Goal: Task Accomplishment & Management: Manage account settings

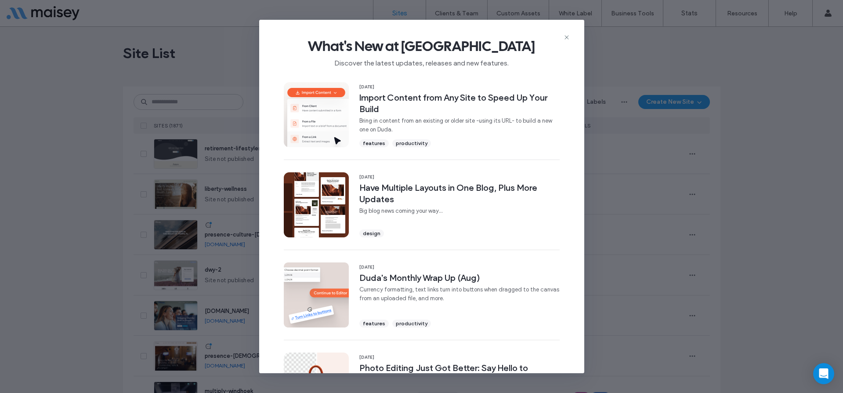
click at [571, 34] on div "What's New at Duda Discover the latest updates, releases and new features." at bounding box center [421, 49] width 325 height 59
click at [564, 37] on icon at bounding box center [566, 37] width 7 height 7
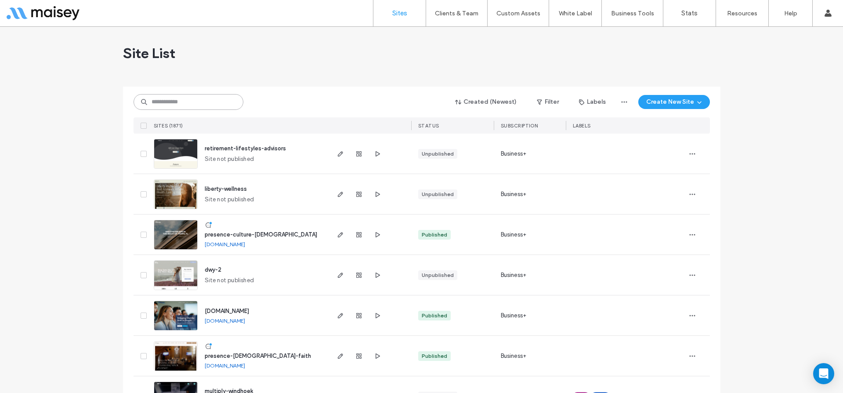
click at [168, 105] on input at bounding box center [189, 102] width 110 height 16
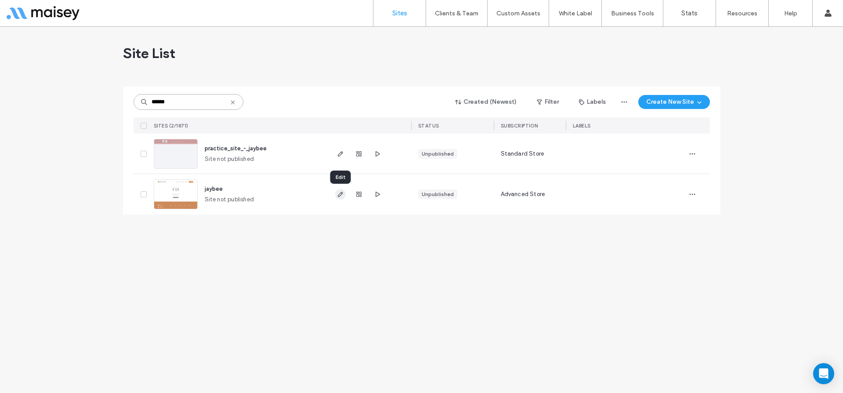
type input "******"
click at [340, 192] on use "button" at bounding box center [339, 193] width 5 height 5
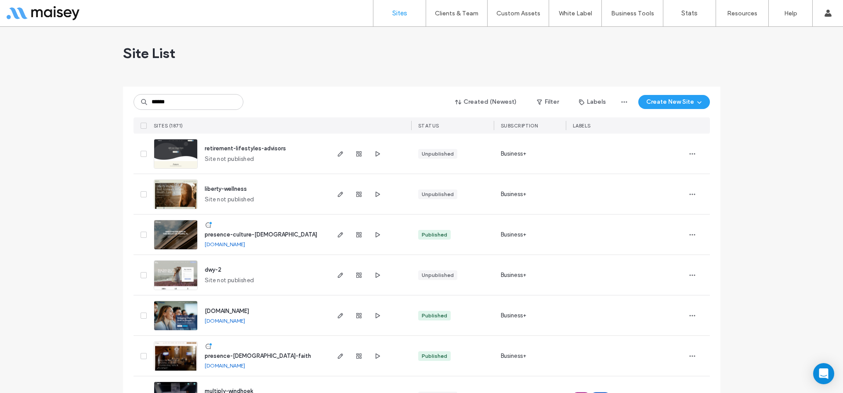
type input "******"
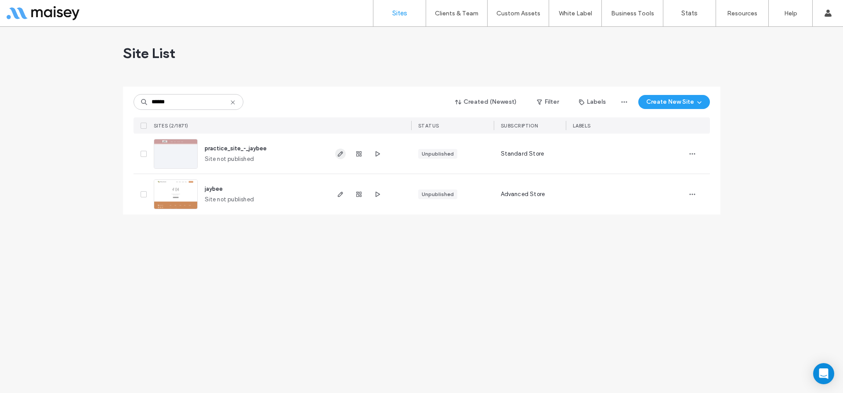
click at [337, 155] on use "button" at bounding box center [339, 153] width 5 height 5
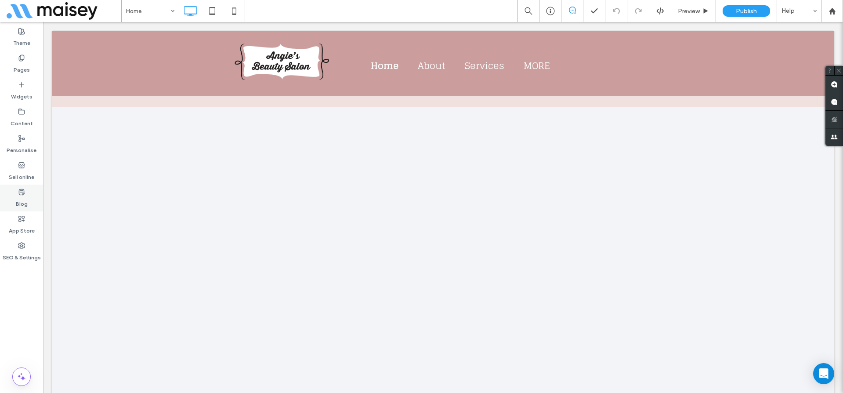
click at [25, 202] on label "Blog" at bounding box center [22, 201] width 12 height 12
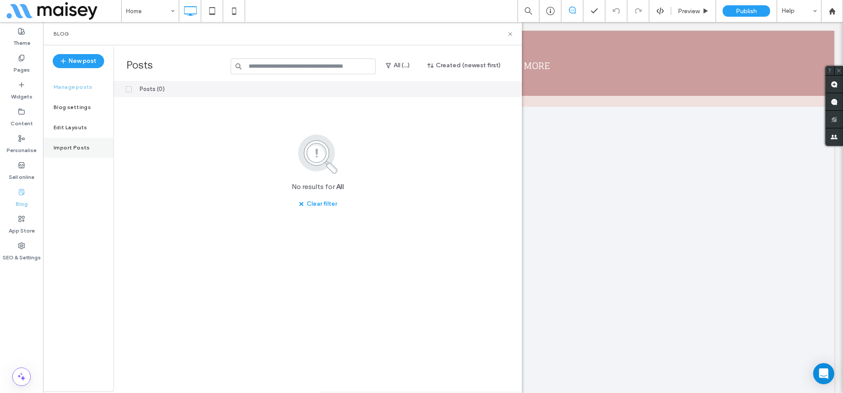
click at [76, 146] on label "Import Posts" at bounding box center [72, 147] width 36 height 6
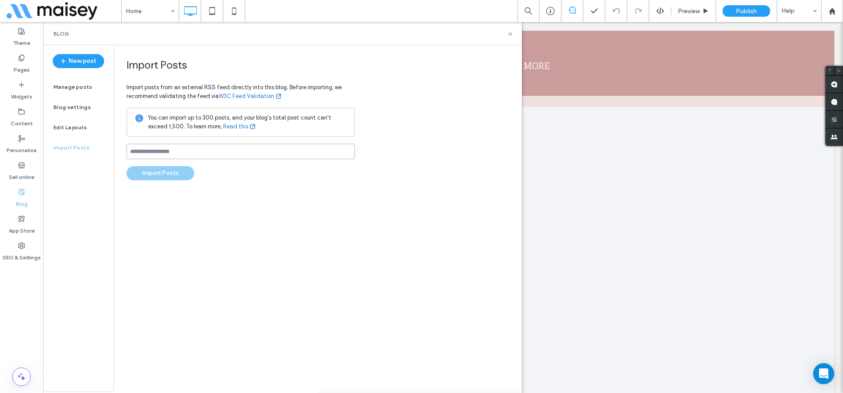
click at [162, 152] on input at bounding box center [240, 151] width 228 height 15
click at [235, 94] on link "W3C Feed Validation" at bounding box center [250, 96] width 63 height 9
click at [175, 154] on input at bounding box center [240, 151] width 228 height 15
paste input "**********"
type input "**********"
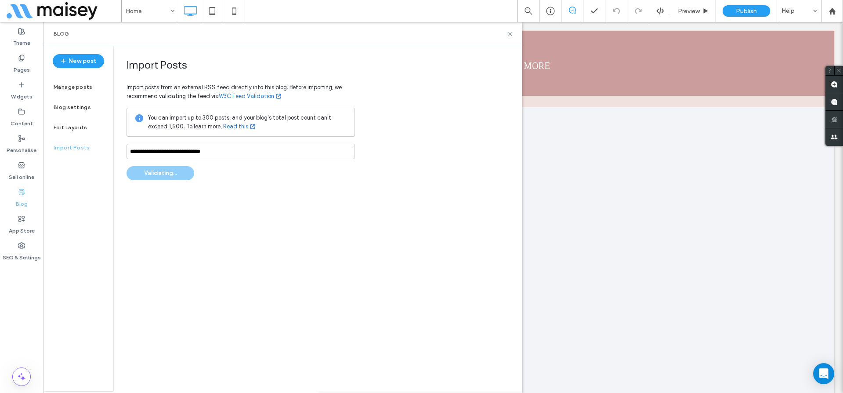
click at [212, 171] on div "**********" at bounding box center [240, 119] width 228 height 122
click at [185, 177] on button "Import Posts" at bounding box center [160, 173] width 68 height 14
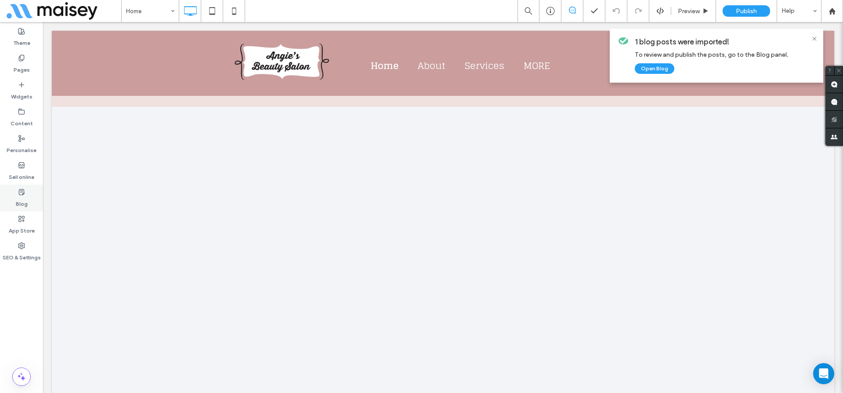
click at [20, 190] on icon at bounding box center [21, 191] width 7 height 7
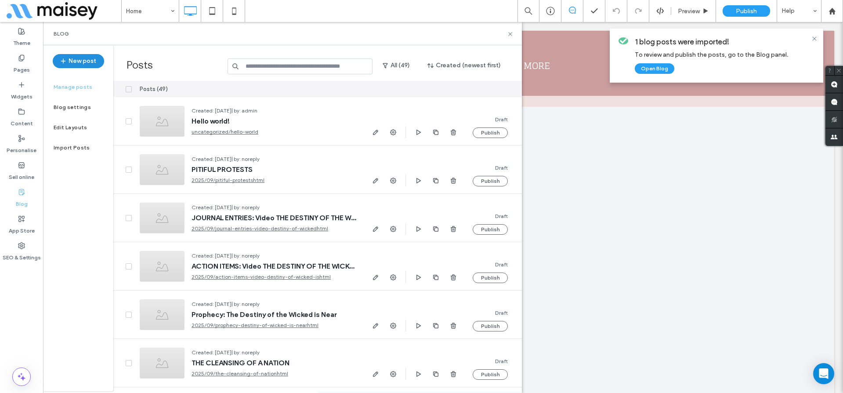
click at [81, 57] on button "New post" at bounding box center [78, 61] width 51 height 14
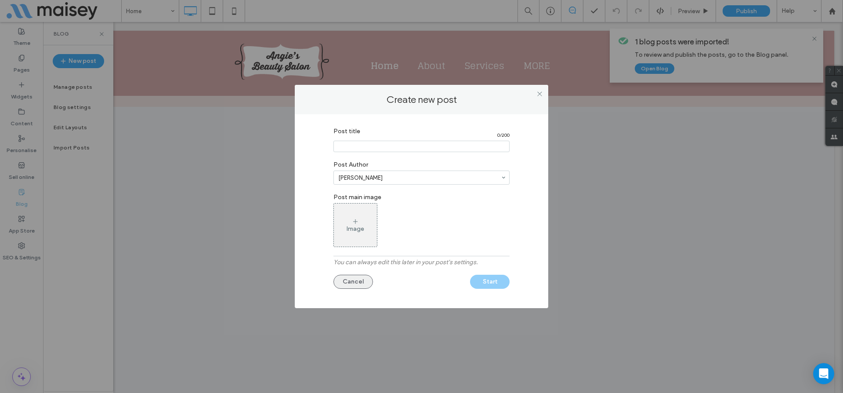
click at [358, 284] on button "Cancel" at bounding box center [353, 281] width 40 height 14
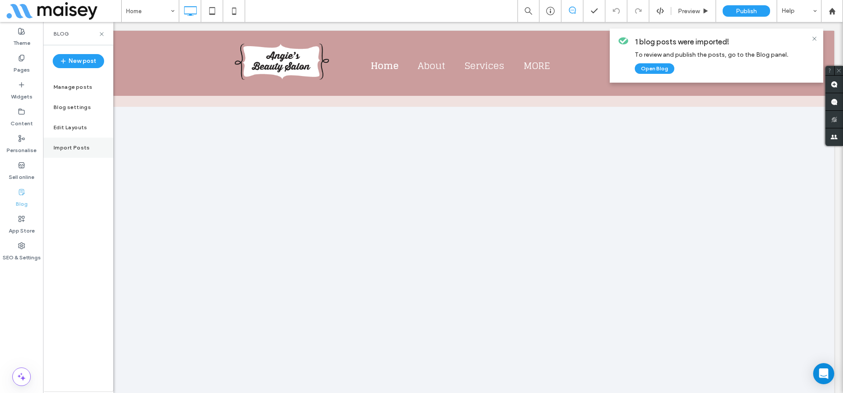
click at [69, 146] on label "Import Posts" at bounding box center [72, 147] width 36 height 6
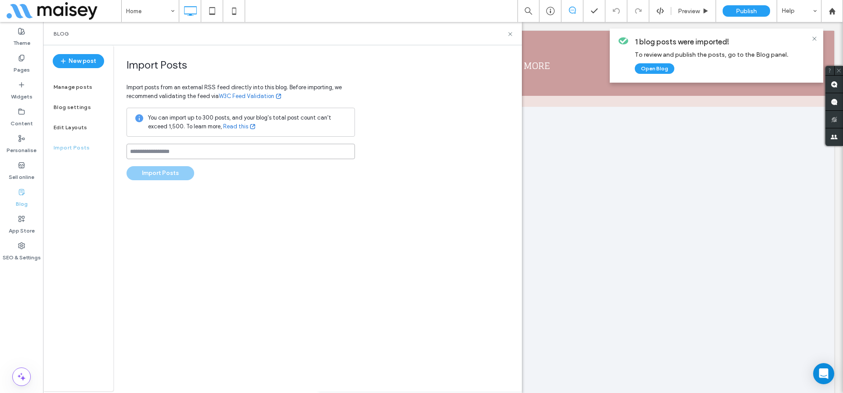
click at [171, 148] on input at bounding box center [240, 151] width 228 height 15
paste input "**********"
type input "**********"
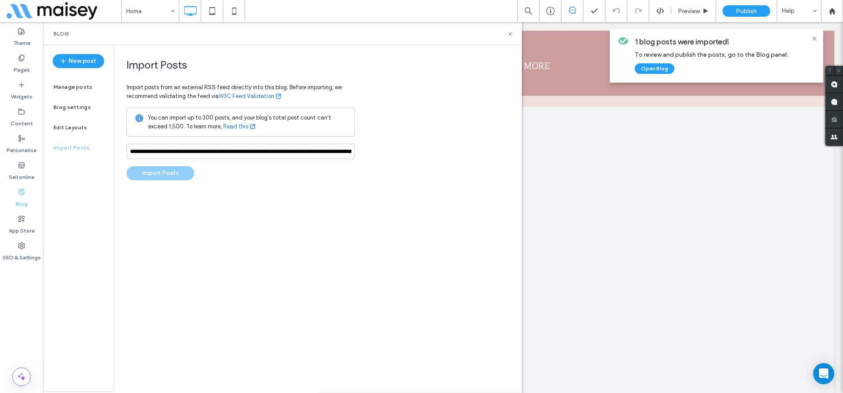
click at [191, 169] on div "**********" at bounding box center [240, 119] width 228 height 122
click at [151, 146] on input "**********" at bounding box center [240, 151] width 228 height 15
paste input "**********"
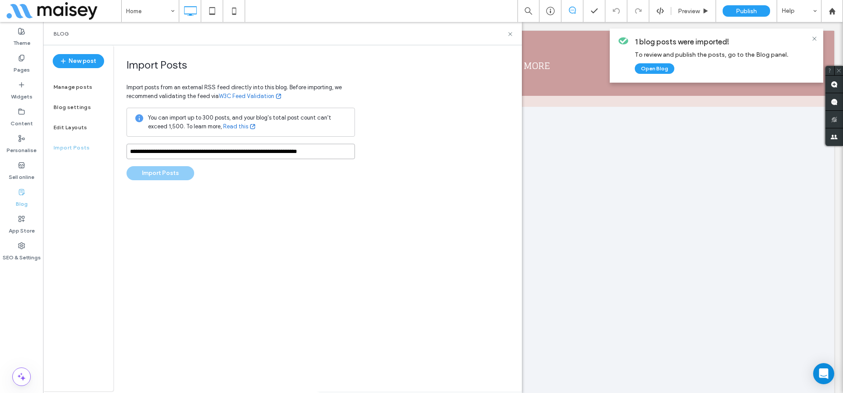
type input "**********"
click at [173, 154] on input "**********" at bounding box center [240, 151] width 228 height 15
click at [188, 149] on input "**********" at bounding box center [240, 151] width 228 height 15
click at [188, 148] on input "**********" at bounding box center [240, 151] width 228 height 15
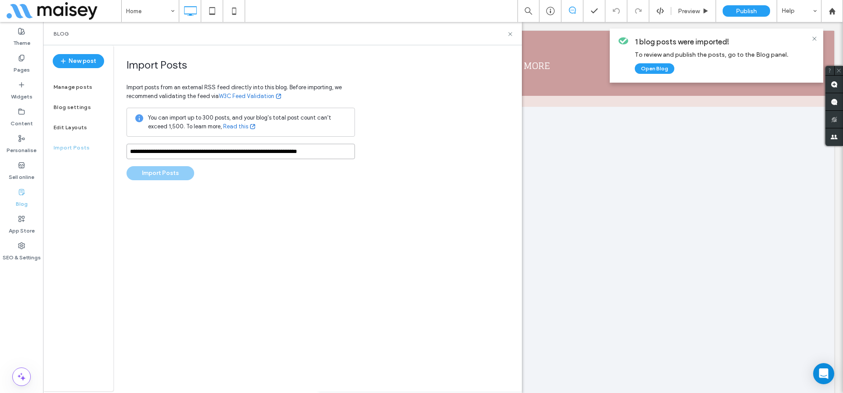
click at [188, 148] on input "**********" at bounding box center [240, 151] width 228 height 15
click at [230, 152] on input "**********" at bounding box center [240, 151] width 228 height 15
click at [161, 173] on div "**********" at bounding box center [240, 119] width 228 height 122
click at [173, 170] on button "Import Posts" at bounding box center [160, 173] width 68 height 14
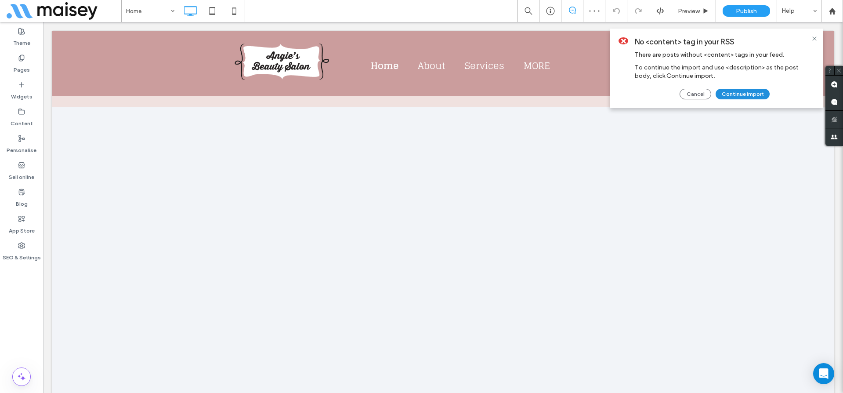
click at [738, 96] on button "Continue import" at bounding box center [742, 94] width 54 height 11
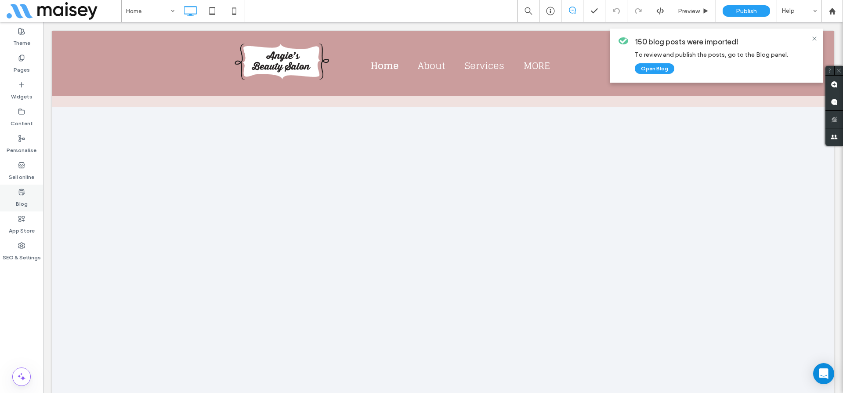
click at [14, 198] on div "Blog" at bounding box center [21, 197] width 43 height 27
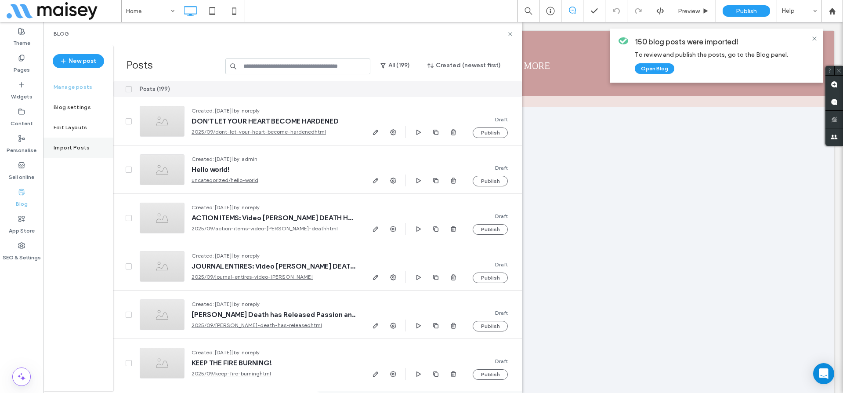
click at [66, 151] on div "Import Posts" at bounding box center [78, 147] width 70 height 20
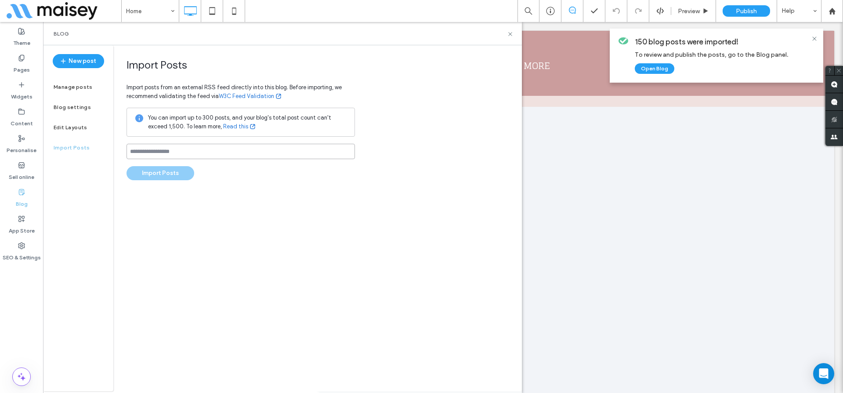
click at [202, 152] on input at bounding box center [240, 151] width 228 height 15
click at [84, 84] on label "Manage posts" at bounding box center [73, 87] width 39 height 6
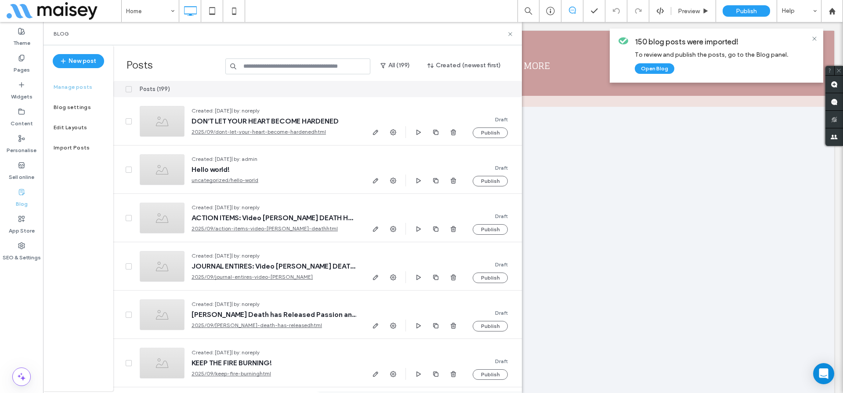
click at [128, 87] on span at bounding box center [129, 89] width 6 height 6
click at [456, 91] on button "Delete" at bounding box center [457, 89] width 32 height 11
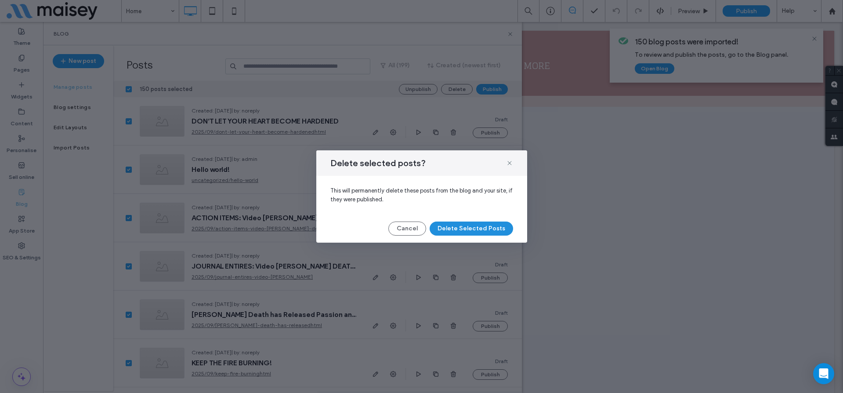
click at [463, 229] on button "Delete Selected Posts" at bounding box center [471, 228] width 83 height 14
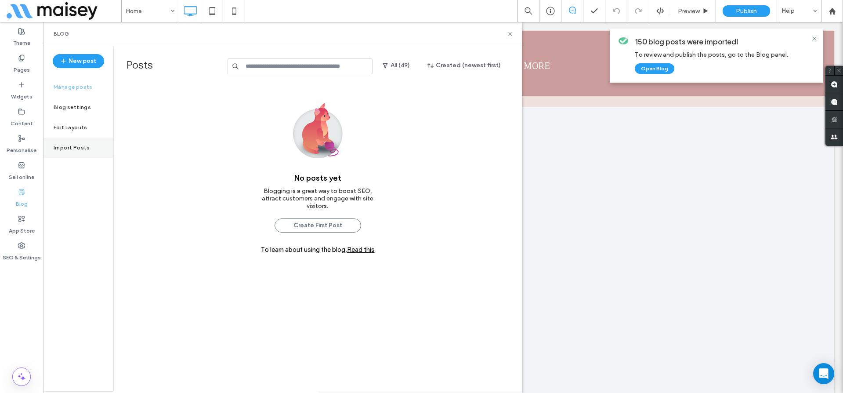
click at [70, 147] on label "Import Posts" at bounding box center [72, 147] width 36 height 6
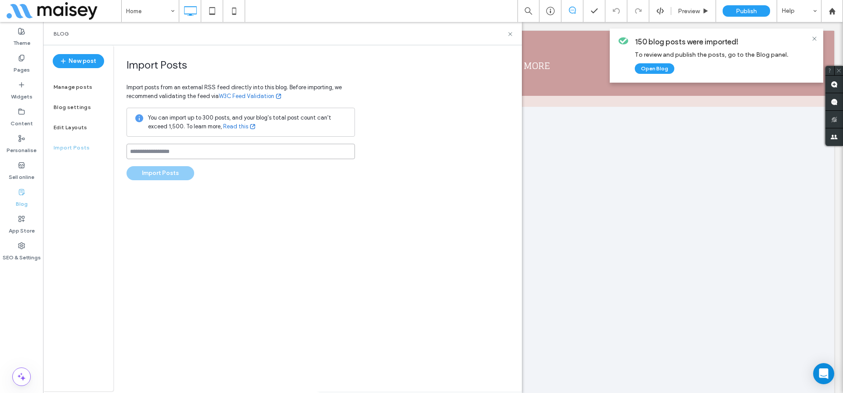
click at [168, 148] on input at bounding box center [240, 151] width 228 height 15
paste input "**********"
click at [232, 151] on input "**********" at bounding box center [240, 151] width 228 height 15
click at [398, 96] on div "**********" at bounding box center [317, 218] width 408 height 346
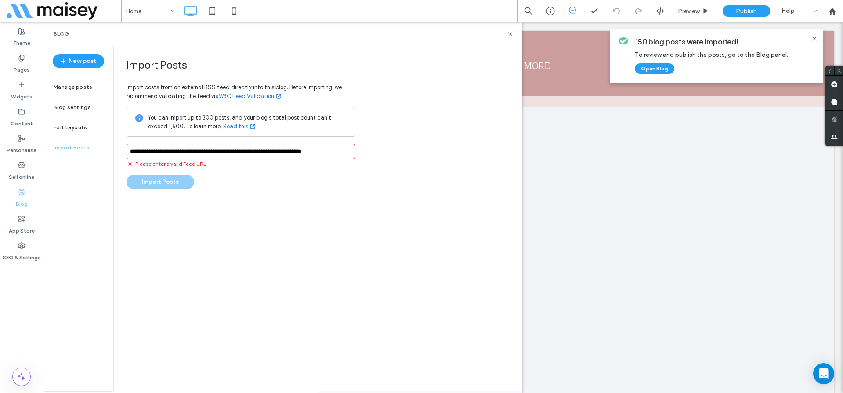
click at [220, 172] on div "**********" at bounding box center [240, 123] width 228 height 130
click at [204, 176] on div "**********" at bounding box center [240, 123] width 228 height 130
click at [195, 155] on input "**********" at bounding box center [240, 151] width 228 height 15
click at [131, 151] on input "**********" at bounding box center [240, 151] width 228 height 15
type input "**********"
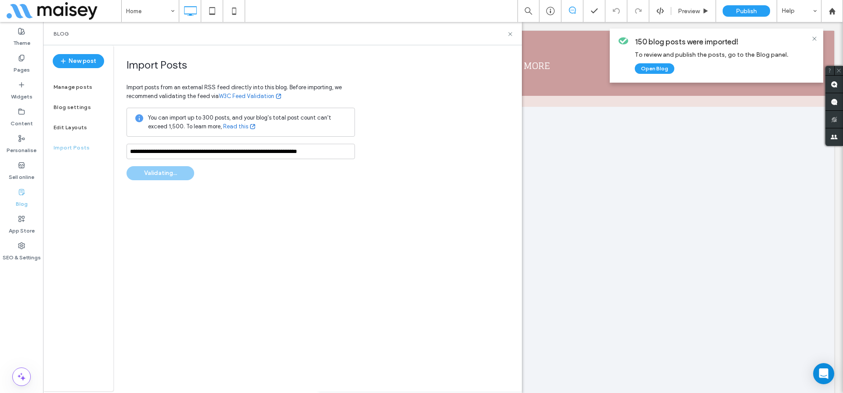
click at [217, 210] on div "**********" at bounding box center [317, 218] width 408 height 346
click at [170, 173] on button "Import Posts" at bounding box center [160, 173] width 68 height 14
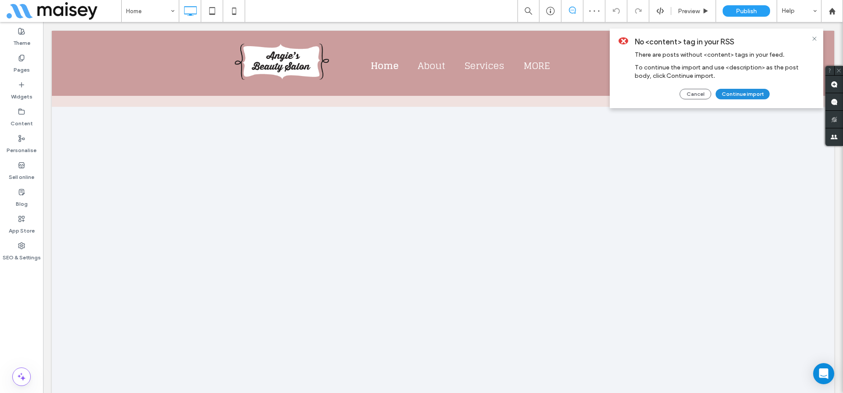
click at [760, 95] on button "Continue import" at bounding box center [742, 94] width 54 height 11
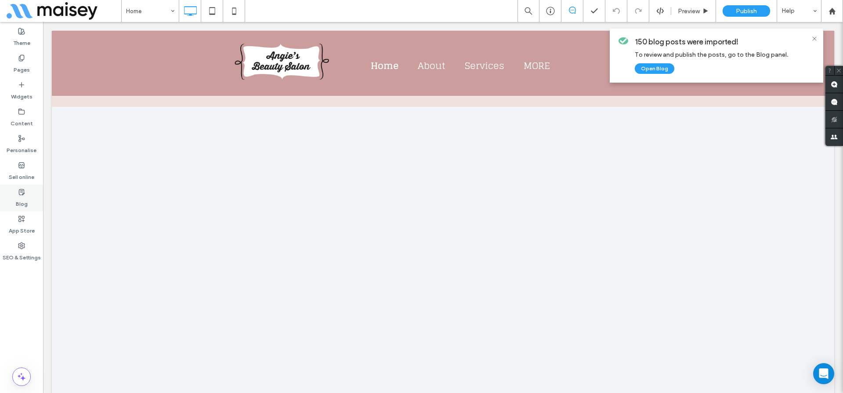
click at [20, 196] on label "Blog" at bounding box center [22, 201] width 12 height 12
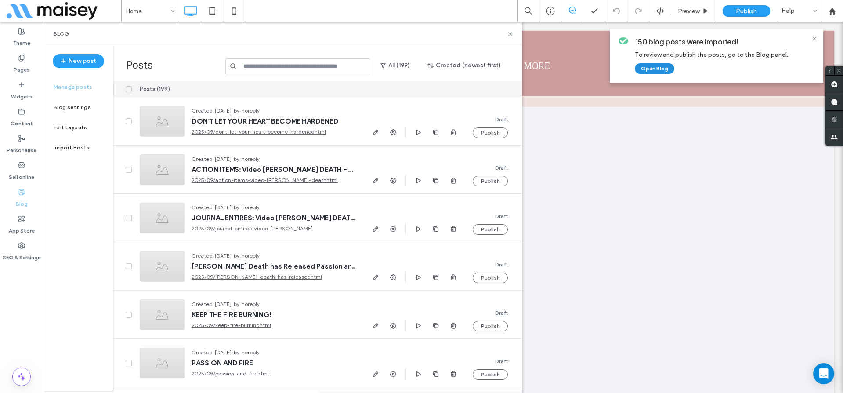
click at [656, 69] on button "Open Blog" at bounding box center [655, 68] width 40 height 11
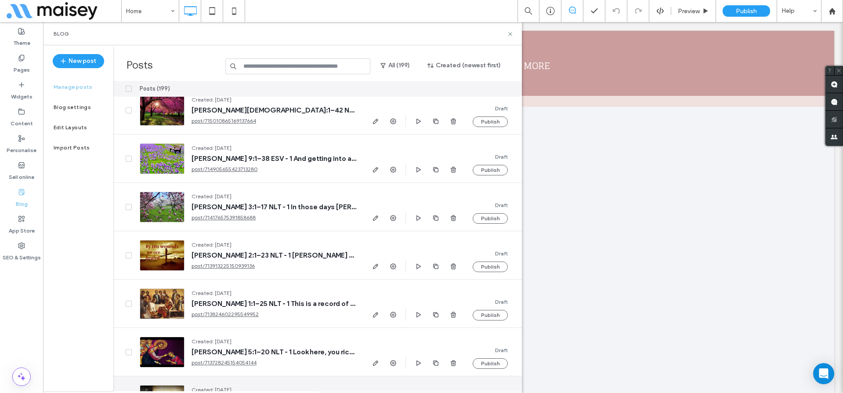
scroll to position [9320, 0]
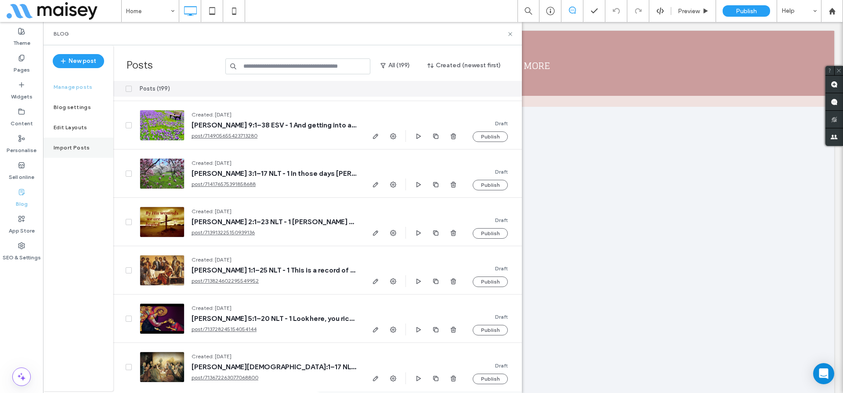
click at [59, 147] on label "Import Posts" at bounding box center [72, 147] width 36 height 6
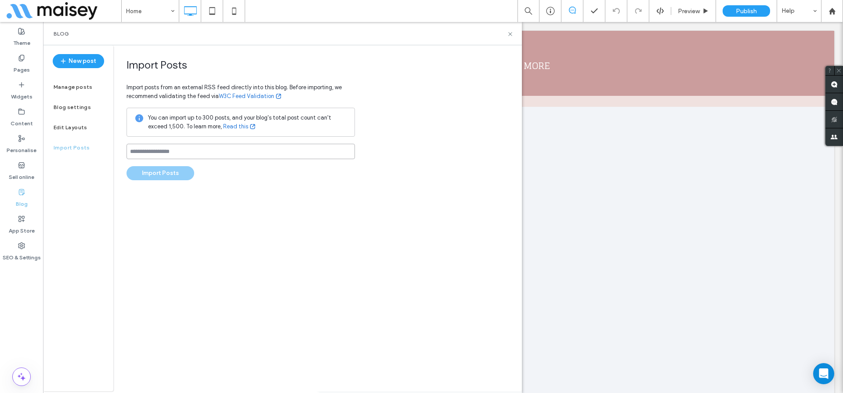
click at [163, 146] on input at bounding box center [240, 151] width 228 height 15
paste input "**********"
type input "**********"
click at [264, 168] on div "**********" at bounding box center [240, 119] width 228 height 122
click at [166, 172] on button "Import Posts" at bounding box center [160, 173] width 68 height 14
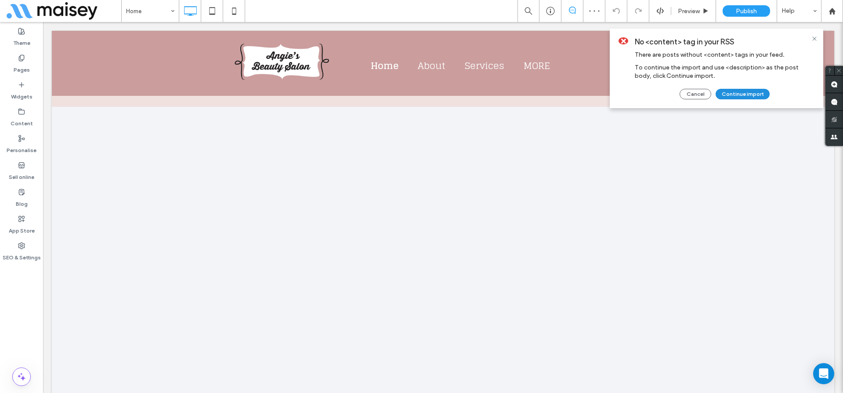
click at [758, 91] on button "Continue import" at bounding box center [742, 94] width 54 height 11
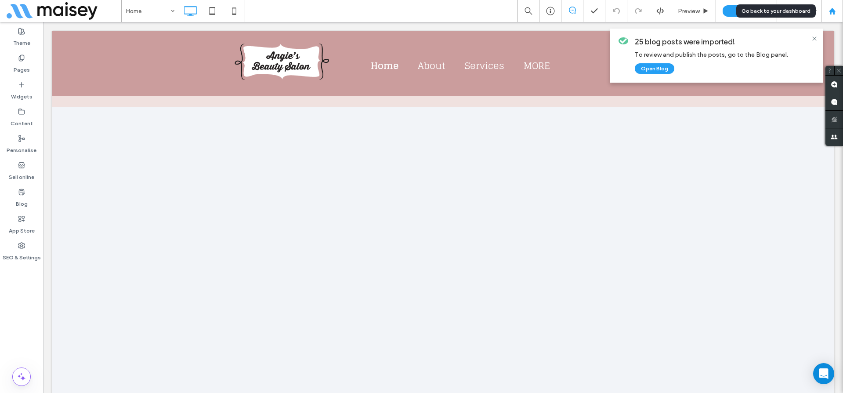
click at [830, 9] on use at bounding box center [831, 10] width 7 height 7
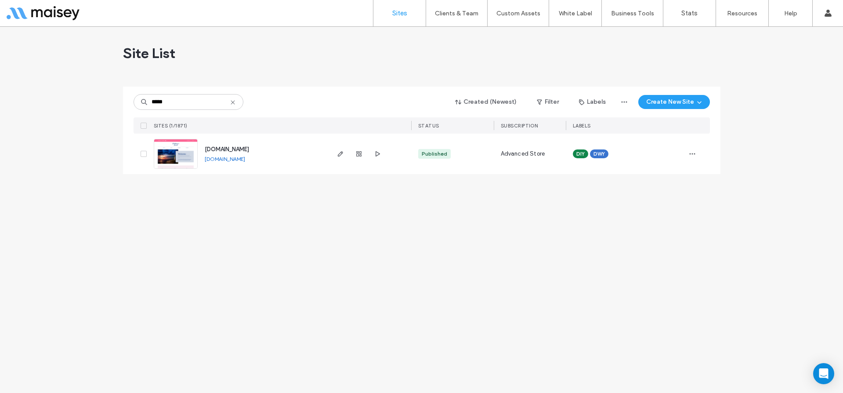
type input "*****"
drag, startPoint x: 279, startPoint y: 158, endPoint x: 206, endPoint y: 157, distance: 73.8
click at [206, 157] on div "www.awatchmansjournal.com www.awatchmansjournal.com" at bounding box center [263, 154] width 130 height 40
copy link "www.awatchmansjournal.com"
click at [334, 155] on div at bounding box center [369, 154] width 83 height 40
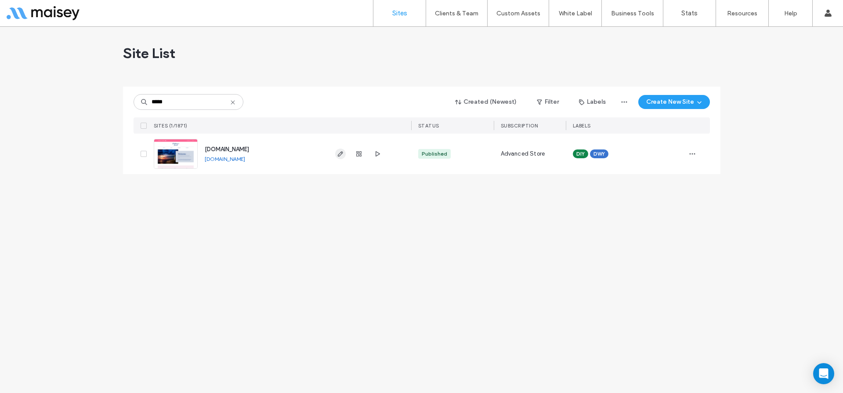
click at [342, 155] on icon "button" at bounding box center [340, 153] width 7 height 7
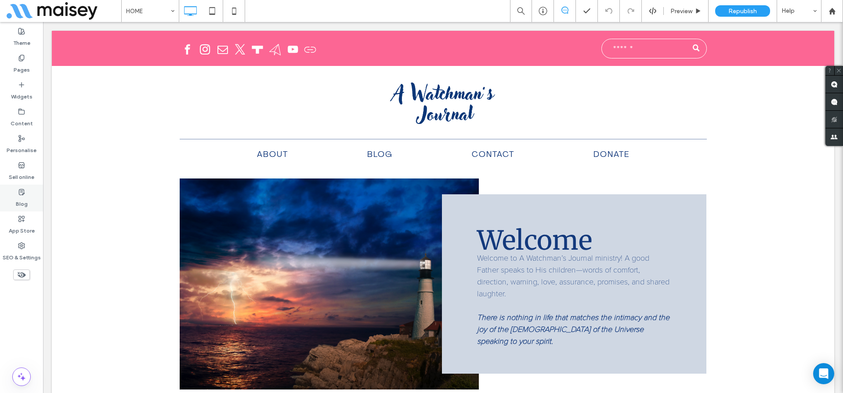
click at [16, 201] on label "Blog" at bounding box center [22, 201] width 12 height 12
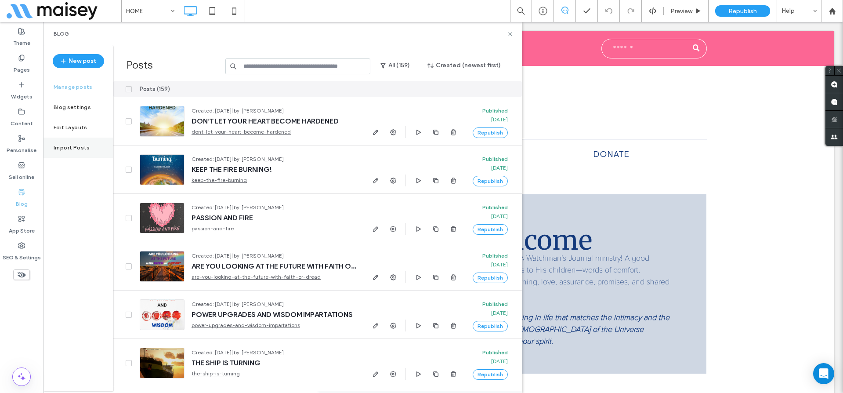
click at [79, 152] on div "Import Posts" at bounding box center [78, 147] width 70 height 20
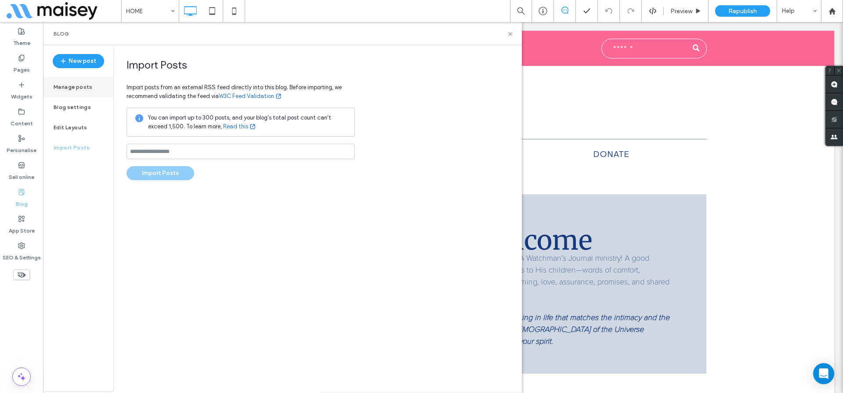
click at [73, 88] on label "Manage posts" at bounding box center [73, 87] width 39 height 6
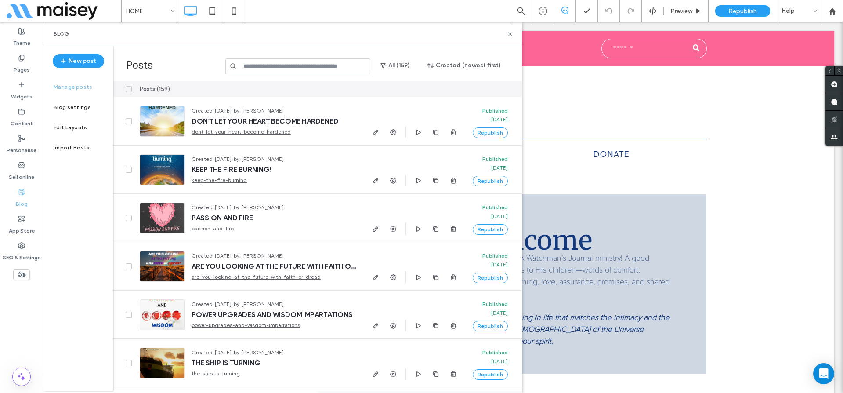
click at [201, 51] on div "Posts All (159) Created (newest first)" at bounding box center [317, 63] width 408 height 36
click at [343, 25] on div "Blog" at bounding box center [282, 33] width 479 height 23
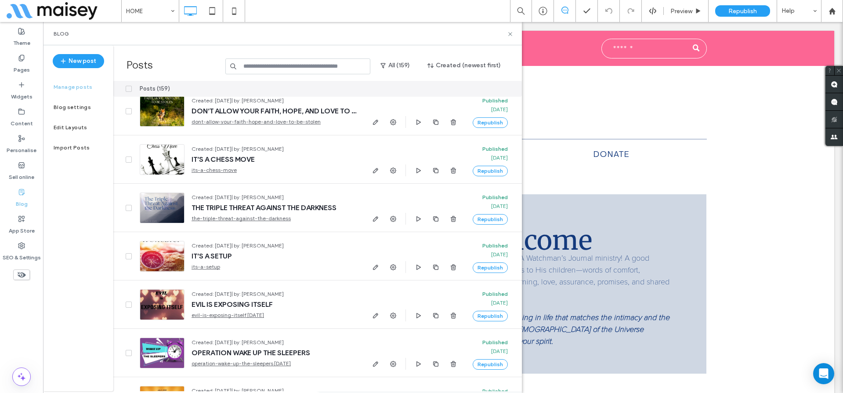
scroll to position [5445, 0]
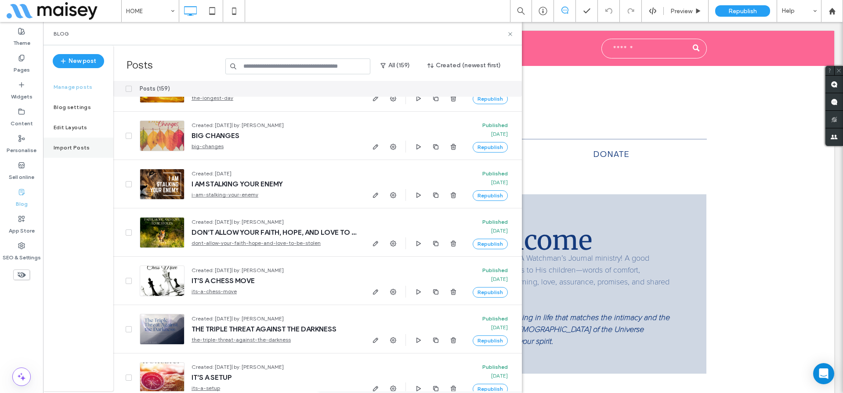
click at [67, 149] on label "Import Posts" at bounding box center [72, 147] width 36 height 6
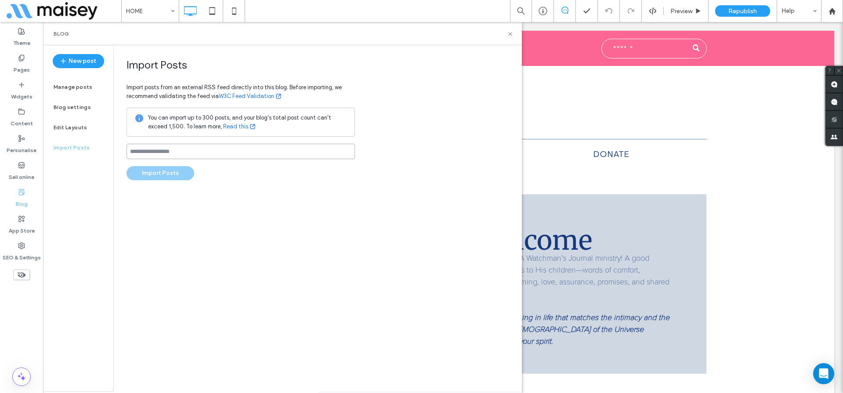
click at [150, 148] on input at bounding box center [240, 151] width 228 height 15
paste input "**********"
type input "**********"
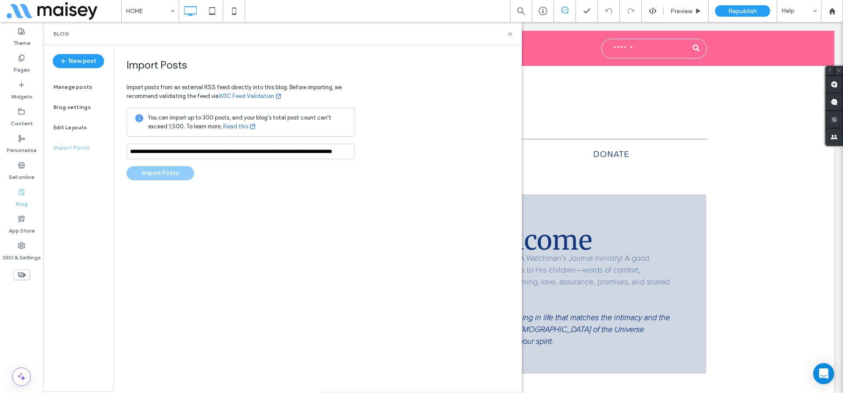
click at [173, 210] on div "**********" at bounding box center [317, 218] width 408 height 346
click at [161, 174] on button "Import Posts" at bounding box center [160, 173] width 68 height 14
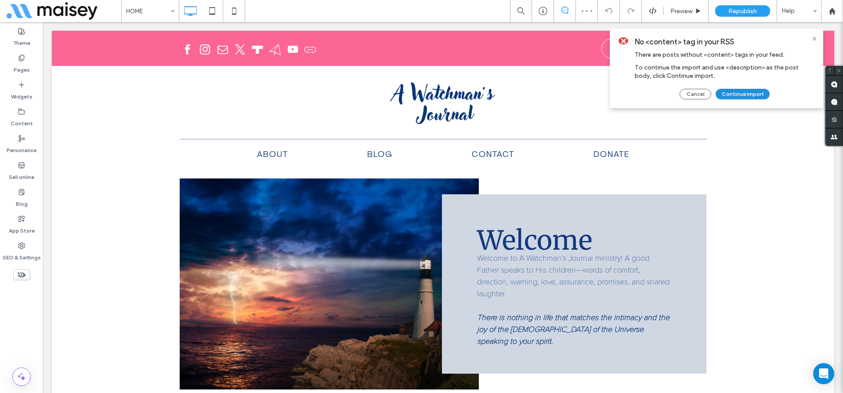
click at [754, 93] on button "Continue import" at bounding box center [742, 94] width 54 height 11
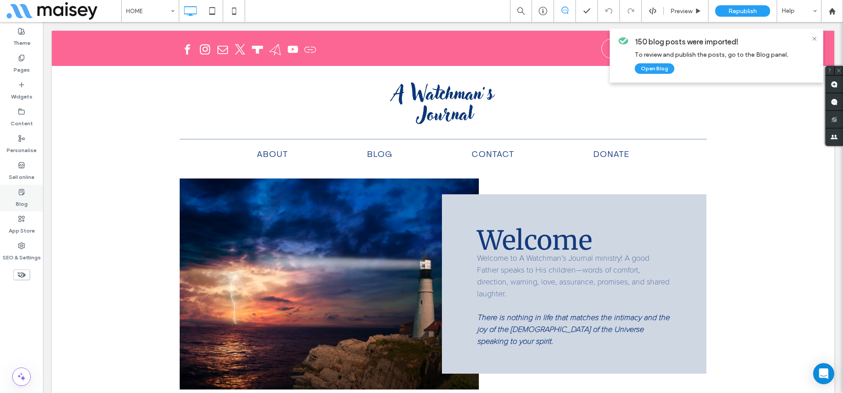
click at [20, 200] on label "Blog" at bounding box center [22, 201] width 12 height 12
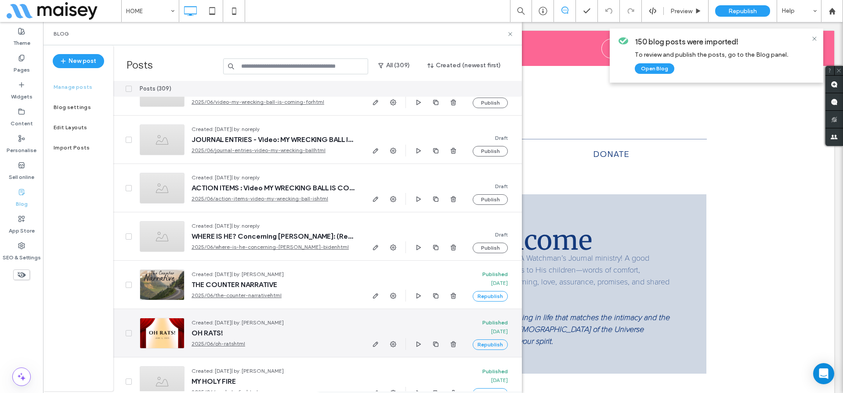
scroll to position [14634, 0]
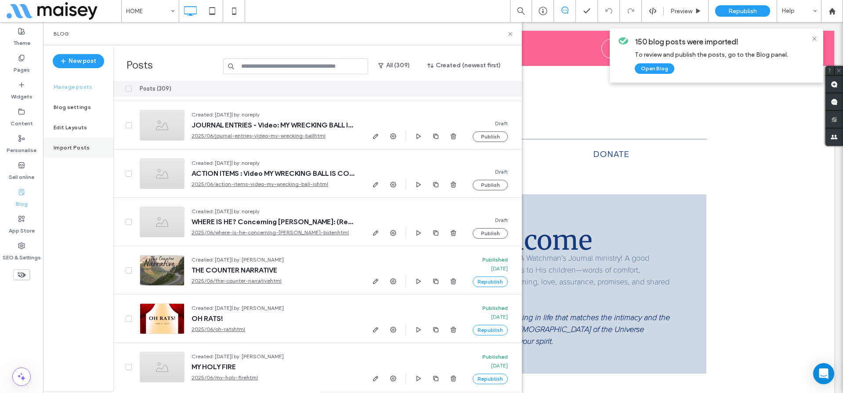
click at [72, 150] on label "Import Posts" at bounding box center [72, 147] width 36 height 6
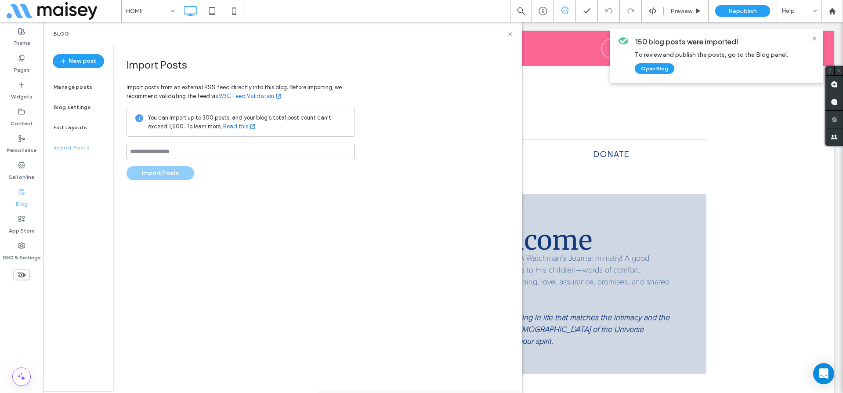
click at [163, 149] on input at bounding box center [240, 151] width 228 height 15
paste input "**********"
type input "**********"
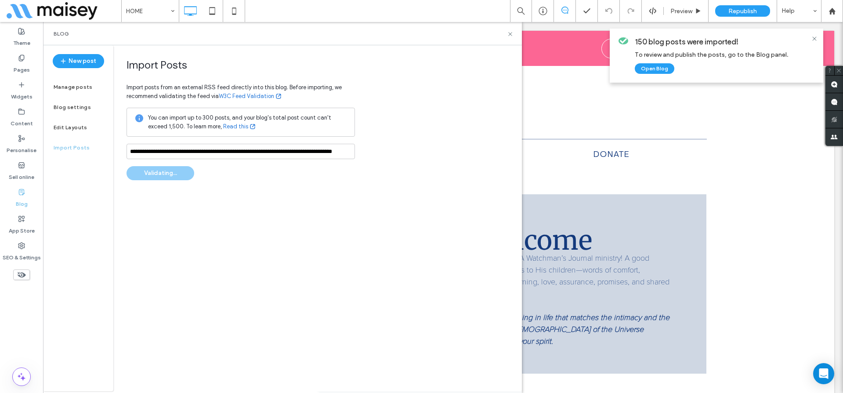
click at [231, 191] on div "**********" at bounding box center [317, 218] width 408 height 346
click at [215, 183] on div "**********" at bounding box center [317, 218] width 408 height 346
click at [171, 174] on button "Import Posts" at bounding box center [160, 173] width 68 height 14
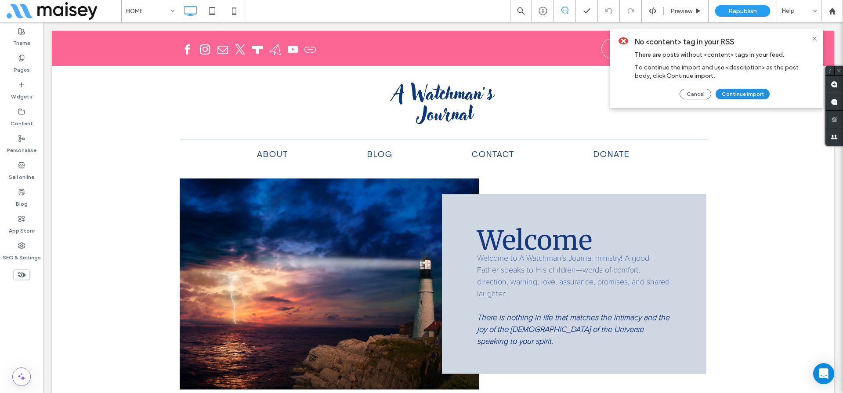
click at [755, 90] on button "Continue import" at bounding box center [742, 94] width 54 height 11
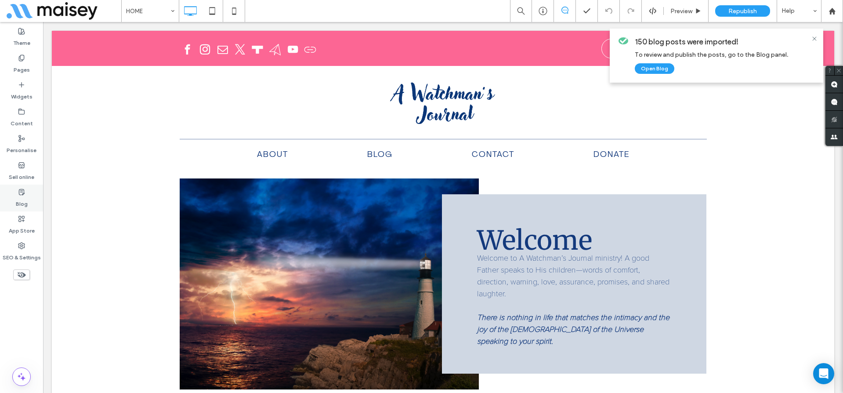
click at [25, 194] on icon at bounding box center [21, 191] width 7 height 7
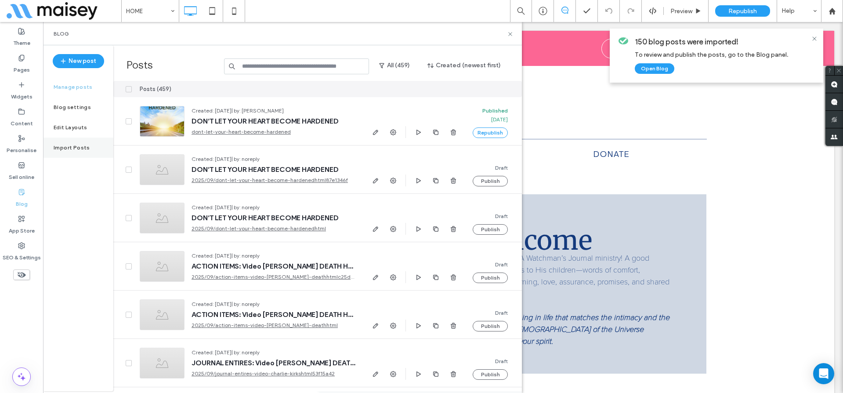
click at [77, 146] on label "Import Posts" at bounding box center [72, 147] width 36 height 6
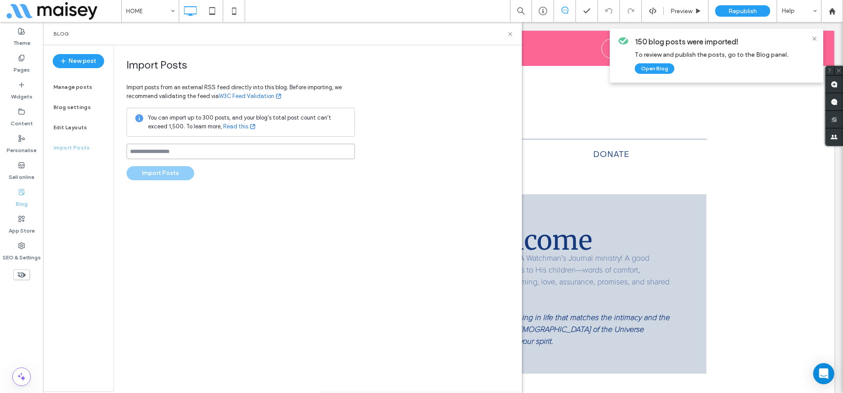
click at [157, 151] on input at bounding box center [240, 151] width 228 height 15
paste input "**********"
type input "**********"
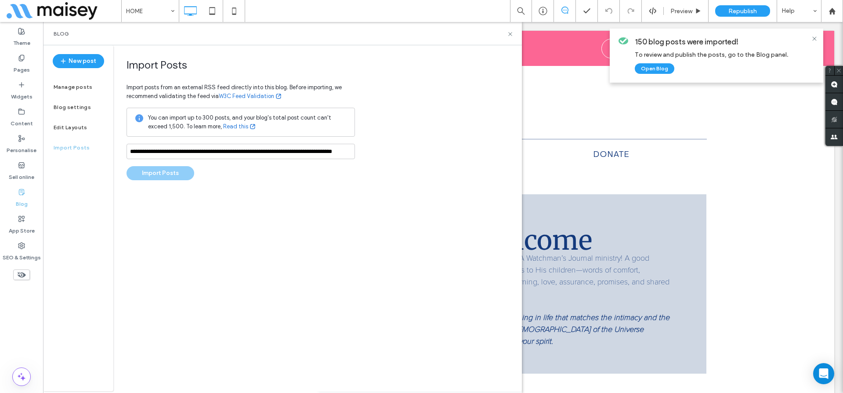
click at [269, 204] on div "**********" at bounding box center [317, 218] width 408 height 346
click at [155, 167] on button "Import Posts" at bounding box center [160, 173] width 68 height 14
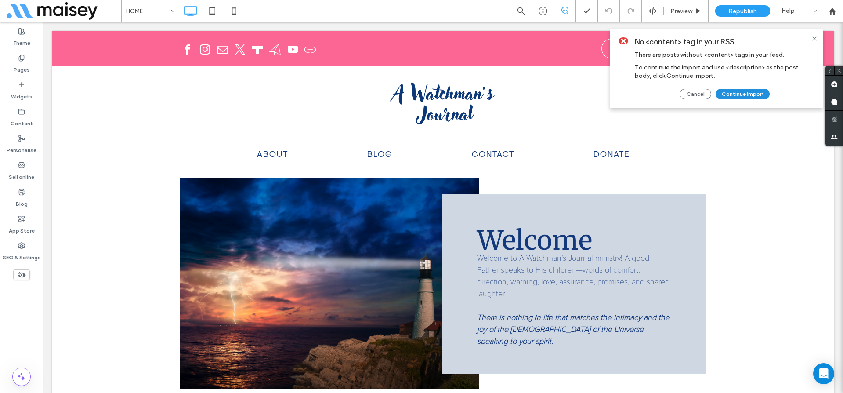
click at [741, 98] on button "Continue import" at bounding box center [742, 94] width 54 height 11
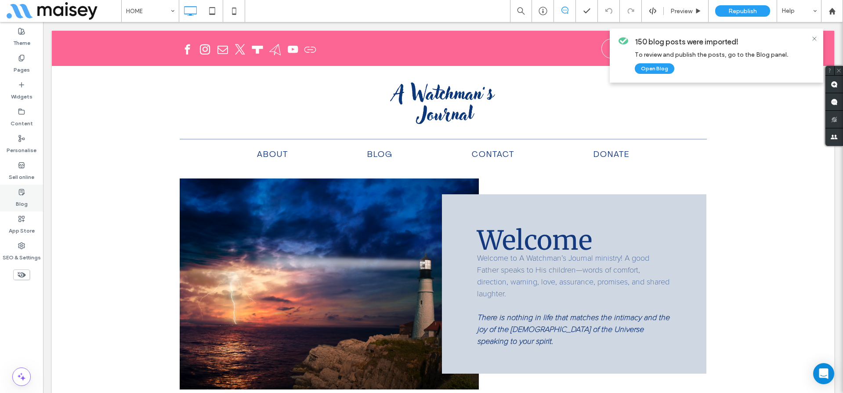
click at [13, 192] on div "Blog" at bounding box center [21, 197] width 43 height 27
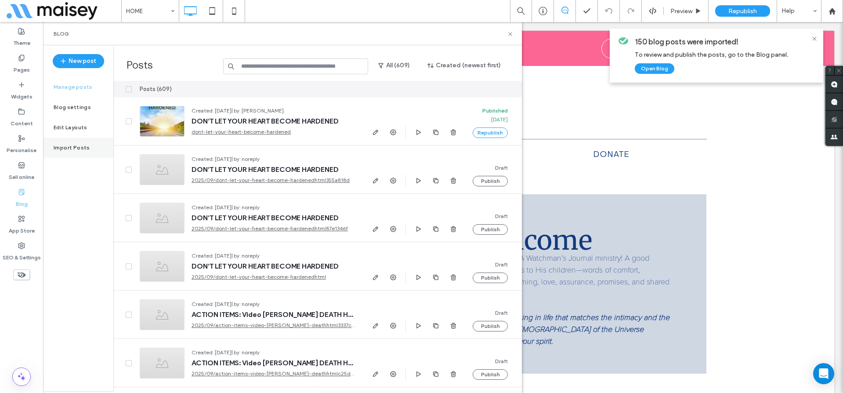
click at [65, 146] on label "Import Posts" at bounding box center [72, 147] width 36 height 6
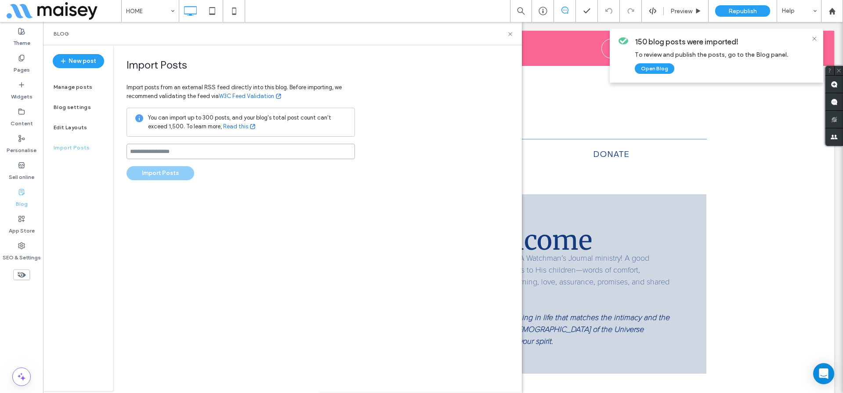
click at [165, 152] on input at bounding box center [240, 151] width 228 height 15
paste input "**********"
type input "**********"
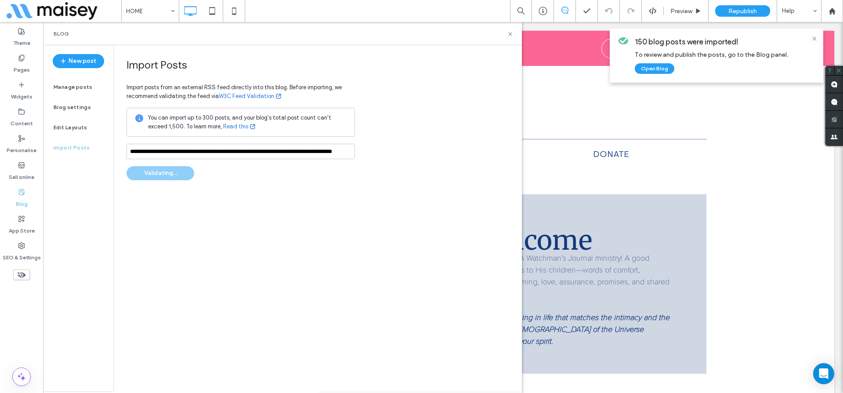
click at [204, 179] on div "**********" at bounding box center [240, 119] width 228 height 122
click at [172, 170] on button "Import Posts" at bounding box center [160, 173] width 68 height 14
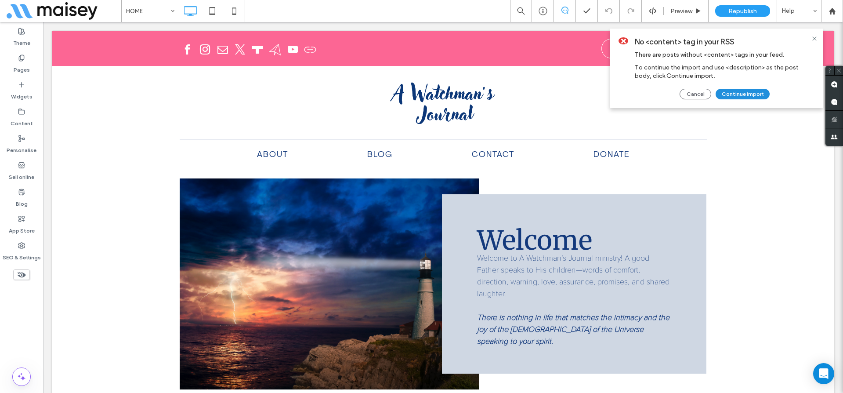
click at [745, 95] on button "Continue import" at bounding box center [742, 94] width 54 height 11
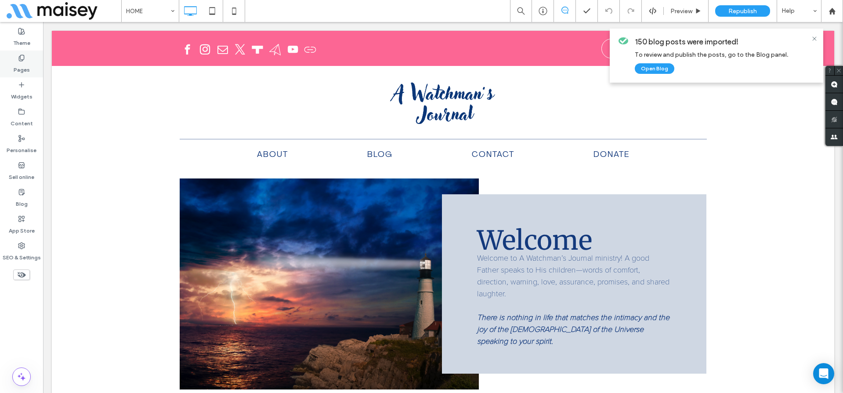
click at [26, 65] on label "Pages" at bounding box center [22, 67] width 16 height 12
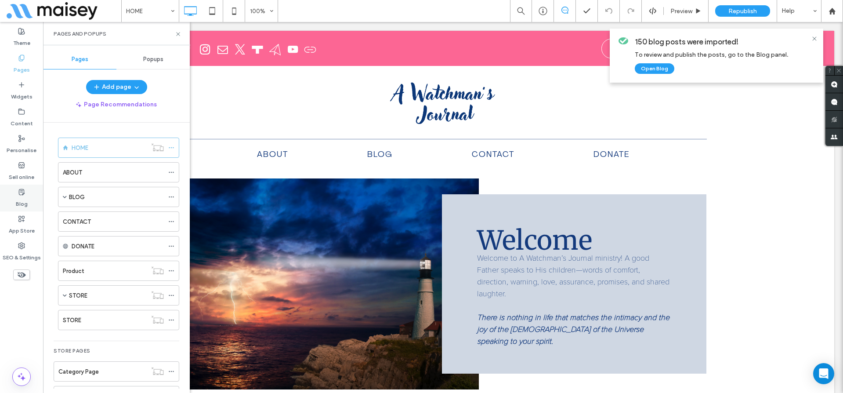
click at [23, 199] on label "Blog" at bounding box center [22, 201] width 12 height 12
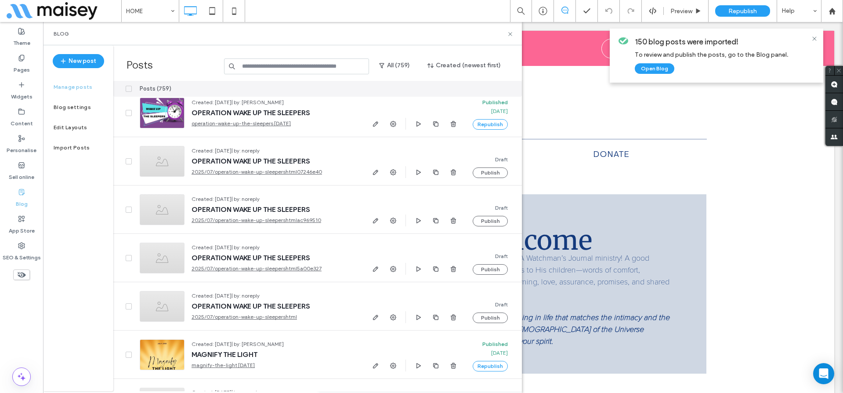
scroll to position [28322, 0]
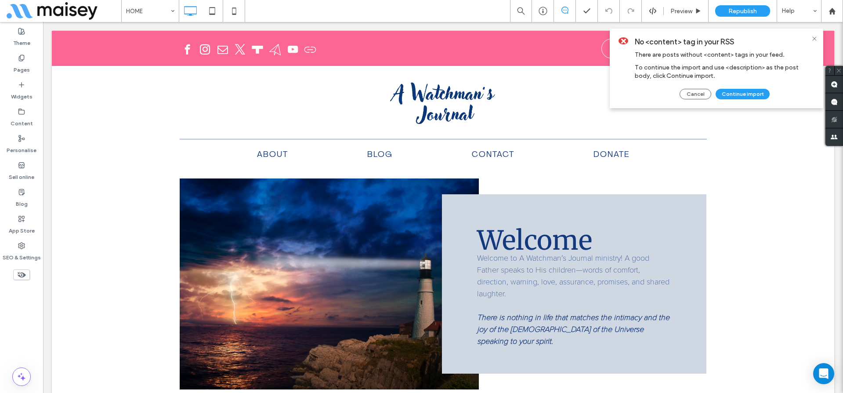
click at [755, 88] on div "No <content> tag in your RSS There are posts without <content> tags in your fee…" at bounding box center [725, 68] width 180 height 62
click at [748, 99] on button "Continue import" at bounding box center [742, 94] width 54 height 11
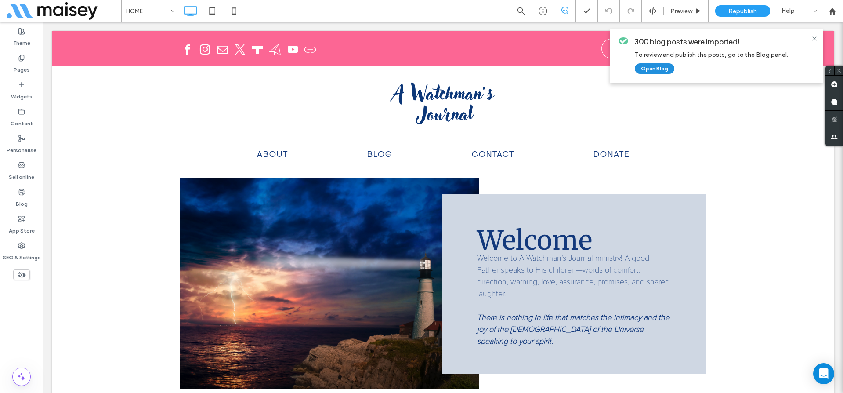
click at [652, 71] on button "Open Blog" at bounding box center [655, 68] width 40 height 11
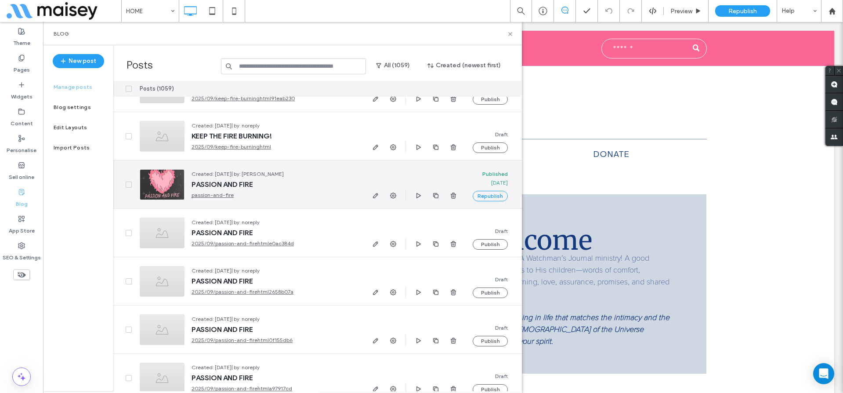
scroll to position [1239, 0]
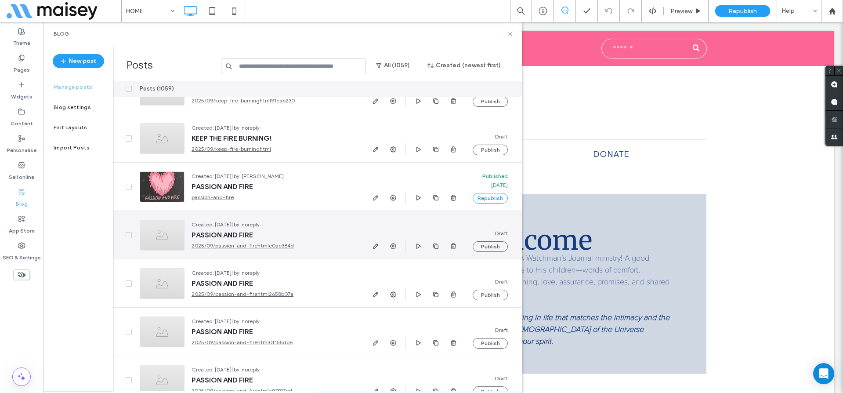
click at [128, 234] on icon at bounding box center [129, 235] width 4 height 3
click at [128, 231] on div at bounding box center [122, 235] width 19 height 48
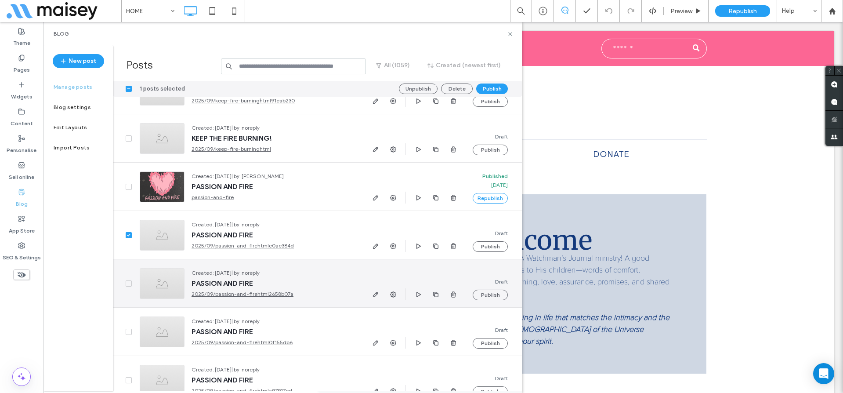
click at [129, 284] on icon at bounding box center [129, 283] width 4 height 3
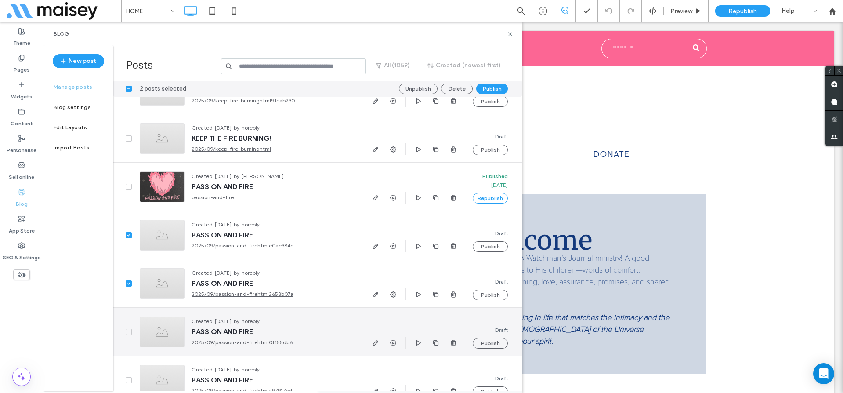
click at [129, 332] on icon at bounding box center [129, 331] width 4 height 3
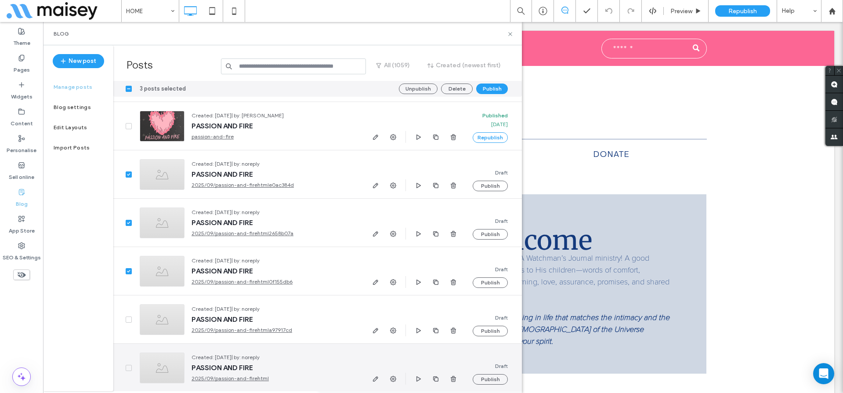
scroll to position [1369, 0]
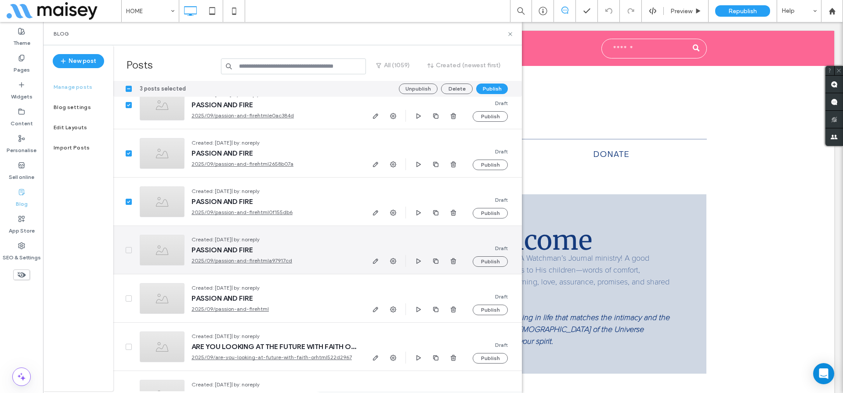
click at [126, 250] on span at bounding box center [129, 250] width 6 height 6
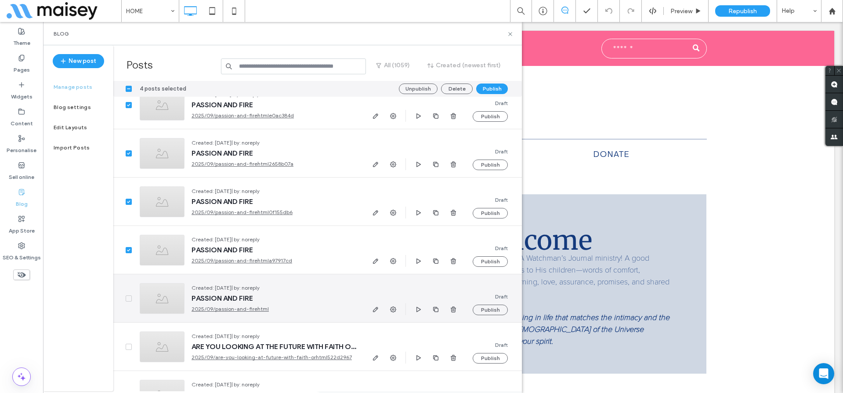
click at [127, 298] on icon at bounding box center [129, 298] width 4 height 3
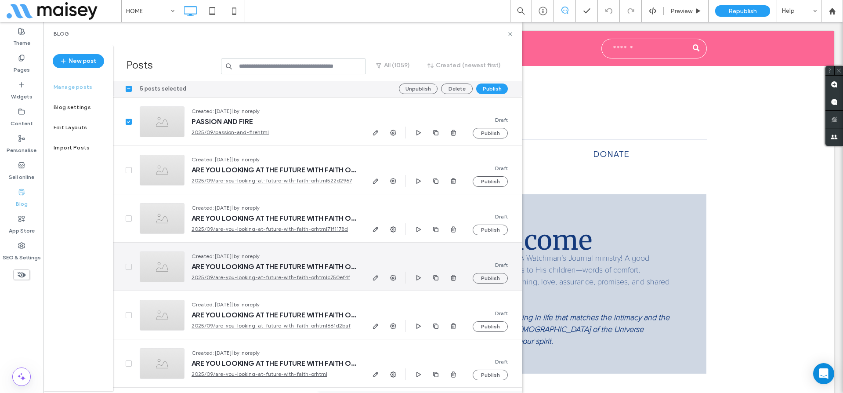
scroll to position [1551, 0]
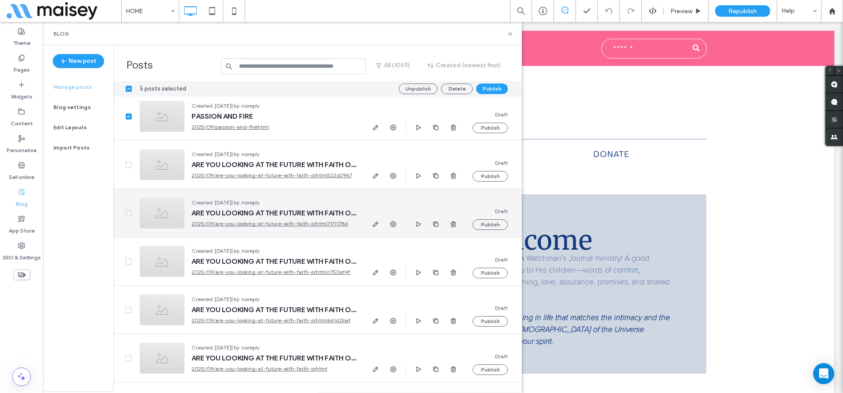
click at [126, 210] on span at bounding box center [129, 213] width 6 height 6
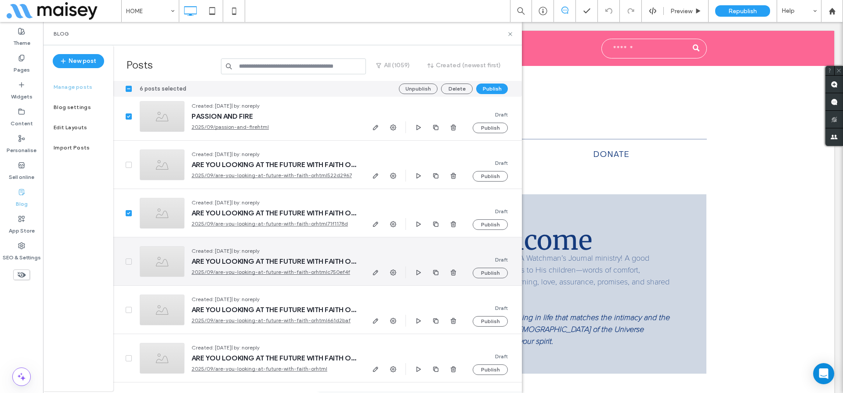
click at [129, 259] on span at bounding box center [129, 261] width 6 height 6
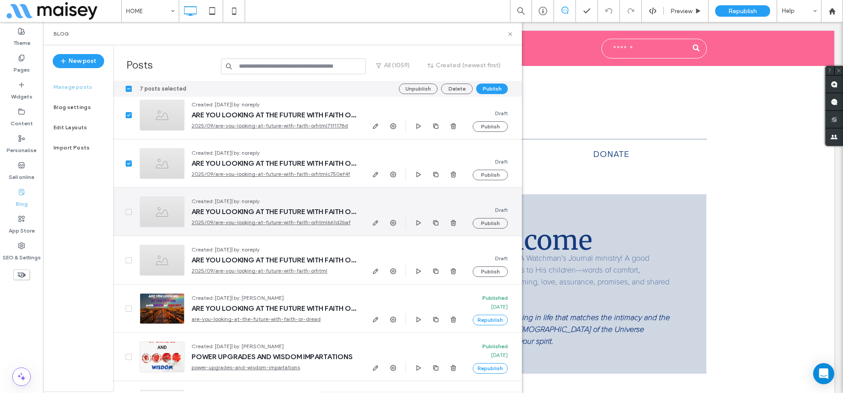
scroll to position [1667, 0]
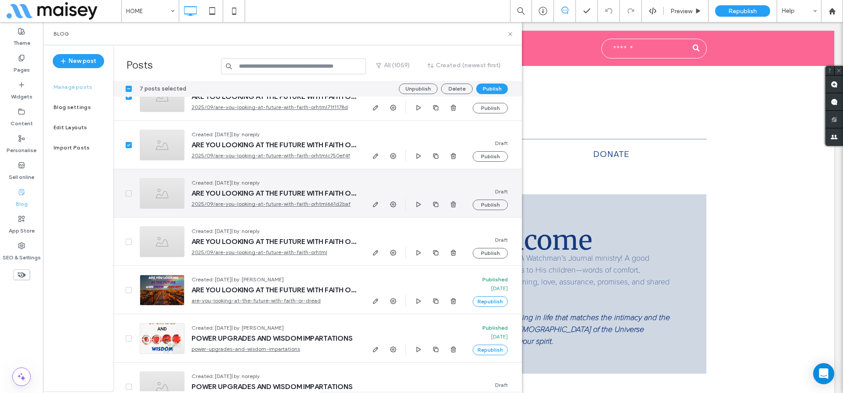
click at [128, 193] on icon at bounding box center [128, 193] width 3 height 3
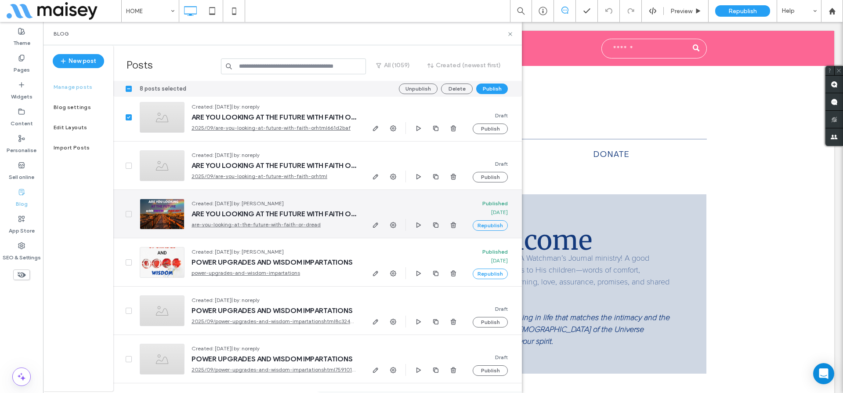
scroll to position [1749, 0]
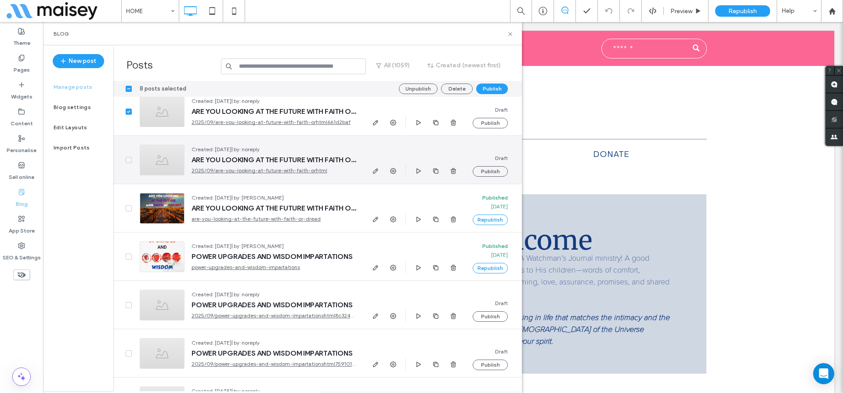
click at [130, 161] on span at bounding box center [129, 160] width 6 height 6
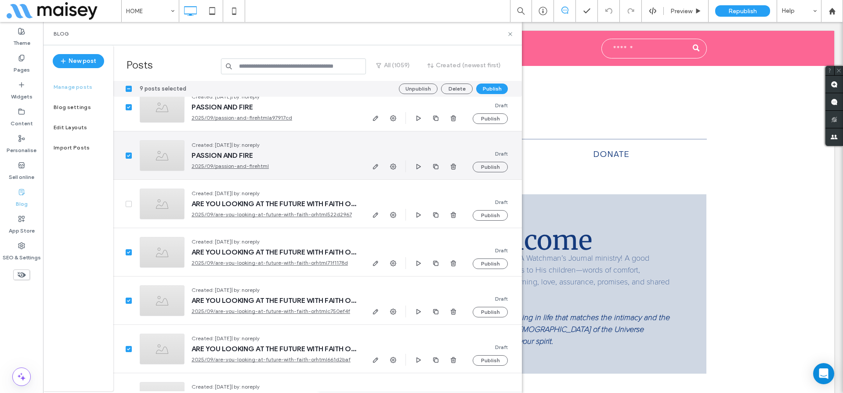
scroll to position [1488, 0]
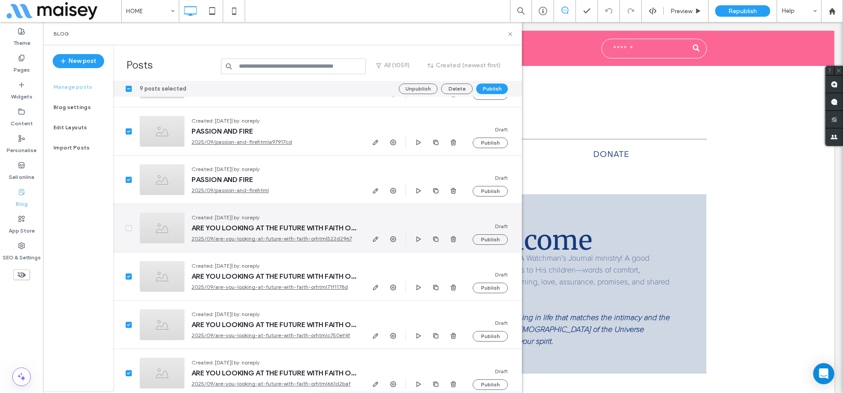
click at [129, 229] on span at bounding box center [129, 228] width 6 height 6
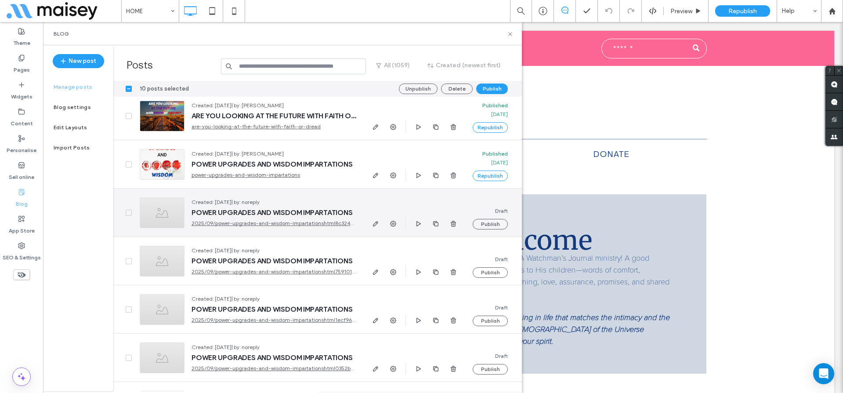
scroll to position [1844, 0]
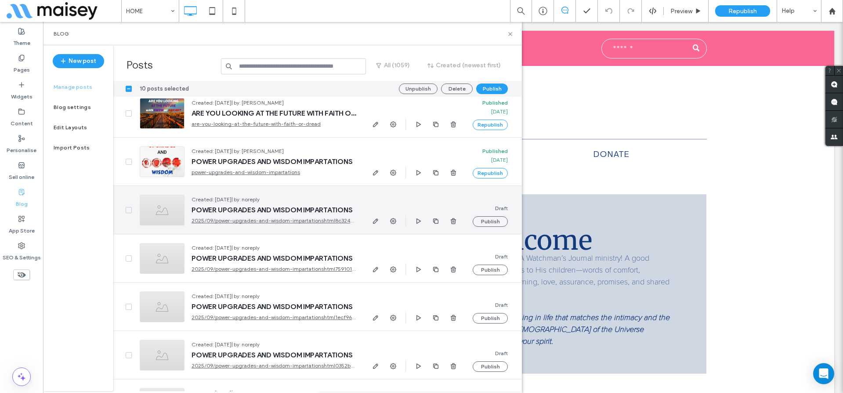
click at [126, 208] on span at bounding box center [129, 210] width 6 height 6
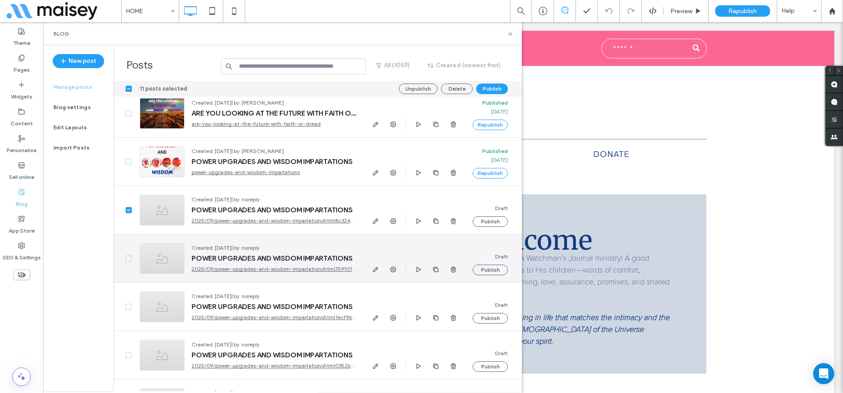
click at [128, 260] on span at bounding box center [129, 258] width 6 height 6
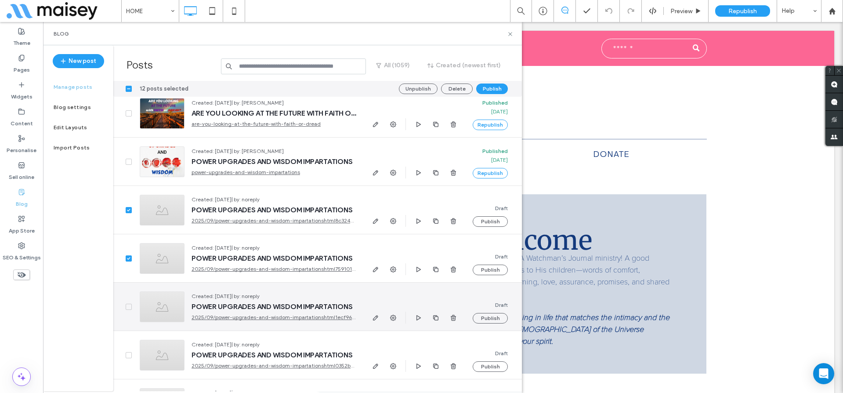
click at [125, 307] on div at bounding box center [122, 306] width 19 height 48
click at [129, 304] on span at bounding box center [129, 306] width 6 height 6
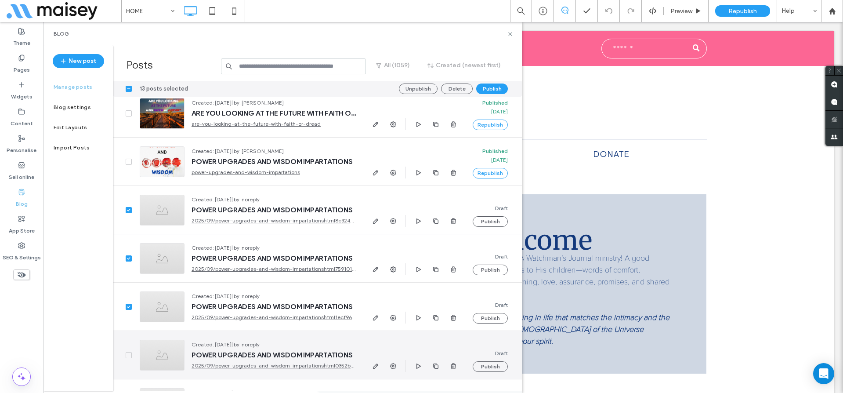
click at [128, 352] on span at bounding box center [129, 355] width 6 height 6
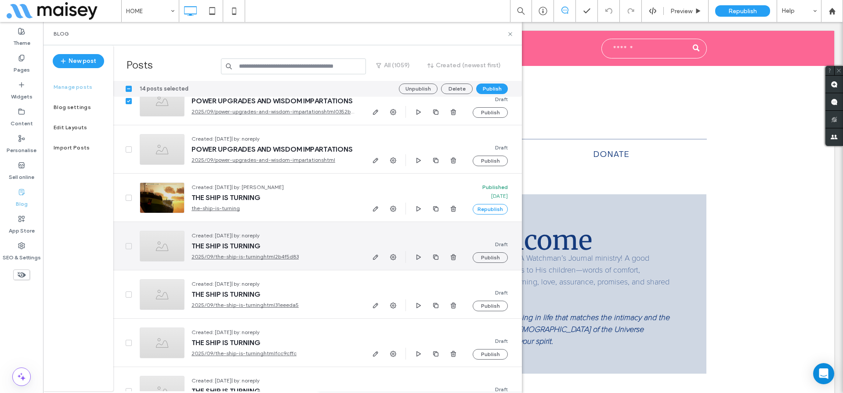
scroll to position [2054, 0]
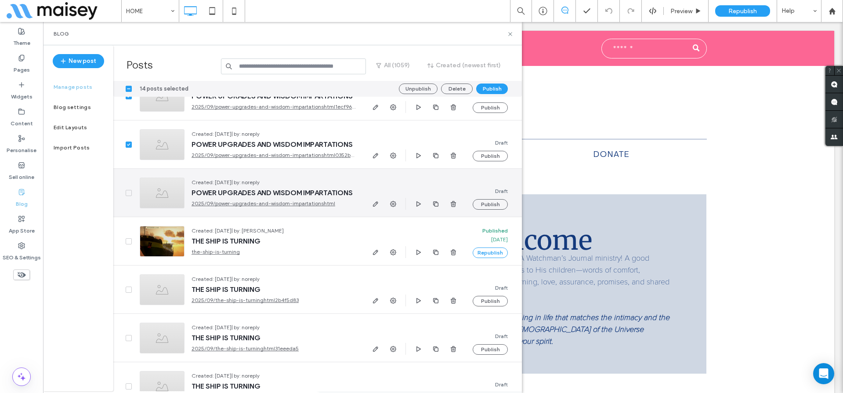
click at [124, 191] on div at bounding box center [122, 193] width 19 height 48
click at [126, 192] on span at bounding box center [129, 193] width 6 height 6
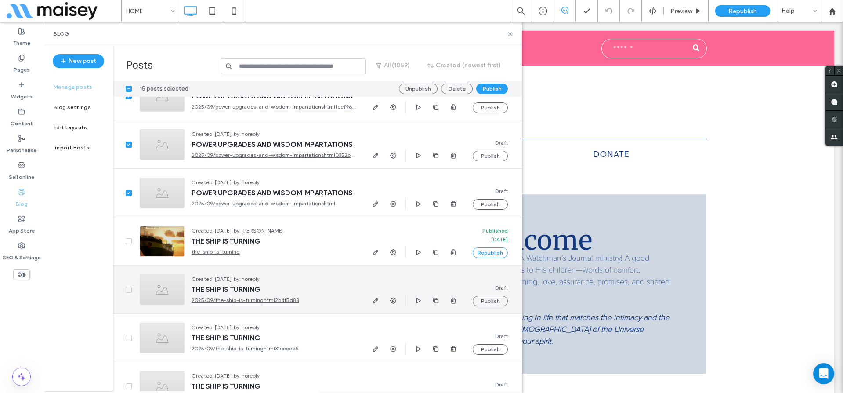
click at [128, 286] on span at bounding box center [129, 289] width 6 height 6
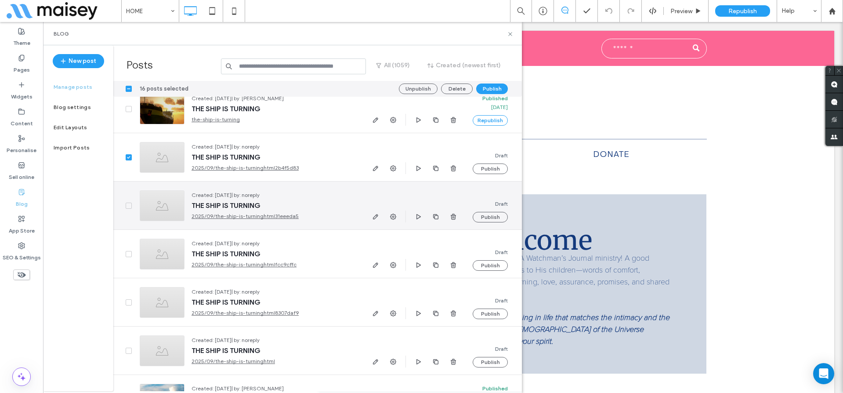
scroll to position [2201, 0]
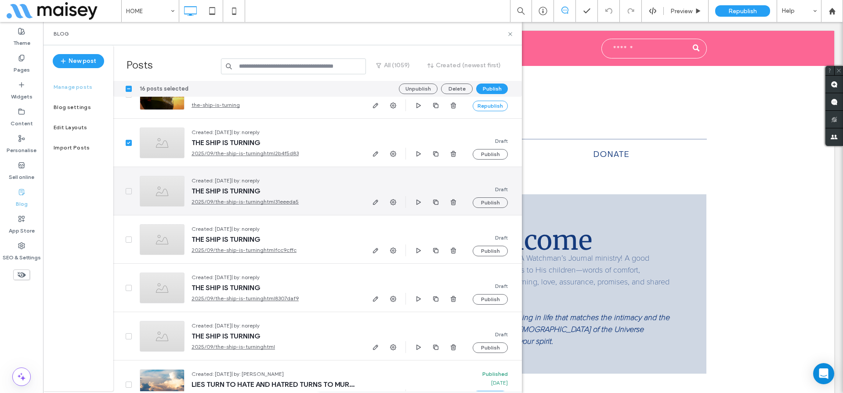
click at [129, 188] on span at bounding box center [129, 191] width 6 height 6
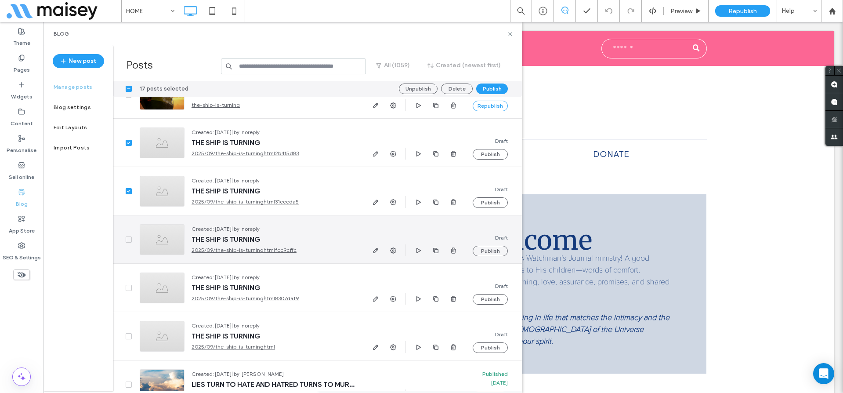
click at [126, 239] on span at bounding box center [129, 239] width 6 height 6
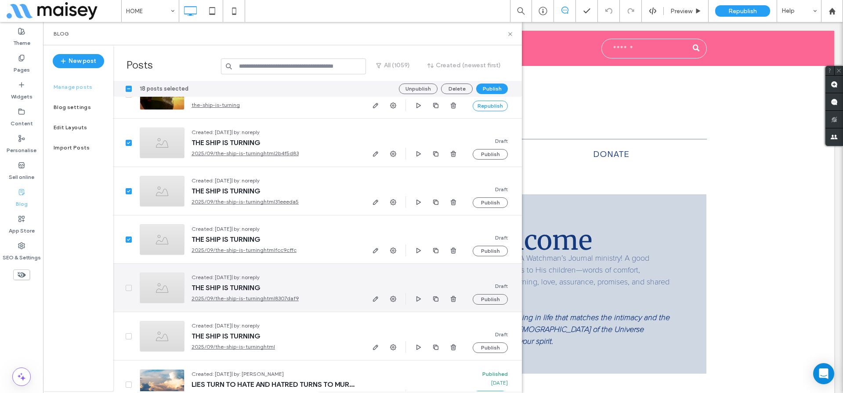
click at [130, 290] on span at bounding box center [129, 288] width 6 height 6
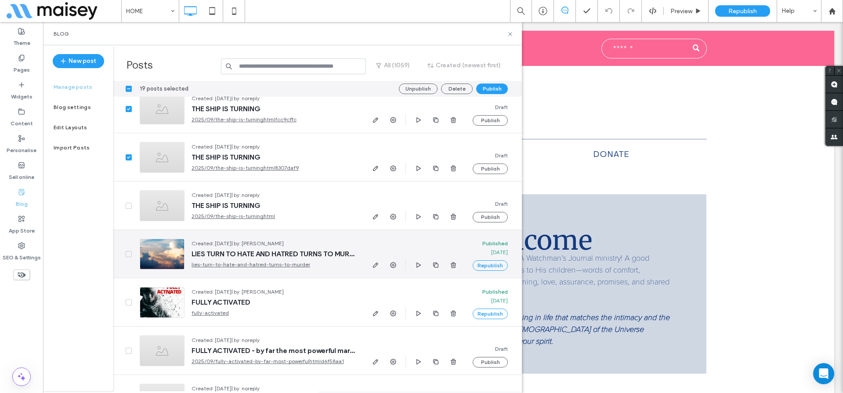
scroll to position [2347, 0]
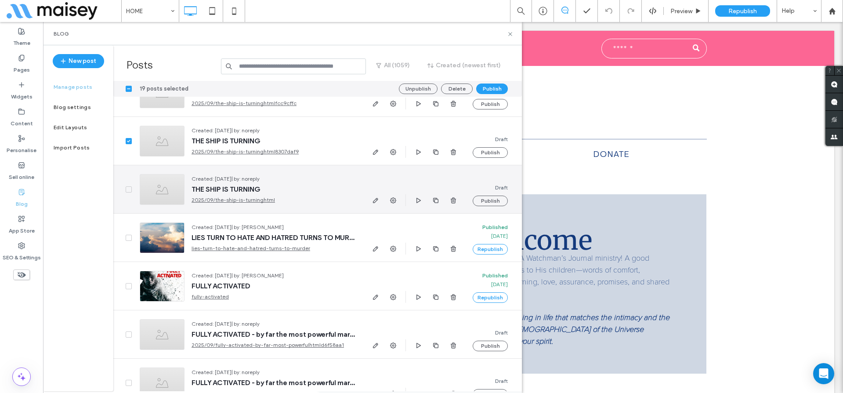
click at [127, 188] on icon at bounding box center [129, 189] width 4 height 3
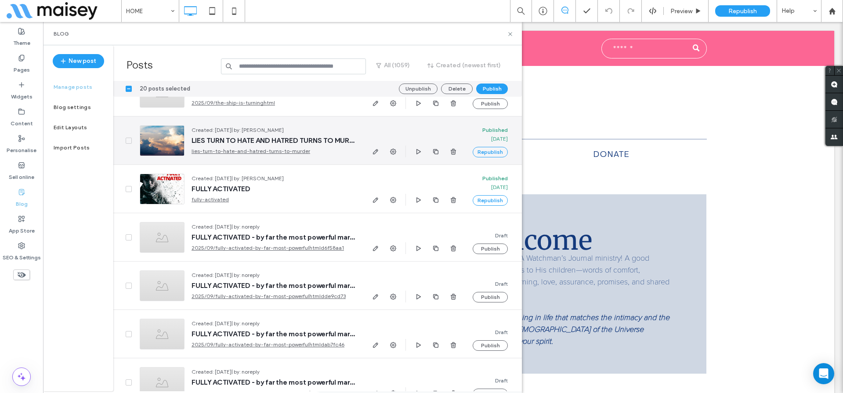
scroll to position [2448, 0]
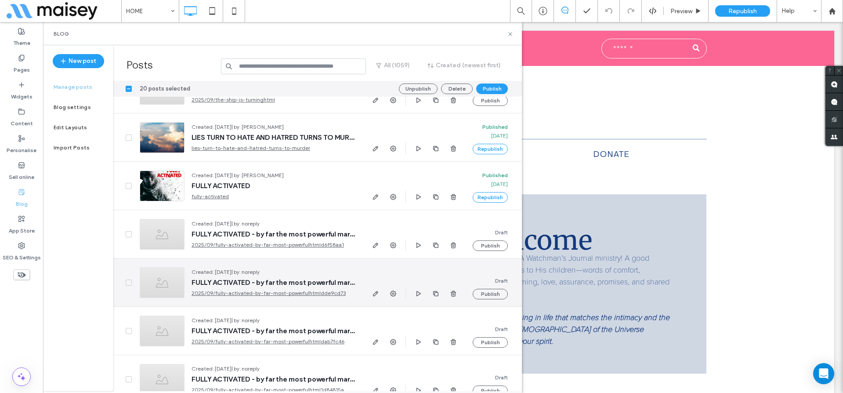
click at [129, 284] on span at bounding box center [129, 282] width 6 height 6
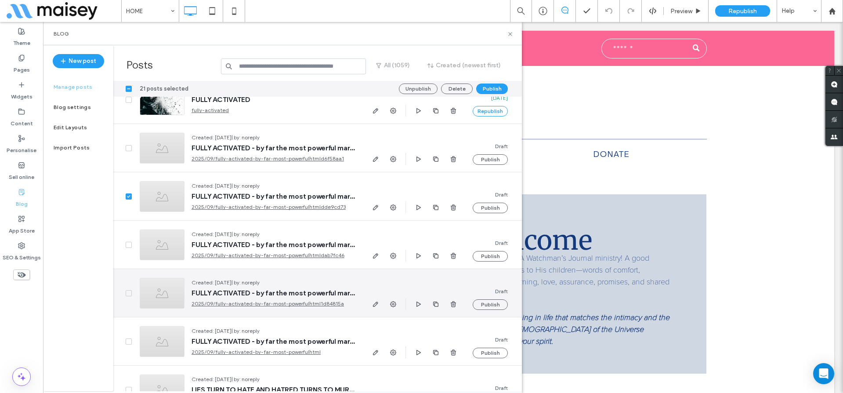
scroll to position [2535, 0]
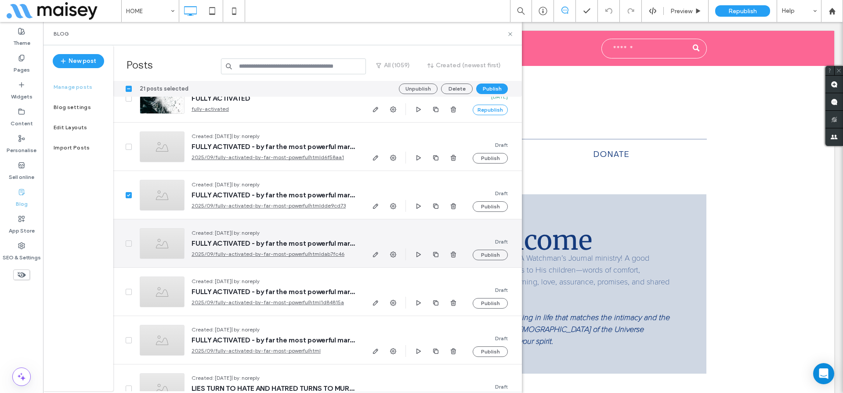
click at [130, 243] on span at bounding box center [129, 243] width 6 height 6
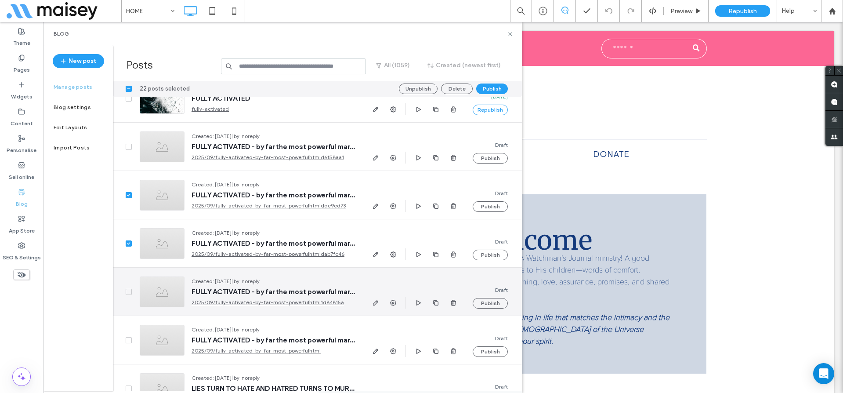
click at [129, 295] on div at bounding box center [122, 291] width 19 height 48
click at [128, 292] on icon at bounding box center [128, 291] width 3 height 3
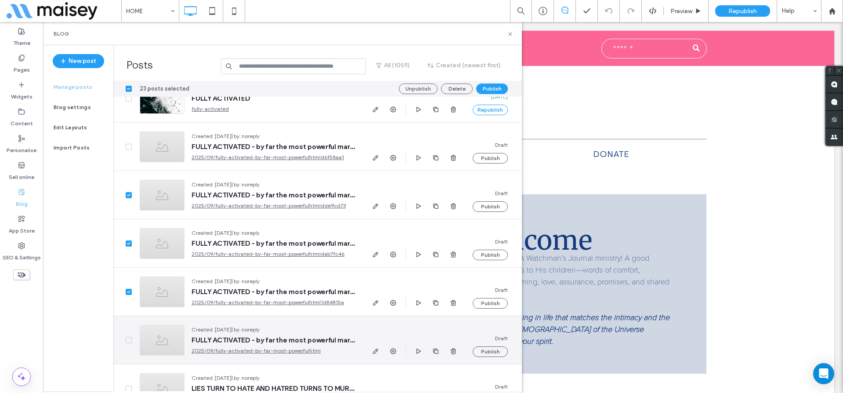
click at [126, 337] on span at bounding box center [129, 340] width 6 height 6
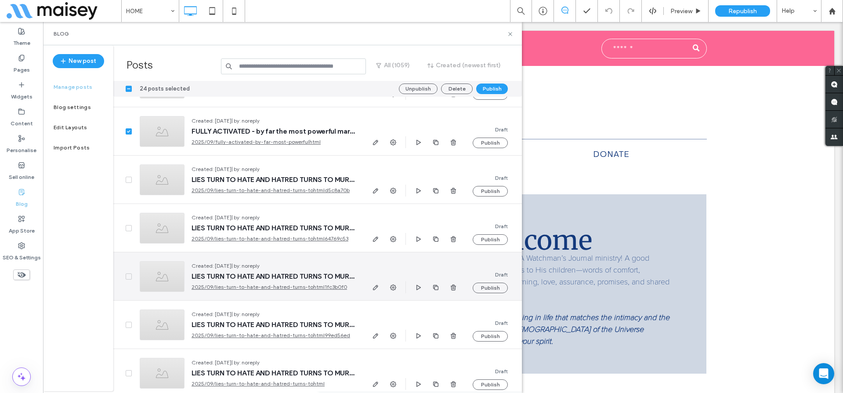
scroll to position [2745, 0]
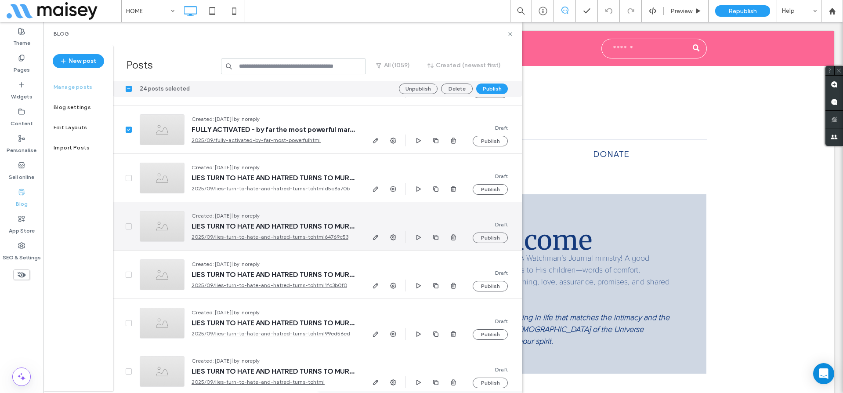
click at [125, 227] on div at bounding box center [122, 226] width 19 height 48
click at [128, 224] on span at bounding box center [129, 226] width 6 height 6
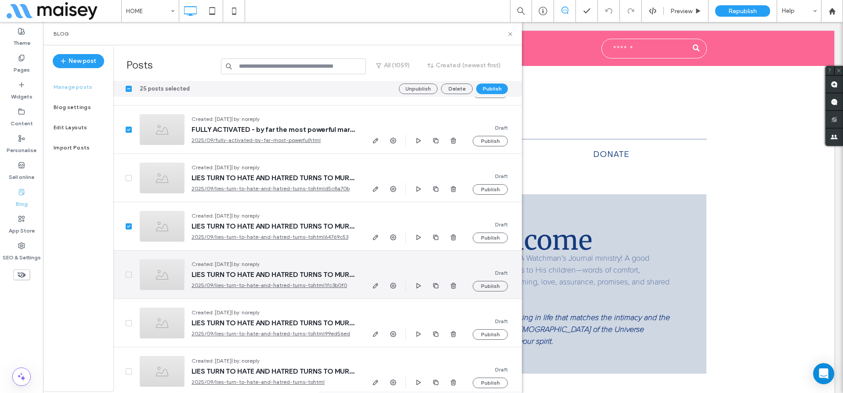
click at [129, 276] on span at bounding box center [129, 274] width 6 height 6
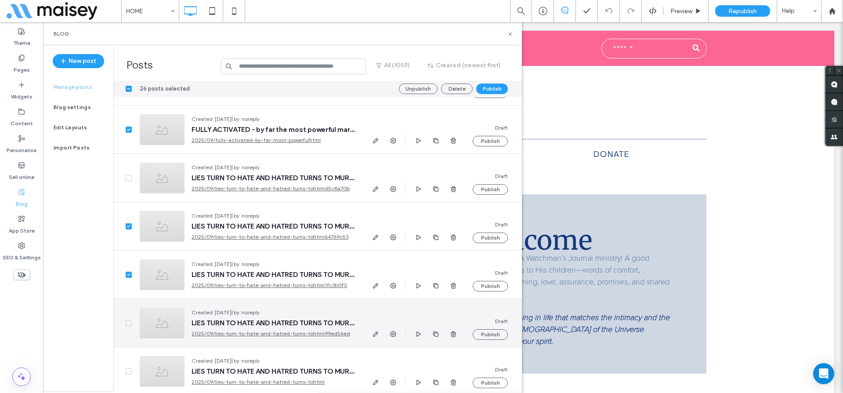
click at [128, 324] on span at bounding box center [129, 323] width 6 height 6
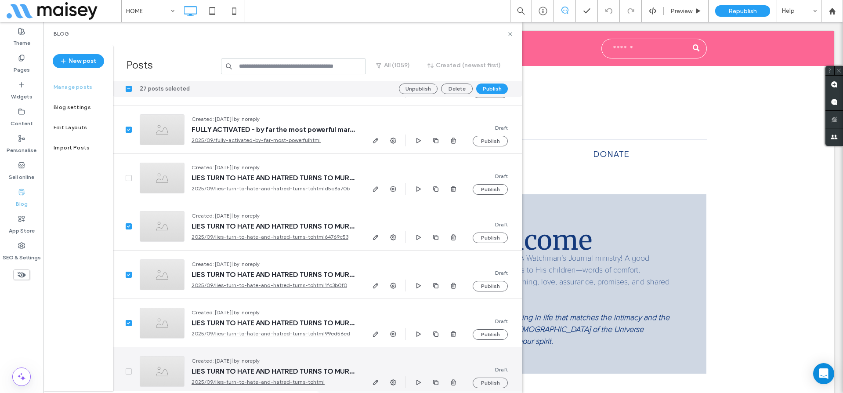
click at [128, 370] on icon at bounding box center [129, 371] width 4 height 3
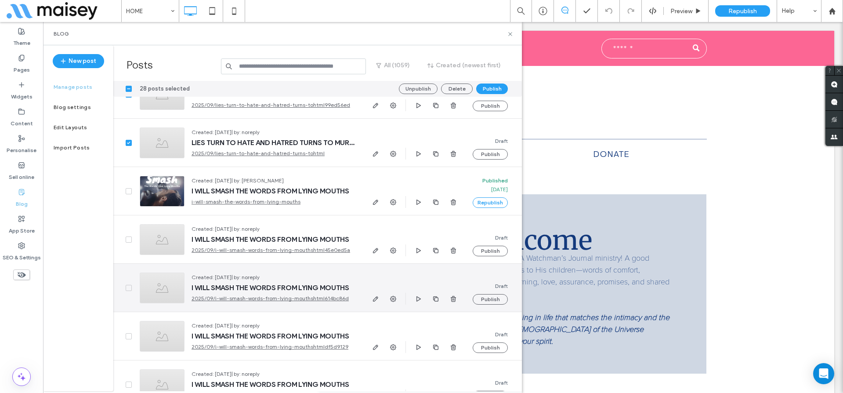
scroll to position [2976, 0]
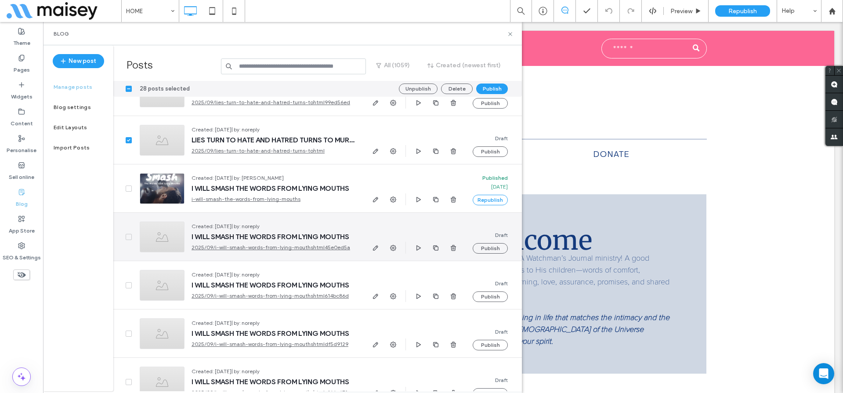
click at [131, 235] on span at bounding box center [129, 237] width 6 height 6
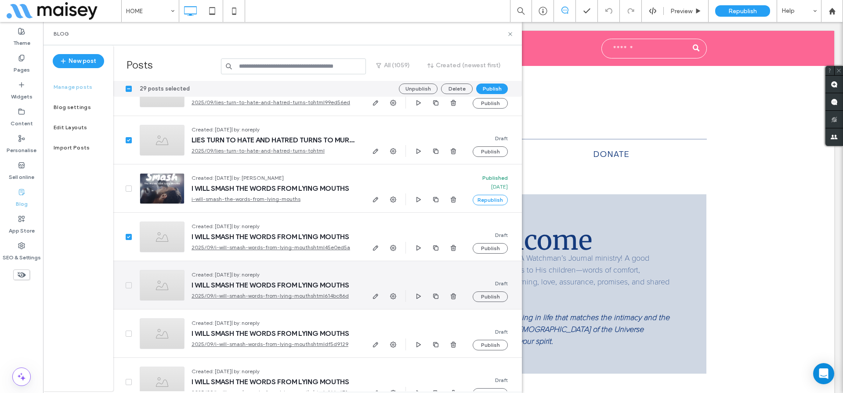
click at [128, 281] on div at bounding box center [122, 285] width 19 height 48
click at [126, 288] on span at bounding box center [129, 285] width 6 height 6
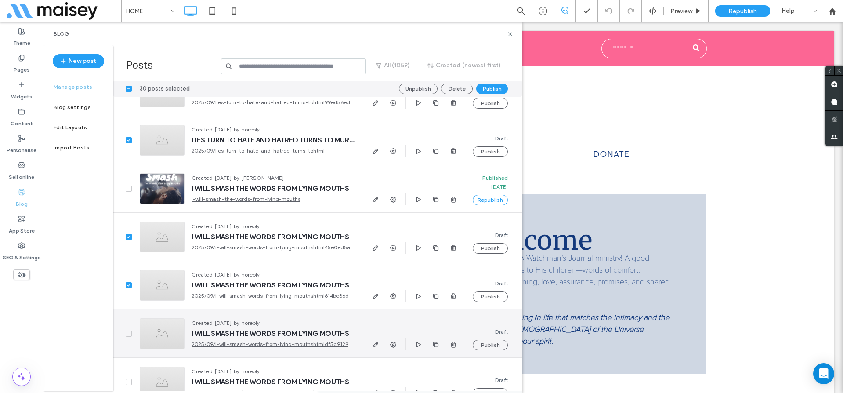
click at [127, 335] on span at bounding box center [129, 333] width 6 height 6
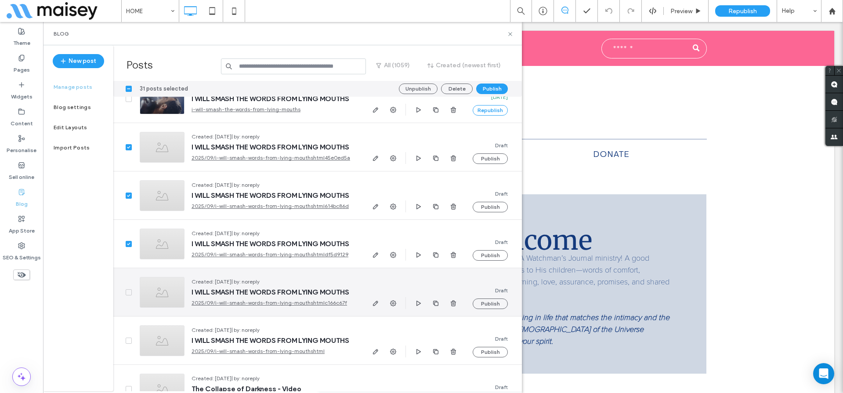
scroll to position [3149, 0]
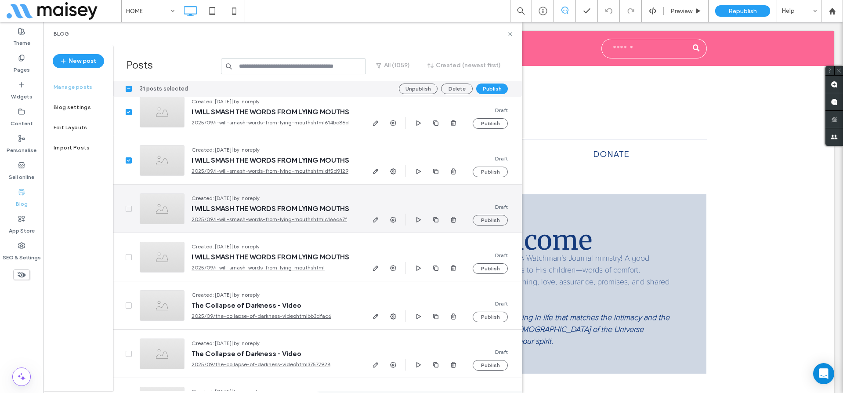
click at [126, 206] on span at bounding box center [129, 209] width 6 height 6
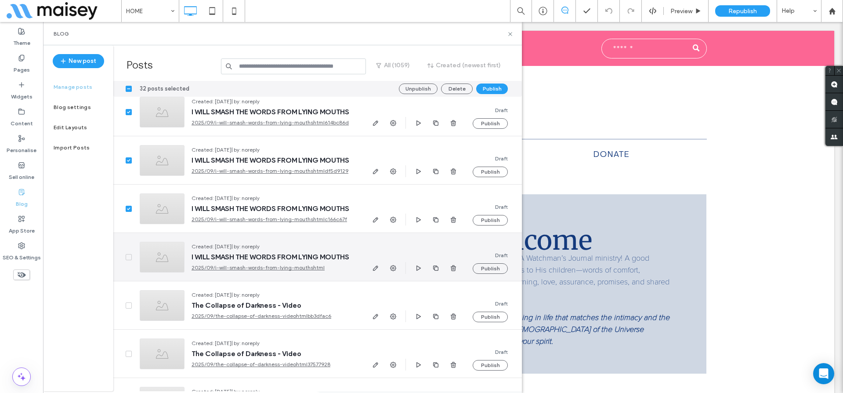
click at [125, 253] on div at bounding box center [122, 257] width 19 height 48
click at [128, 257] on icon at bounding box center [128, 257] width 3 height 3
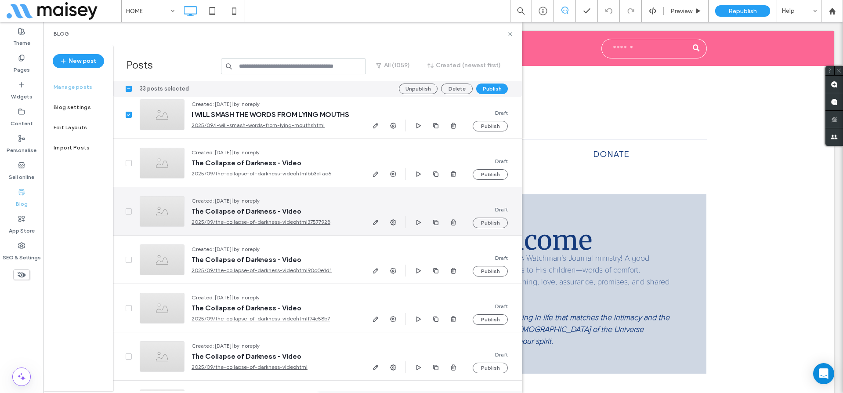
scroll to position [3297, 0]
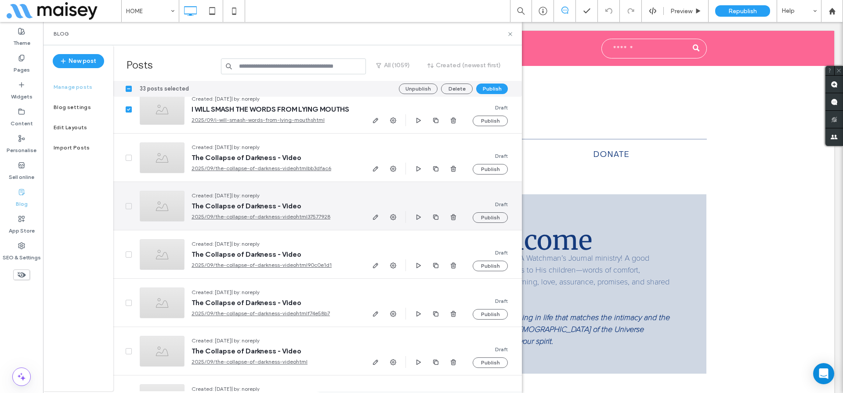
click at [129, 206] on icon at bounding box center [128, 206] width 3 height 3
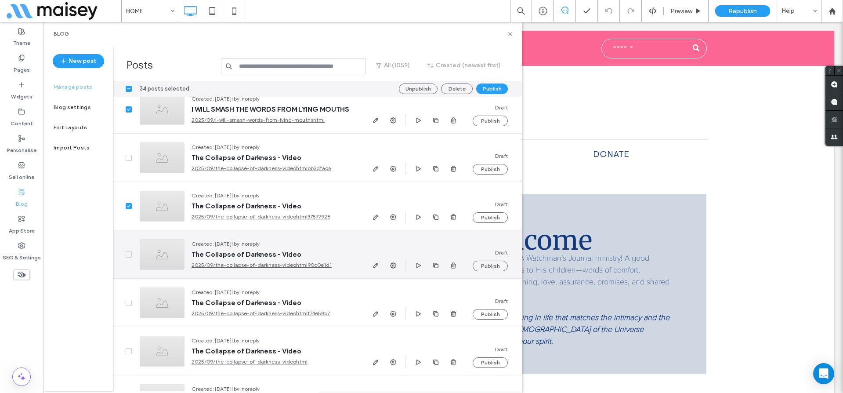
click at [127, 254] on icon at bounding box center [129, 254] width 4 height 3
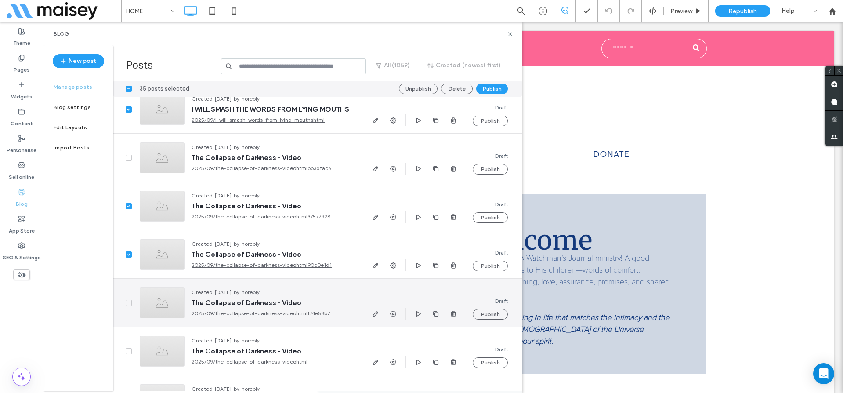
click at [129, 303] on icon at bounding box center [129, 302] width 4 height 3
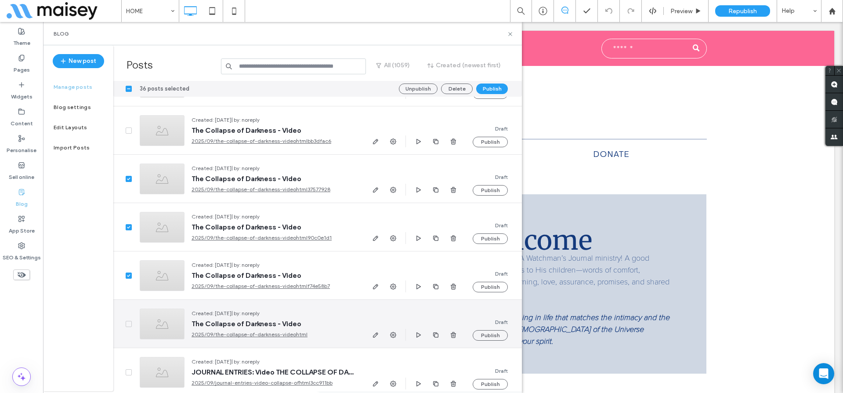
scroll to position [3329, 0]
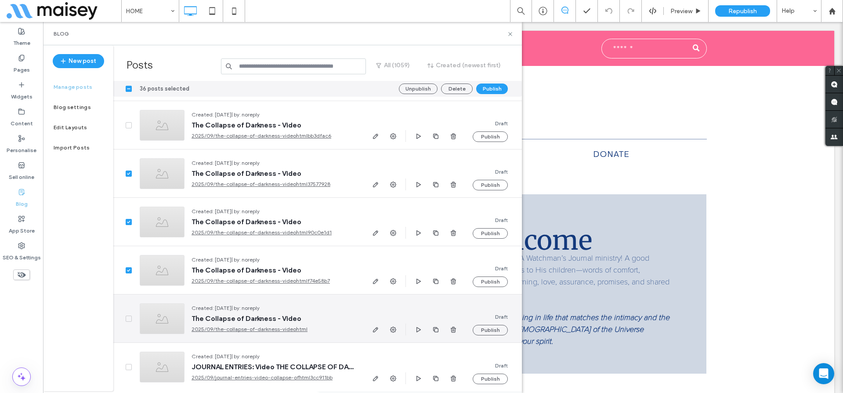
click at [129, 318] on icon at bounding box center [128, 318] width 3 height 3
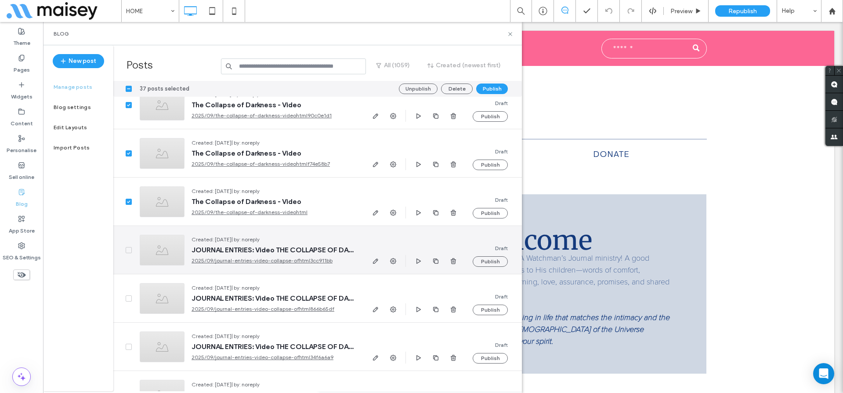
scroll to position [3445, 0]
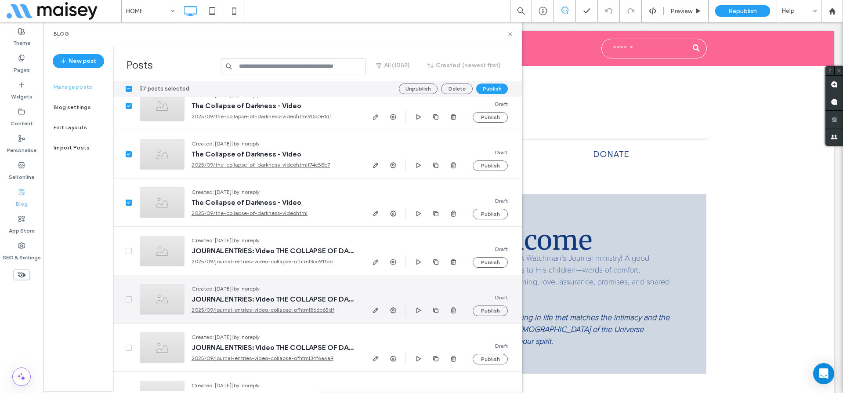
click at [128, 298] on icon at bounding box center [129, 299] width 4 height 3
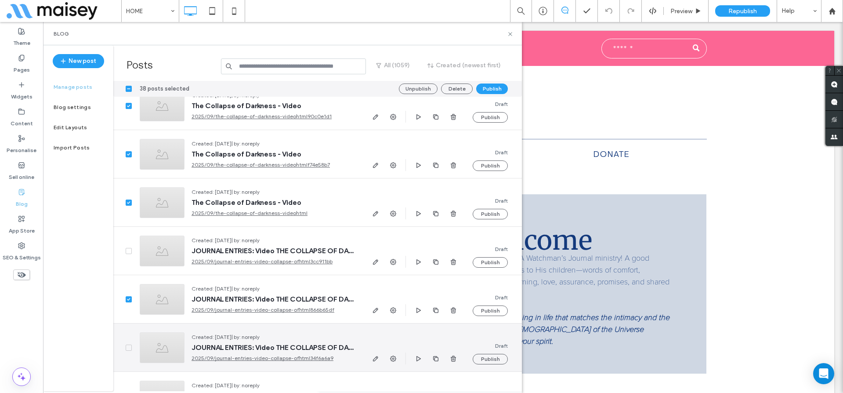
click at [130, 346] on span at bounding box center [129, 347] width 6 height 6
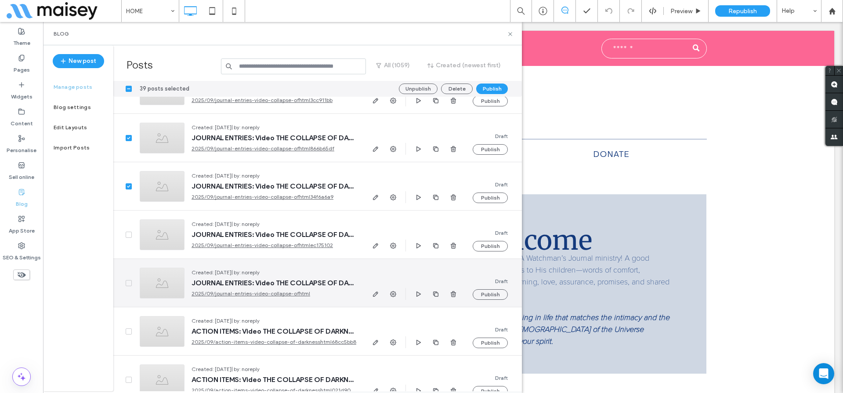
scroll to position [3609, 0]
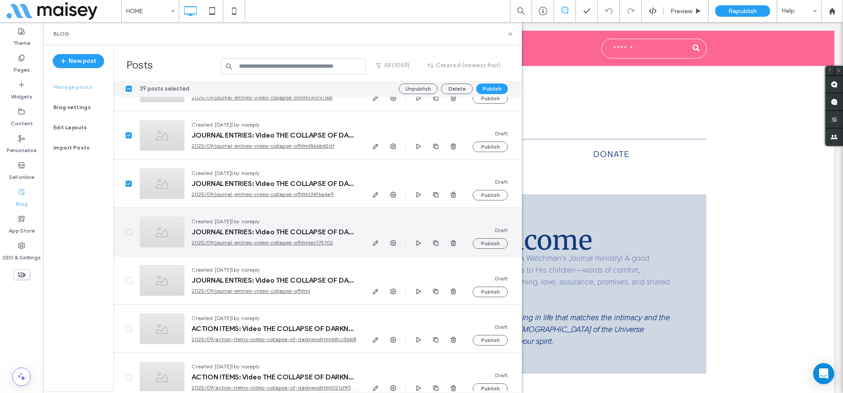
click at [128, 231] on icon at bounding box center [129, 232] width 4 height 3
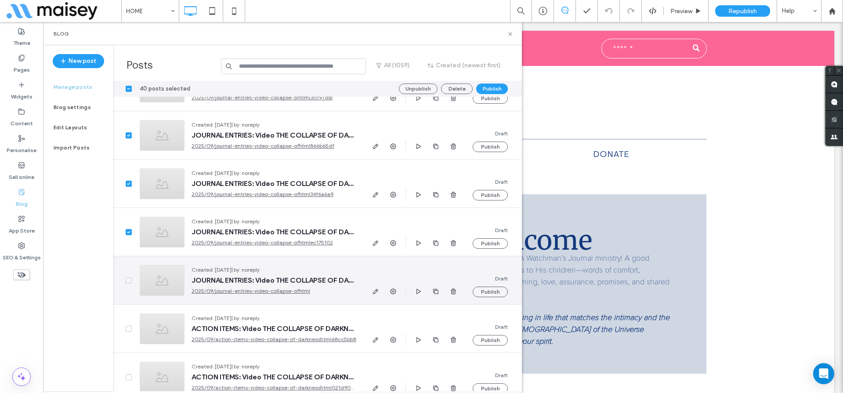
click at [128, 281] on span at bounding box center [129, 280] width 6 height 6
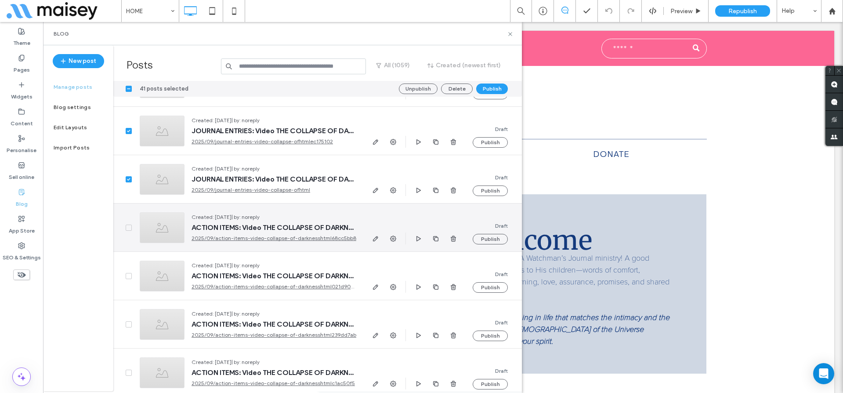
scroll to position [3713, 0]
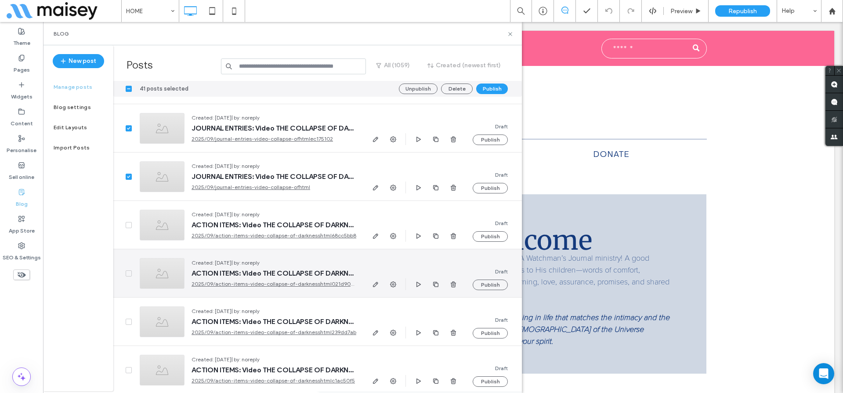
click at [130, 275] on span at bounding box center [129, 273] width 6 height 6
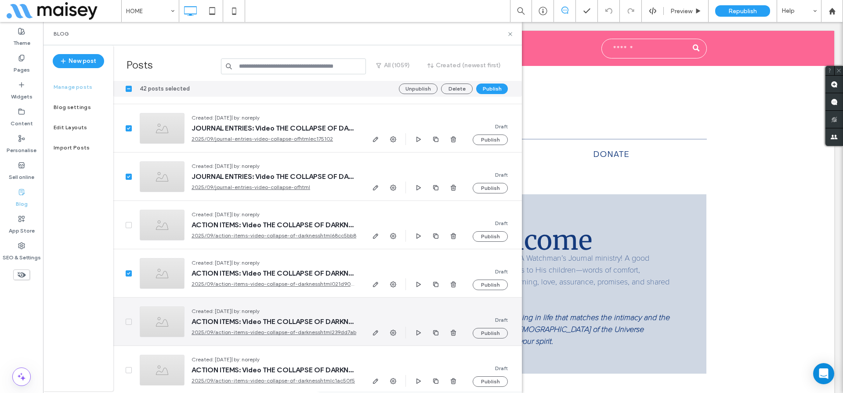
click at [127, 321] on icon at bounding box center [129, 321] width 4 height 3
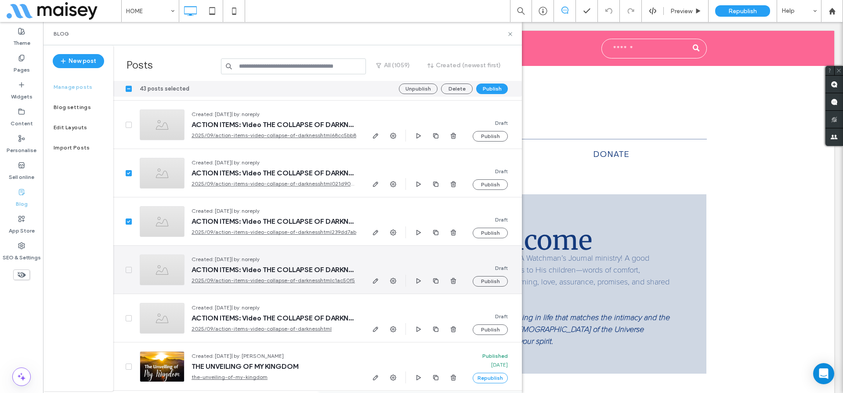
scroll to position [3847, 0]
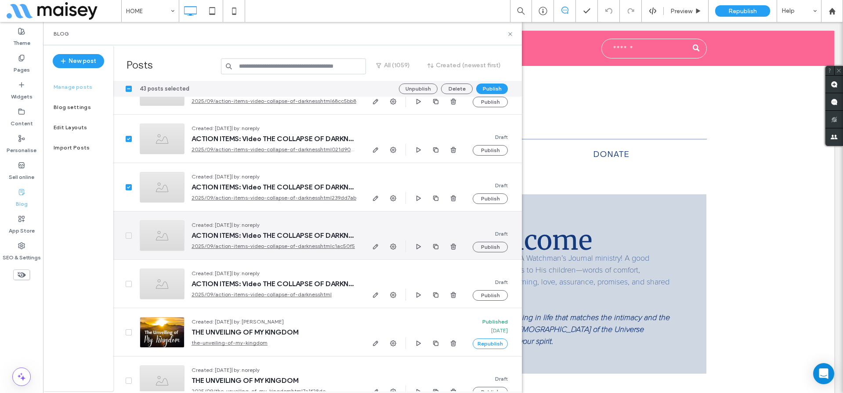
click at [130, 232] on span at bounding box center [129, 235] width 6 height 6
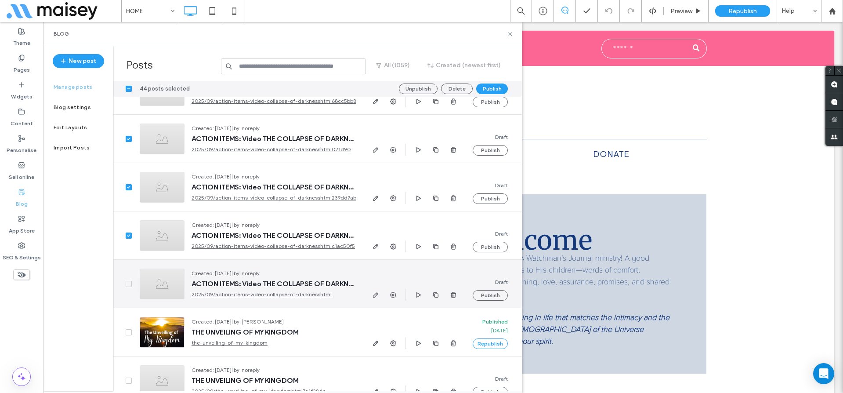
click at [129, 281] on span at bounding box center [129, 284] width 6 height 6
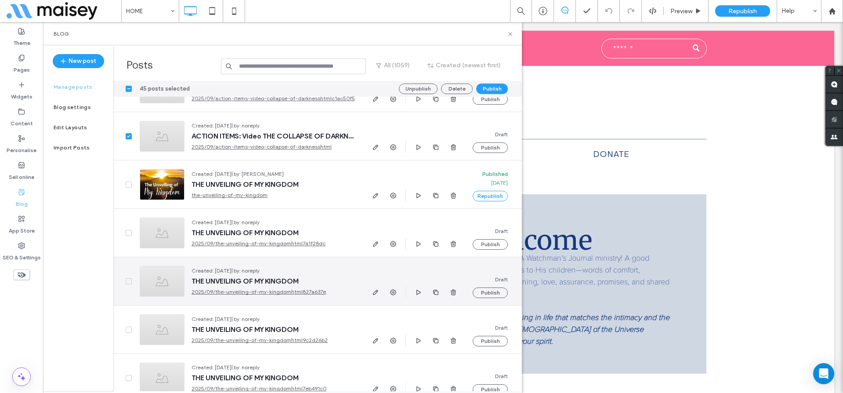
scroll to position [4000, 0]
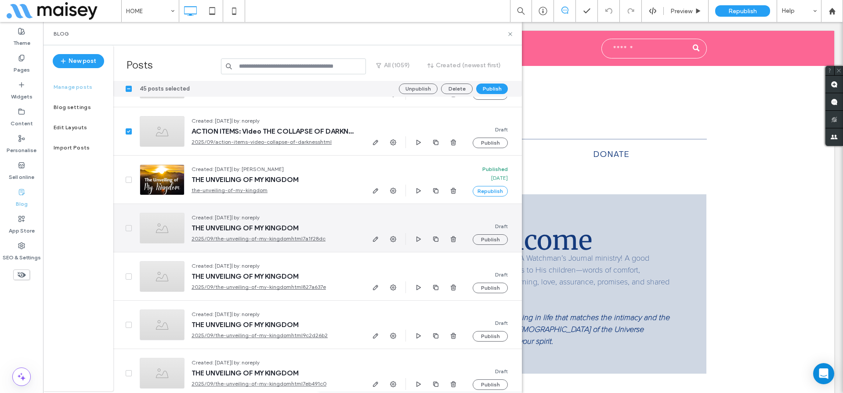
click at [128, 227] on icon at bounding box center [129, 228] width 4 height 3
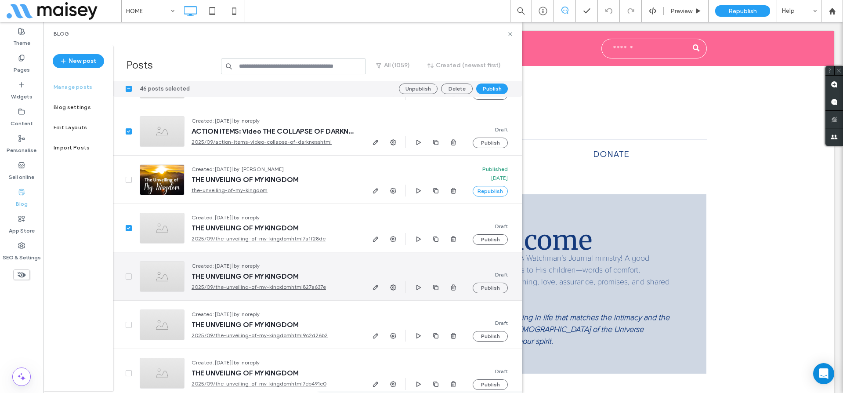
click at [130, 272] on div at bounding box center [122, 276] width 19 height 48
click at [129, 278] on span at bounding box center [129, 276] width 6 height 6
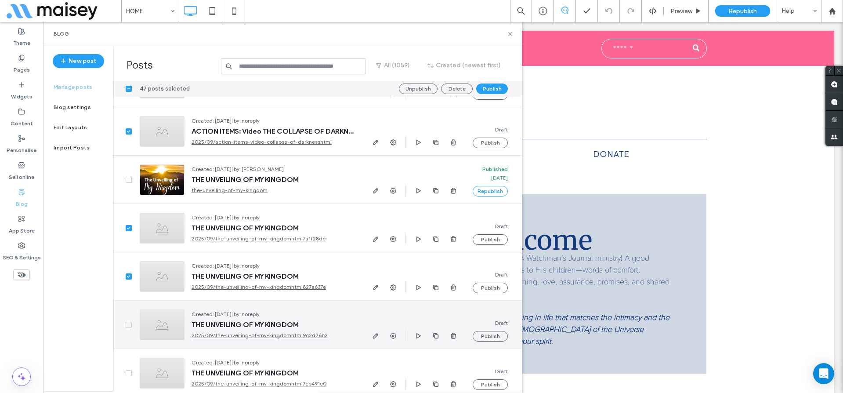
click at [130, 323] on span at bounding box center [129, 324] width 6 height 6
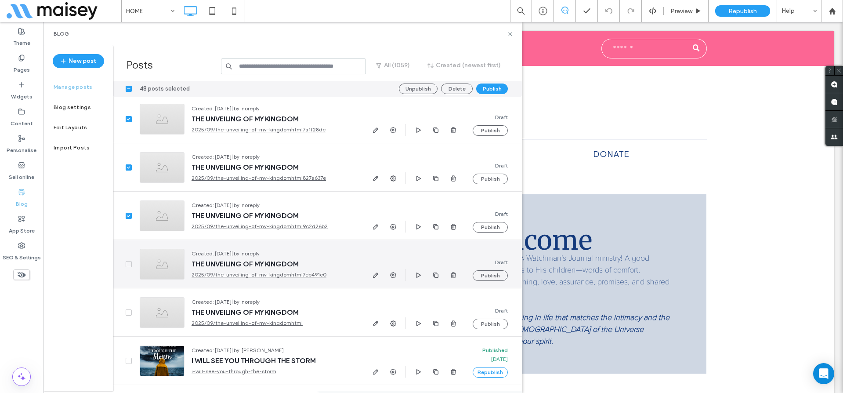
scroll to position [4140, 0]
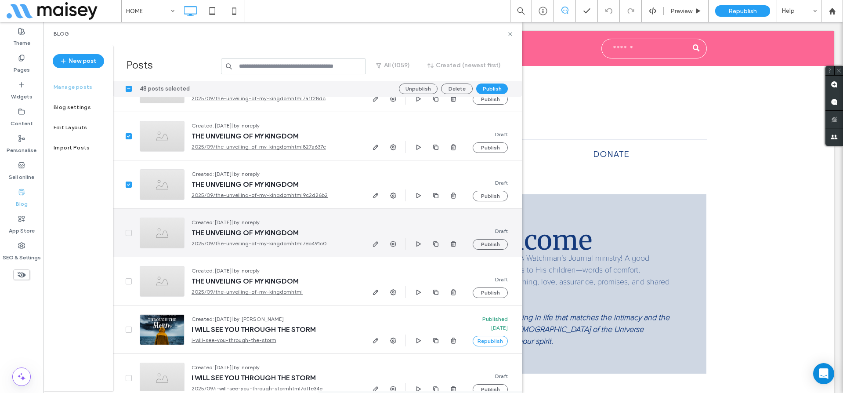
click at [128, 231] on span at bounding box center [129, 233] width 6 height 6
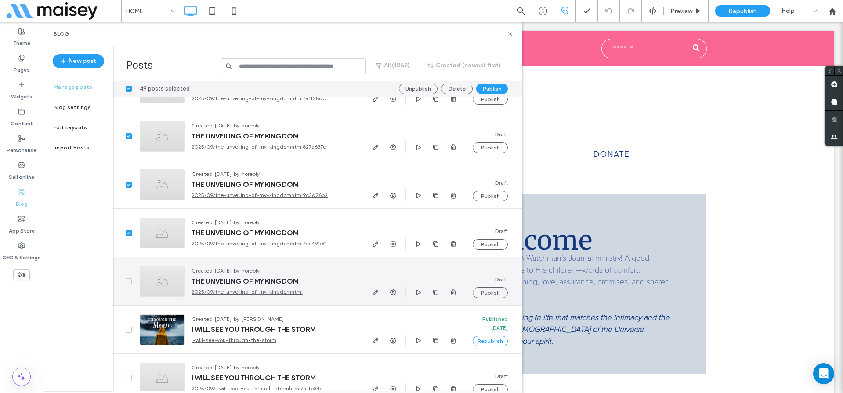
click at [129, 281] on icon at bounding box center [128, 281] width 3 height 3
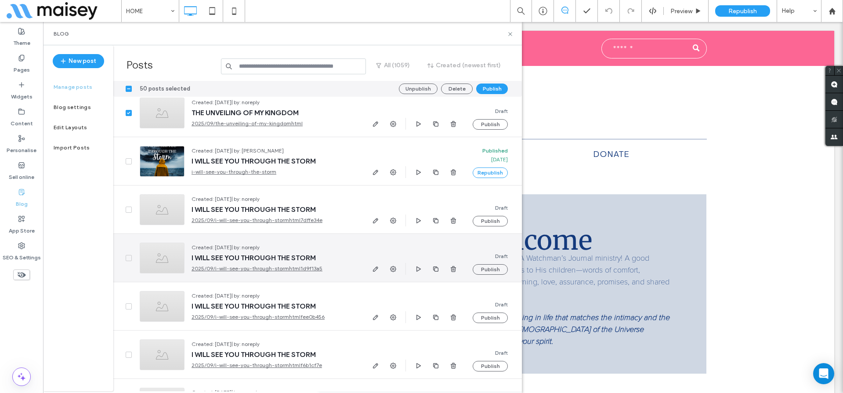
scroll to position [4312, 0]
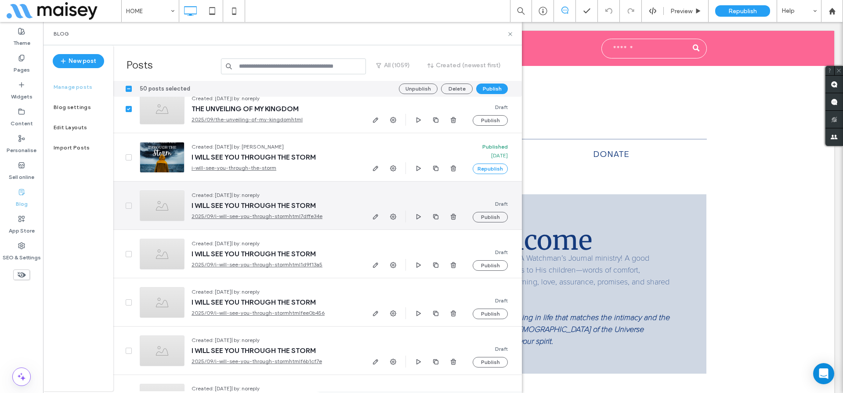
click at [126, 206] on span at bounding box center [129, 205] width 6 height 6
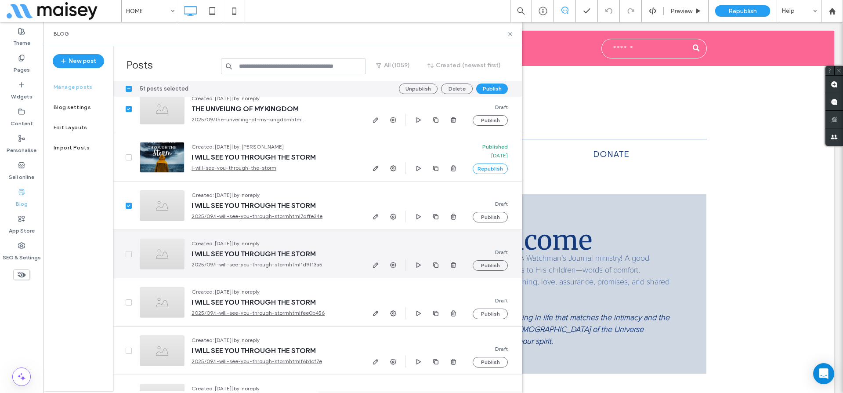
click at [129, 254] on icon at bounding box center [128, 254] width 3 height 3
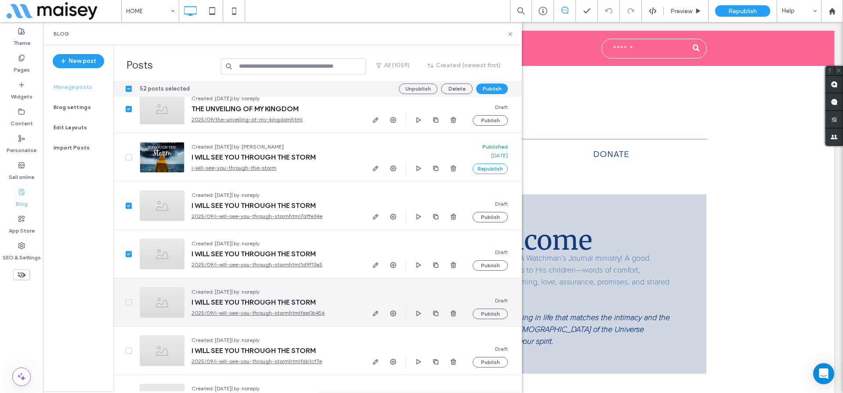
click at [130, 304] on span at bounding box center [129, 302] width 6 height 6
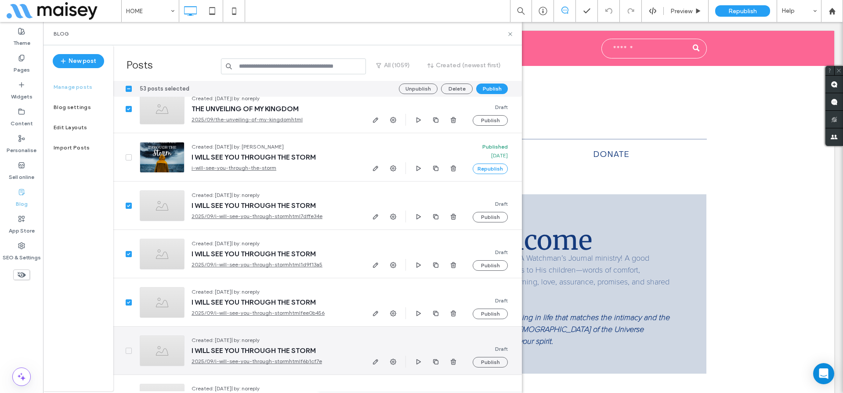
click at [129, 353] on span at bounding box center [129, 350] width 6 height 6
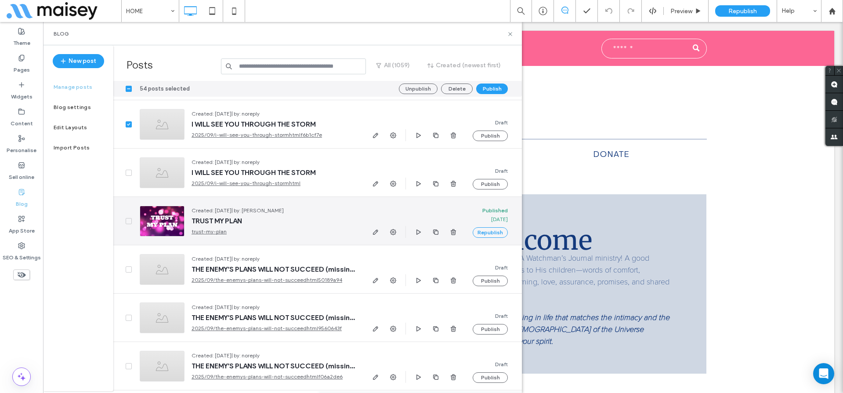
scroll to position [4542, 0]
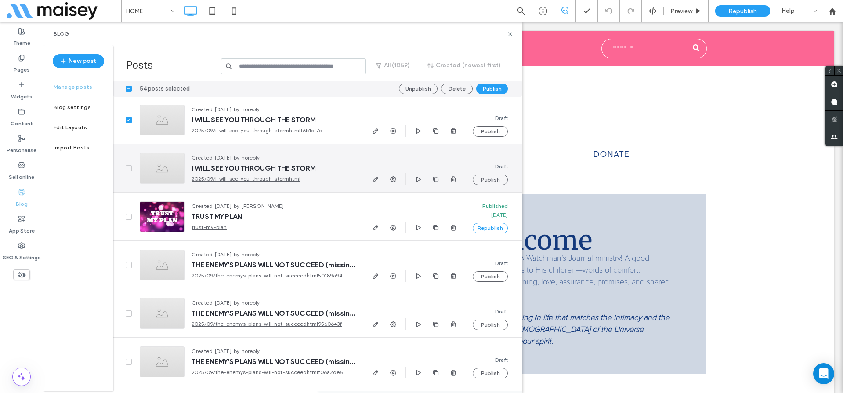
click at [129, 168] on icon at bounding box center [129, 168] width 4 height 3
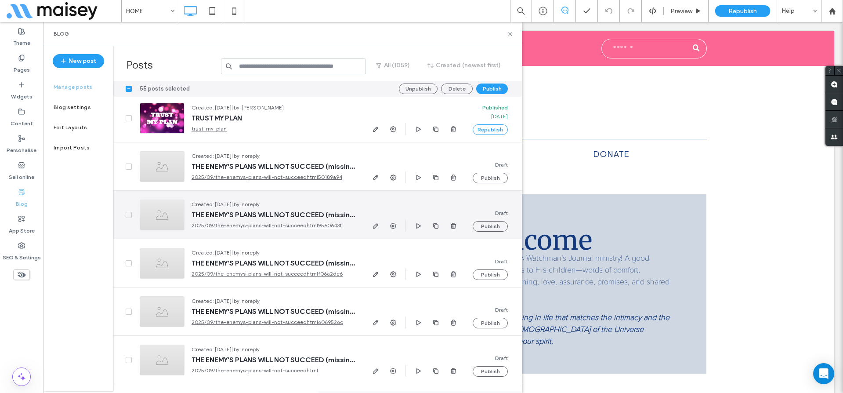
scroll to position [4644, 0]
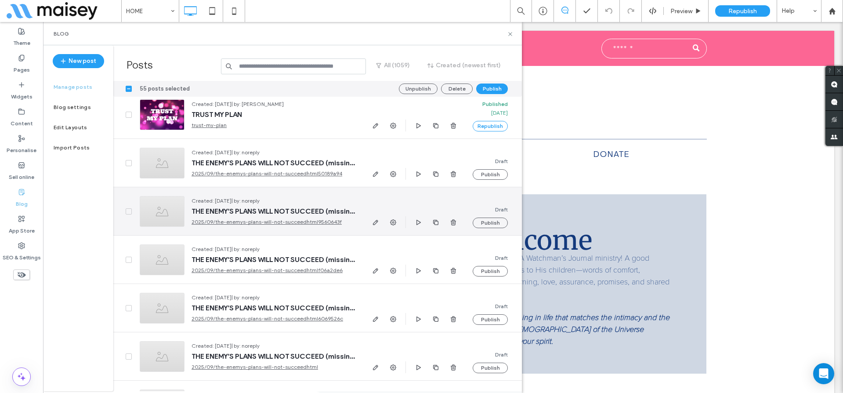
click at [126, 213] on span at bounding box center [129, 211] width 6 height 6
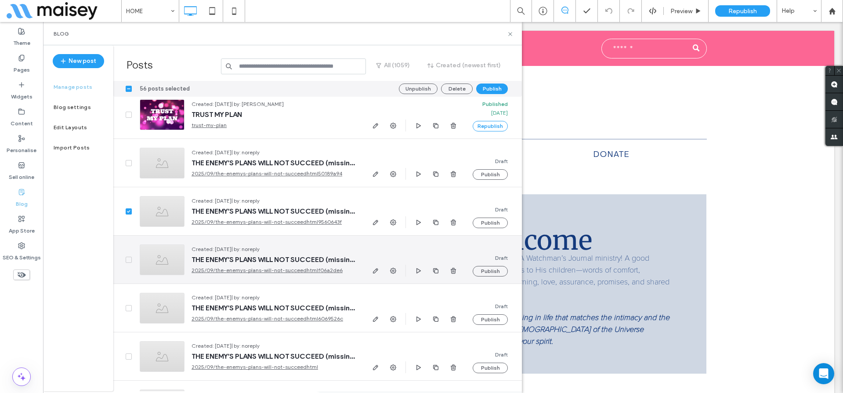
click at [126, 256] on span at bounding box center [129, 259] width 6 height 6
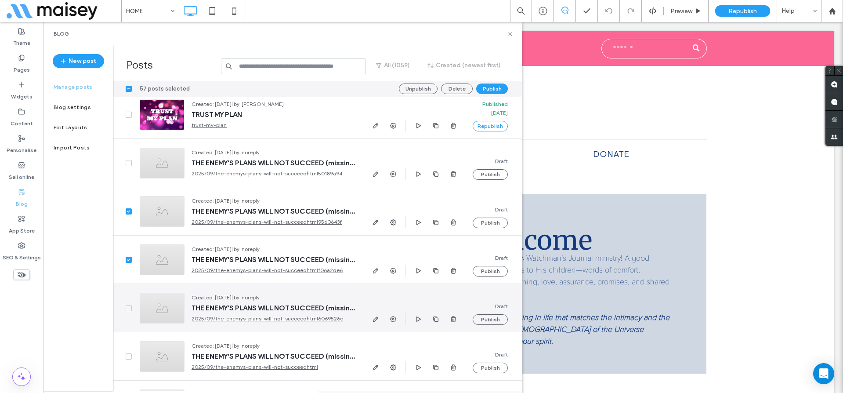
click at [128, 307] on icon at bounding box center [128, 308] width 3 height 3
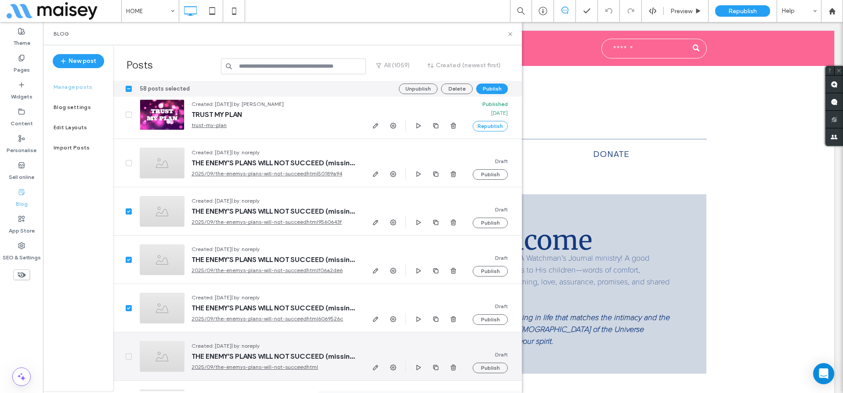
click at [126, 356] on span at bounding box center [129, 356] width 6 height 6
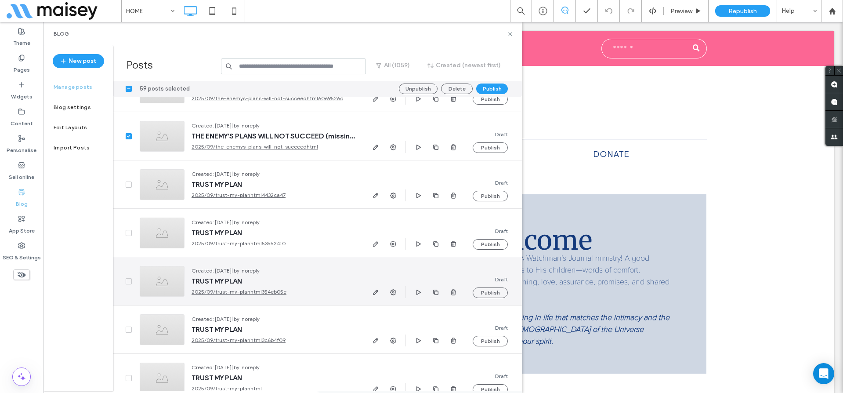
scroll to position [4871, 0]
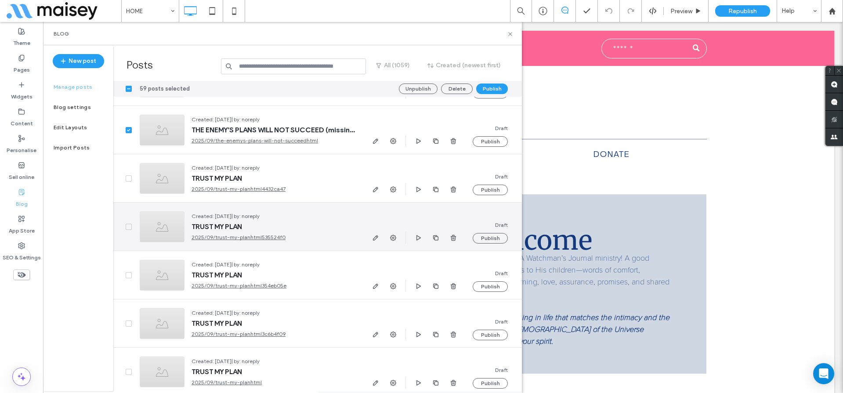
click at [127, 226] on icon at bounding box center [129, 226] width 4 height 3
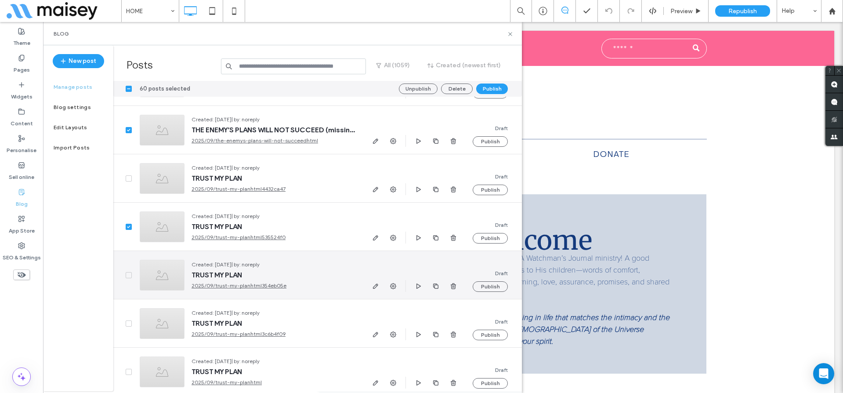
click at [129, 277] on span at bounding box center [129, 275] width 6 height 6
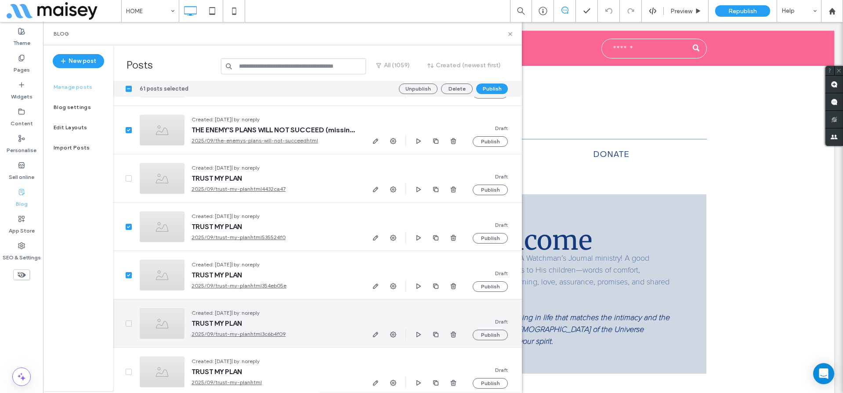
click at [127, 326] on div at bounding box center [122, 323] width 19 height 48
click at [127, 320] on span at bounding box center [129, 323] width 6 height 6
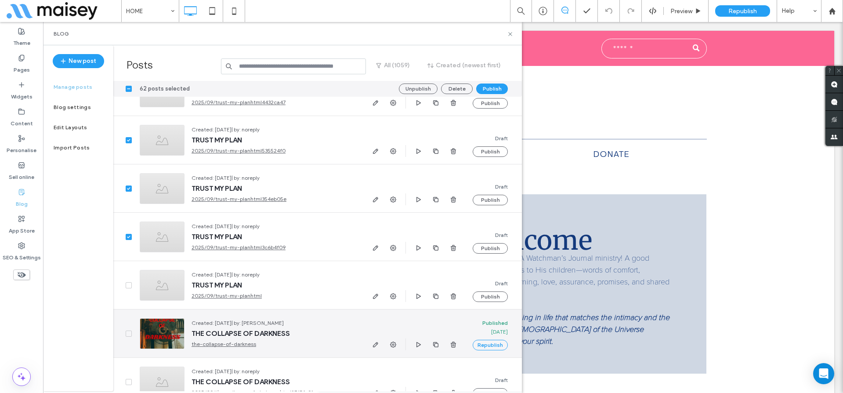
scroll to position [5047, 0]
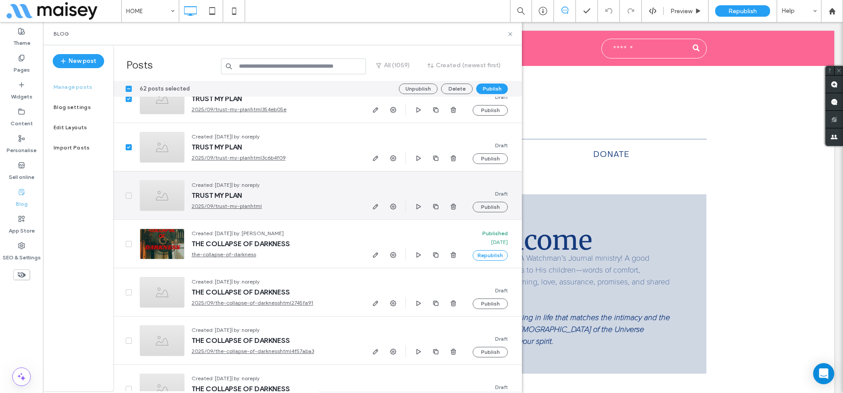
click at [129, 193] on span at bounding box center [129, 195] width 6 height 6
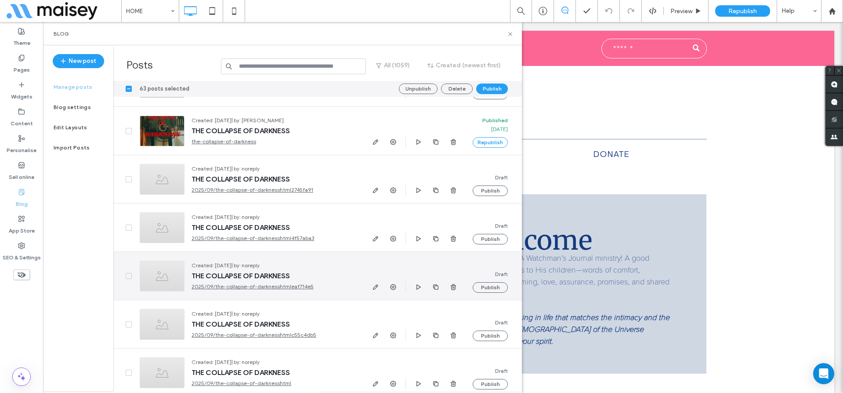
scroll to position [5166, 0]
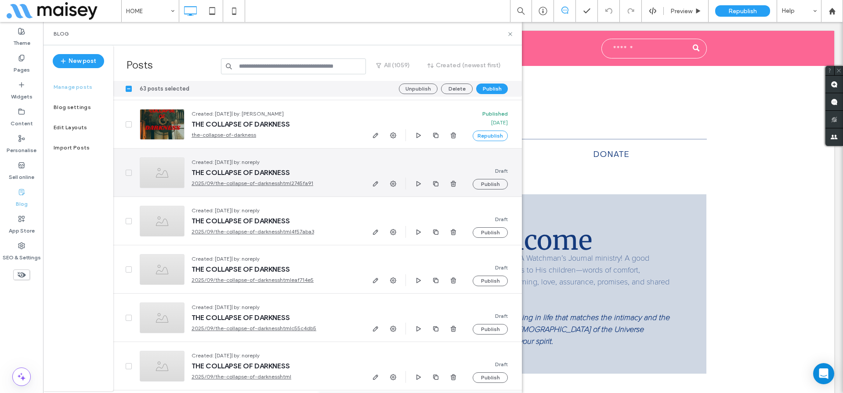
click at [126, 171] on span at bounding box center [129, 173] width 6 height 6
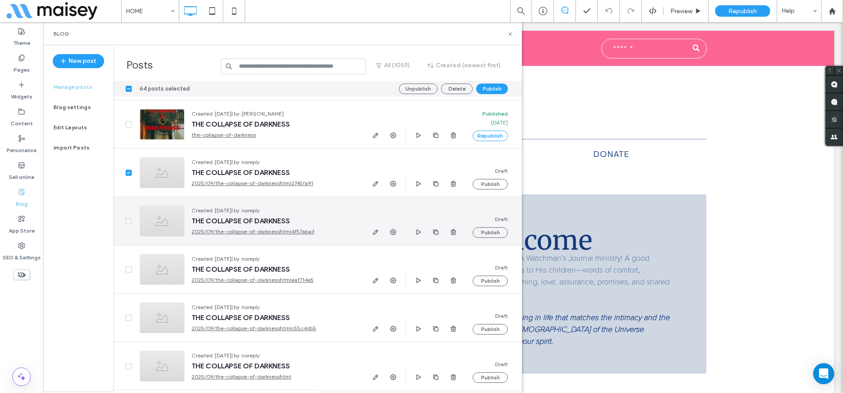
click at [126, 220] on span at bounding box center [129, 221] width 6 height 6
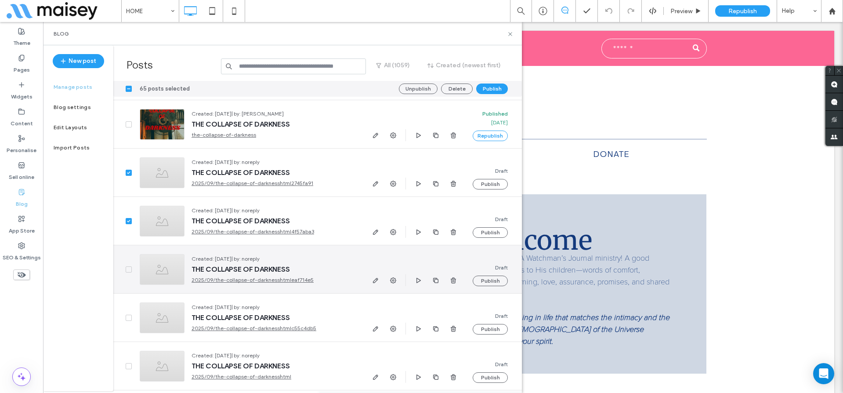
click at [129, 267] on span at bounding box center [129, 269] width 6 height 6
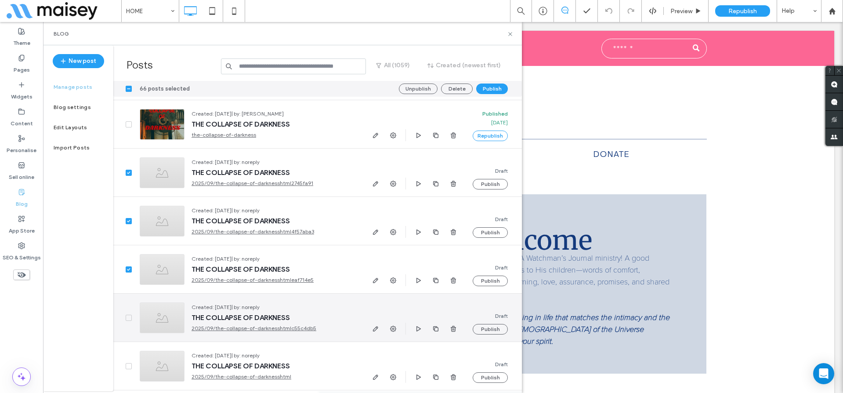
click at [129, 315] on span at bounding box center [129, 317] width 6 height 6
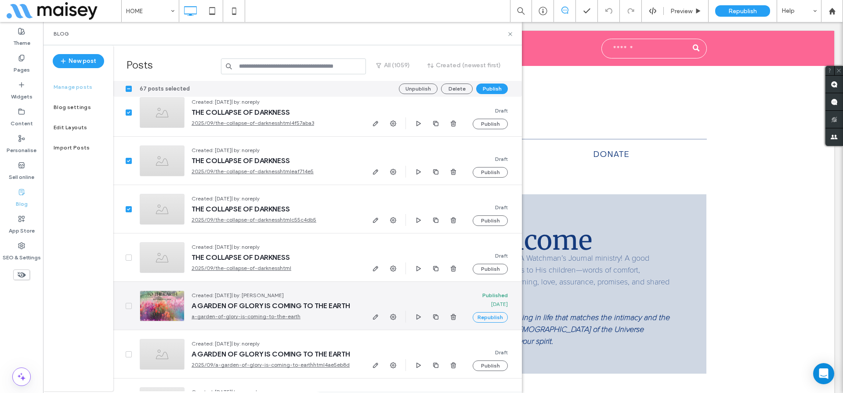
scroll to position [5341, 0]
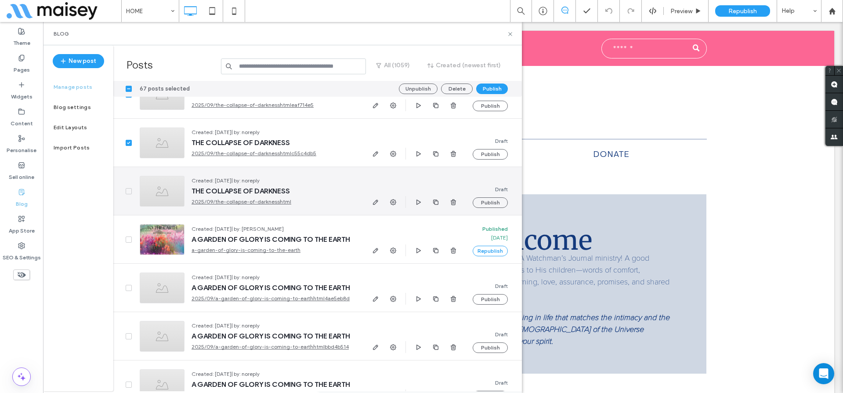
click at [126, 189] on span at bounding box center [129, 191] width 6 height 6
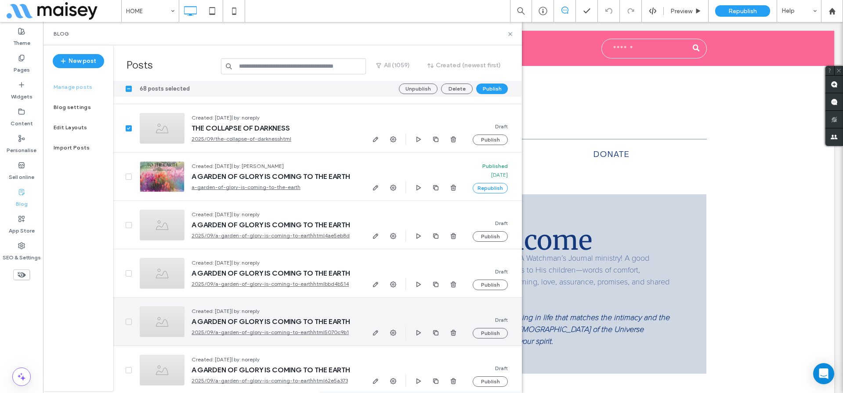
scroll to position [5474, 0]
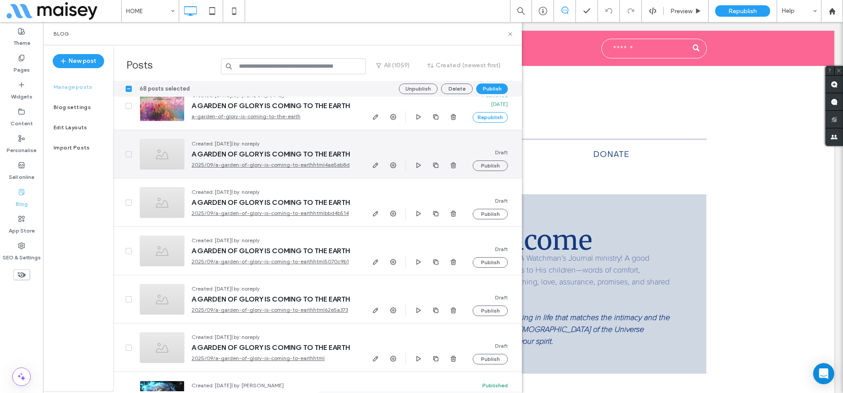
click at [128, 155] on icon at bounding box center [128, 154] width 3 height 3
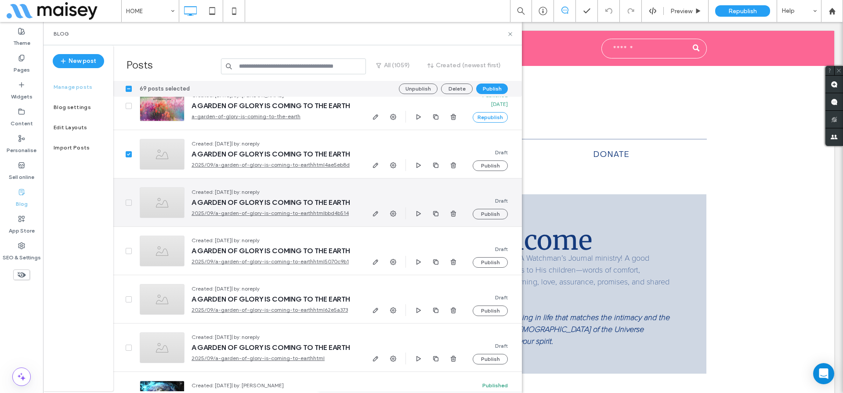
click at [127, 200] on span at bounding box center [129, 202] width 6 height 6
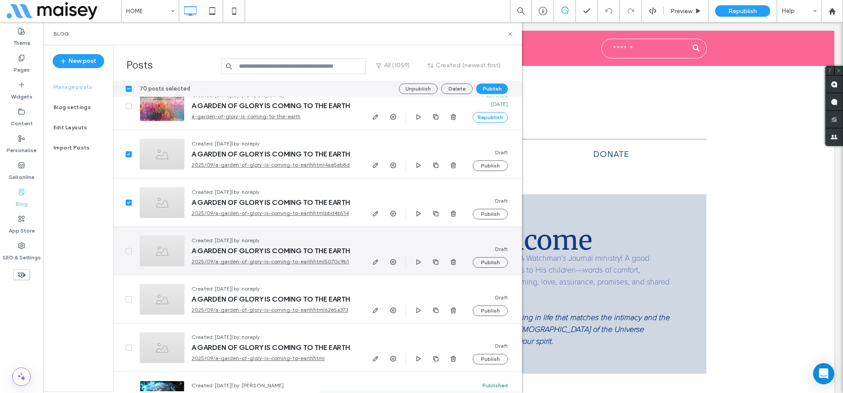
click at [128, 249] on icon at bounding box center [129, 250] width 4 height 3
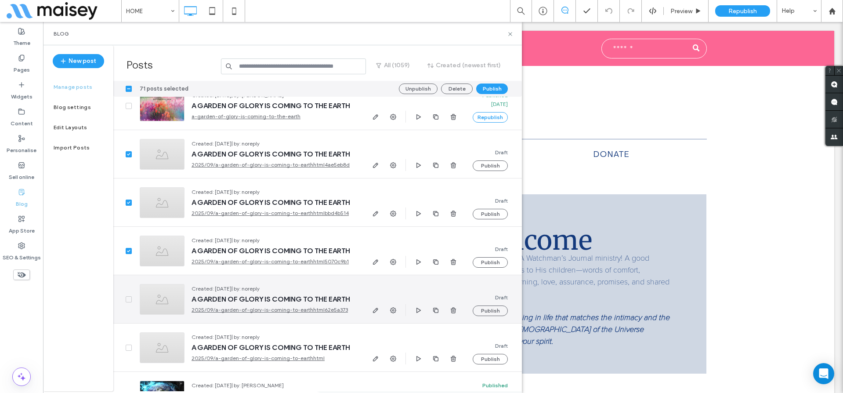
click at [125, 298] on div at bounding box center [122, 299] width 19 height 48
click at [127, 300] on span at bounding box center [129, 299] width 6 height 6
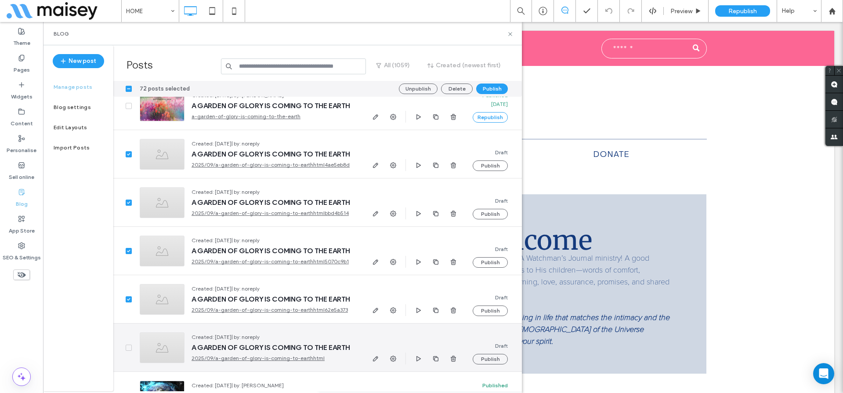
click at [129, 344] on span at bounding box center [129, 347] width 6 height 6
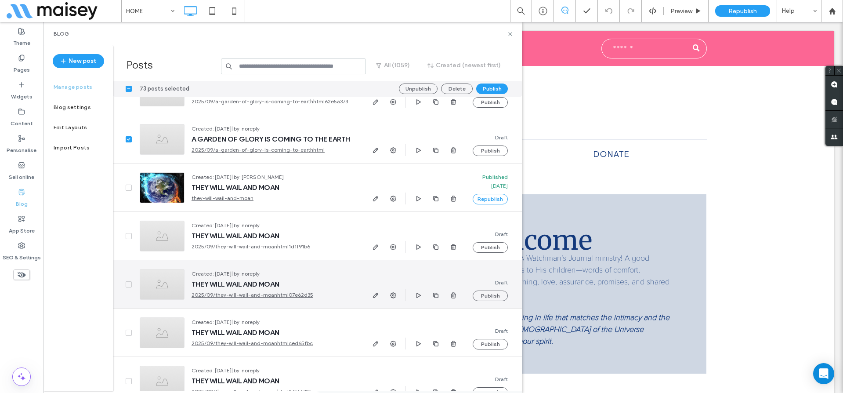
scroll to position [5684, 0]
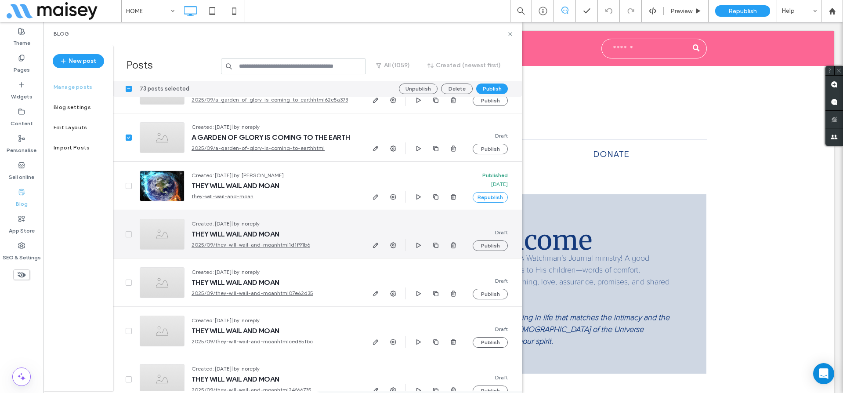
click at [130, 233] on icon at bounding box center [129, 234] width 4 height 3
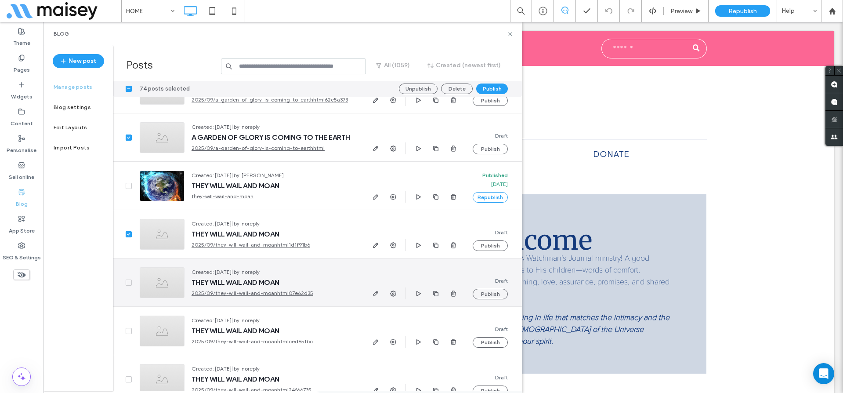
click at [126, 282] on span at bounding box center [129, 282] width 6 height 6
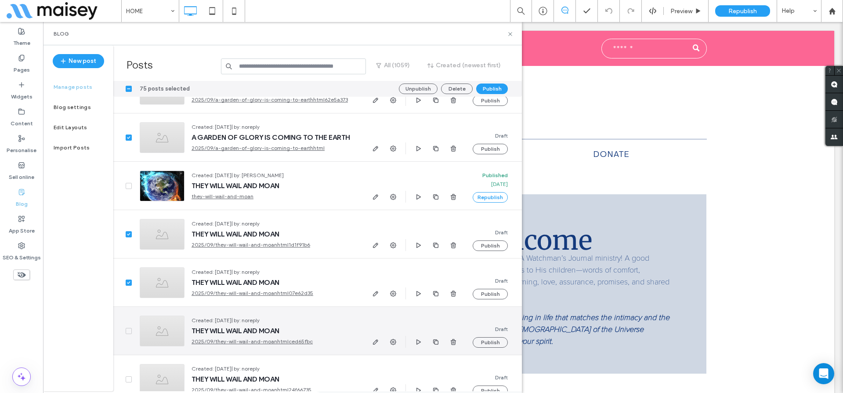
click at [127, 332] on span at bounding box center [129, 331] width 6 height 6
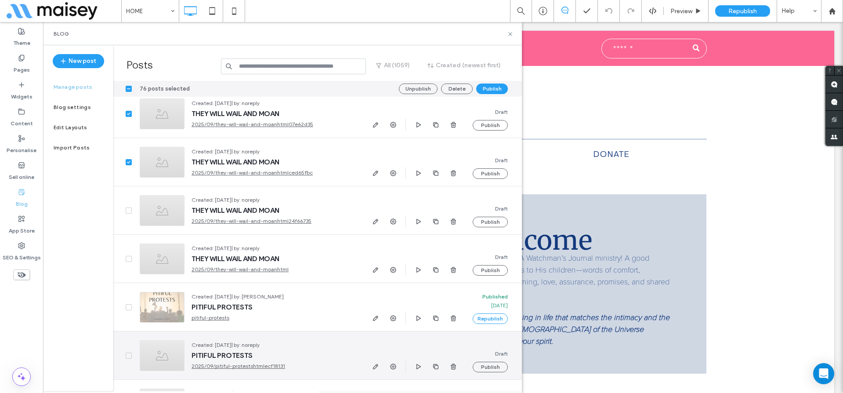
scroll to position [5864, 0]
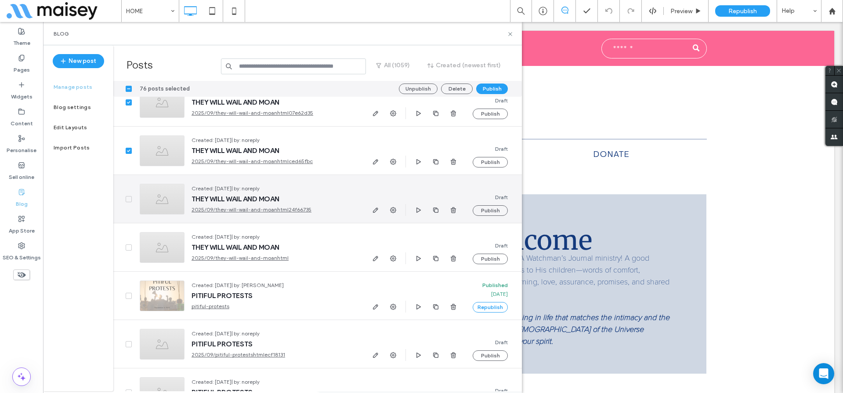
click at [129, 199] on icon at bounding box center [129, 199] width 4 height 3
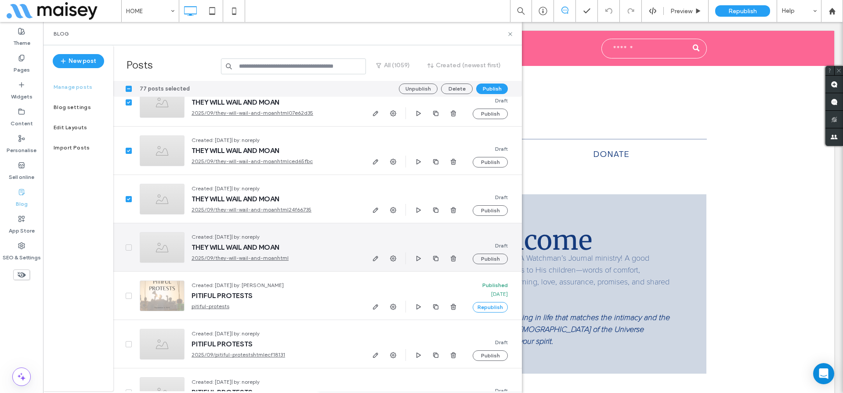
click at [129, 246] on icon at bounding box center [129, 247] width 4 height 3
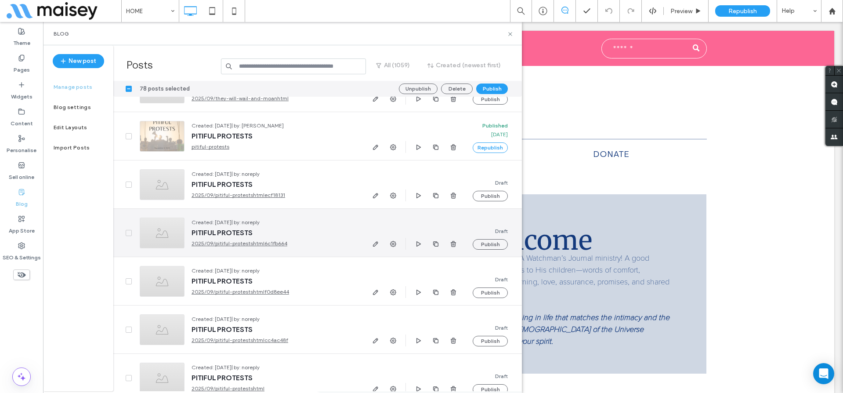
scroll to position [6026, 0]
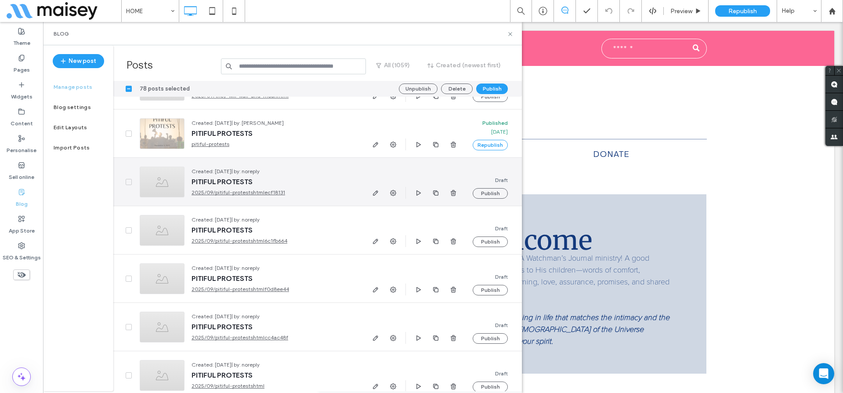
click at [128, 181] on icon at bounding box center [129, 182] width 4 height 3
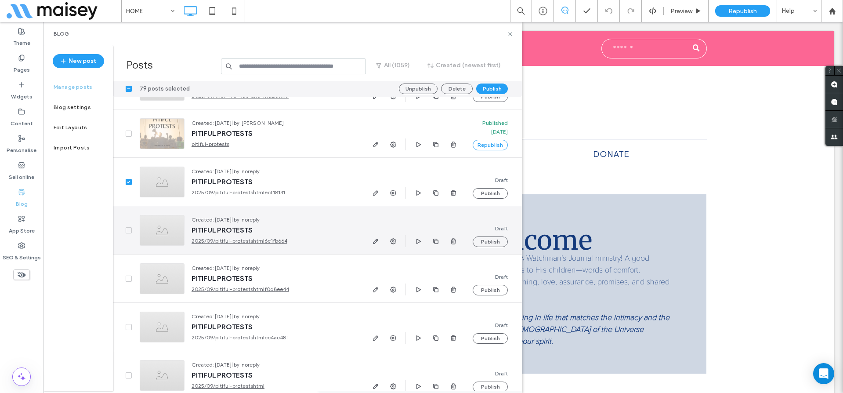
click at [126, 227] on span at bounding box center [129, 230] width 6 height 6
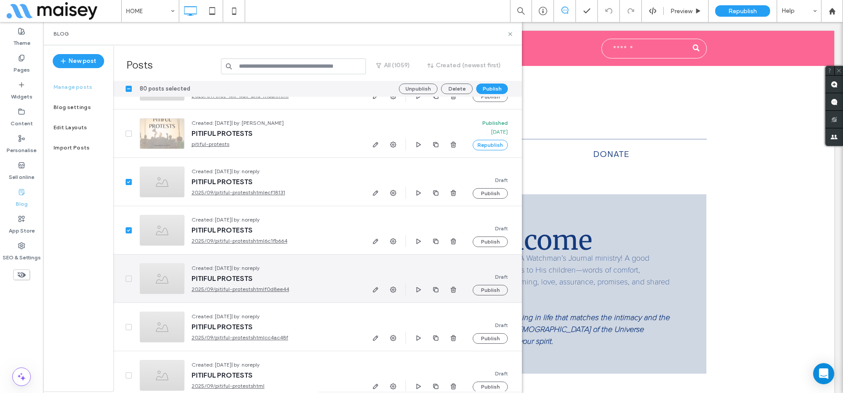
click at [126, 280] on span at bounding box center [129, 278] width 6 height 6
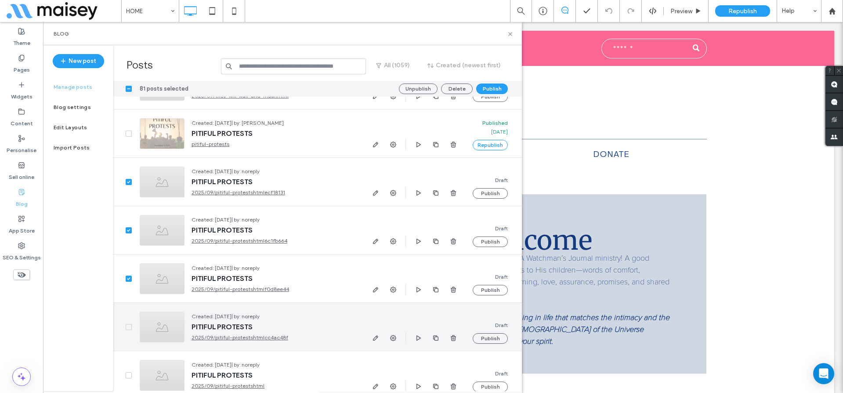
click at [128, 326] on icon at bounding box center [129, 326] width 4 height 3
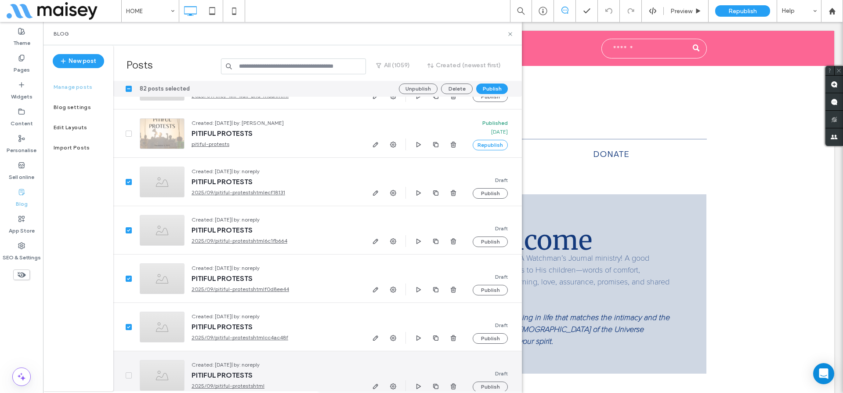
click at [128, 374] on icon at bounding box center [129, 375] width 4 height 3
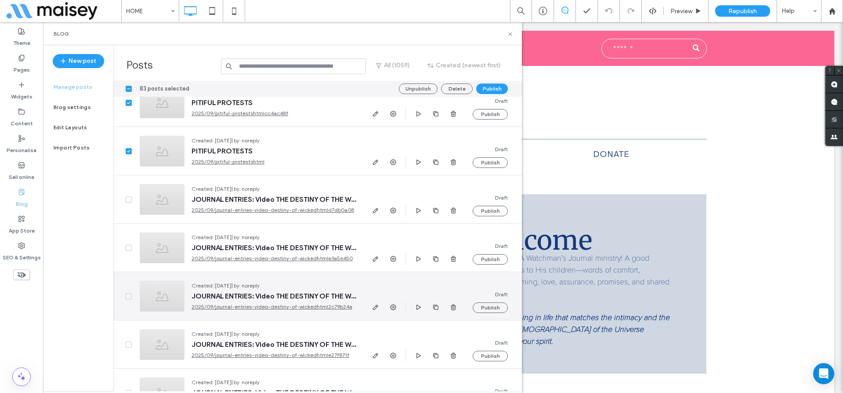
scroll to position [6257, 0]
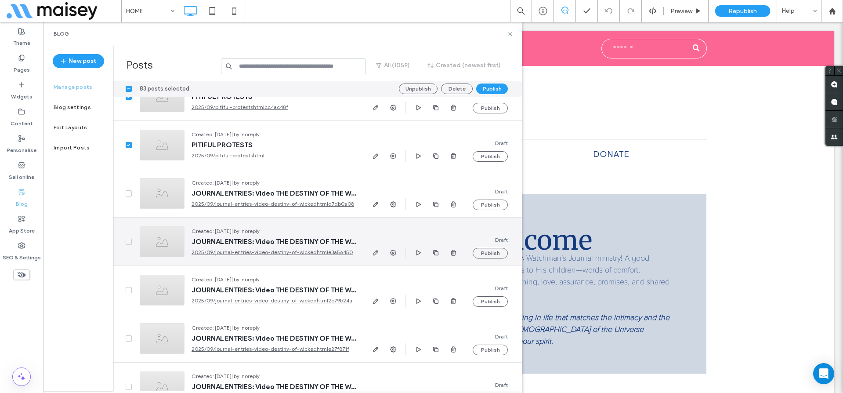
click at [126, 240] on span at bounding box center [129, 241] width 6 height 6
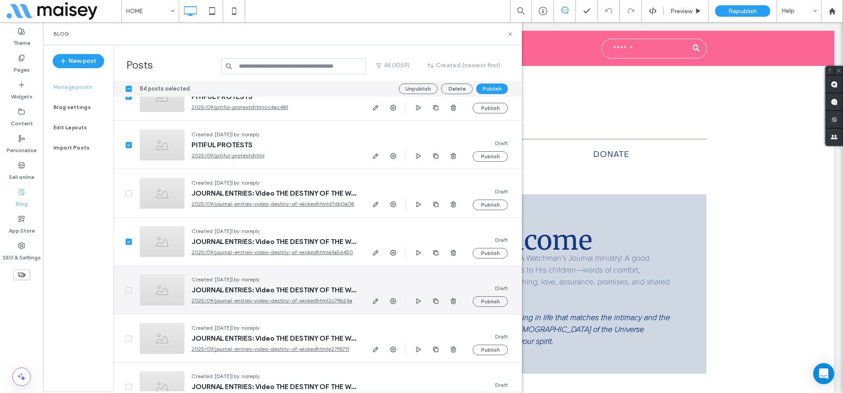
click at [127, 289] on icon at bounding box center [129, 290] width 4 height 3
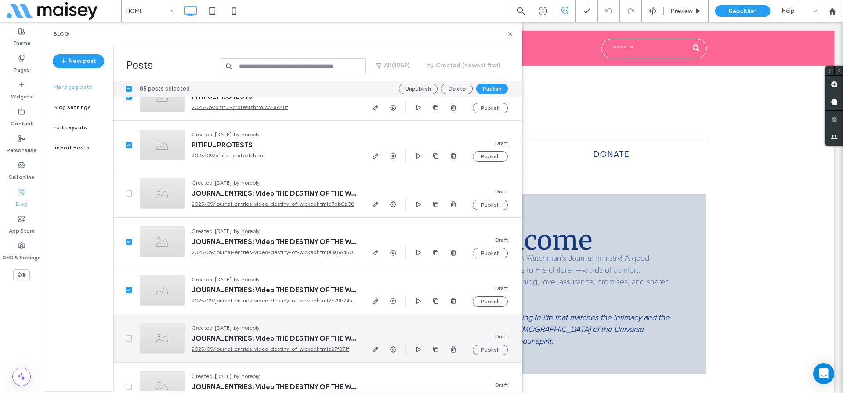
click at [128, 338] on icon at bounding box center [129, 338] width 4 height 3
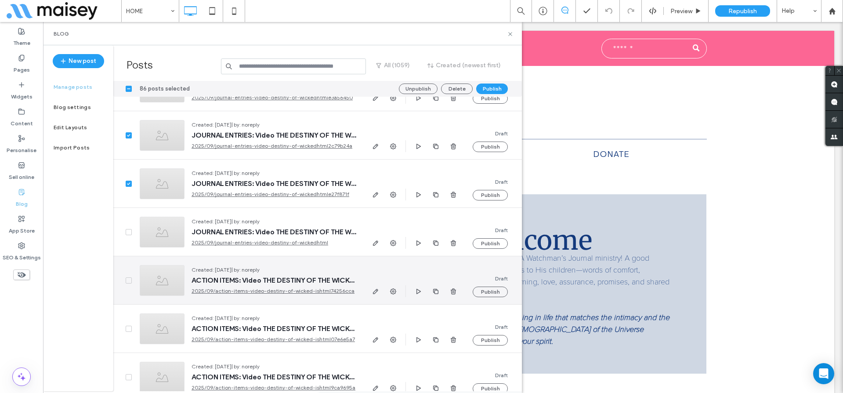
scroll to position [6421, 0]
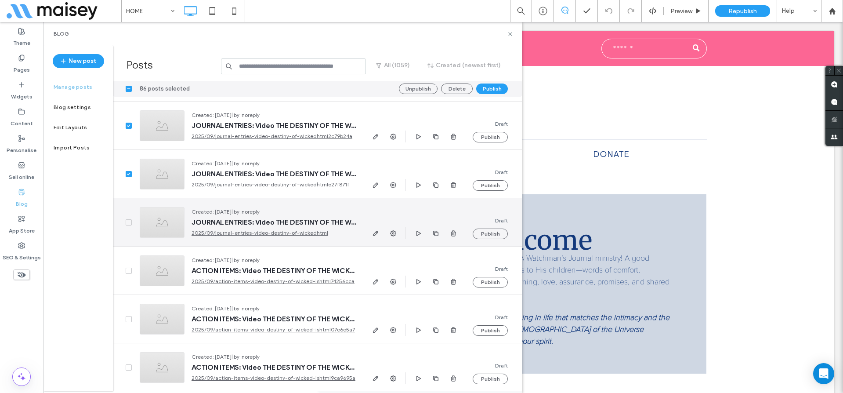
click at [129, 220] on span at bounding box center [129, 222] width 6 height 6
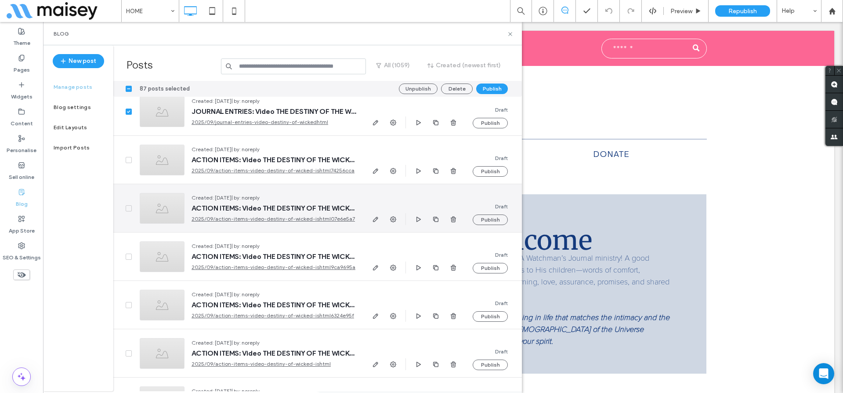
click at [128, 208] on icon at bounding box center [128, 208] width 3 height 3
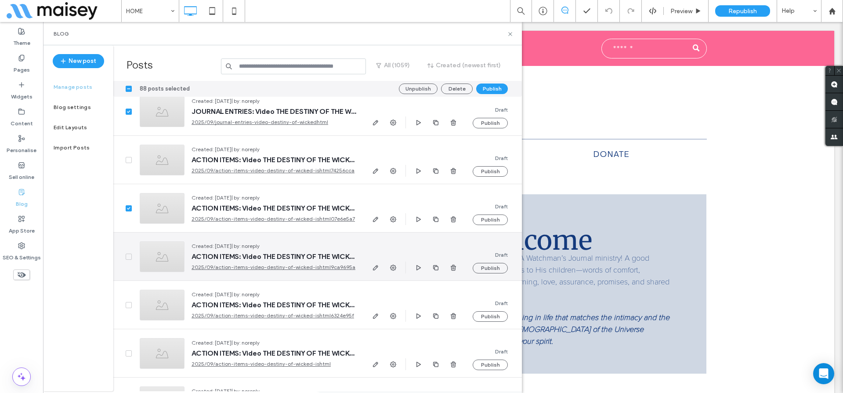
click at [126, 254] on span at bounding box center [129, 256] width 6 height 6
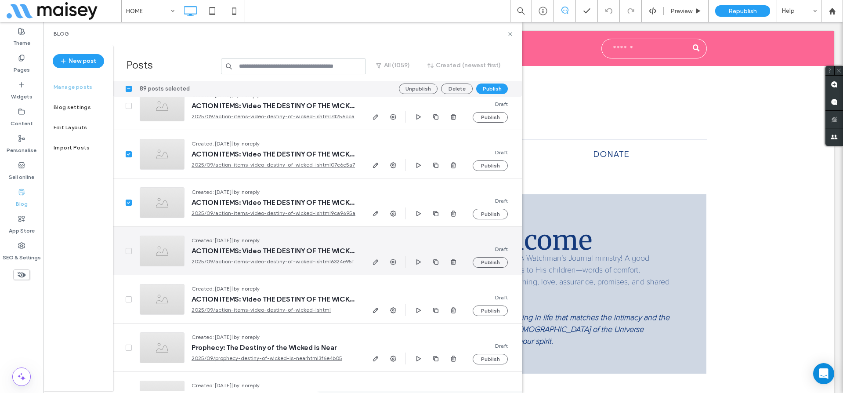
scroll to position [6618, 0]
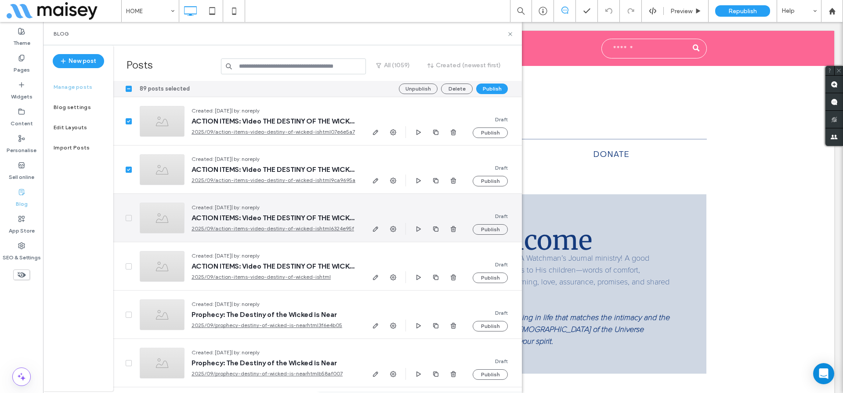
click at [127, 216] on span at bounding box center [129, 218] width 6 height 6
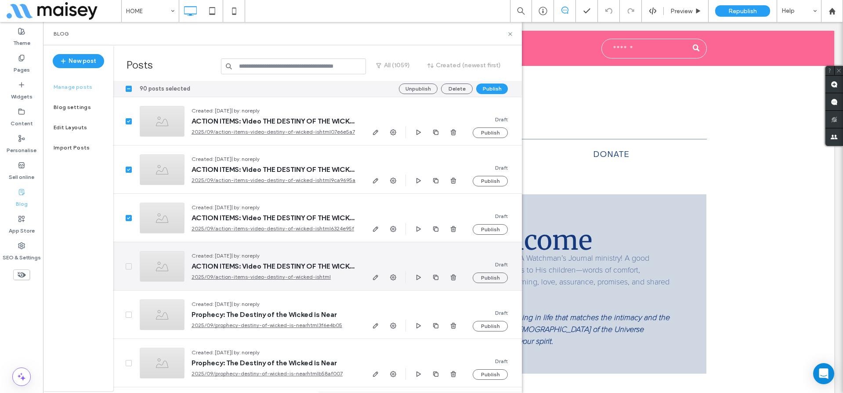
click at [126, 265] on span at bounding box center [129, 266] width 6 height 6
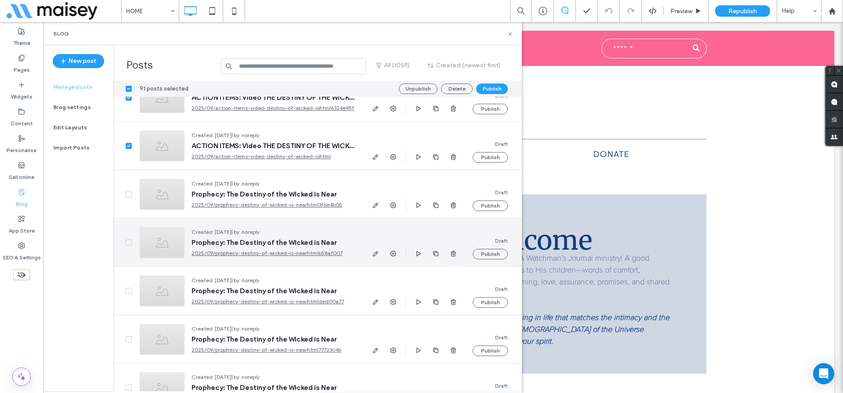
scroll to position [6744, 0]
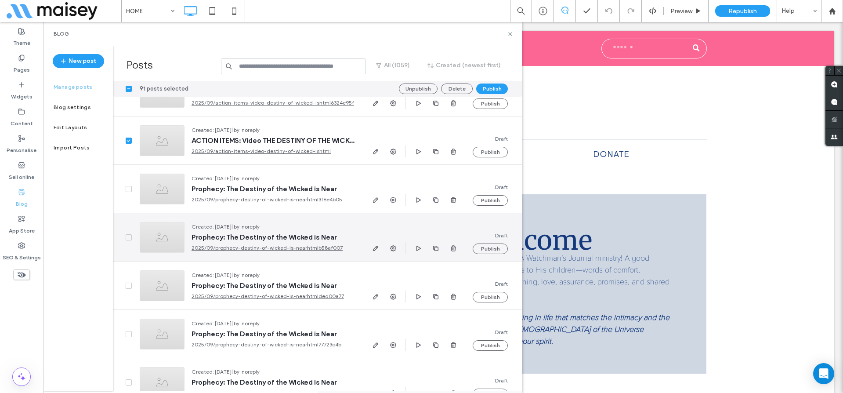
click at [127, 236] on icon at bounding box center [129, 237] width 4 height 3
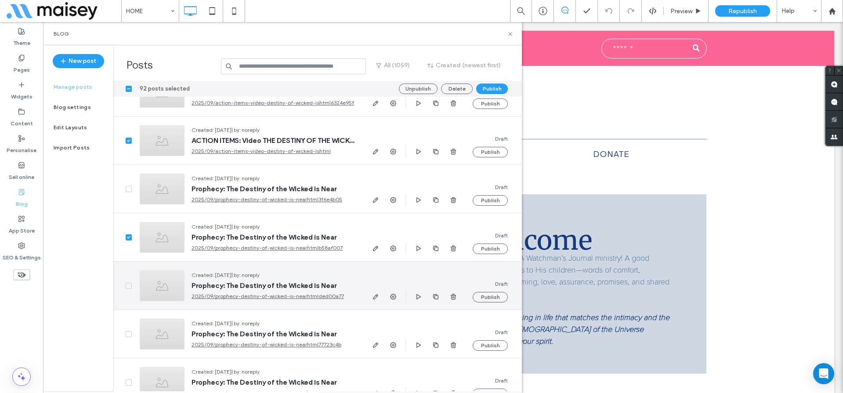
click at [126, 285] on span at bounding box center [129, 285] width 6 height 6
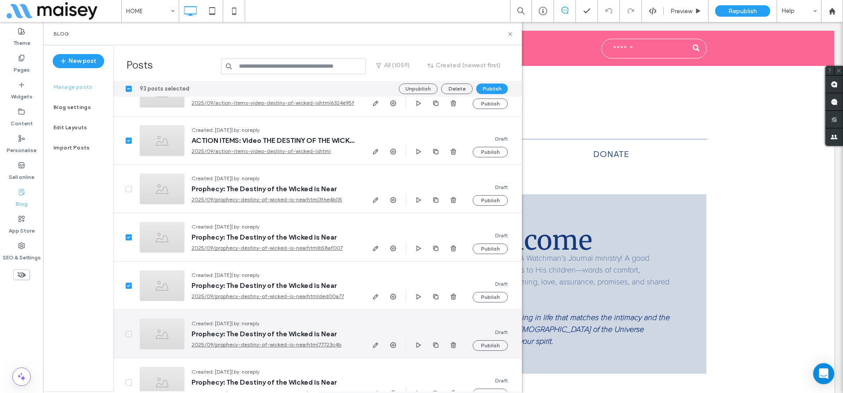
click at [128, 333] on icon at bounding box center [129, 333] width 4 height 3
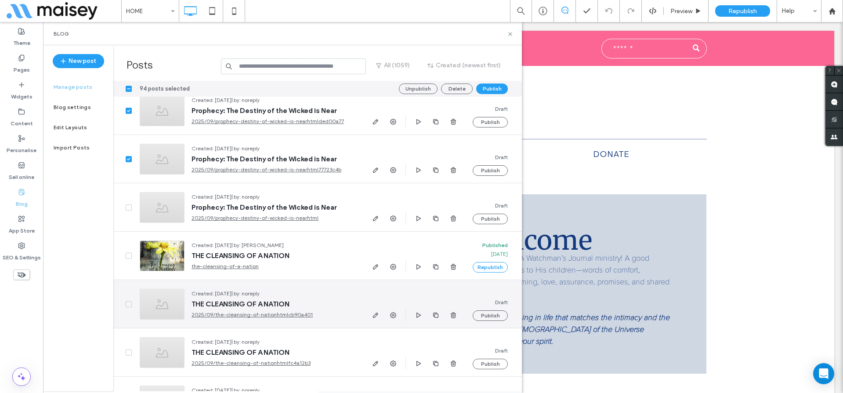
scroll to position [6922, 0]
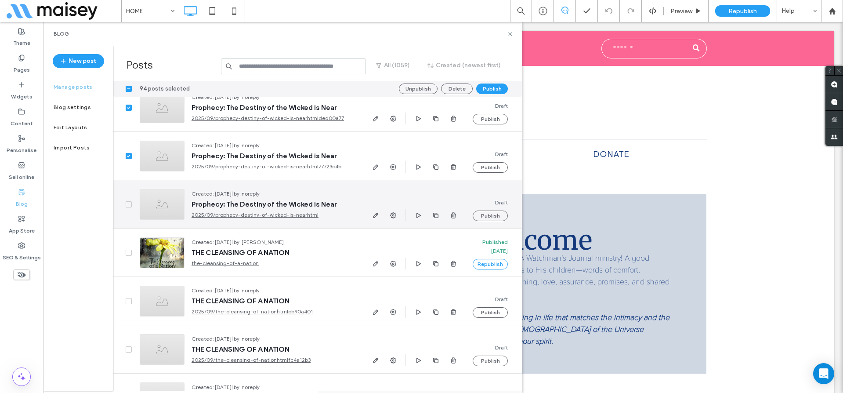
click at [128, 202] on span at bounding box center [129, 204] width 6 height 6
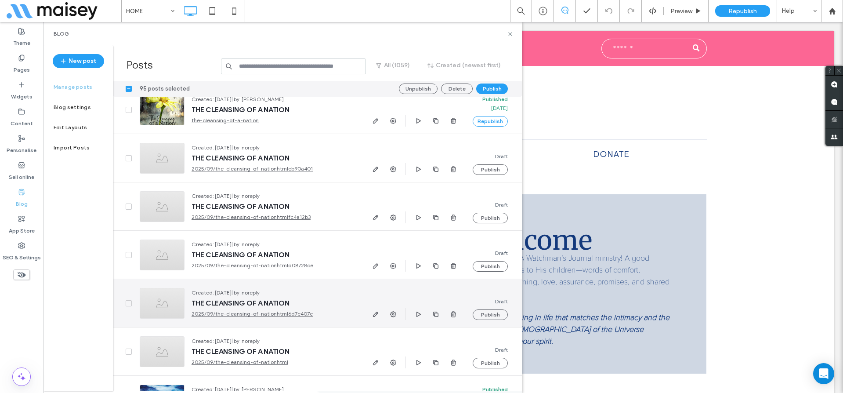
scroll to position [7043, 0]
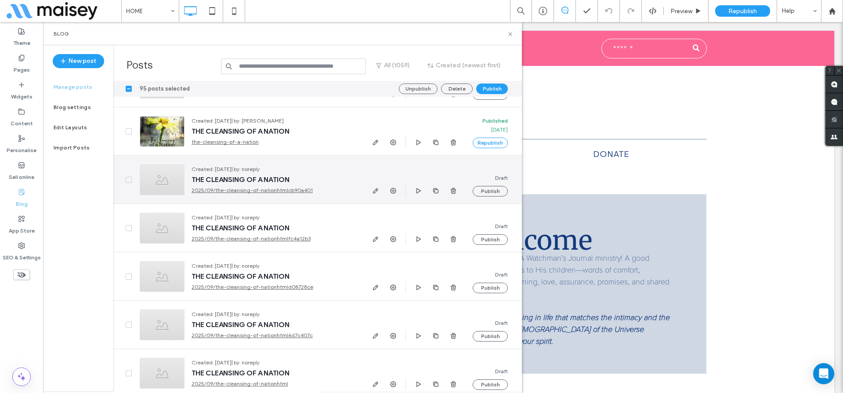
click at [128, 177] on span at bounding box center [129, 180] width 6 height 6
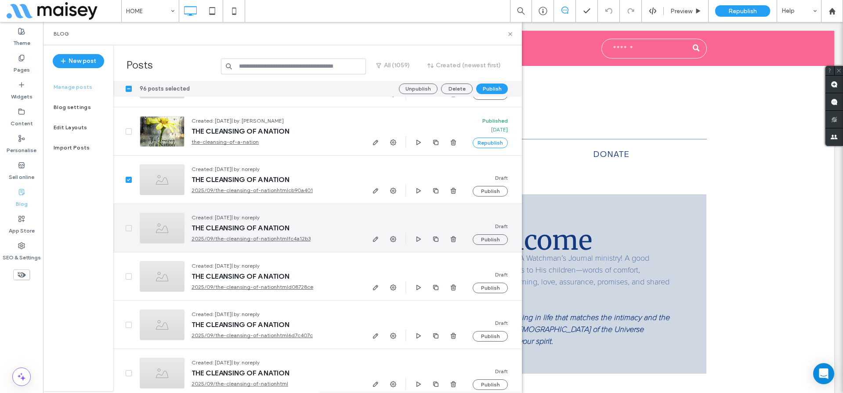
click at [126, 230] on span at bounding box center [129, 228] width 6 height 6
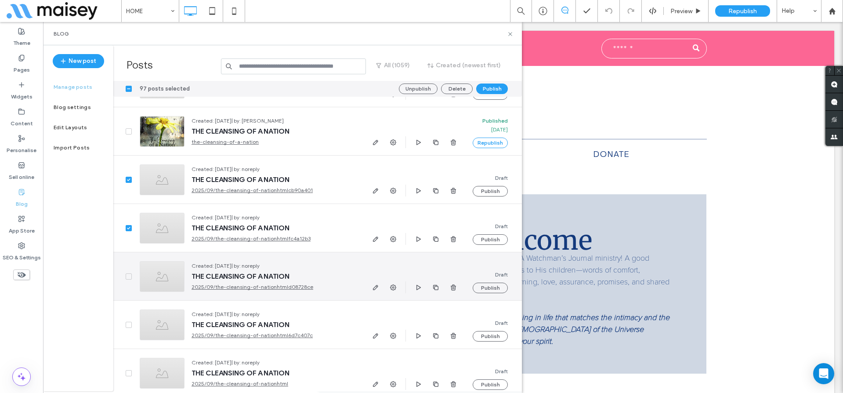
click at [126, 274] on span at bounding box center [129, 276] width 6 height 6
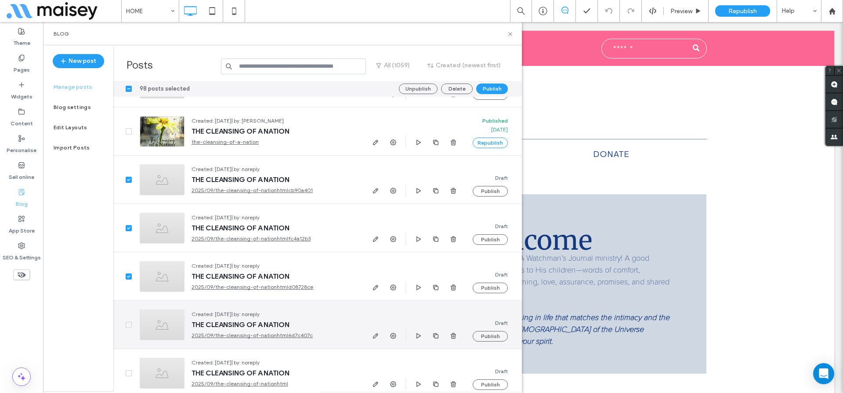
click at [127, 326] on span at bounding box center [129, 324] width 6 height 6
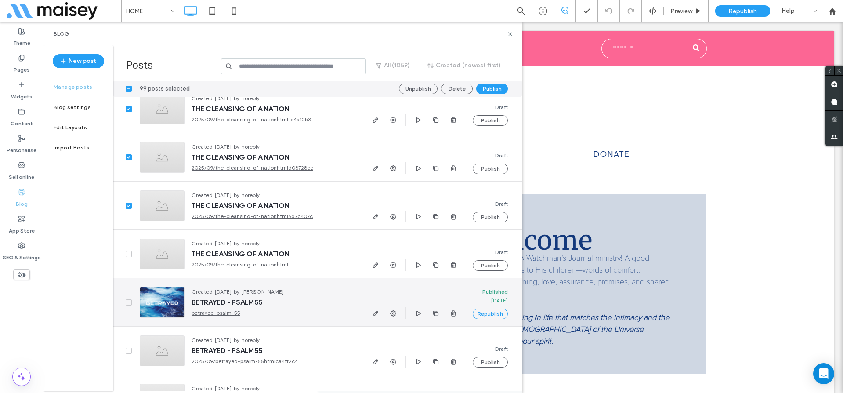
scroll to position [7177, 0]
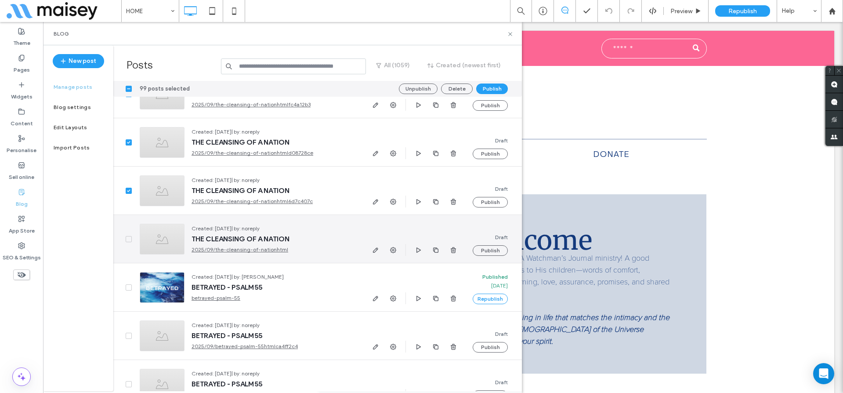
click at [131, 240] on span at bounding box center [129, 239] width 6 height 6
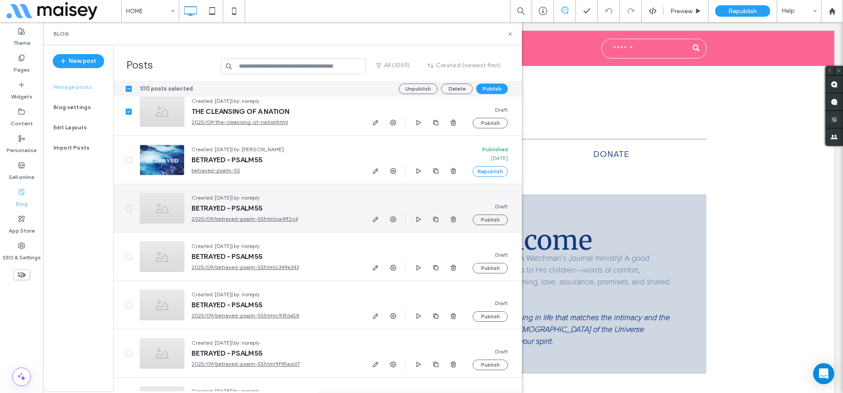
scroll to position [7331, 0]
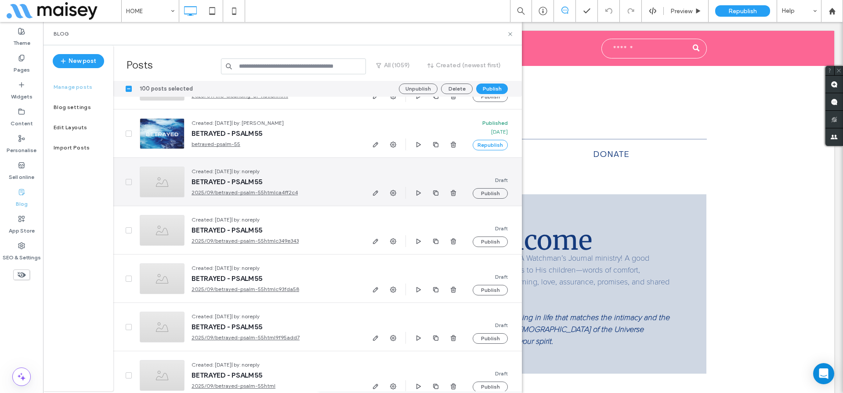
click at [128, 181] on icon at bounding box center [129, 182] width 4 height 3
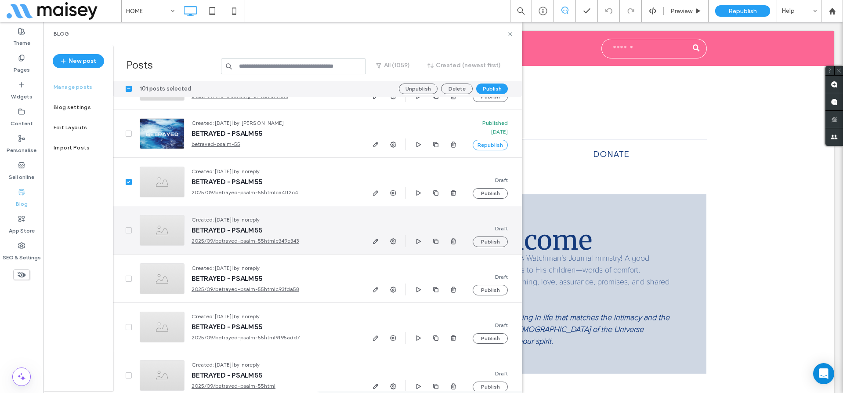
click at [130, 231] on span at bounding box center [129, 230] width 6 height 6
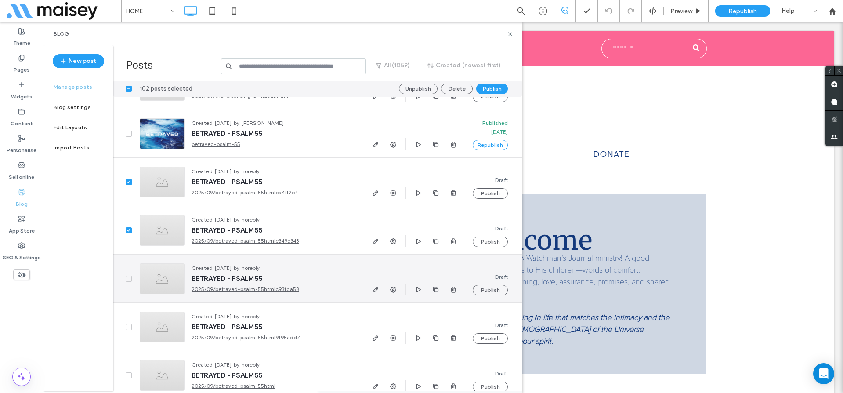
click at [129, 277] on icon at bounding box center [128, 278] width 3 height 3
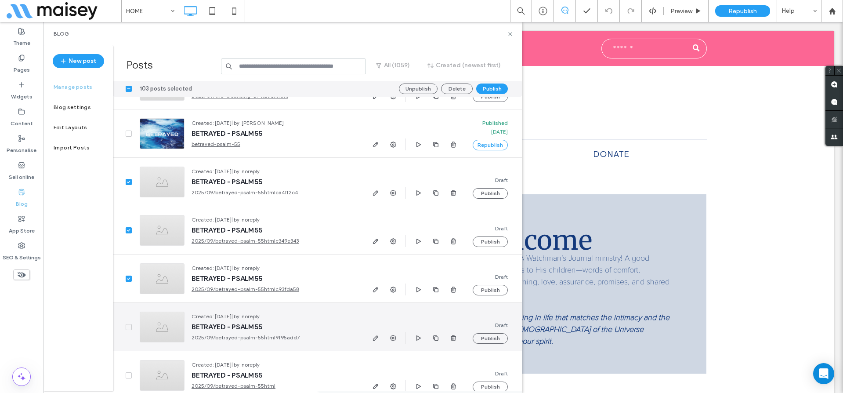
click at [130, 327] on icon at bounding box center [129, 326] width 4 height 3
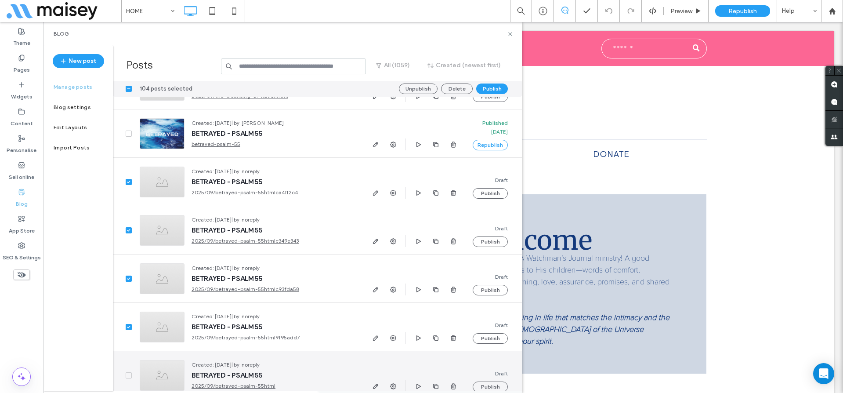
click at [131, 374] on span at bounding box center [129, 375] width 6 height 6
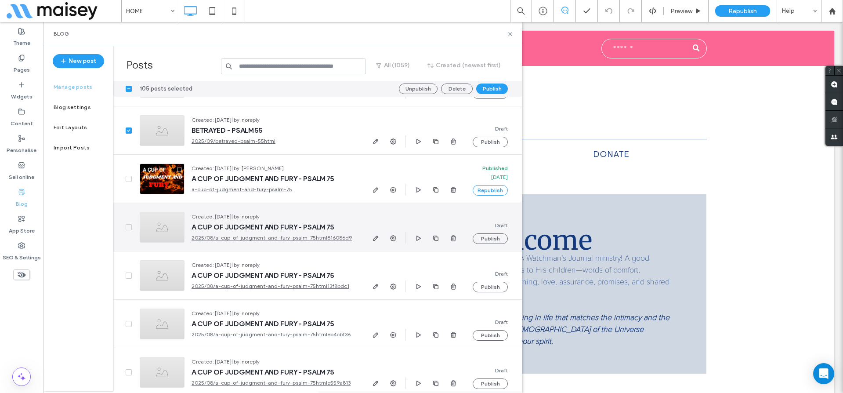
scroll to position [7579, 0]
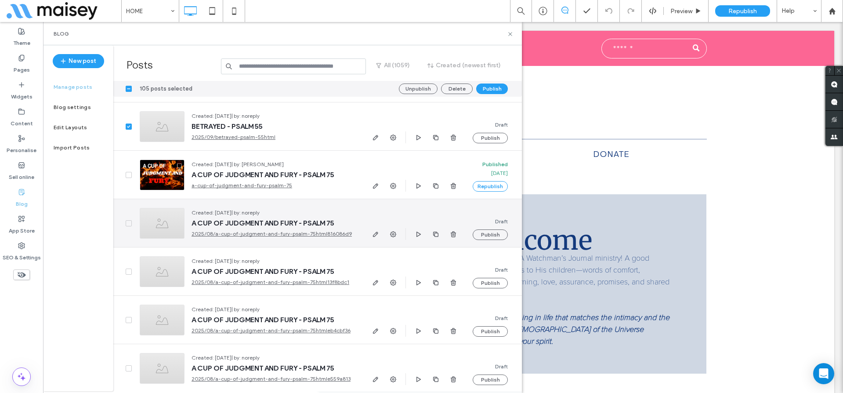
click at [133, 221] on div "Created: Aug 31, 2025 | by: noreply A CUP OF JUDGMENT AND FURY - PSALM 75 2025/…" at bounding box center [248, 223] width 231 height 48
click at [130, 222] on span at bounding box center [129, 223] width 6 height 6
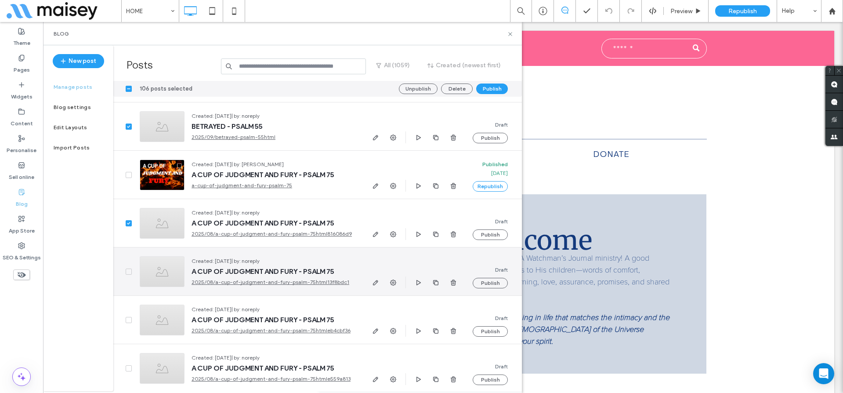
click at [129, 267] on div at bounding box center [122, 271] width 19 height 48
click at [128, 273] on span at bounding box center [129, 271] width 6 height 6
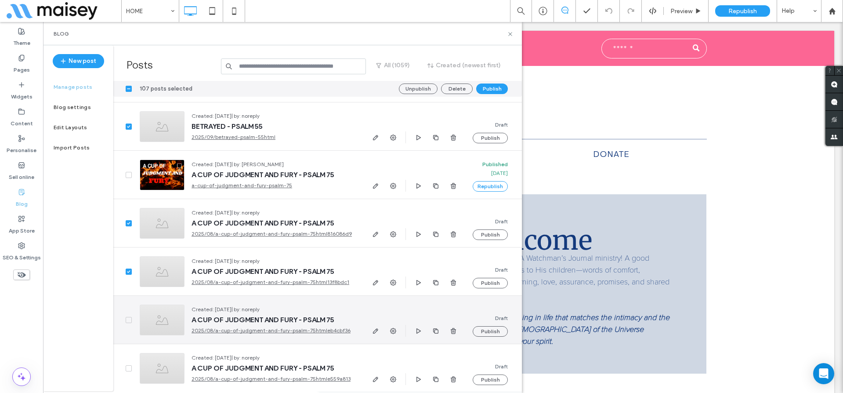
click at [128, 317] on span at bounding box center [129, 320] width 6 height 6
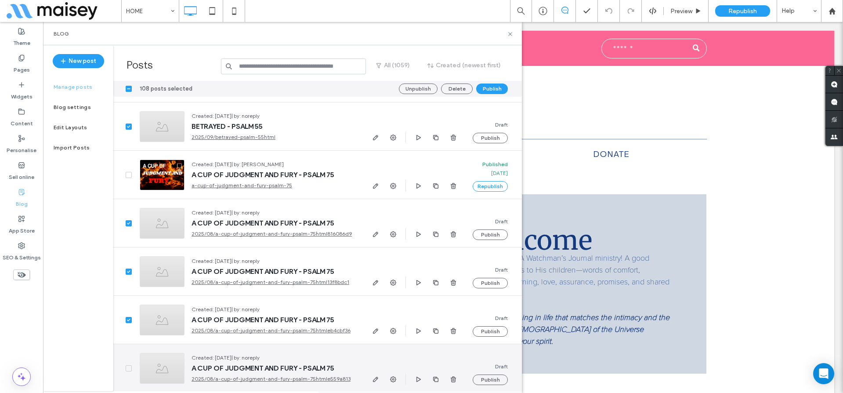
click at [128, 367] on icon at bounding box center [129, 368] width 4 height 3
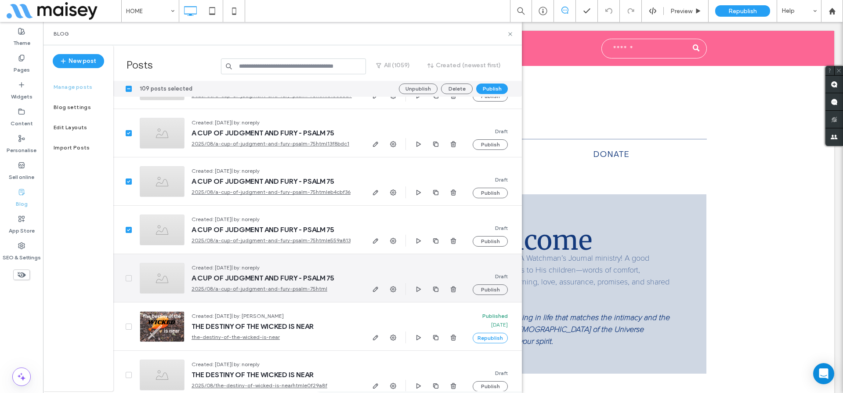
scroll to position [7721, 0]
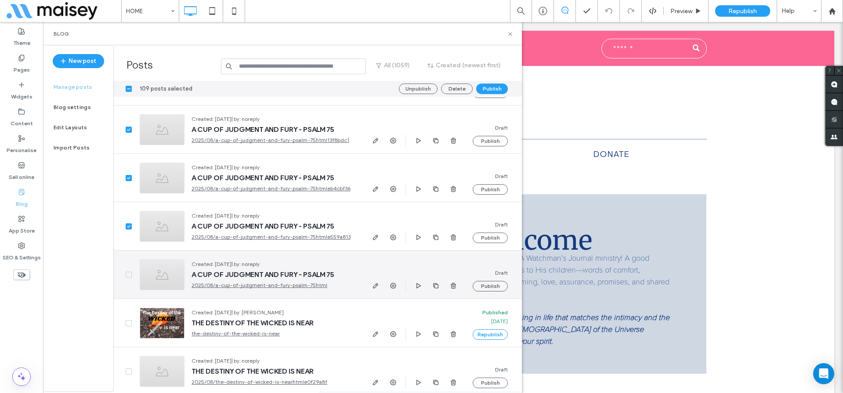
click at [128, 274] on icon at bounding box center [129, 274] width 4 height 3
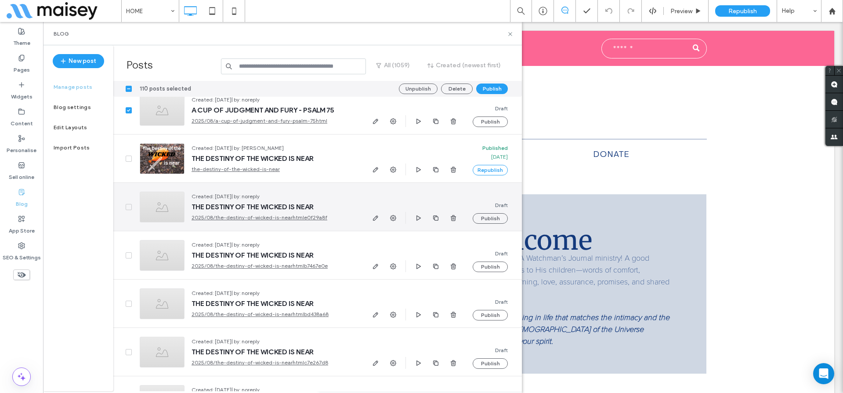
scroll to position [7903, 0]
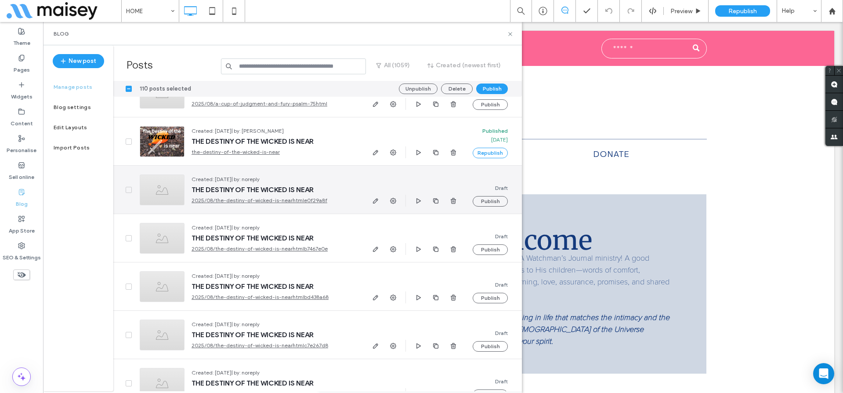
click at [126, 191] on span at bounding box center [129, 190] width 6 height 6
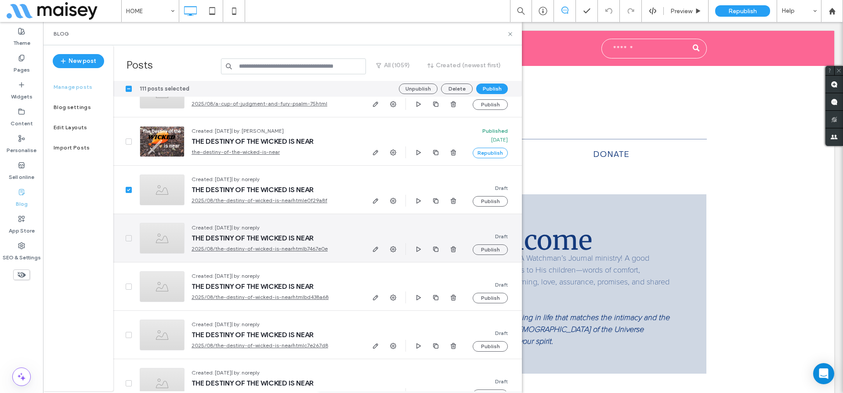
click at [129, 238] on icon at bounding box center [129, 238] width 4 height 3
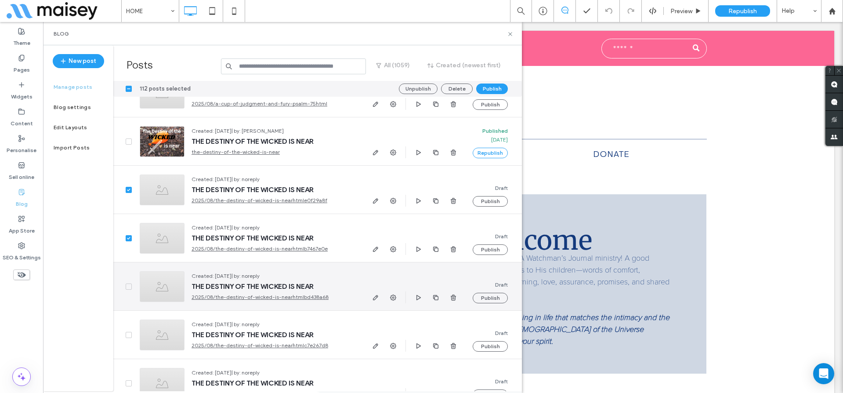
click at [126, 290] on div at bounding box center [122, 286] width 19 height 48
click at [127, 286] on icon at bounding box center [129, 286] width 4 height 3
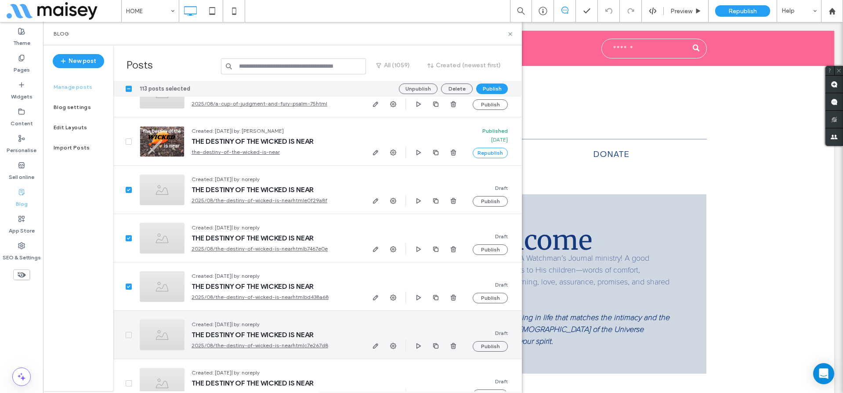
click at [126, 337] on span at bounding box center [129, 335] width 6 height 6
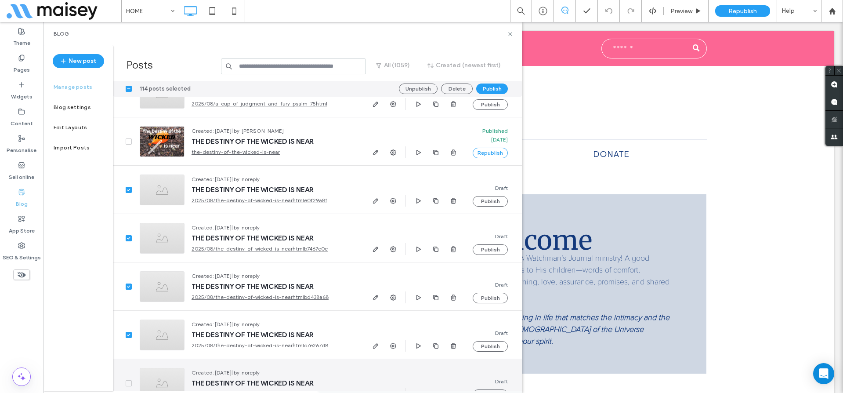
click at [129, 385] on span at bounding box center [129, 383] width 6 height 6
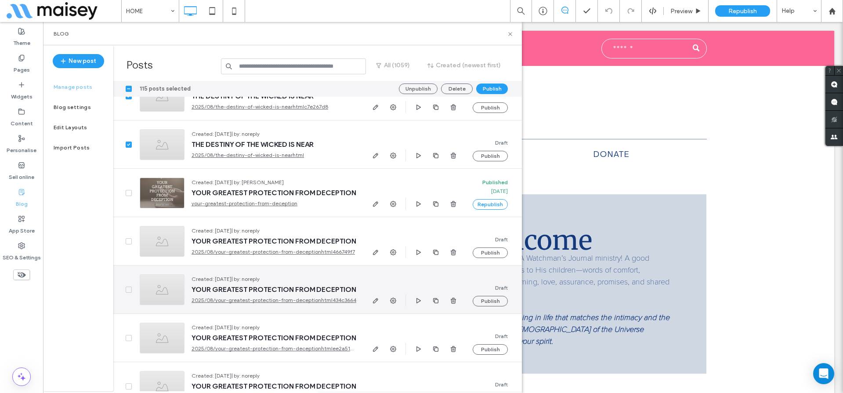
scroll to position [8164, 0]
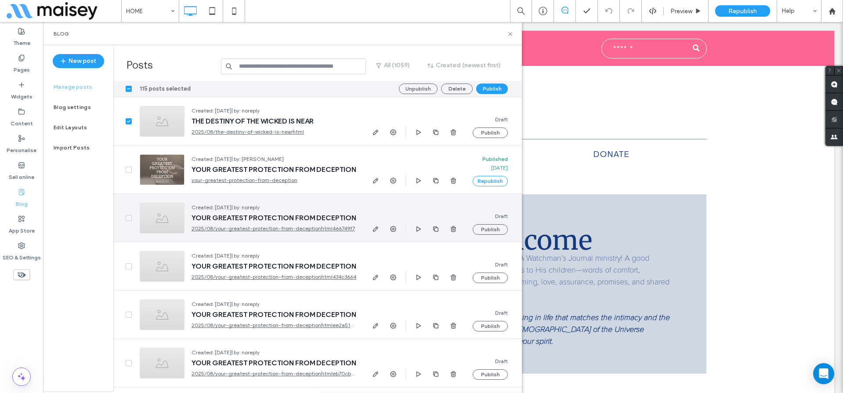
click at [126, 218] on span at bounding box center [129, 218] width 6 height 6
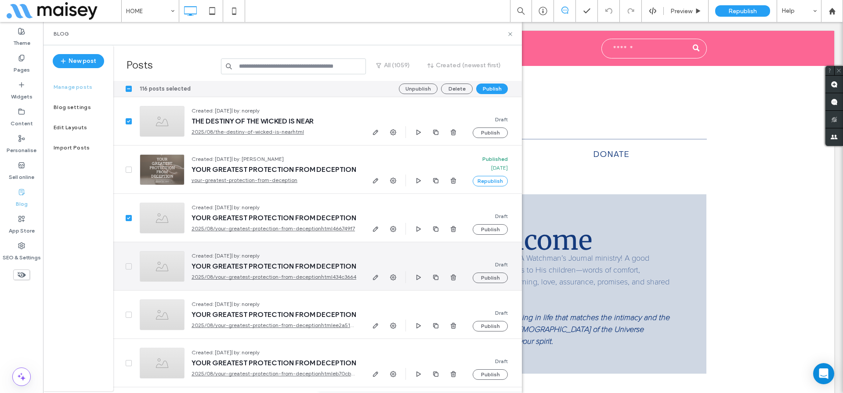
click at [126, 263] on span at bounding box center [129, 266] width 6 height 6
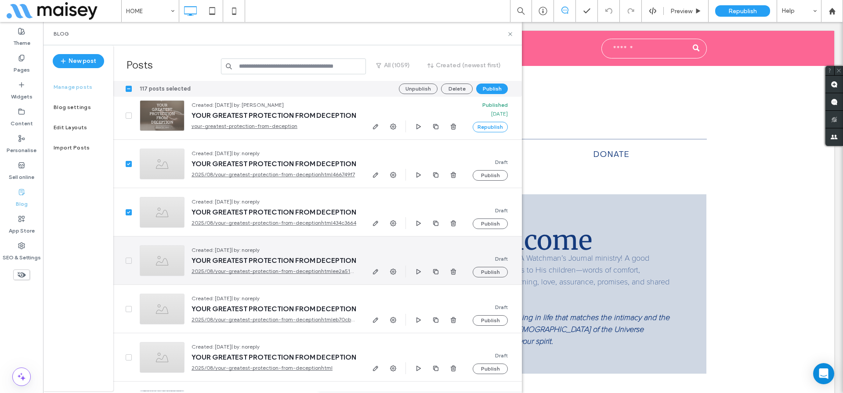
scroll to position [8258, 0]
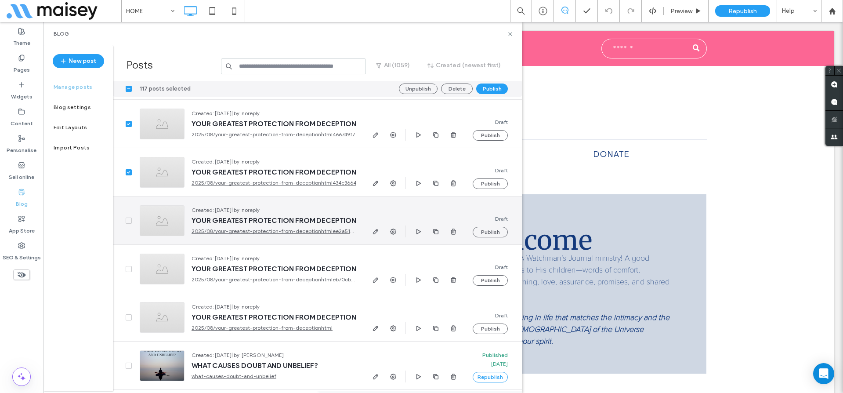
click at [127, 222] on span at bounding box center [129, 220] width 6 height 6
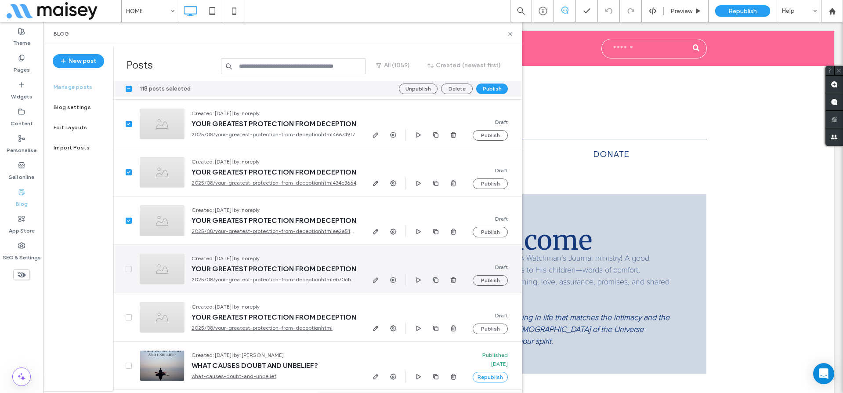
click at [126, 267] on span at bounding box center [129, 269] width 6 height 6
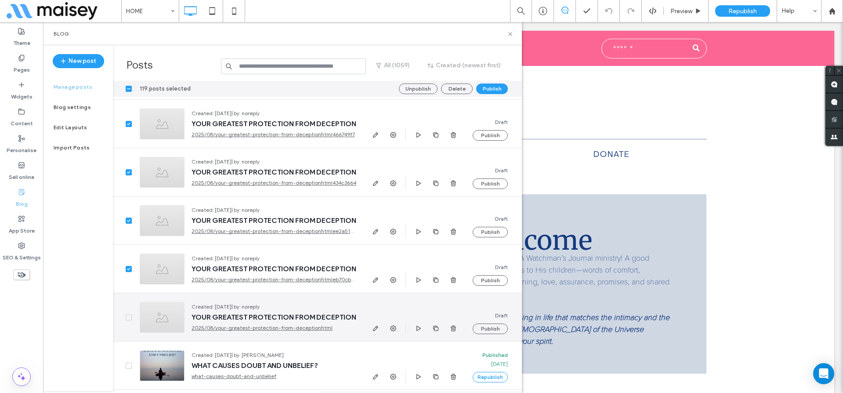
click at [128, 314] on span at bounding box center [129, 317] width 6 height 6
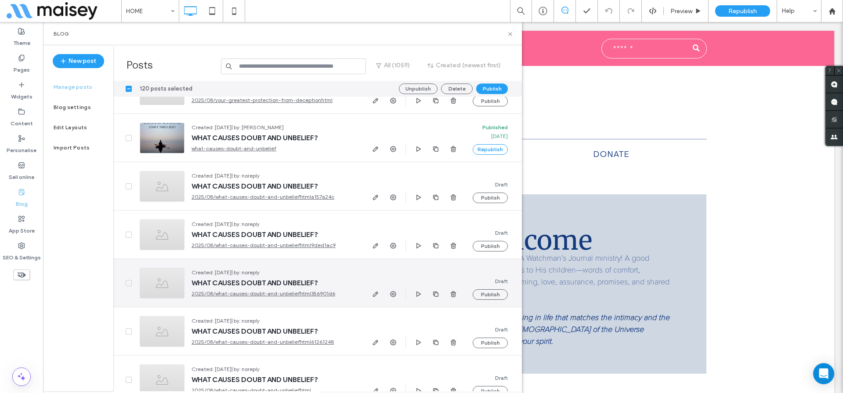
scroll to position [8498, 0]
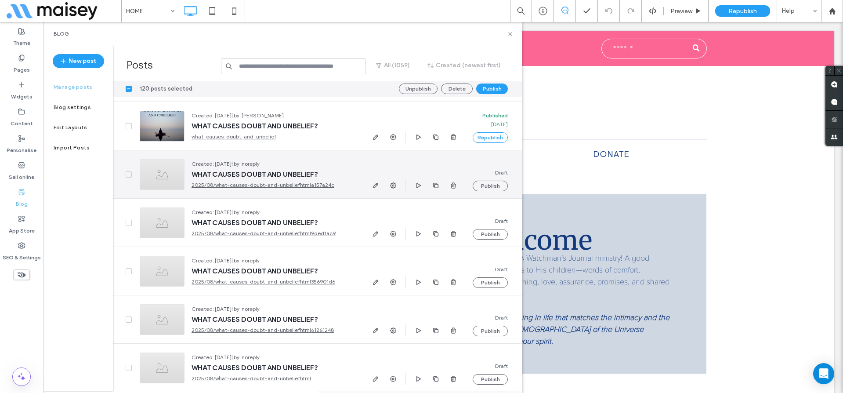
click at [128, 174] on icon at bounding box center [128, 174] width 3 height 3
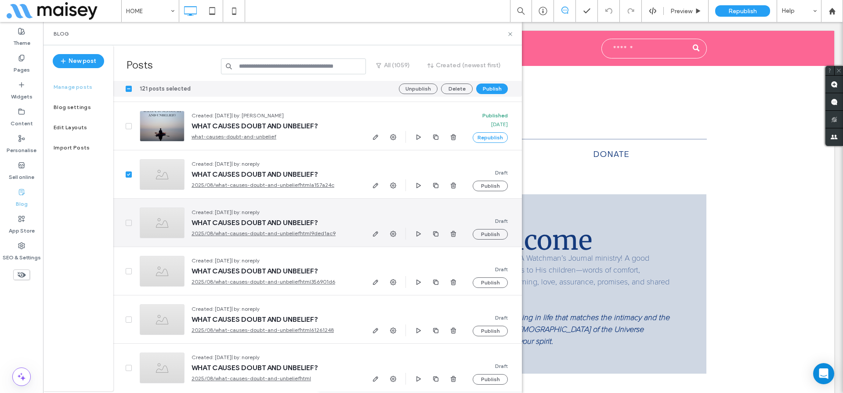
click at [129, 220] on span at bounding box center [129, 223] width 6 height 6
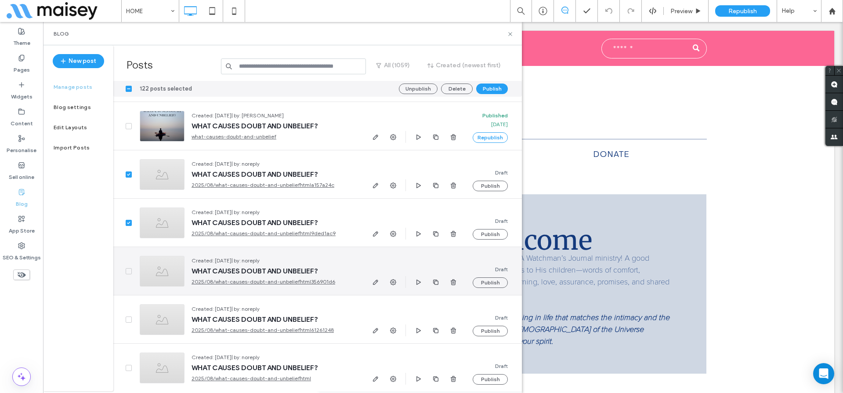
click at [128, 268] on span at bounding box center [129, 271] width 6 height 6
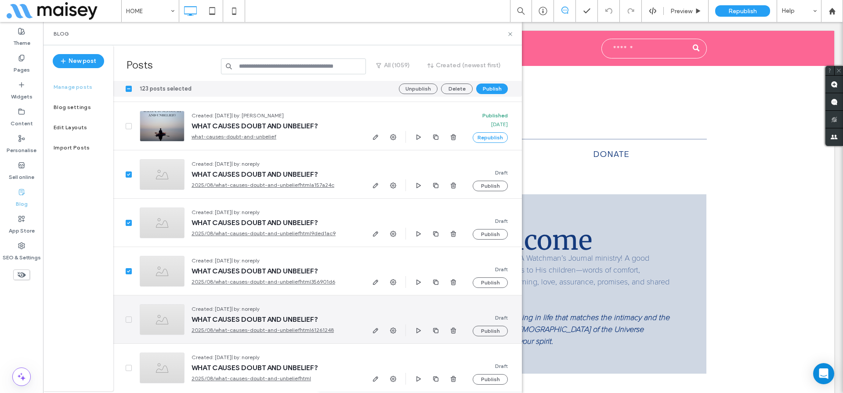
click at [127, 317] on span at bounding box center [129, 319] width 6 height 6
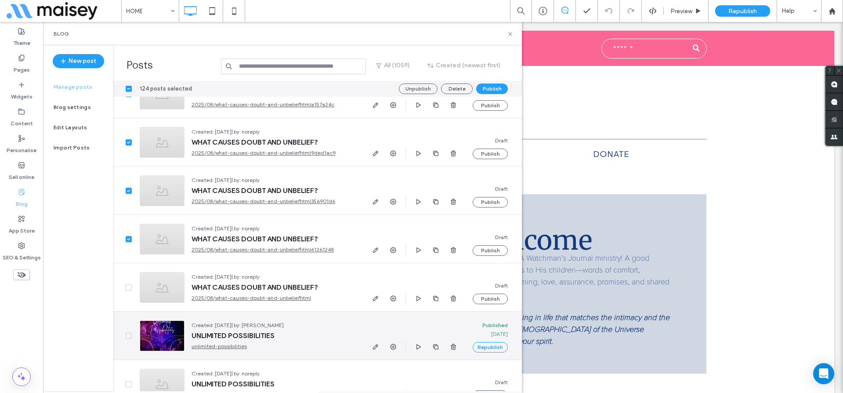
scroll to position [8647, 0]
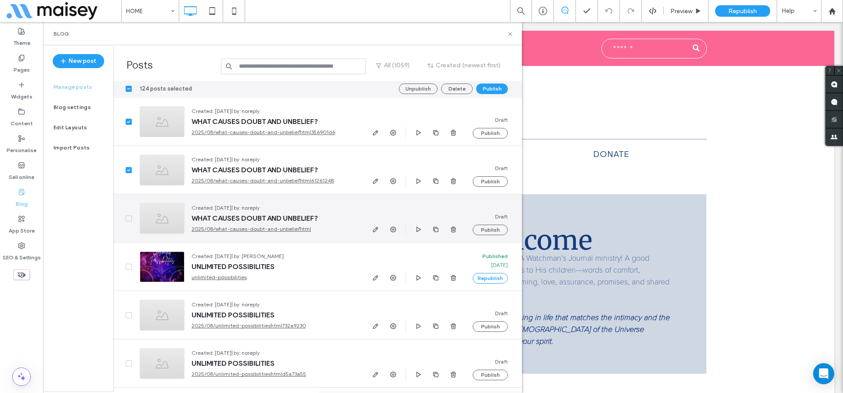
click at [126, 218] on span at bounding box center [129, 218] width 6 height 6
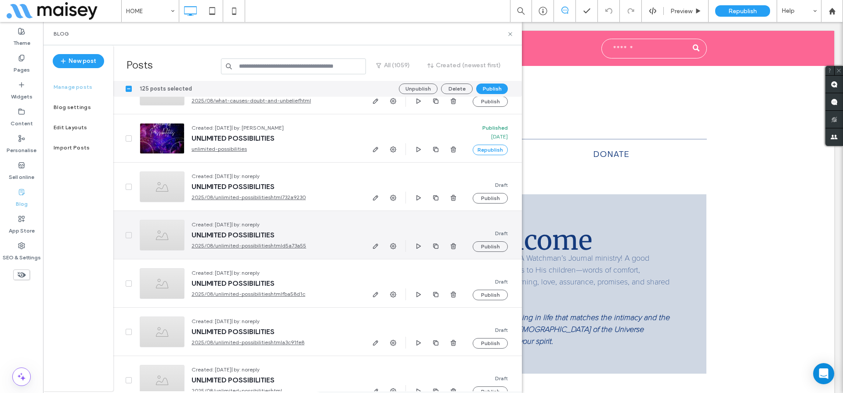
scroll to position [8781, 0]
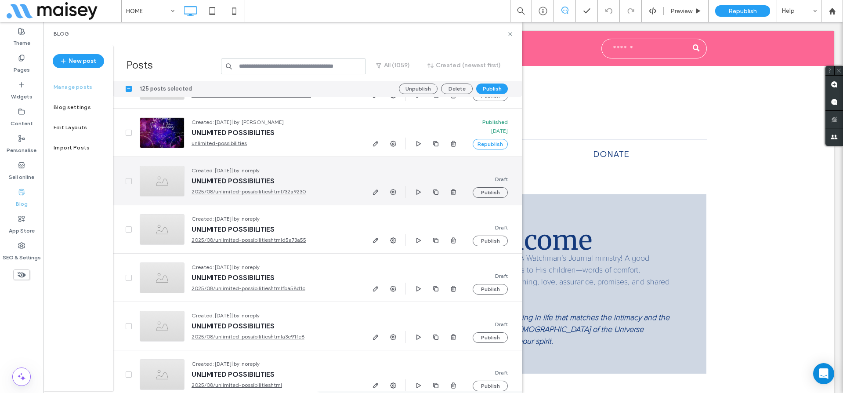
click at [128, 181] on icon at bounding box center [128, 181] width 3 height 3
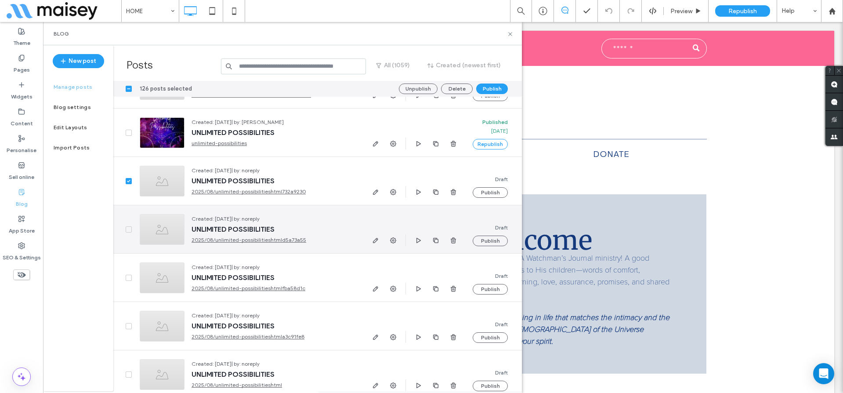
click at [130, 229] on icon at bounding box center [129, 229] width 4 height 3
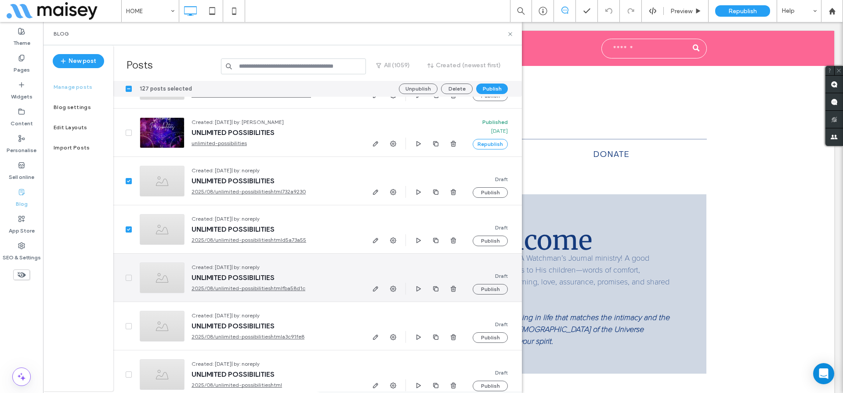
click at [129, 278] on icon at bounding box center [129, 277] width 4 height 3
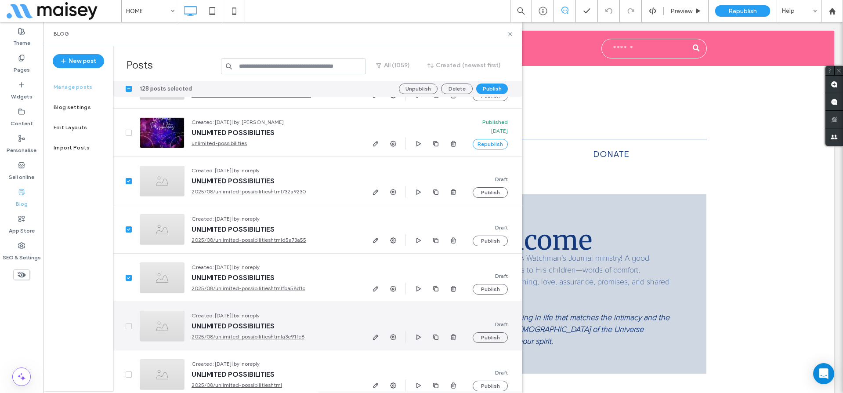
click at [129, 329] on div at bounding box center [122, 326] width 19 height 48
click at [129, 325] on icon at bounding box center [129, 326] width 4 height 3
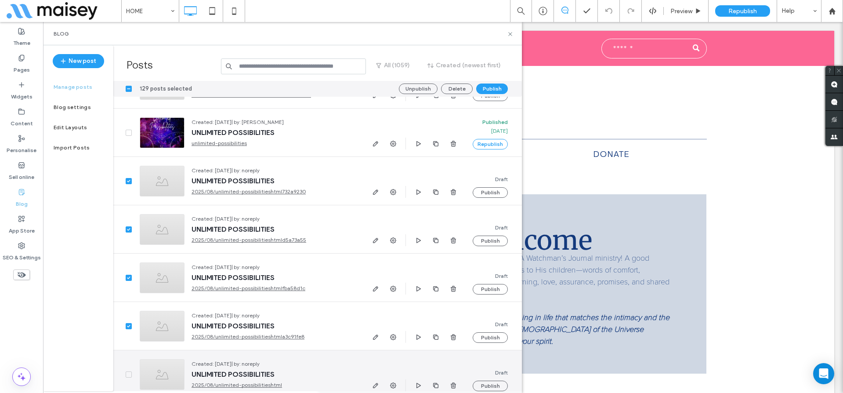
click at [129, 371] on span at bounding box center [129, 374] width 6 height 6
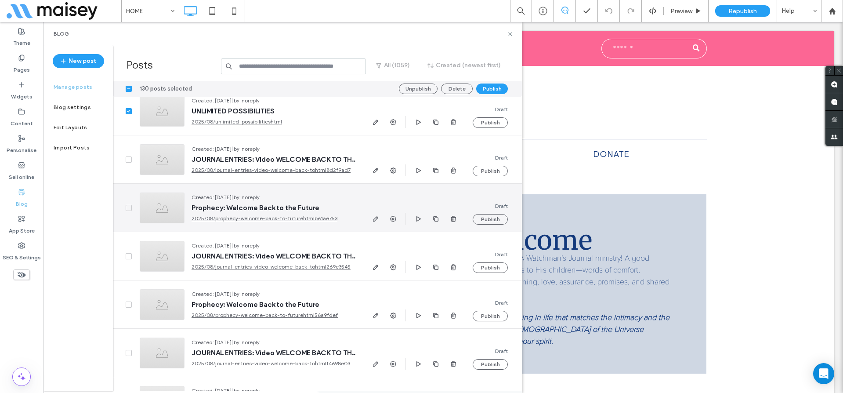
scroll to position [9043, 0]
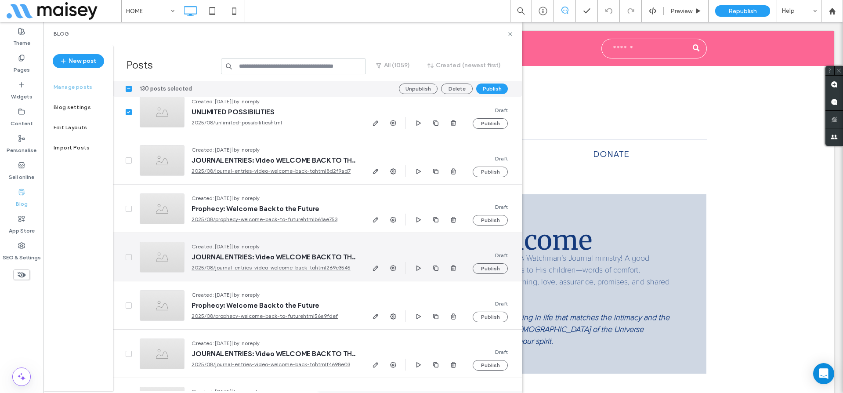
click at [128, 256] on icon at bounding box center [129, 257] width 4 height 3
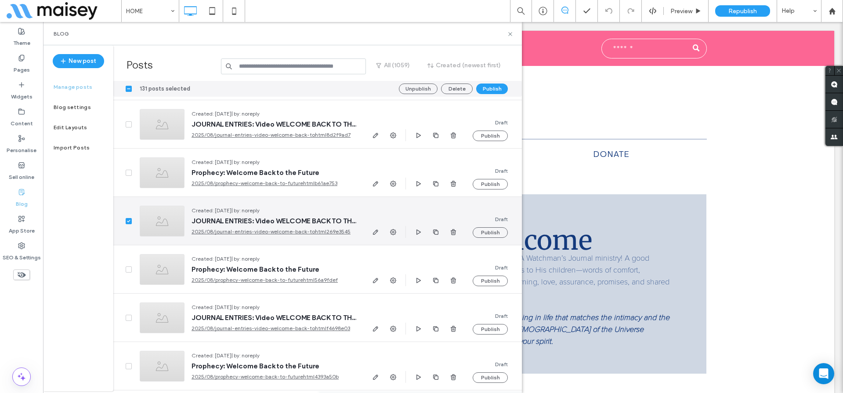
scroll to position [9083, 0]
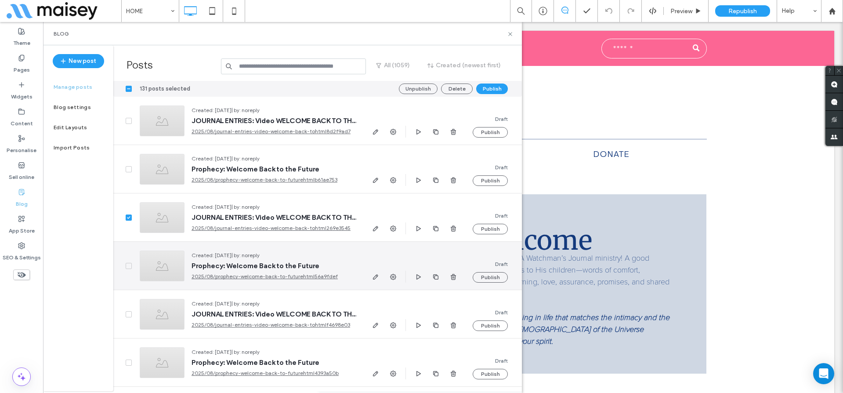
click at [130, 264] on span at bounding box center [129, 266] width 6 height 6
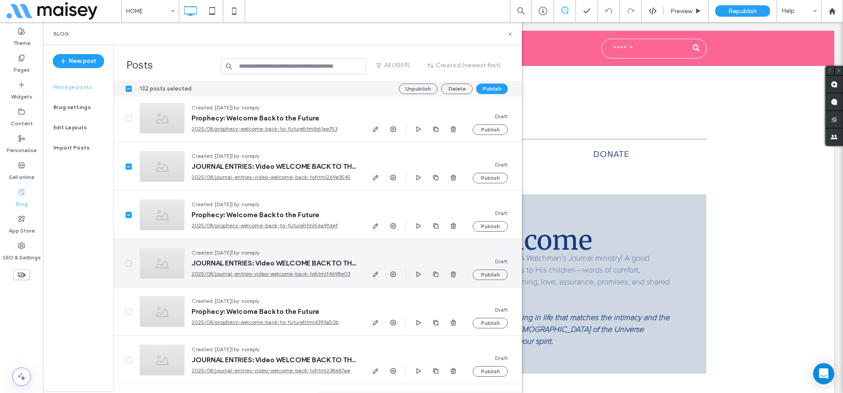
scroll to position [9136, 0]
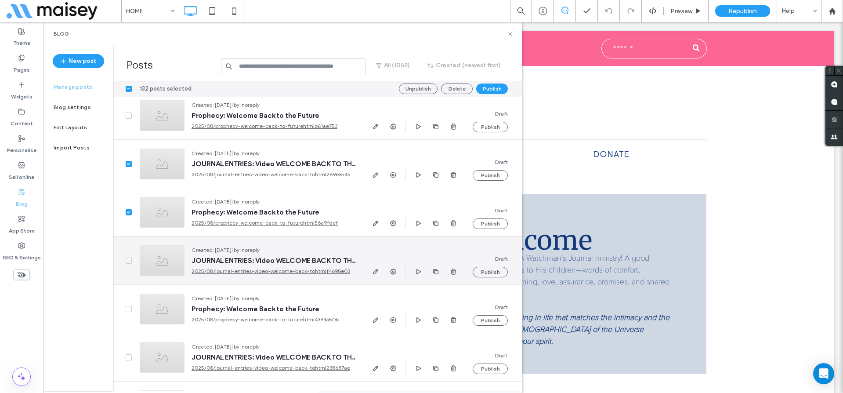
click at [128, 260] on icon at bounding box center [129, 260] width 4 height 3
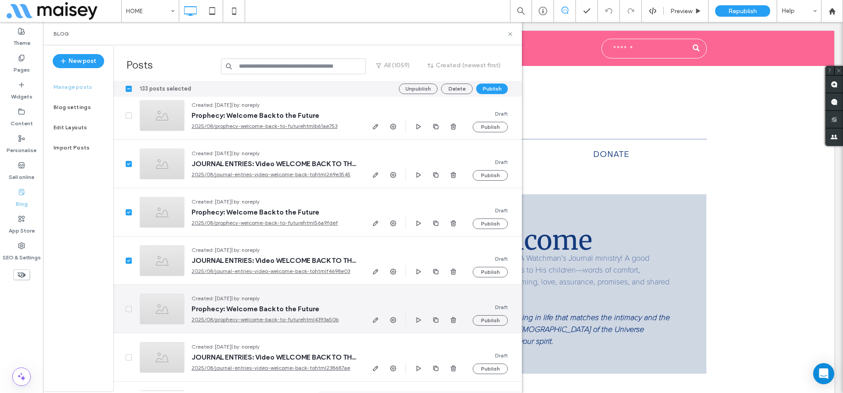
click at [129, 308] on icon at bounding box center [128, 308] width 3 height 3
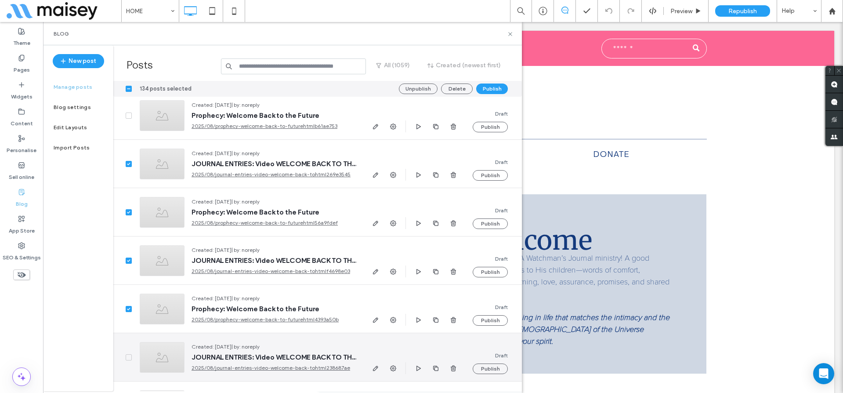
click at [129, 356] on icon at bounding box center [129, 357] width 4 height 3
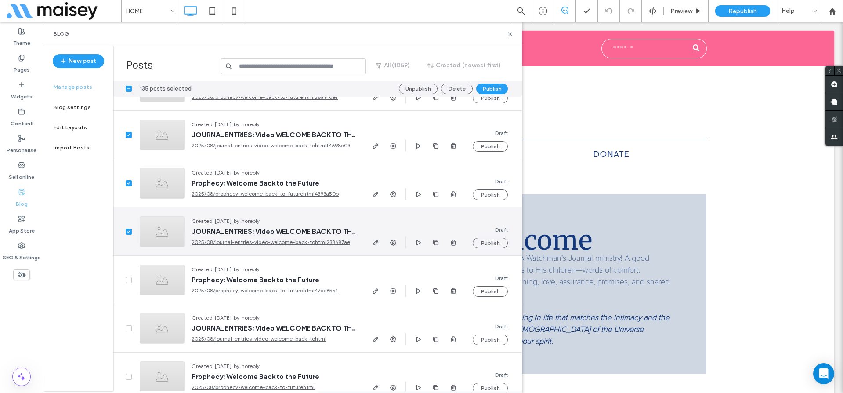
scroll to position [9261, 0]
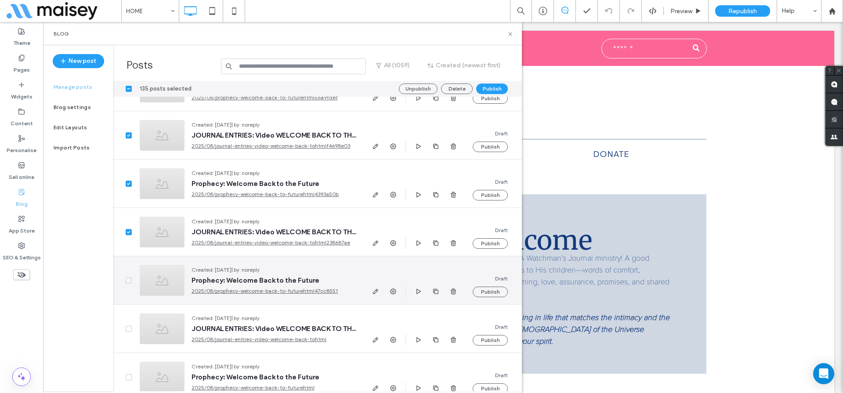
click at [127, 280] on icon at bounding box center [129, 280] width 4 height 3
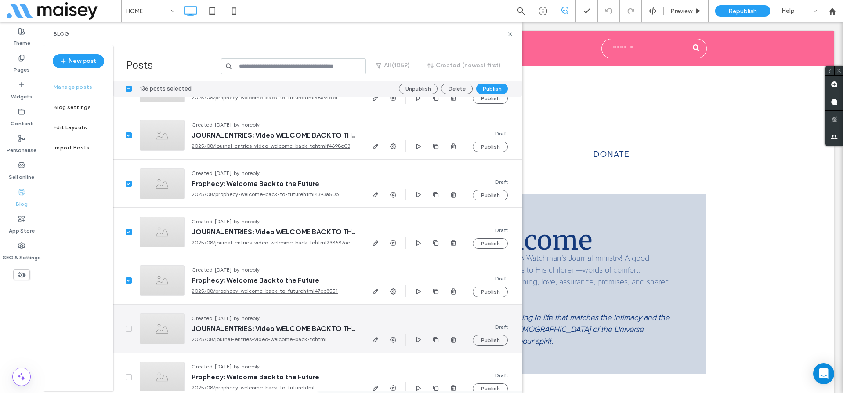
click at [127, 327] on icon at bounding box center [129, 328] width 4 height 3
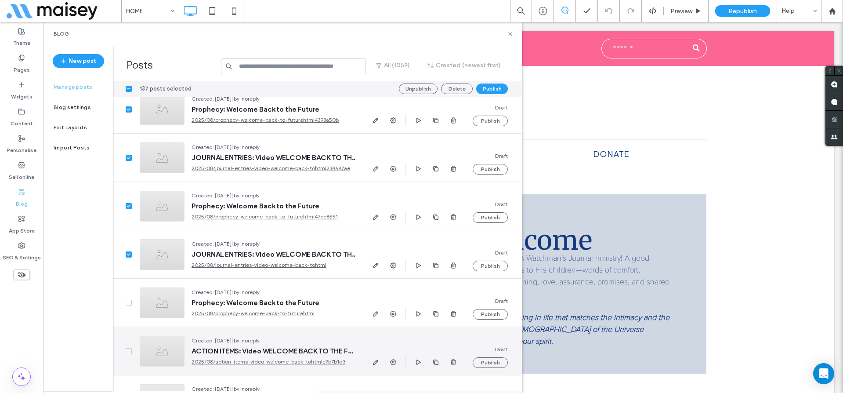
scroll to position [9341, 0]
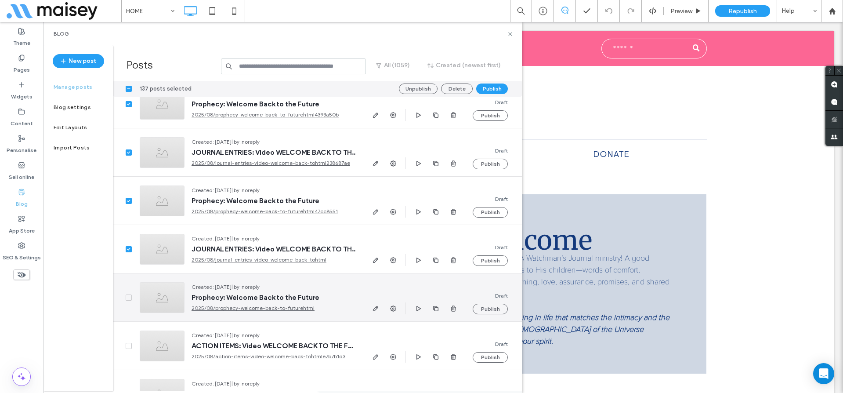
click at [127, 297] on icon at bounding box center [128, 297] width 3 height 3
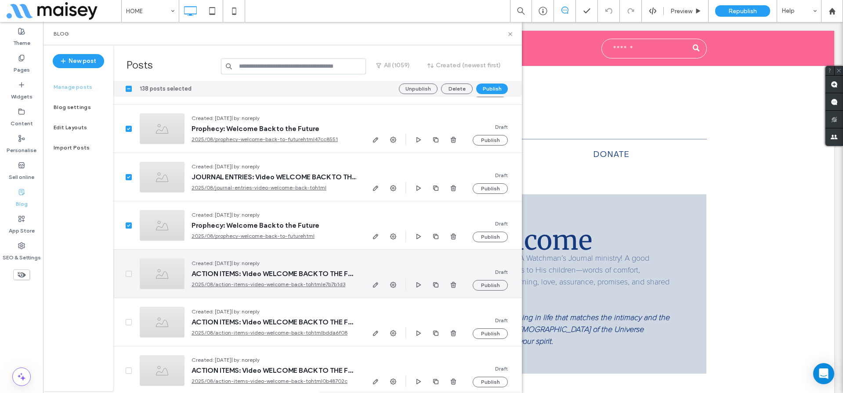
scroll to position [9418, 0]
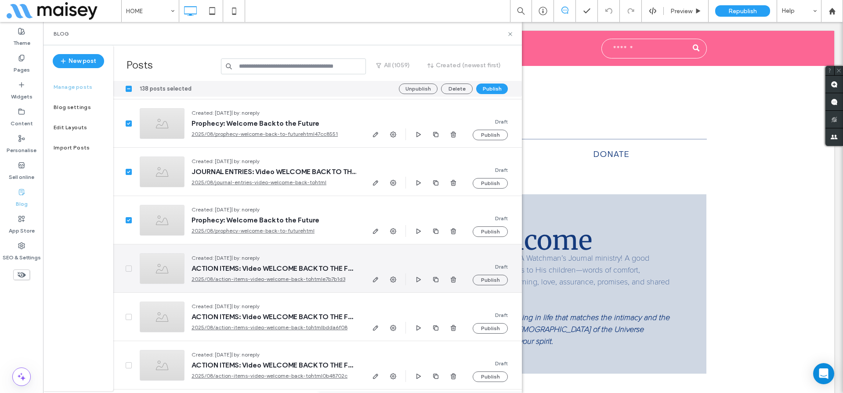
click at [128, 266] on span at bounding box center [129, 268] width 6 height 6
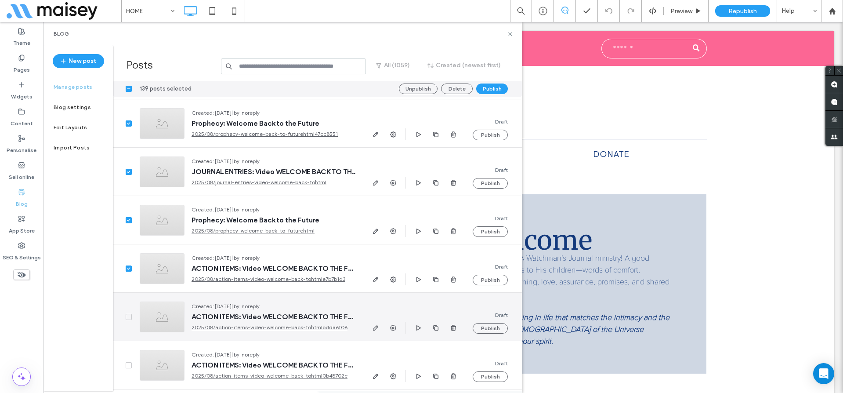
click at [127, 316] on icon at bounding box center [129, 316] width 4 height 3
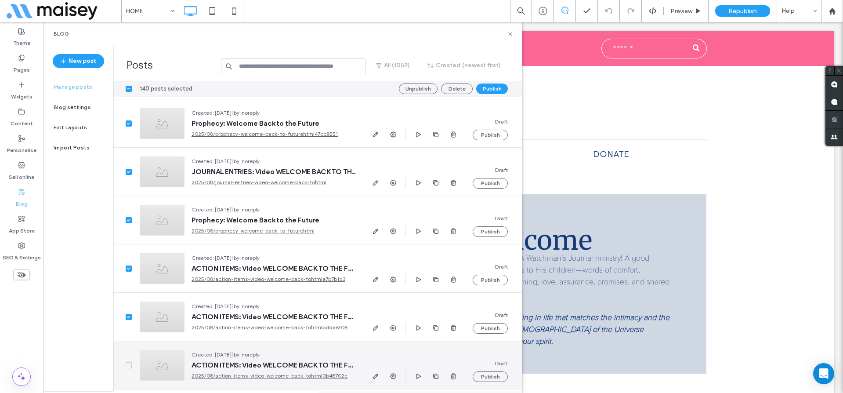
click at [126, 362] on span at bounding box center [129, 365] width 6 height 6
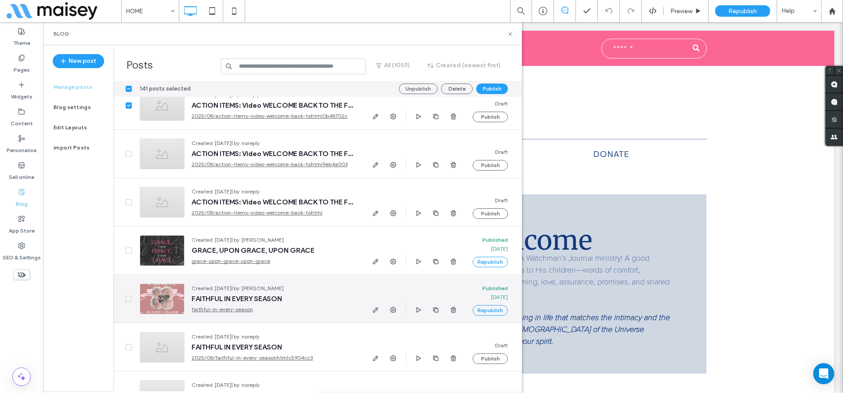
scroll to position [9660, 0]
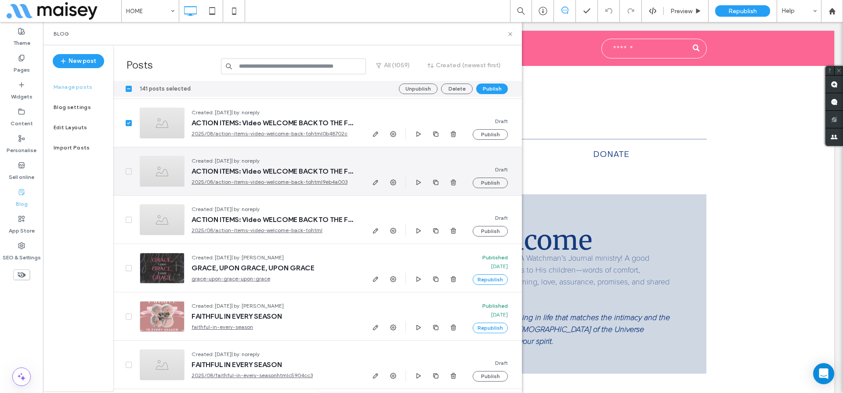
click at [127, 170] on icon at bounding box center [129, 171] width 4 height 3
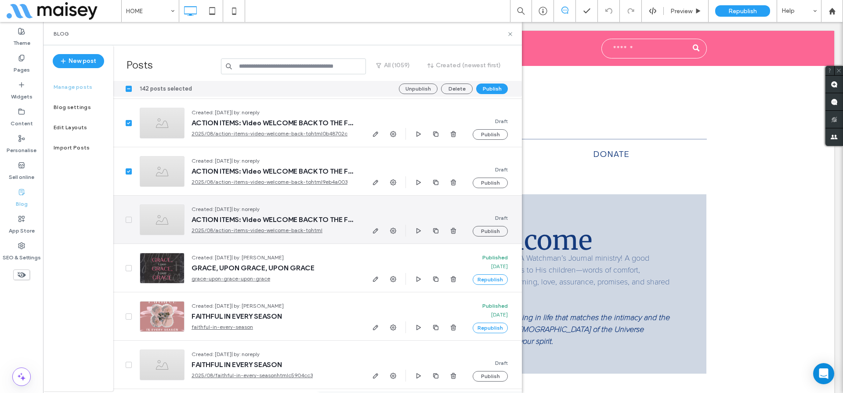
click at [127, 220] on icon at bounding box center [128, 219] width 3 height 3
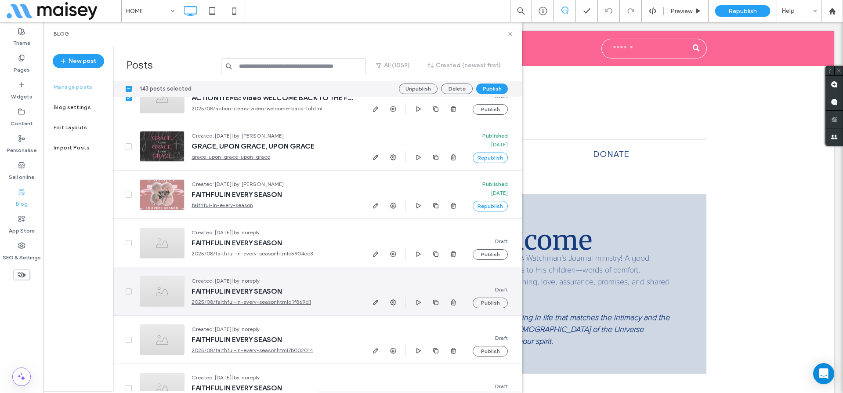
scroll to position [9803, 0]
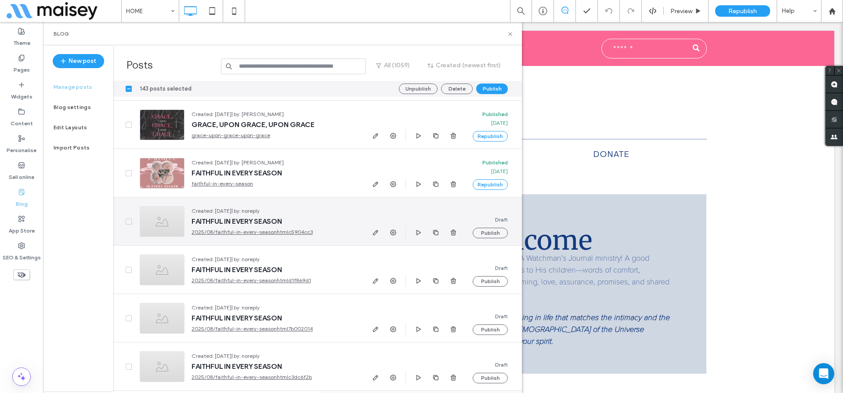
click at [129, 221] on icon at bounding box center [129, 221] width 4 height 3
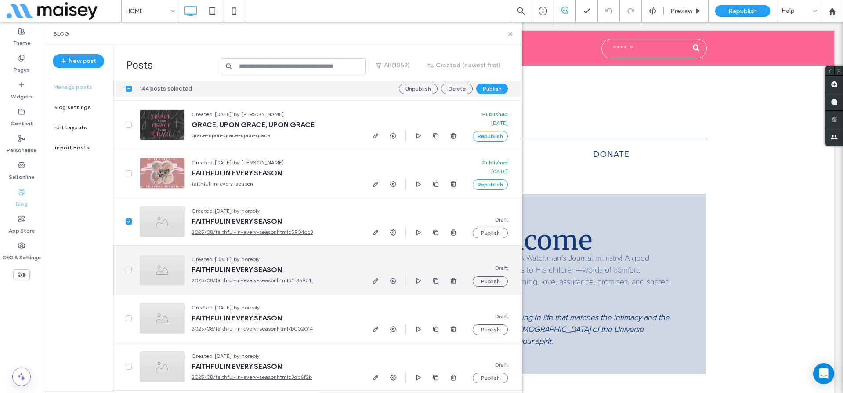
click at [126, 268] on span at bounding box center [129, 270] width 6 height 6
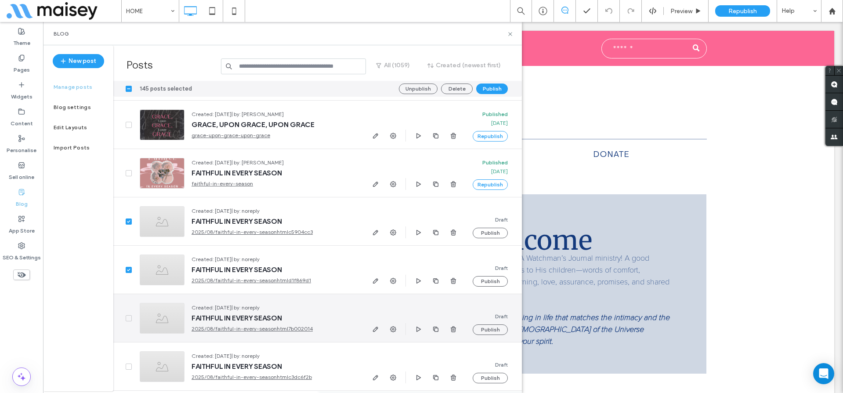
click at [128, 317] on icon at bounding box center [129, 318] width 4 height 3
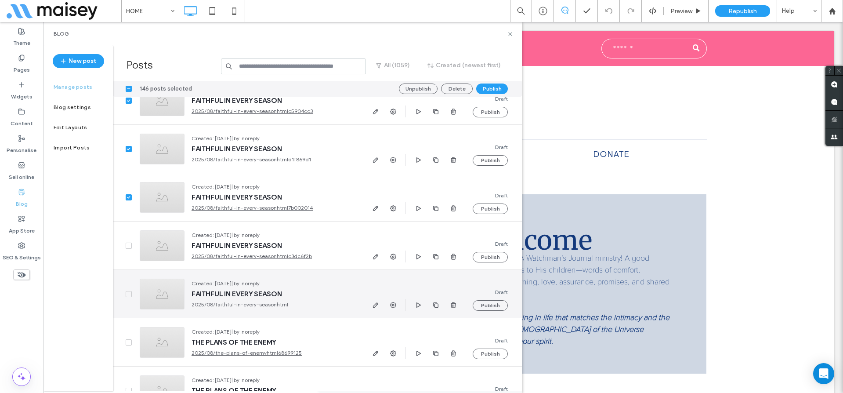
scroll to position [9927, 0]
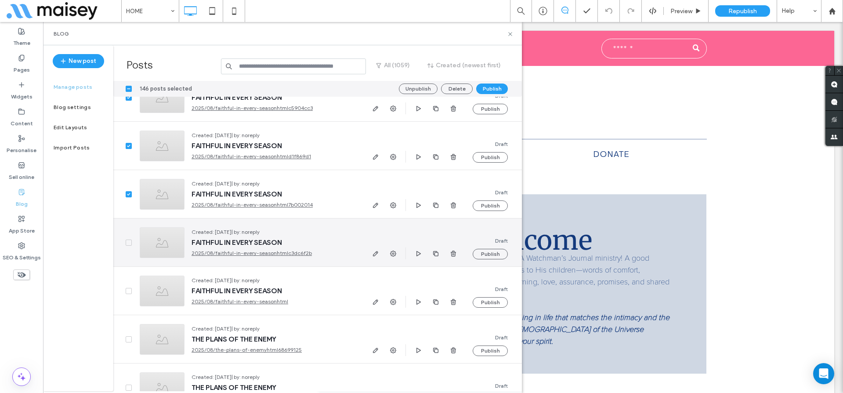
click at [127, 243] on icon at bounding box center [129, 242] width 4 height 3
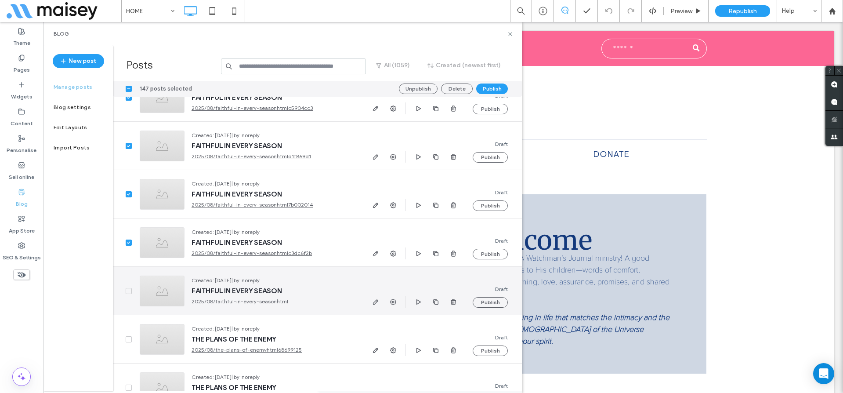
click at [129, 292] on icon at bounding box center [129, 290] width 4 height 3
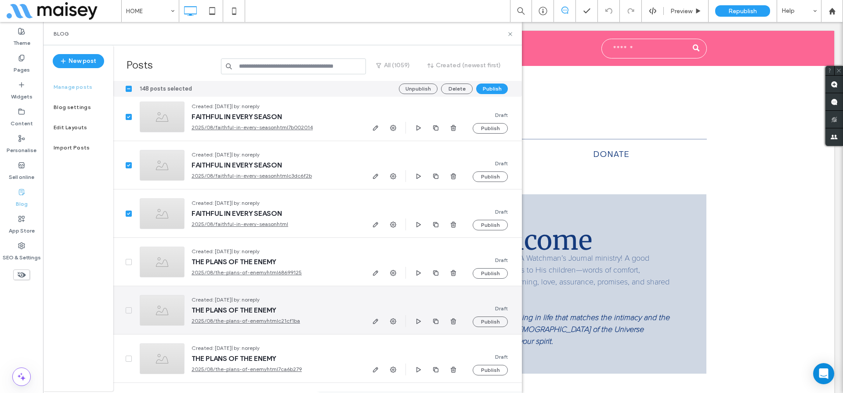
scroll to position [10005, 0]
click at [126, 309] on span at bounding box center [129, 309] width 6 height 6
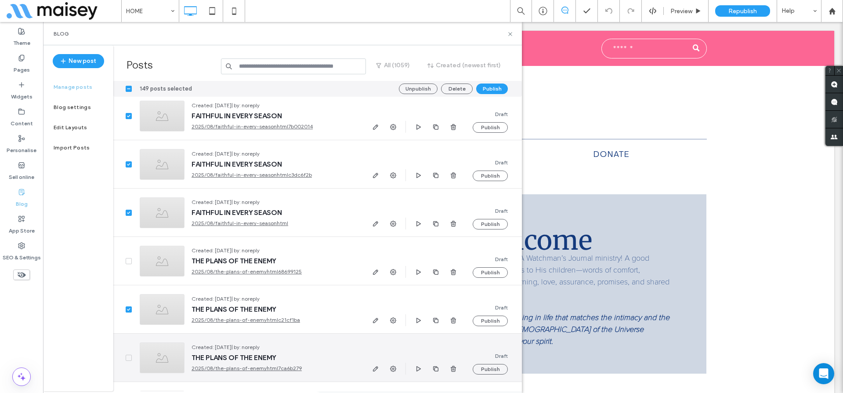
click at [126, 354] on span at bounding box center [129, 357] width 6 height 6
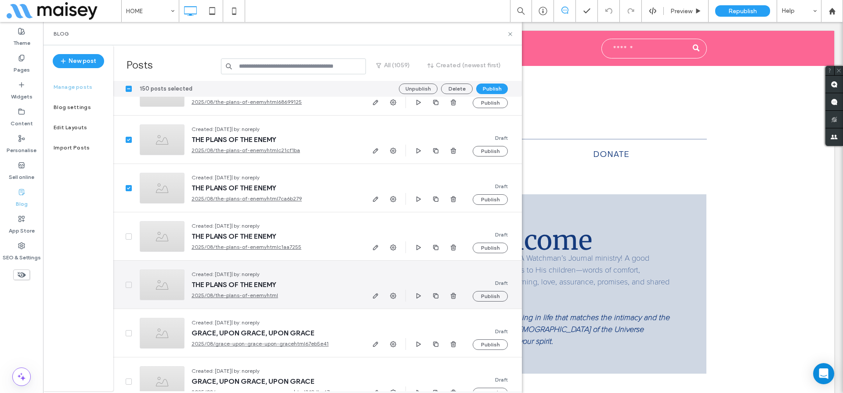
scroll to position [10190, 0]
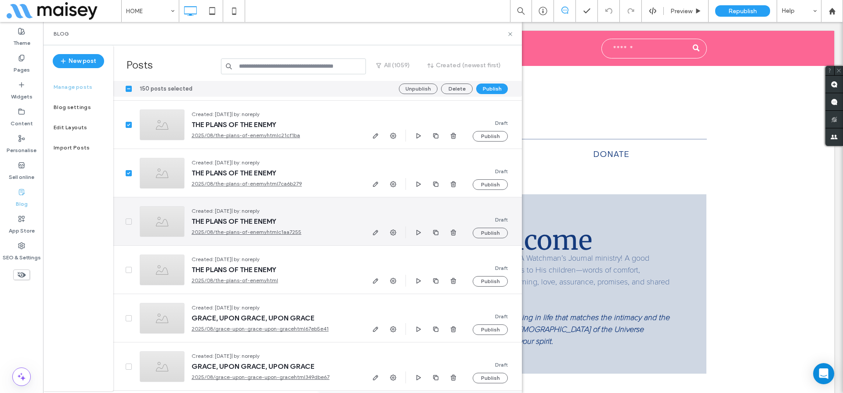
click at [129, 220] on icon at bounding box center [128, 221] width 3 height 3
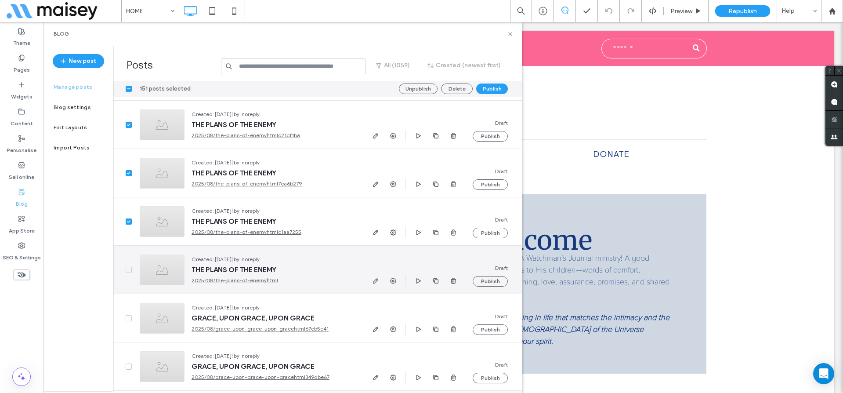
click at [126, 270] on span at bounding box center [129, 270] width 6 height 6
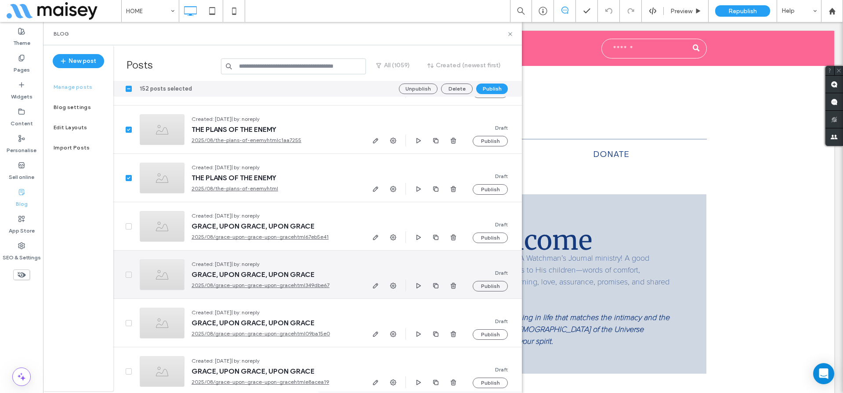
scroll to position [10308, 0]
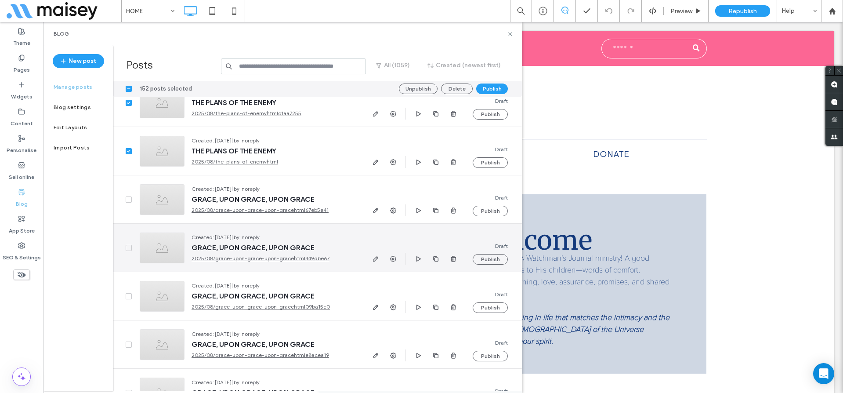
click at [126, 246] on span at bounding box center [129, 248] width 6 height 6
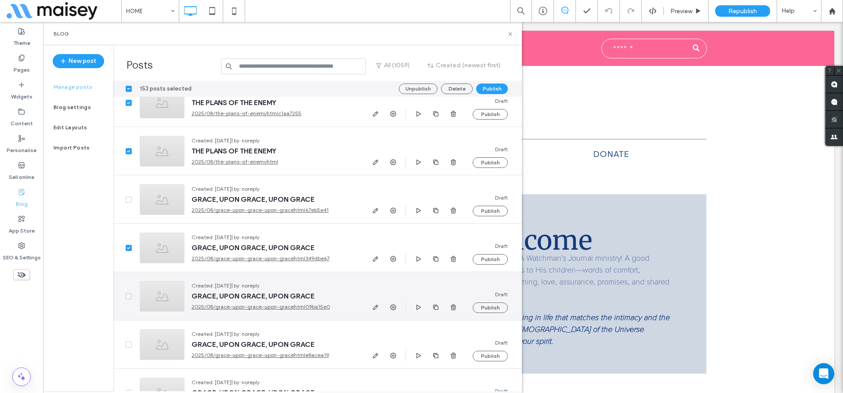
click at [126, 293] on span at bounding box center [129, 296] width 6 height 6
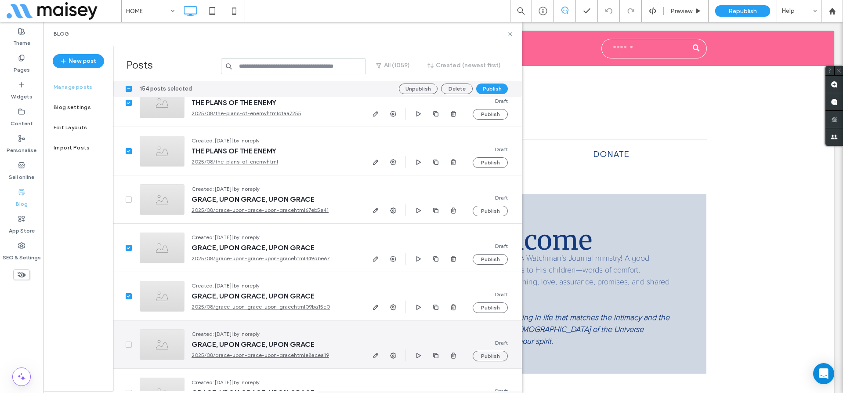
click at [128, 345] on icon at bounding box center [129, 344] width 4 height 3
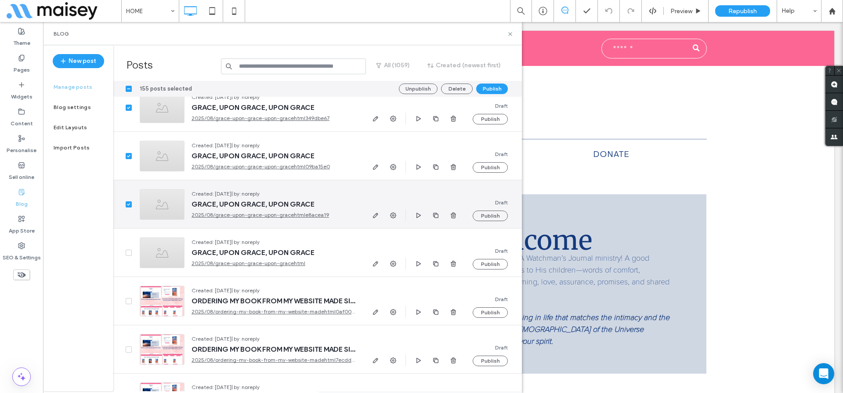
scroll to position [10468, 0]
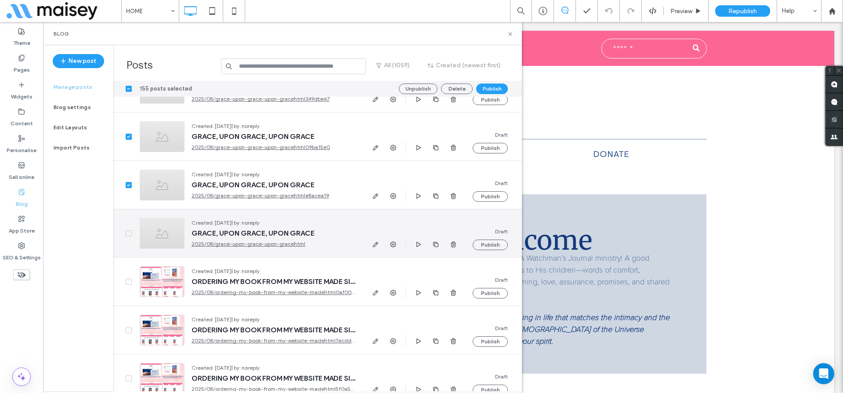
click at [128, 232] on icon at bounding box center [129, 233] width 4 height 3
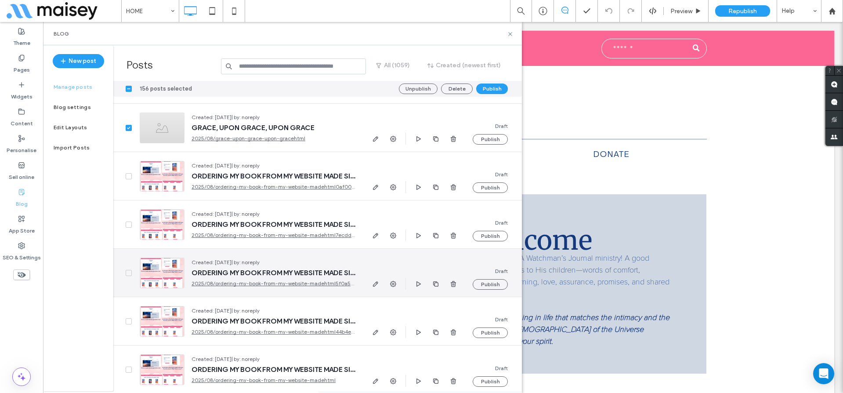
scroll to position [10576, 0]
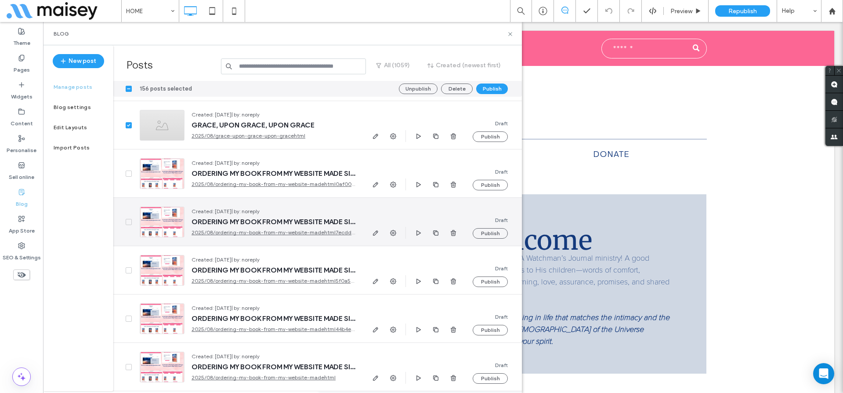
click at [130, 220] on icon at bounding box center [128, 221] width 3 height 3
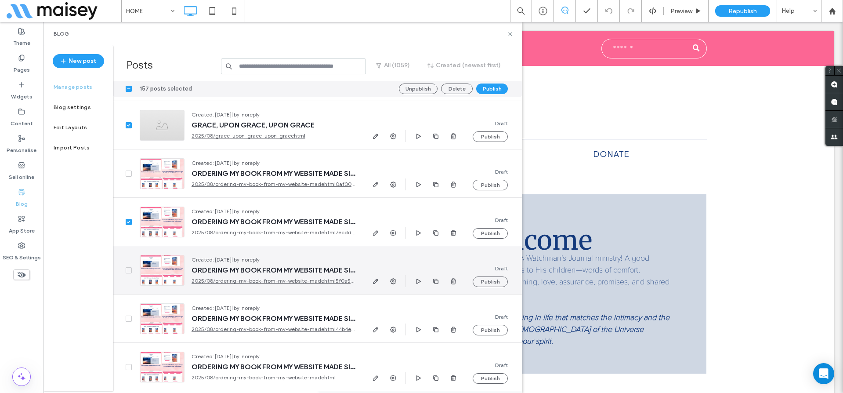
click at [128, 273] on span at bounding box center [129, 270] width 6 height 6
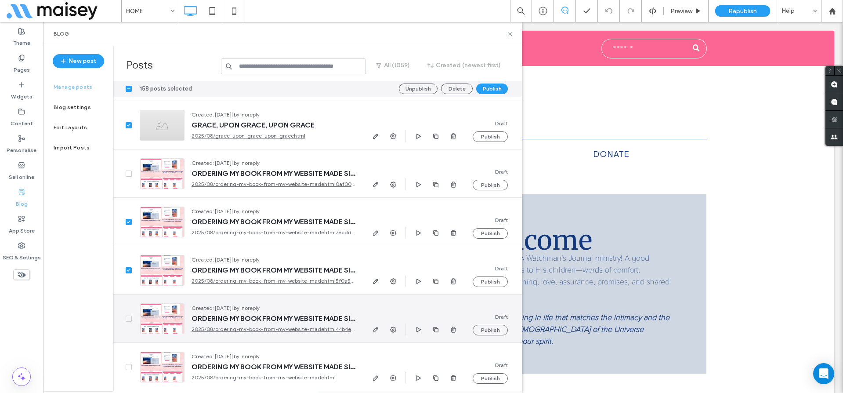
click at [127, 317] on icon at bounding box center [129, 318] width 4 height 3
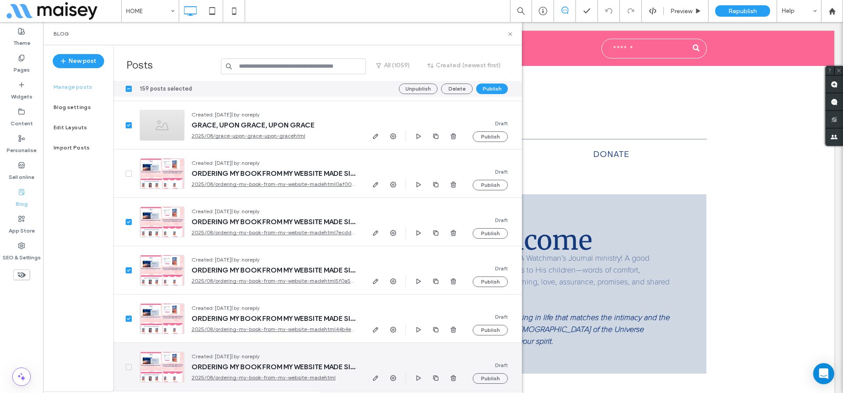
click at [128, 366] on icon at bounding box center [129, 366] width 4 height 3
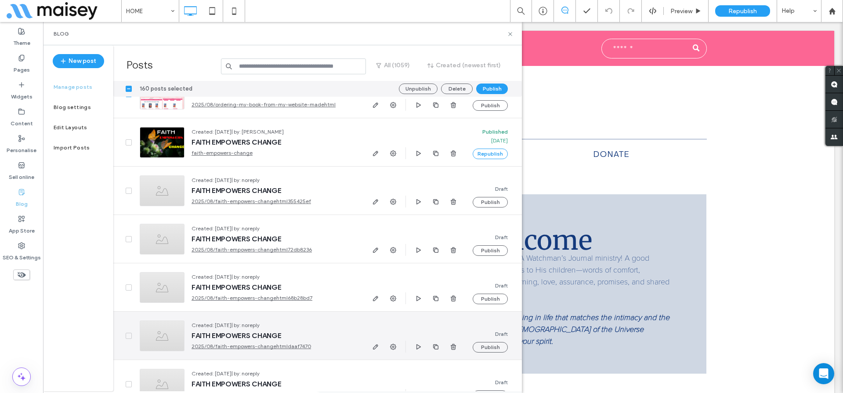
scroll to position [10848, 0]
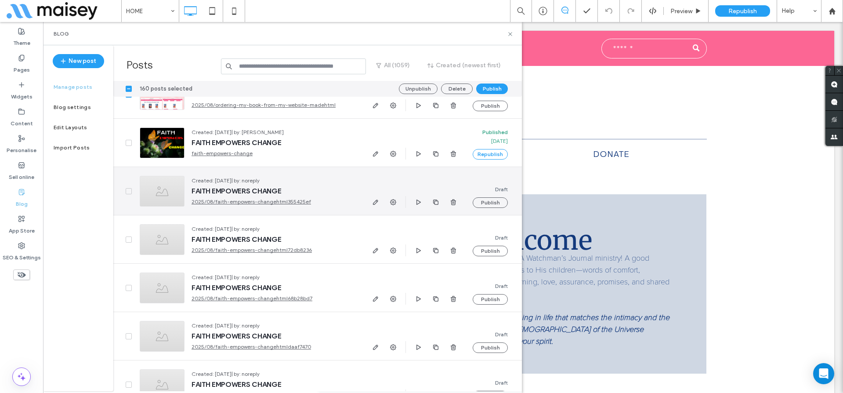
click at [127, 190] on icon at bounding box center [129, 191] width 4 height 3
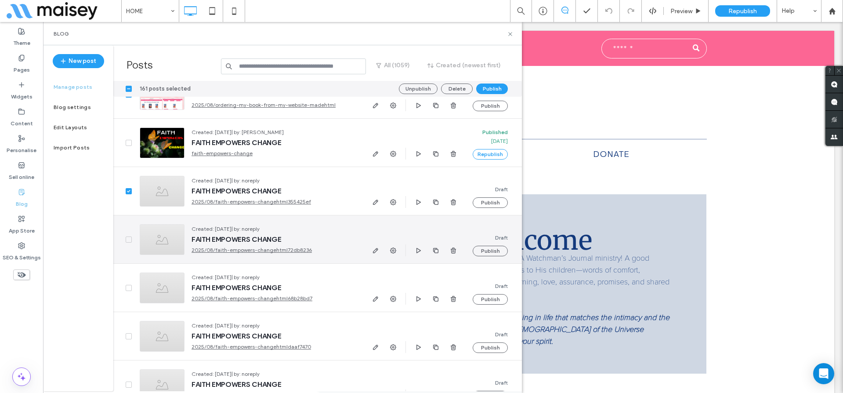
click at [126, 238] on span at bounding box center [129, 239] width 6 height 6
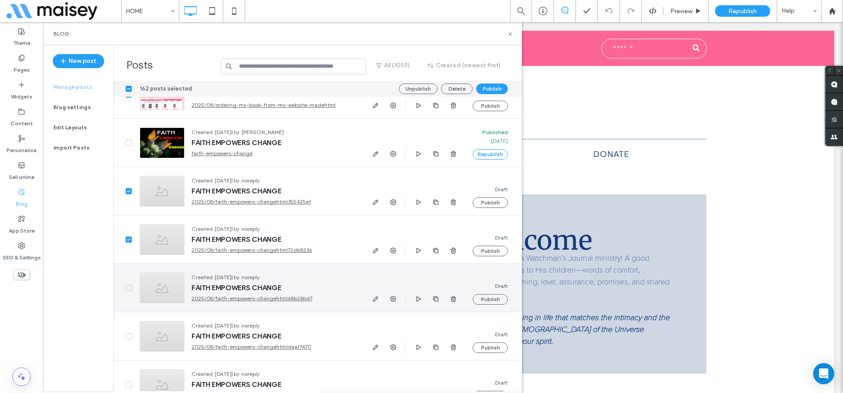
click at [128, 287] on icon at bounding box center [128, 287] width 3 height 3
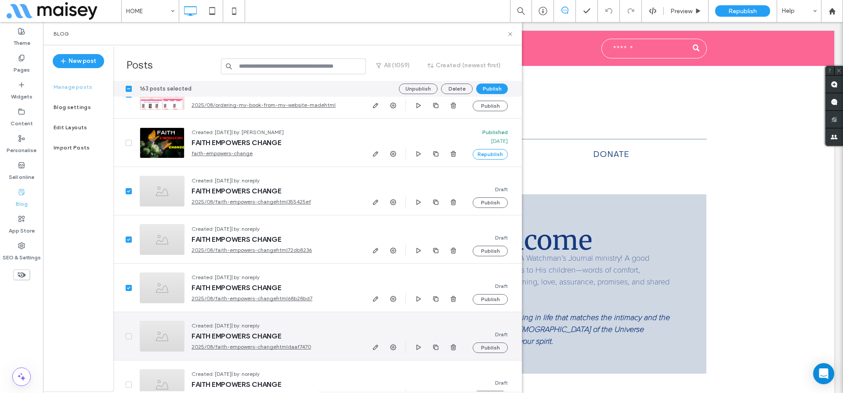
click at [126, 335] on span at bounding box center [129, 336] width 6 height 6
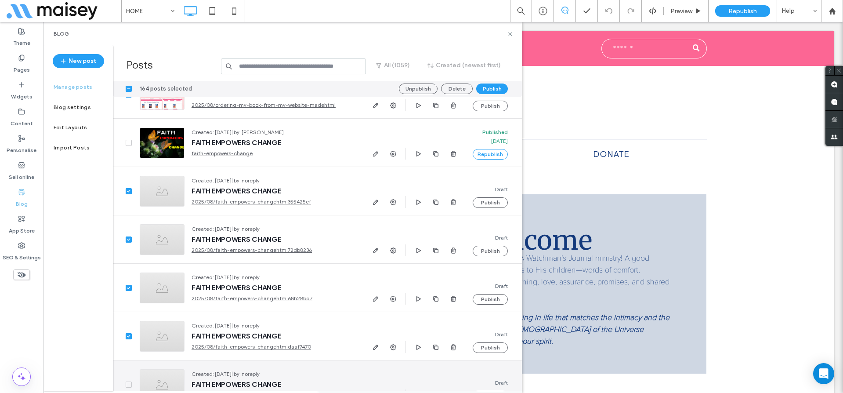
click at [127, 383] on icon at bounding box center [129, 384] width 4 height 3
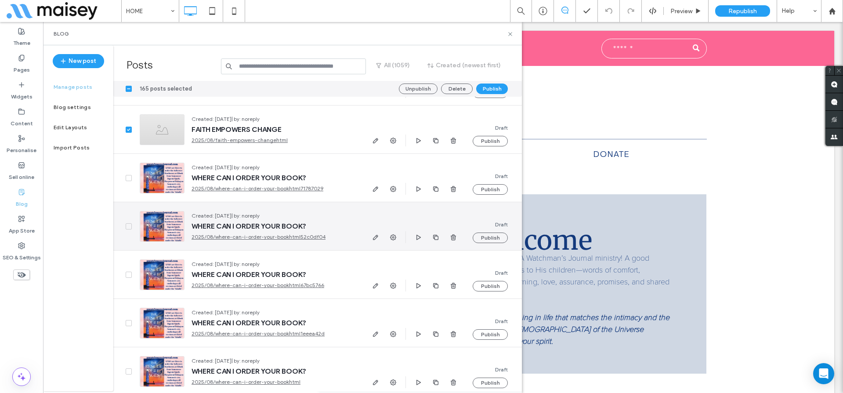
scroll to position [11105, 0]
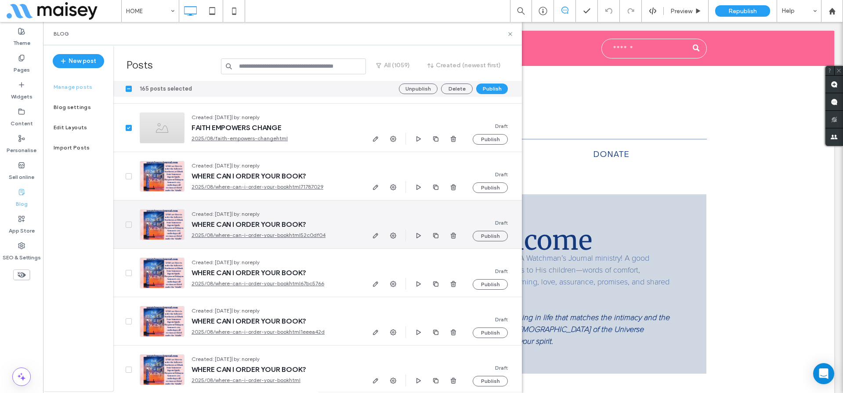
click at [129, 223] on icon at bounding box center [129, 224] width 4 height 3
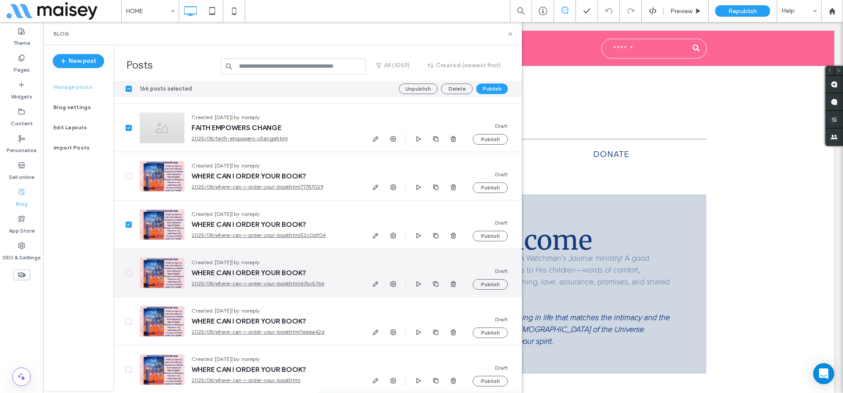
click at [120, 274] on div at bounding box center [122, 273] width 19 height 48
click at [127, 271] on span at bounding box center [129, 273] width 6 height 6
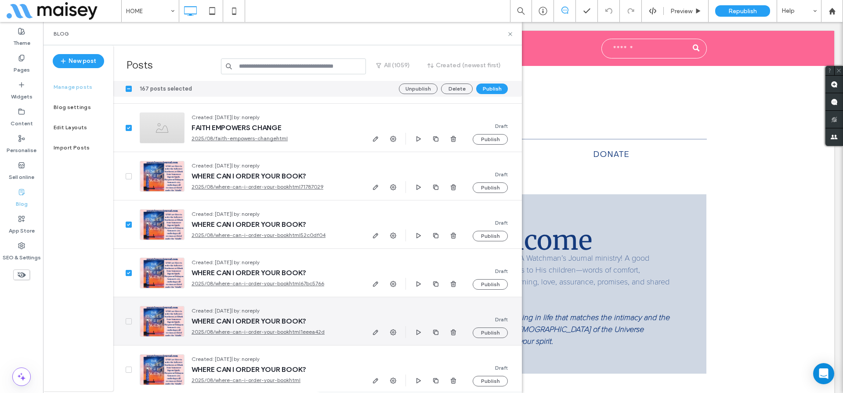
click at [128, 321] on icon at bounding box center [128, 321] width 3 height 3
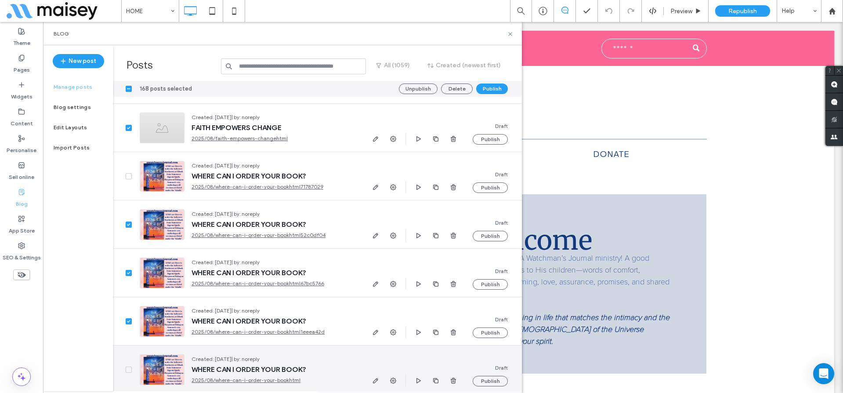
click at [129, 369] on icon at bounding box center [129, 369] width 4 height 3
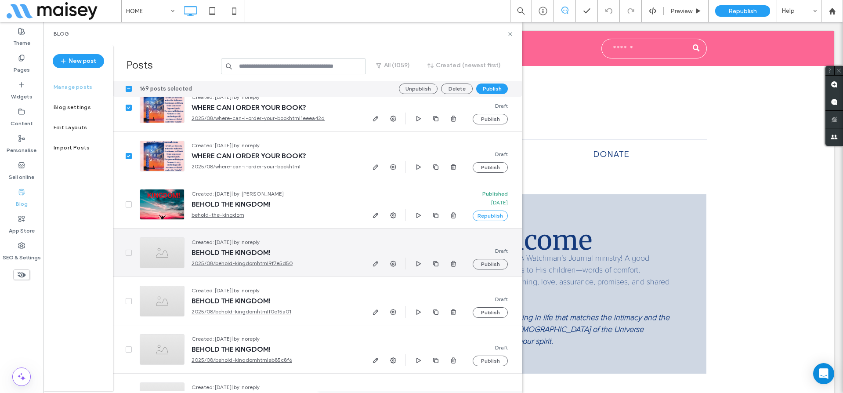
scroll to position [11329, 0]
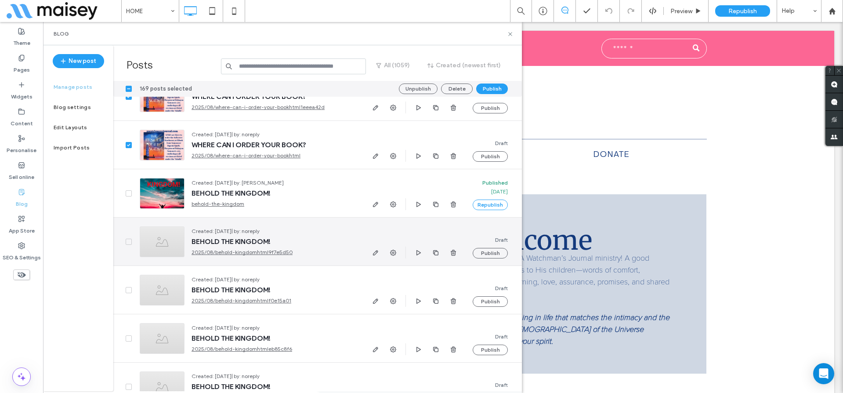
click at [126, 242] on span at bounding box center [129, 241] width 6 height 6
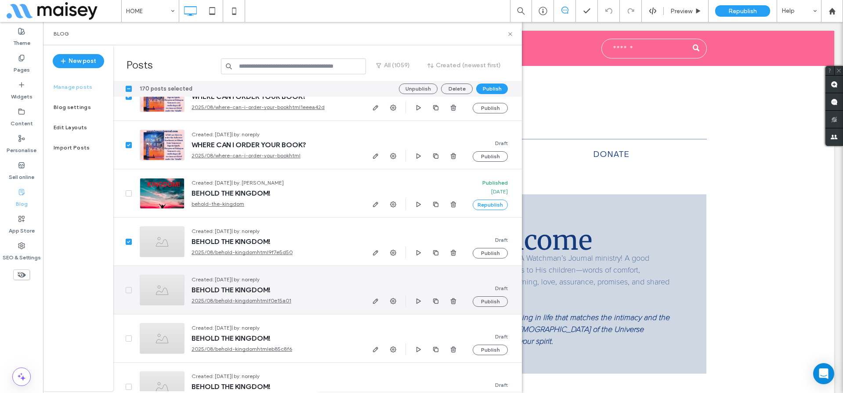
click at [130, 289] on icon at bounding box center [129, 290] width 4 height 3
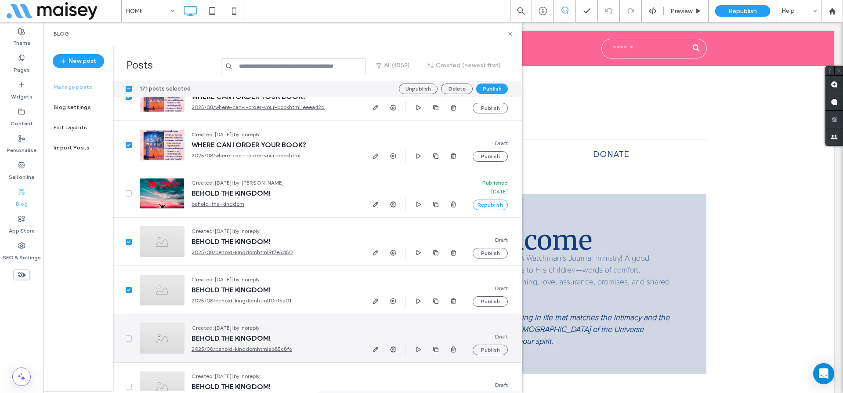
click at [129, 336] on span at bounding box center [129, 338] width 6 height 6
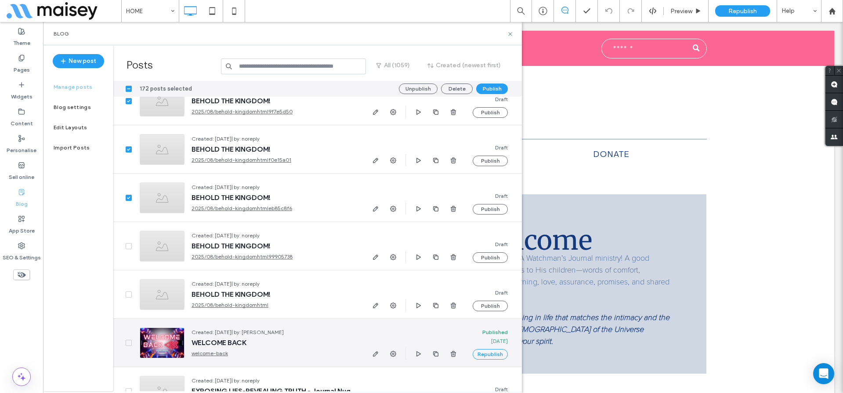
scroll to position [11474, 0]
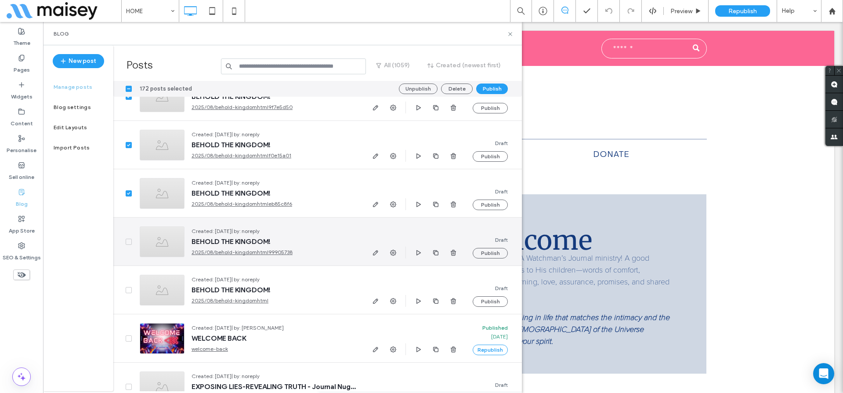
click at [126, 242] on span at bounding box center [129, 241] width 6 height 6
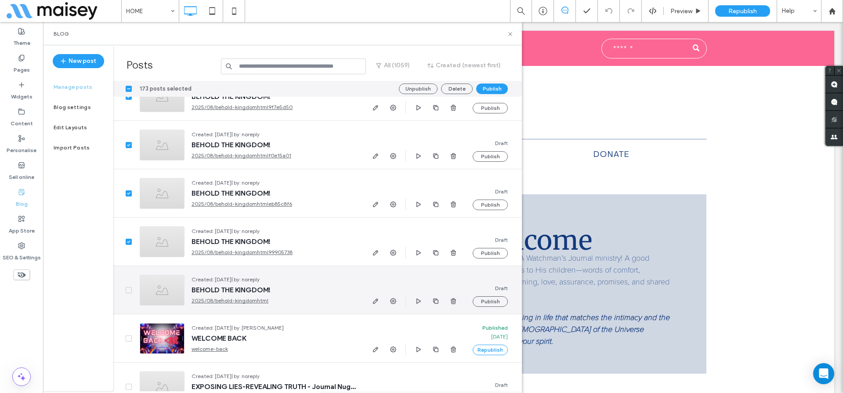
click at [127, 290] on icon at bounding box center [129, 290] width 4 height 3
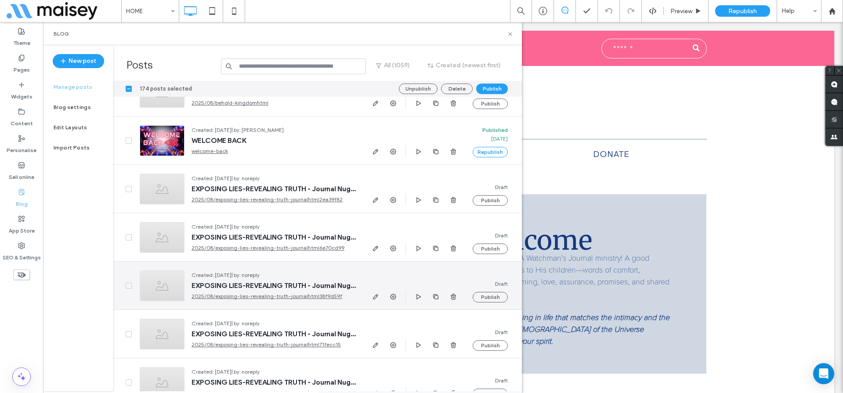
scroll to position [11684, 0]
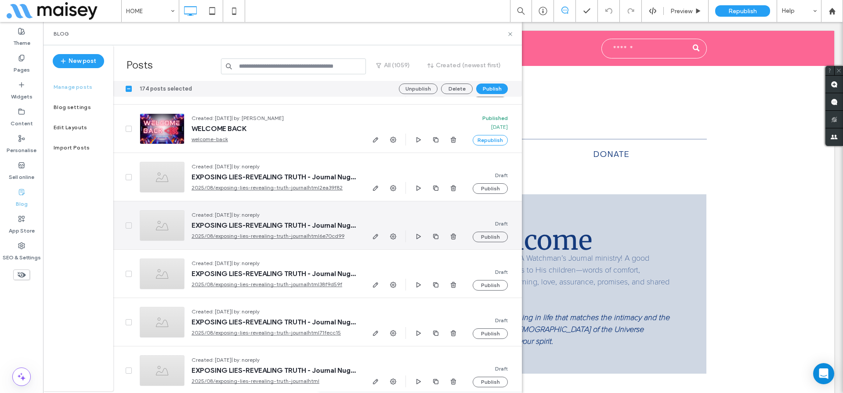
click at [131, 223] on span at bounding box center [129, 225] width 6 height 6
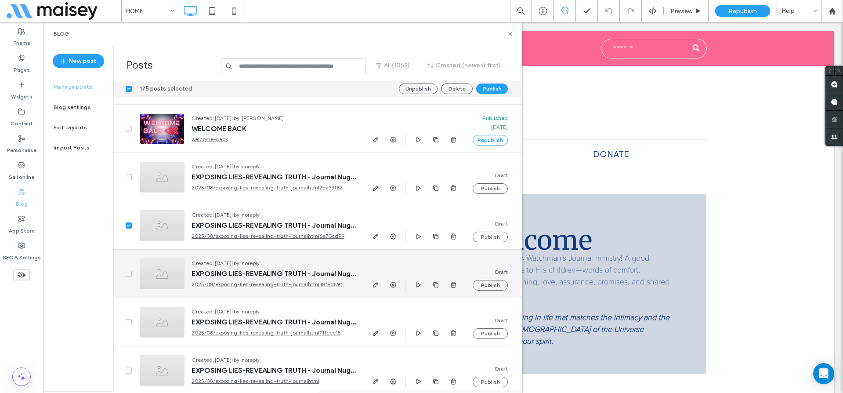
click at [128, 274] on icon at bounding box center [128, 273] width 3 height 3
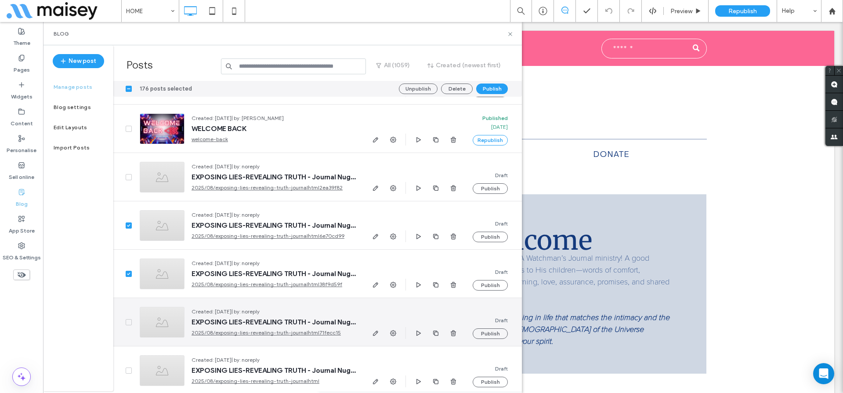
click at [128, 321] on icon at bounding box center [129, 322] width 4 height 3
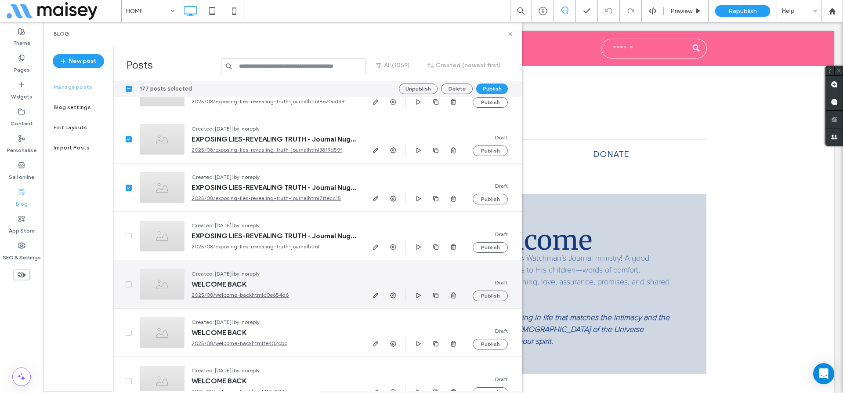
scroll to position [11820, 0]
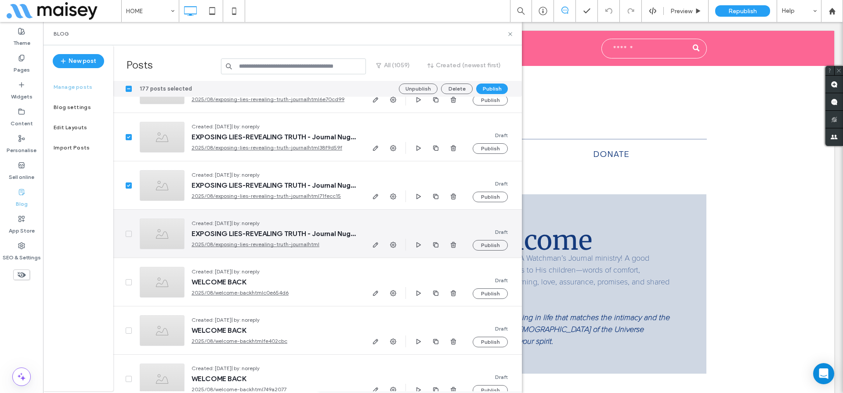
click at [129, 231] on span at bounding box center [129, 234] width 6 height 6
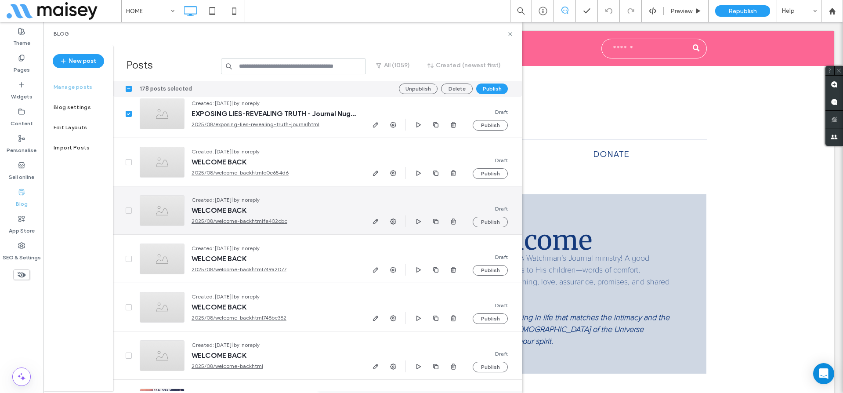
scroll to position [11951, 0]
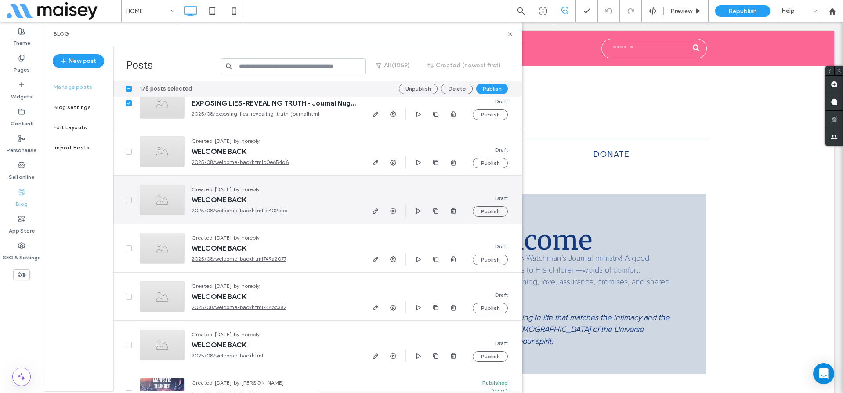
click at [127, 202] on span at bounding box center [129, 200] width 6 height 6
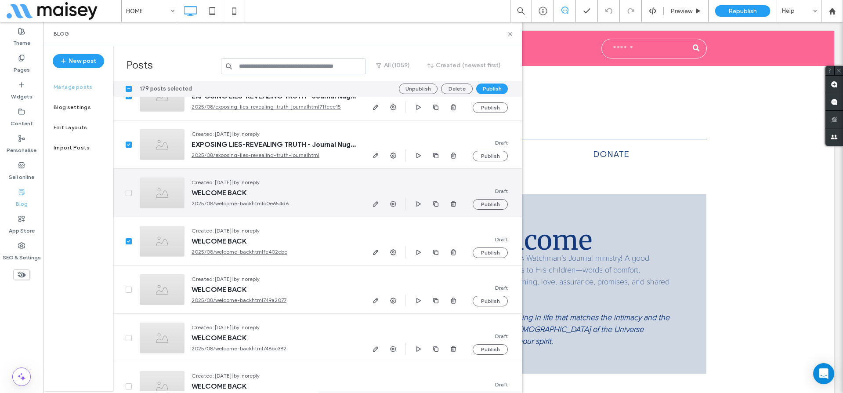
scroll to position [11908, 0]
click at [127, 193] on icon at bounding box center [129, 194] width 4 height 3
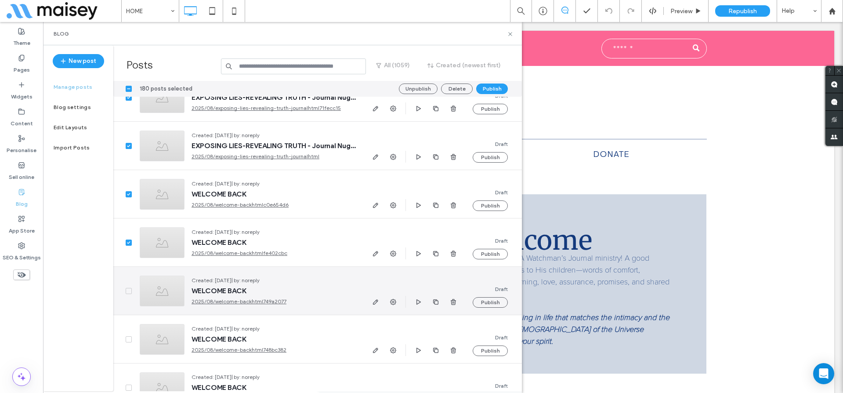
click at [130, 290] on icon at bounding box center [129, 290] width 4 height 3
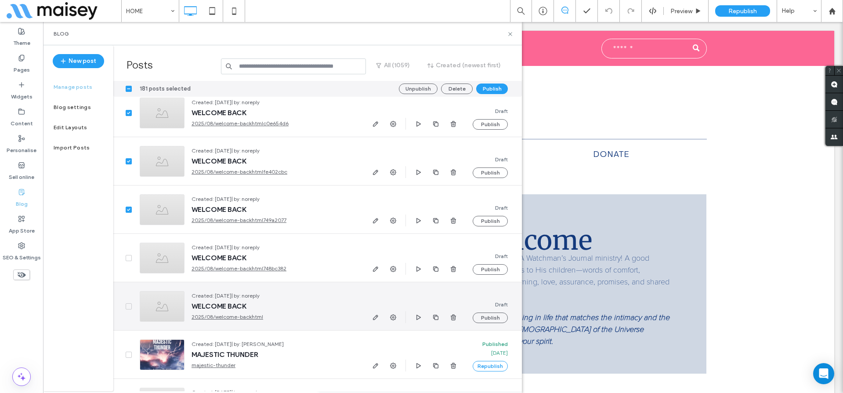
scroll to position [12061, 0]
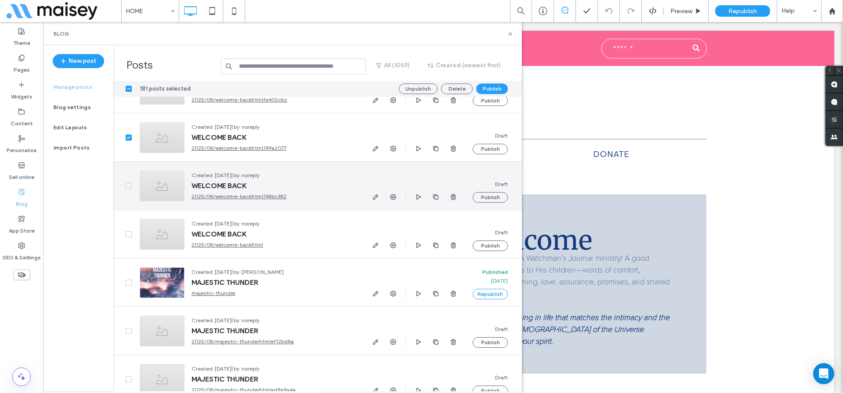
click at [126, 186] on span at bounding box center [129, 186] width 6 height 6
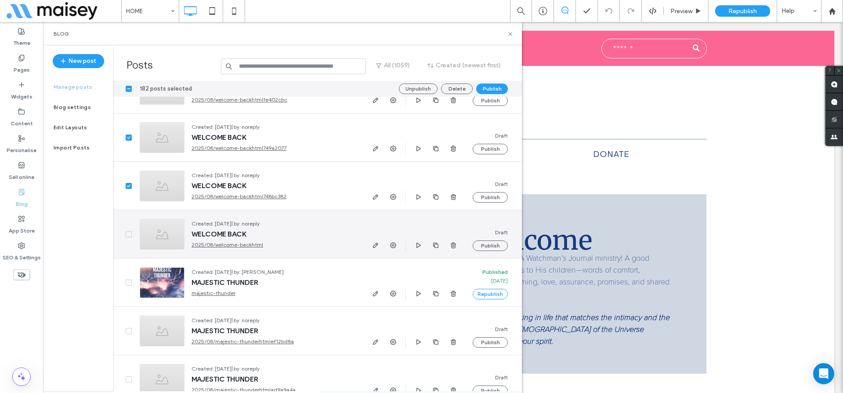
click at [127, 233] on icon at bounding box center [129, 234] width 4 height 3
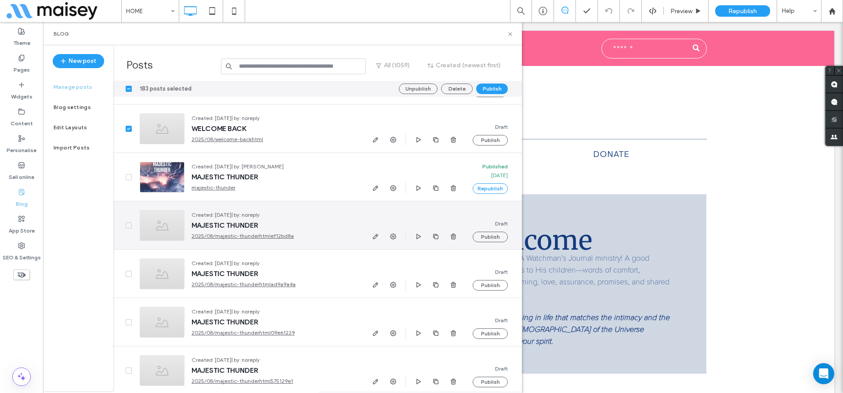
scroll to position [12170, 0]
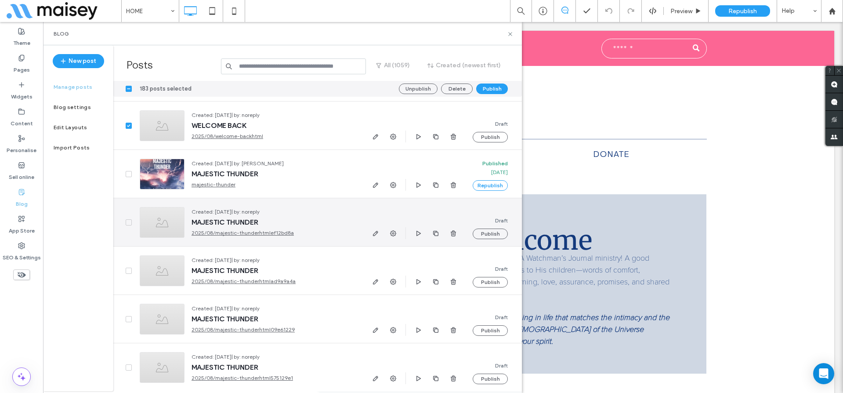
click at [131, 222] on div at bounding box center [122, 222] width 19 height 48
click at [128, 220] on span at bounding box center [129, 222] width 6 height 6
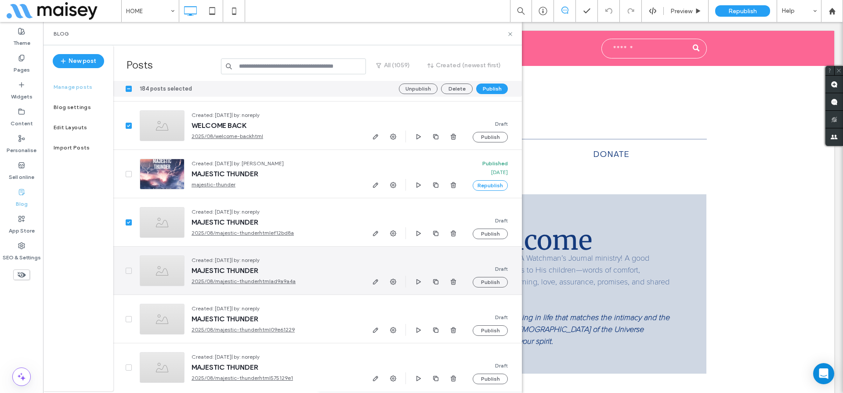
click at [124, 269] on div at bounding box center [122, 270] width 19 height 48
click at [127, 271] on icon at bounding box center [129, 270] width 4 height 3
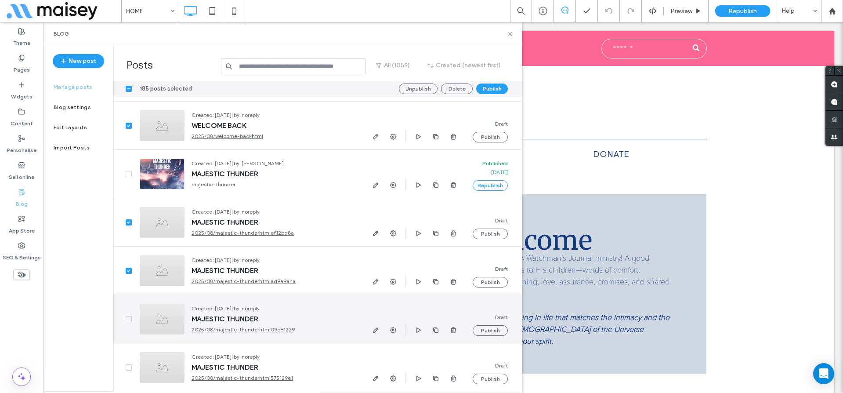
click at [127, 316] on span at bounding box center [129, 319] width 6 height 6
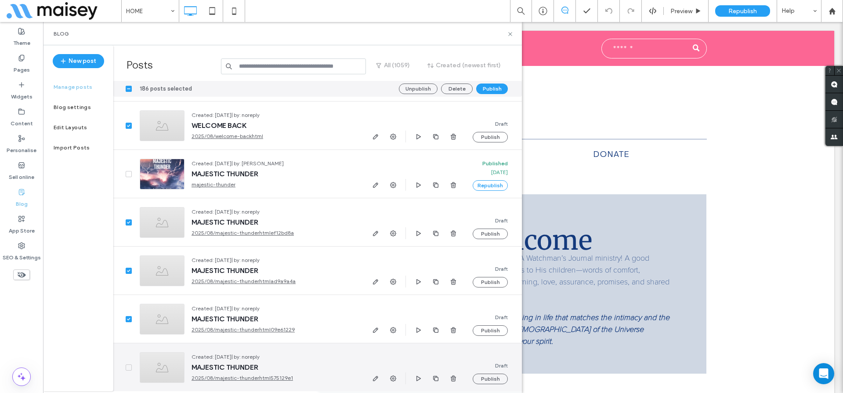
click at [126, 370] on div at bounding box center [122, 367] width 19 height 48
click at [130, 367] on icon at bounding box center [129, 367] width 4 height 3
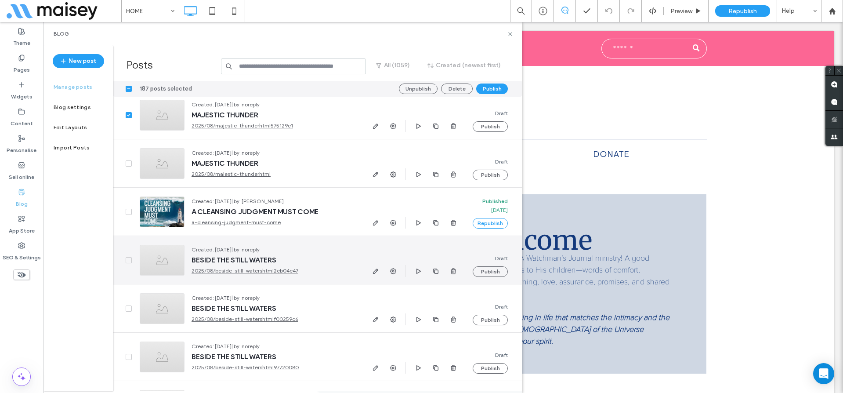
scroll to position [12427, 0]
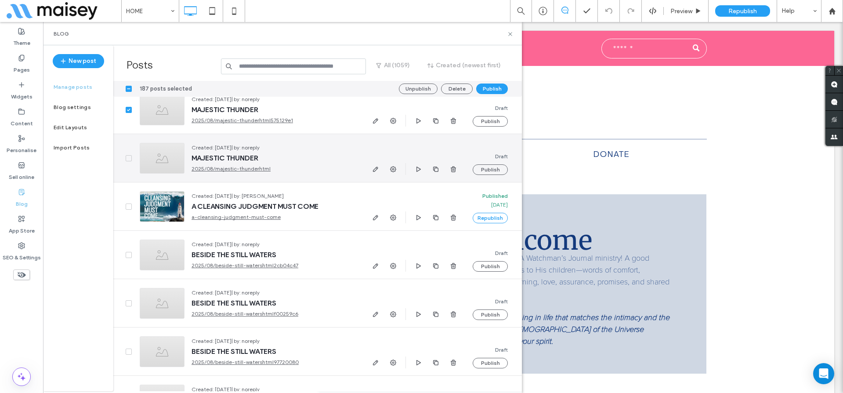
click at [128, 158] on icon at bounding box center [129, 158] width 4 height 3
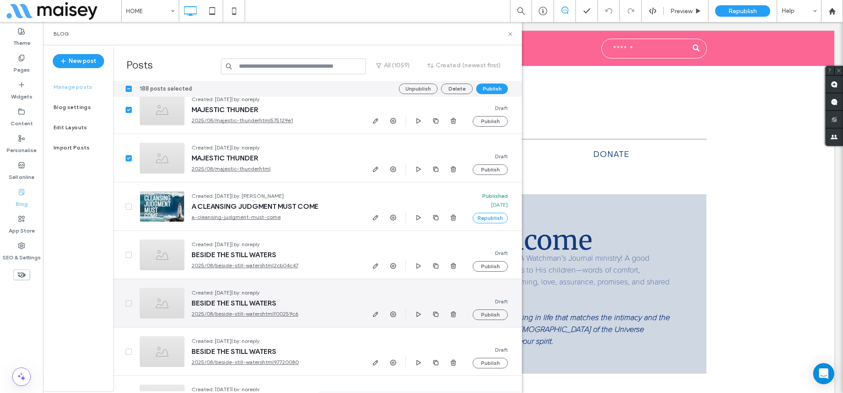
click at [128, 300] on span at bounding box center [129, 303] width 6 height 6
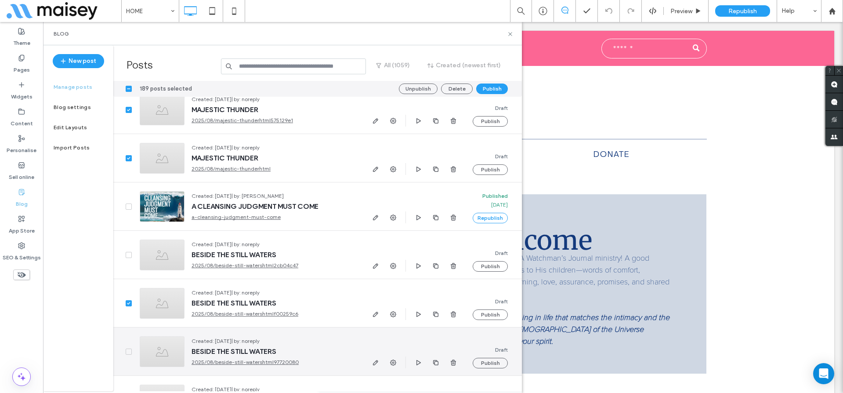
click at [124, 353] on div at bounding box center [122, 351] width 19 height 48
click at [128, 351] on icon at bounding box center [128, 351] width 3 height 3
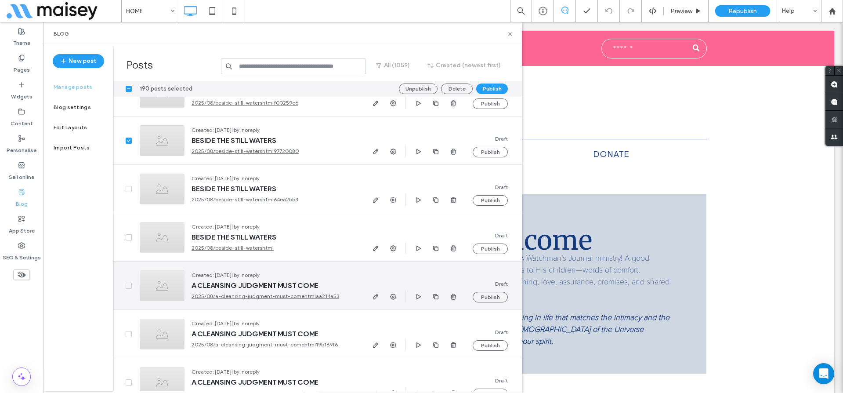
scroll to position [12672, 0]
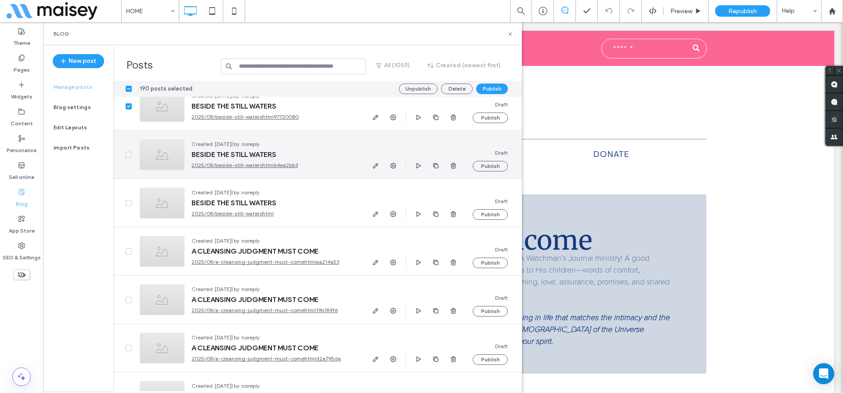
click at [129, 154] on icon at bounding box center [128, 154] width 3 height 3
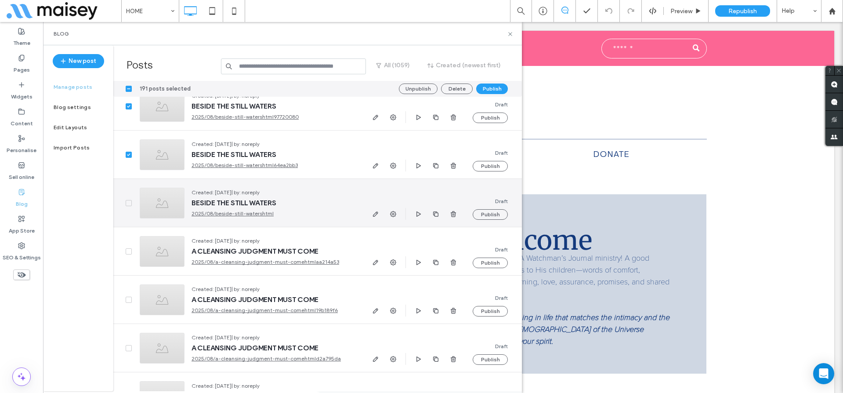
click at [128, 202] on icon at bounding box center [129, 203] width 4 height 3
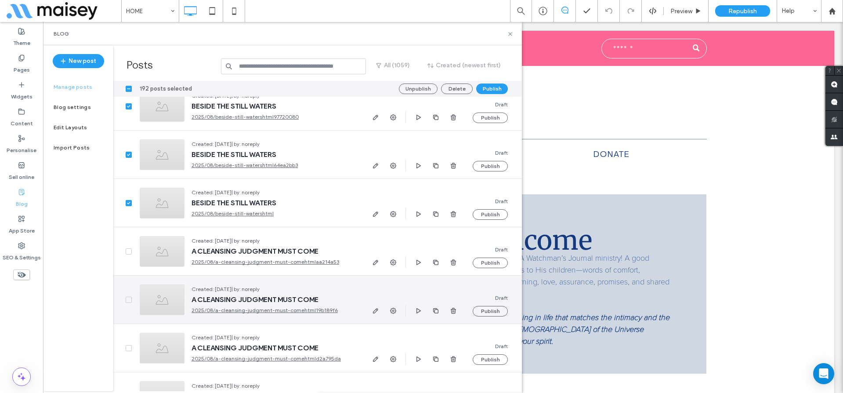
click at [127, 298] on icon at bounding box center [129, 299] width 4 height 3
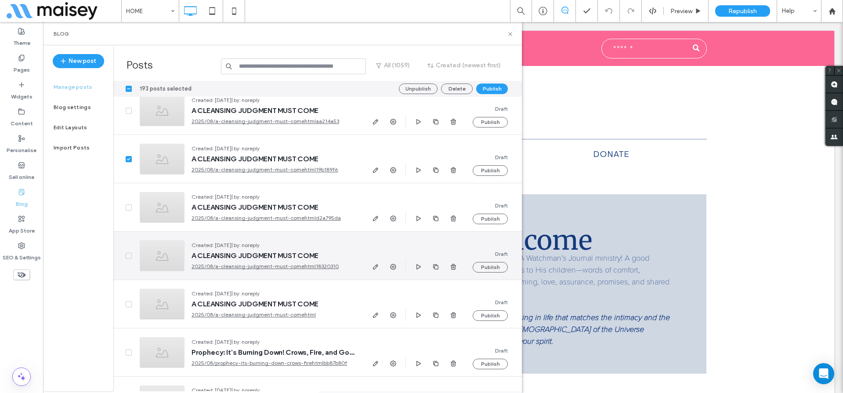
scroll to position [12838, 0]
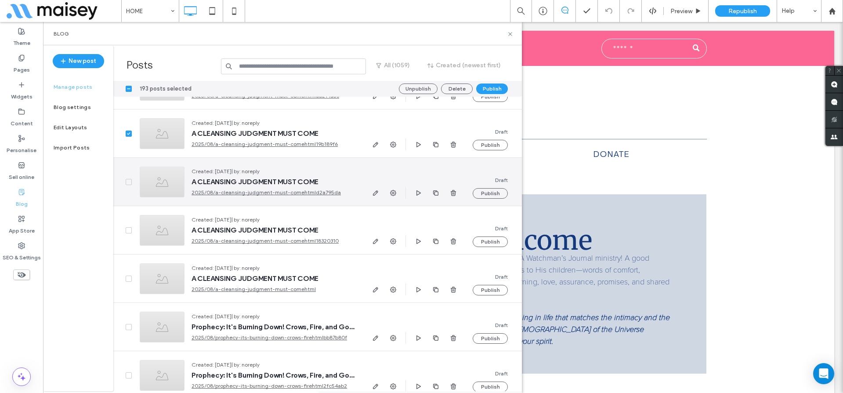
click at [128, 181] on icon at bounding box center [129, 182] width 4 height 3
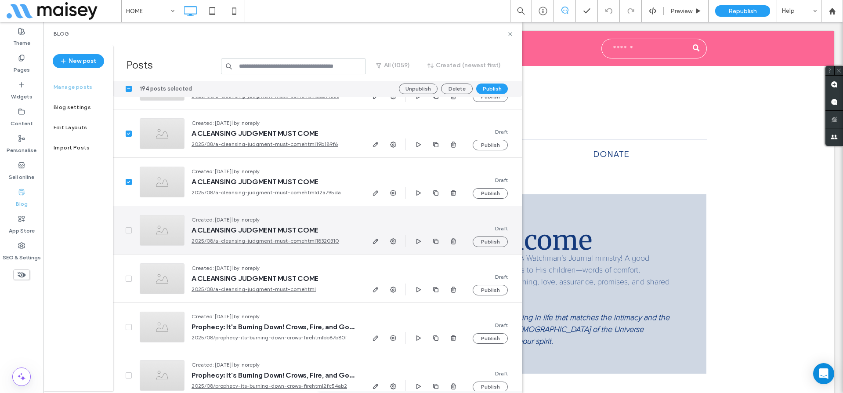
click at [127, 231] on icon at bounding box center [129, 230] width 4 height 3
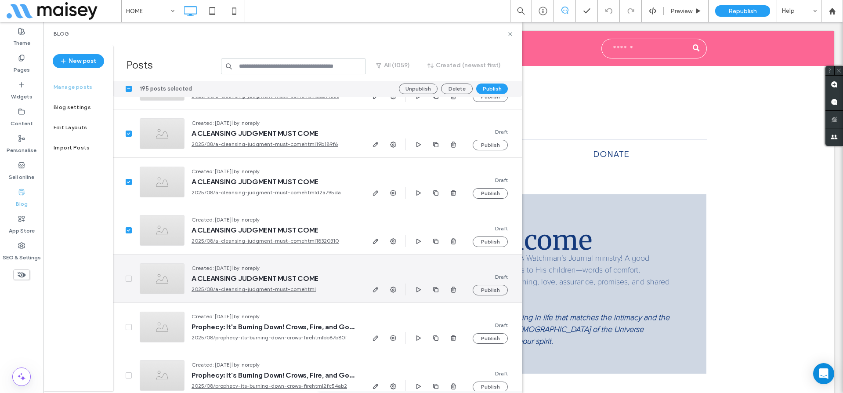
click at [131, 278] on span at bounding box center [129, 278] width 6 height 6
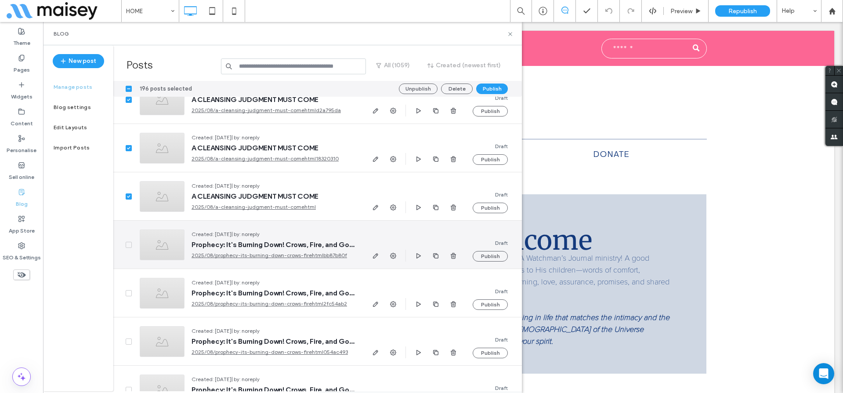
scroll to position [12925, 0]
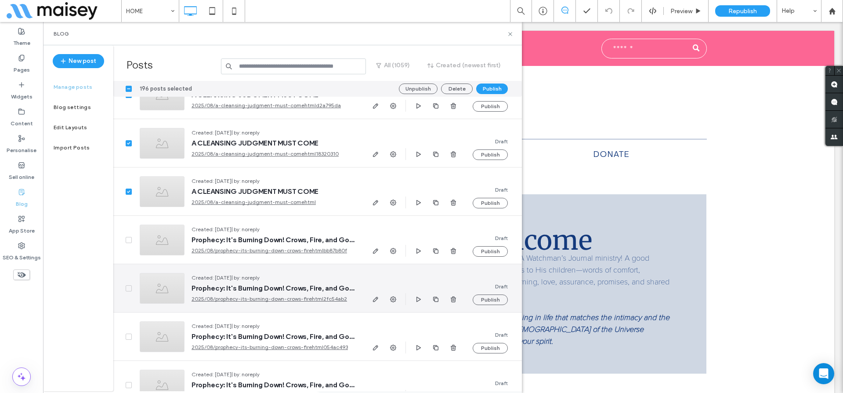
click at [130, 288] on icon at bounding box center [129, 288] width 4 height 3
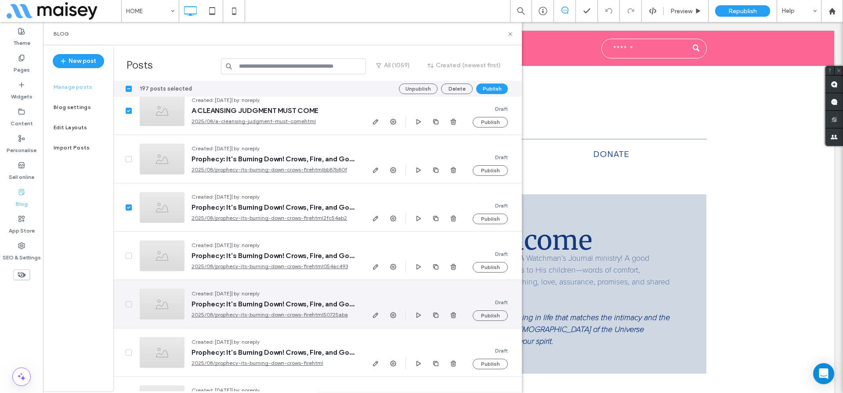
scroll to position [13019, 0]
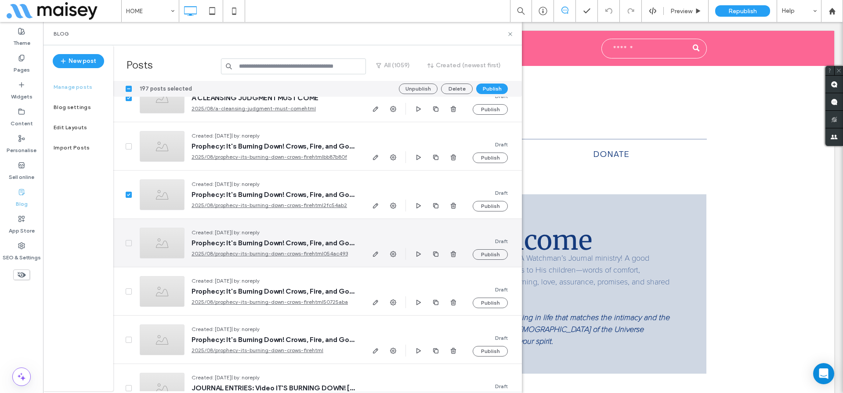
click at [128, 242] on icon at bounding box center [129, 243] width 4 height 3
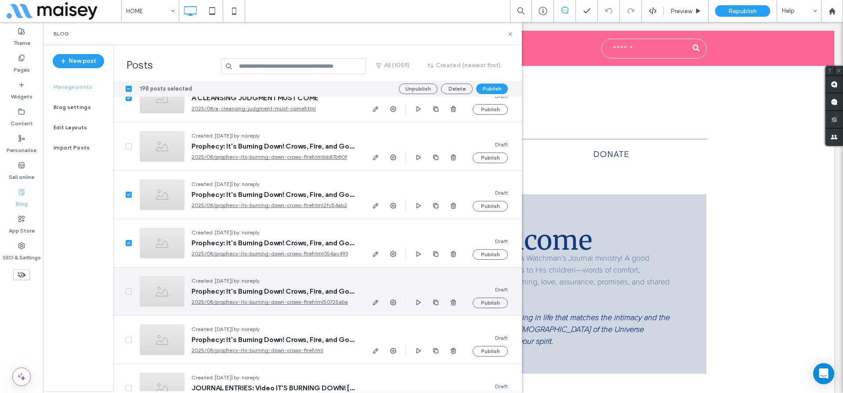
click at [126, 290] on span at bounding box center [129, 291] width 6 height 6
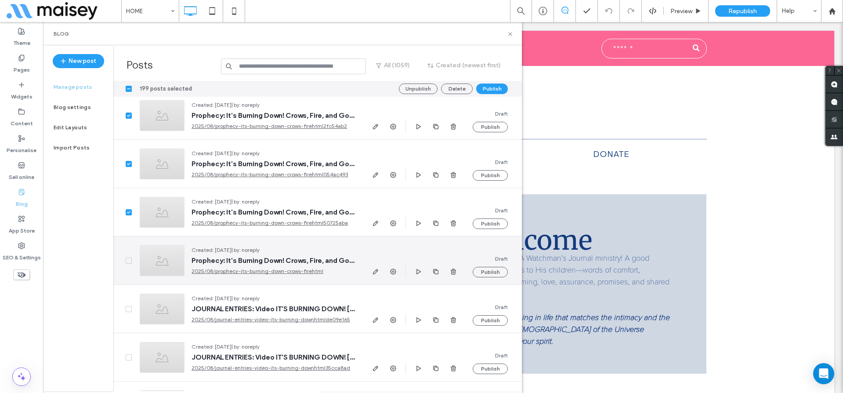
click at [124, 259] on div at bounding box center [122, 260] width 19 height 48
click at [127, 260] on icon at bounding box center [129, 260] width 4 height 3
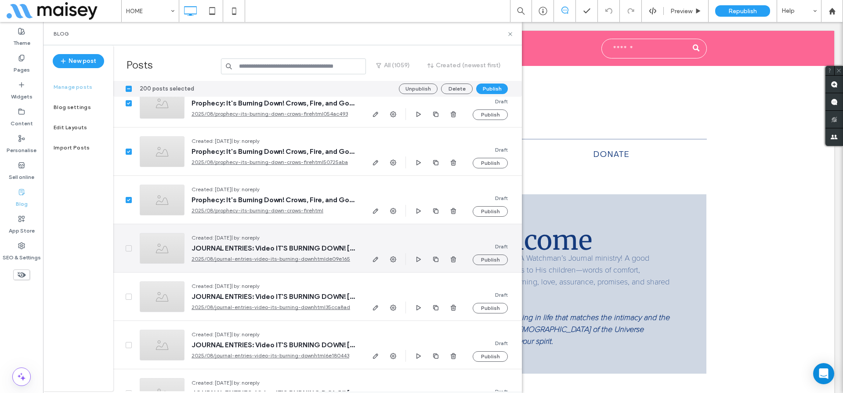
scroll to position [13208, 0]
click at [127, 246] on icon at bounding box center [129, 247] width 4 height 3
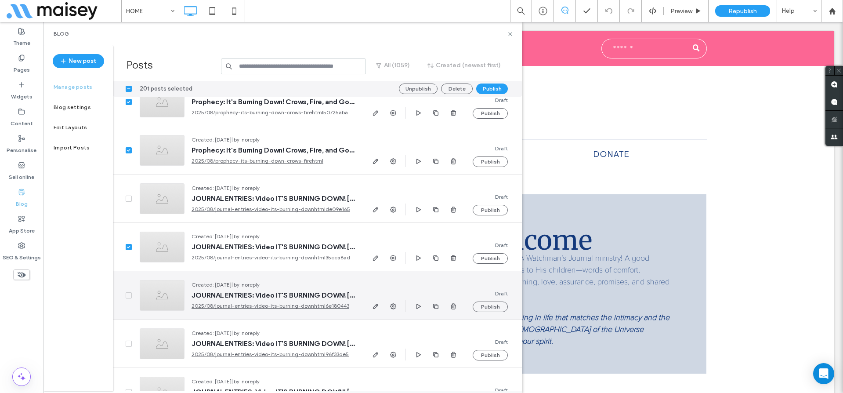
click at [124, 296] on div at bounding box center [122, 295] width 19 height 48
click at [128, 294] on icon at bounding box center [129, 295] width 4 height 3
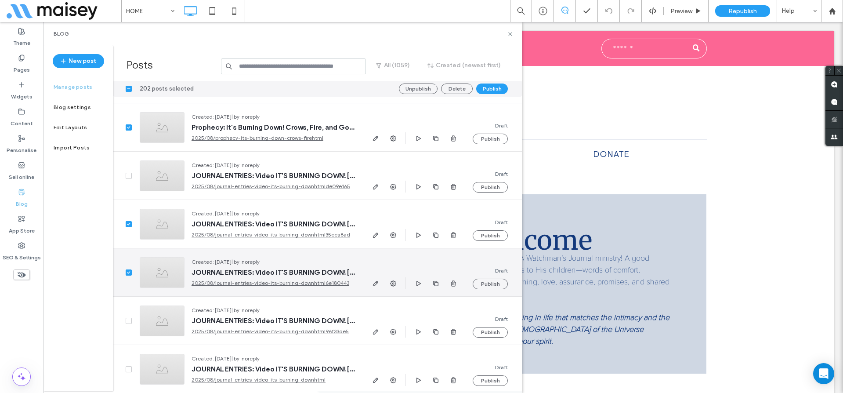
scroll to position [13277, 0]
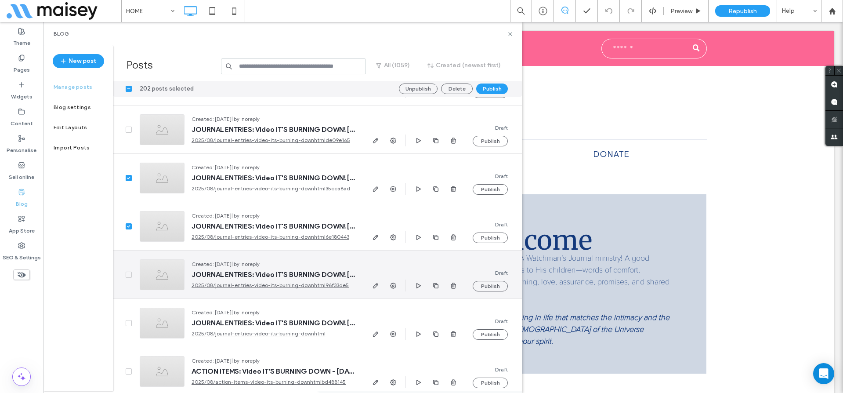
click at [128, 274] on icon at bounding box center [128, 274] width 3 height 3
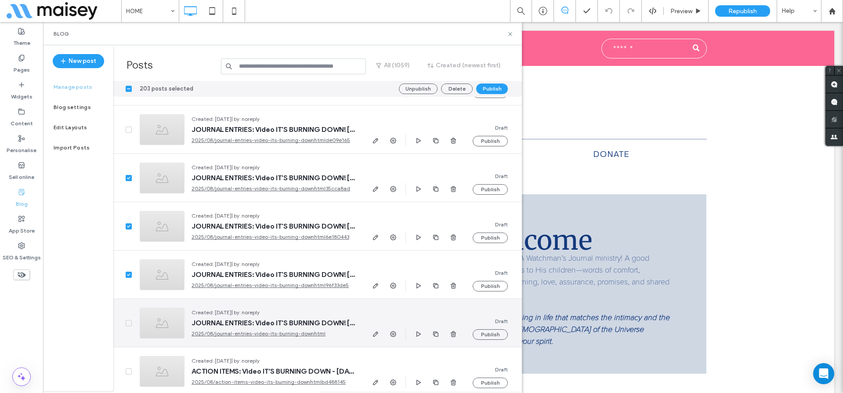
click at [128, 322] on icon at bounding box center [129, 322] width 4 height 3
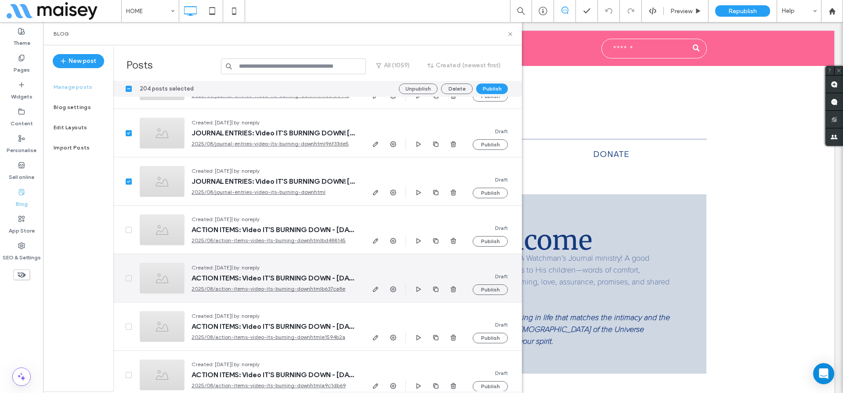
scroll to position [13426, 0]
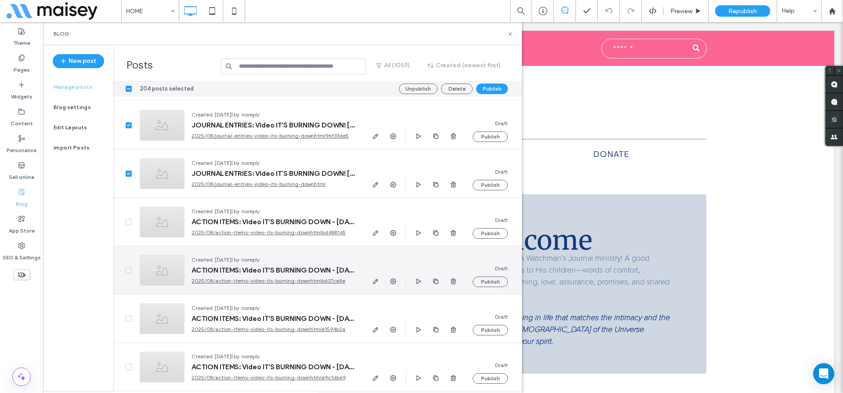
click at [127, 269] on icon at bounding box center [129, 270] width 4 height 3
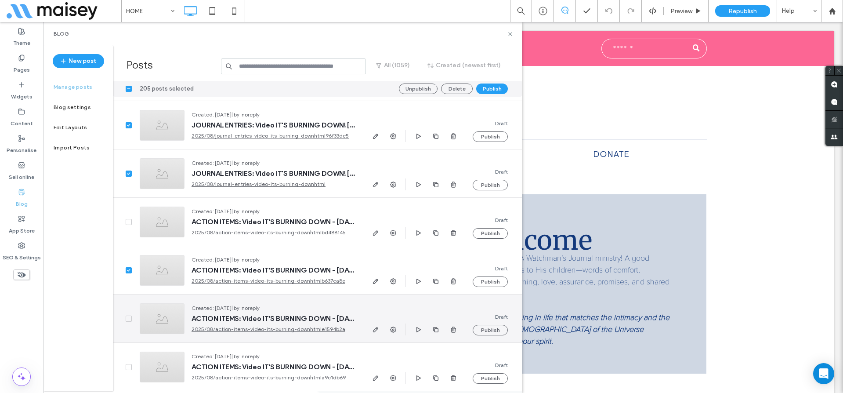
click at [127, 314] on div at bounding box center [122, 318] width 19 height 48
click at [127, 320] on span at bounding box center [129, 318] width 6 height 6
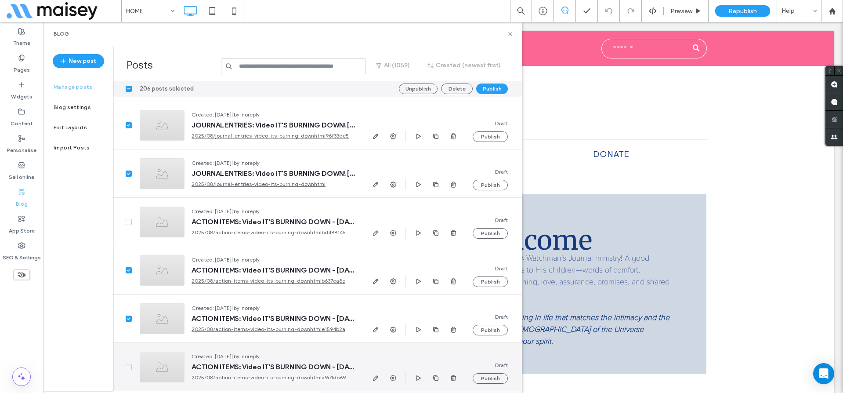
click at [129, 365] on icon at bounding box center [129, 366] width 4 height 3
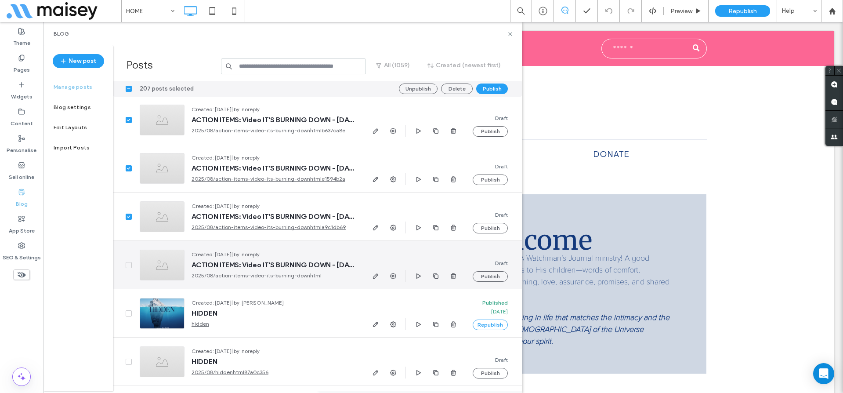
scroll to position [13583, 0]
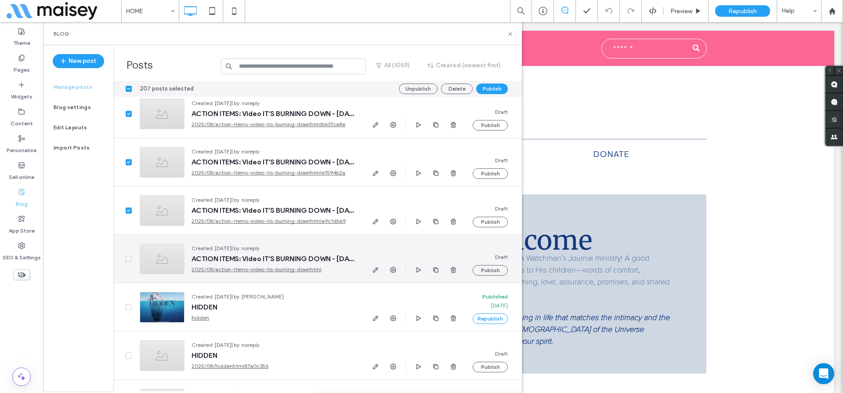
click at [127, 258] on icon at bounding box center [129, 258] width 4 height 3
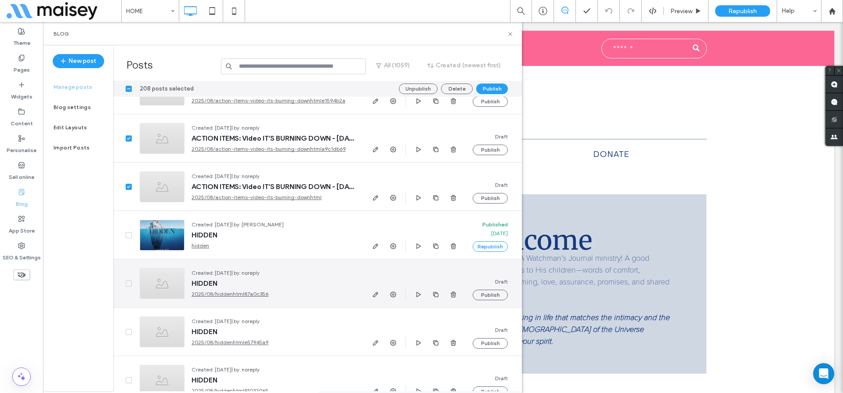
scroll to position [13664, 0]
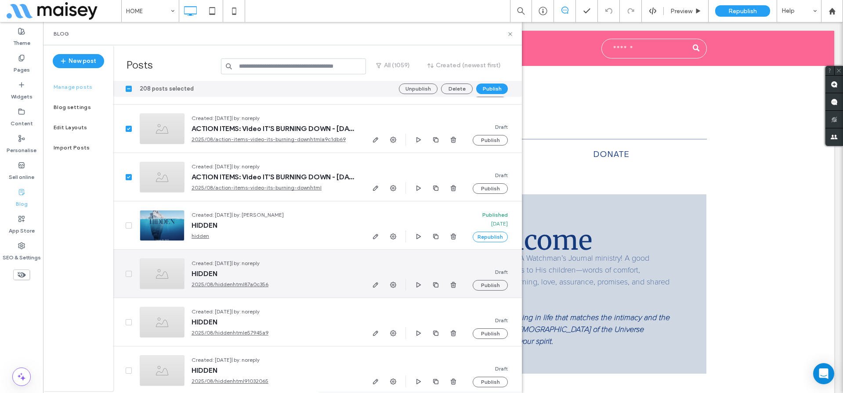
click at [127, 273] on icon at bounding box center [129, 273] width 4 height 3
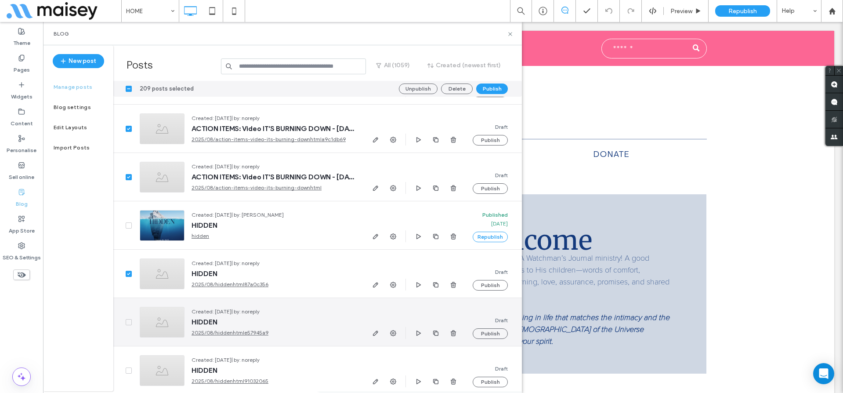
click at [130, 318] on div at bounding box center [122, 322] width 19 height 48
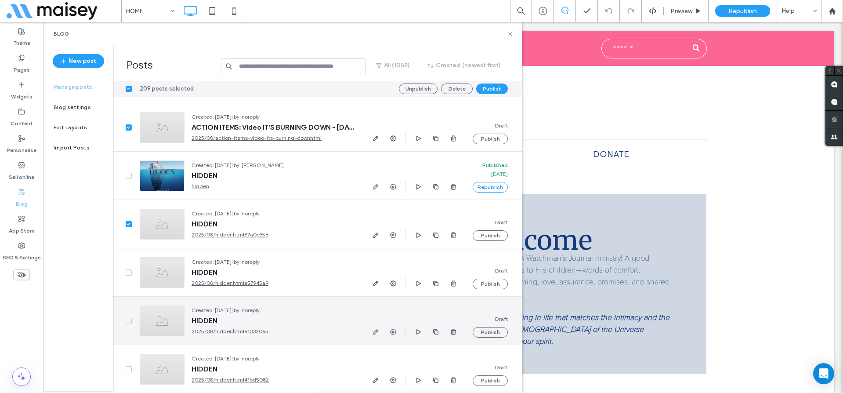
scroll to position [13744, 0]
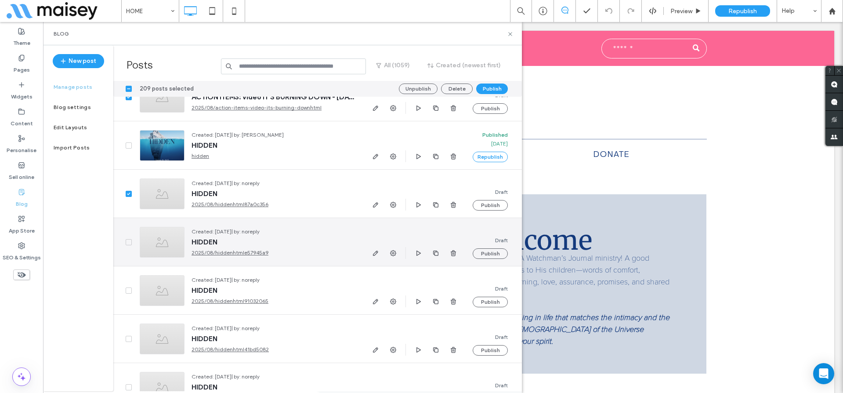
click at [128, 241] on icon at bounding box center [129, 242] width 4 height 3
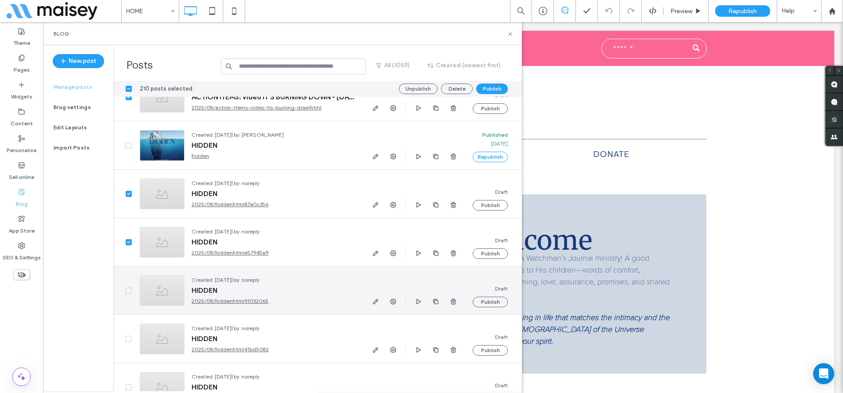
click at [127, 289] on icon at bounding box center [129, 290] width 4 height 3
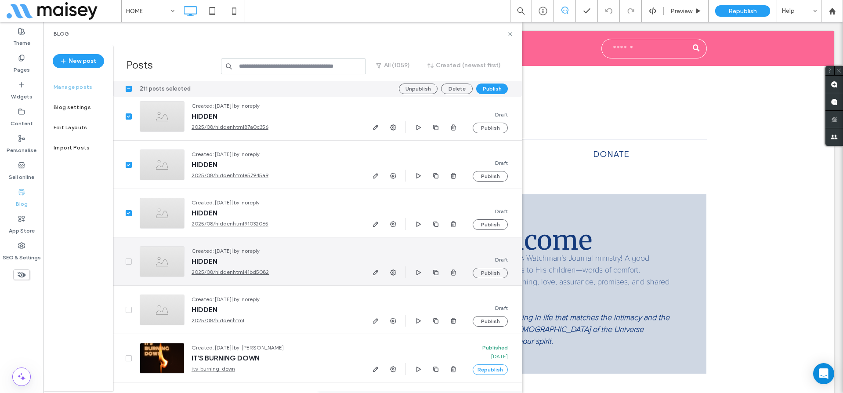
scroll to position [13832, 0]
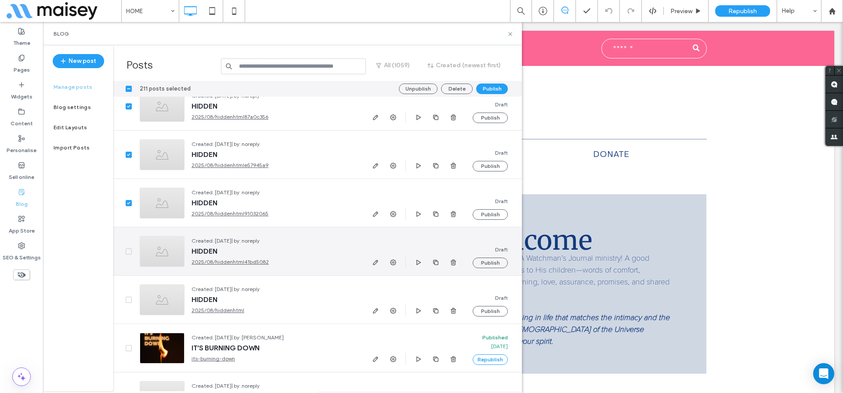
click at [127, 253] on span at bounding box center [129, 251] width 6 height 6
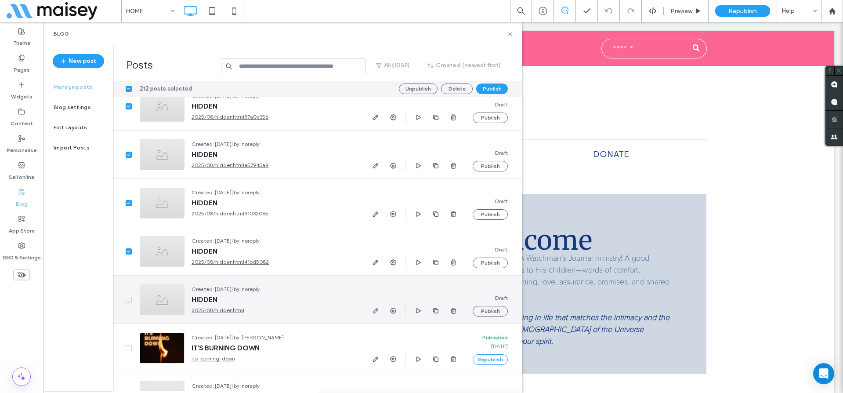
click at [126, 299] on span at bounding box center [129, 299] width 6 height 6
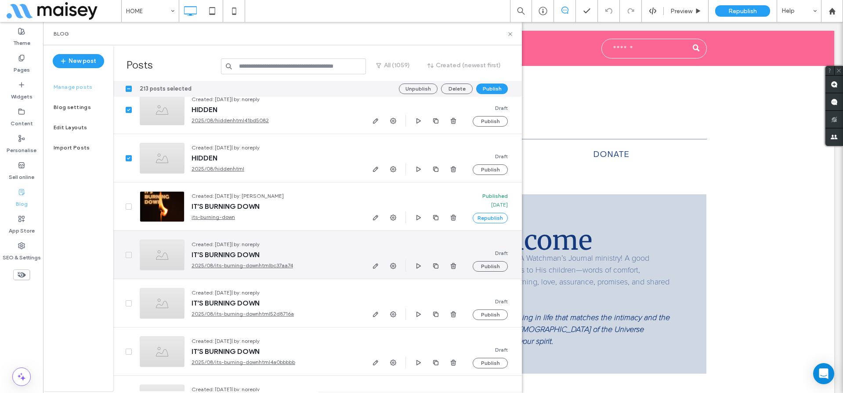
scroll to position [13998, 0]
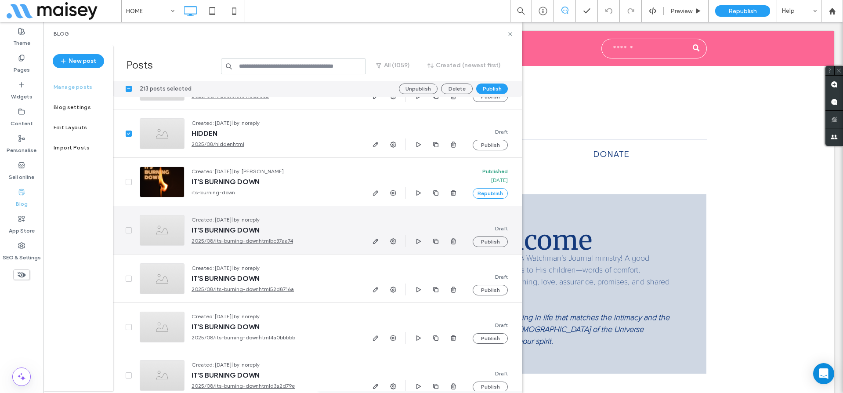
click at [128, 227] on span at bounding box center [129, 230] width 6 height 6
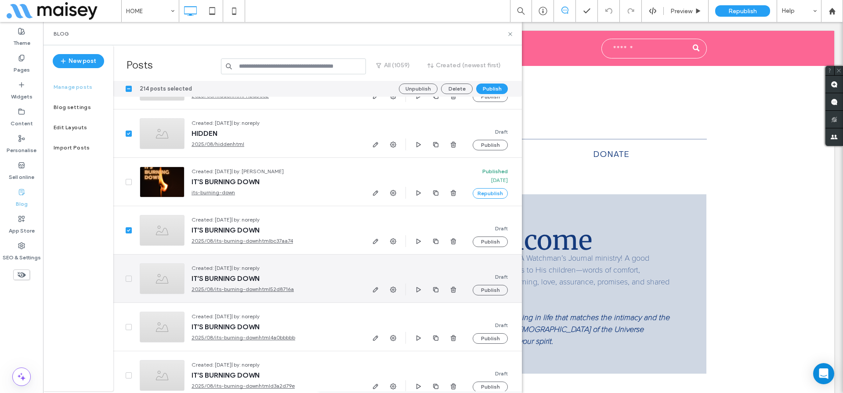
click at [127, 277] on icon at bounding box center [129, 278] width 4 height 3
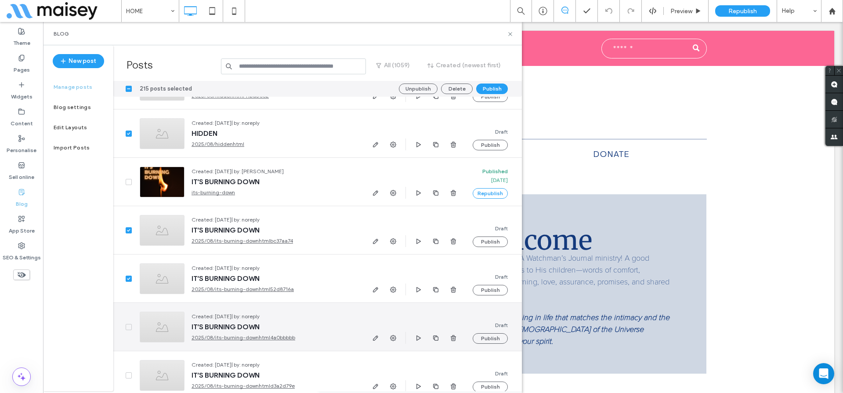
click at [126, 325] on span at bounding box center [129, 327] width 6 height 6
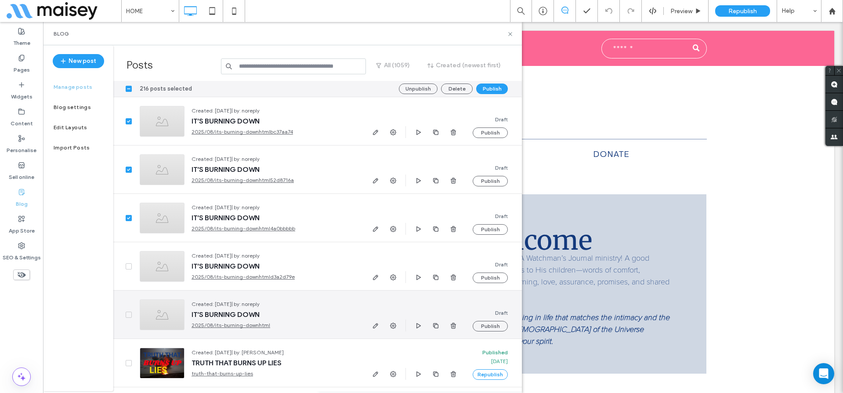
scroll to position [14119, 0]
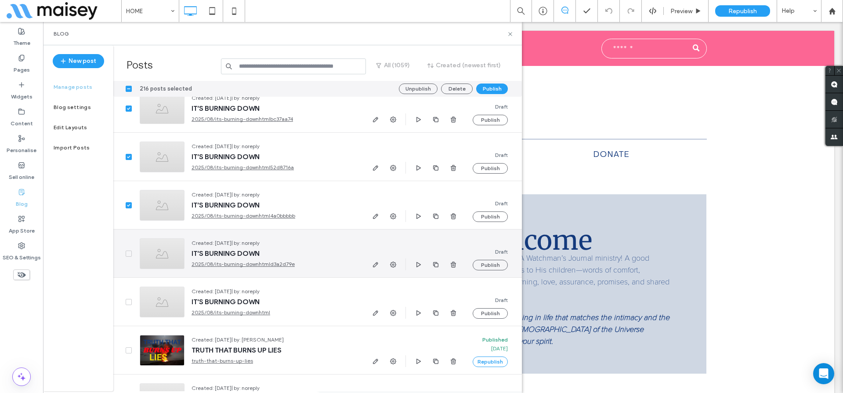
click at [129, 255] on span at bounding box center [129, 253] width 6 height 6
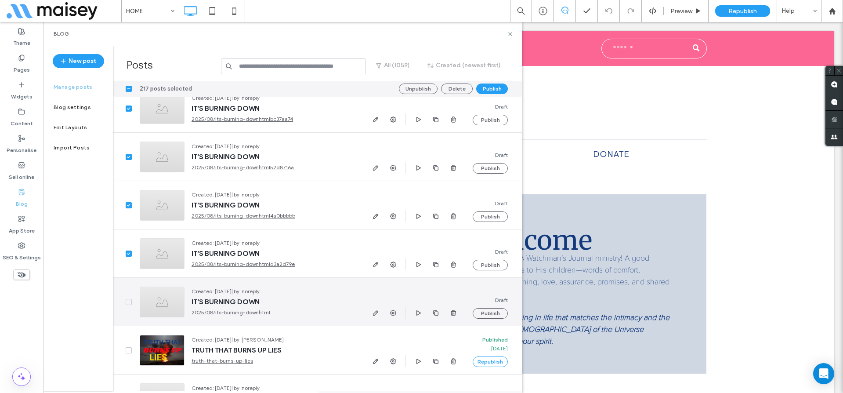
click at [126, 300] on span at bounding box center [129, 302] width 6 height 6
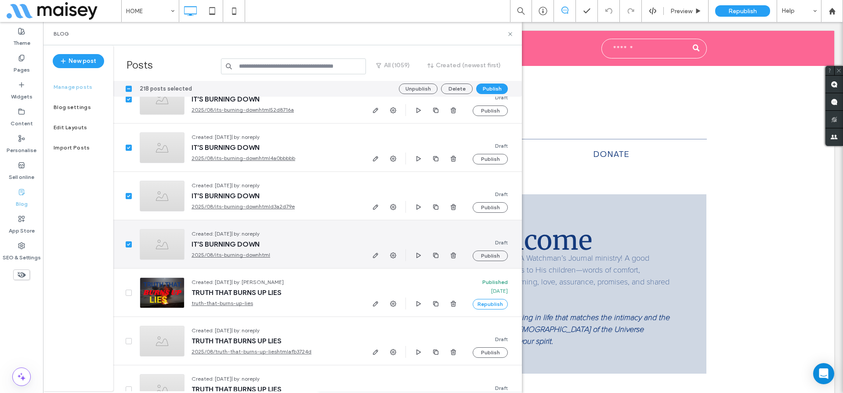
scroll to position [14199, 0]
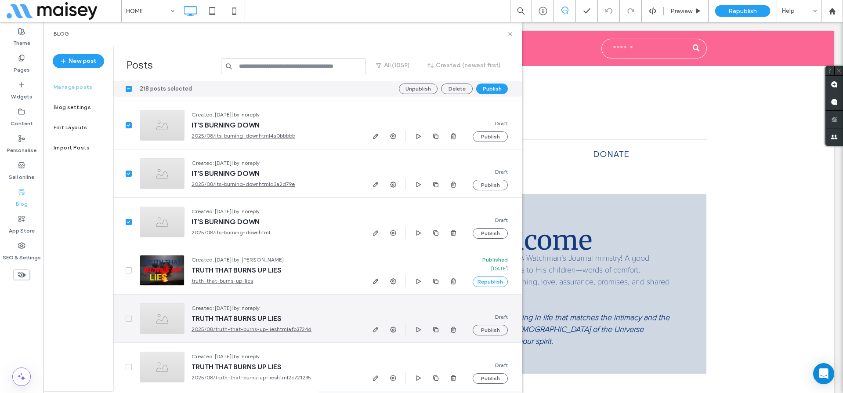
click at [127, 318] on icon at bounding box center [129, 318] width 4 height 3
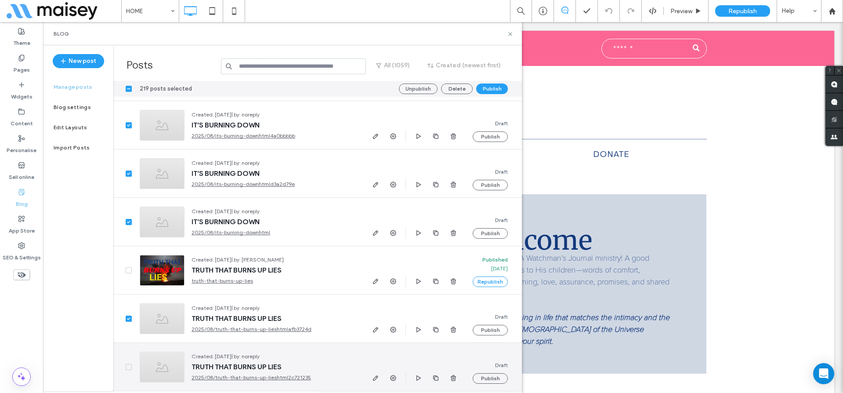
click at [129, 366] on icon at bounding box center [128, 366] width 3 height 3
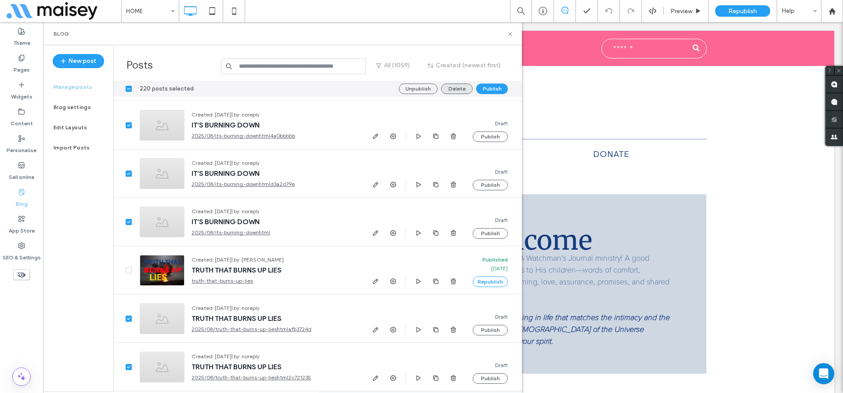
click at [464, 89] on button "Delete" at bounding box center [457, 88] width 32 height 11
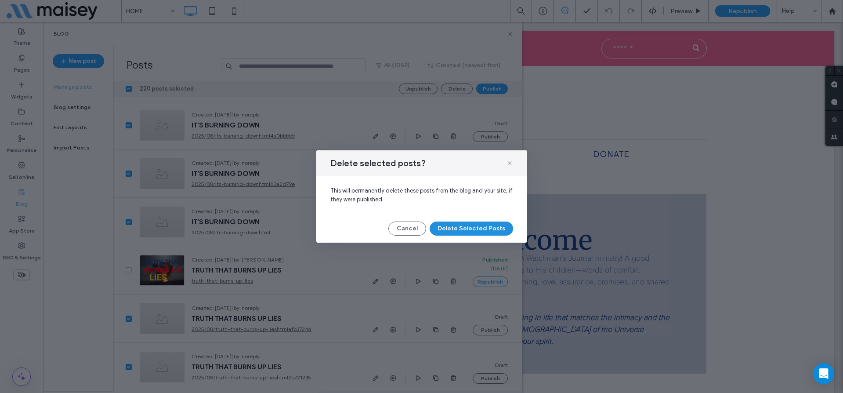
click at [466, 229] on button "Delete Selected Posts" at bounding box center [471, 228] width 83 height 14
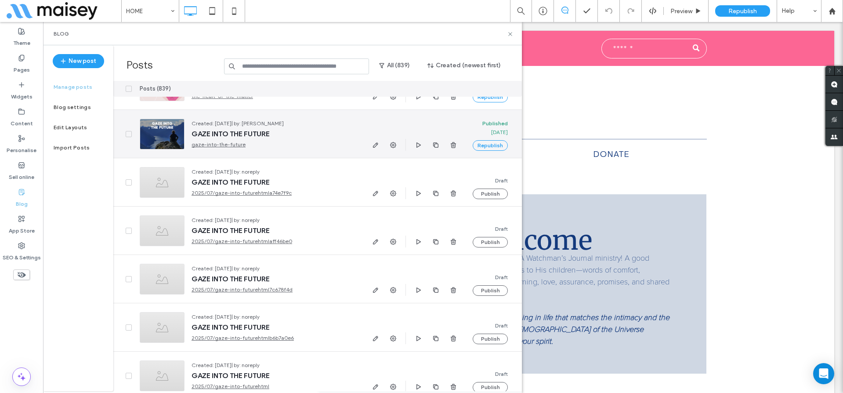
scroll to position [14765, 0]
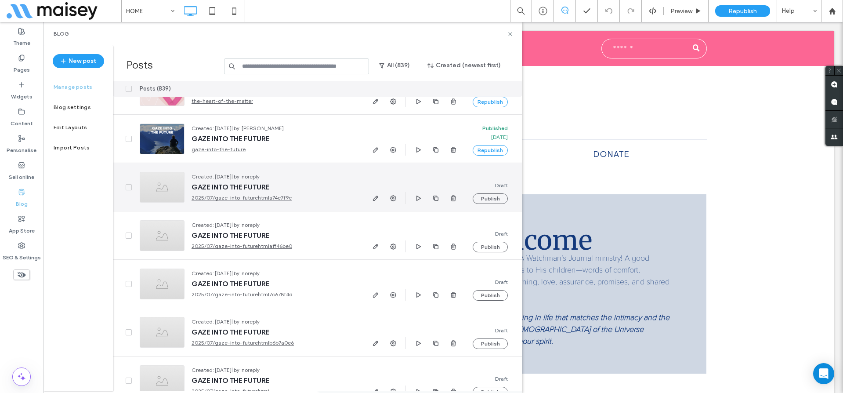
click at [126, 187] on span at bounding box center [129, 187] width 6 height 6
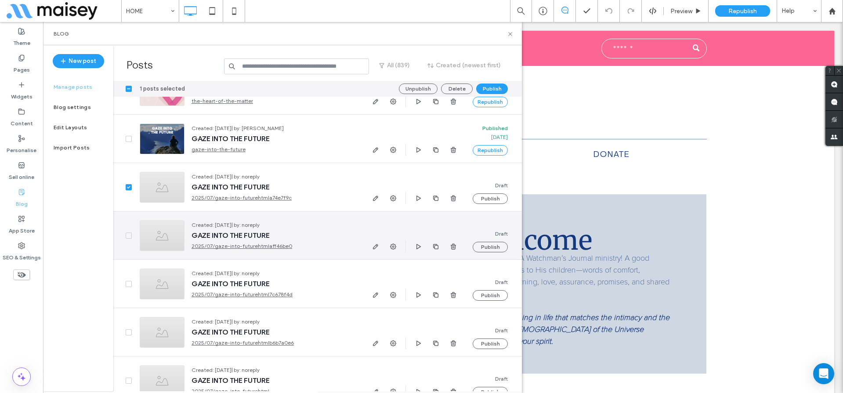
click at [127, 235] on icon at bounding box center [129, 235] width 4 height 3
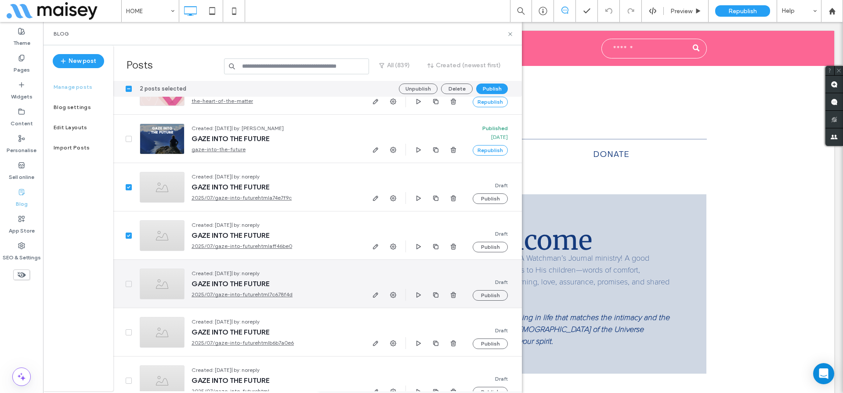
click at [131, 284] on span at bounding box center [129, 284] width 6 height 6
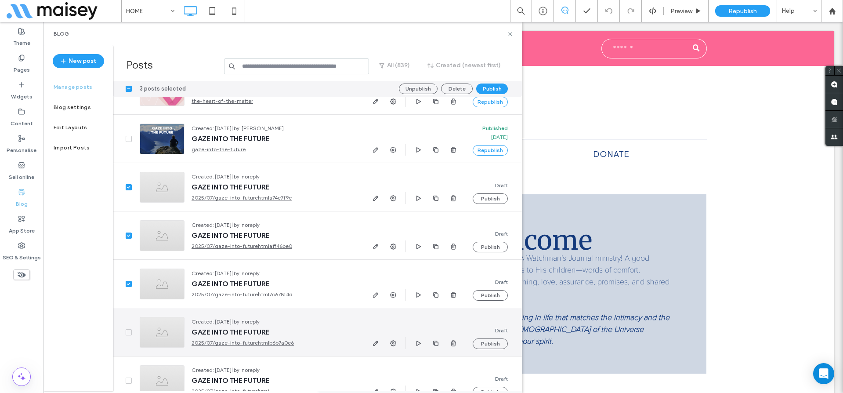
click at [129, 332] on icon at bounding box center [128, 332] width 3 height 3
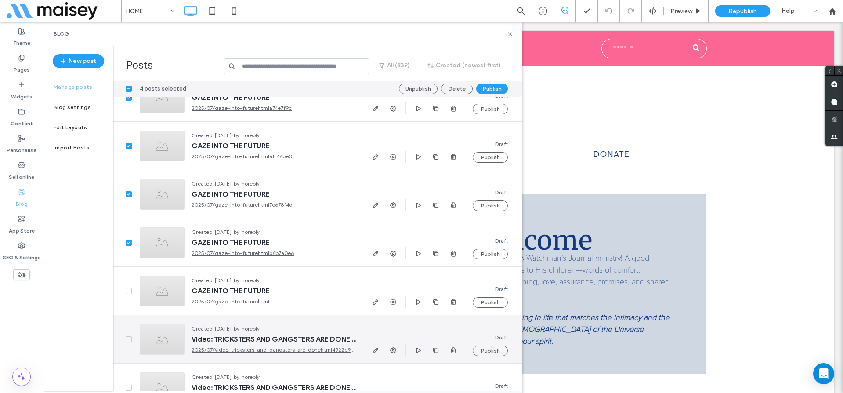
scroll to position [14871, 0]
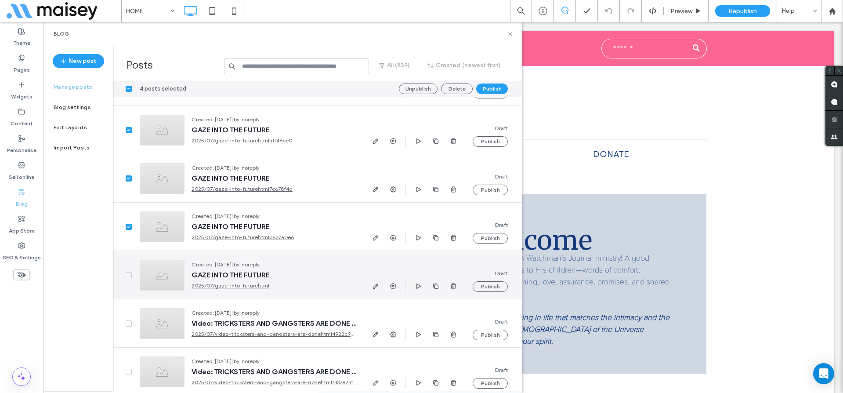
click at [129, 272] on span at bounding box center [129, 275] width 6 height 6
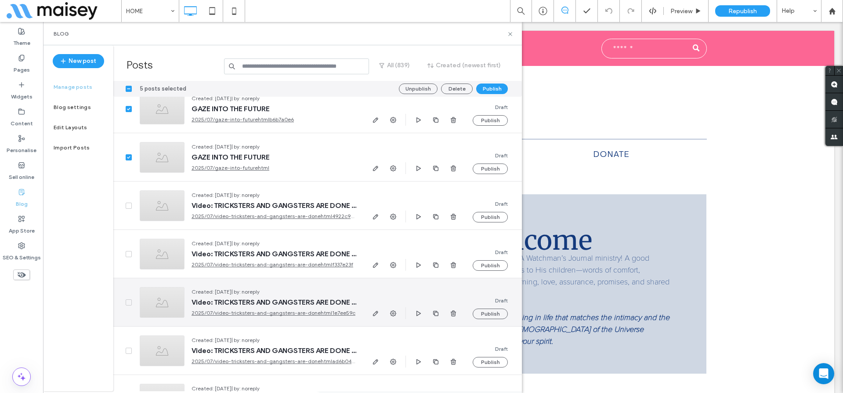
scroll to position [14991, 0]
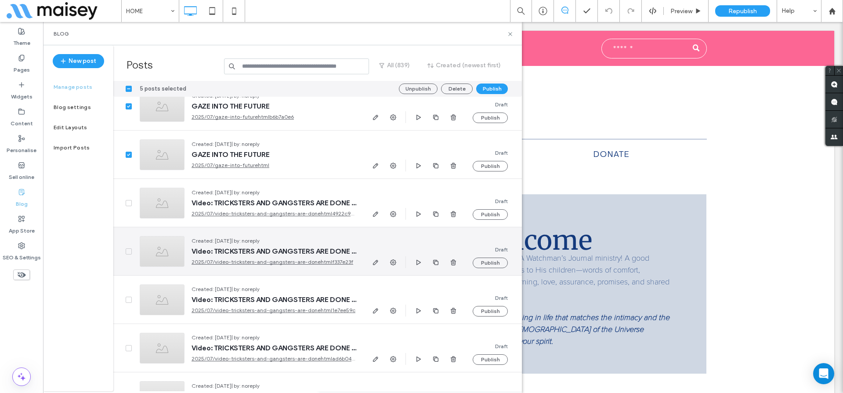
click at [125, 248] on div at bounding box center [122, 251] width 19 height 48
click at [129, 249] on span at bounding box center [129, 251] width 6 height 6
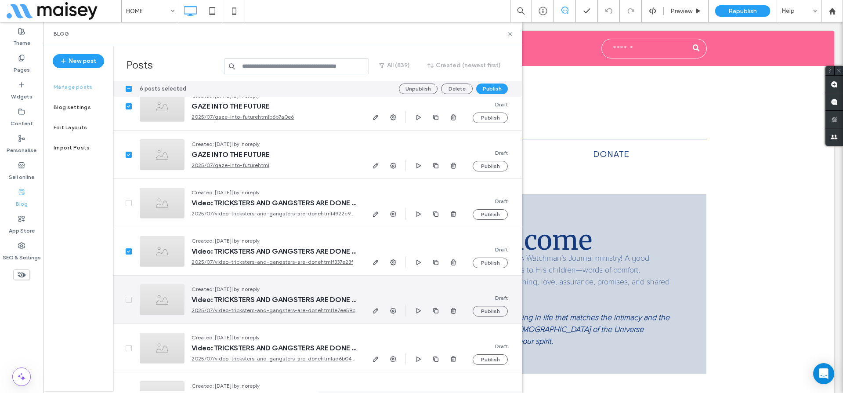
click at [127, 299] on icon at bounding box center [129, 299] width 4 height 3
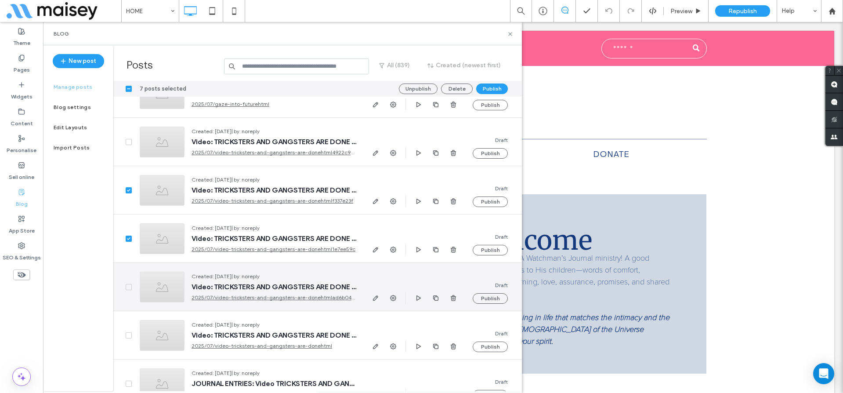
scroll to position [15056, 0]
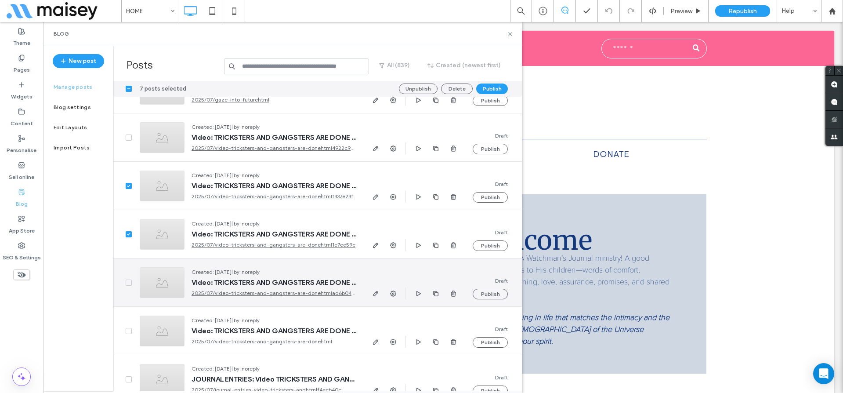
click at [127, 282] on icon at bounding box center [128, 282] width 3 height 3
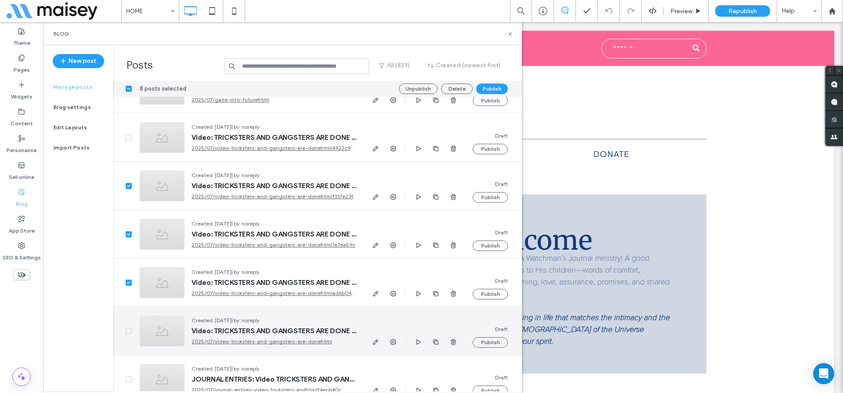
click at [128, 332] on span at bounding box center [129, 331] width 6 height 6
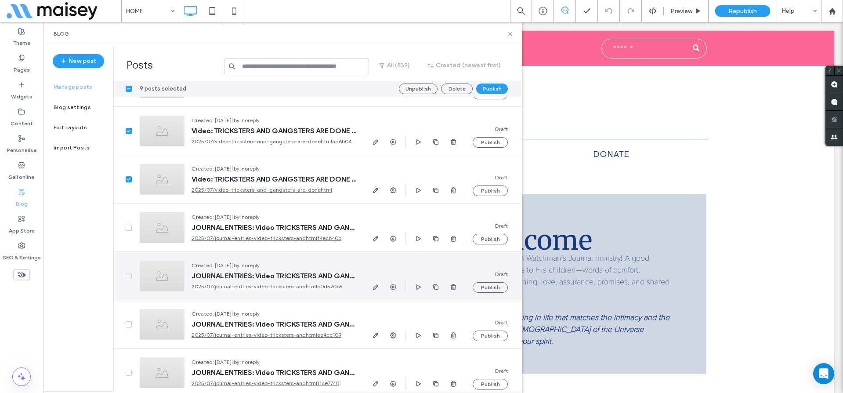
scroll to position [15205, 0]
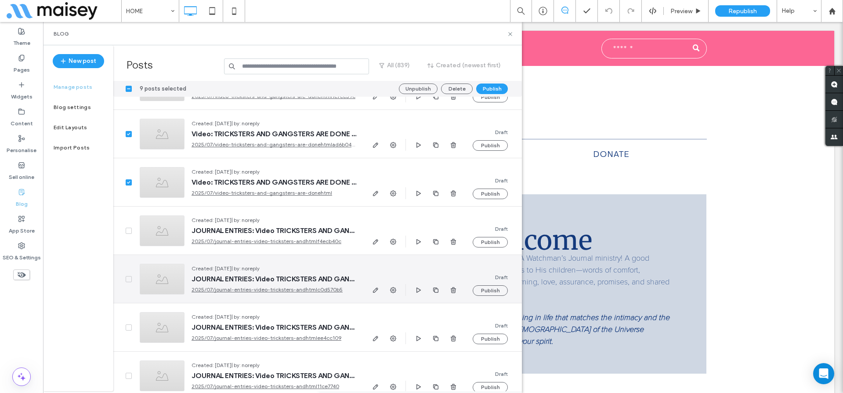
click at [129, 280] on icon at bounding box center [129, 279] width 4 height 3
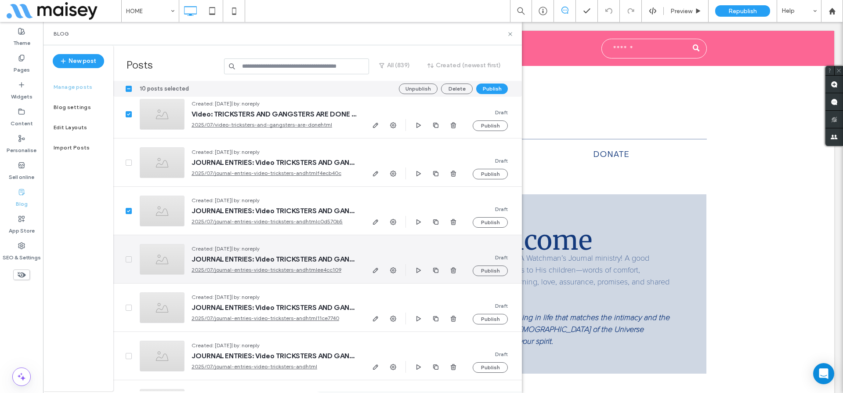
scroll to position [15280, 0]
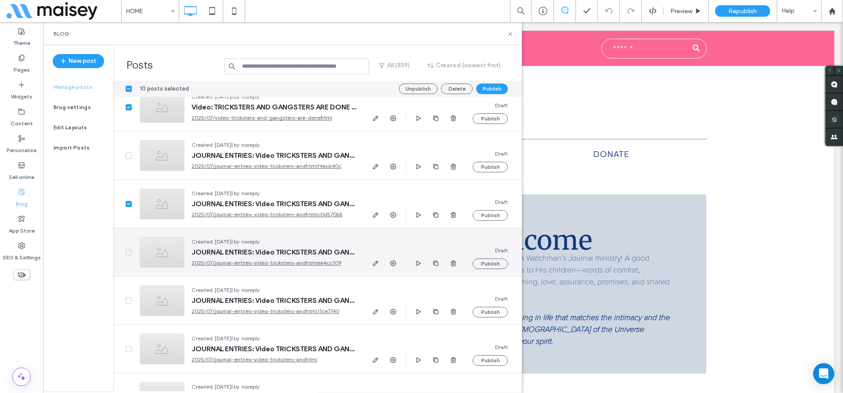
click at [124, 248] on div at bounding box center [122, 252] width 19 height 48
click at [126, 251] on span at bounding box center [129, 252] width 6 height 6
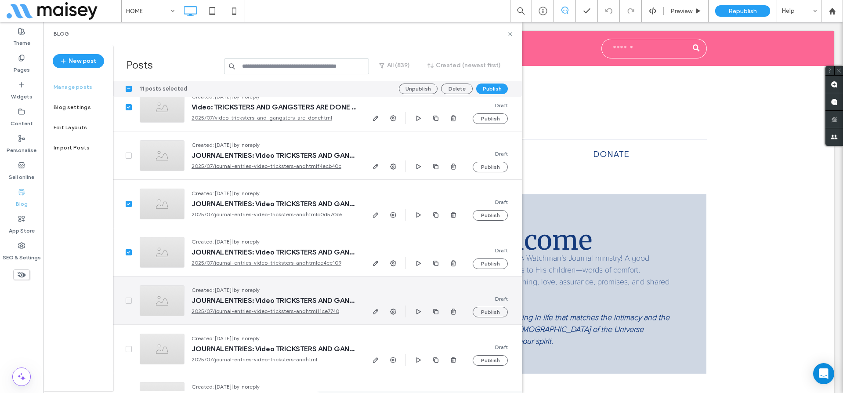
click at [126, 301] on span at bounding box center [129, 300] width 6 height 6
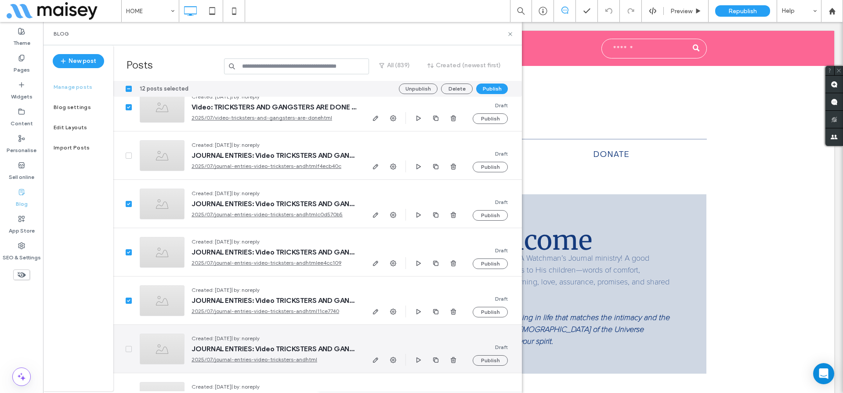
click at [127, 349] on icon at bounding box center [129, 348] width 4 height 3
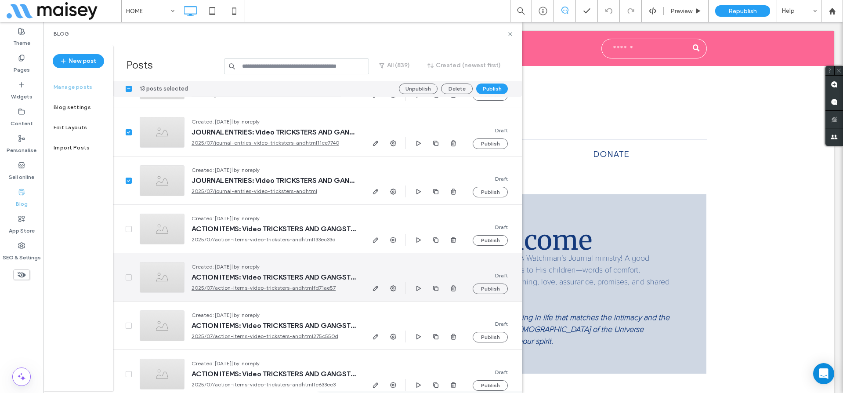
scroll to position [15455, 0]
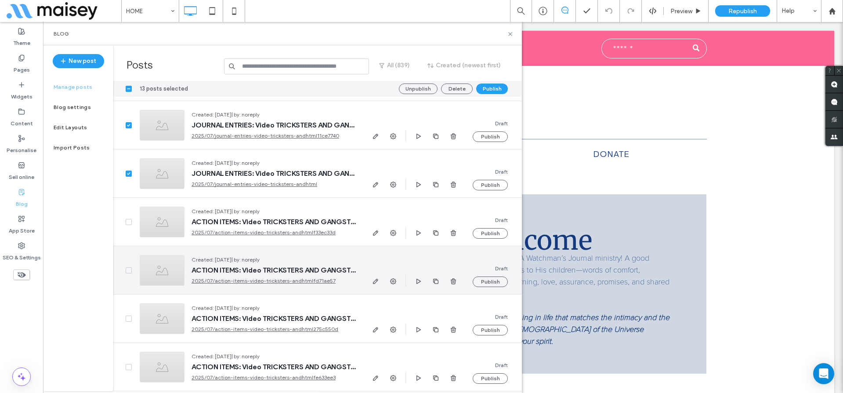
click at [129, 269] on icon at bounding box center [128, 270] width 3 height 3
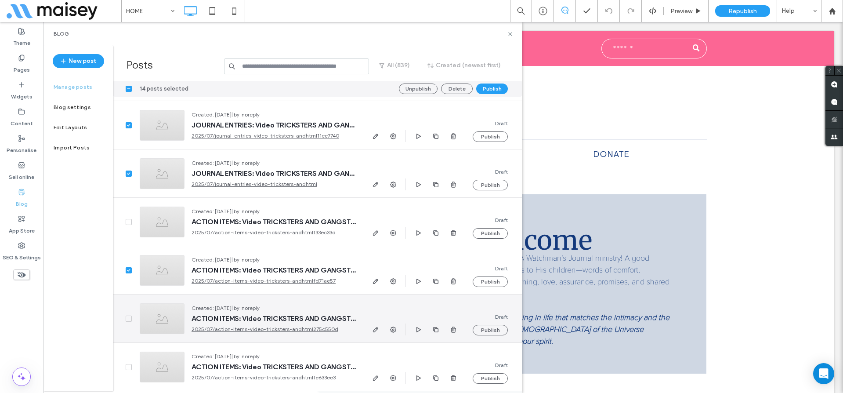
click at [130, 317] on icon at bounding box center [128, 318] width 3 height 3
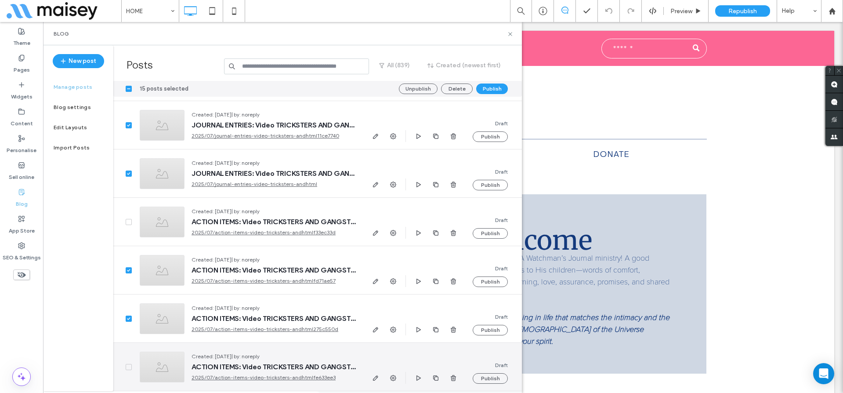
click at [128, 365] on span at bounding box center [129, 367] width 6 height 6
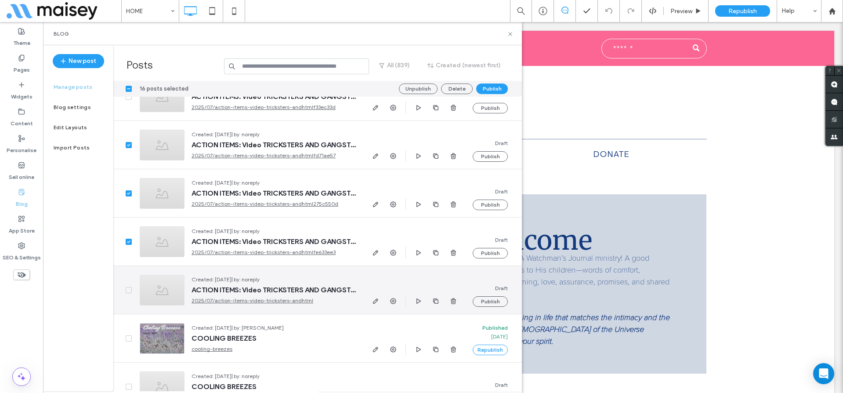
scroll to position [15594, 0]
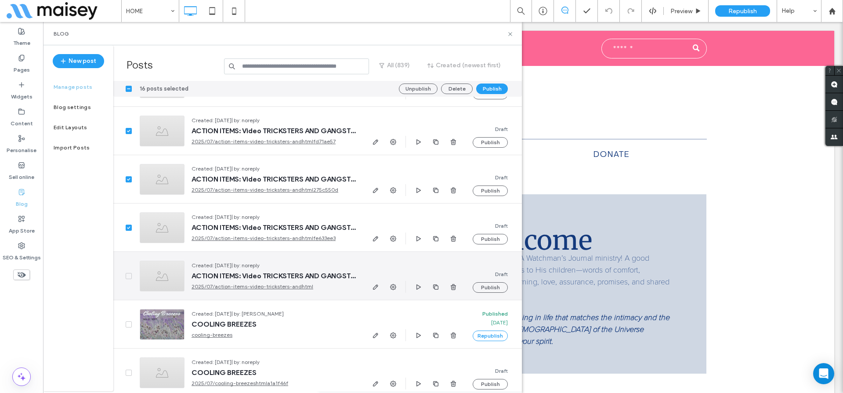
click at [127, 275] on icon at bounding box center [129, 275] width 4 height 3
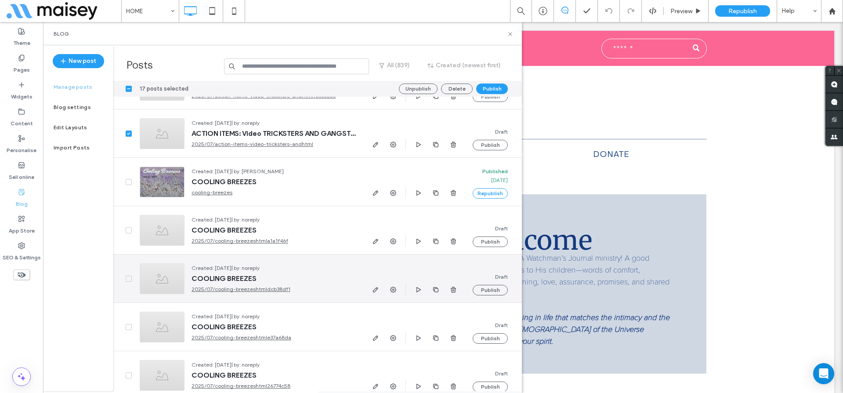
scroll to position [15752, 0]
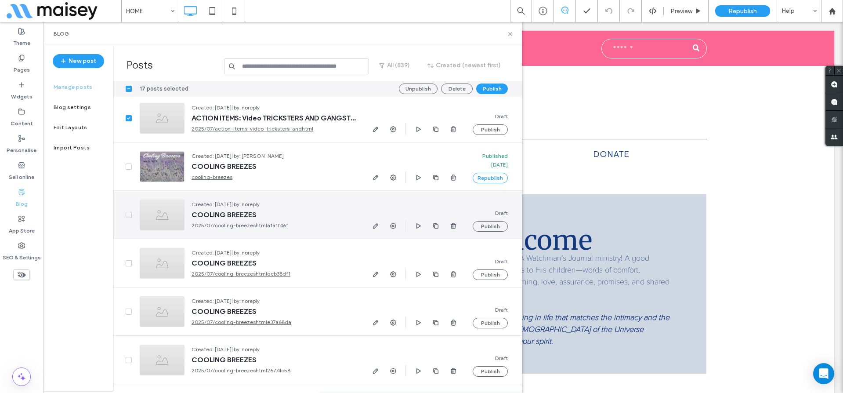
click at [129, 214] on icon at bounding box center [129, 214] width 4 height 3
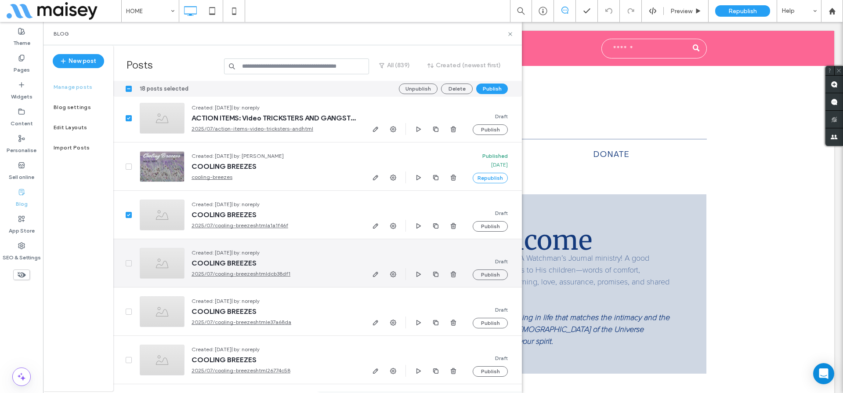
click at [126, 263] on span at bounding box center [129, 263] width 6 height 6
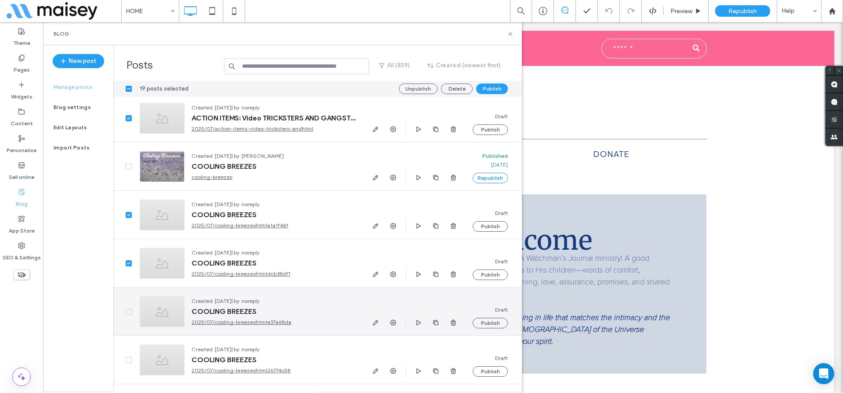
click at [128, 313] on span at bounding box center [129, 311] width 6 height 6
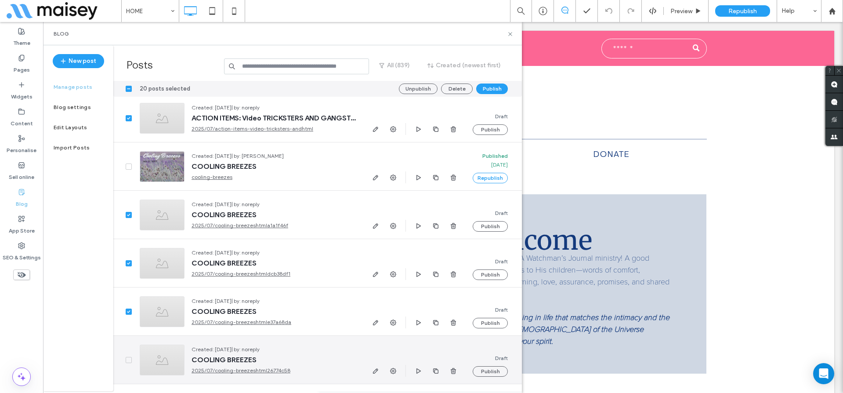
click at [128, 359] on icon at bounding box center [128, 359] width 3 height 3
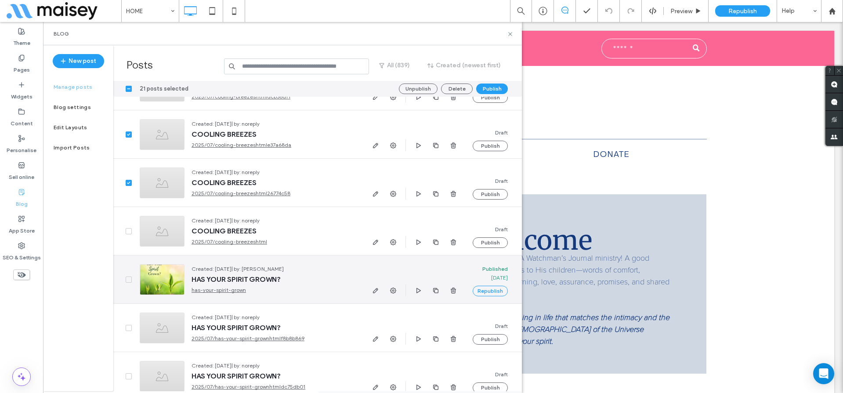
scroll to position [15952, 0]
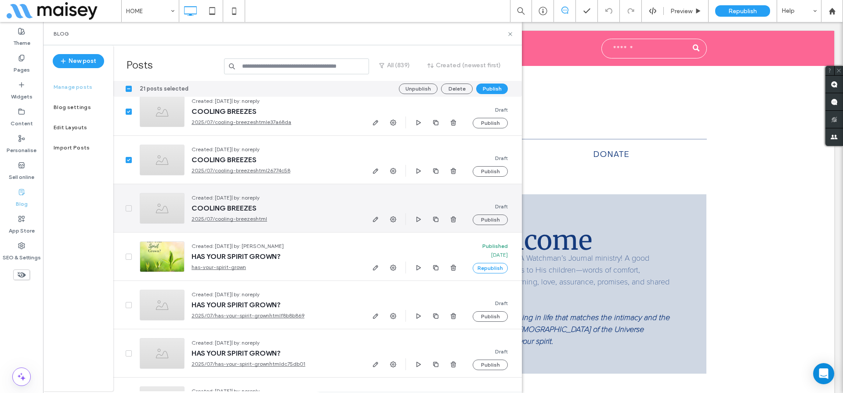
click at [128, 206] on span at bounding box center [129, 208] width 6 height 6
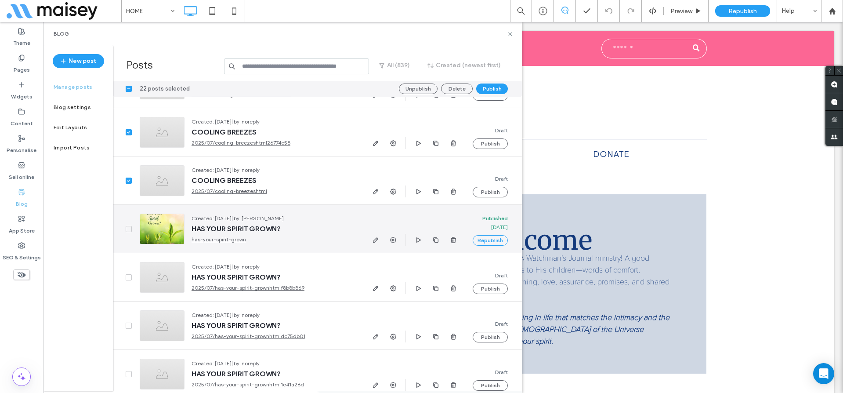
scroll to position [16009, 0]
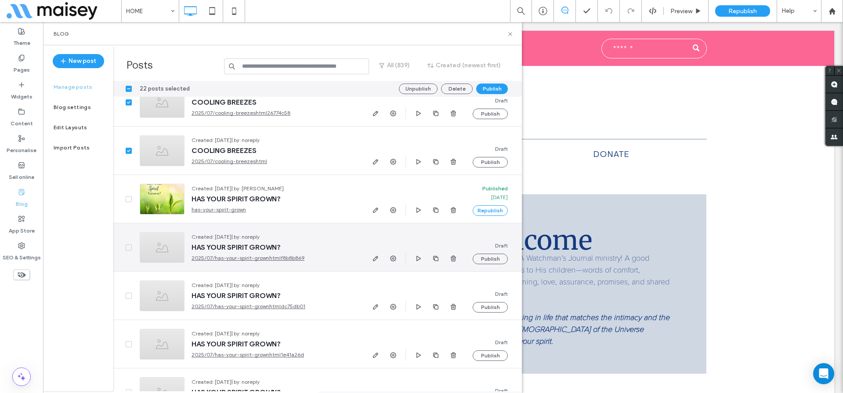
click at [129, 244] on span at bounding box center [129, 247] width 6 height 6
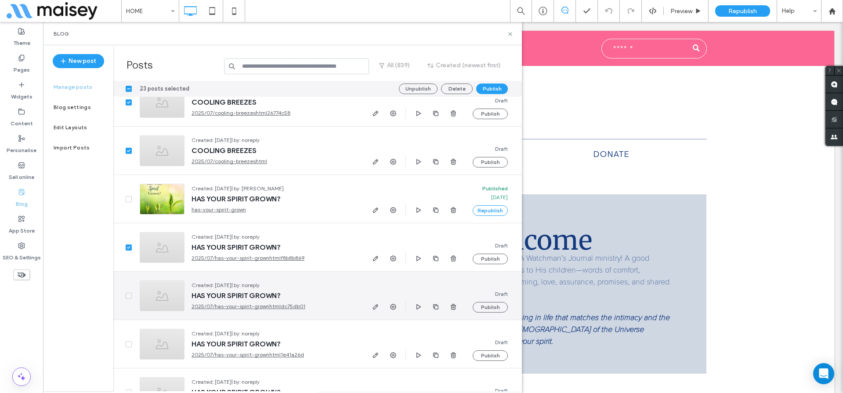
click at [126, 295] on span at bounding box center [129, 295] width 6 height 6
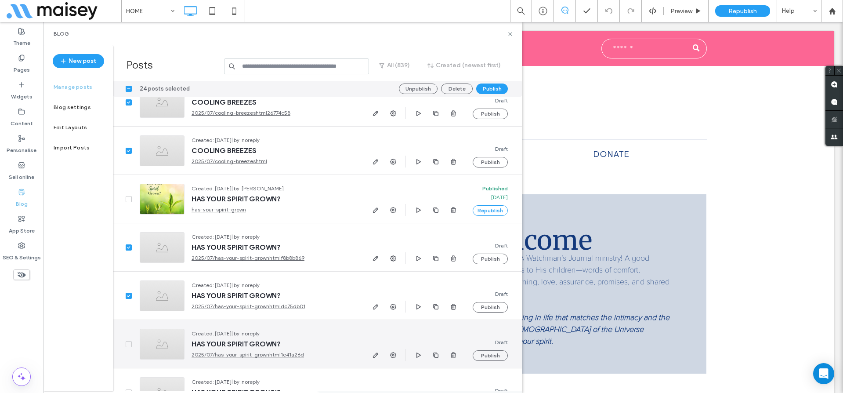
click at [127, 343] on icon at bounding box center [129, 344] width 4 height 3
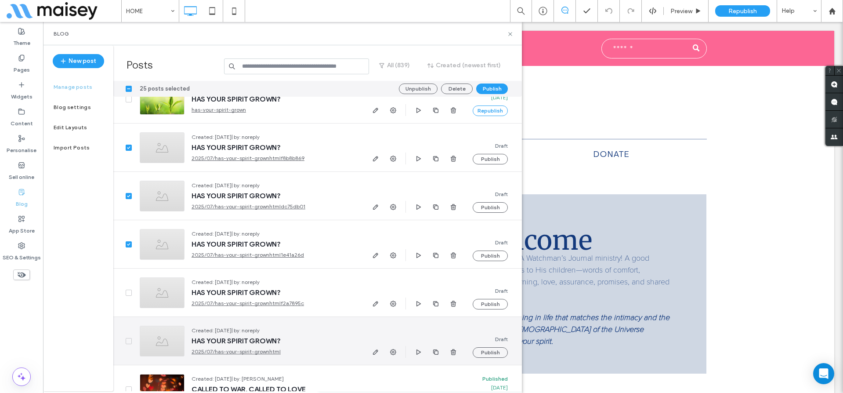
scroll to position [16187, 0]
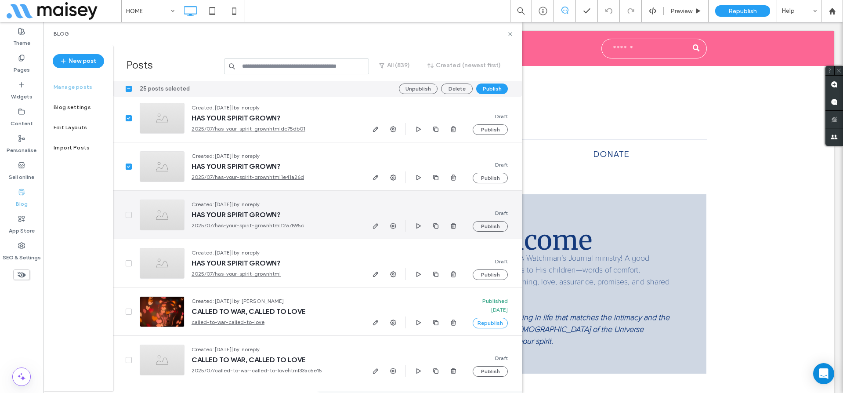
click at [130, 213] on span at bounding box center [129, 215] width 6 height 6
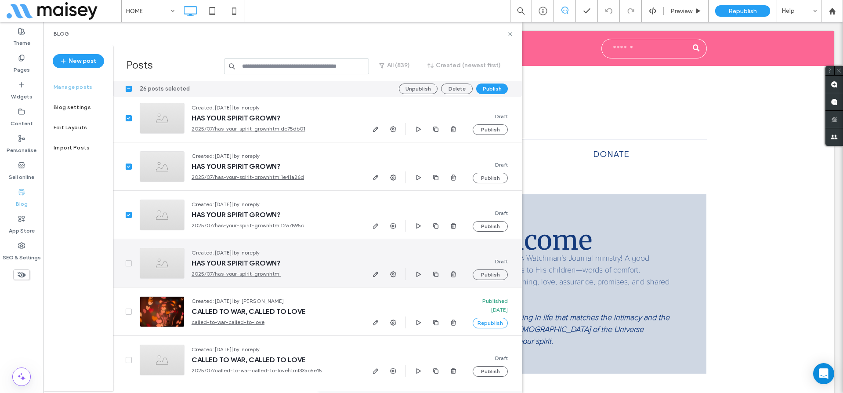
click at [127, 264] on span at bounding box center [129, 263] width 6 height 6
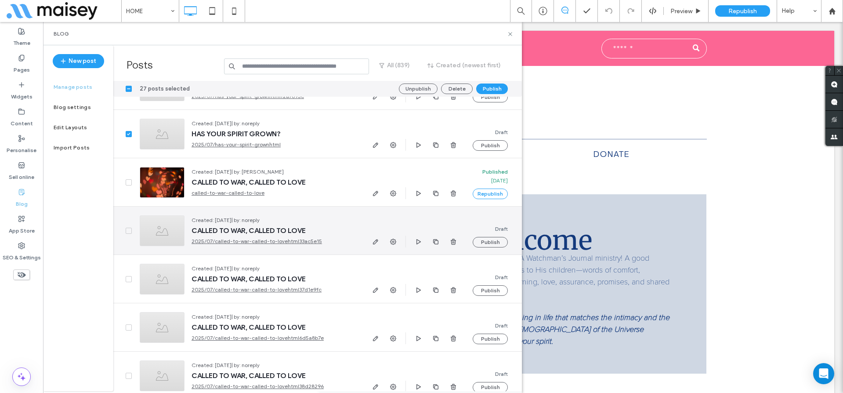
scroll to position [16365, 0]
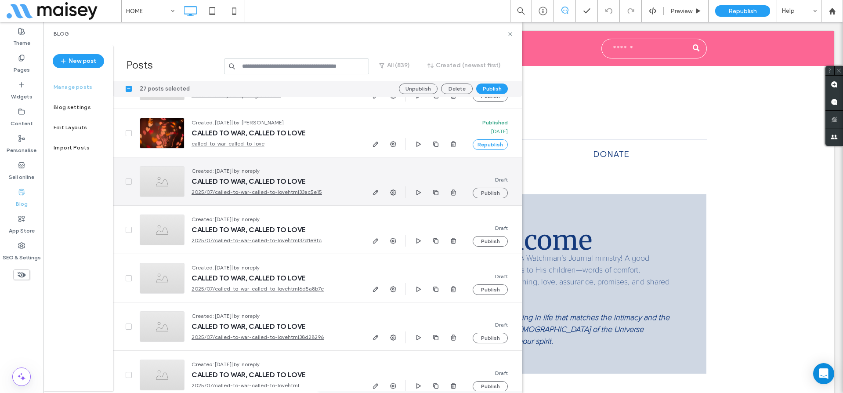
click at [127, 180] on icon at bounding box center [129, 181] width 4 height 3
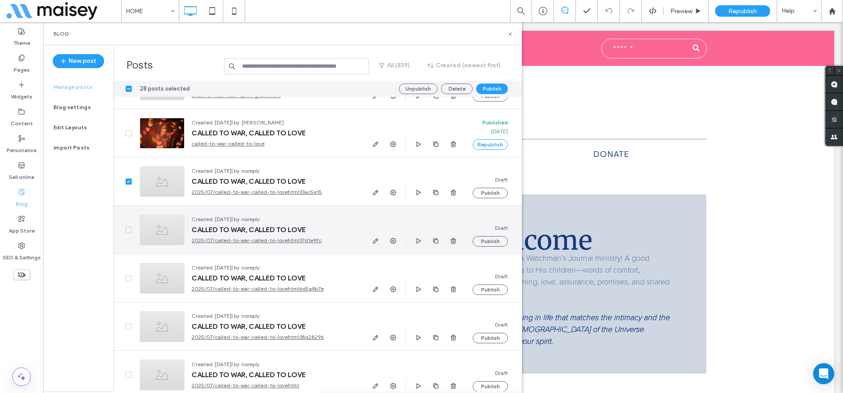
click at [126, 228] on span at bounding box center [129, 230] width 6 height 6
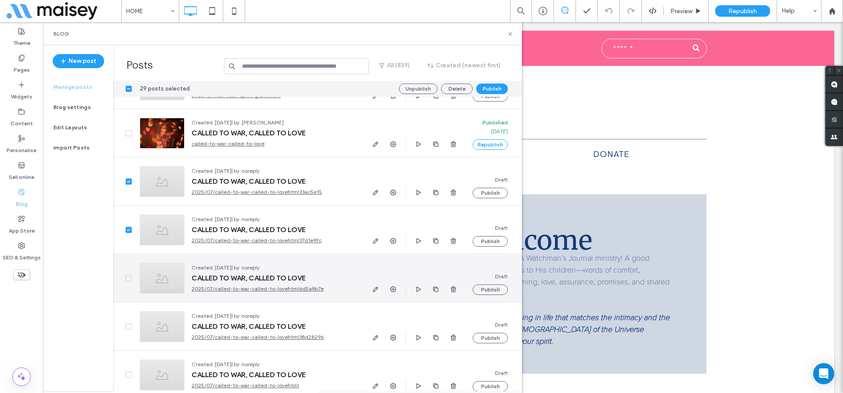
click at [127, 279] on span at bounding box center [129, 278] width 6 height 6
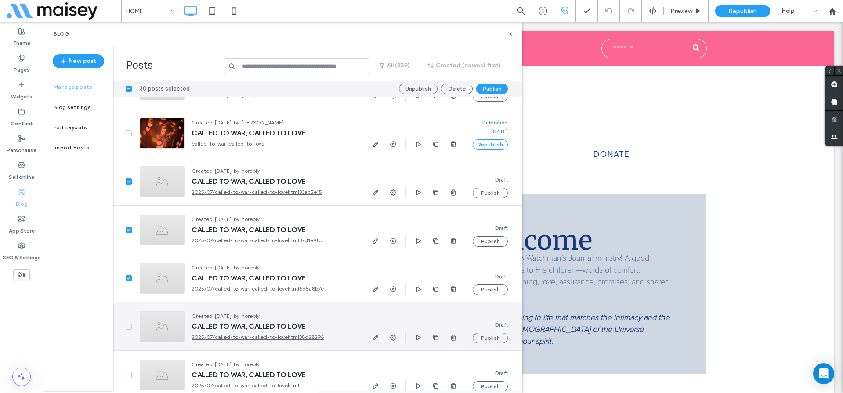
click at [130, 326] on icon at bounding box center [129, 326] width 4 height 3
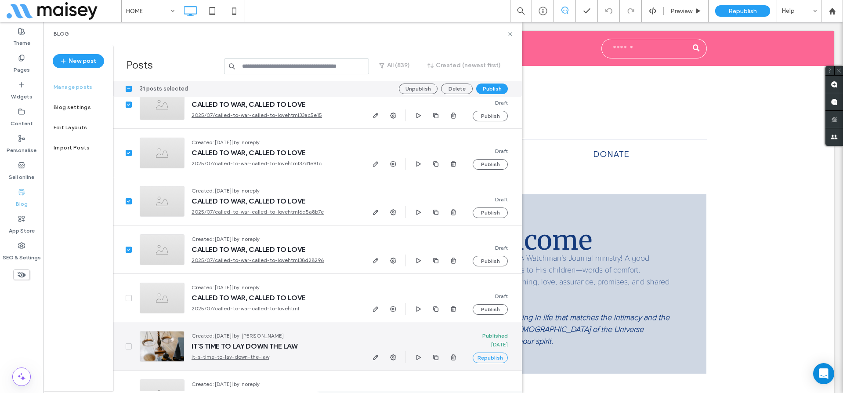
scroll to position [16476, 0]
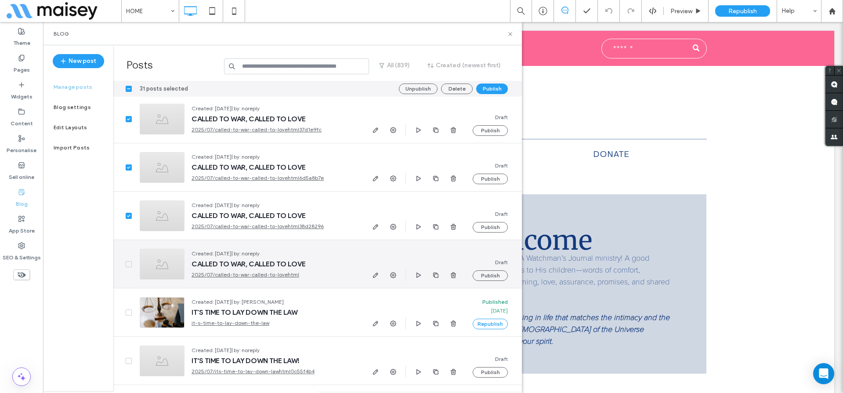
click at [130, 263] on icon at bounding box center [129, 264] width 4 height 3
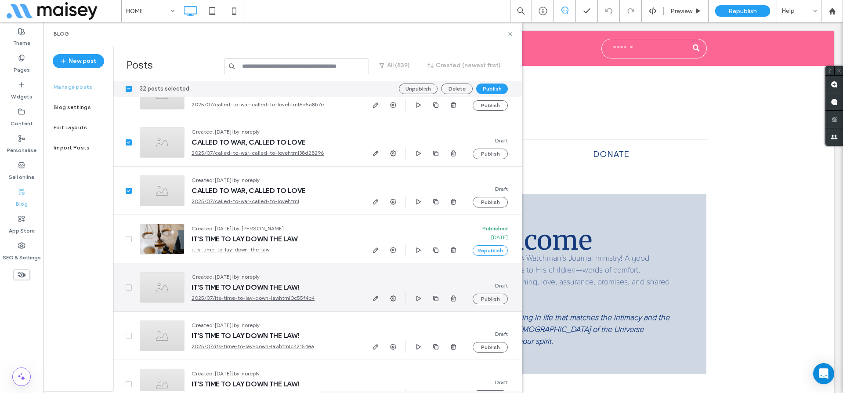
scroll to position [16556, 0]
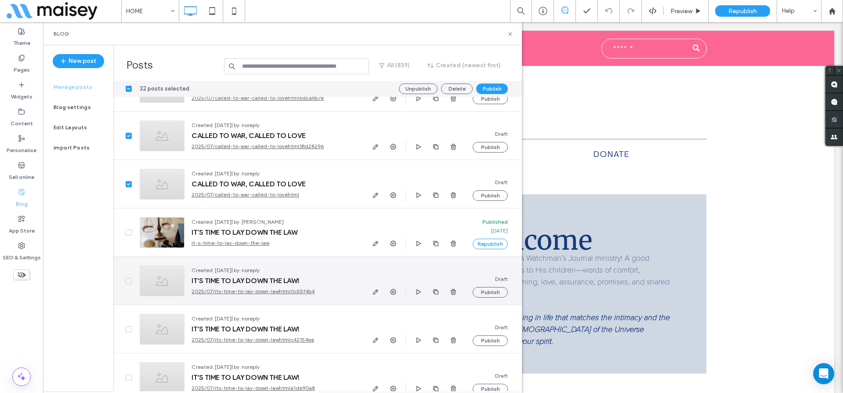
click at [127, 279] on icon at bounding box center [129, 280] width 4 height 3
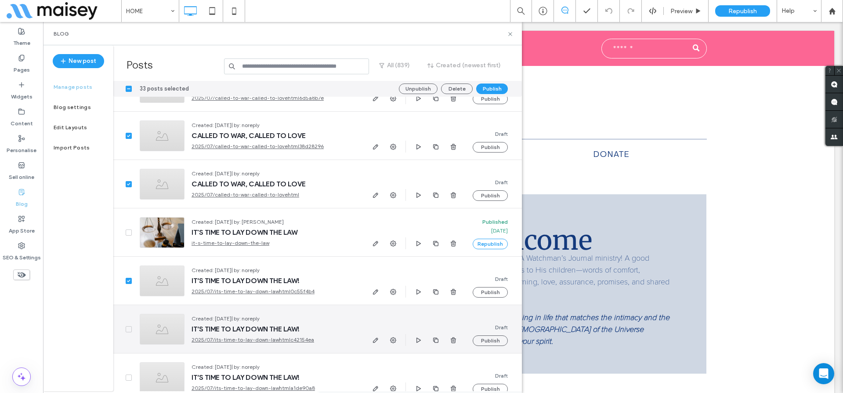
click at [127, 327] on span at bounding box center [129, 329] width 6 height 6
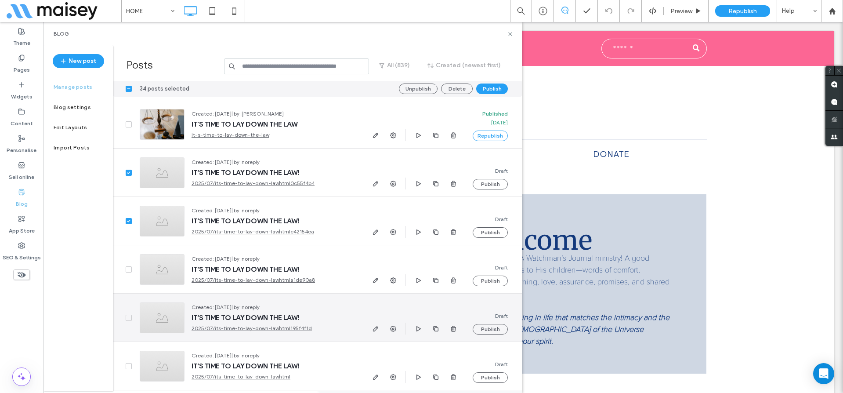
scroll to position [16670, 0]
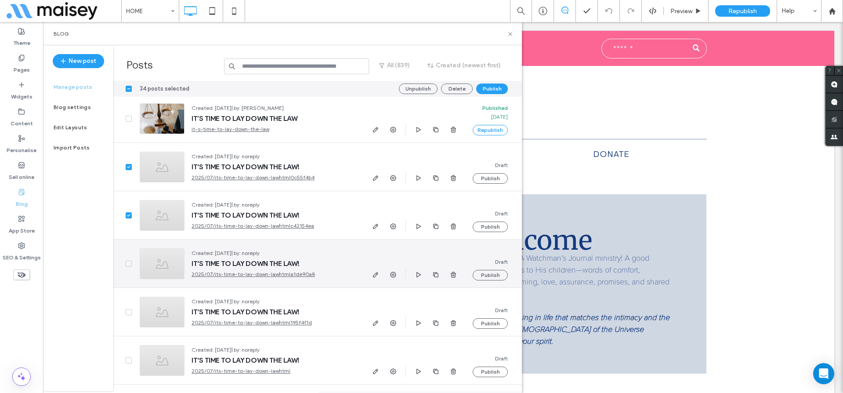
click at [130, 266] on span at bounding box center [129, 263] width 6 height 6
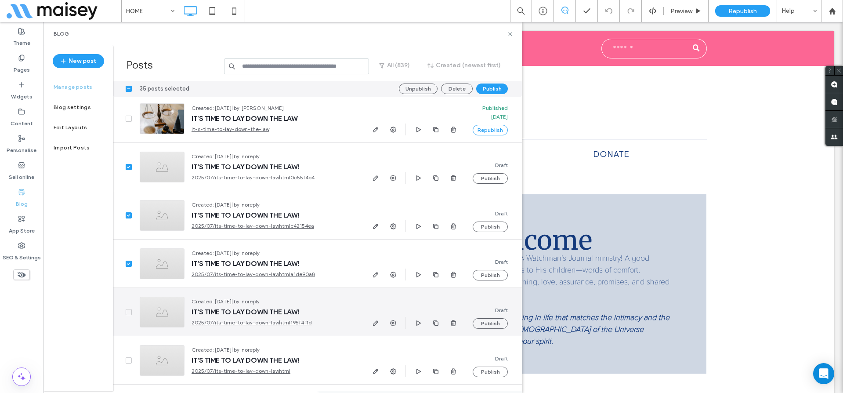
click at [126, 312] on span at bounding box center [129, 312] width 6 height 6
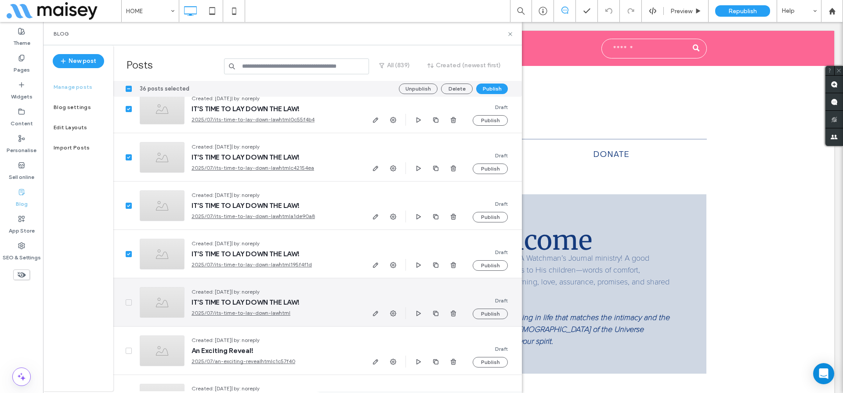
scroll to position [16773, 0]
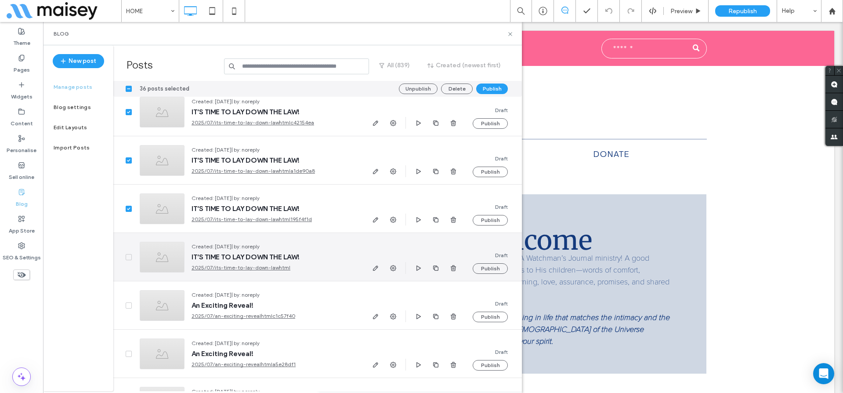
click at [127, 257] on icon at bounding box center [128, 257] width 3 height 3
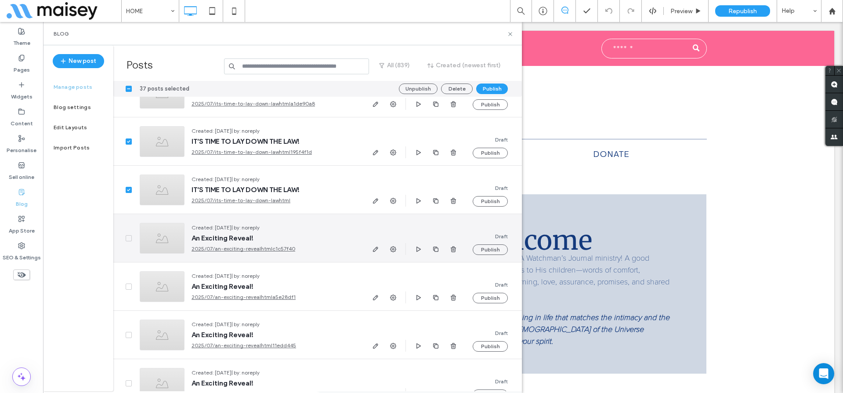
scroll to position [16846, 0]
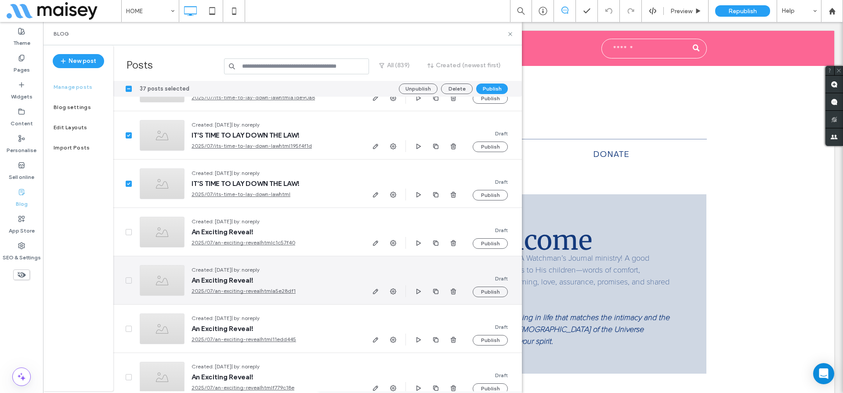
click at [126, 282] on span at bounding box center [129, 280] width 6 height 6
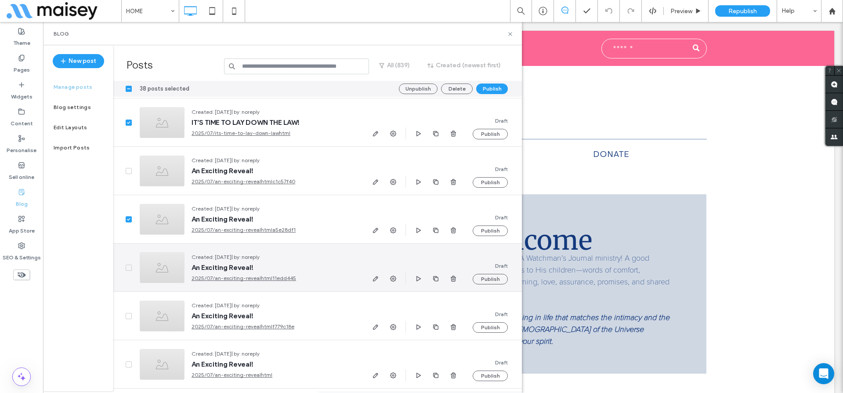
scroll to position [16912, 0]
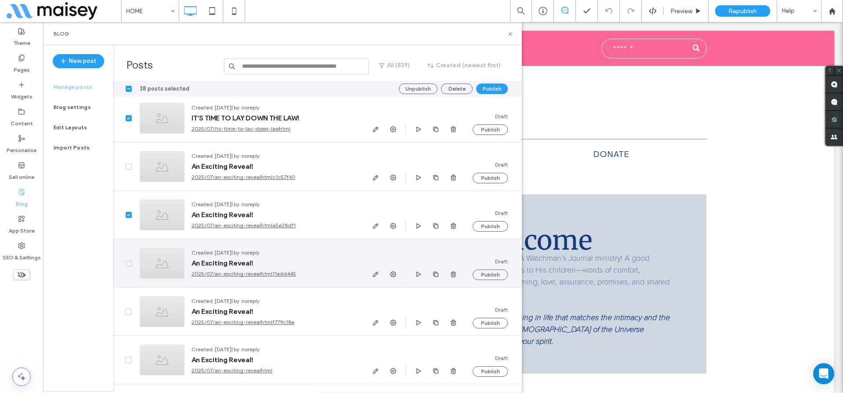
click at [127, 265] on span at bounding box center [129, 263] width 6 height 6
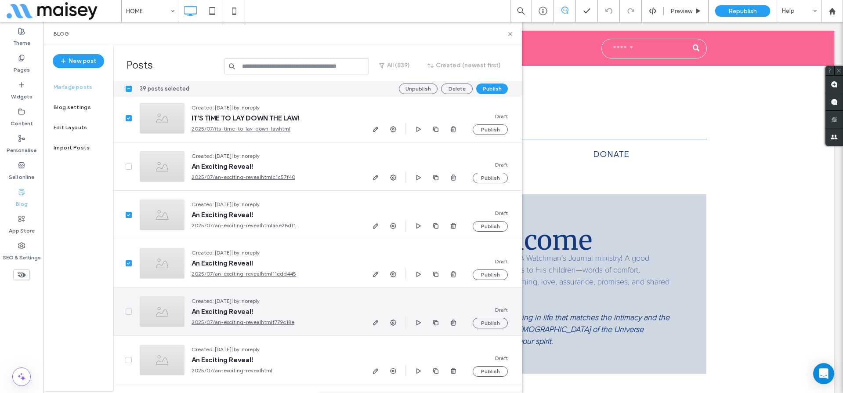
click at [130, 311] on icon at bounding box center [129, 311] width 4 height 3
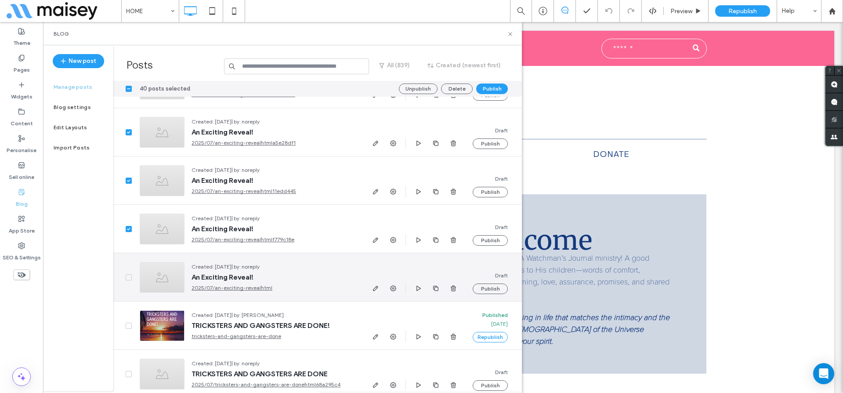
scroll to position [17023, 0]
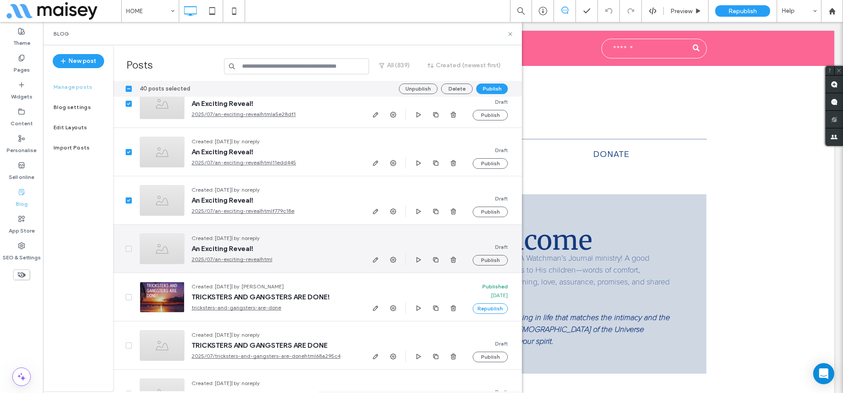
click at [127, 250] on span at bounding box center [129, 249] width 6 height 6
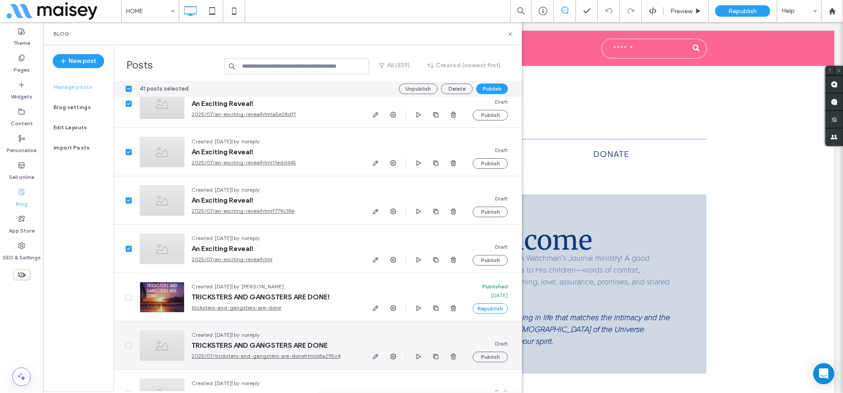
click at [127, 344] on icon at bounding box center [129, 345] width 4 height 3
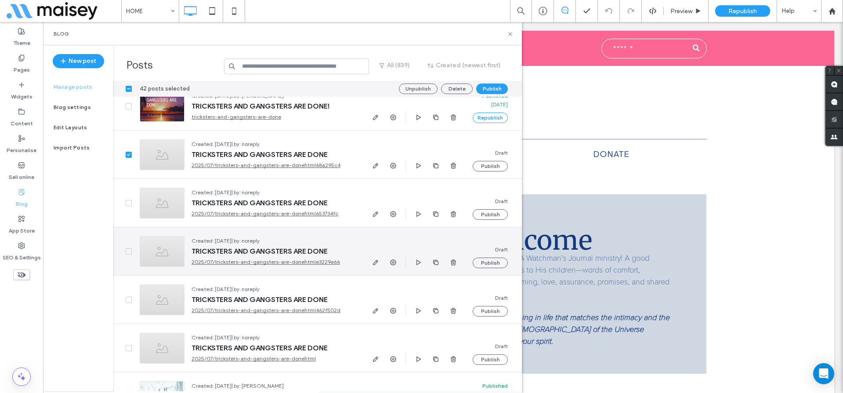
scroll to position [17227, 0]
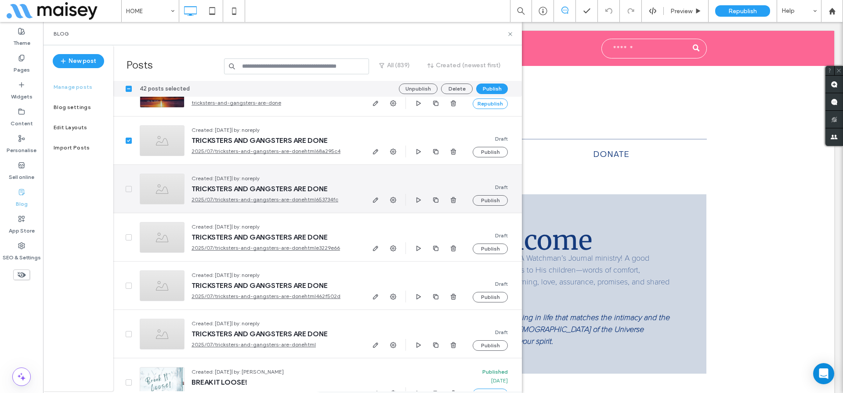
click at [129, 188] on icon at bounding box center [129, 189] width 4 height 3
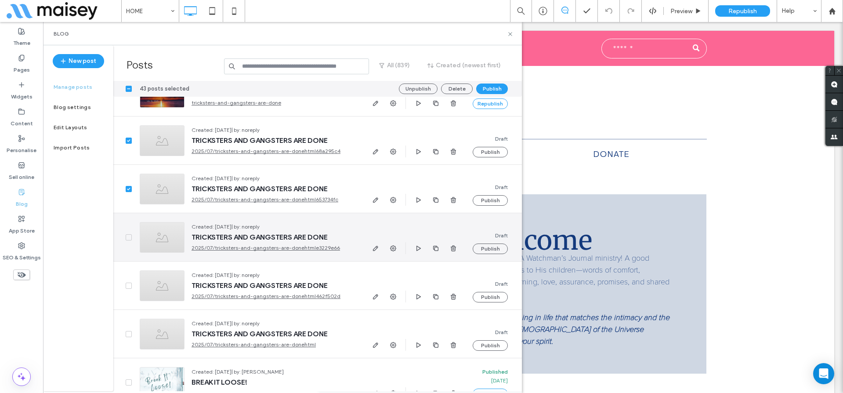
click at [129, 237] on icon at bounding box center [128, 237] width 3 height 3
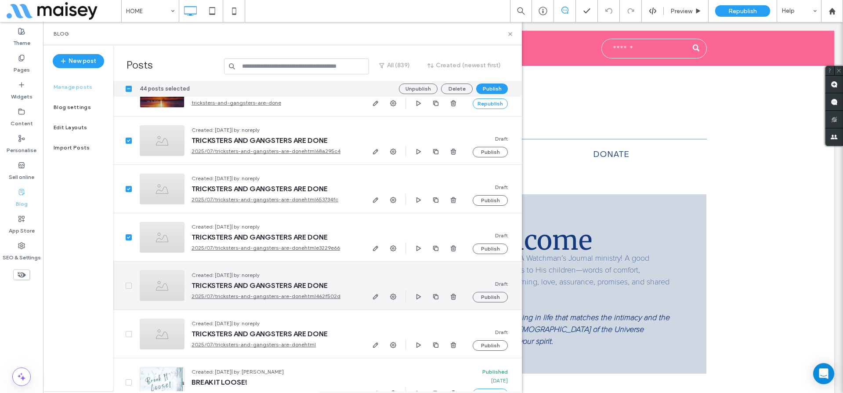
click at [127, 285] on icon at bounding box center [128, 285] width 3 height 3
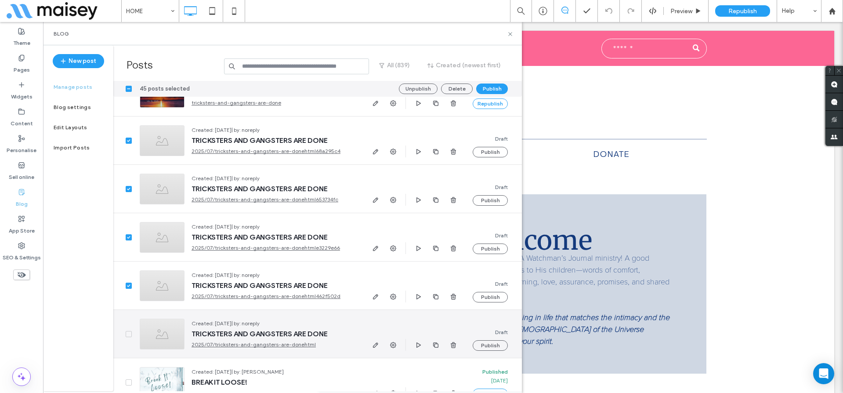
click at [128, 331] on span at bounding box center [129, 334] width 6 height 6
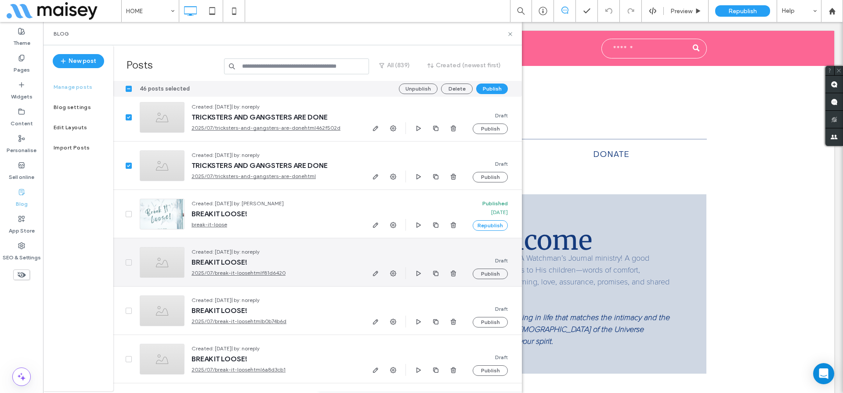
scroll to position [17407, 0]
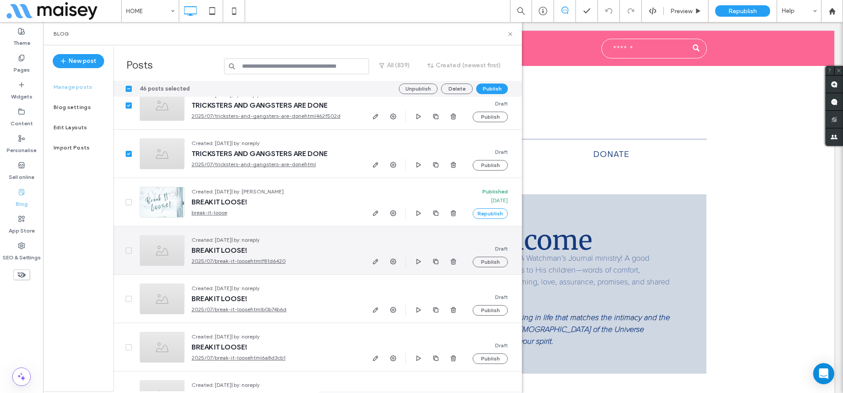
click at [130, 250] on icon at bounding box center [129, 250] width 4 height 3
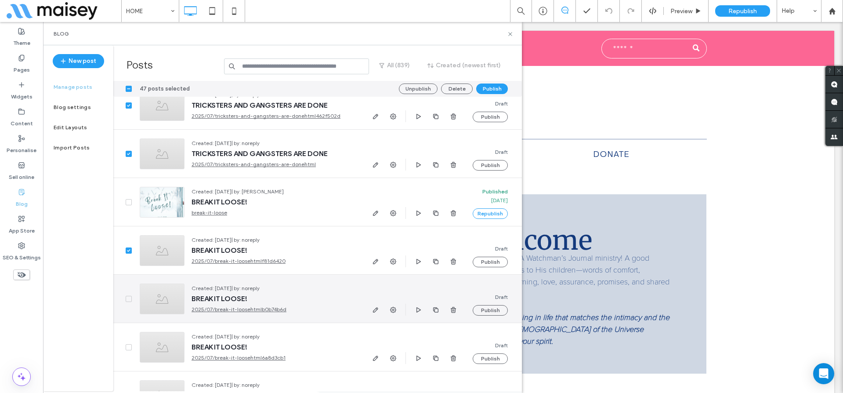
click at [131, 296] on span at bounding box center [129, 299] width 6 height 6
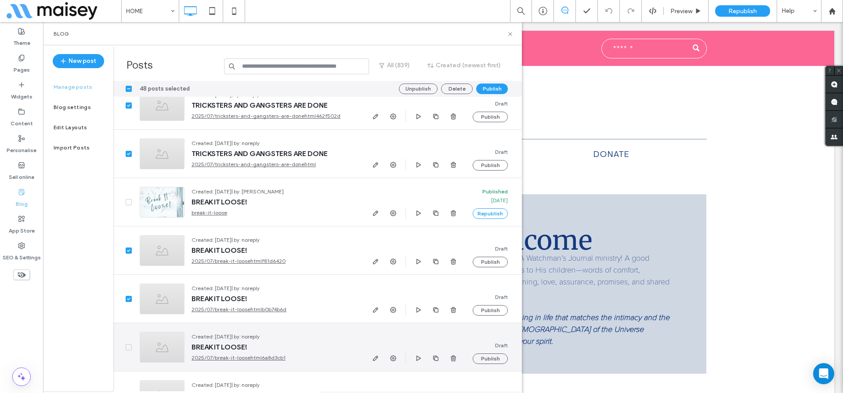
click at [130, 348] on span at bounding box center [129, 347] width 6 height 6
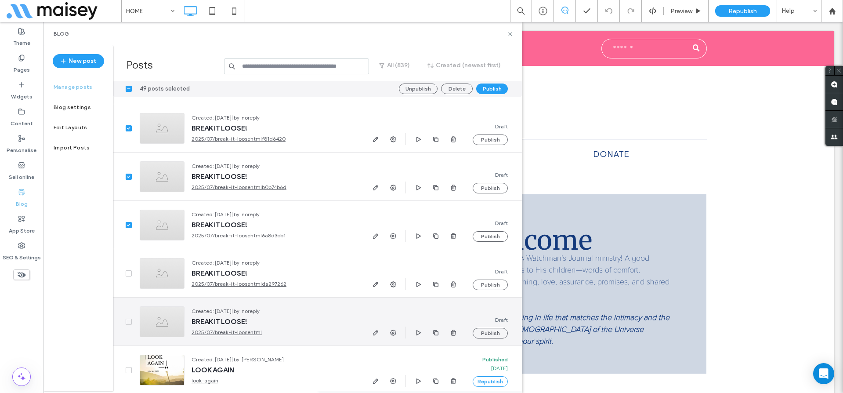
scroll to position [17619, 0]
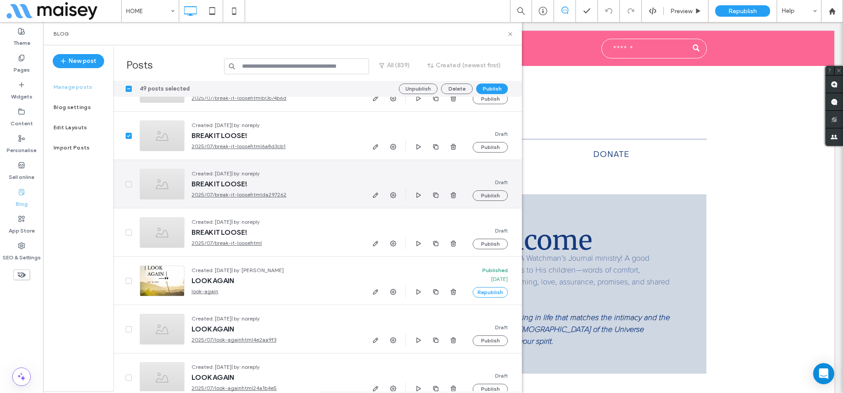
click at [127, 183] on icon at bounding box center [129, 184] width 4 height 3
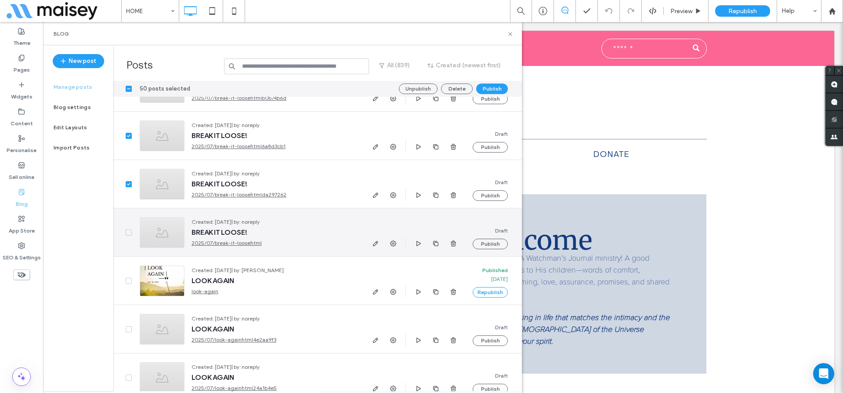
click at [128, 228] on div at bounding box center [122, 232] width 19 height 48
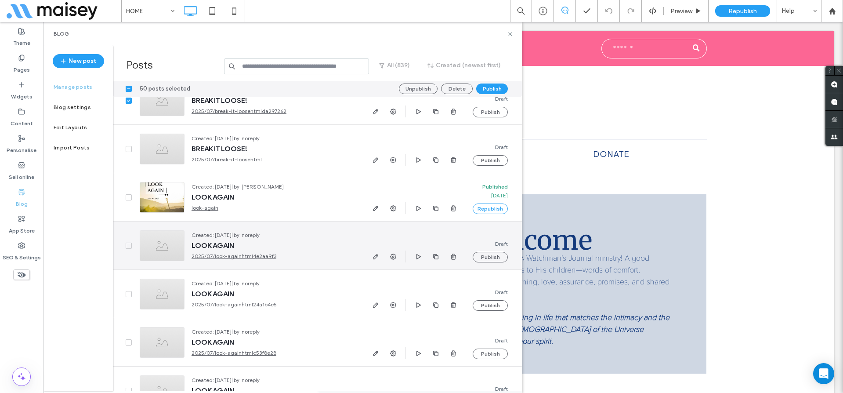
scroll to position [17712, 0]
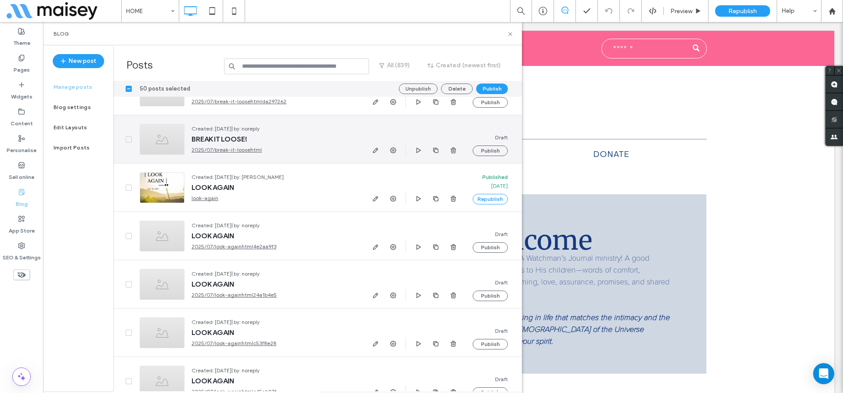
click at [129, 138] on icon at bounding box center [129, 139] width 4 height 3
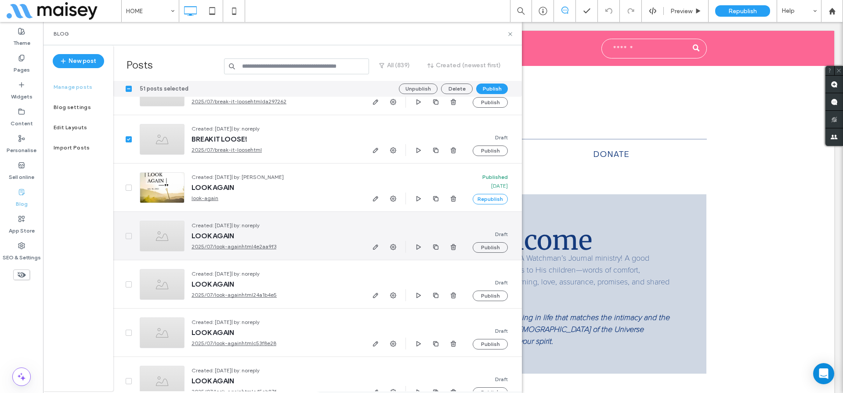
click at [128, 237] on span at bounding box center [129, 236] width 6 height 6
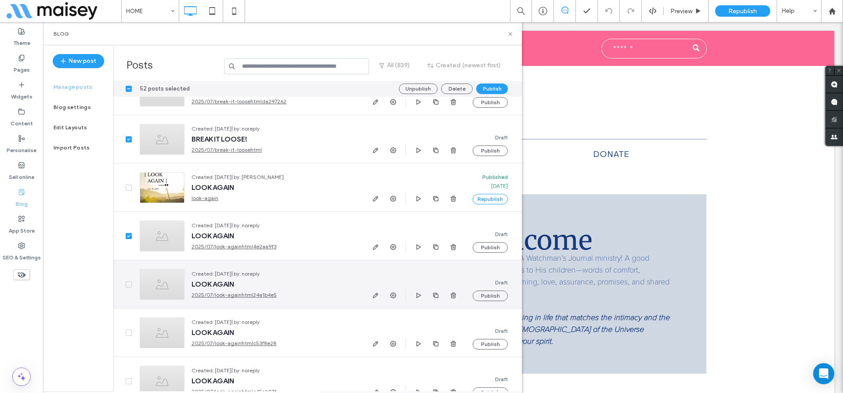
click at [127, 282] on span at bounding box center [129, 284] width 6 height 6
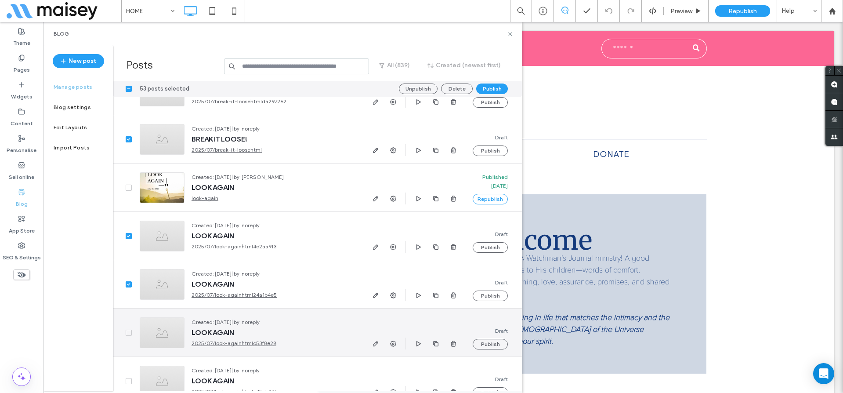
click at [128, 333] on span at bounding box center [129, 332] width 6 height 6
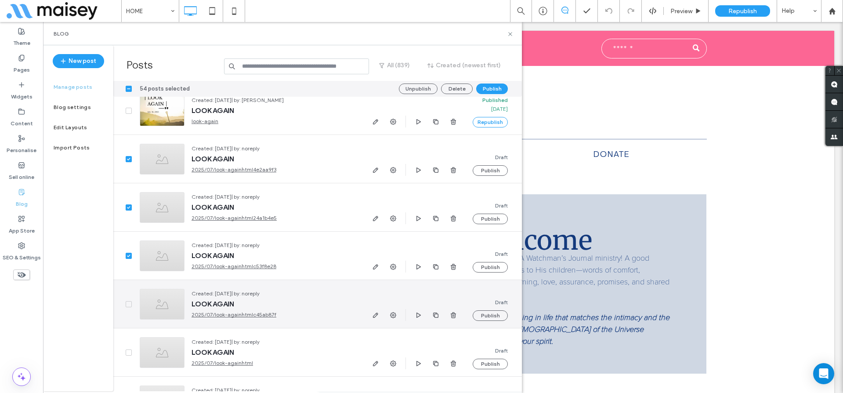
scroll to position [17798, 0]
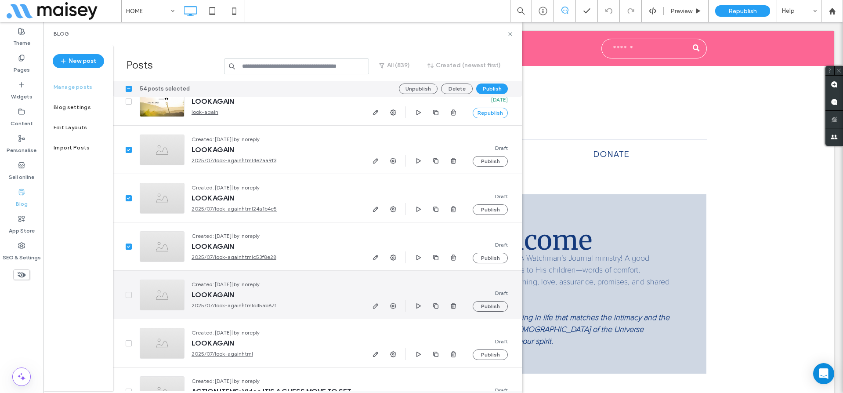
click at [126, 292] on span at bounding box center [129, 295] width 6 height 6
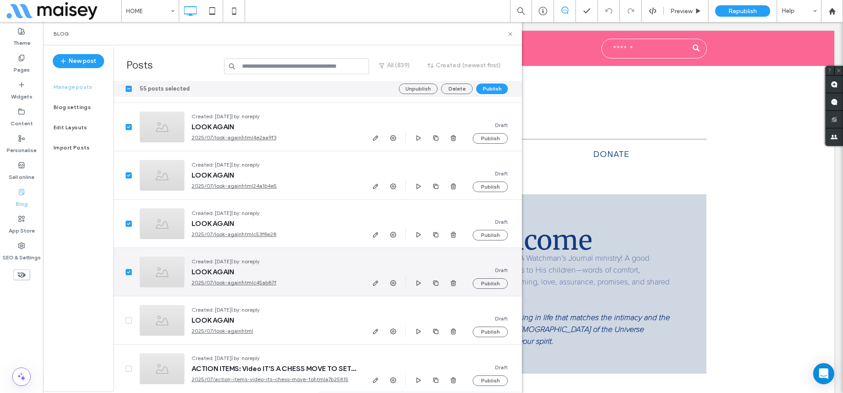
scroll to position [17822, 0]
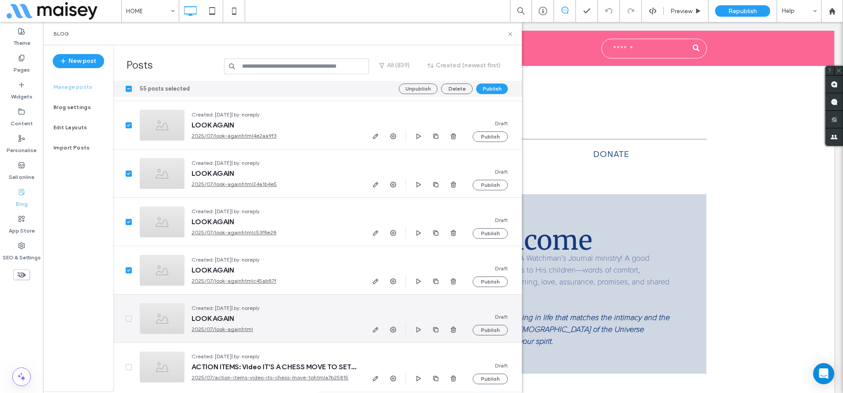
click at [127, 319] on icon at bounding box center [129, 318] width 4 height 3
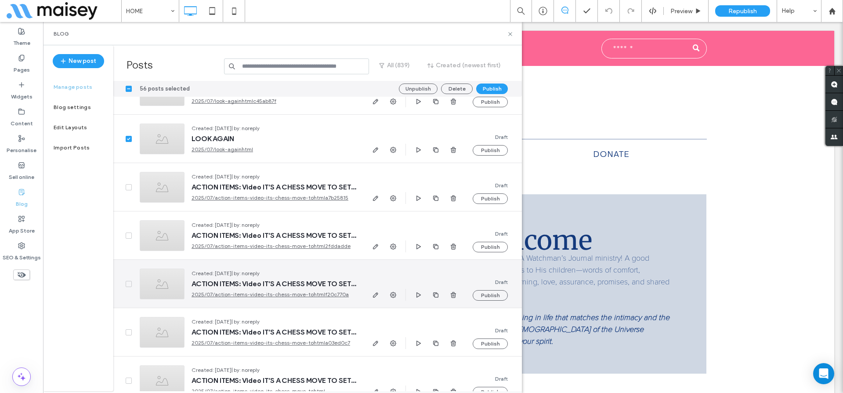
scroll to position [18003, 0]
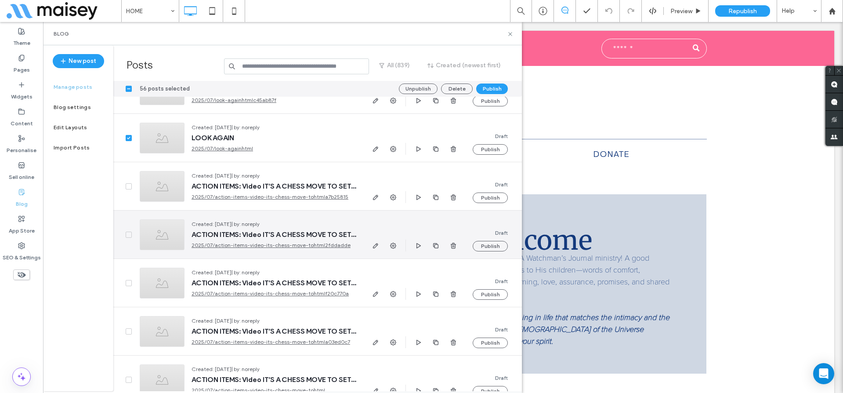
click at [127, 233] on icon at bounding box center [129, 234] width 4 height 3
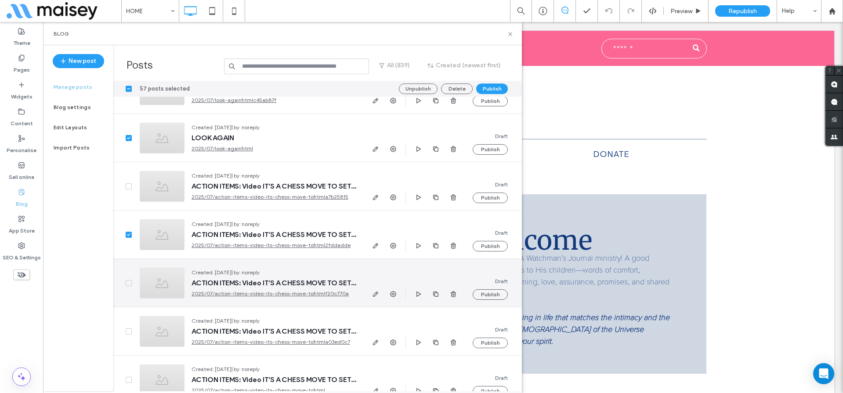
click at [129, 283] on icon at bounding box center [129, 283] width 4 height 3
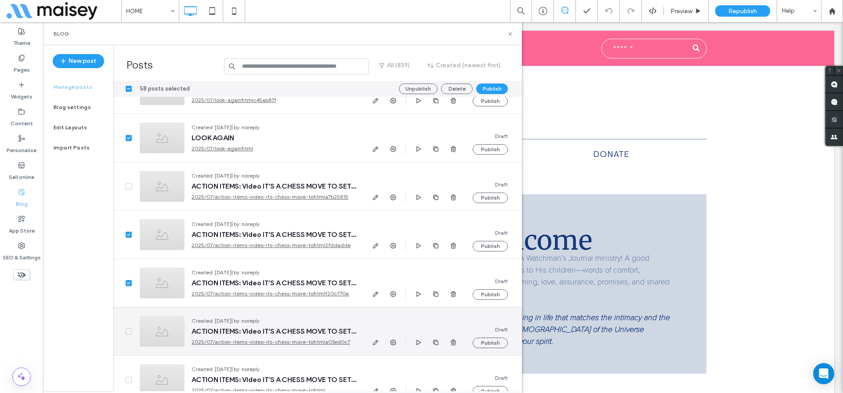
click at [126, 329] on span at bounding box center [129, 331] width 6 height 6
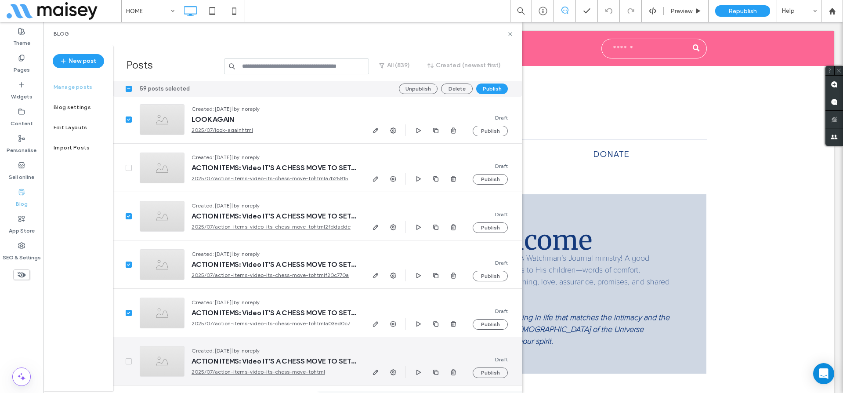
scroll to position [18132, 0]
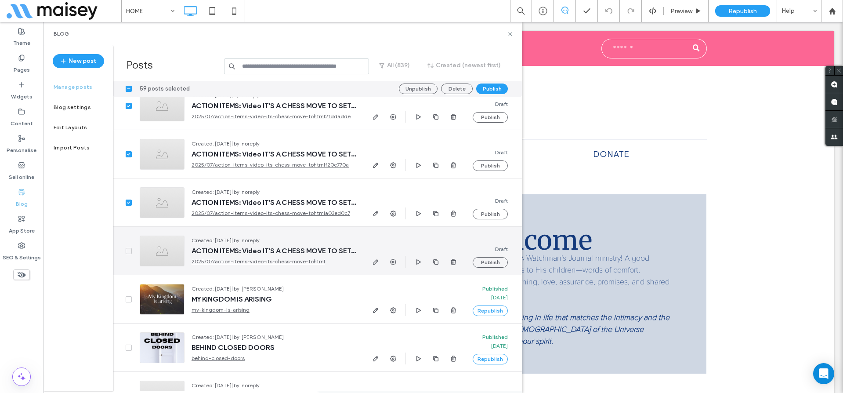
click at [128, 248] on span at bounding box center [129, 251] width 6 height 6
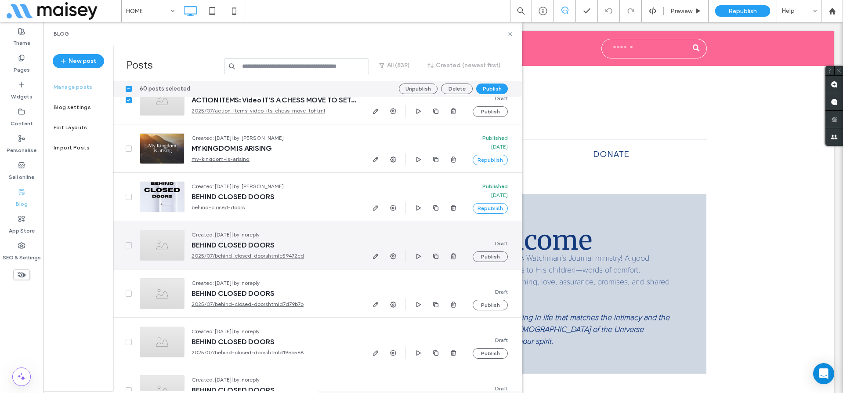
scroll to position [18284, 0]
click at [127, 245] on span at bounding box center [129, 243] width 6 height 6
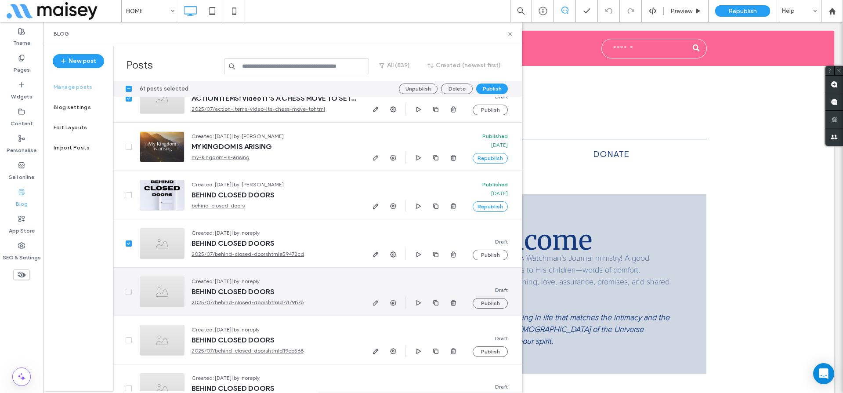
click at [126, 289] on span at bounding box center [129, 292] width 6 height 6
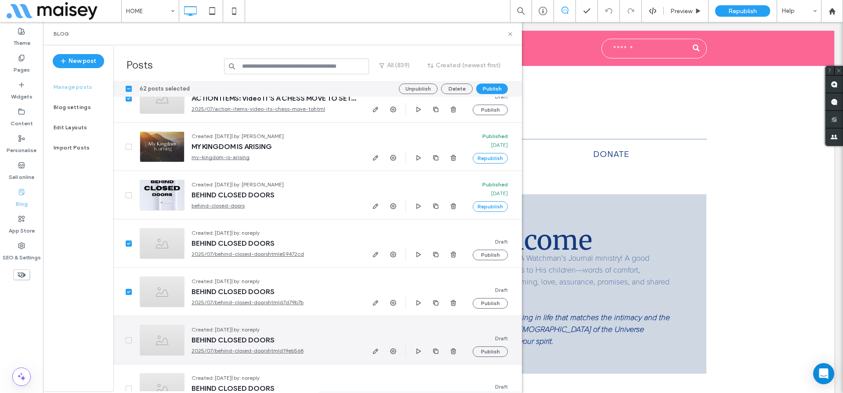
click at [128, 341] on icon at bounding box center [129, 340] width 4 height 3
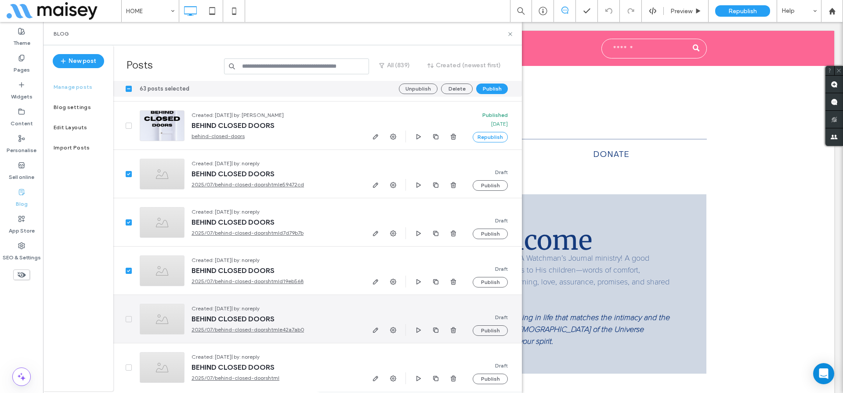
scroll to position [18415, 0]
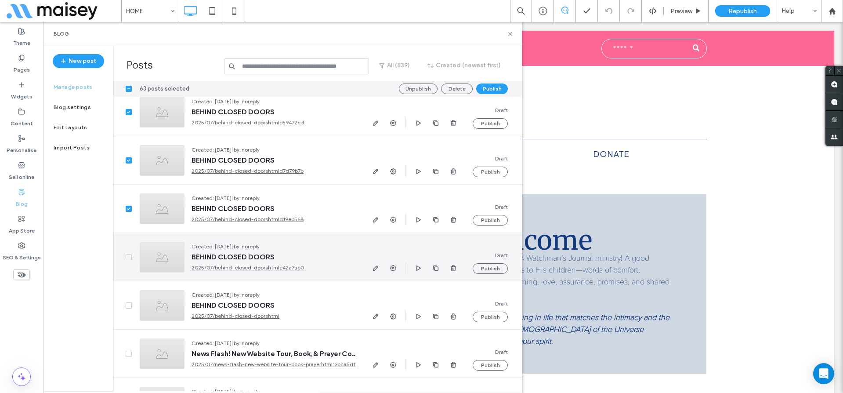
click at [128, 256] on icon at bounding box center [129, 257] width 4 height 3
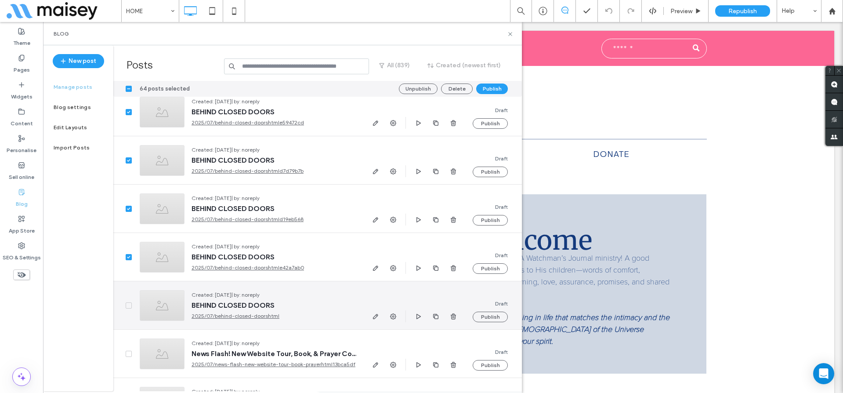
click at [126, 302] on span at bounding box center [129, 305] width 6 height 6
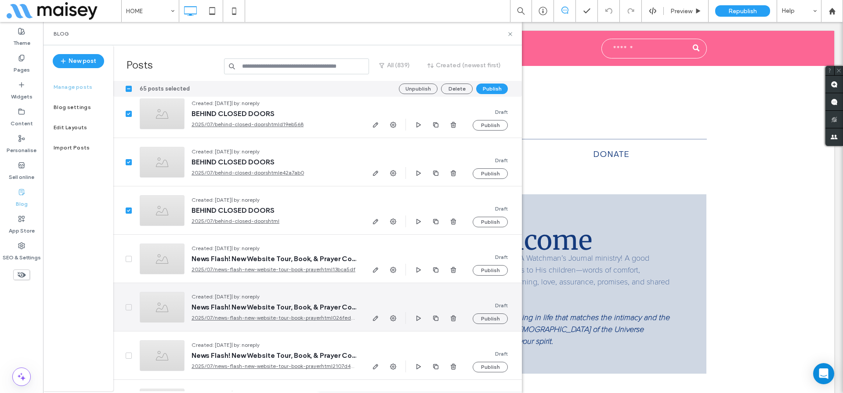
scroll to position [18523, 0]
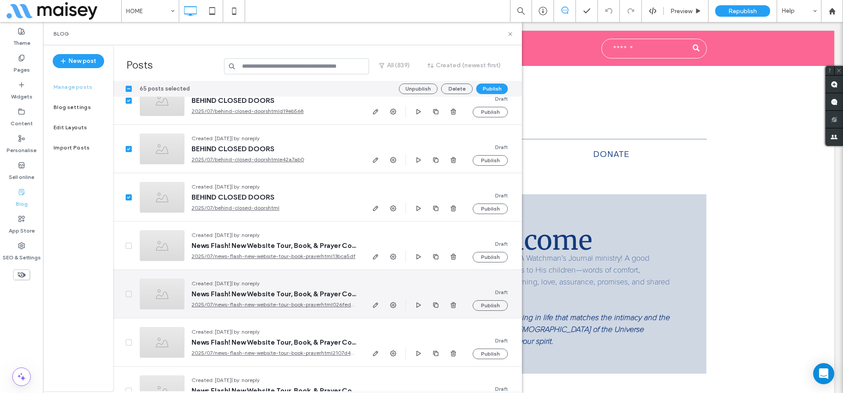
click at [128, 292] on icon at bounding box center [129, 293] width 4 height 3
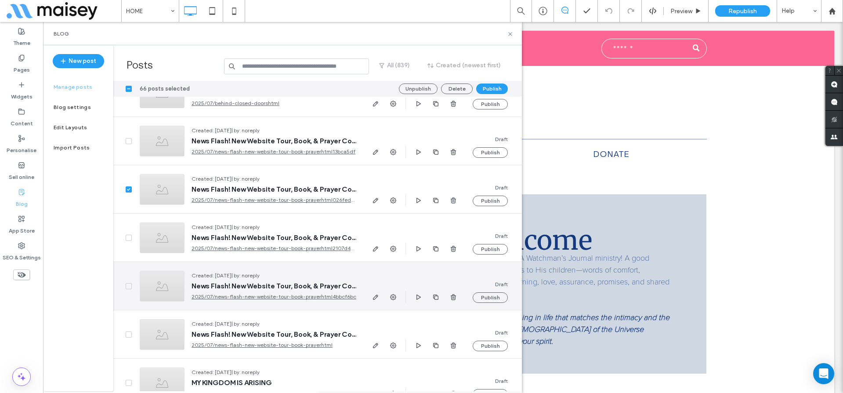
scroll to position [18640, 0]
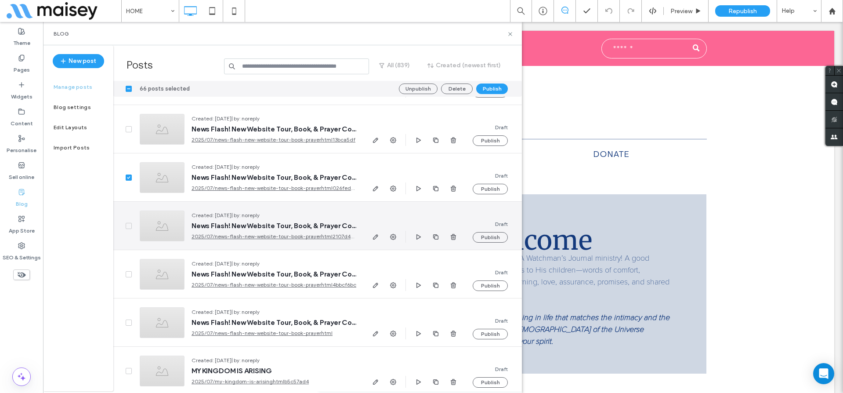
click at [128, 223] on span at bounding box center [129, 226] width 6 height 6
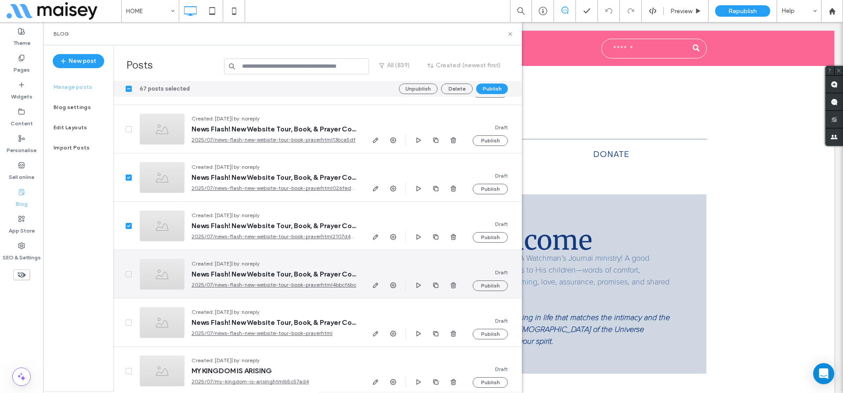
click at [126, 274] on span at bounding box center [129, 274] width 6 height 6
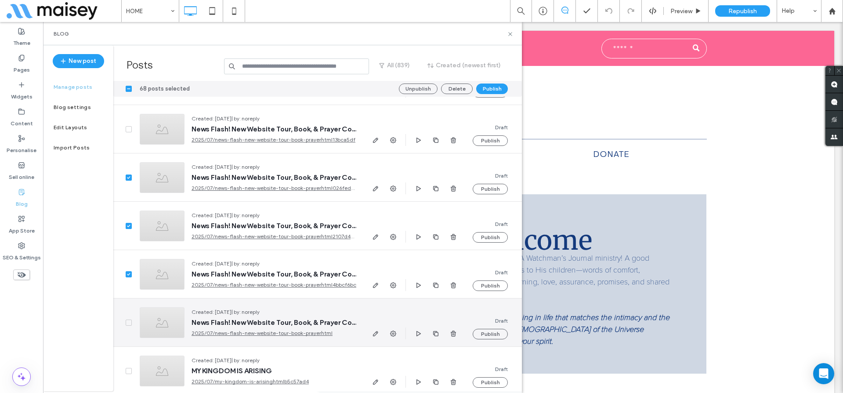
click at [127, 322] on icon at bounding box center [129, 322] width 4 height 3
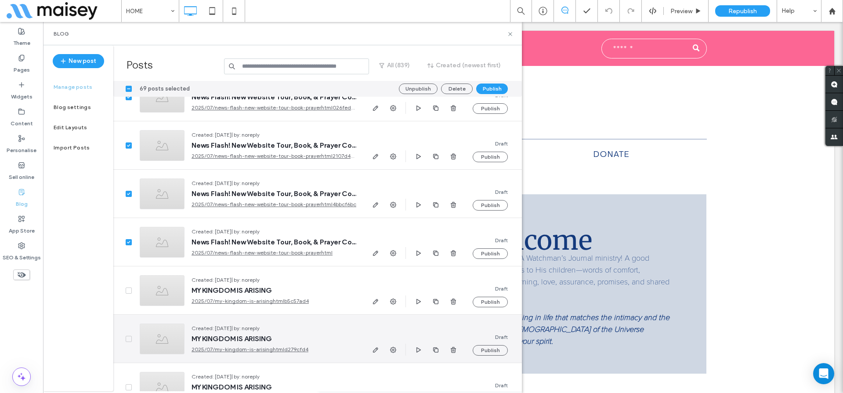
scroll to position [18739, 0]
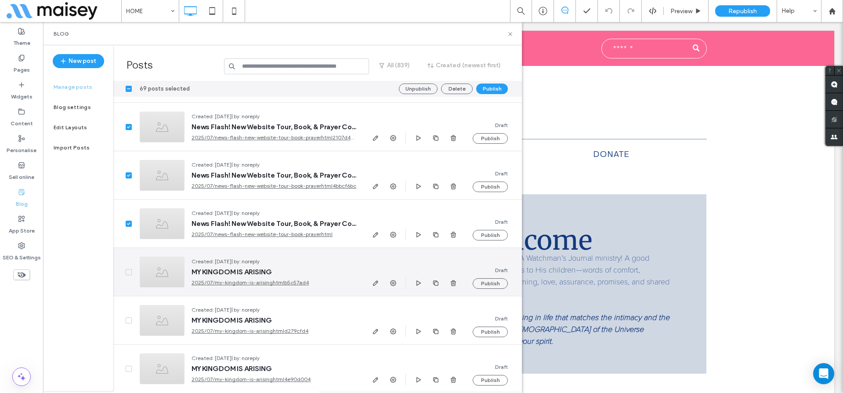
click at [129, 271] on icon at bounding box center [128, 272] width 3 height 3
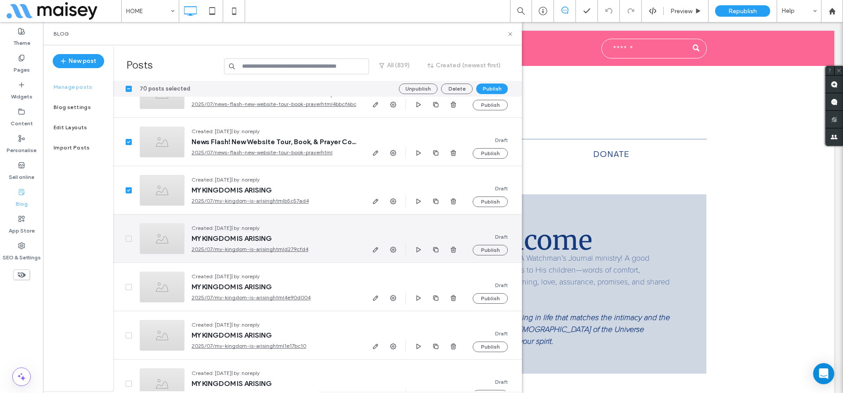
scroll to position [18822, 0]
click at [127, 236] on icon at bounding box center [128, 236] width 3 height 3
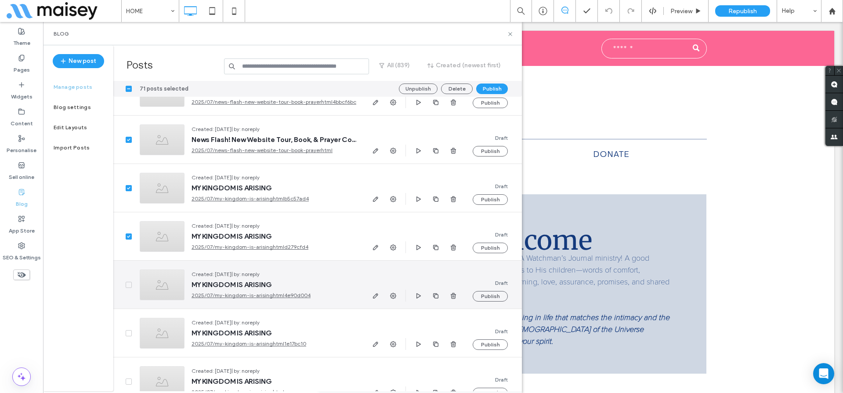
click at [126, 283] on span at bounding box center [129, 285] width 6 height 6
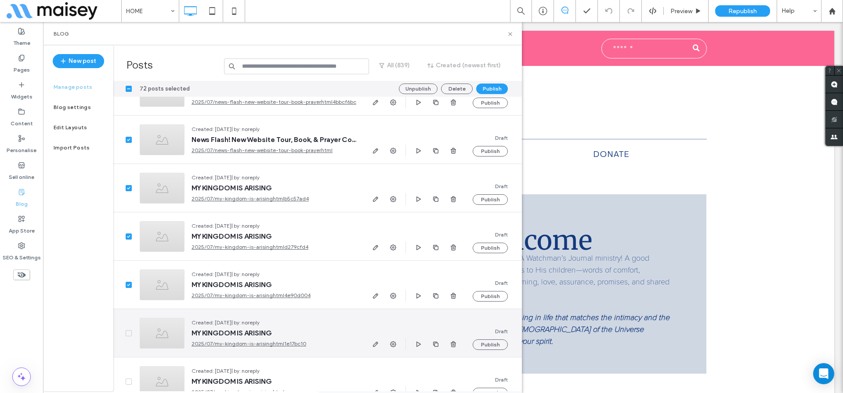
click at [125, 329] on div at bounding box center [122, 333] width 19 height 48
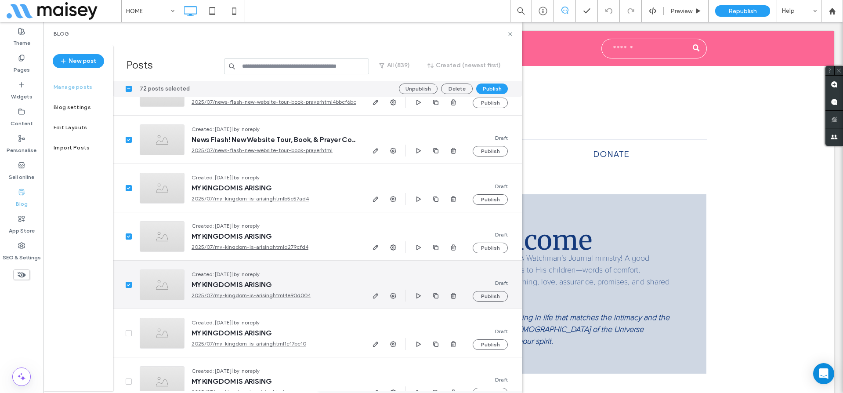
scroll to position [18829, 0]
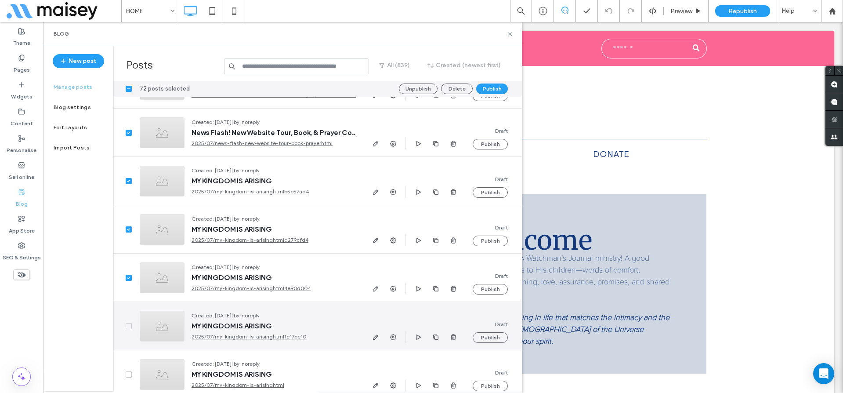
click at [127, 325] on icon at bounding box center [129, 326] width 4 height 3
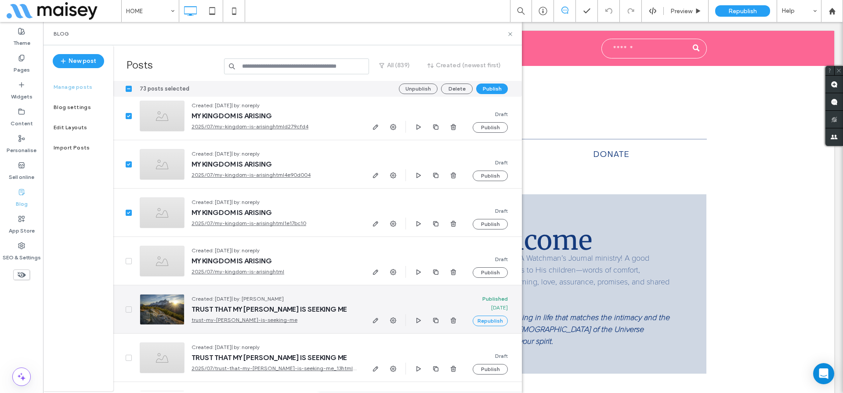
scroll to position [18992, 0]
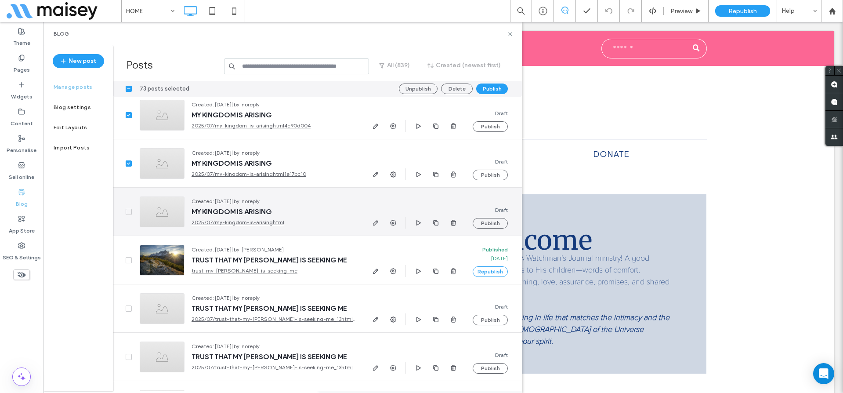
click at [127, 211] on icon at bounding box center [129, 211] width 4 height 3
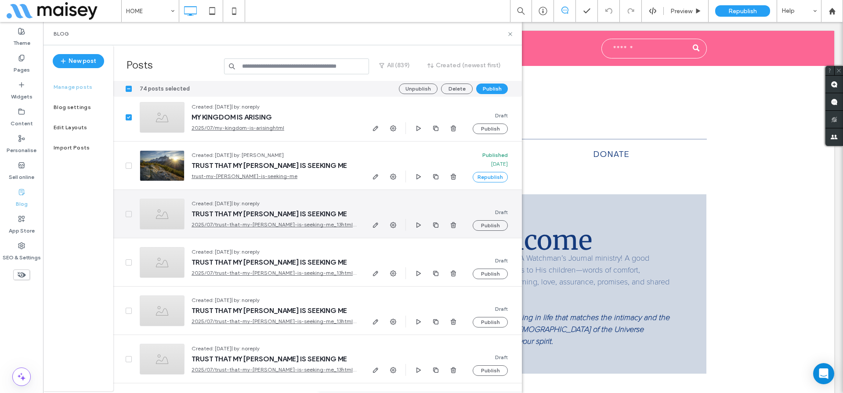
scroll to position [19090, 0]
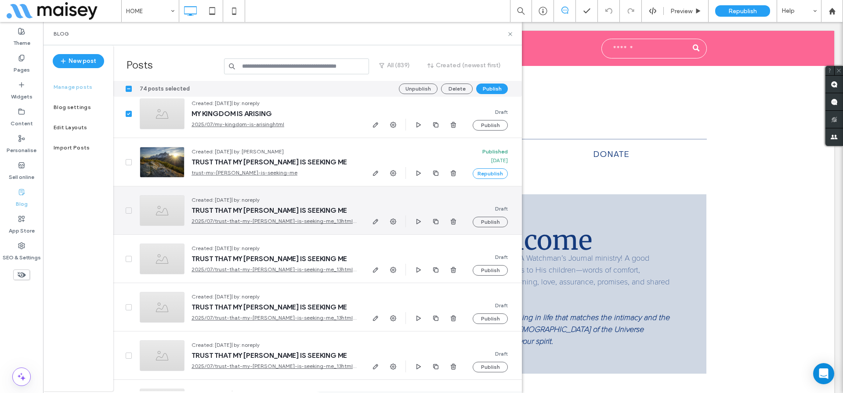
click at [127, 211] on span at bounding box center [129, 210] width 6 height 6
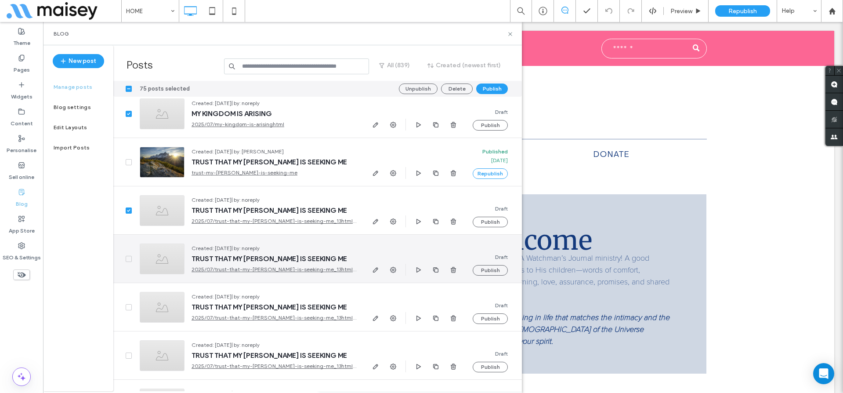
click at [126, 256] on span at bounding box center [129, 259] width 6 height 6
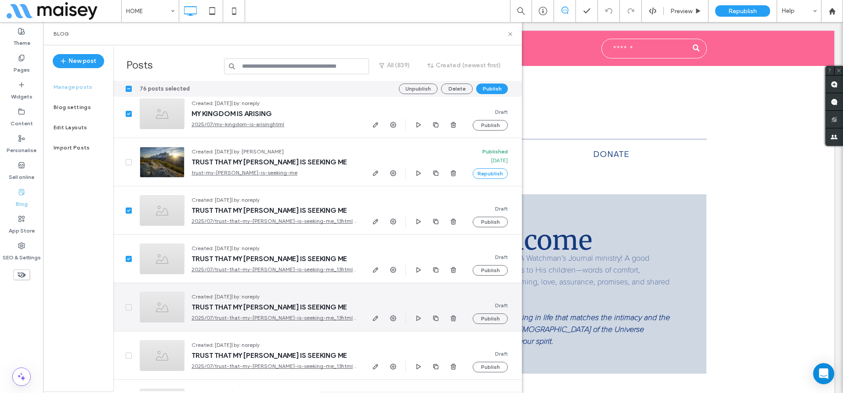
click at [124, 307] on div at bounding box center [122, 307] width 19 height 48
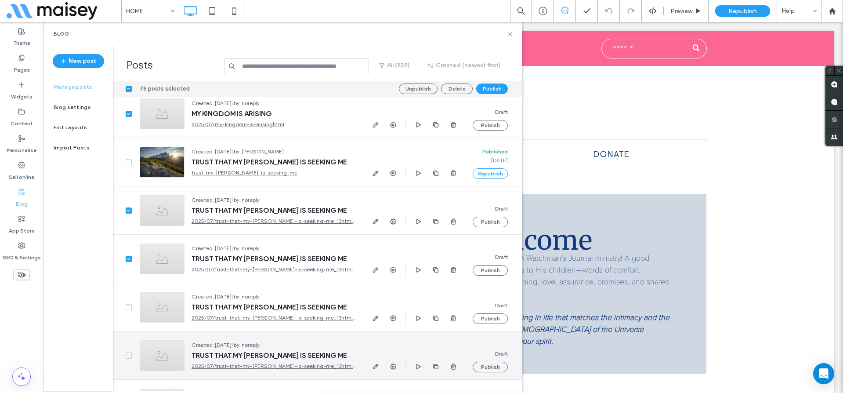
click at [127, 355] on icon at bounding box center [129, 355] width 4 height 3
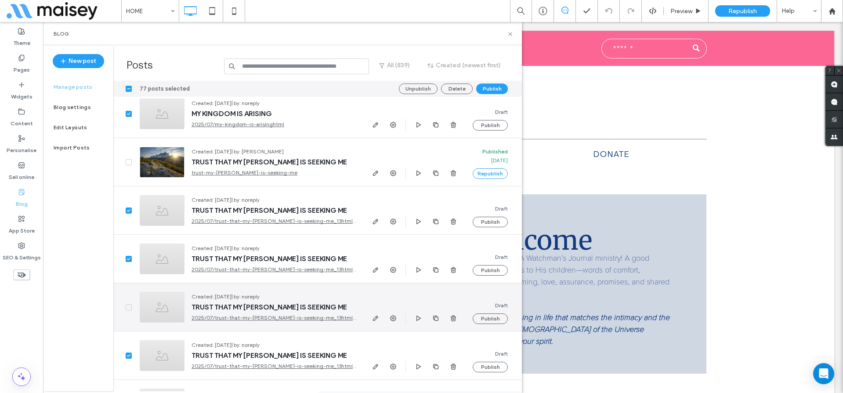
click at [129, 306] on icon at bounding box center [129, 307] width 4 height 3
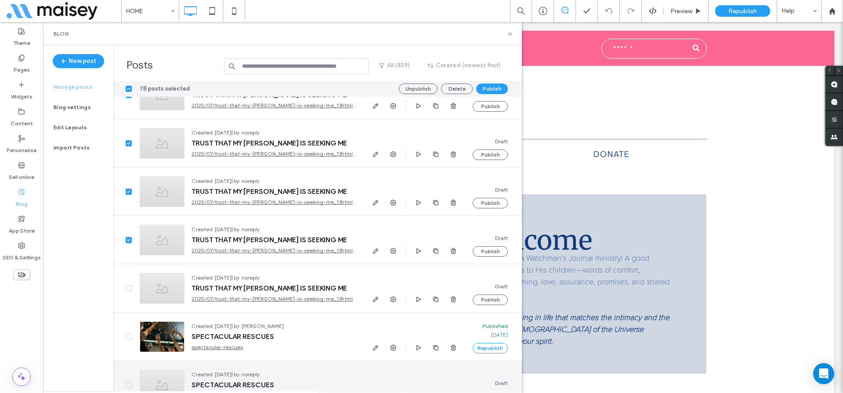
scroll to position [19288, 0]
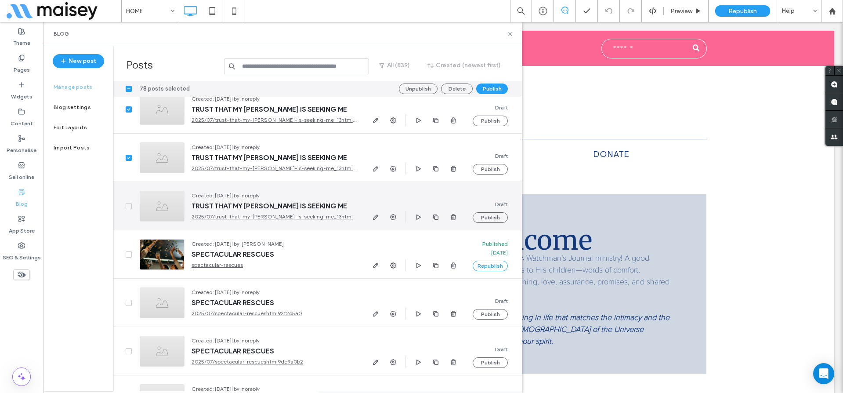
click at [127, 205] on icon at bounding box center [129, 206] width 4 height 3
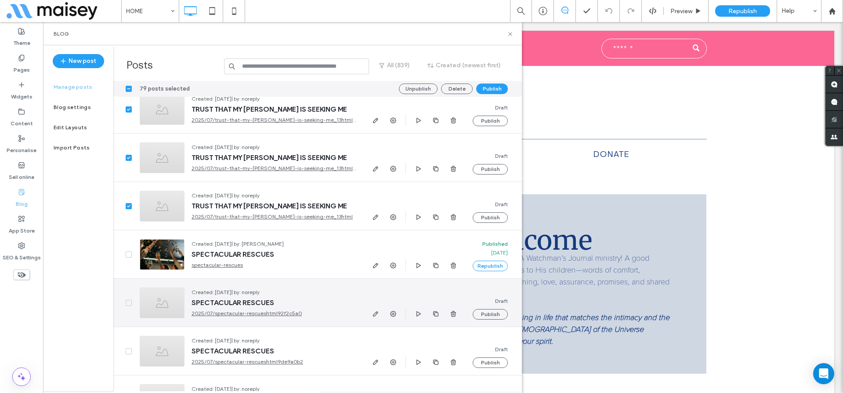
click at [126, 301] on span at bounding box center [129, 303] width 6 height 6
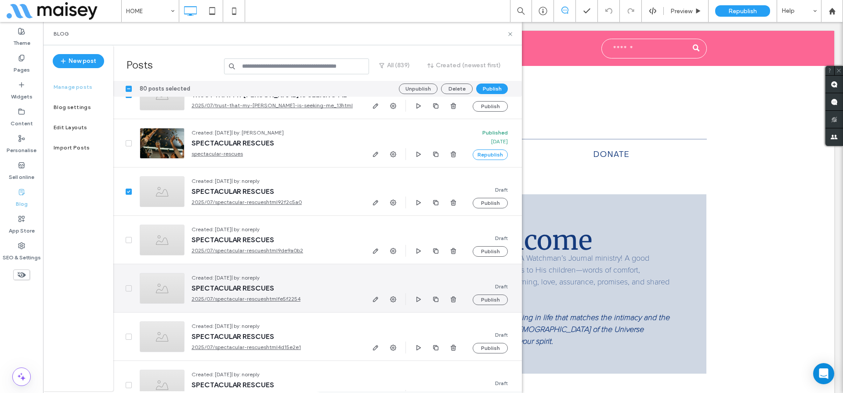
scroll to position [19420, 0]
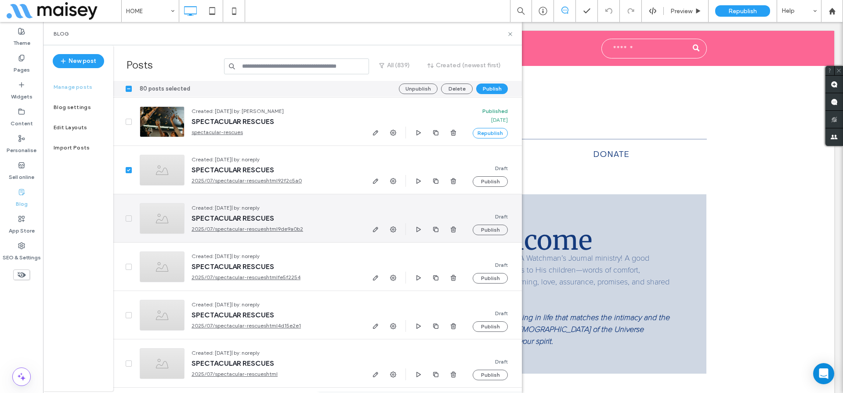
click at [126, 221] on div at bounding box center [122, 218] width 19 height 48
click at [128, 219] on icon at bounding box center [128, 218] width 3 height 3
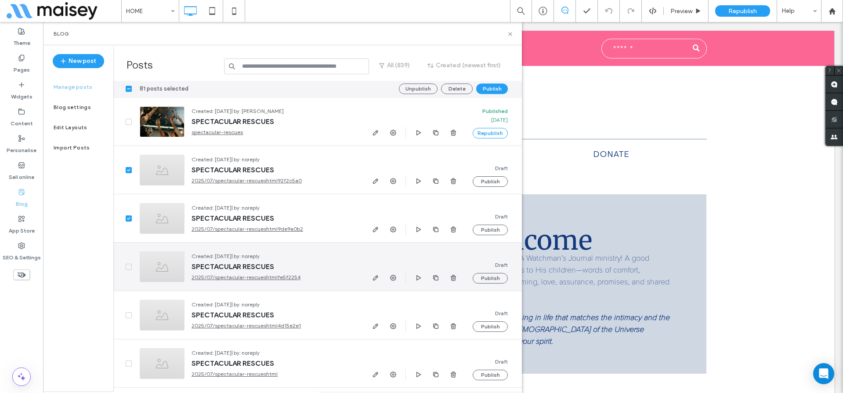
click at [128, 266] on icon at bounding box center [129, 266] width 4 height 3
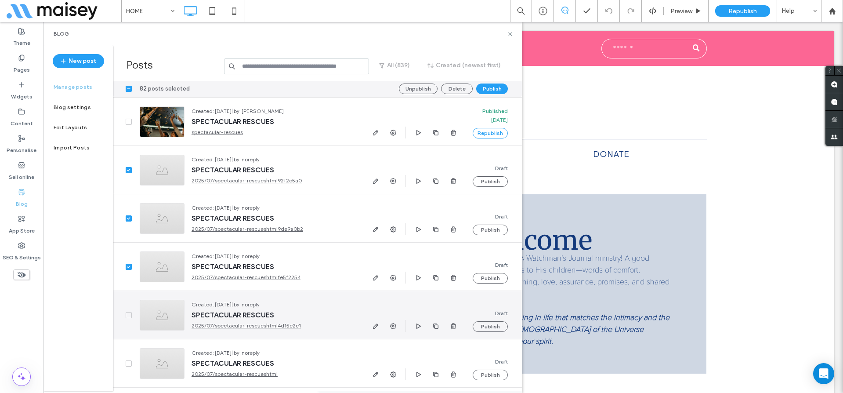
click at [129, 315] on icon at bounding box center [128, 315] width 3 height 3
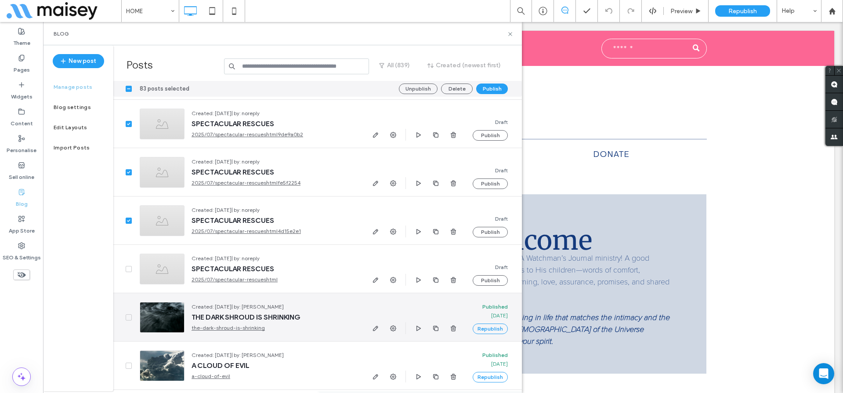
scroll to position [19518, 0]
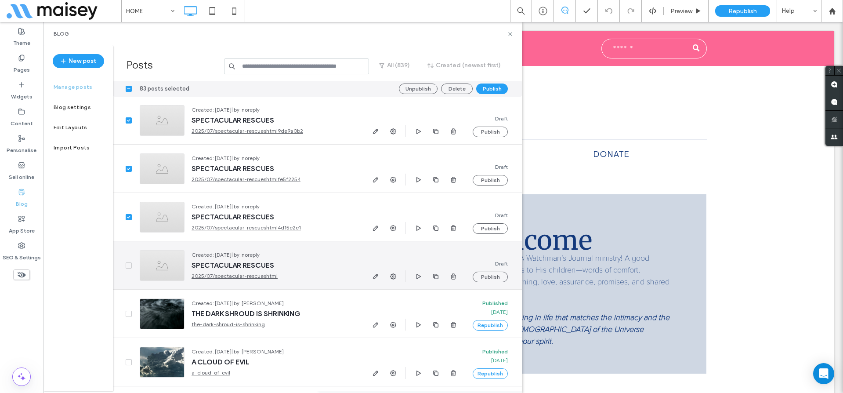
click at [128, 265] on icon at bounding box center [129, 265] width 4 height 3
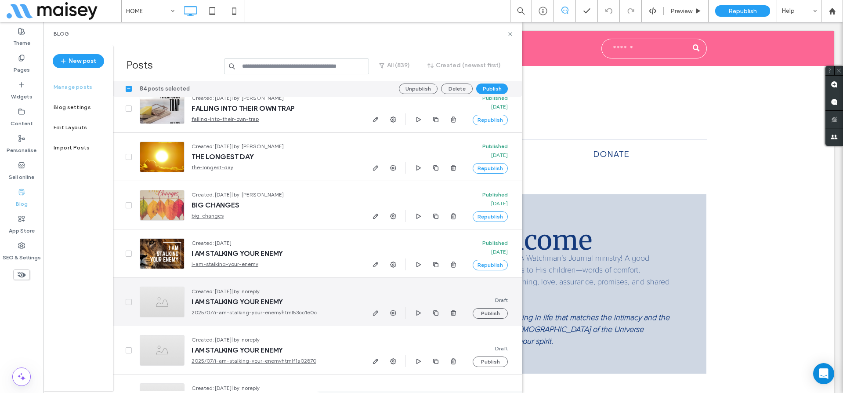
scroll to position [20115, 0]
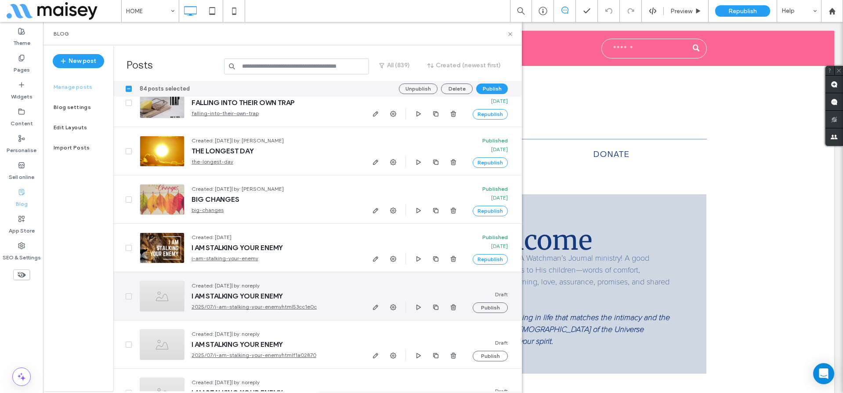
click at [130, 297] on span at bounding box center [129, 296] width 6 height 6
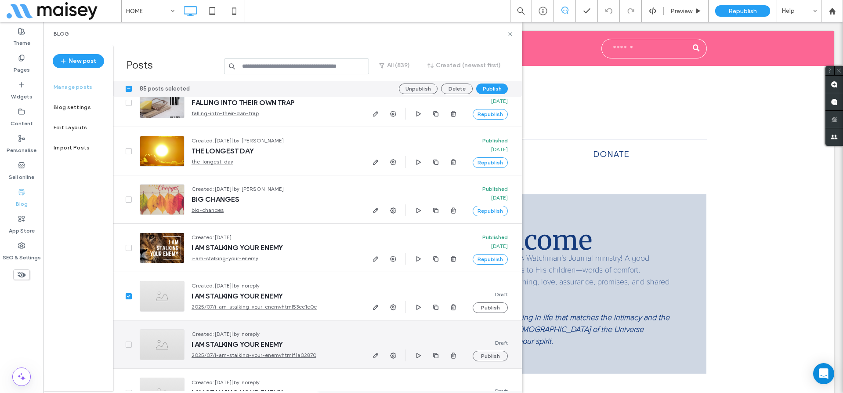
click at [126, 343] on span at bounding box center [129, 344] width 6 height 6
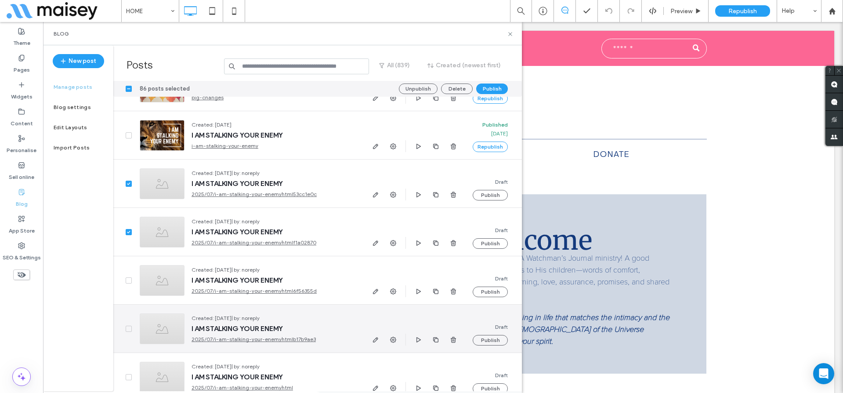
scroll to position [20234, 0]
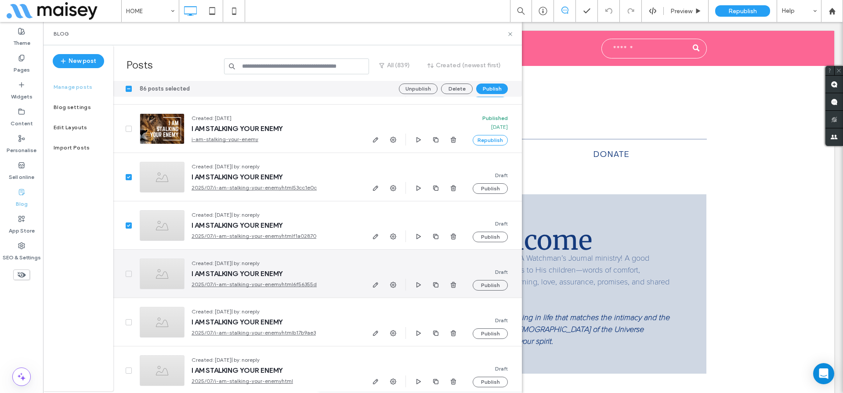
click at [129, 275] on span at bounding box center [129, 274] width 6 height 6
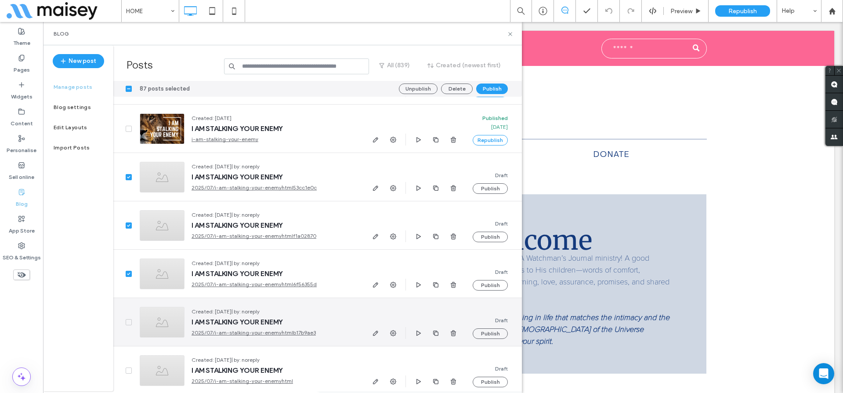
click at [127, 321] on icon at bounding box center [129, 322] width 4 height 3
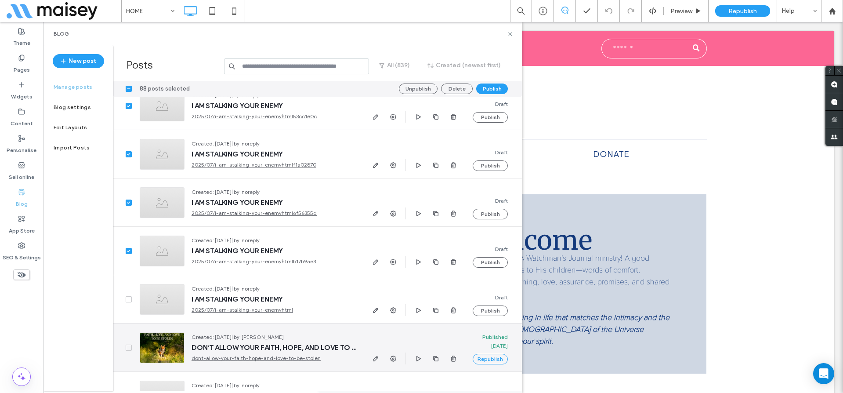
scroll to position [20346, 0]
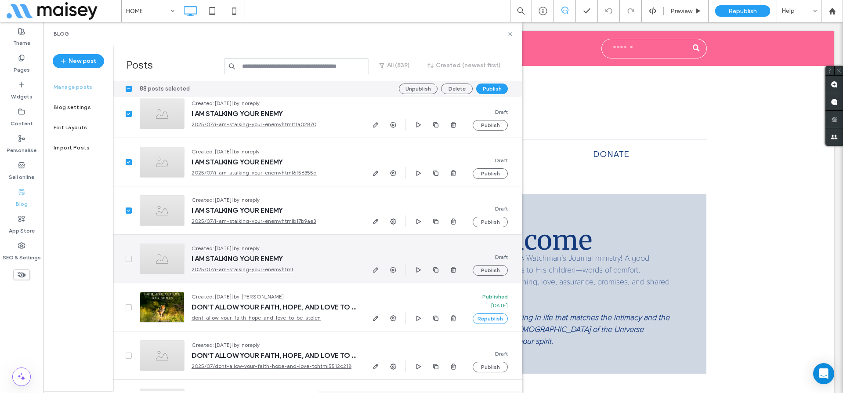
click at [129, 258] on icon at bounding box center [128, 258] width 3 height 3
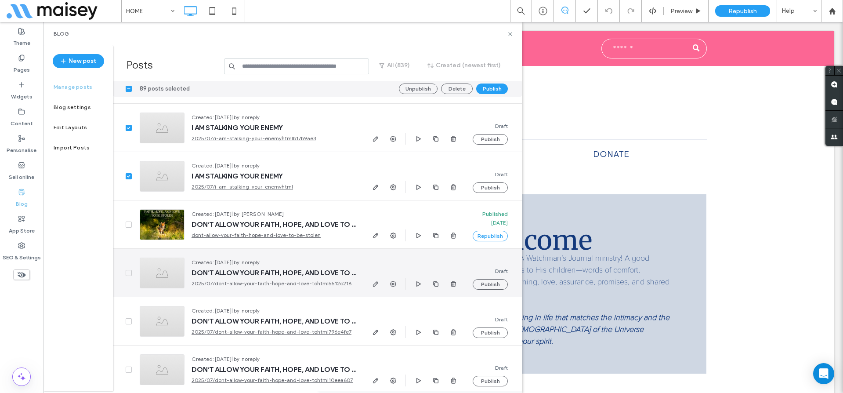
scroll to position [20476, 0]
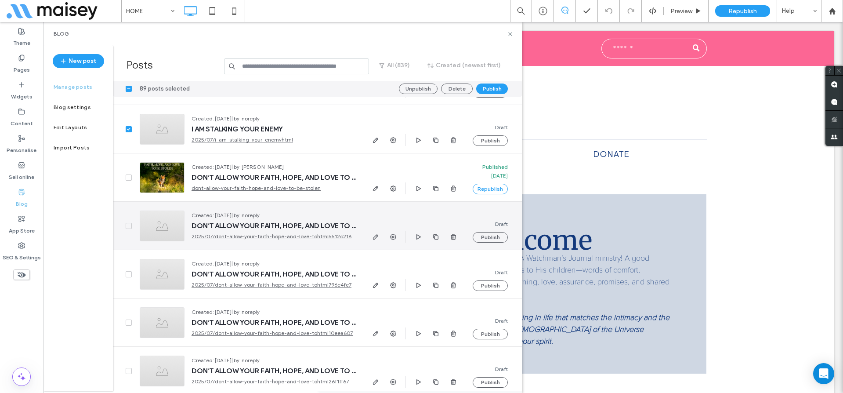
click at [130, 226] on icon at bounding box center [129, 225] width 4 height 3
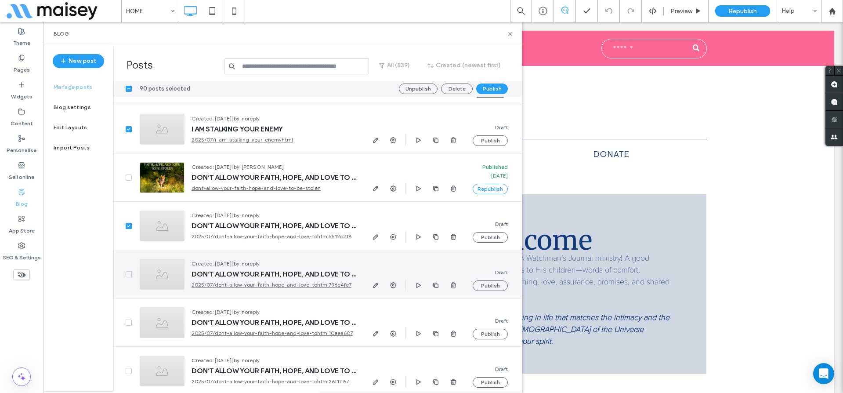
click at [127, 276] on span at bounding box center [129, 274] width 6 height 6
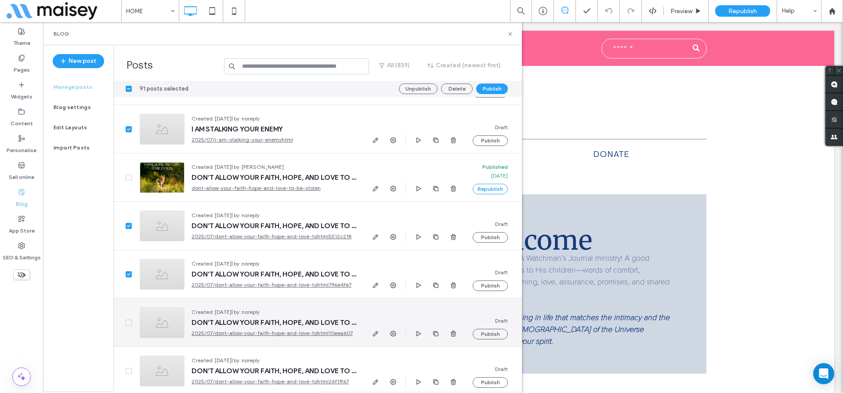
click at [129, 322] on icon at bounding box center [129, 322] width 4 height 3
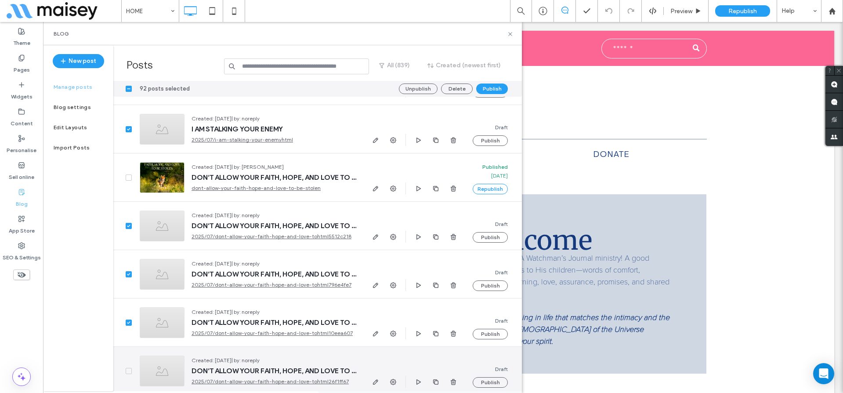
click at [130, 368] on span at bounding box center [129, 371] width 6 height 6
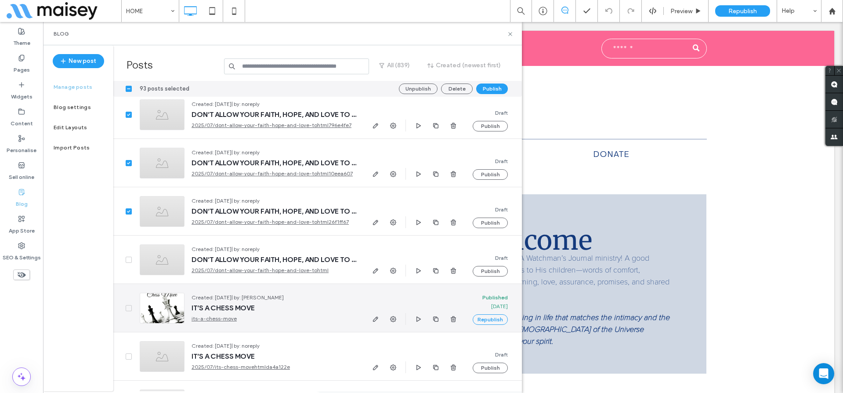
scroll to position [20659, 0]
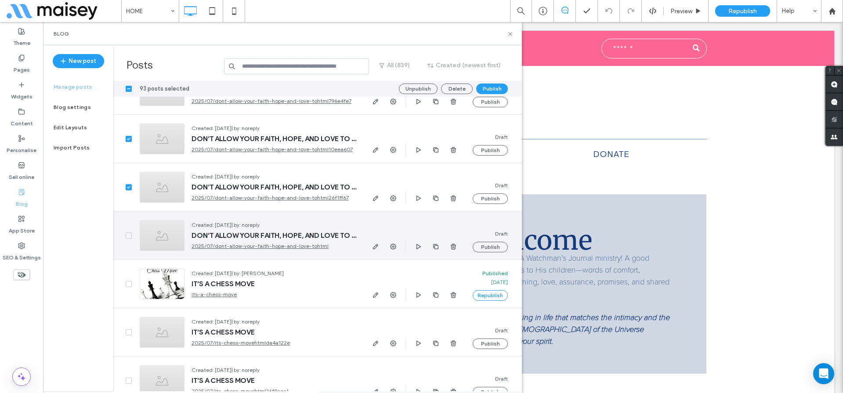
click at [126, 233] on span at bounding box center [129, 235] width 6 height 6
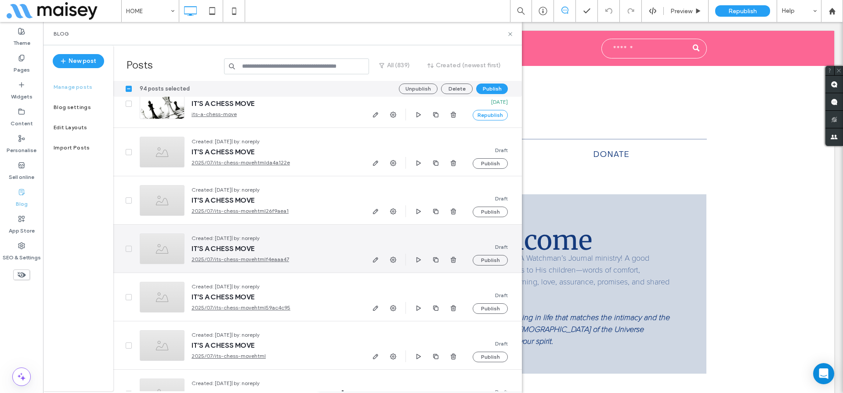
scroll to position [20836, 0]
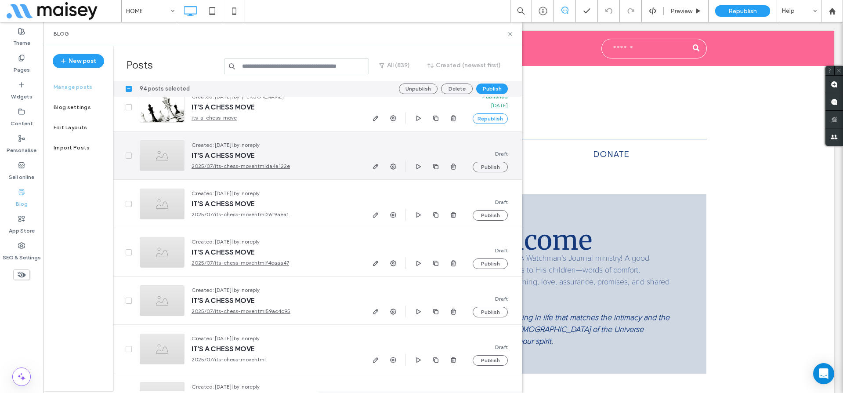
click at [130, 155] on icon at bounding box center [129, 155] width 4 height 3
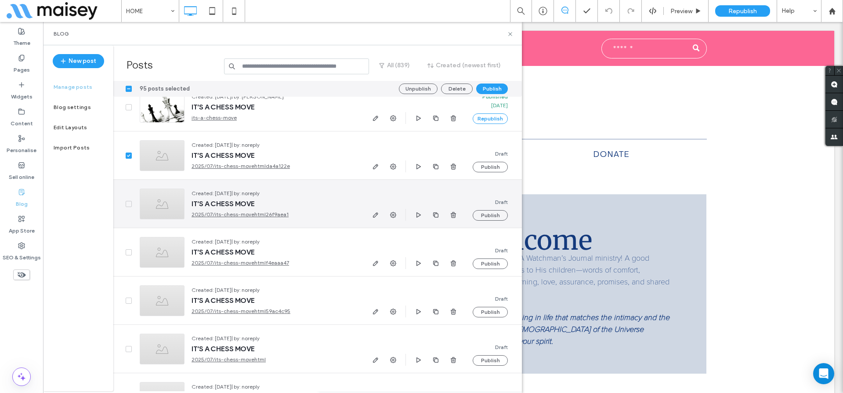
click at [130, 206] on span at bounding box center [129, 204] width 6 height 6
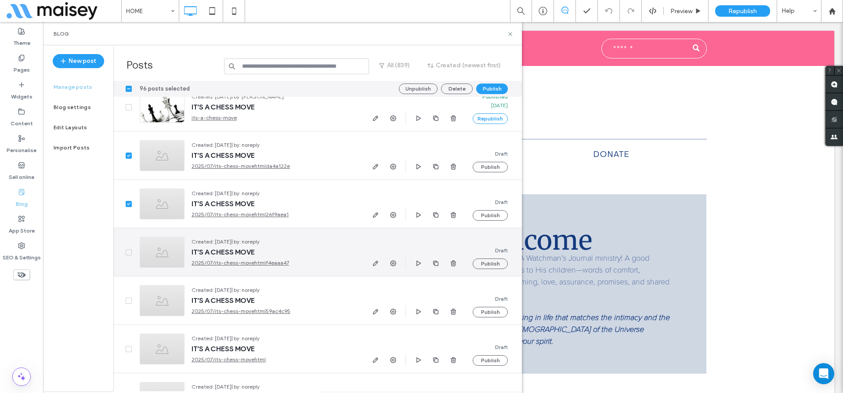
click at [127, 250] on span at bounding box center [129, 252] width 6 height 6
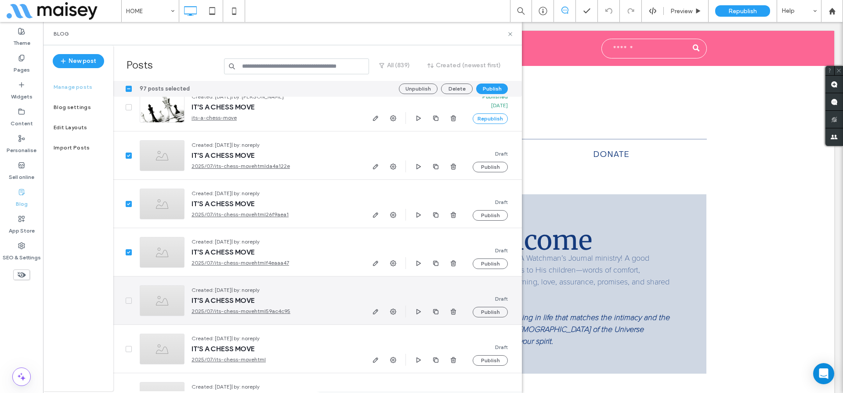
click at [128, 298] on span at bounding box center [129, 300] width 6 height 6
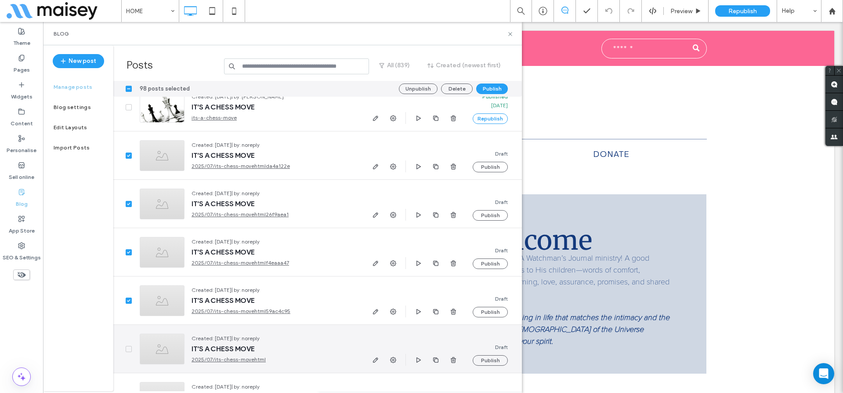
click at [127, 347] on icon at bounding box center [129, 348] width 4 height 3
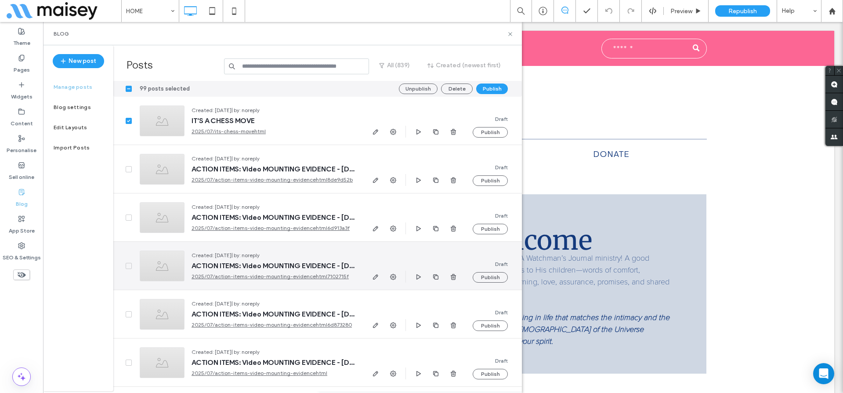
scroll to position [21072, 0]
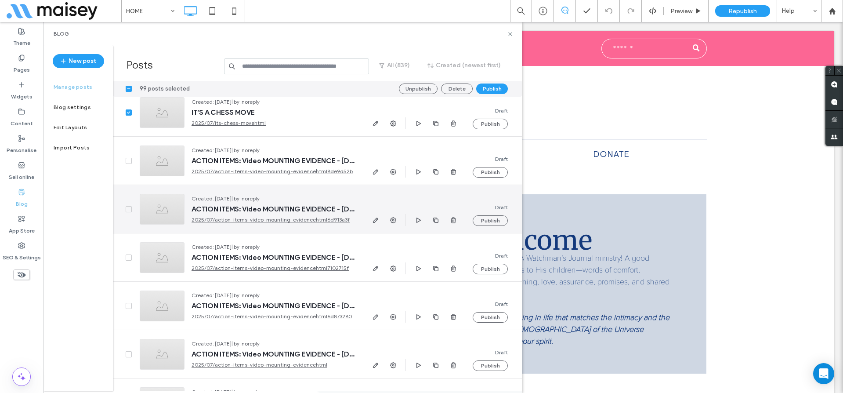
click at [129, 209] on icon at bounding box center [128, 209] width 3 height 3
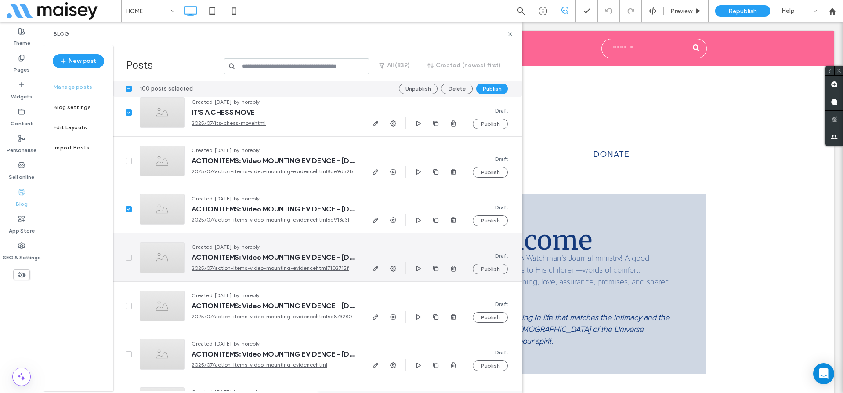
click at [129, 254] on span at bounding box center [129, 257] width 6 height 6
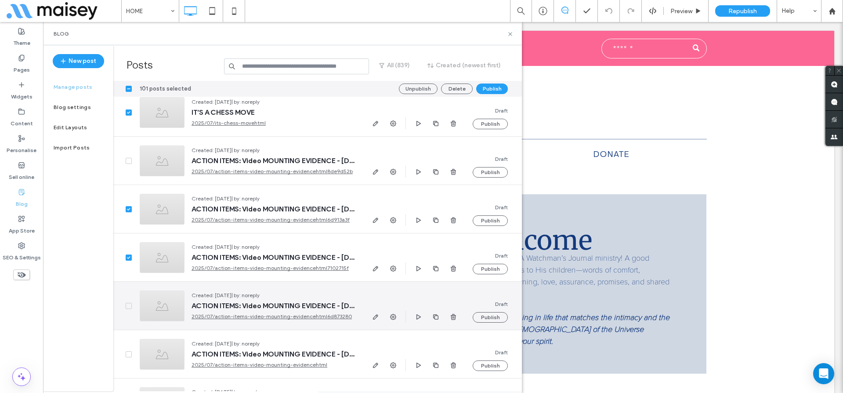
click at [127, 301] on div at bounding box center [122, 306] width 19 height 48
click at [128, 304] on icon at bounding box center [129, 305] width 4 height 3
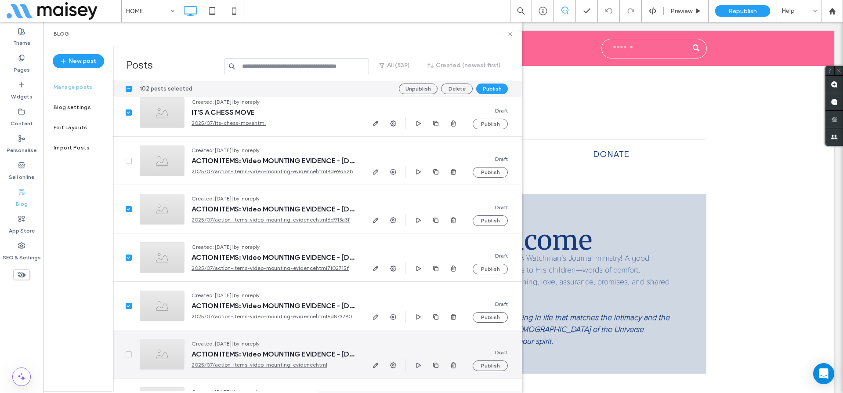
click at [130, 354] on span at bounding box center [129, 354] width 6 height 6
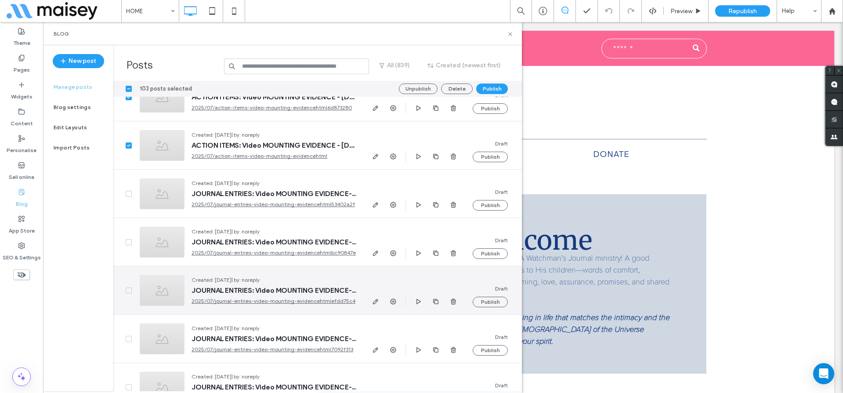
scroll to position [21286, 0]
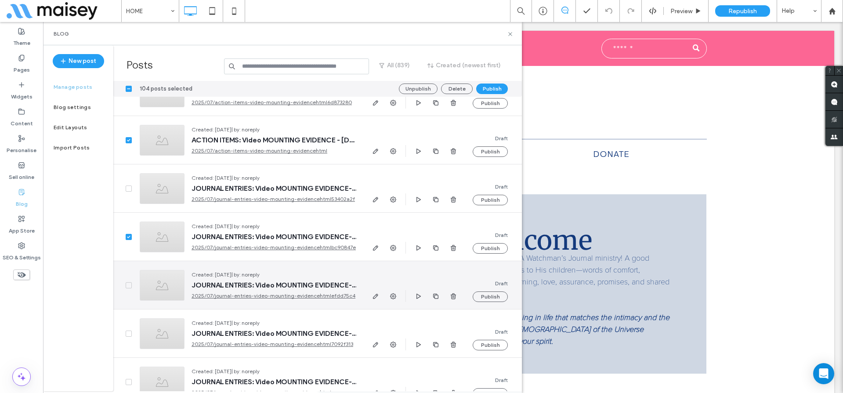
click at [126, 286] on span at bounding box center [129, 285] width 6 height 6
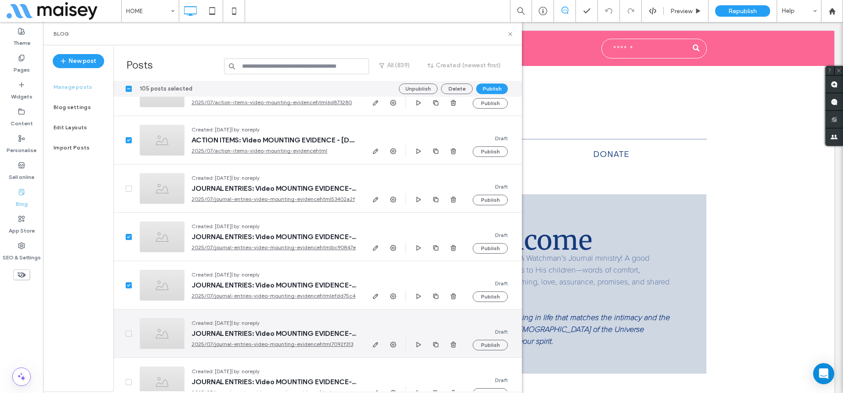
click at [129, 330] on span at bounding box center [129, 333] width 6 height 6
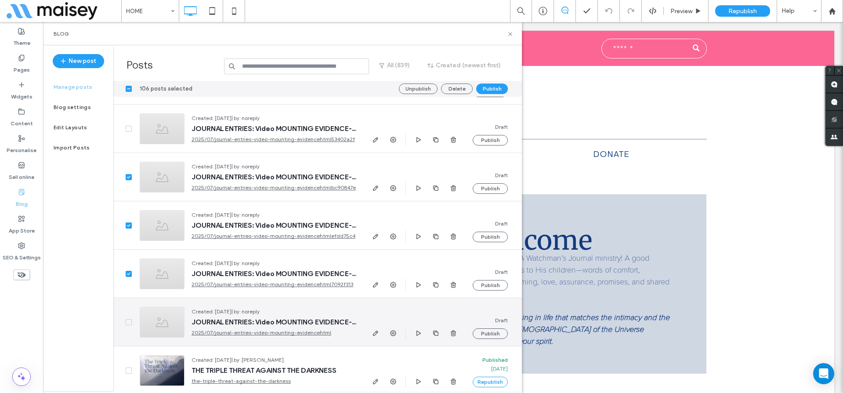
scroll to position [21413, 0]
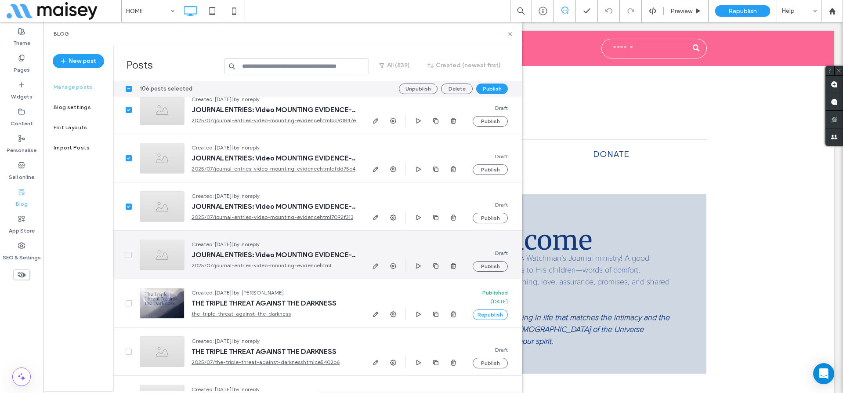
click at [129, 253] on icon at bounding box center [129, 254] width 4 height 3
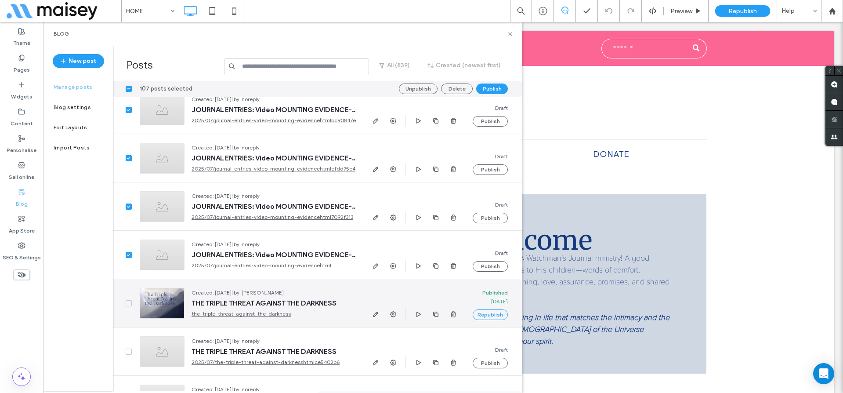
scroll to position [21446, 0]
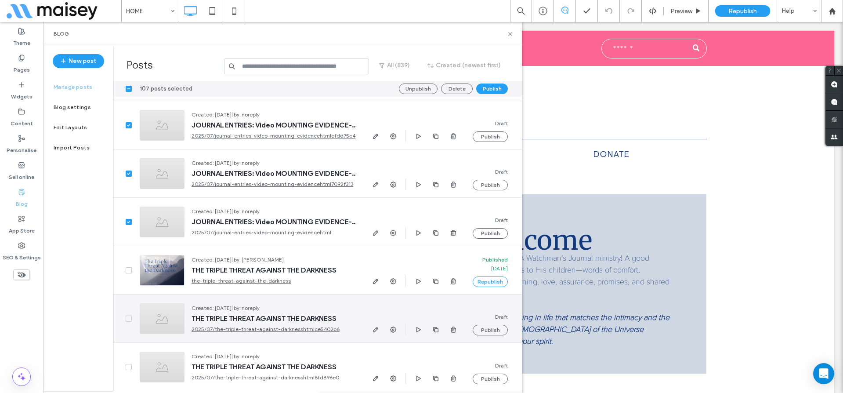
click at [125, 317] on div at bounding box center [122, 318] width 19 height 48
click at [129, 320] on span at bounding box center [129, 318] width 6 height 6
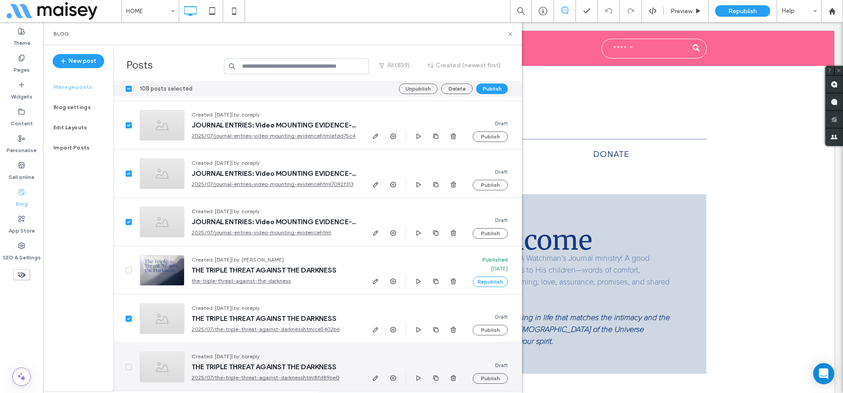
click at [128, 367] on icon at bounding box center [128, 366] width 3 height 3
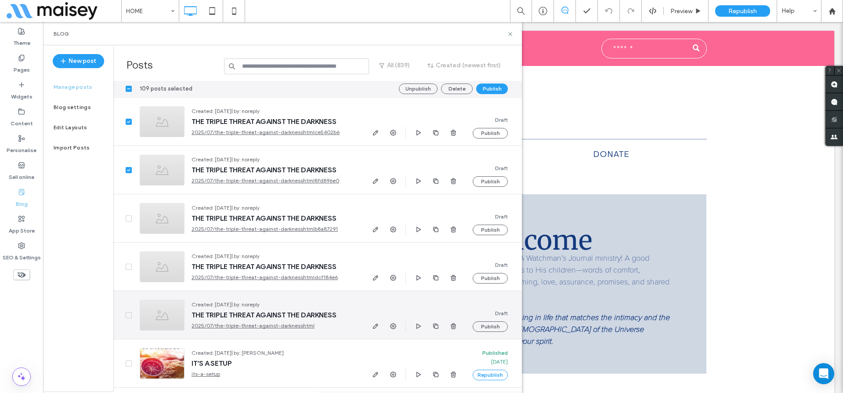
scroll to position [21637, 0]
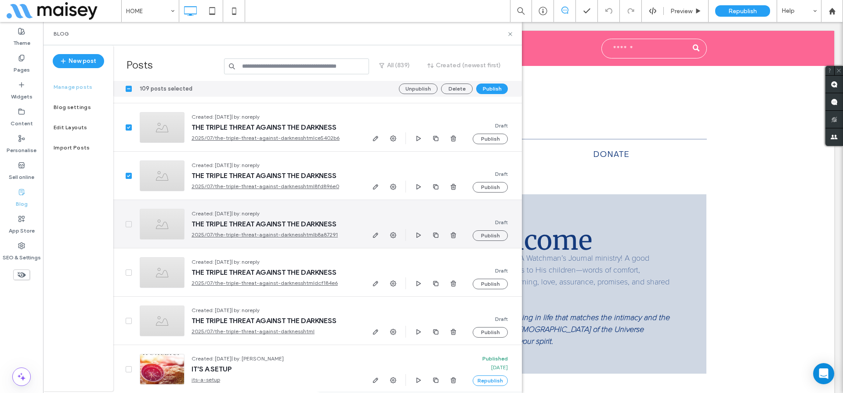
click at [126, 222] on span at bounding box center [129, 224] width 6 height 6
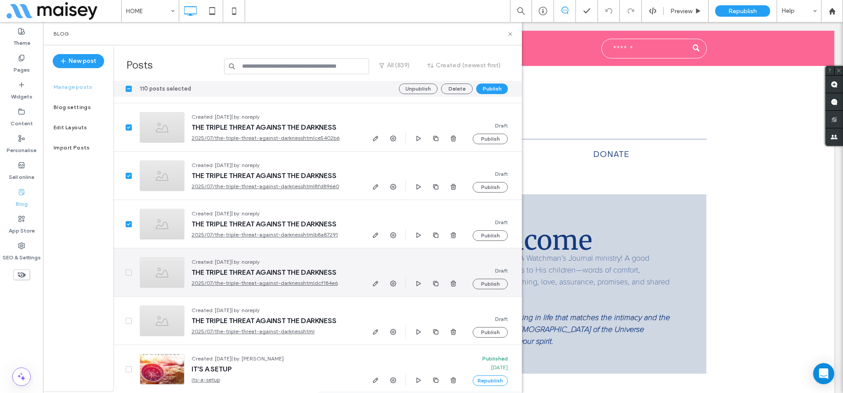
click at [126, 271] on span at bounding box center [129, 272] width 6 height 6
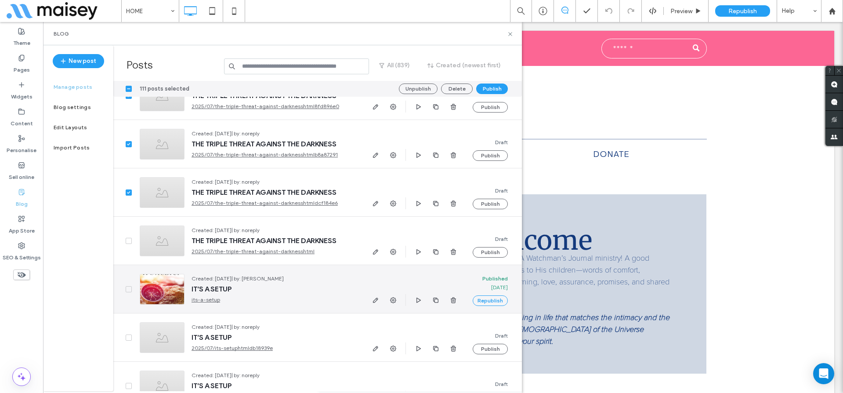
scroll to position [21732, 0]
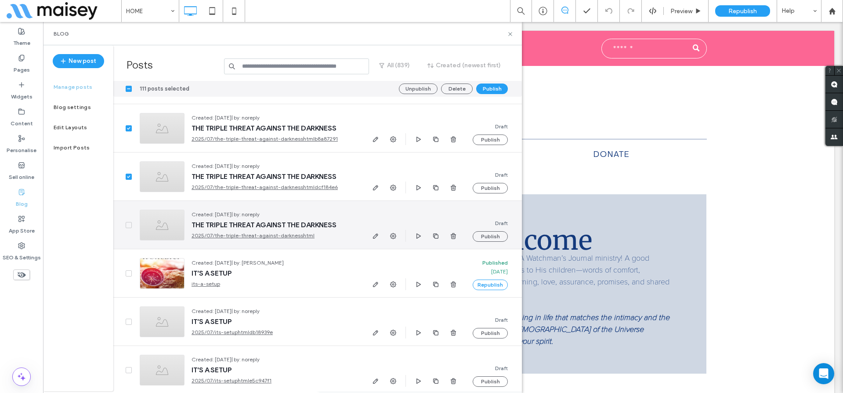
click at [126, 224] on span at bounding box center [129, 225] width 6 height 6
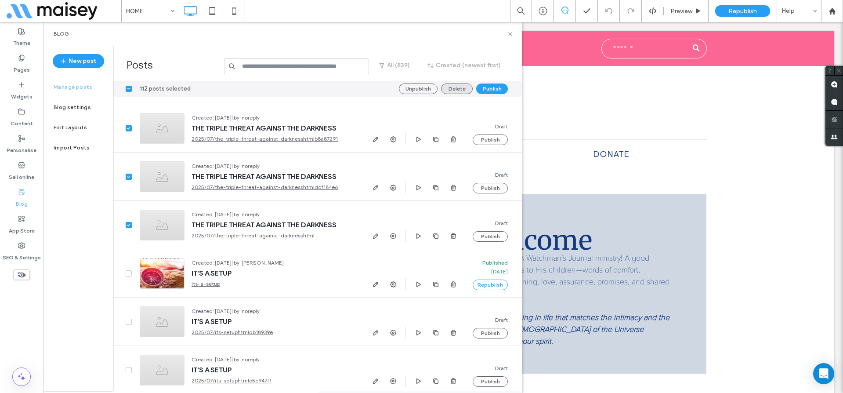
click at [456, 89] on button "Delete" at bounding box center [457, 88] width 32 height 11
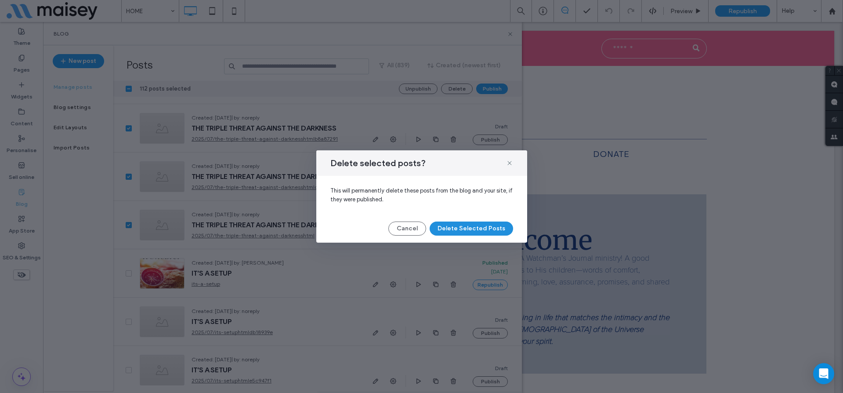
click at [464, 229] on button "Delete Selected Posts" at bounding box center [471, 228] width 83 height 14
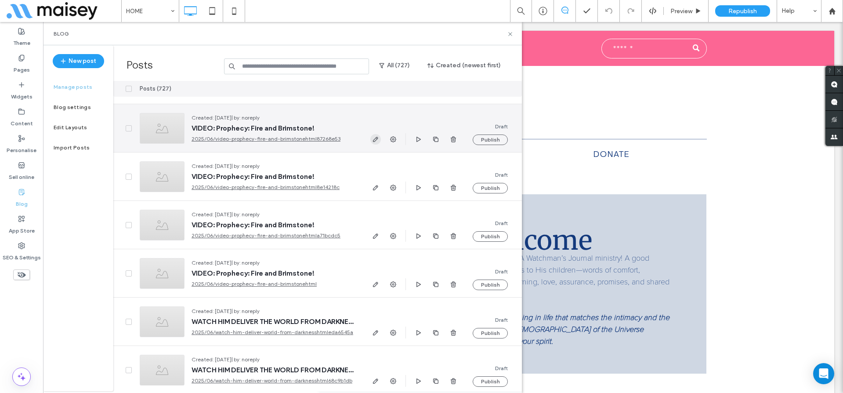
click at [375, 142] on icon "button" at bounding box center [375, 139] width 7 height 7
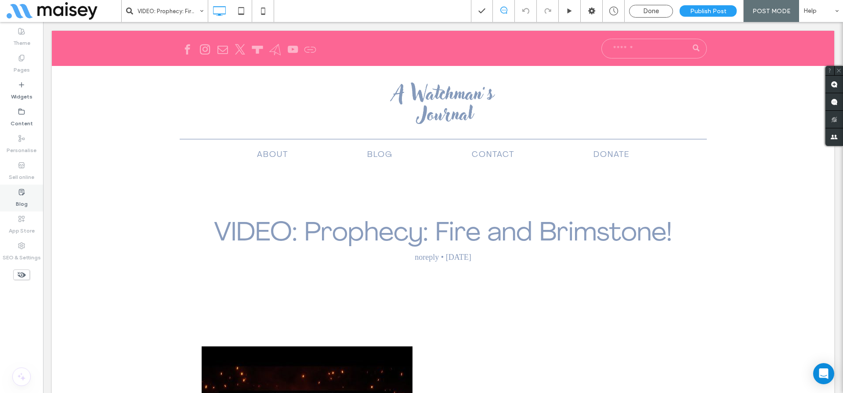
click at [25, 192] on div "Blog" at bounding box center [21, 197] width 43 height 27
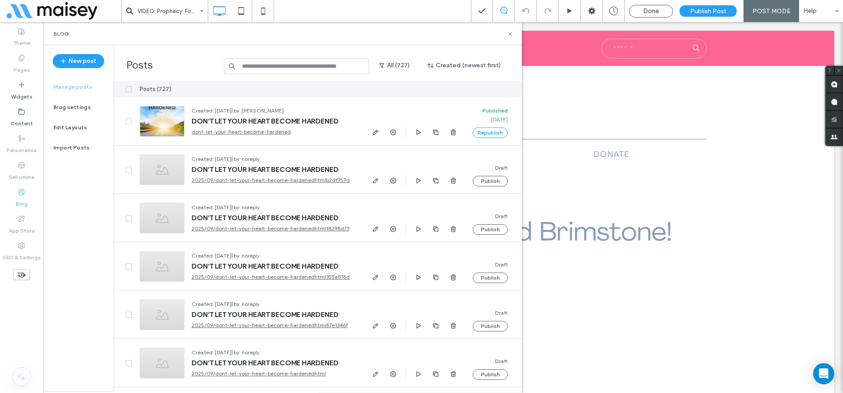
click at [25, 194] on div "Blog" at bounding box center [21, 197] width 43 height 27
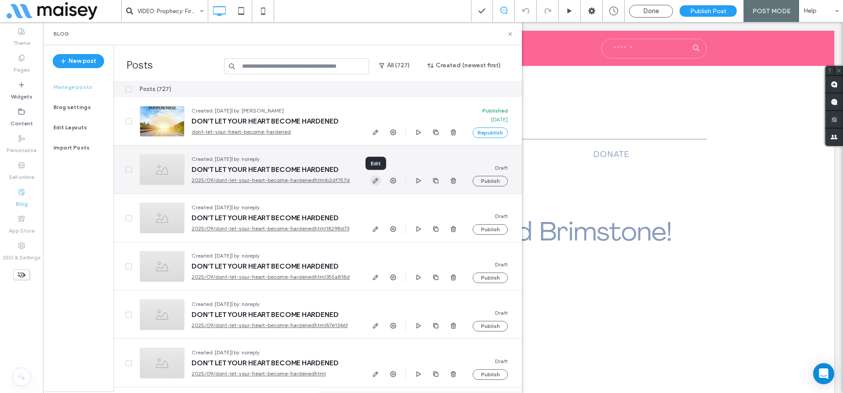
click at [376, 181] on use "button" at bounding box center [375, 180] width 5 height 5
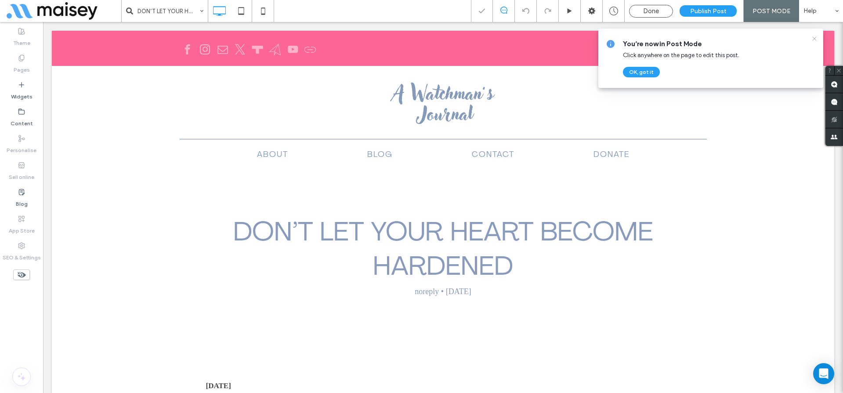
click at [816, 36] on icon at bounding box center [814, 38] width 7 height 7
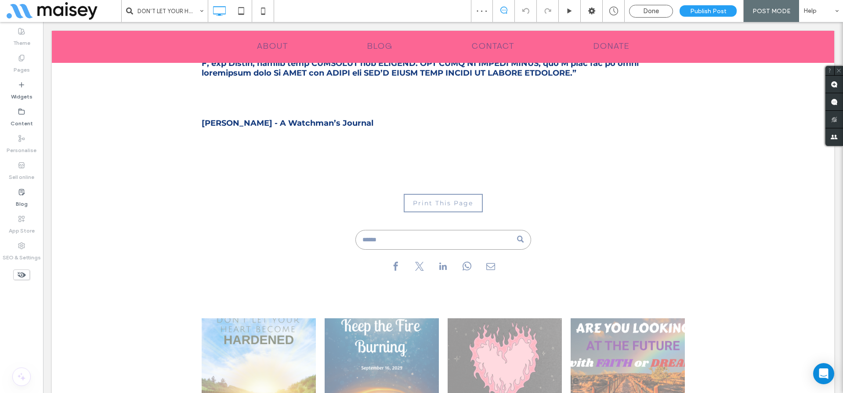
scroll to position [568, 0]
drag, startPoint x: 14, startPoint y: 195, endPoint x: 492, endPoint y: 369, distance: 509.1
click at [14, 195] on div "Blog" at bounding box center [21, 197] width 43 height 27
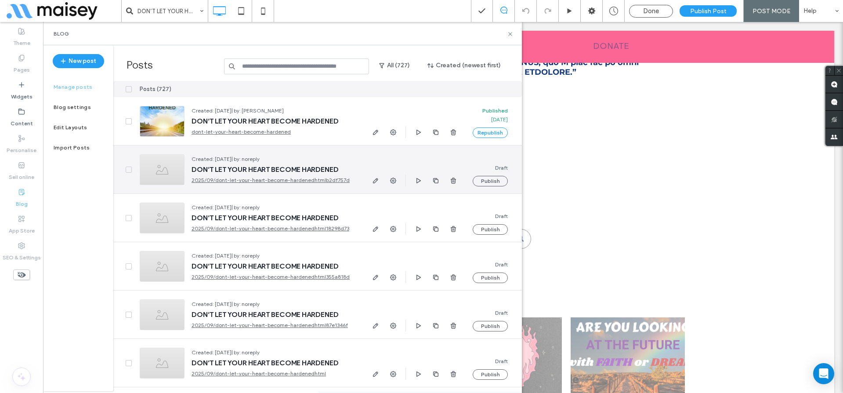
click at [126, 170] on span at bounding box center [129, 169] width 6 height 6
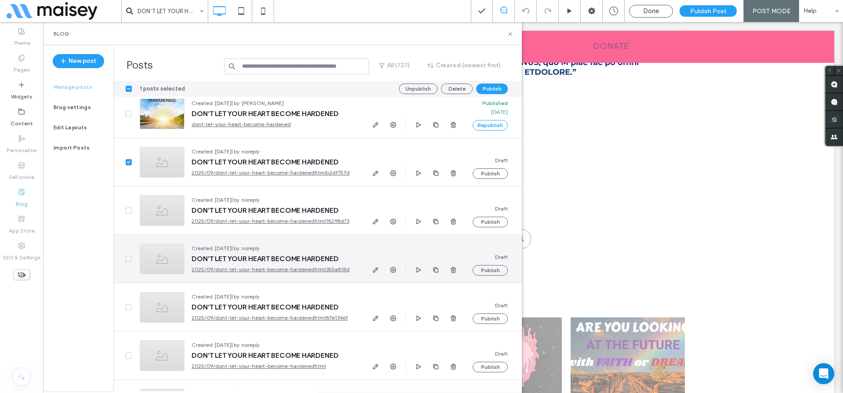
scroll to position [0, 0]
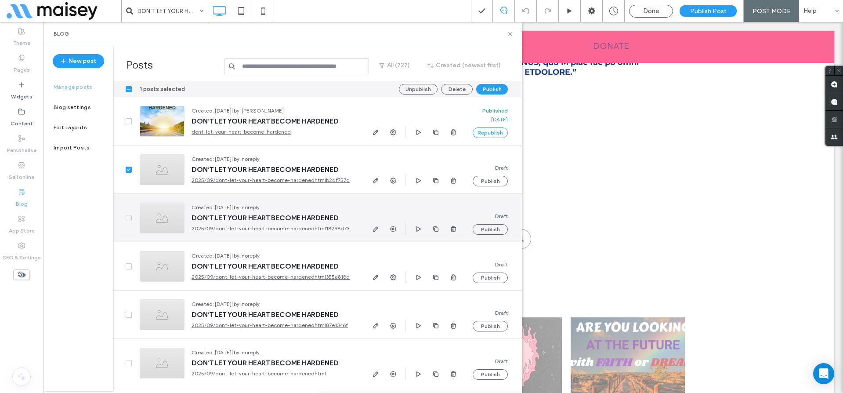
click at [130, 217] on icon at bounding box center [128, 218] width 3 height 3
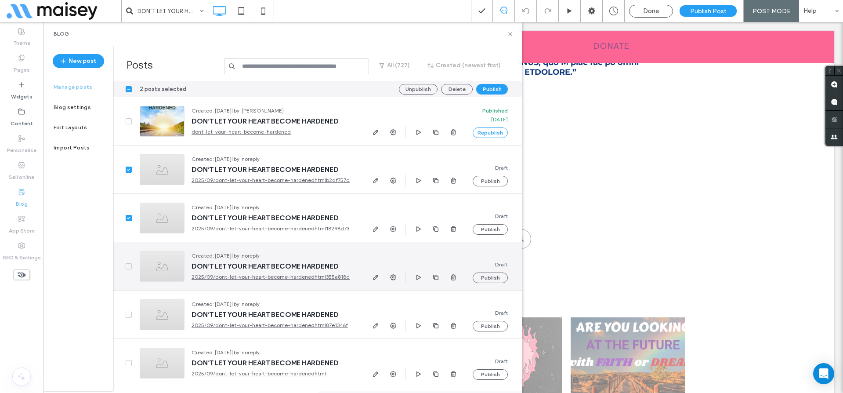
click at [129, 265] on icon at bounding box center [129, 266] width 4 height 3
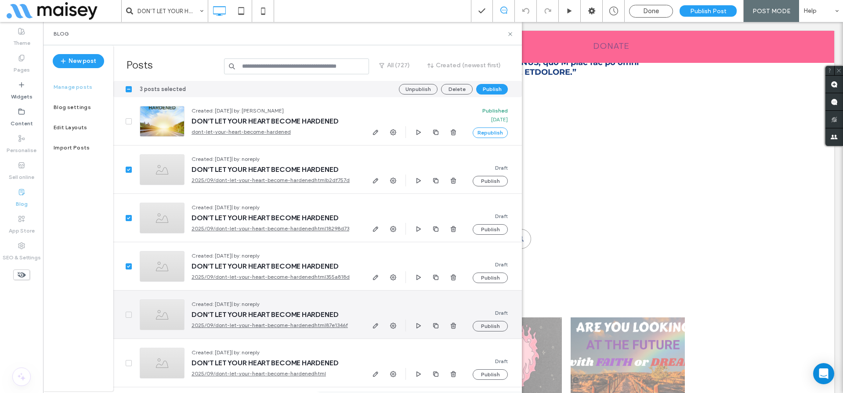
click at [126, 314] on span at bounding box center [129, 314] width 6 height 6
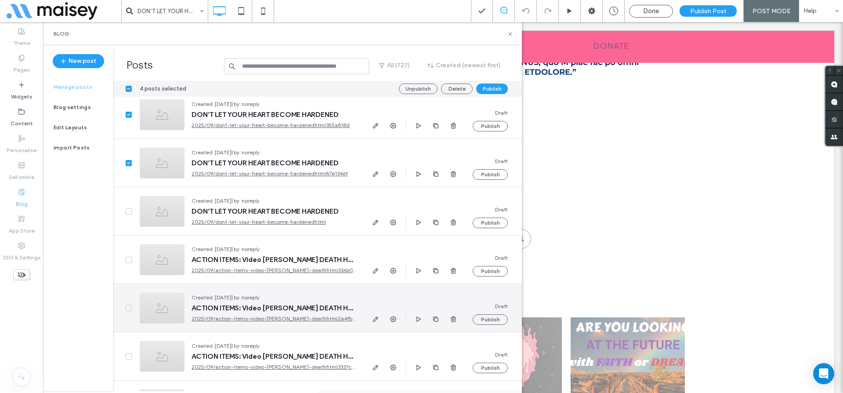
scroll to position [177, 0]
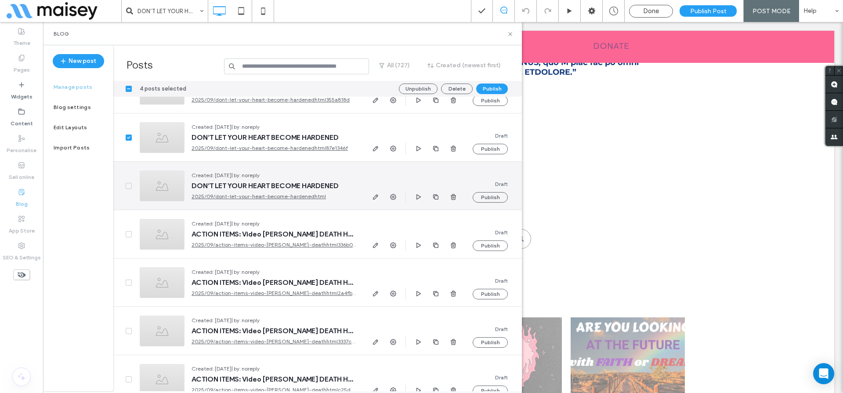
click at [128, 185] on icon at bounding box center [129, 185] width 4 height 3
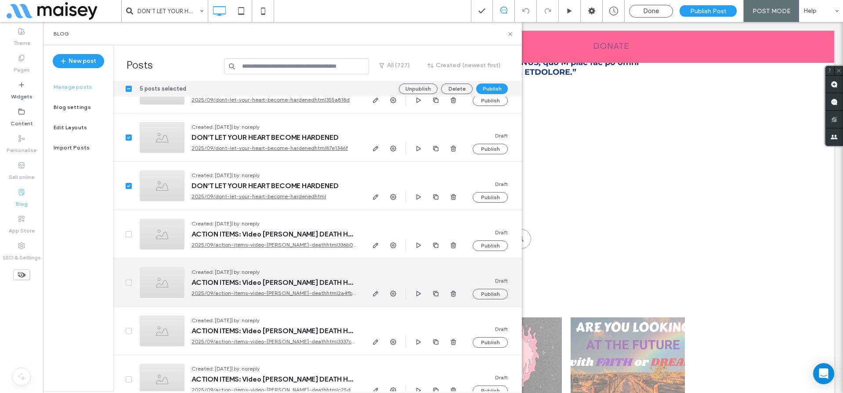
click at [127, 280] on span at bounding box center [129, 282] width 6 height 6
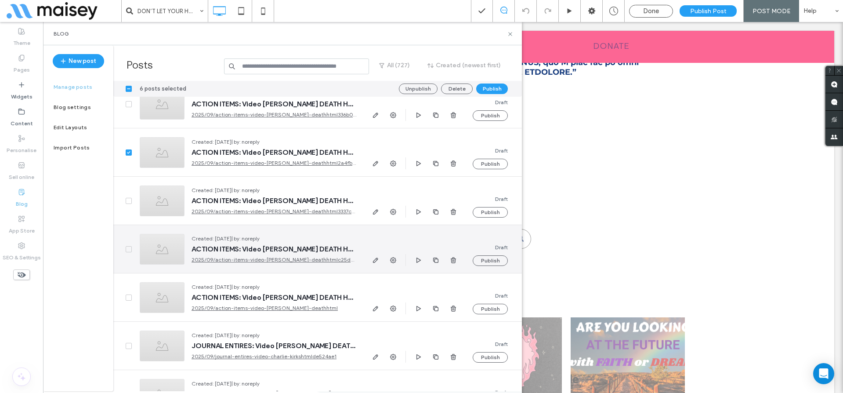
scroll to position [311, 0]
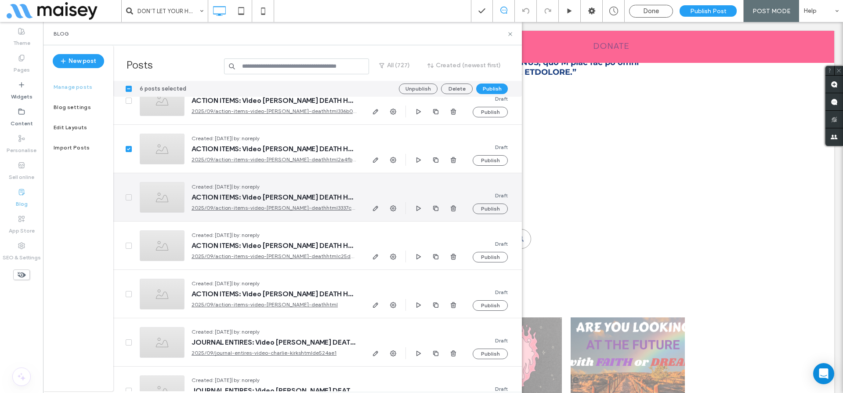
click at [127, 197] on icon at bounding box center [128, 197] width 3 height 3
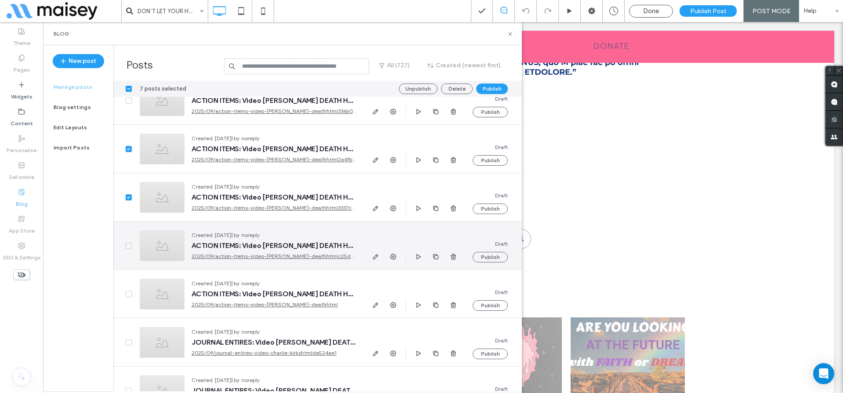
click at [127, 247] on span at bounding box center [129, 245] width 6 height 6
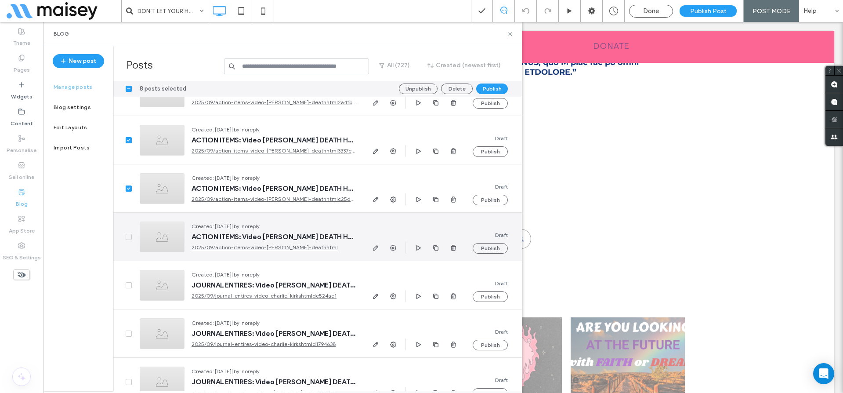
click at [129, 235] on icon at bounding box center [129, 236] width 4 height 3
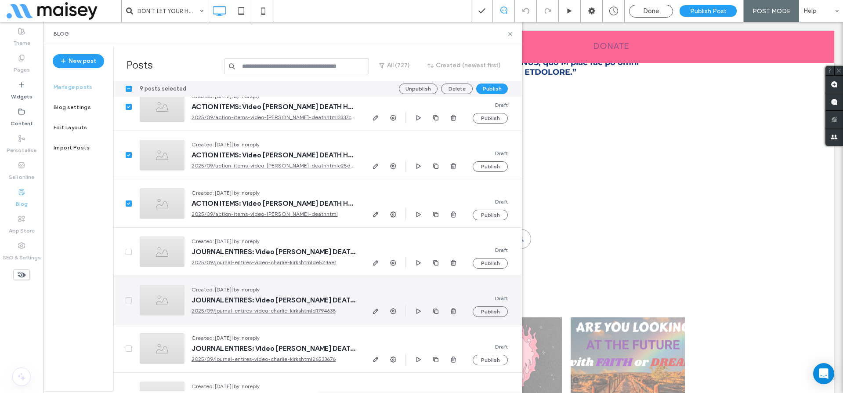
scroll to position [411, 0]
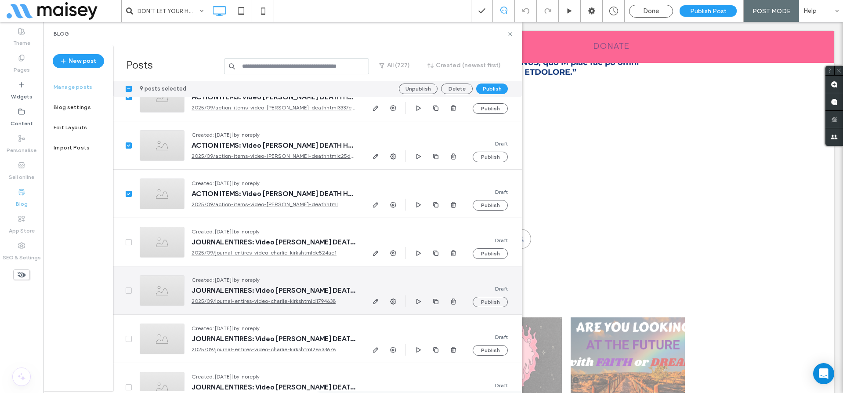
click at [128, 291] on icon at bounding box center [128, 290] width 3 height 3
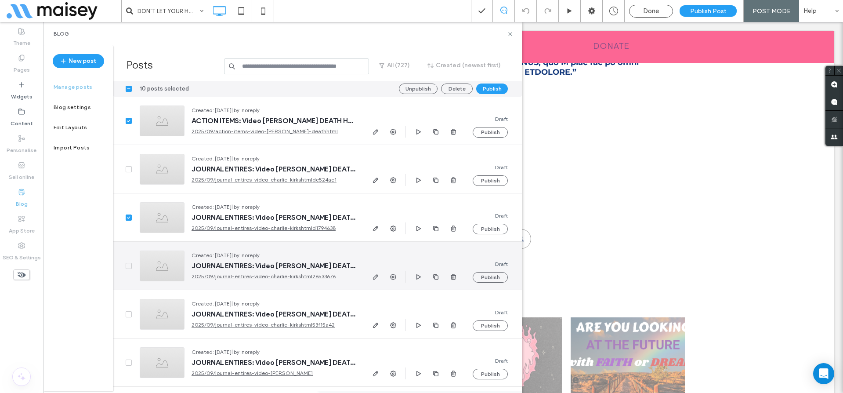
scroll to position [495, 0]
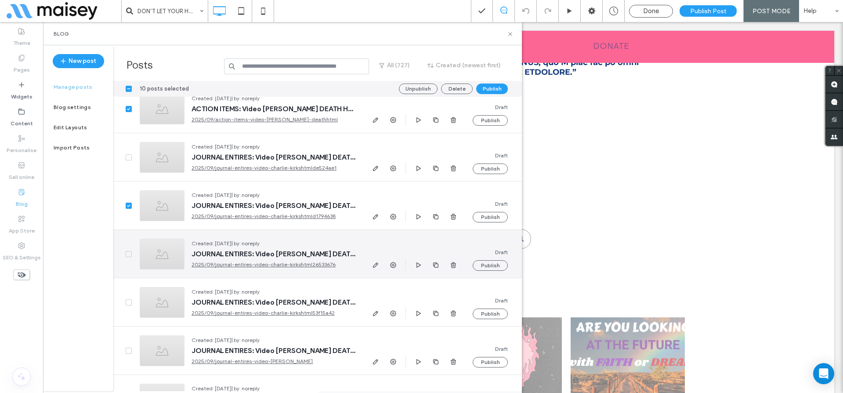
click at [127, 253] on icon at bounding box center [129, 254] width 4 height 3
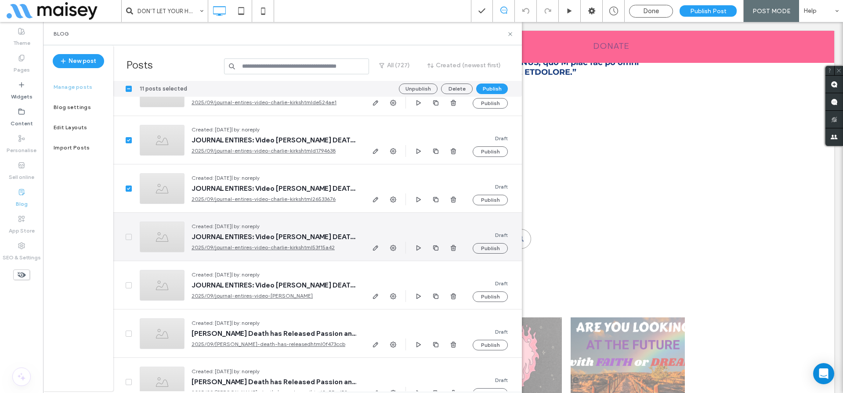
scroll to position [565, 0]
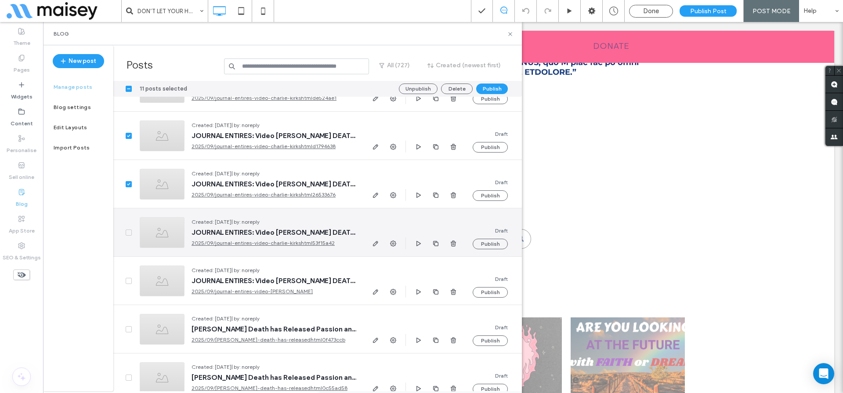
click at [127, 233] on icon at bounding box center [129, 232] width 4 height 3
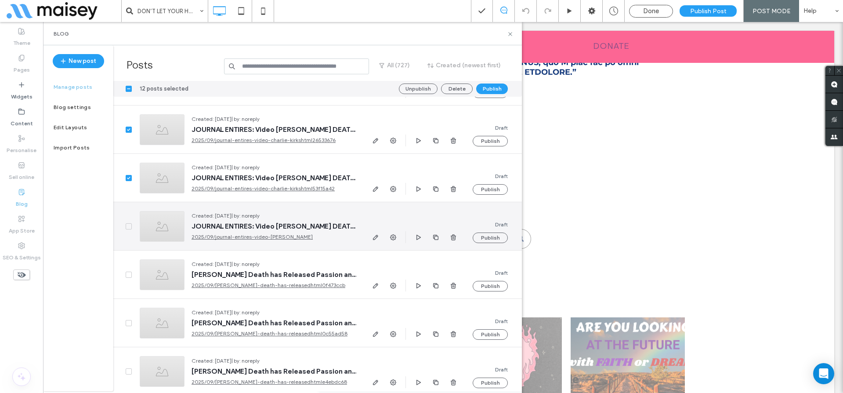
scroll to position [626, 0]
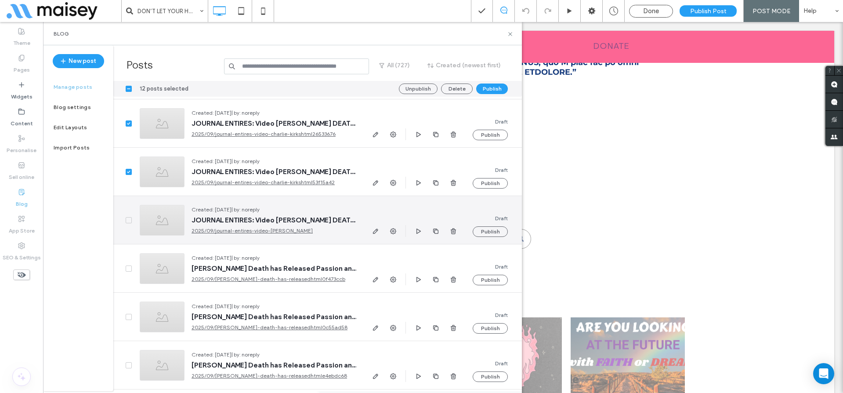
click at [128, 219] on icon at bounding box center [129, 220] width 4 height 3
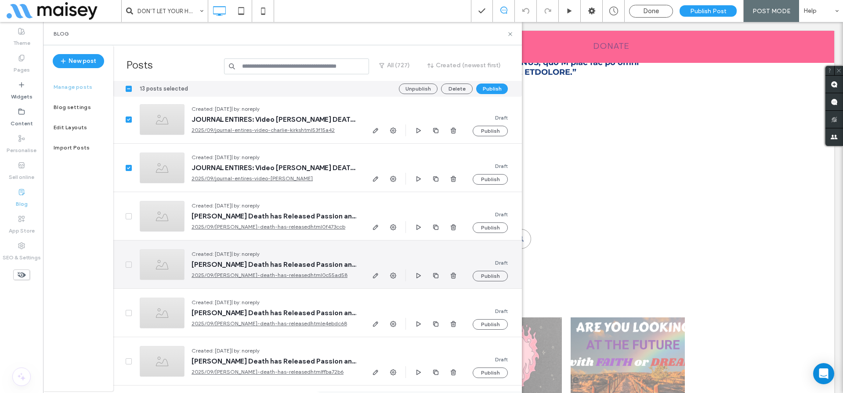
scroll to position [686, 0]
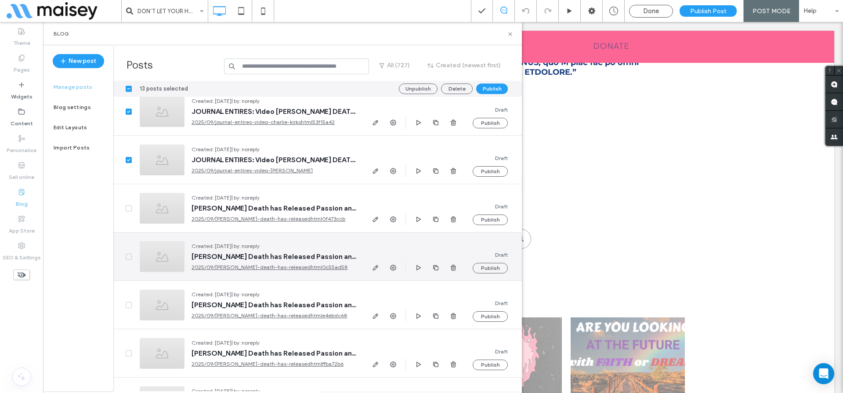
click at [129, 256] on icon at bounding box center [128, 256] width 3 height 3
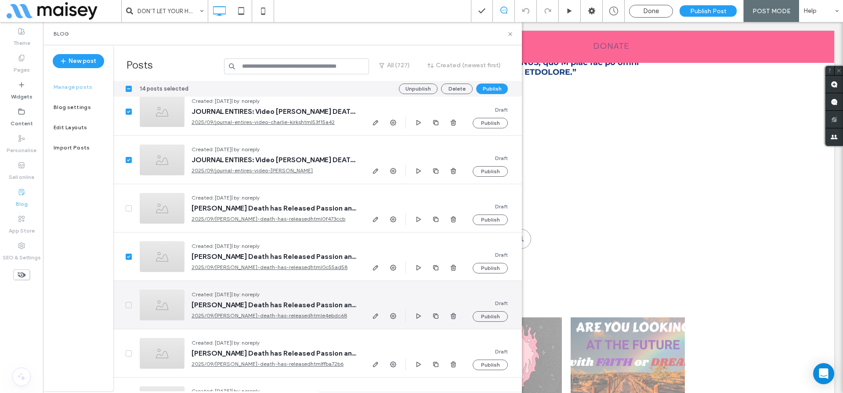
click at [126, 306] on span at bounding box center [129, 305] width 6 height 6
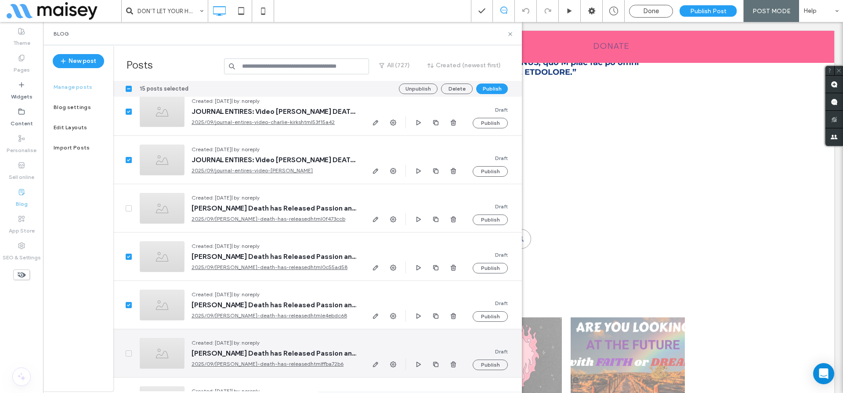
click at [127, 354] on icon at bounding box center [129, 353] width 4 height 3
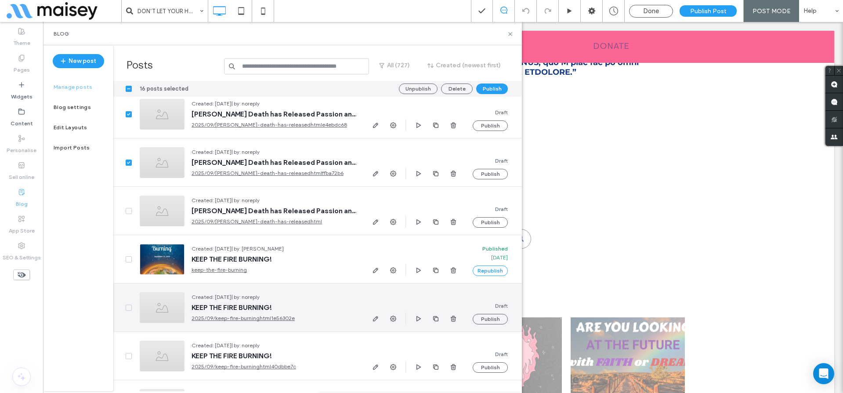
scroll to position [878, 0]
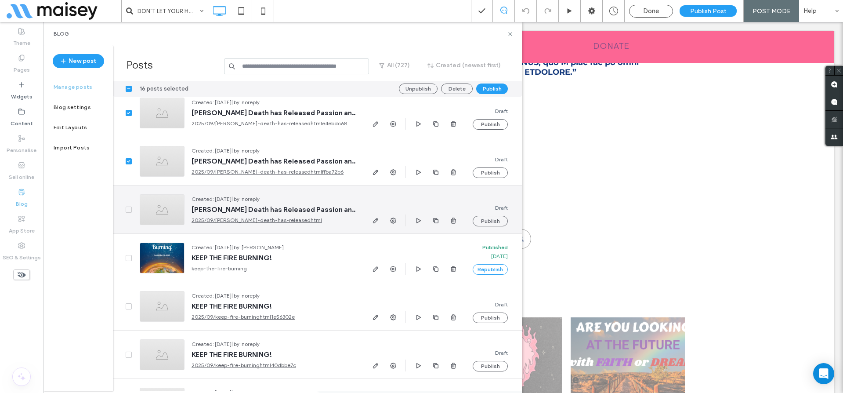
click at [129, 208] on icon at bounding box center [129, 209] width 4 height 3
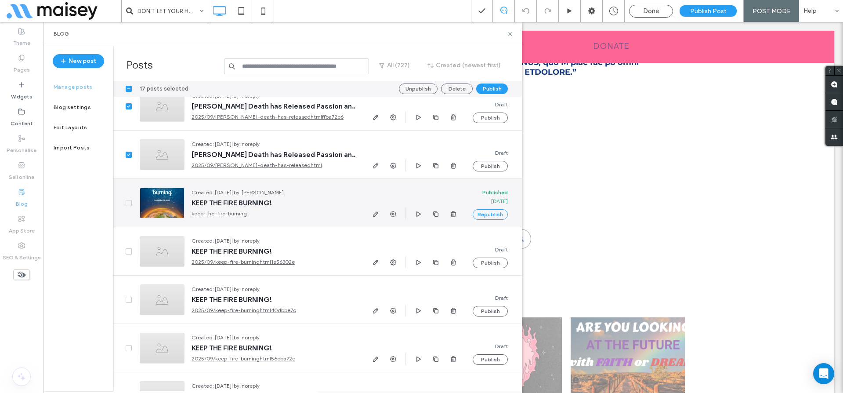
scroll to position [977, 0]
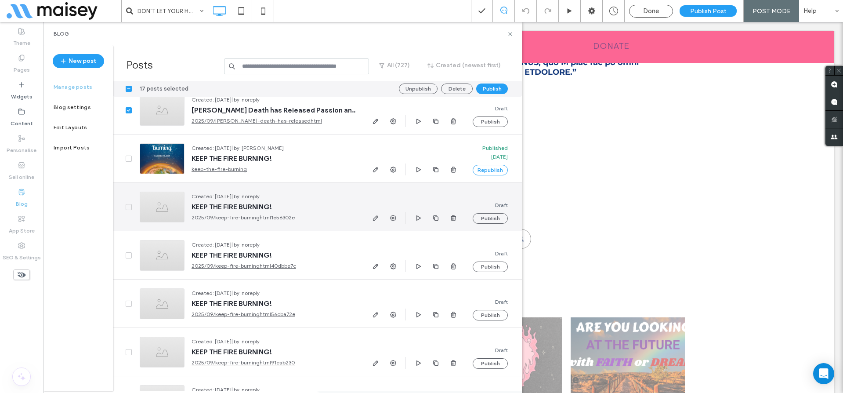
click at [128, 207] on icon at bounding box center [128, 207] width 3 height 3
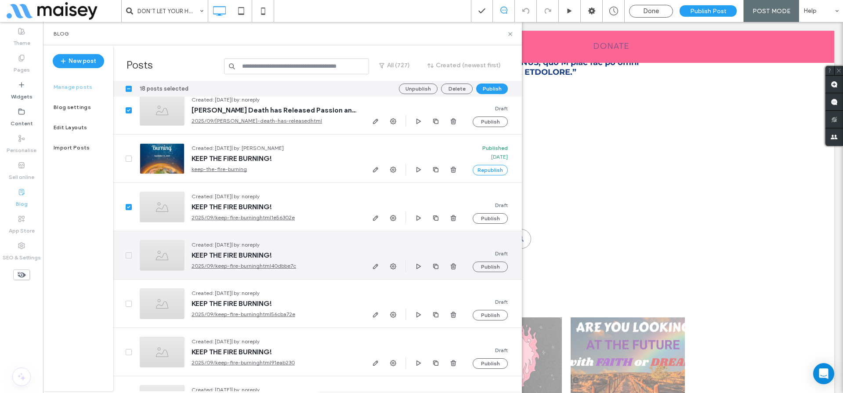
click at [127, 254] on icon at bounding box center [129, 255] width 4 height 3
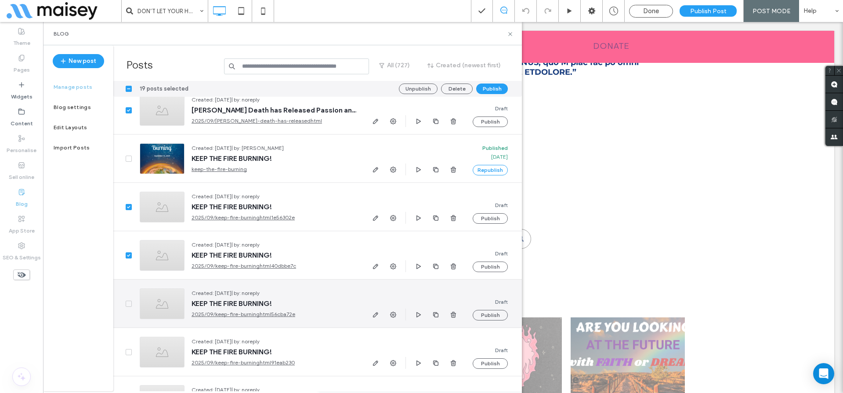
click at [131, 303] on span at bounding box center [129, 303] width 6 height 6
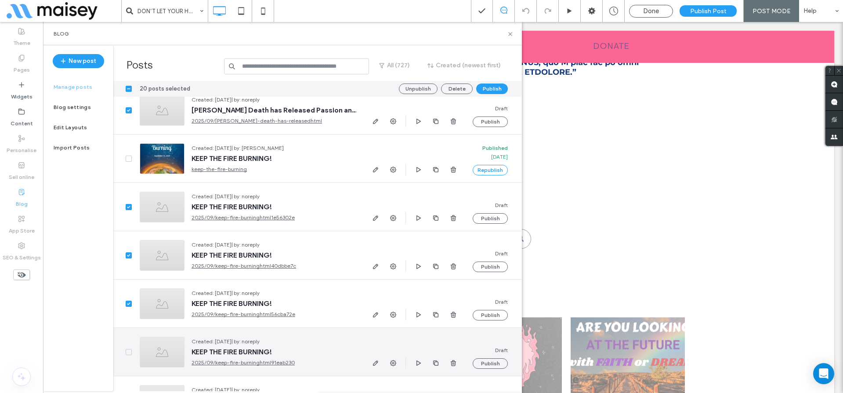
click at [128, 355] on div at bounding box center [122, 352] width 19 height 48
click at [129, 349] on span at bounding box center [129, 352] width 6 height 6
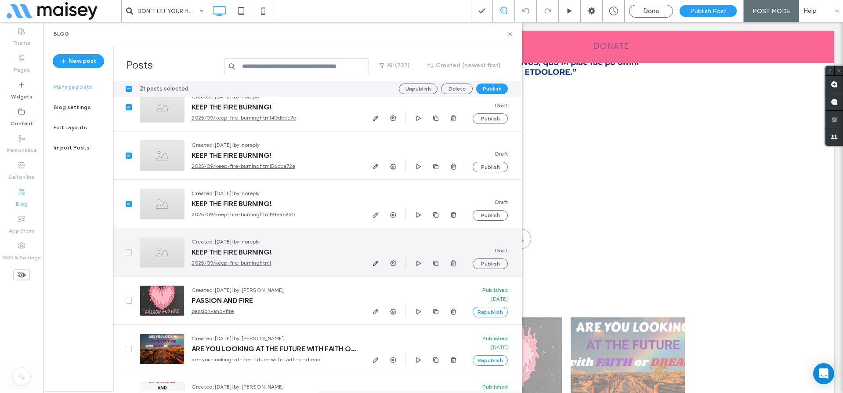
scroll to position [1137, 0]
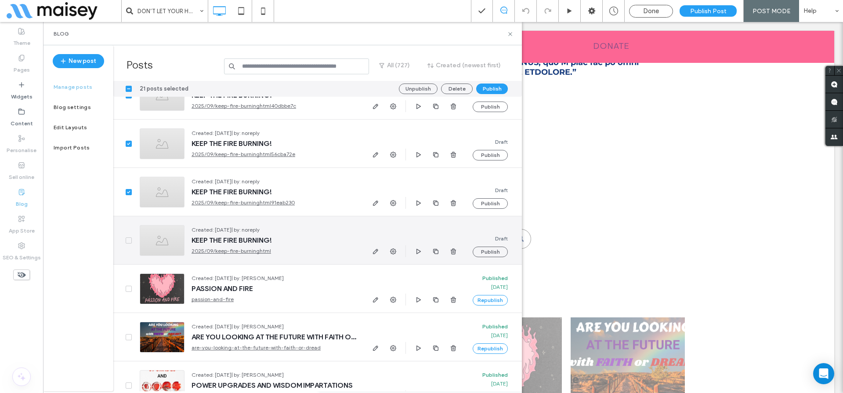
click at [126, 238] on span at bounding box center [129, 240] width 6 height 6
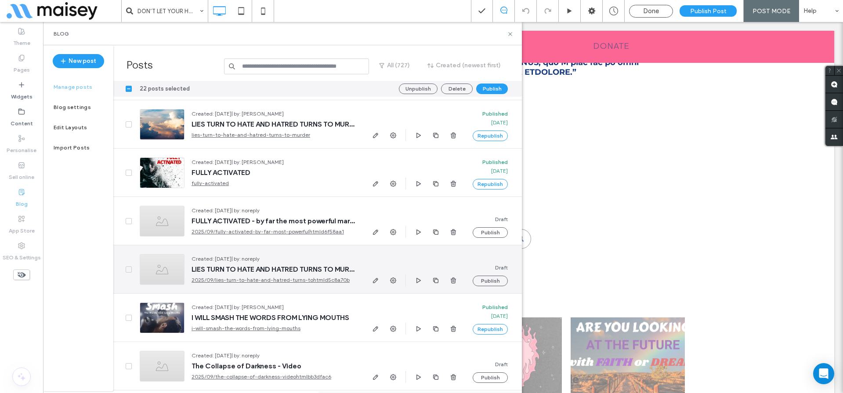
scroll to position [1495, 0]
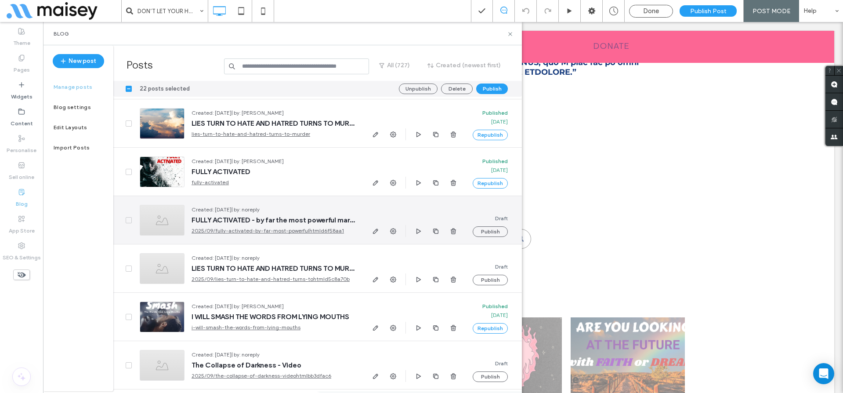
click at [126, 220] on span at bounding box center [129, 220] width 6 height 6
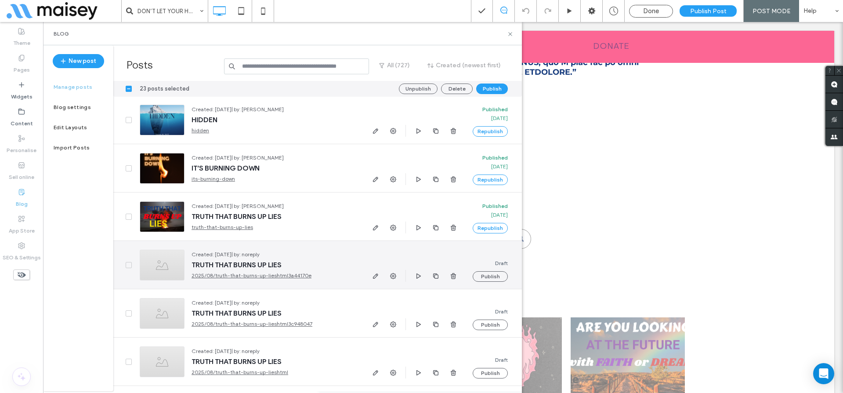
scroll to position [3722, 0]
click at [129, 260] on div at bounding box center [122, 264] width 19 height 48
click at [128, 263] on icon at bounding box center [129, 264] width 4 height 3
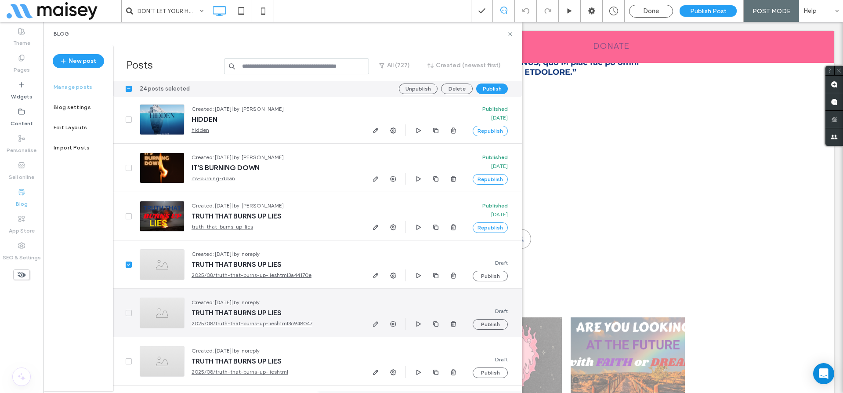
click at [124, 313] on div at bounding box center [122, 313] width 19 height 48
click at [127, 312] on icon at bounding box center [128, 312] width 3 height 3
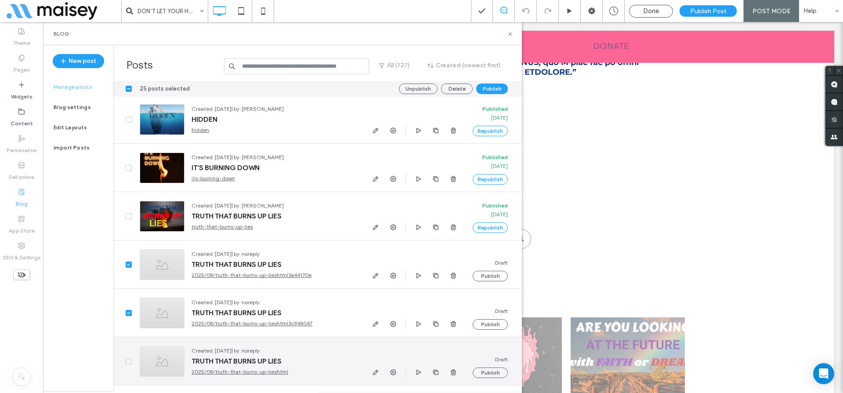
click at [127, 361] on icon at bounding box center [129, 361] width 4 height 3
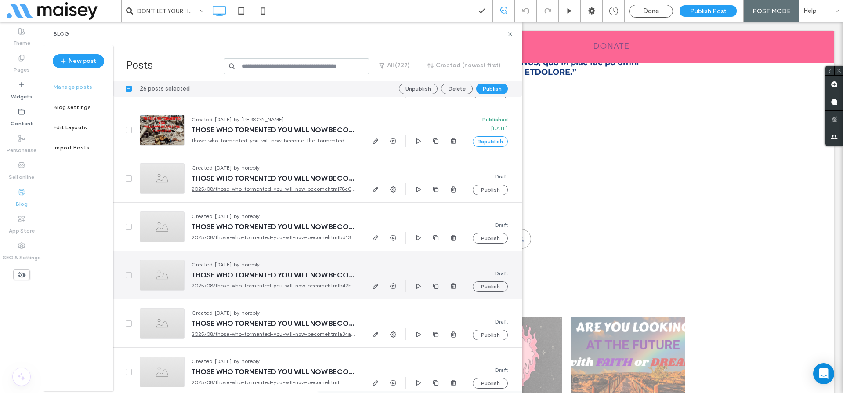
scroll to position [4006, 0]
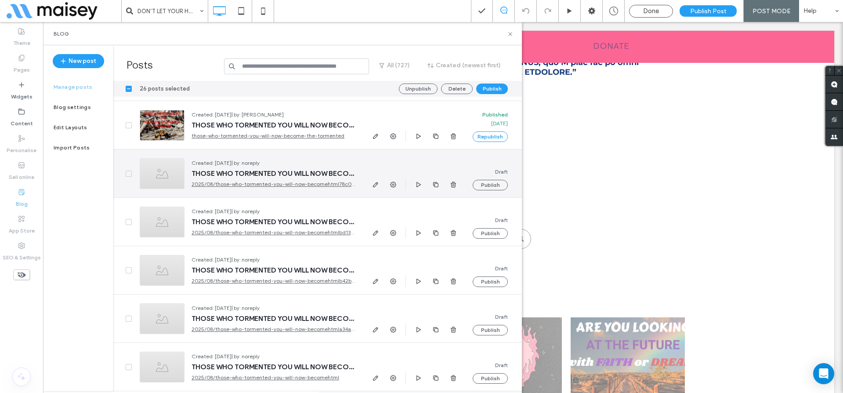
click at [127, 172] on icon at bounding box center [129, 173] width 4 height 3
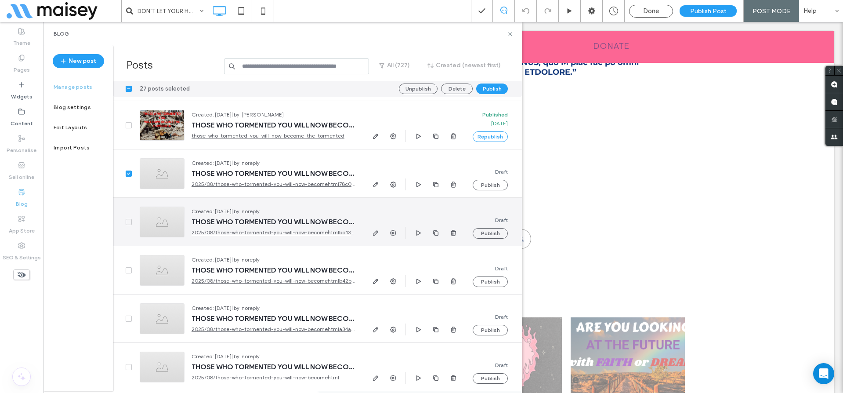
click at [127, 221] on icon at bounding box center [129, 221] width 4 height 3
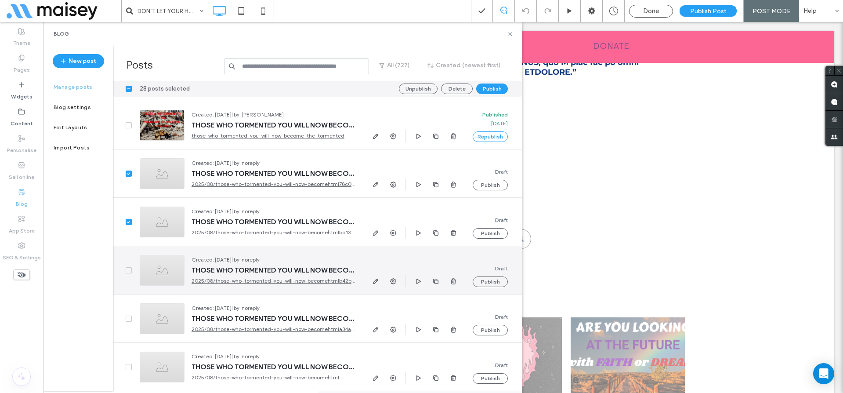
click at [127, 268] on span at bounding box center [129, 270] width 6 height 6
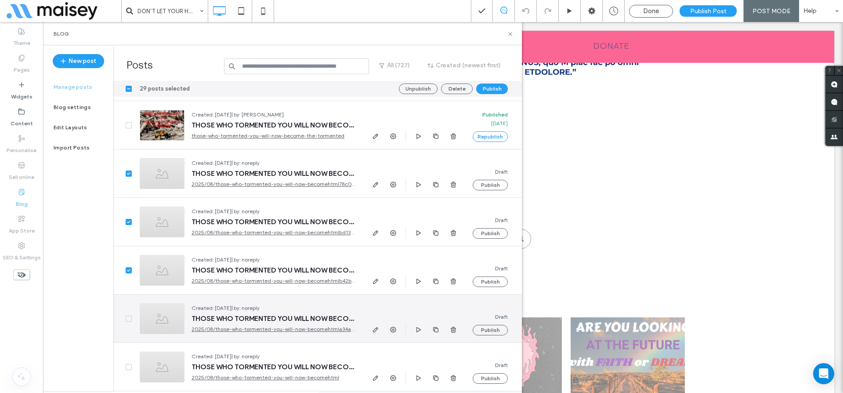
click at [130, 320] on span at bounding box center [129, 318] width 6 height 6
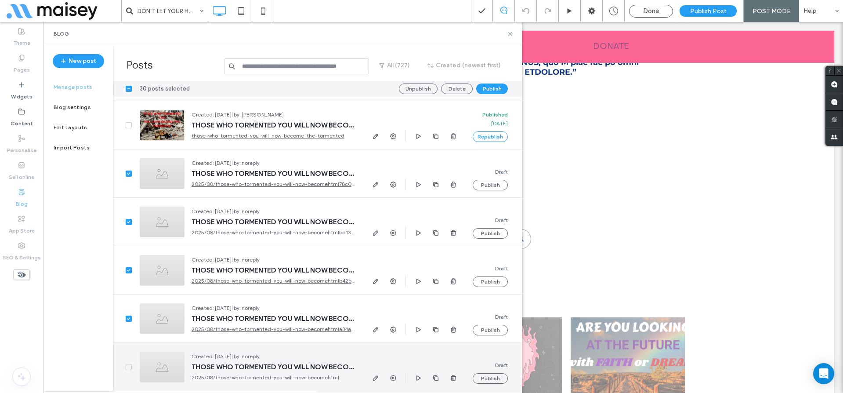
click at [126, 366] on span at bounding box center [129, 367] width 6 height 6
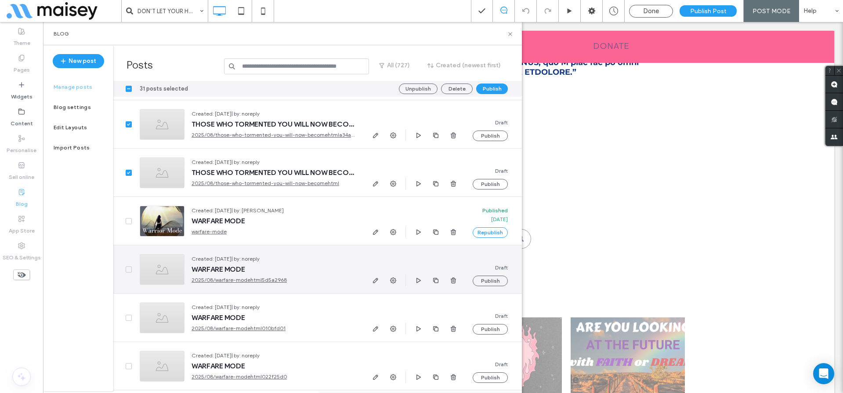
scroll to position [4209, 0]
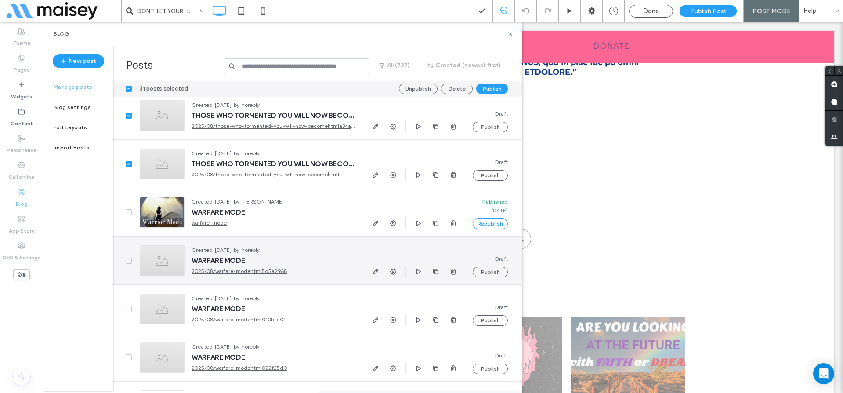
click at [129, 259] on icon at bounding box center [129, 260] width 4 height 3
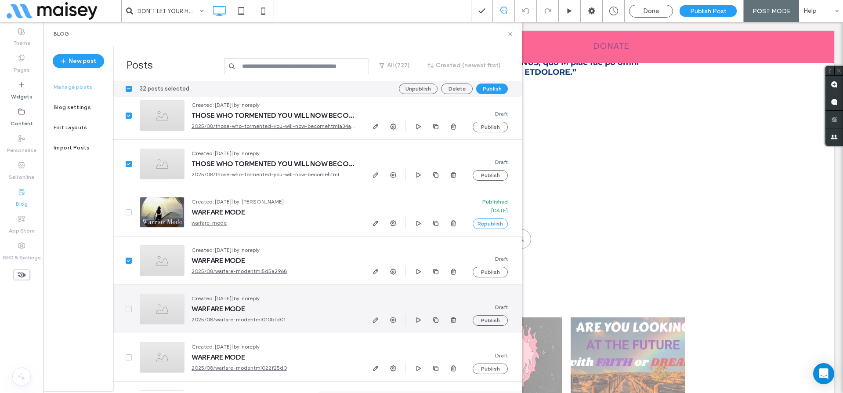
click at [128, 306] on span at bounding box center [129, 309] width 6 height 6
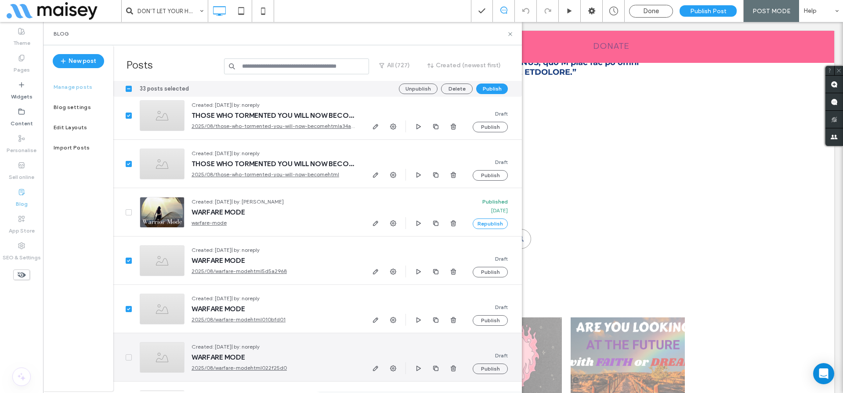
click at [127, 356] on icon at bounding box center [129, 357] width 4 height 3
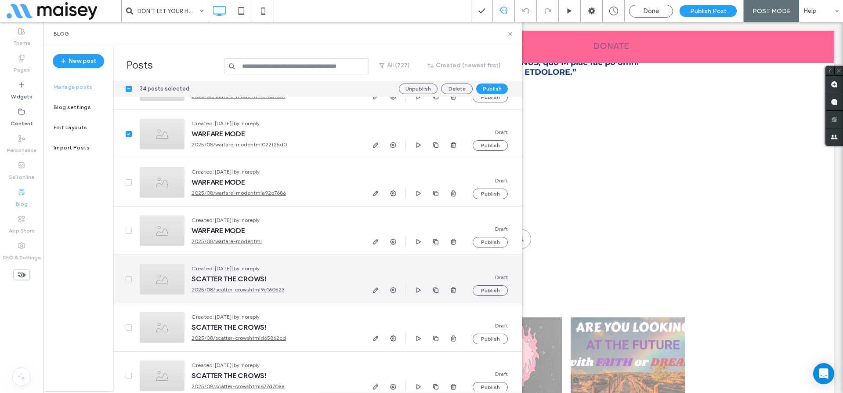
scroll to position [4448, 0]
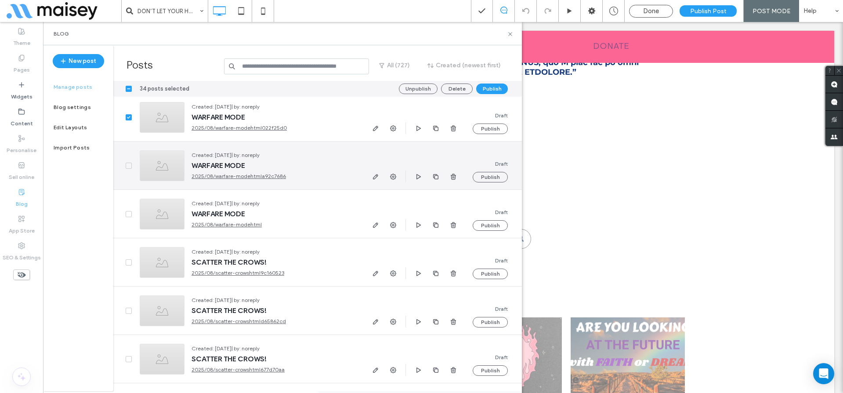
click at [127, 166] on icon at bounding box center [129, 165] width 4 height 3
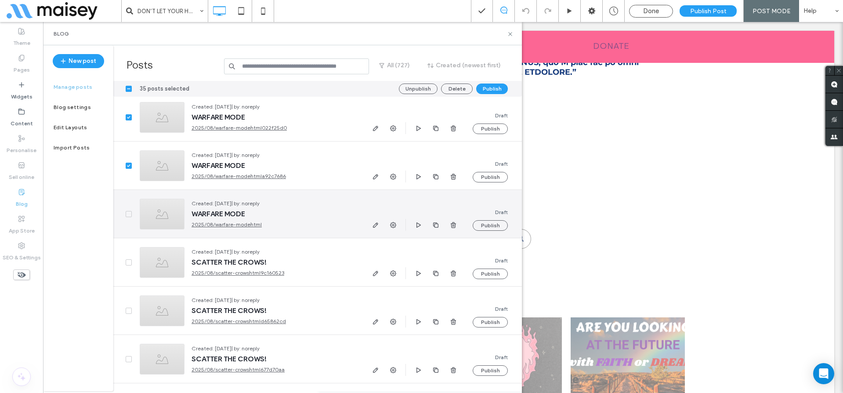
click at [127, 213] on icon at bounding box center [129, 214] width 4 height 3
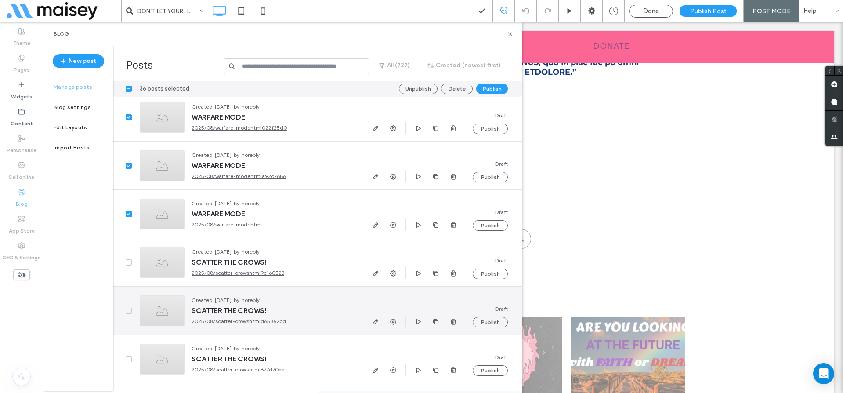
click at [126, 312] on span at bounding box center [129, 310] width 6 height 6
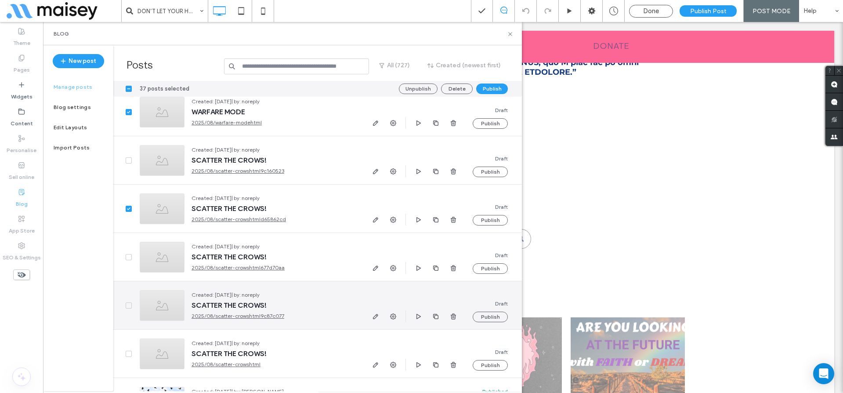
scroll to position [4618, 0]
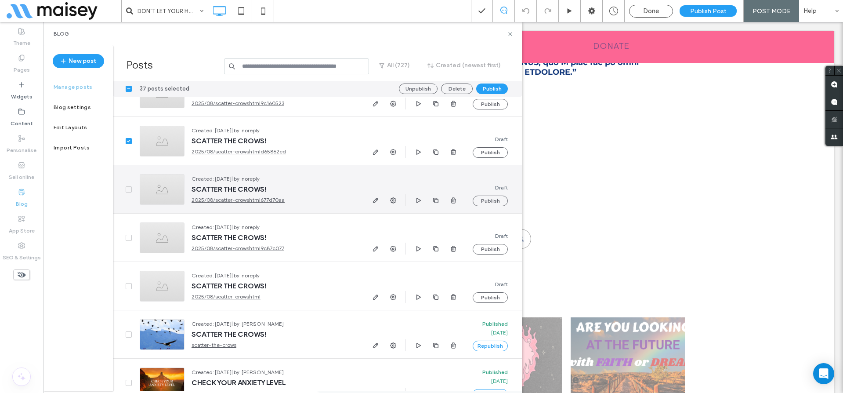
click at [126, 188] on span at bounding box center [129, 189] width 6 height 6
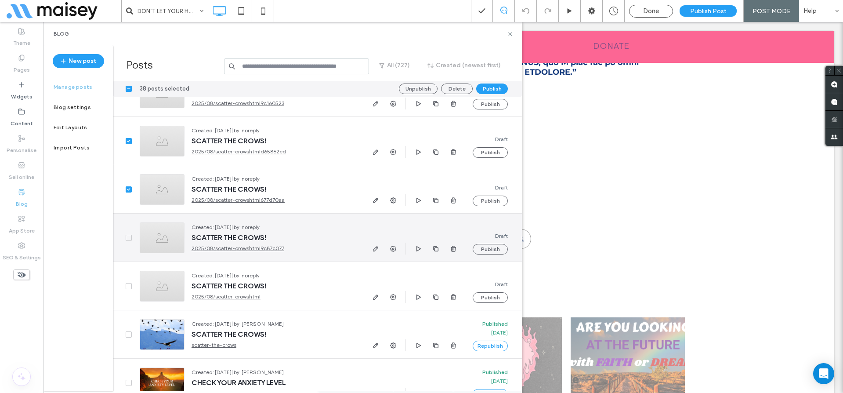
click at [127, 239] on span at bounding box center [129, 238] width 6 height 6
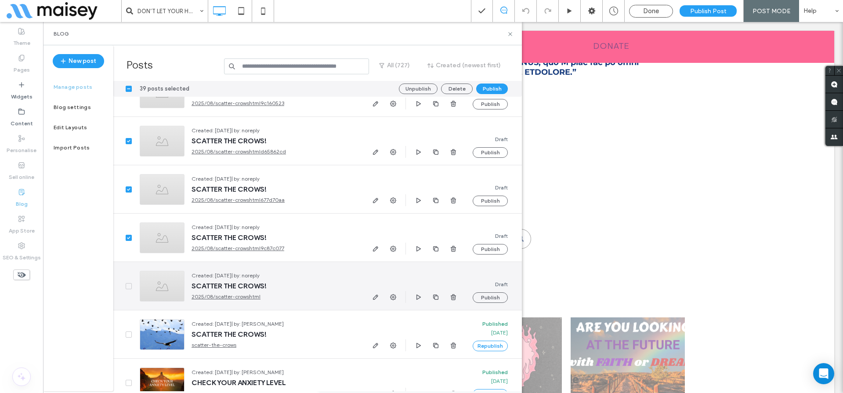
click at [126, 287] on span at bounding box center [129, 286] width 6 height 6
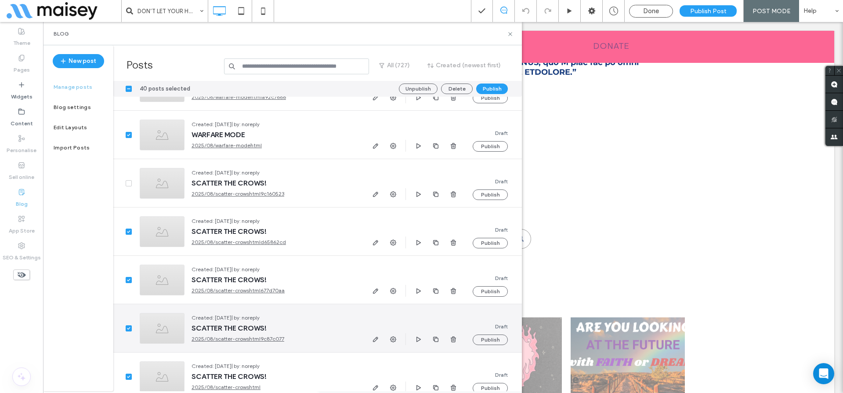
scroll to position [4527, 0]
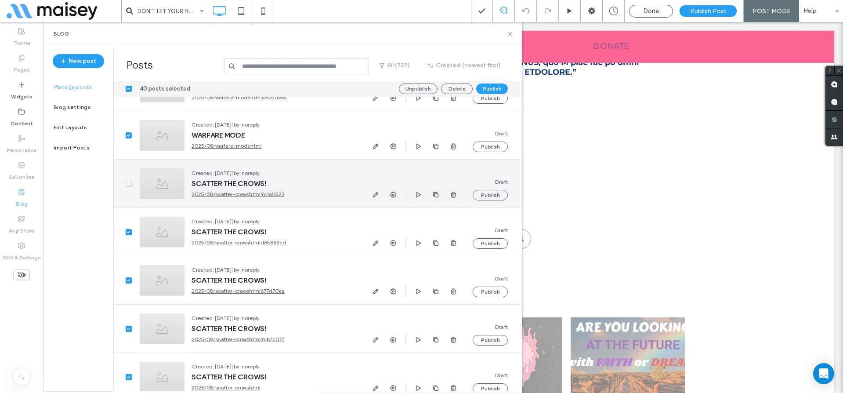
click at [129, 184] on icon at bounding box center [129, 183] width 4 height 3
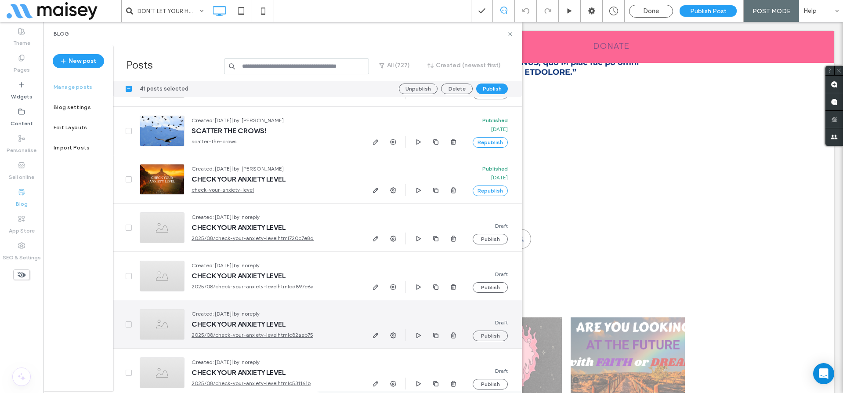
scroll to position [4840, 0]
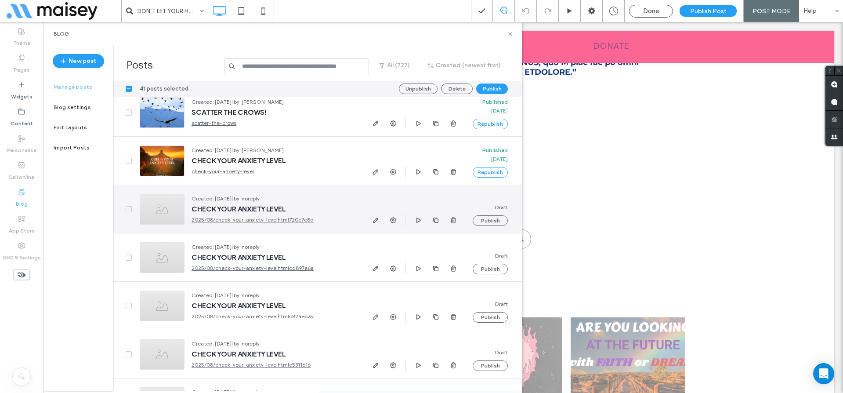
click at [128, 207] on span at bounding box center [129, 209] width 6 height 6
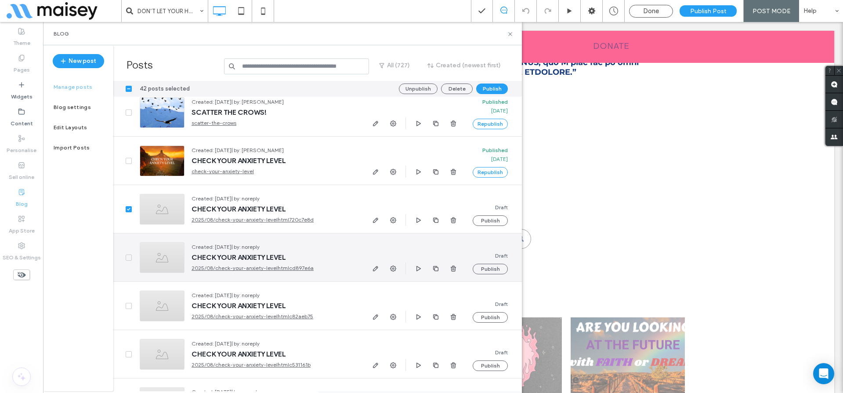
click at [128, 256] on icon at bounding box center [129, 257] width 4 height 3
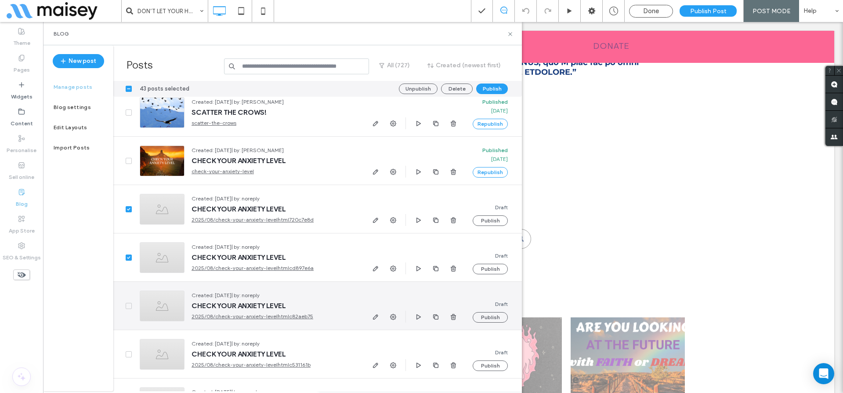
click at [127, 306] on icon at bounding box center [129, 305] width 4 height 3
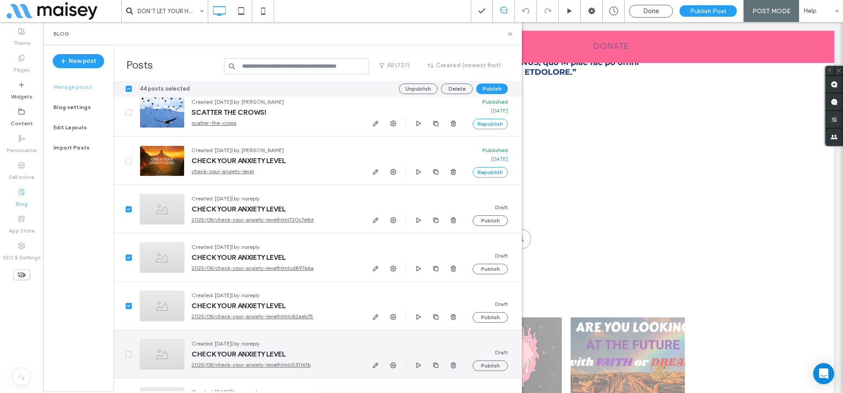
click at [129, 353] on icon at bounding box center [129, 354] width 4 height 3
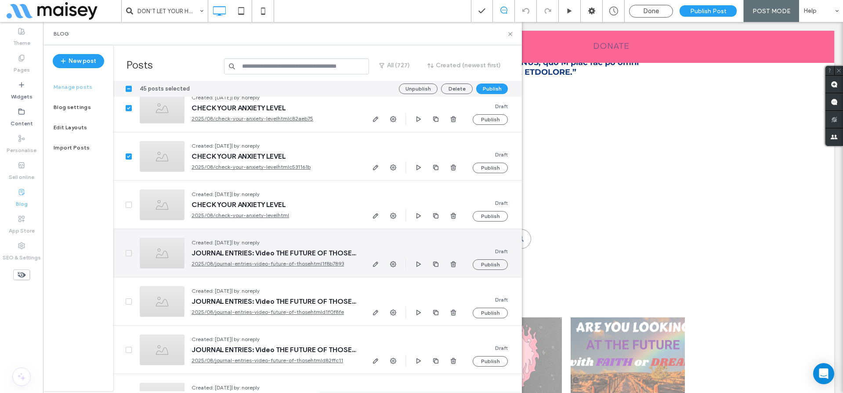
scroll to position [5040, 0]
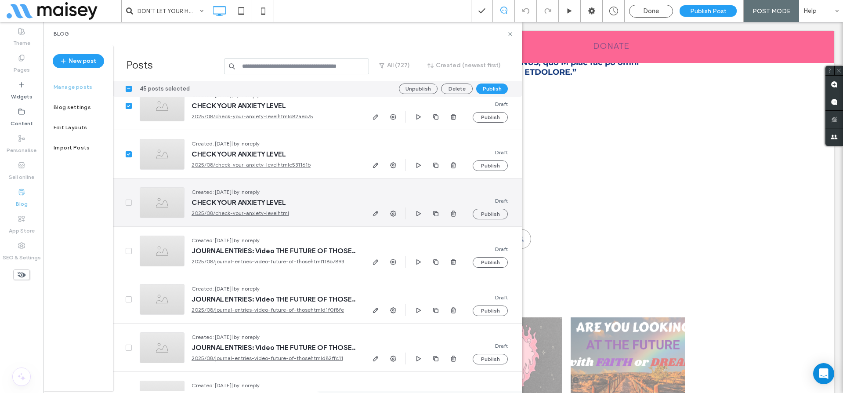
click at [127, 201] on icon at bounding box center [129, 202] width 4 height 3
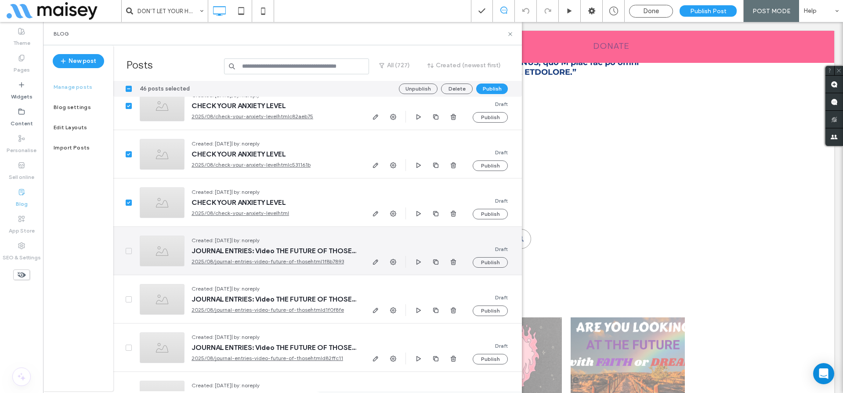
click at [128, 249] on icon at bounding box center [129, 250] width 4 height 3
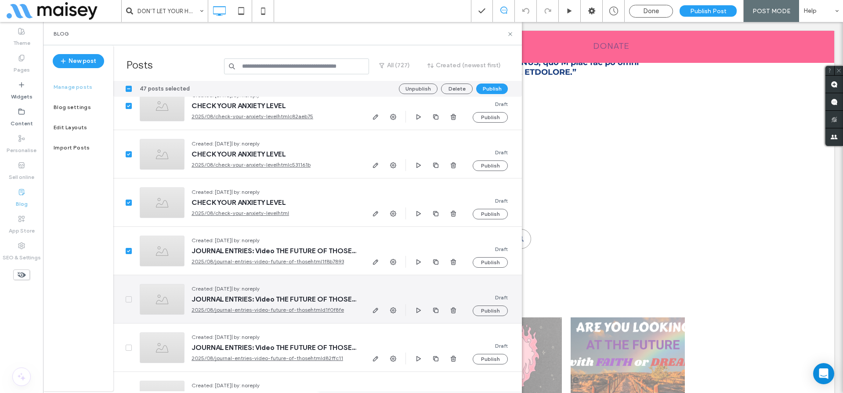
click at [128, 299] on icon at bounding box center [128, 299] width 3 height 3
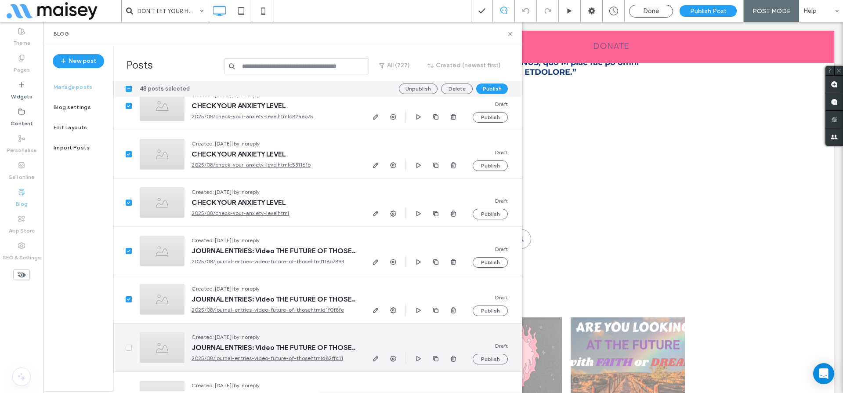
click at [126, 345] on span at bounding box center [129, 347] width 6 height 6
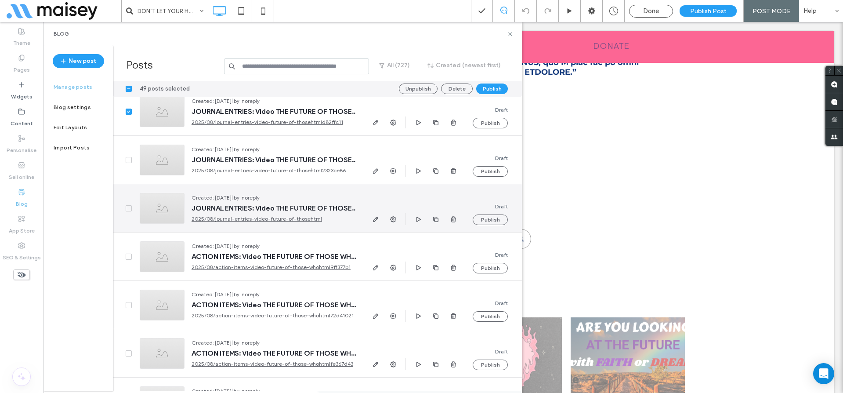
scroll to position [5284, 0]
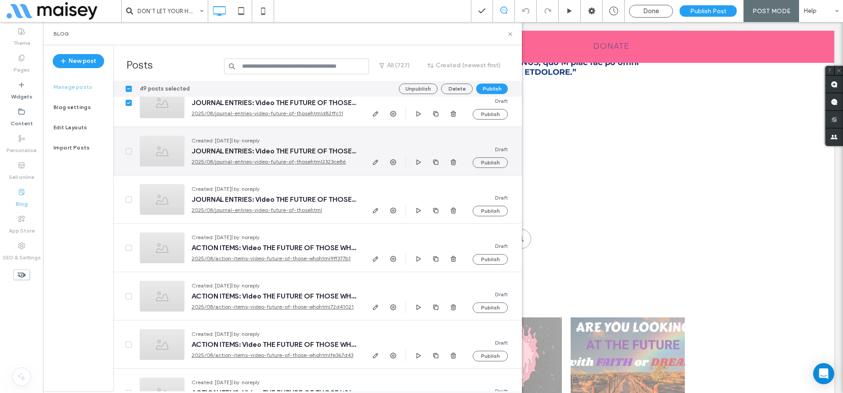
click at [127, 150] on icon at bounding box center [129, 151] width 4 height 3
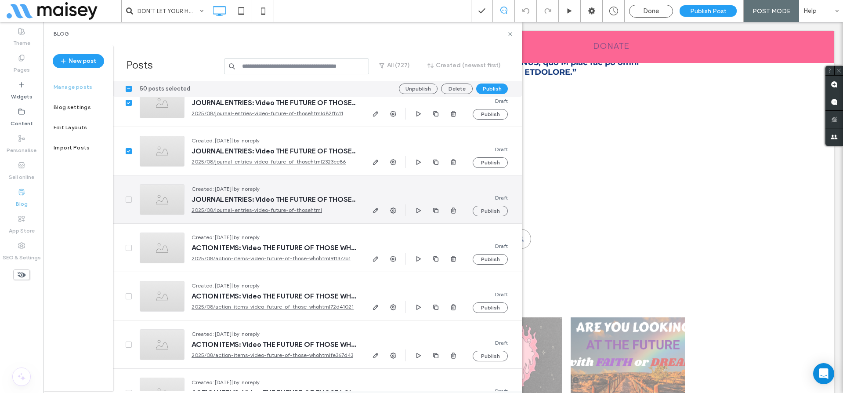
click at [127, 198] on icon at bounding box center [129, 199] width 4 height 3
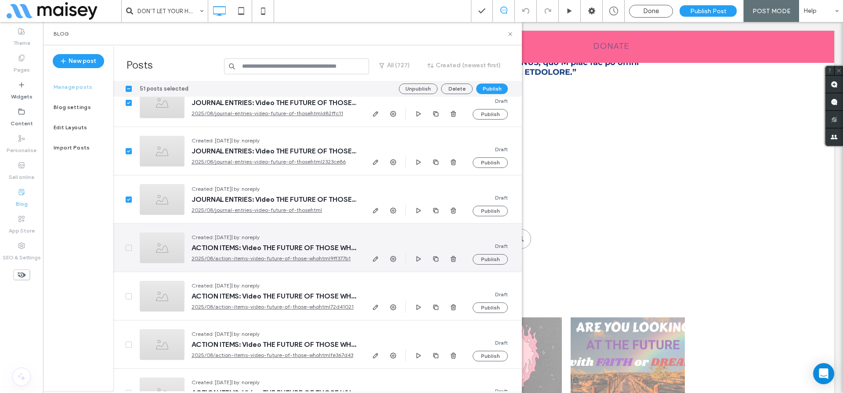
click at [128, 246] on icon at bounding box center [129, 247] width 4 height 3
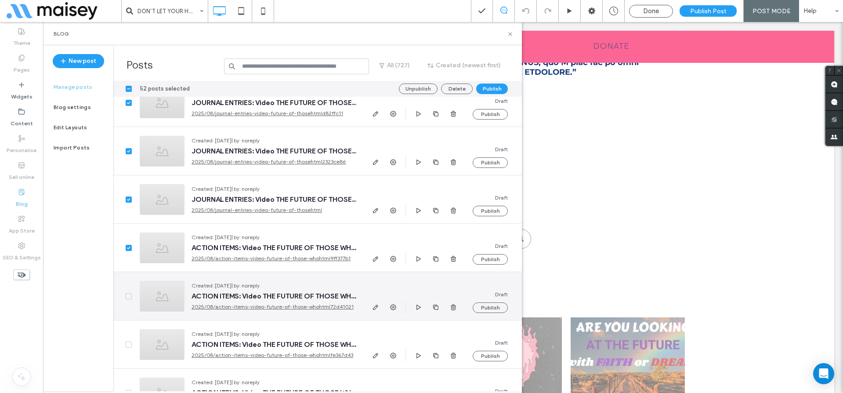
click at [128, 298] on span at bounding box center [129, 296] width 6 height 6
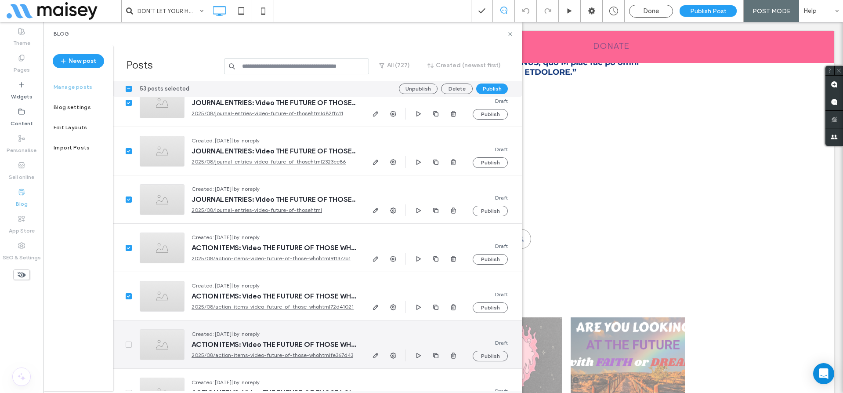
click at [129, 346] on span at bounding box center [129, 344] width 6 height 6
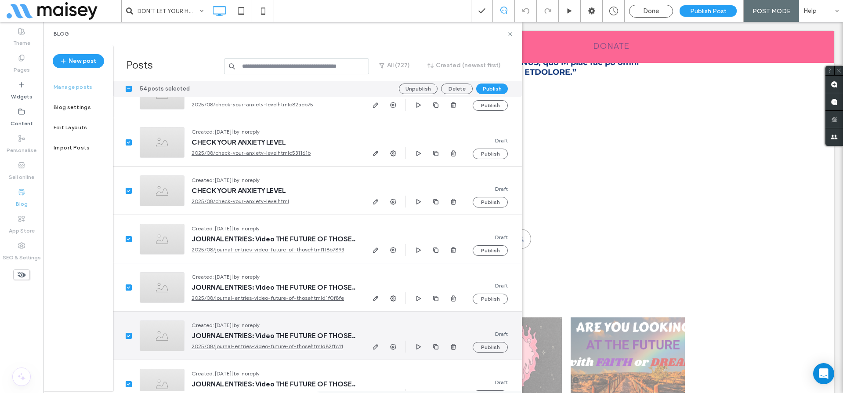
scroll to position [5061, 0]
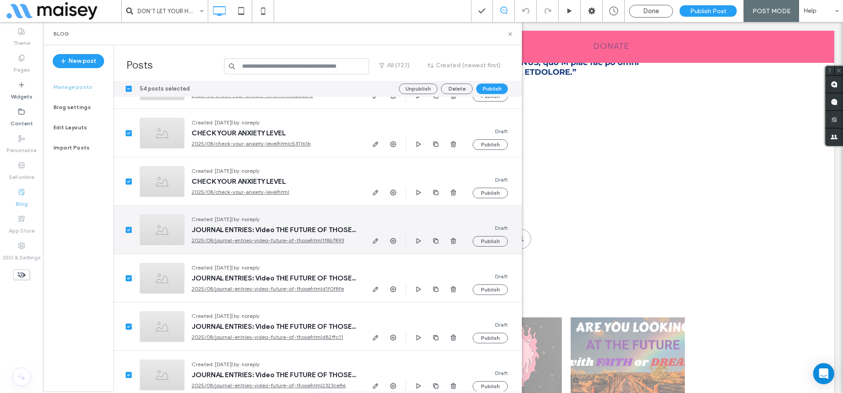
click at [127, 227] on span at bounding box center [129, 230] width 6 height 6
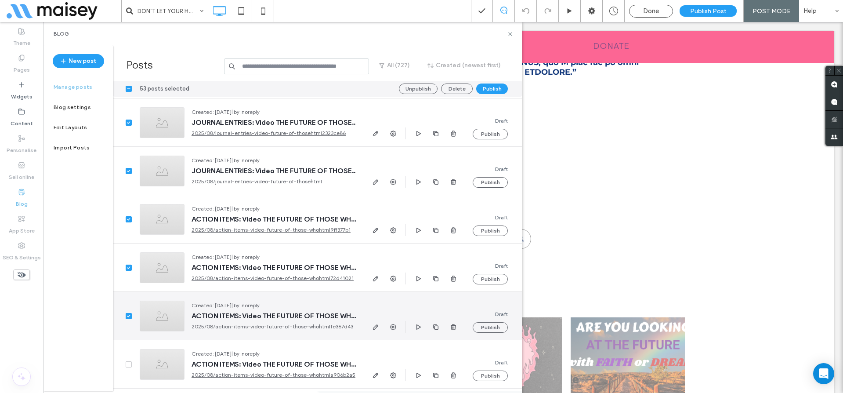
scroll to position [5314, 0]
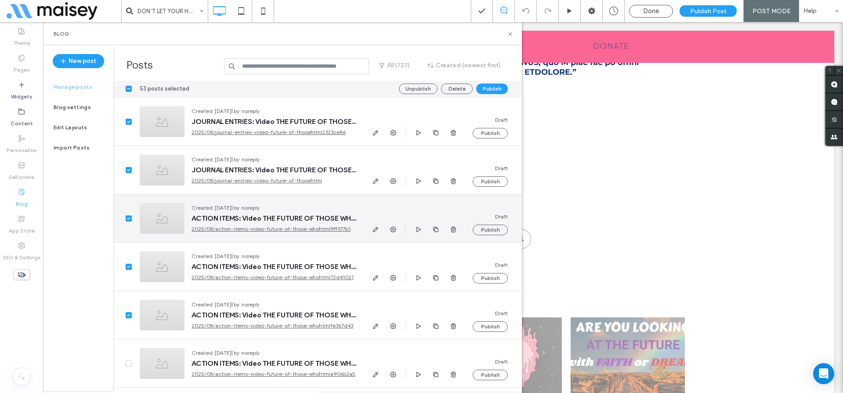
click at [129, 215] on span at bounding box center [129, 218] width 6 height 6
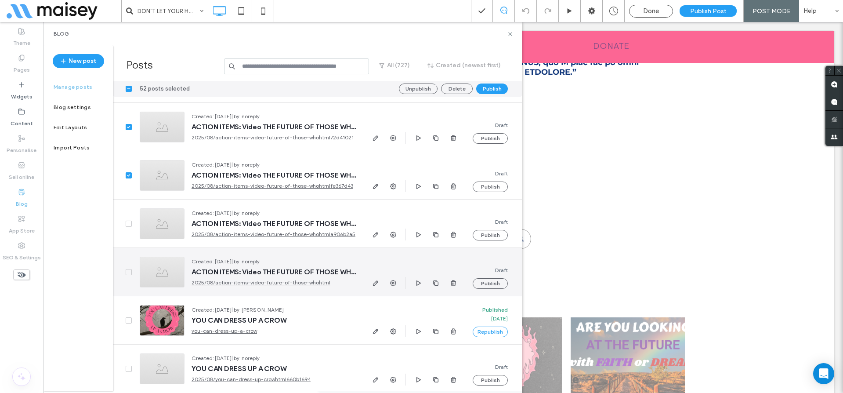
scroll to position [5479, 0]
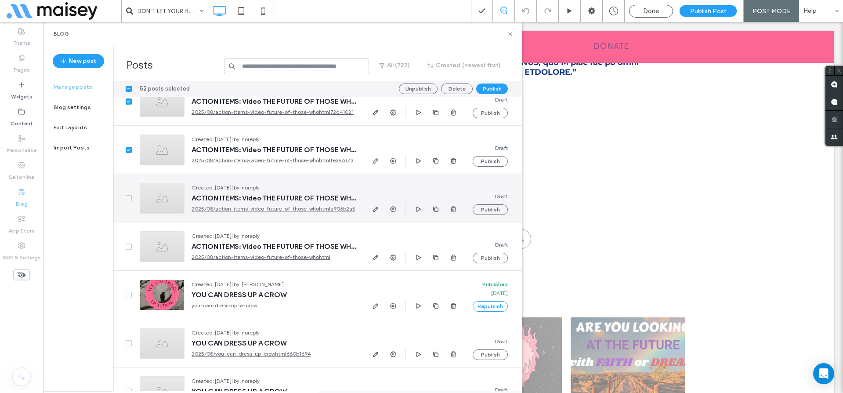
click at [130, 200] on span at bounding box center [129, 198] width 6 height 6
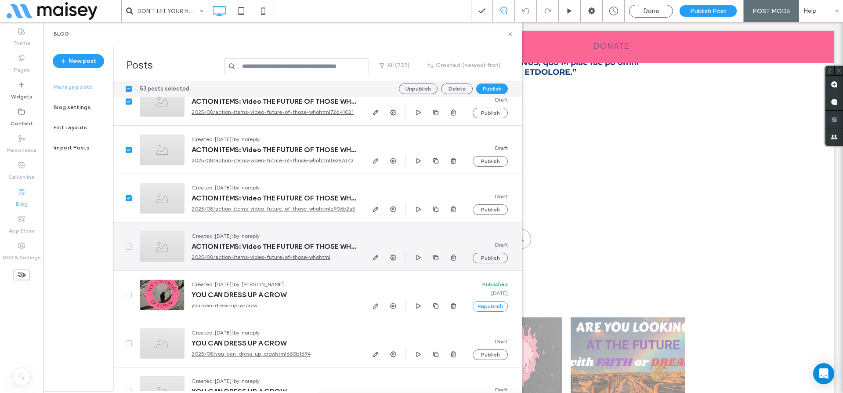
click at [127, 244] on span at bounding box center [129, 246] width 6 height 6
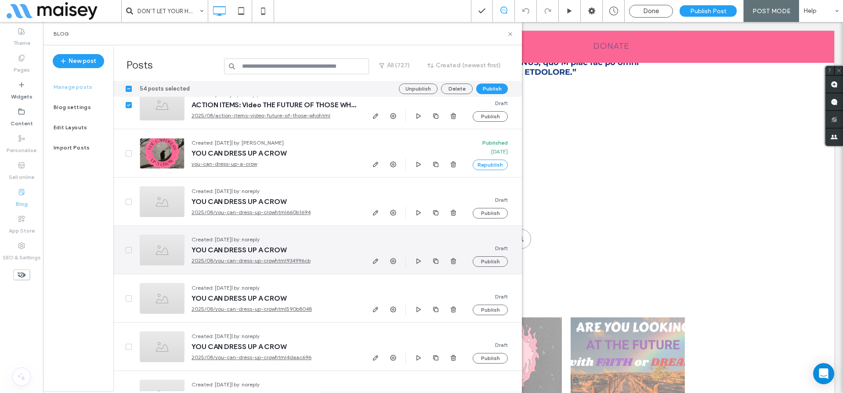
scroll to position [5635, 0]
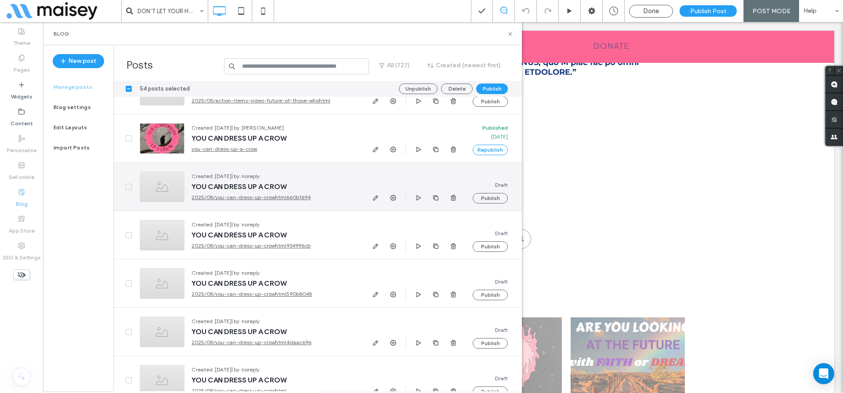
click at [131, 186] on span at bounding box center [129, 187] width 6 height 6
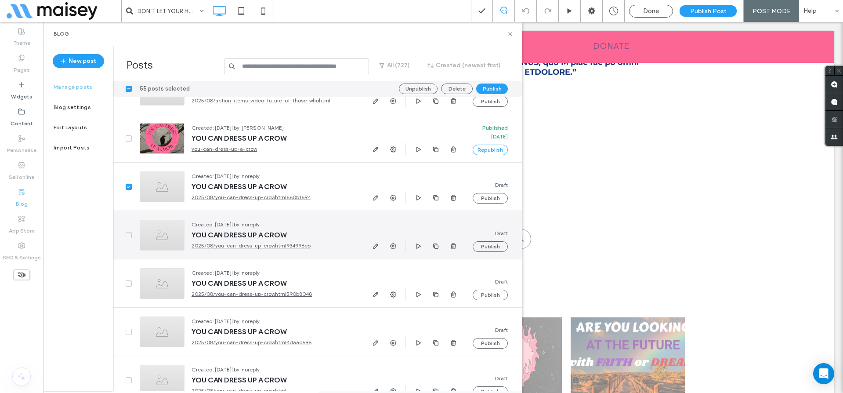
click at [128, 235] on icon at bounding box center [129, 235] width 4 height 3
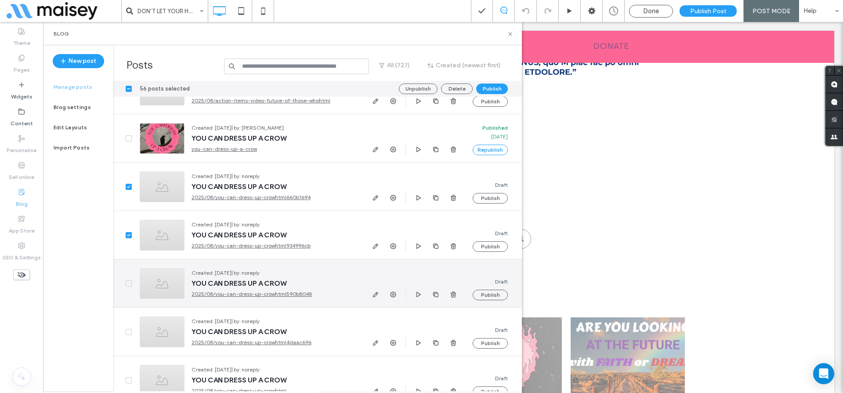
click at [128, 285] on span at bounding box center [129, 283] width 6 height 6
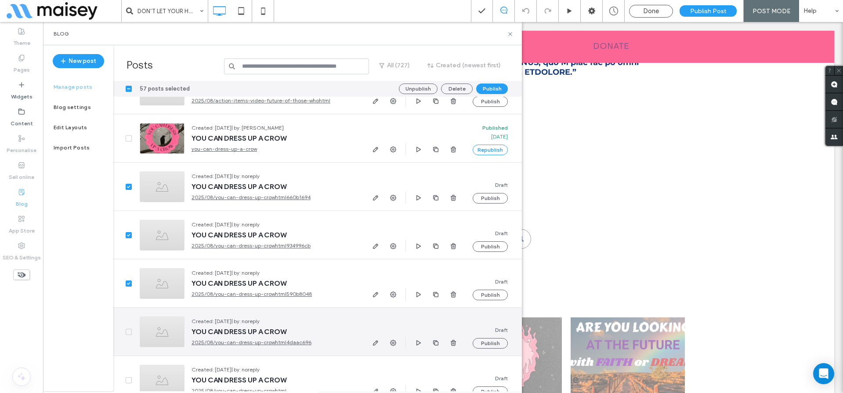
click at [130, 329] on span at bounding box center [129, 332] width 6 height 6
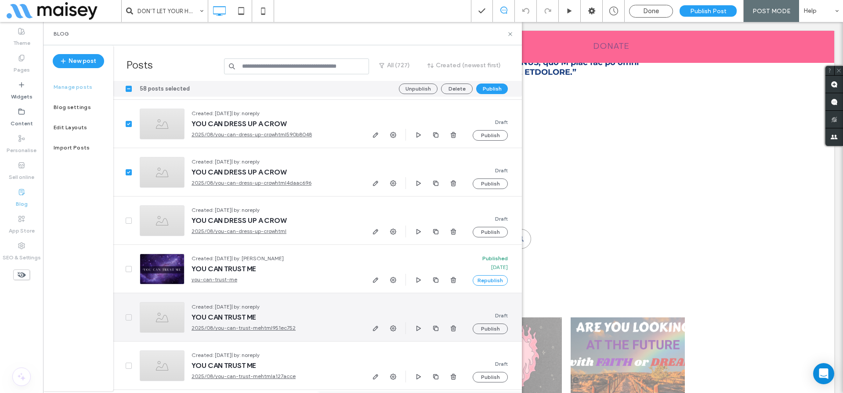
scroll to position [5802, 0]
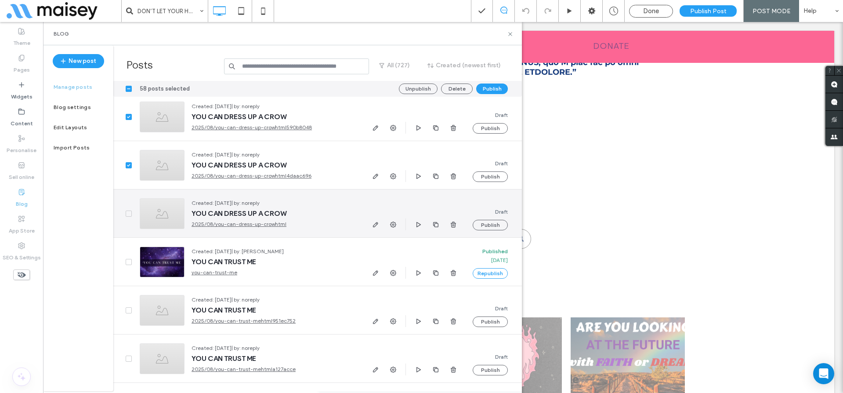
click at [128, 212] on icon at bounding box center [129, 213] width 4 height 3
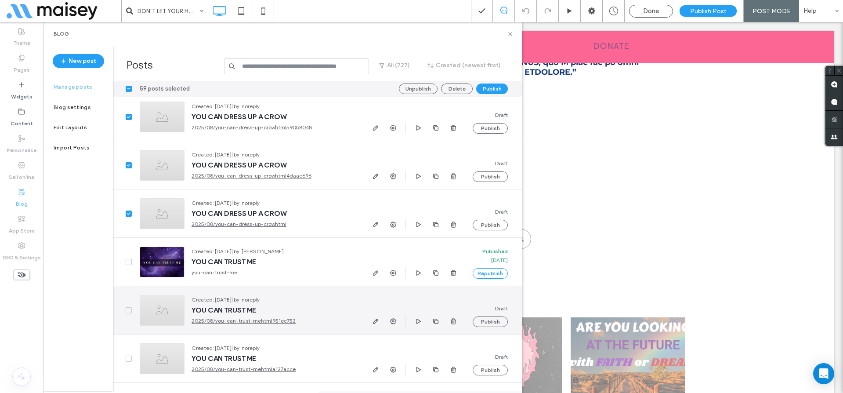
click at [126, 307] on span at bounding box center [129, 310] width 6 height 6
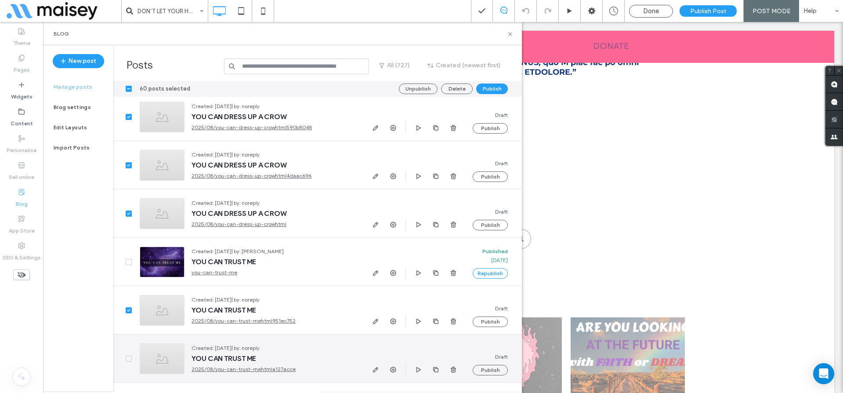
click at [127, 357] on icon at bounding box center [129, 358] width 4 height 3
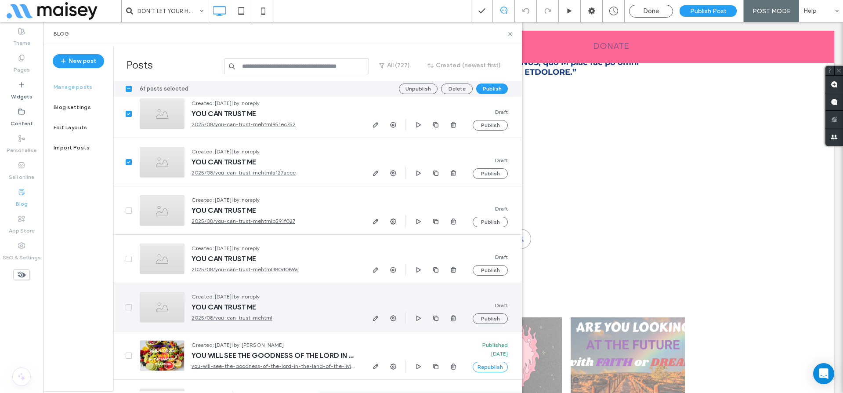
scroll to position [6027, 0]
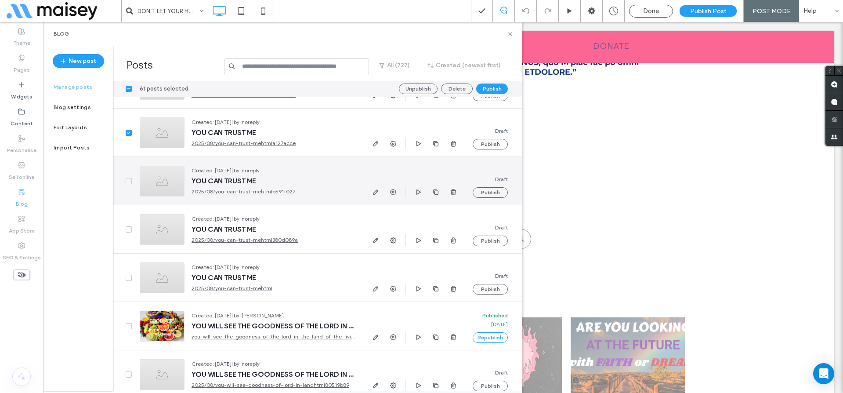
click at [129, 177] on div at bounding box center [122, 181] width 19 height 48
click at [129, 180] on icon at bounding box center [129, 181] width 4 height 3
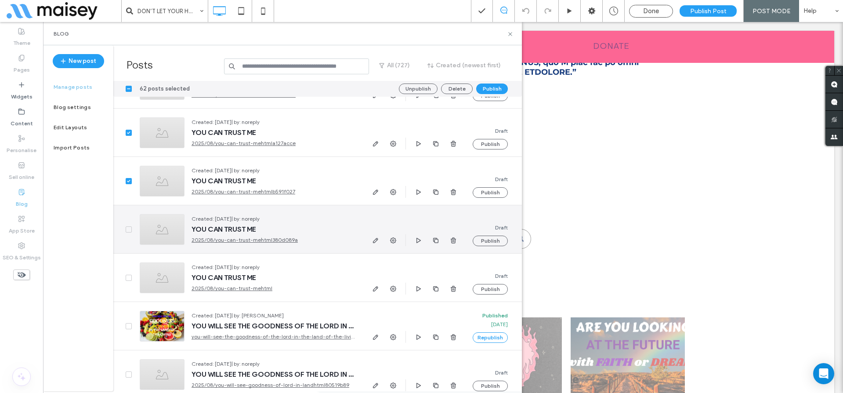
click at [128, 231] on span at bounding box center [129, 229] width 6 height 6
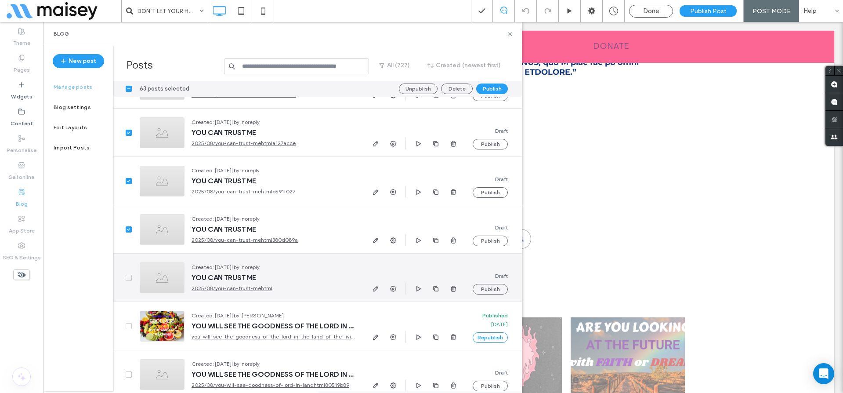
click at [129, 274] on span at bounding box center [129, 277] width 6 height 6
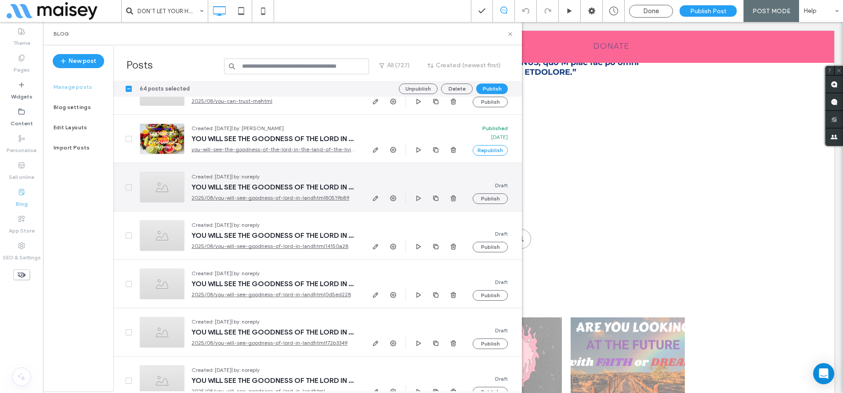
scroll to position [6225, 0]
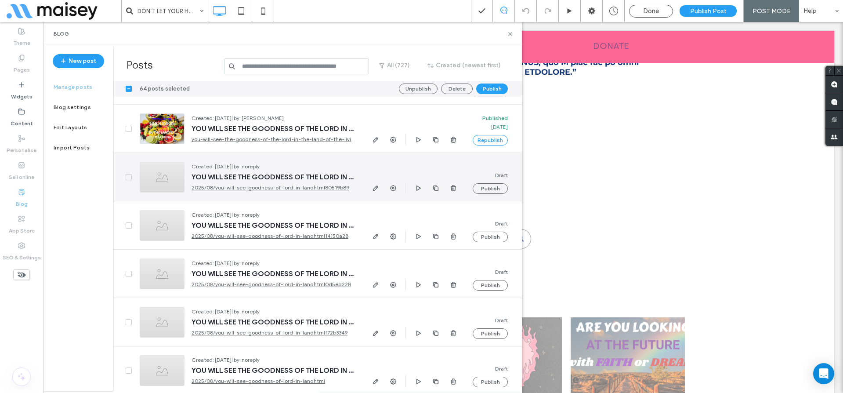
click at [129, 177] on icon at bounding box center [128, 177] width 3 height 3
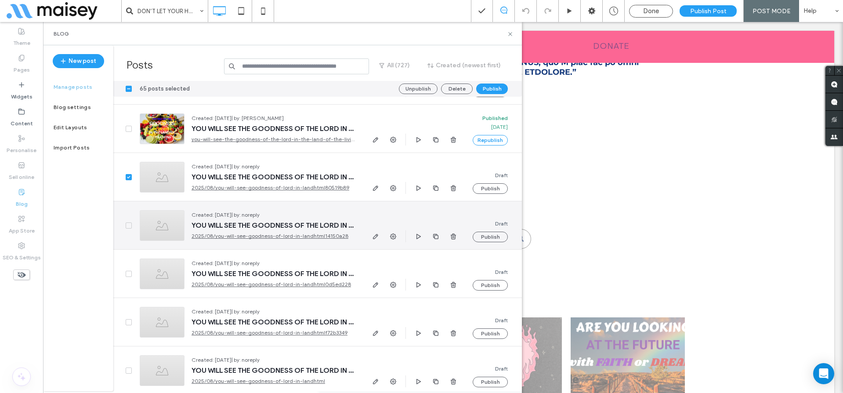
click at [126, 225] on span at bounding box center [129, 225] width 6 height 6
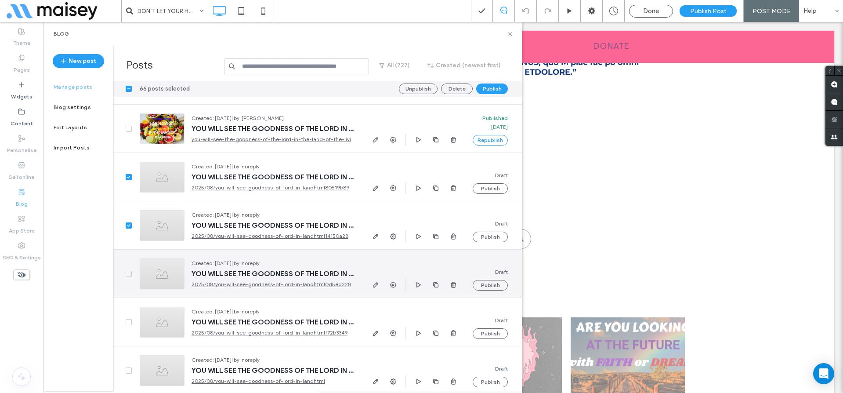
click at [126, 271] on span at bounding box center [129, 274] width 6 height 6
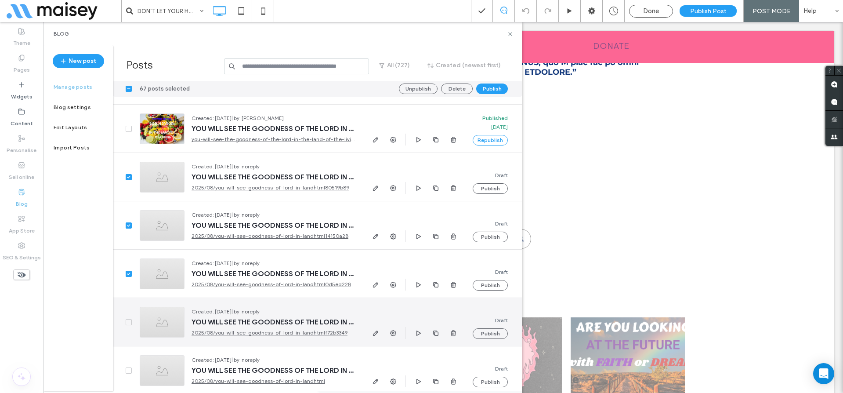
click at [126, 318] on div at bounding box center [122, 322] width 19 height 48
click at [127, 325] on span at bounding box center [129, 322] width 6 height 6
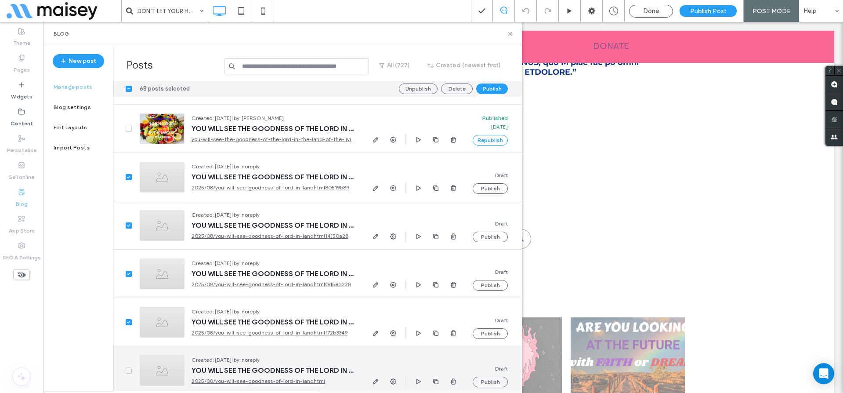
click at [128, 368] on span at bounding box center [129, 370] width 6 height 6
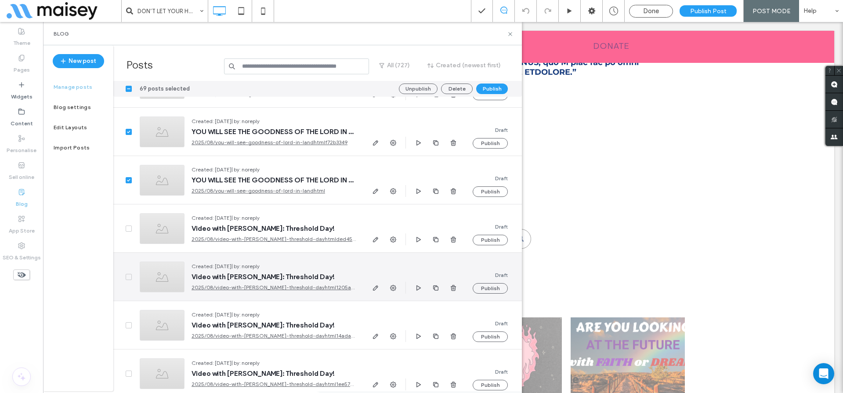
scroll to position [6441, 0]
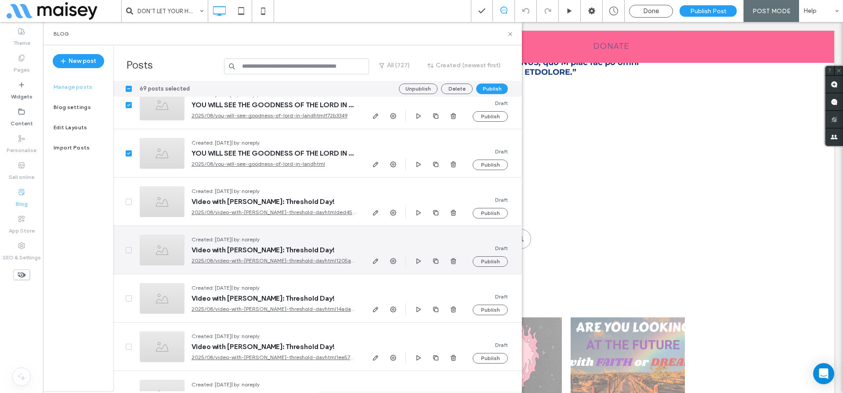
click at [128, 251] on icon at bounding box center [128, 250] width 3 height 3
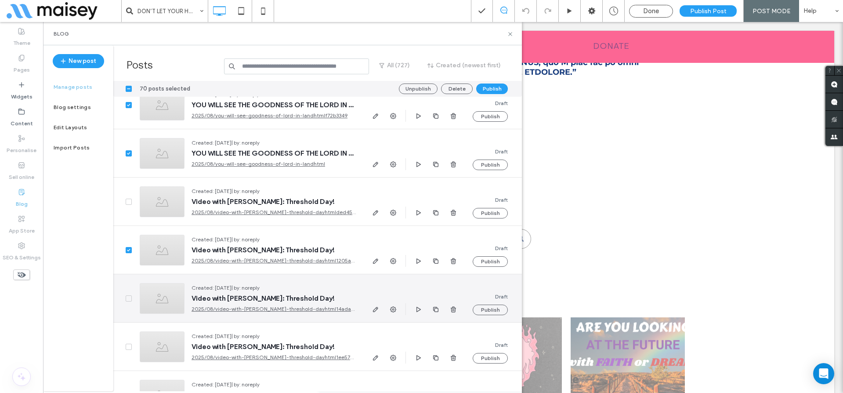
click at [127, 298] on icon at bounding box center [128, 298] width 3 height 3
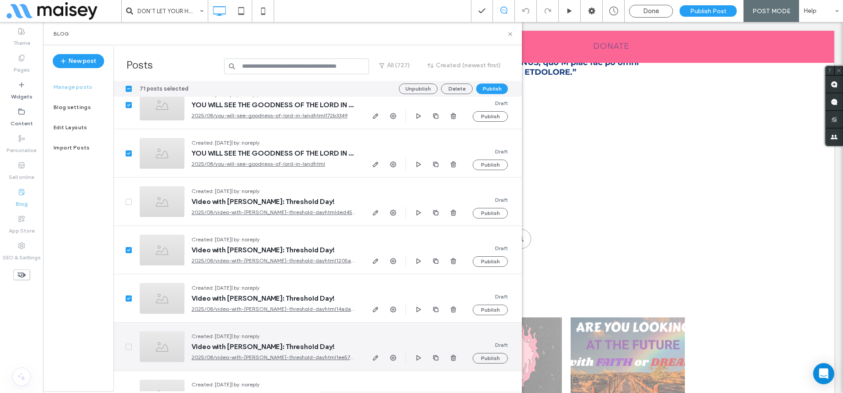
click at [128, 349] on div at bounding box center [122, 346] width 19 height 48
click at [130, 343] on span at bounding box center [129, 346] width 6 height 6
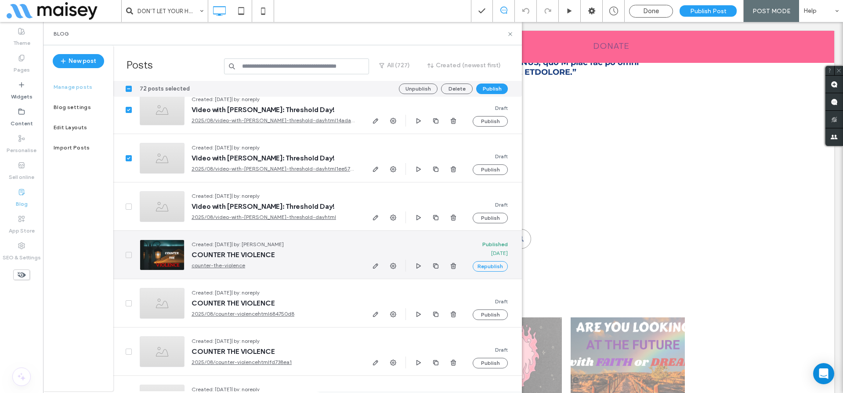
scroll to position [6646, 0]
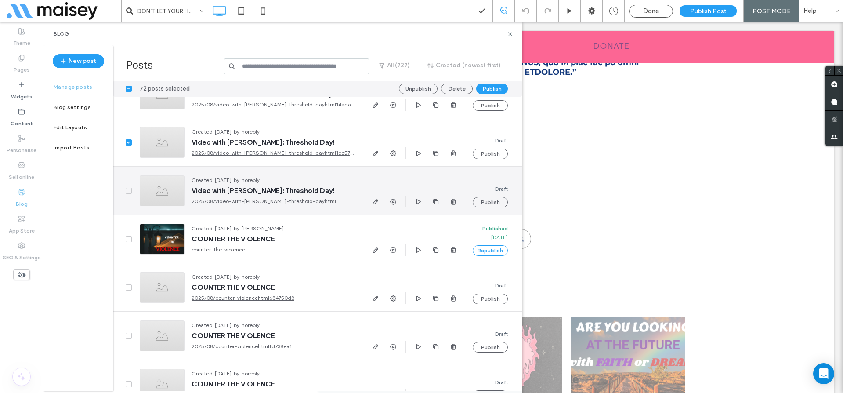
click at [127, 190] on icon at bounding box center [128, 190] width 3 height 3
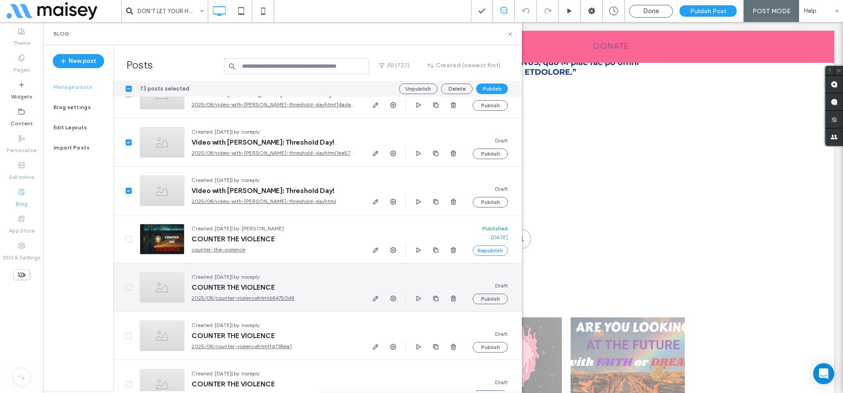
click at [127, 287] on icon at bounding box center [129, 287] width 4 height 3
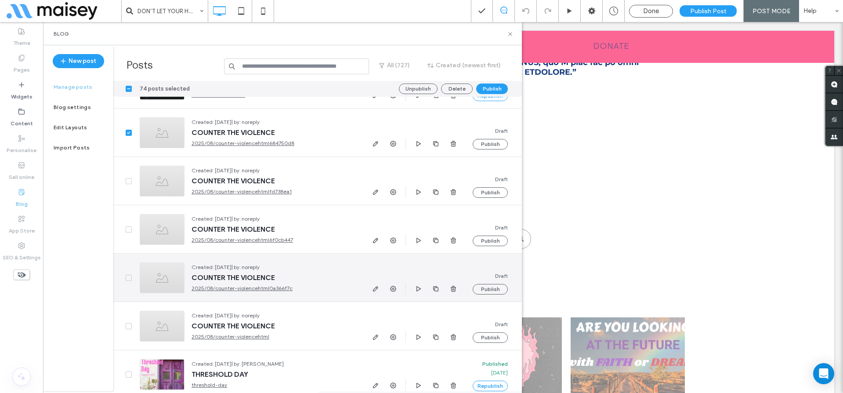
scroll to position [6829, 0]
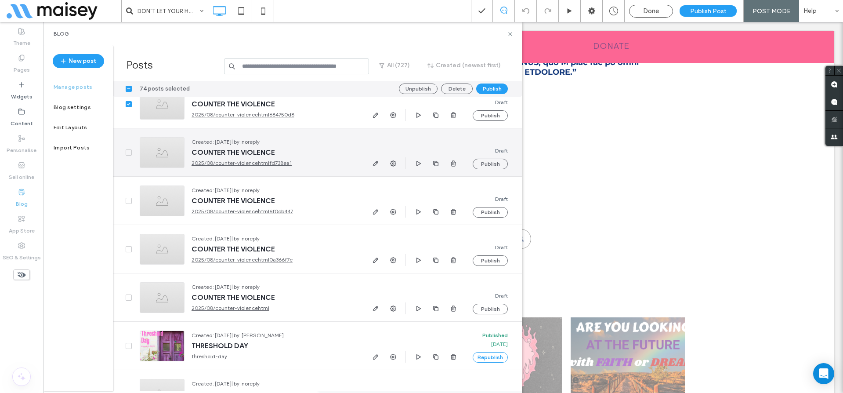
click at [127, 152] on icon at bounding box center [128, 152] width 3 height 3
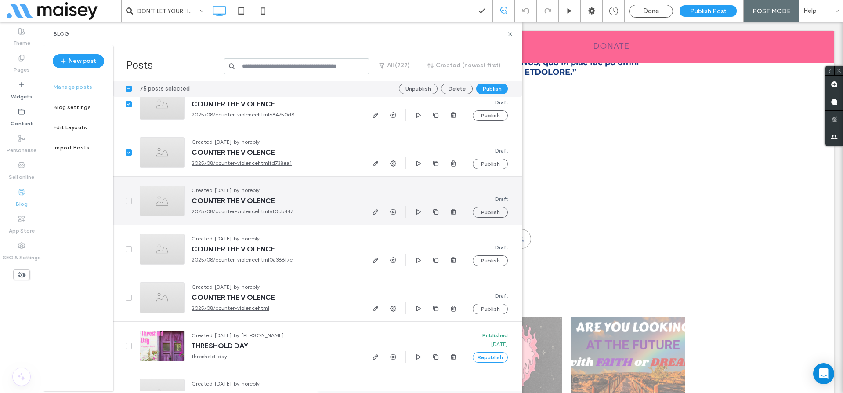
click at [127, 198] on span at bounding box center [129, 201] width 6 height 6
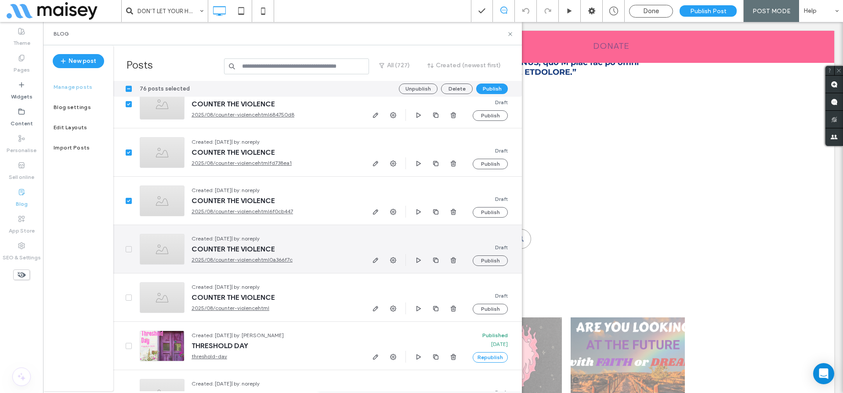
click at [126, 247] on span at bounding box center [129, 249] width 6 height 6
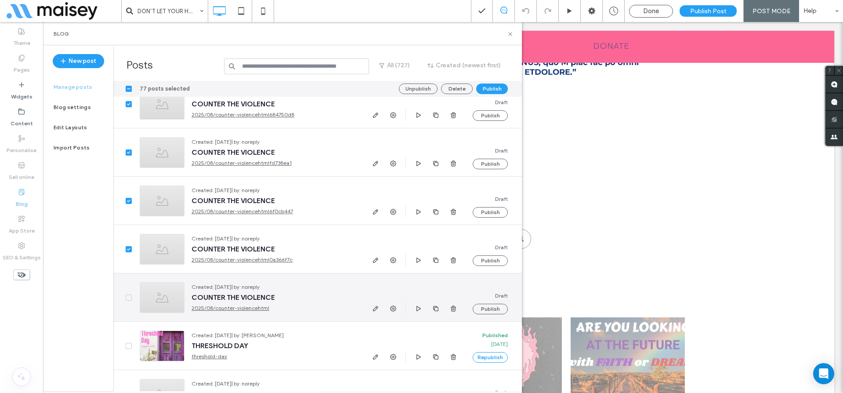
click at [128, 296] on icon at bounding box center [129, 297] width 4 height 3
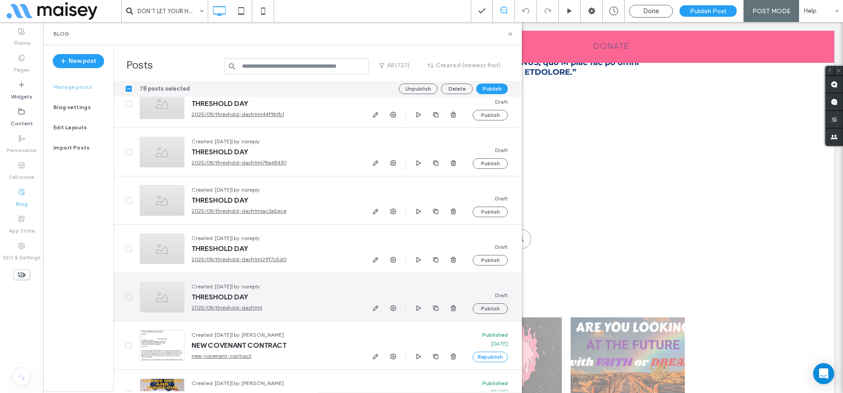
scroll to position [7089, 0]
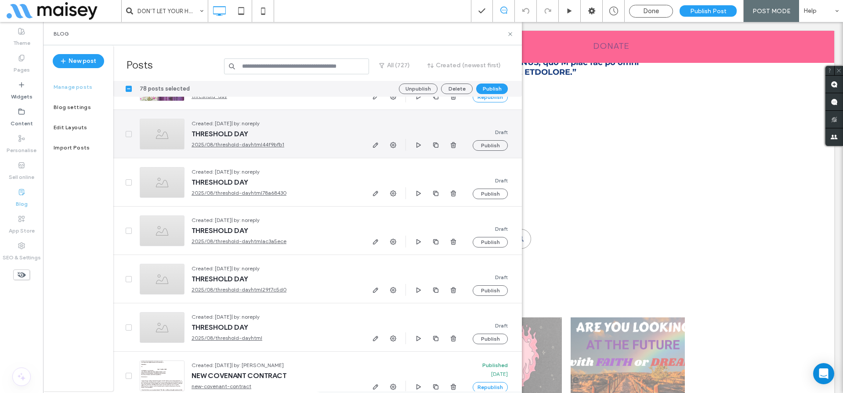
click at [129, 134] on icon at bounding box center [129, 134] width 4 height 3
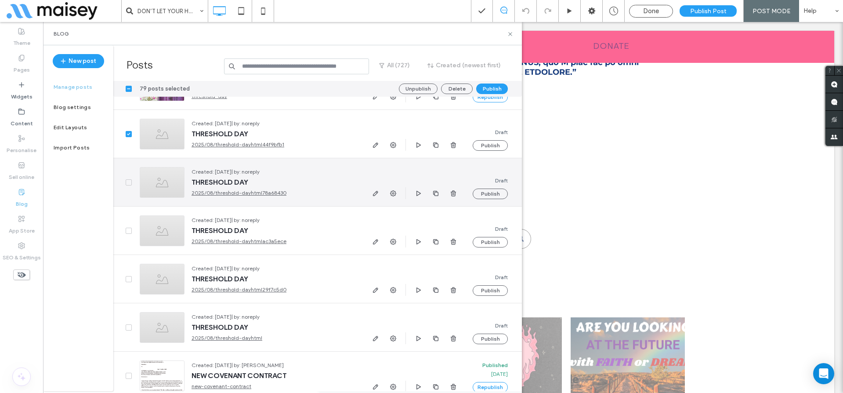
click at [127, 180] on span at bounding box center [129, 182] width 6 height 6
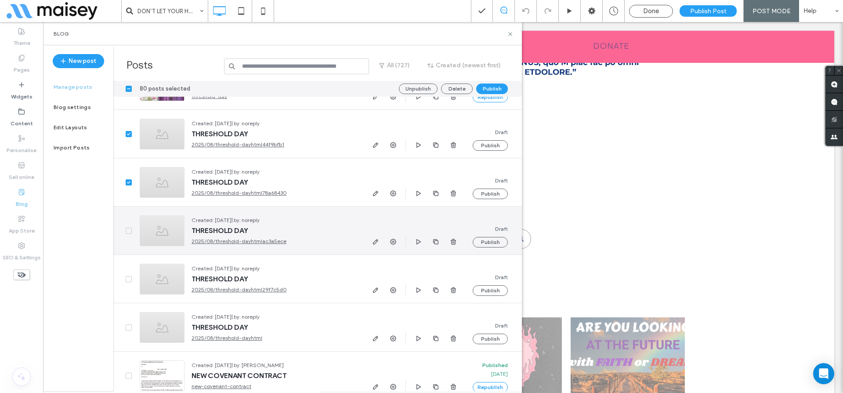
click at [126, 232] on span at bounding box center [129, 230] width 6 height 6
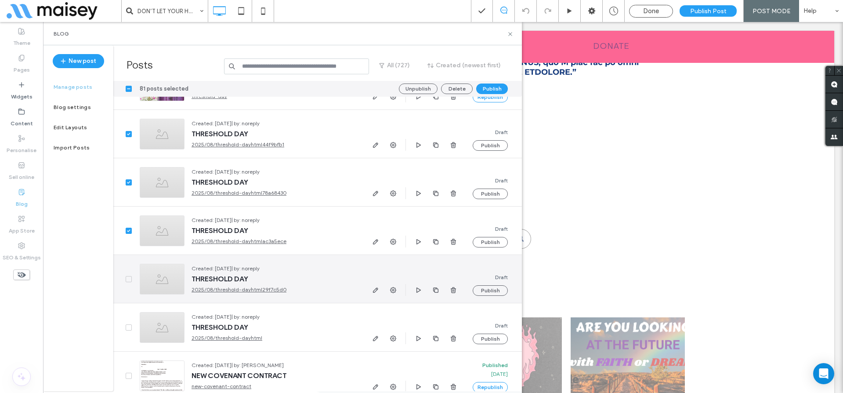
click at [126, 277] on span at bounding box center [129, 279] width 6 height 6
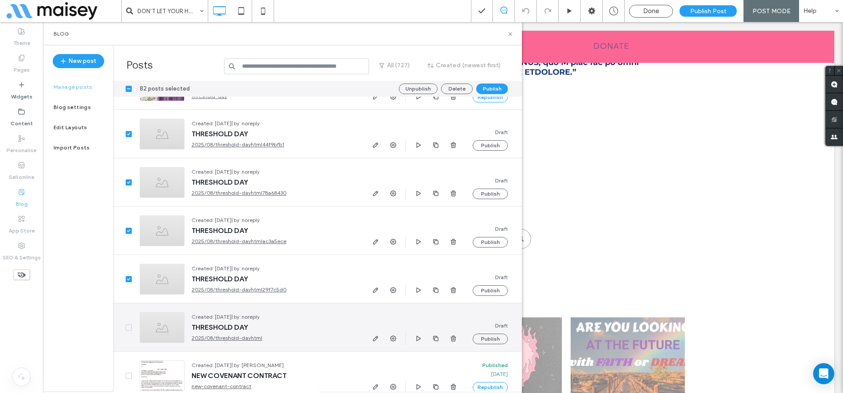
click at [127, 327] on icon at bounding box center [129, 327] width 4 height 3
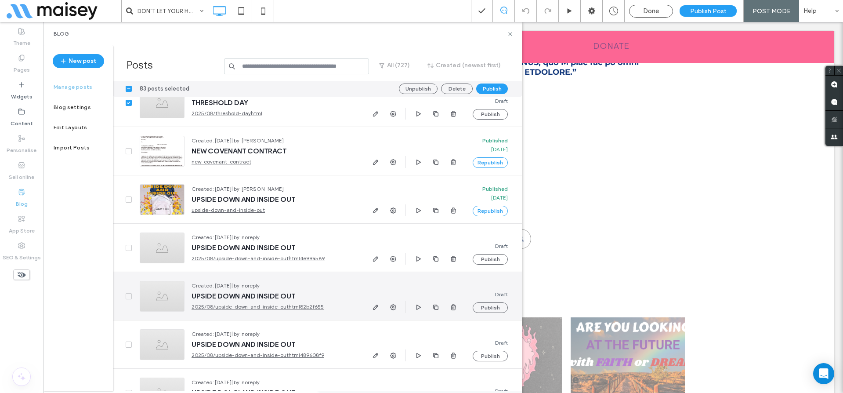
scroll to position [7315, 0]
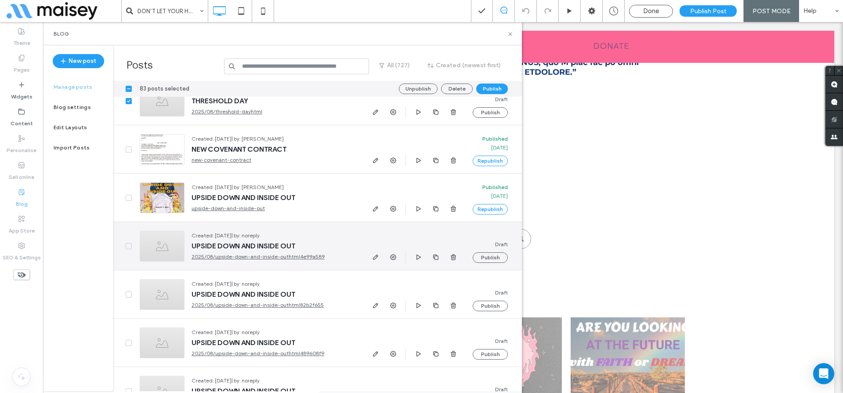
click at [130, 243] on span at bounding box center [129, 246] width 6 height 6
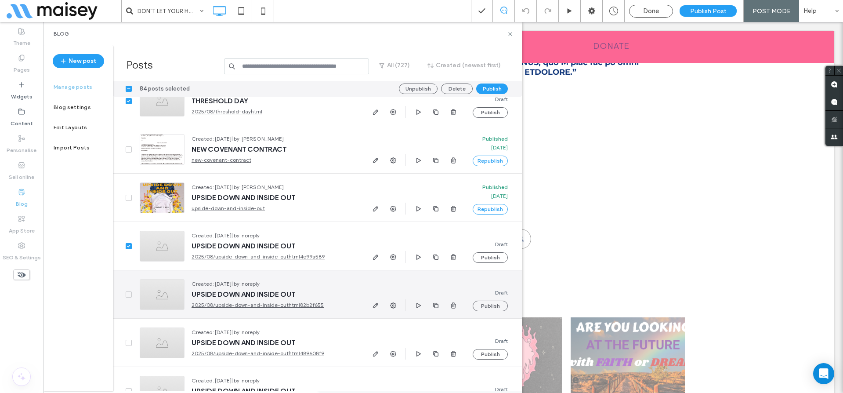
click at [127, 291] on span at bounding box center [129, 294] width 6 height 6
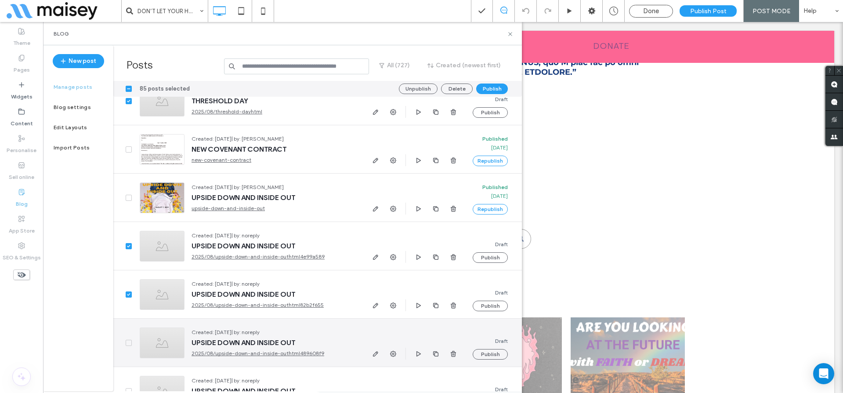
click at [127, 341] on icon at bounding box center [129, 342] width 4 height 3
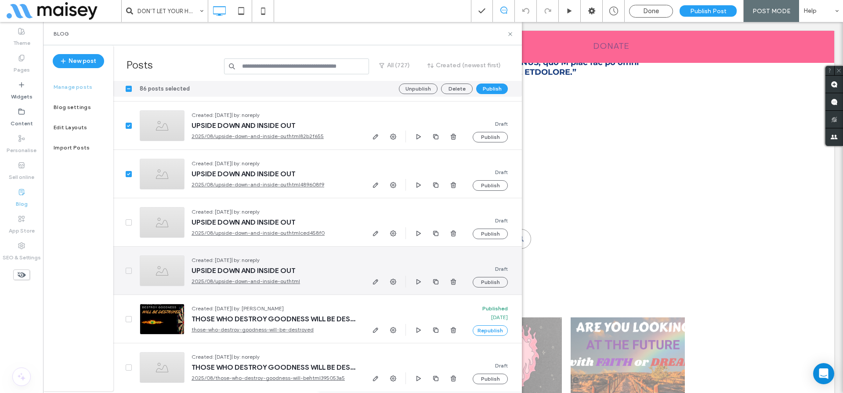
scroll to position [7504, 0]
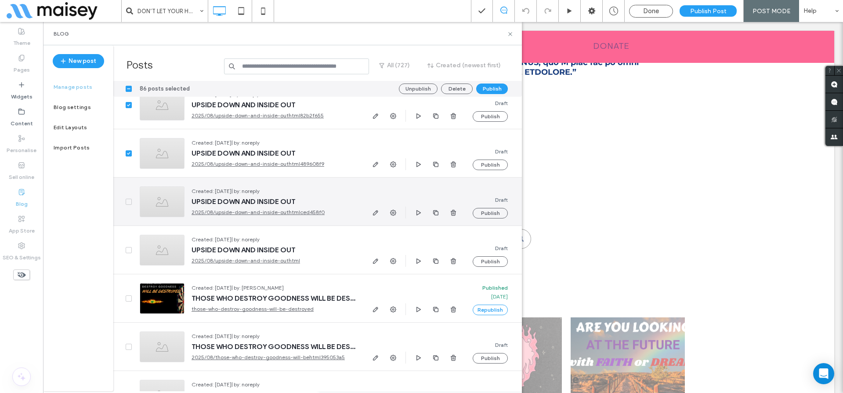
click at [130, 201] on icon at bounding box center [129, 201] width 4 height 3
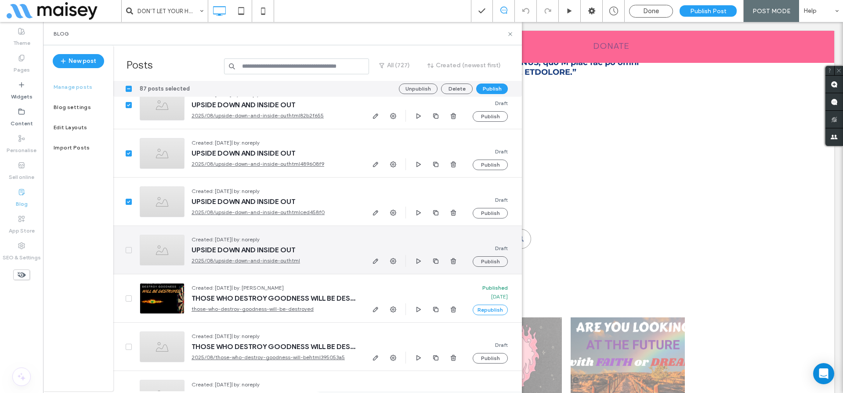
click at [128, 249] on icon at bounding box center [129, 250] width 4 height 3
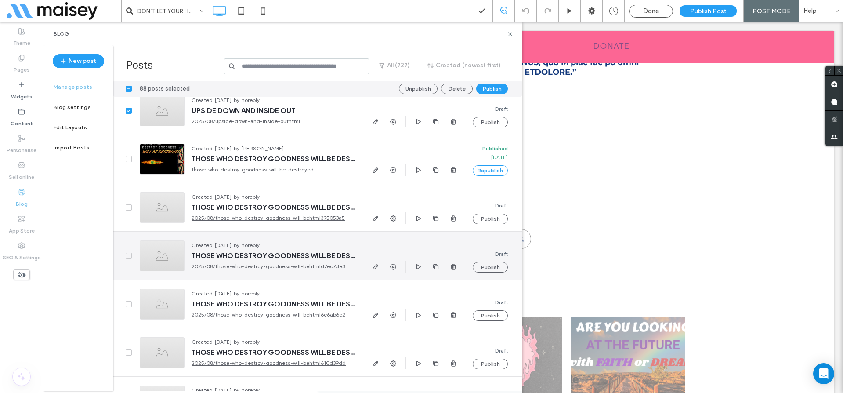
scroll to position [7659, 0]
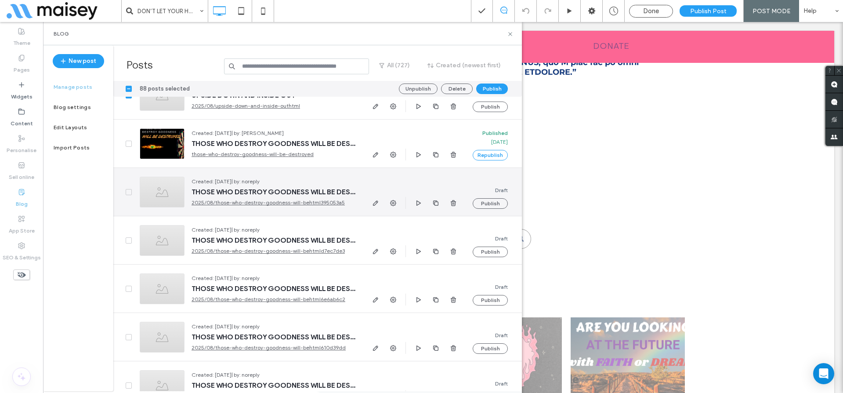
click at [131, 190] on span at bounding box center [129, 192] width 6 height 6
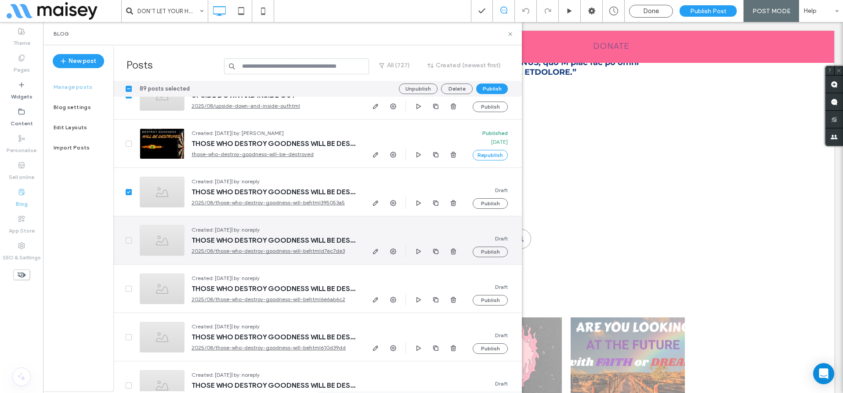
click at [130, 237] on span at bounding box center [129, 240] width 6 height 6
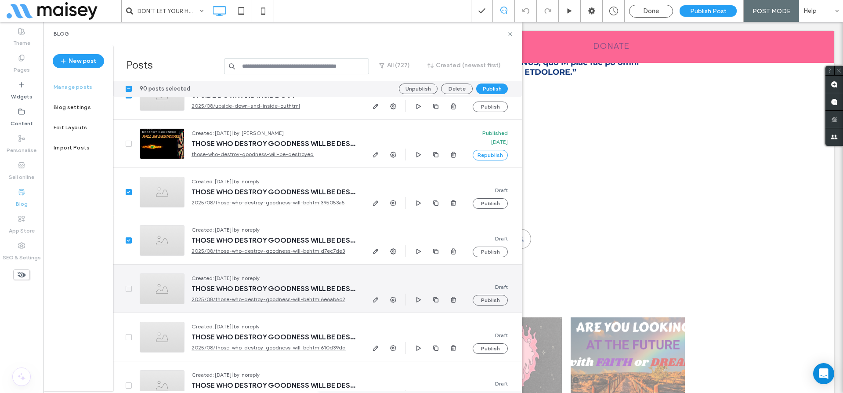
click at [128, 286] on span at bounding box center [129, 288] width 6 height 6
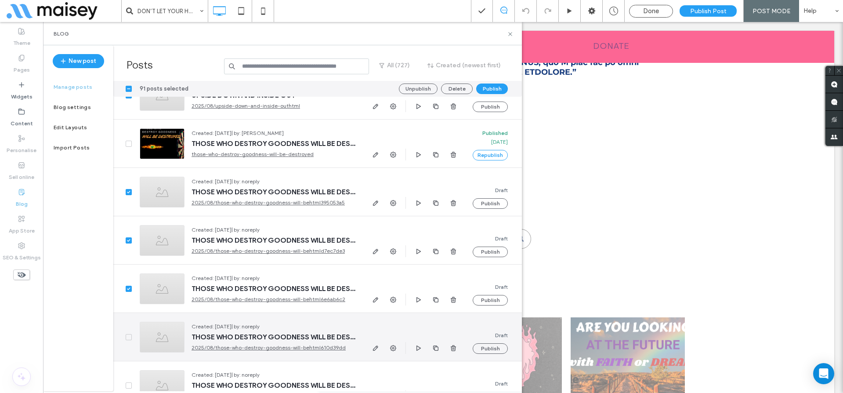
click at [127, 337] on icon at bounding box center [129, 337] width 4 height 3
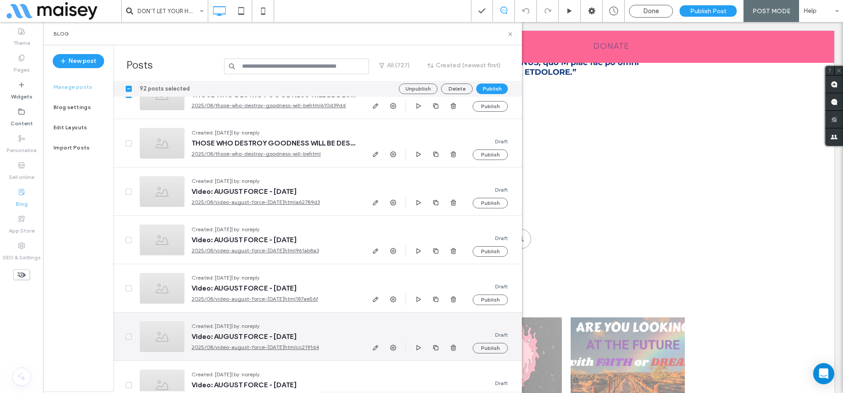
scroll to position [7902, 0]
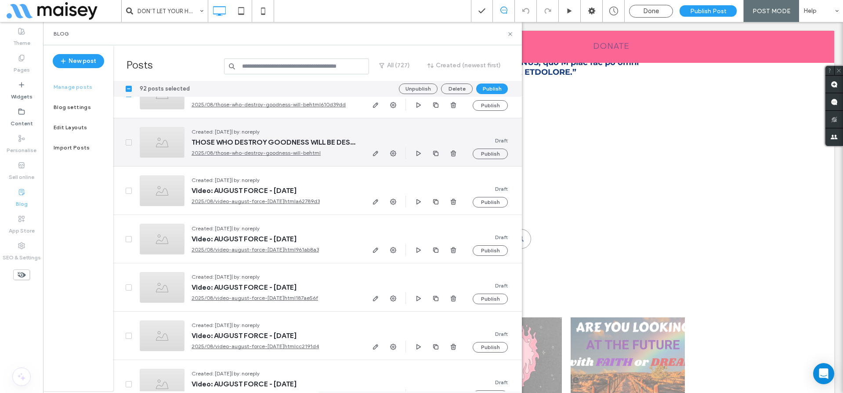
click at [129, 143] on span at bounding box center [129, 142] width 6 height 6
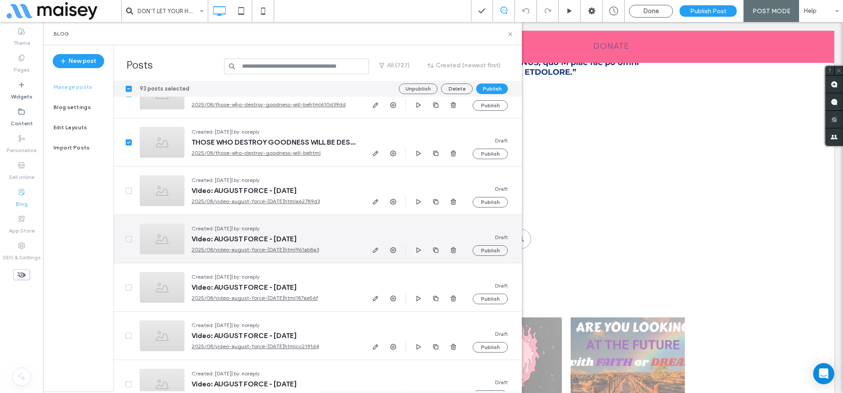
click at [130, 238] on icon at bounding box center [129, 239] width 4 height 3
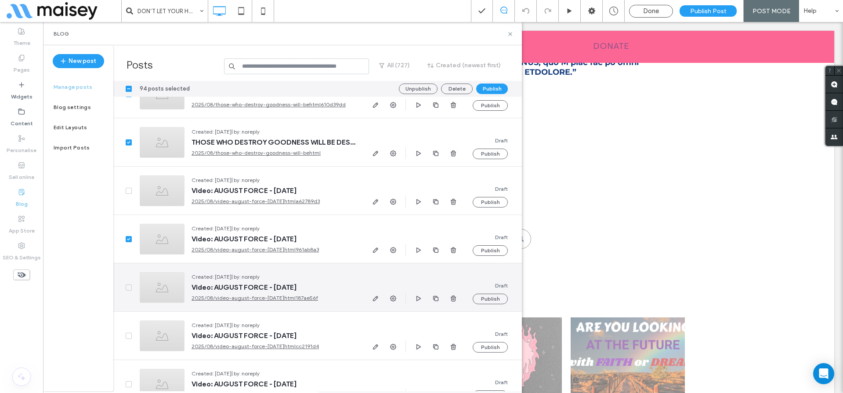
click at [127, 287] on icon at bounding box center [129, 287] width 4 height 3
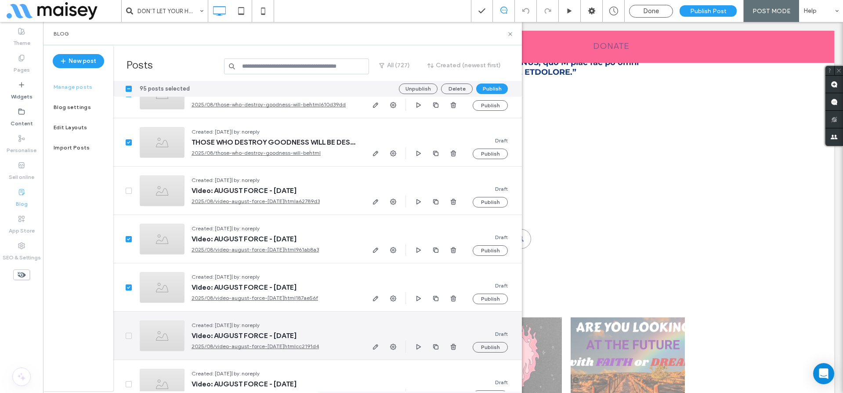
click at [126, 331] on div at bounding box center [122, 335] width 19 height 48
click at [128, 336] on icon at bounding box center [128, 335] width 3 height 3
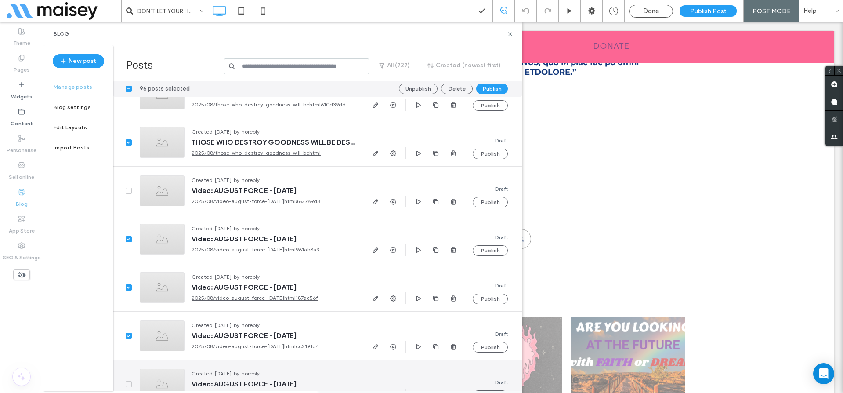
click at [126, 381] on span at bounding box center [129, 384] width 6 height 6
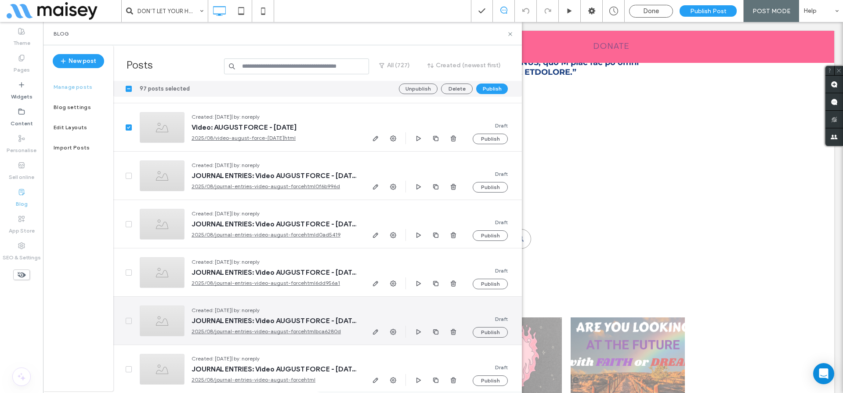
scroll to position [8167, 0]
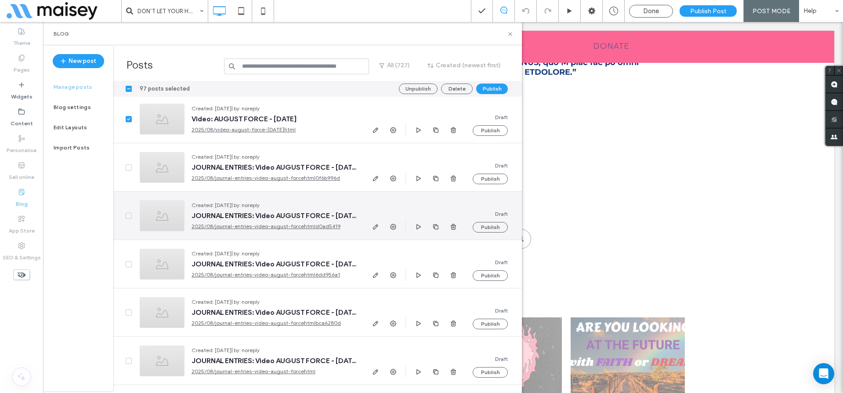
click at [130, 215] on icon at bounding box center [128, 215] width 3 height 3
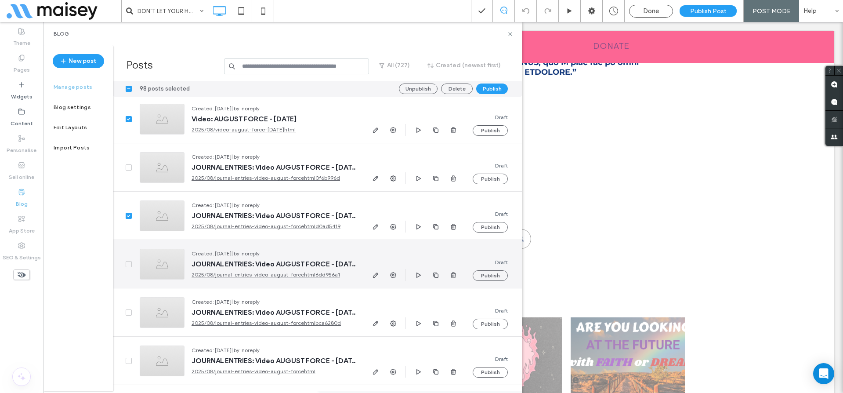
click at [128, 262] on span at bounding box center [129, 264] width 6 height 6
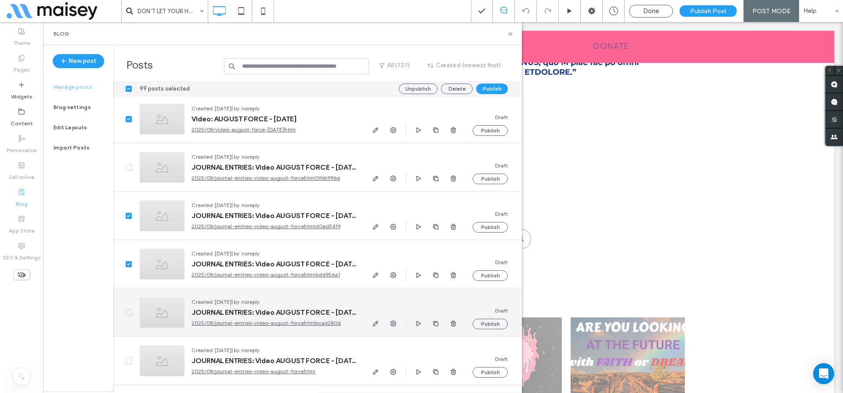
click at [127, 313] on icon at bounding box center [129, 312] width 4 height 3
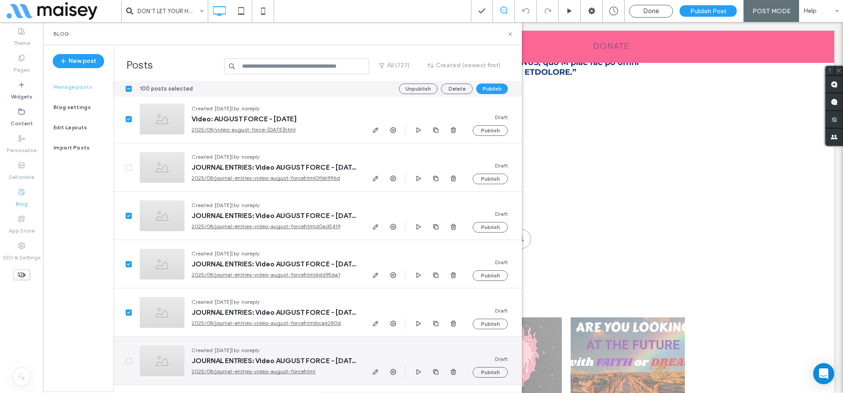
click at [126, 360] on span at bounding box center [129, 360] width 6 height 6
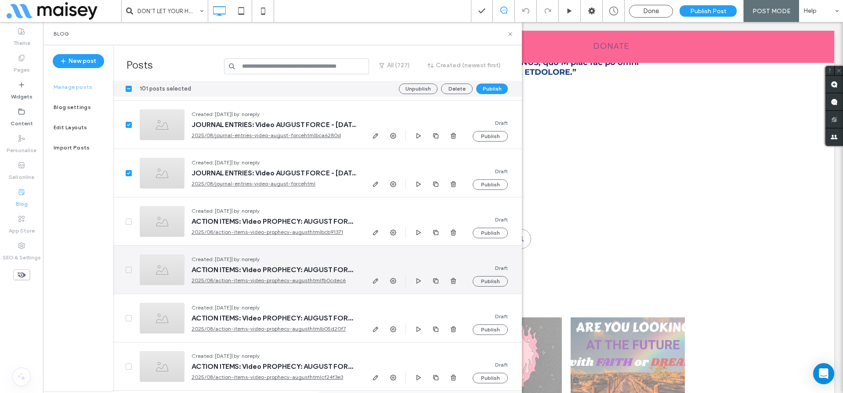
scroll to position [8365, 0]
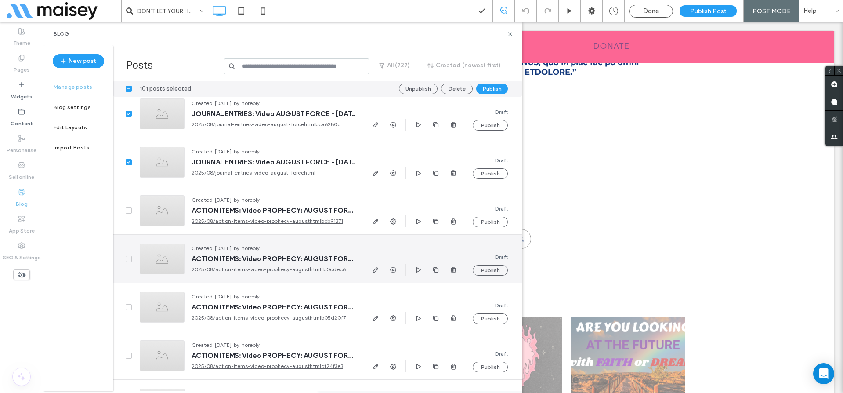
click at [129, 257] on icon at bounding box center [129, 258] width 4 height 3
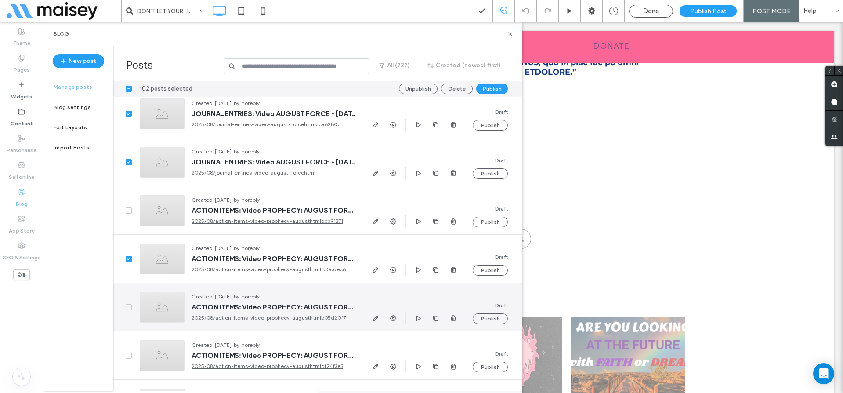
click at [130, 306] on icon at bounding box center [129, 307] width 4 height 3
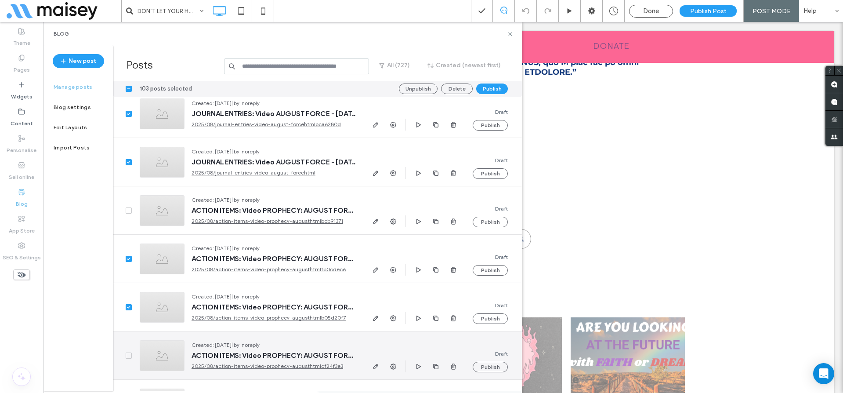
click at [131, 353] on span at bounding box center [129, 355] width 6 height 6
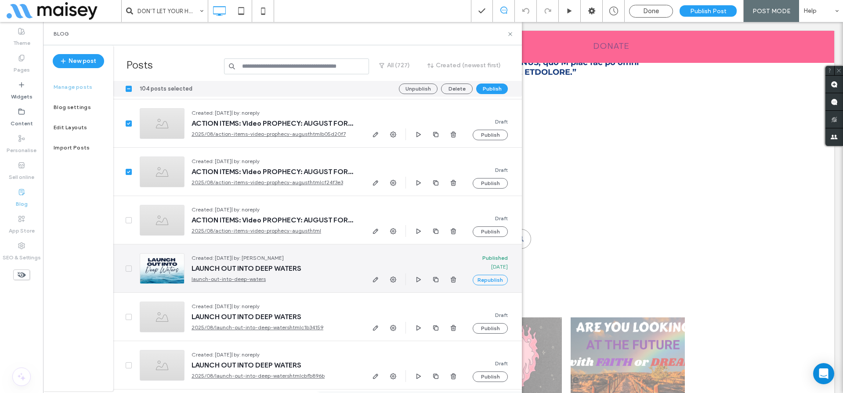
scroll to position [8579, 0]
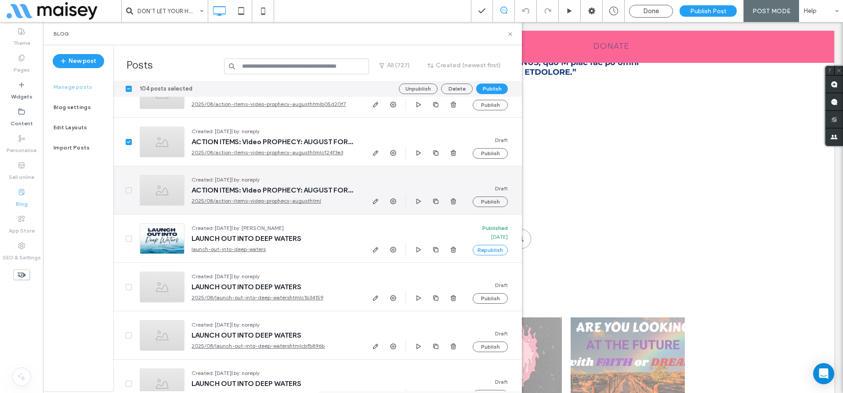
click at [128, 192] on span at bounding box center [129, 190] width 6 height 6
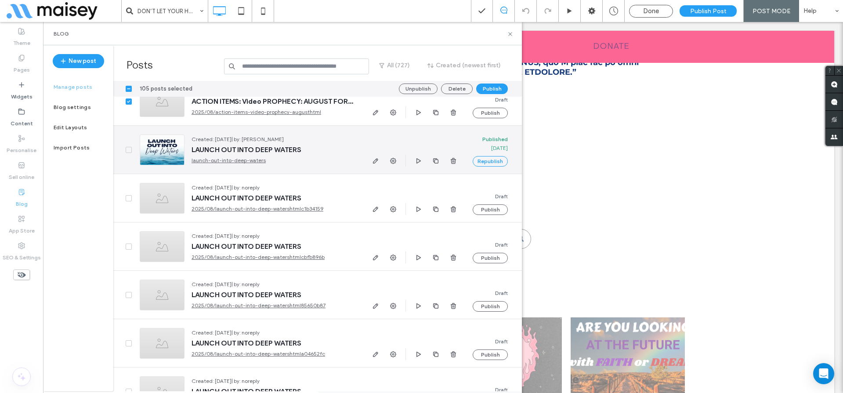
scroll to position [8694, 0]
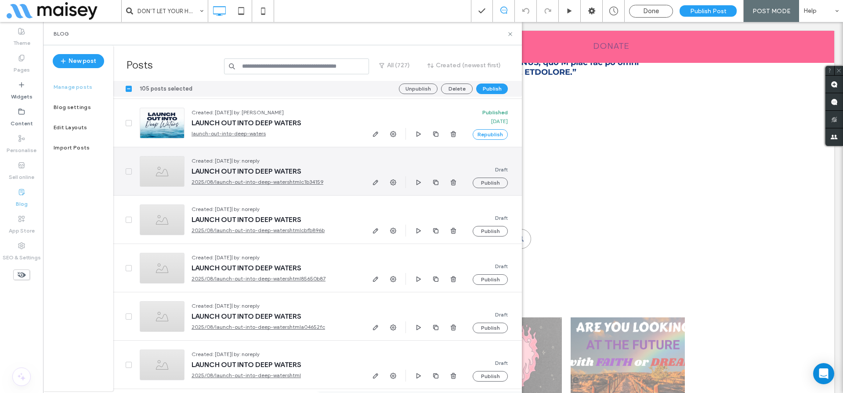
click at [124, 170] on div at bounding box center [122, 171] width 19 height 48
click at [130, 173] on span at bounding box center [129, 171] width 6 height 6
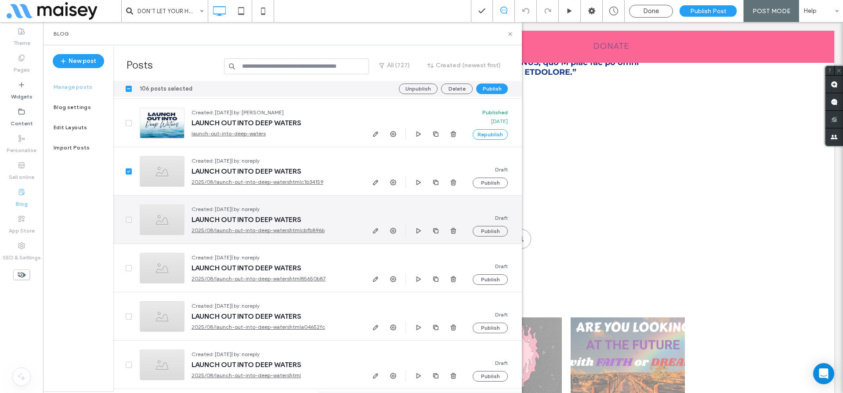
click at [128, 217] on span at bounding box center [129, 220] width 6 height 6
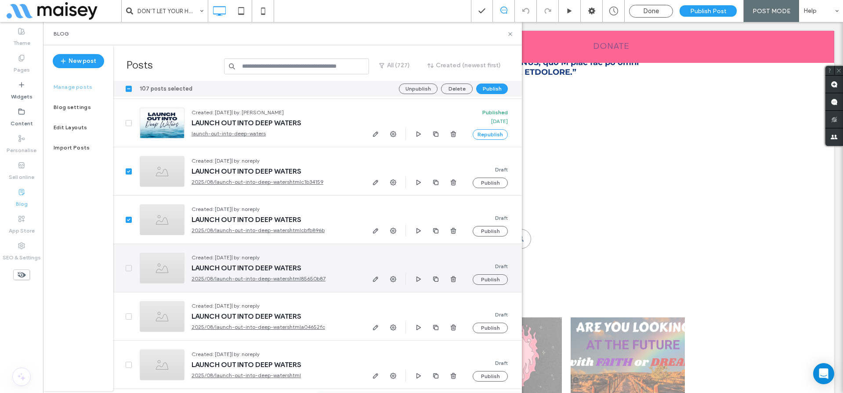
click at [128, 267] on icon at bounding box center [129, 268] width 4 height 3
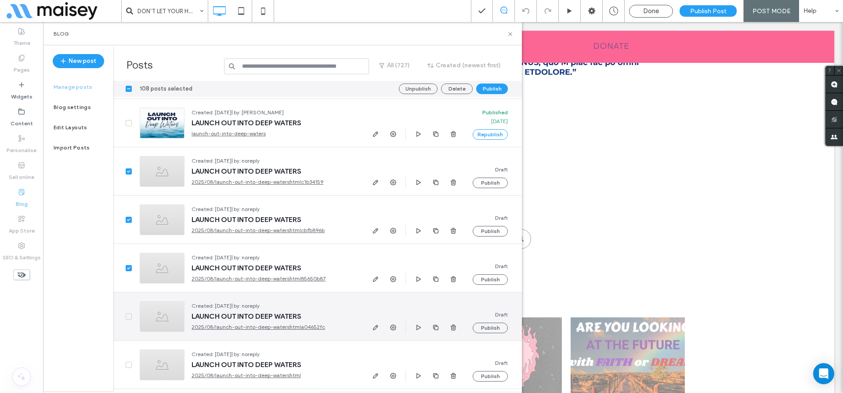
click at [126, 314] on span at bounding box center [129, 316] width 6 height 6
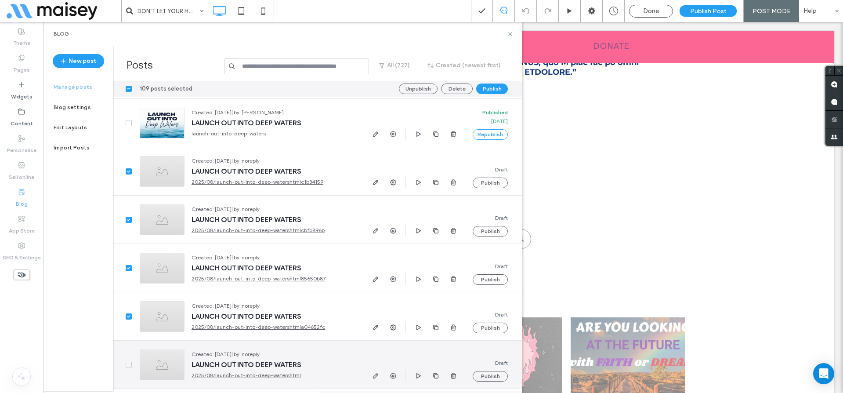
click at [127, 364] on icon at bounding box center [128, 364] width 3 height 3
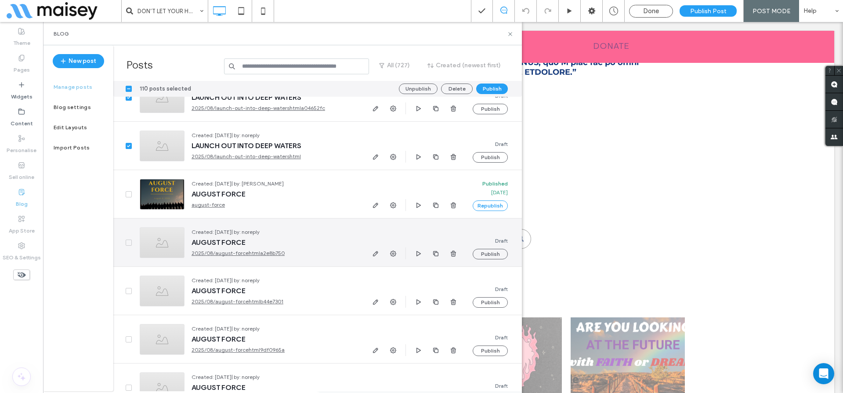
scroll to position [8914, 0]
click at [125, 241] on div at bounding box center [122, 241] width 19 height 48
click at [130, 242] on span at bounding box center [129, 241] width 6 height 6
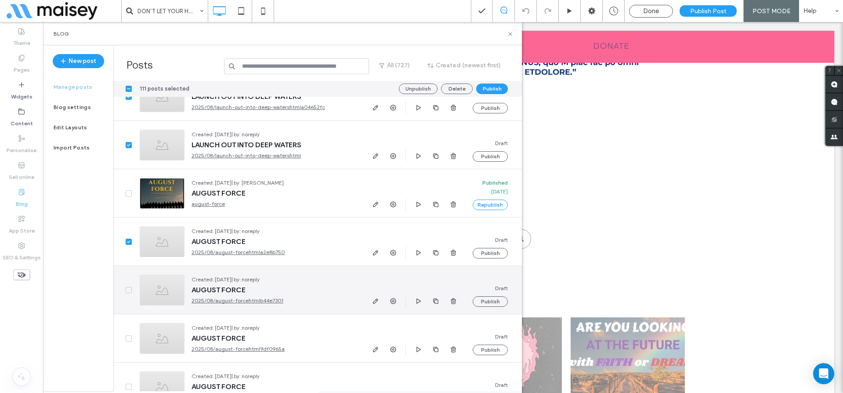
click at [131, 289] on span at bounding box center [129, 290] width 6 height 6
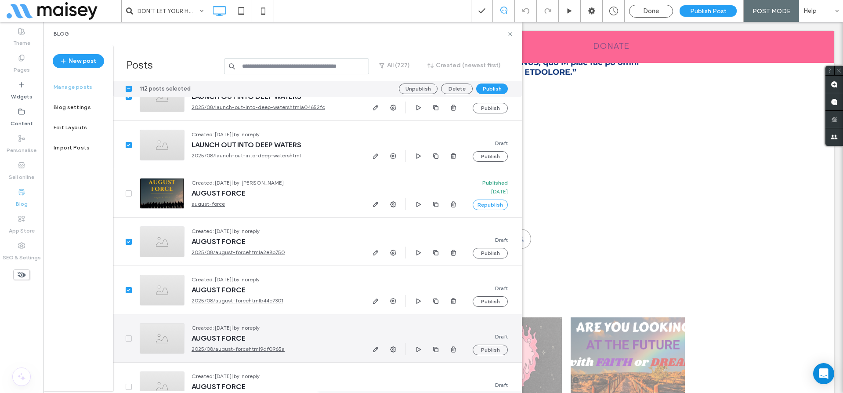
click at [127, 338] on icon at bounding box center [128, 338] width 3 height 3
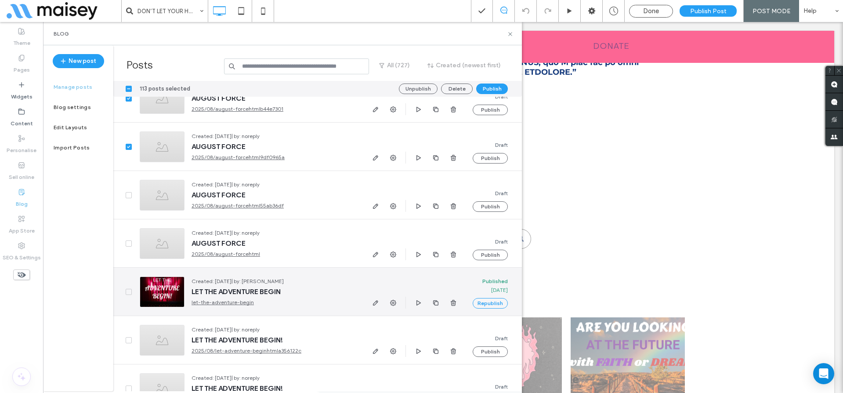
scroll to position [9108, 0]
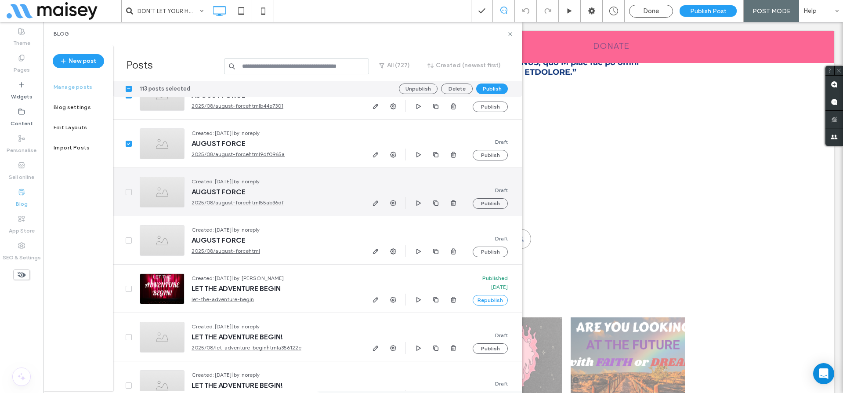
click at [130, 191] on icon at bounding box center [128, 192] width 3 height 3
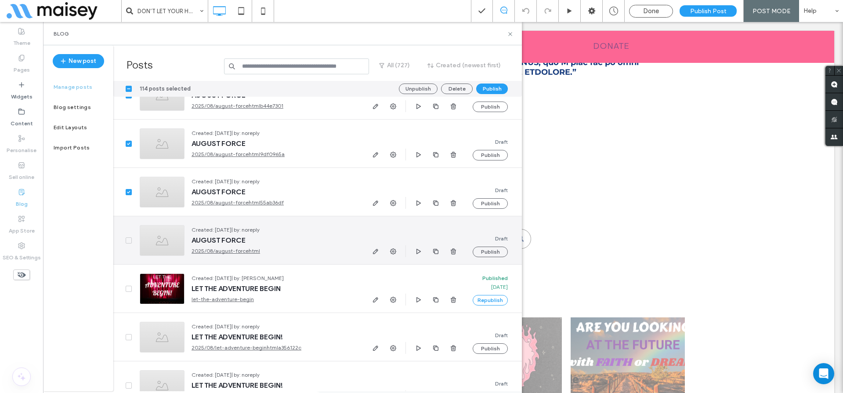
click at [130, 240] on icon at bounding box center [129, 240] width 4 height 3
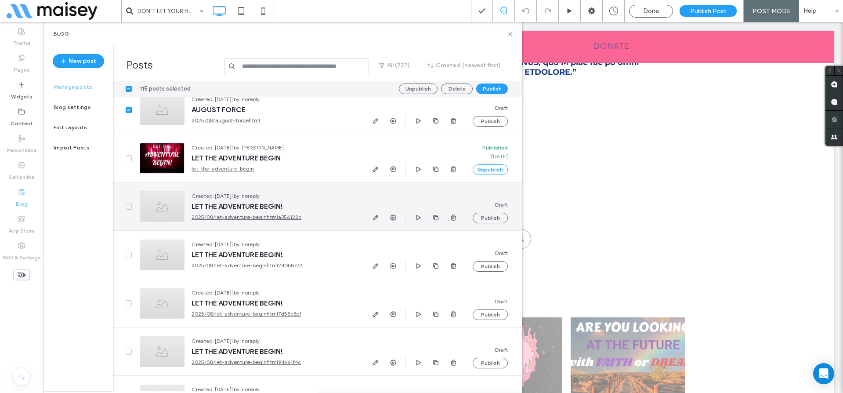
scroll to position [9241, 0]
click at [130, 203] on icon at bounding box center [128, 204] width 3 height 3
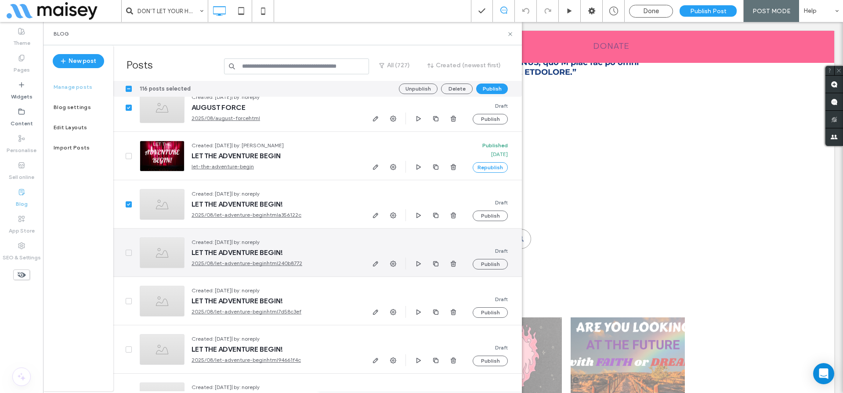
click at [127, 251] on icon at bounding box center [129, 252] width 4 height 3
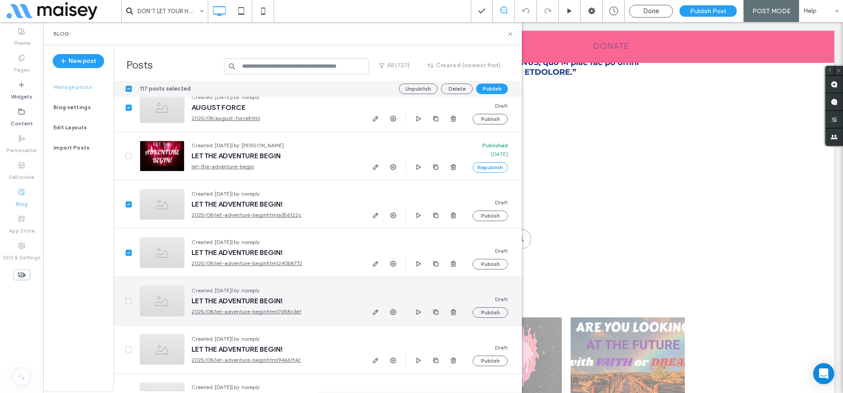
click at [128, 300] on icon at bounding box center [129, 301] width 4 height 3
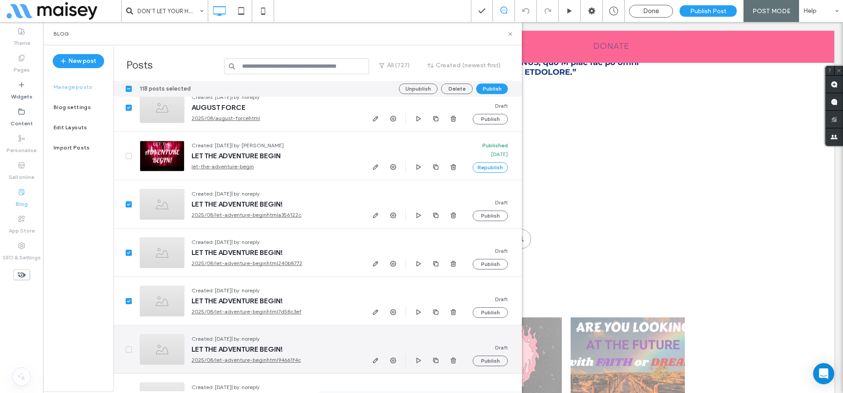
click at [128, 348] on icon at bounding box center [129, 349] width 4 height 3
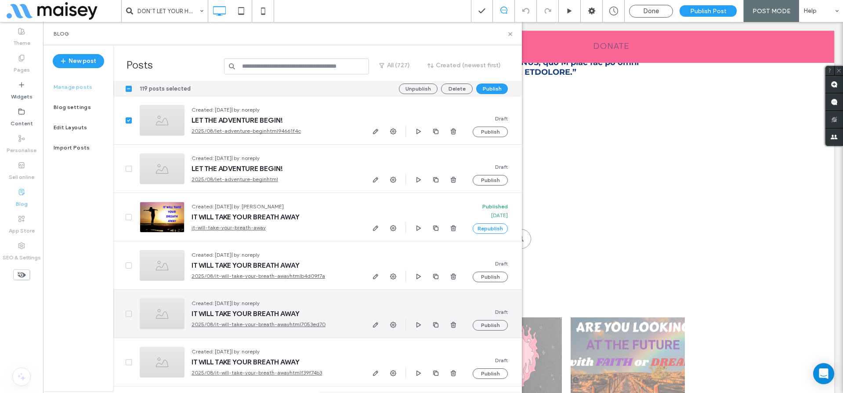
scroll to position [9473, 0]
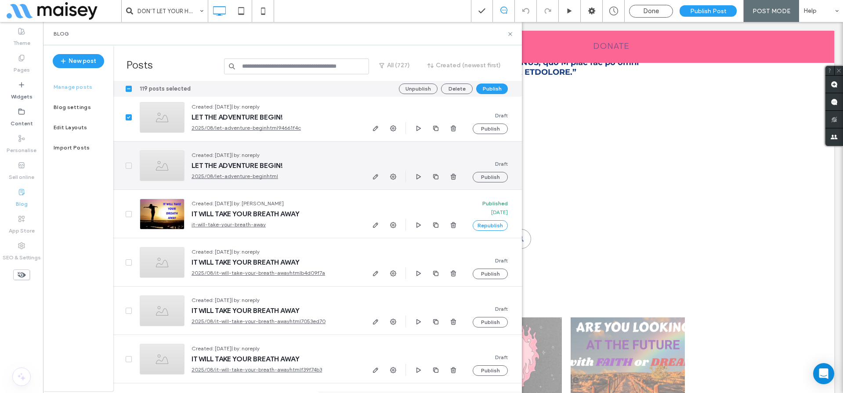
click at [129, 163] on span at bounding box center [129, 165] width 6 height 6
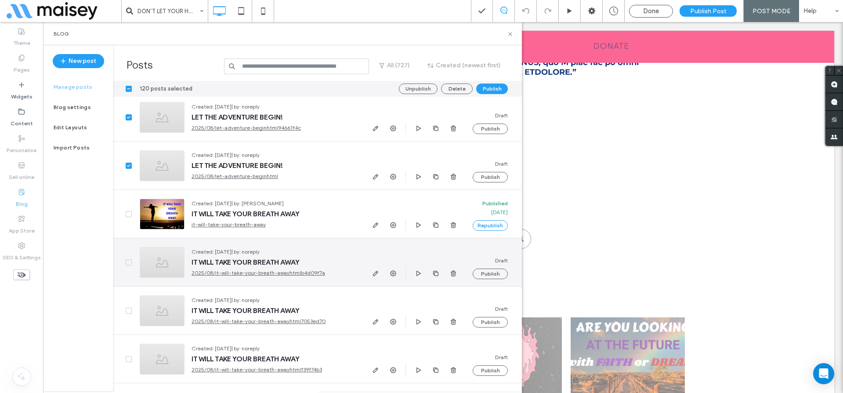
click at [128, 262] on icon at bounding box center [129, 262] width 4 height 3
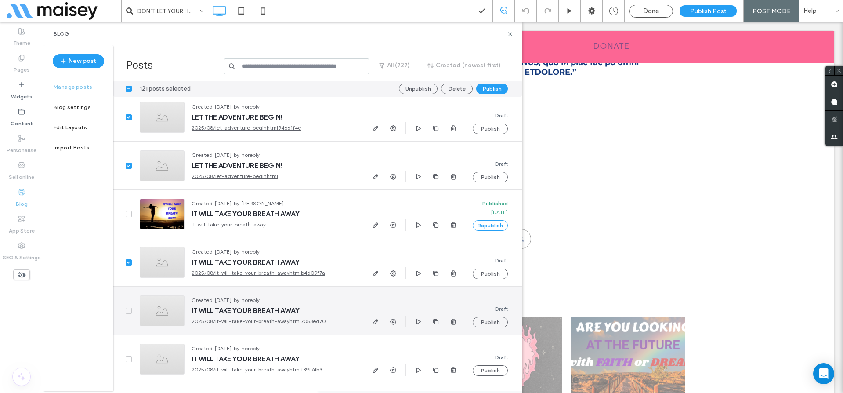
click at [131, 311] on span at bounding box center [129, 310] width 6 height 6
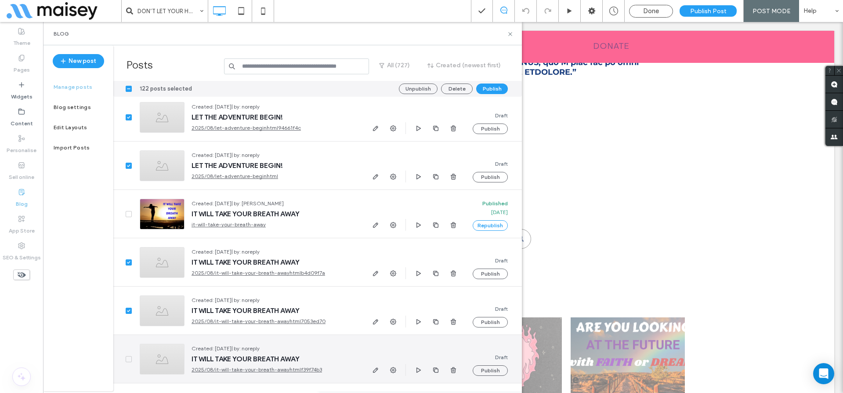
click at [130, 360] on span at bounding box center [129, 359] width 6 height 6
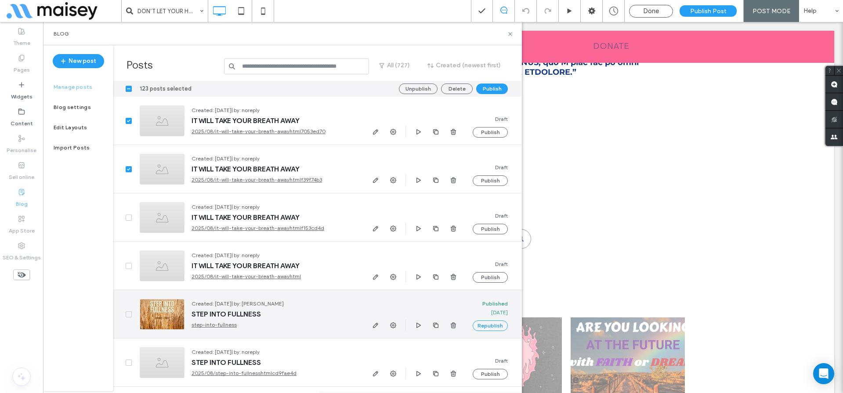
scroll to position [9707, 0]
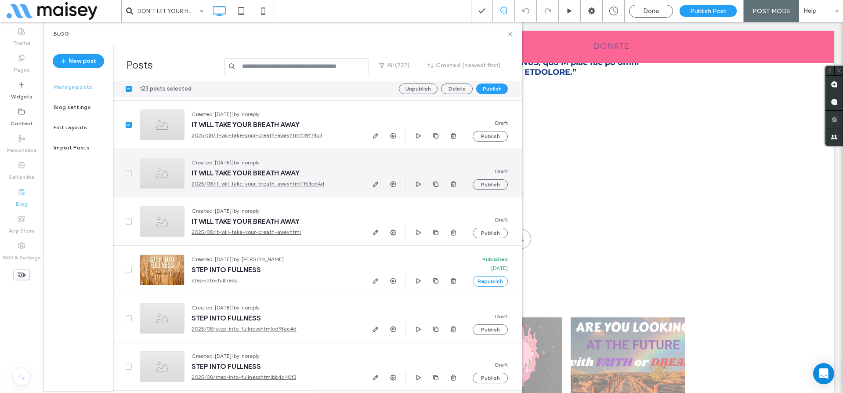
click at [128, 171] on span at bounding box center [129, 173] width 6 height 6
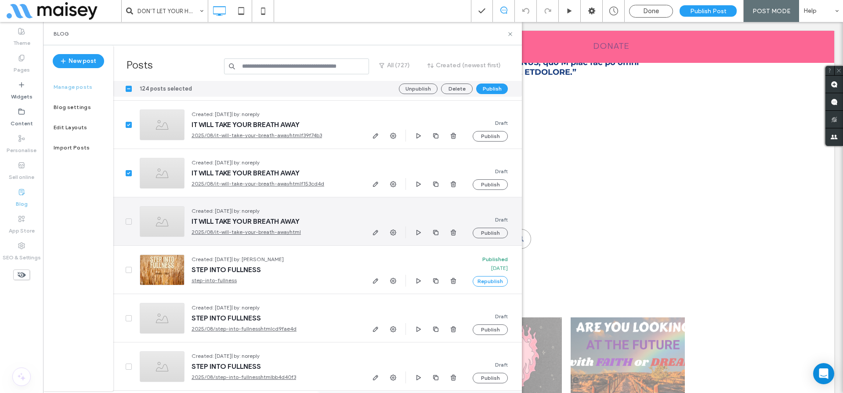
click at [126, 219] on span at bounding box center [129, 221] width 6 height 6
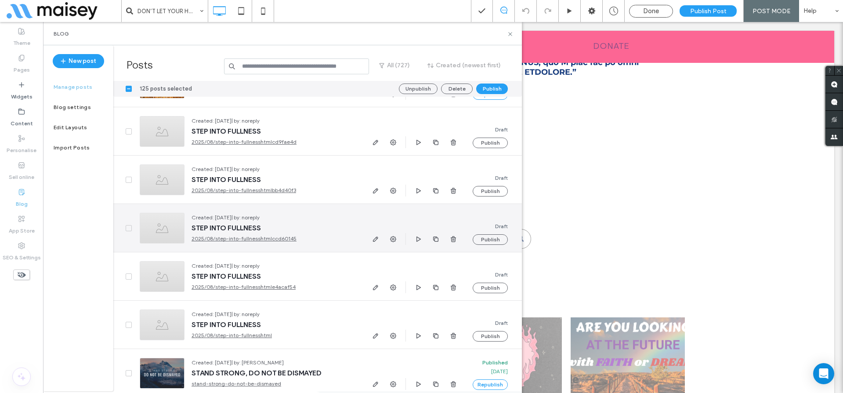
scroll to position [9921, 0]
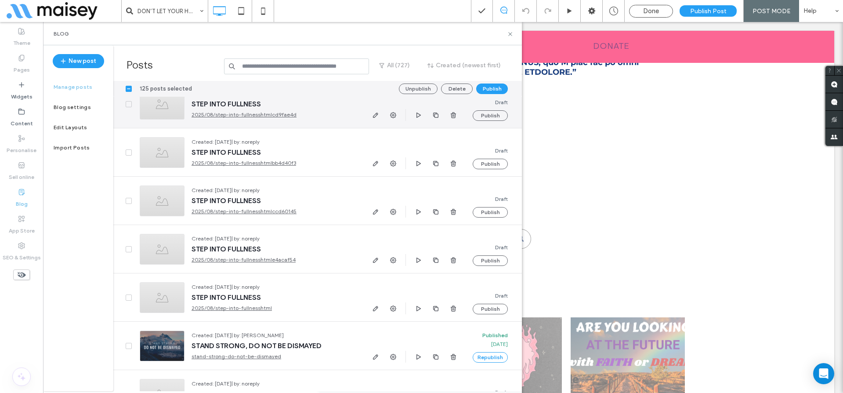
click at [129, 104] on icon at bounding box center [128, 104] width 3 height 3
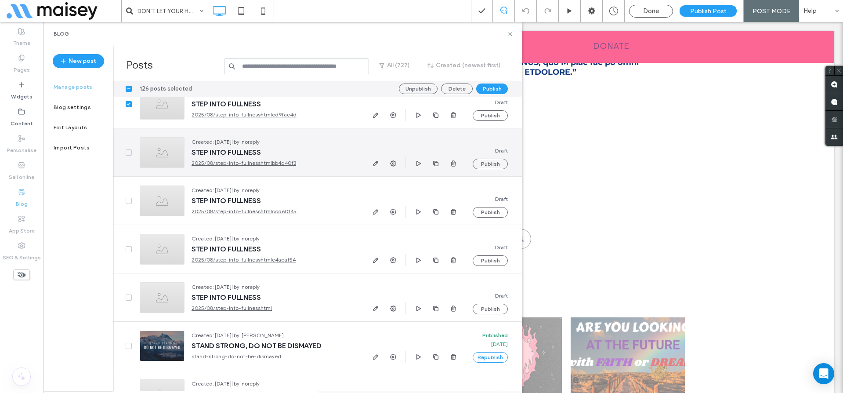
click at [126, 152] on span at bounding box center [129, 152] width 6 height 6
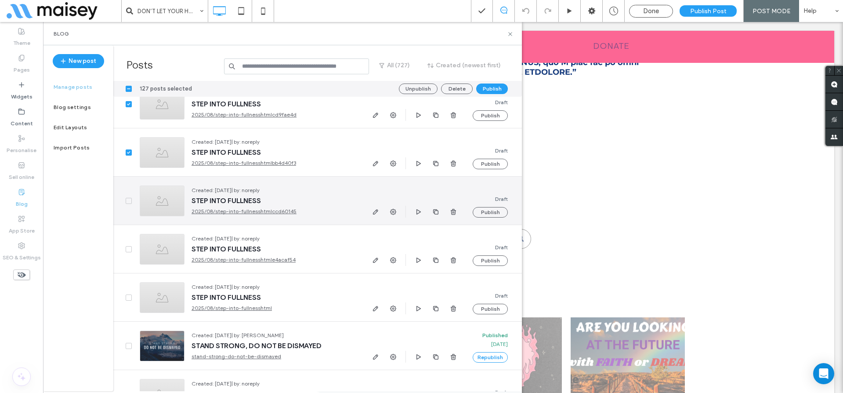
click at [129, 198] on span at bounding box center [129, 201] width 6 height 6
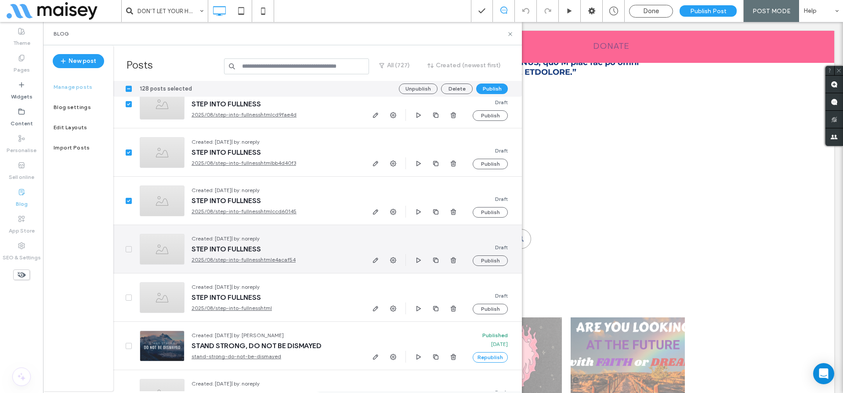
click at [127, 248] on icon at bounding box center [129, 249] width 4 height 3
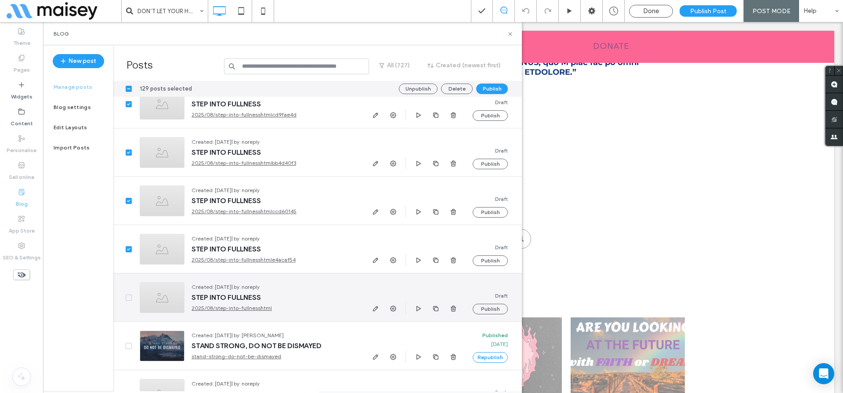
click at [130, 296] on span at bounding box center [129, 297] width 6 height 6
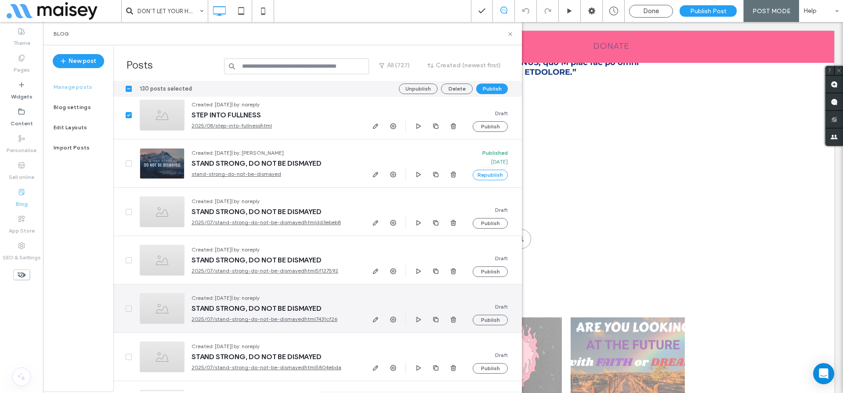
scroll to position [10111, 0]
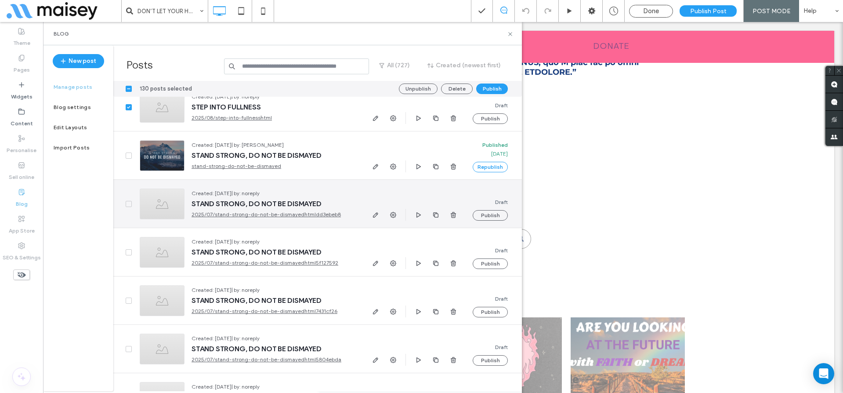
click at [130, 202] on span at bounding box center [129, 204] width 6 height 6
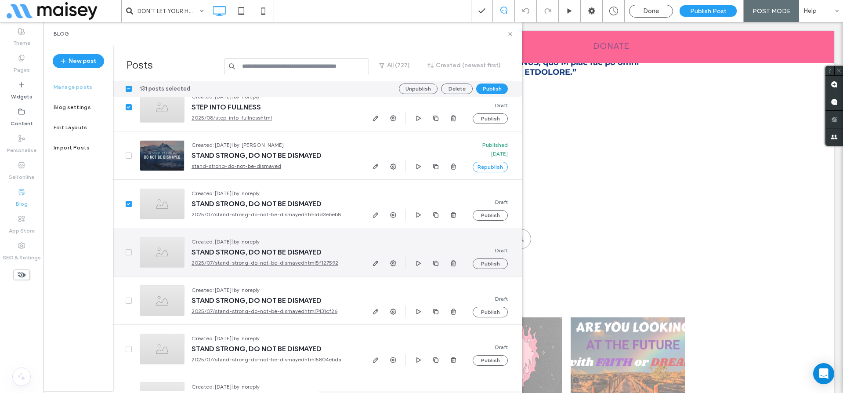
click at [127, 252] on icon at bounding box center [129, 252] width 4 height 3
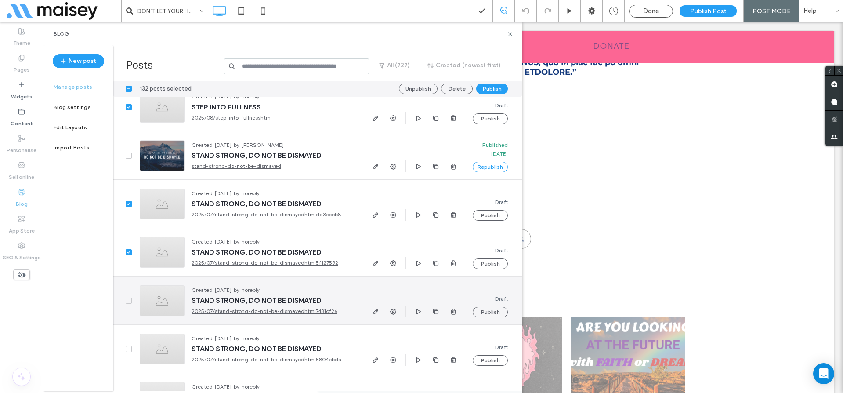
click at [128, 300] on icon at bounding box center [128, 300] width 3 height 3
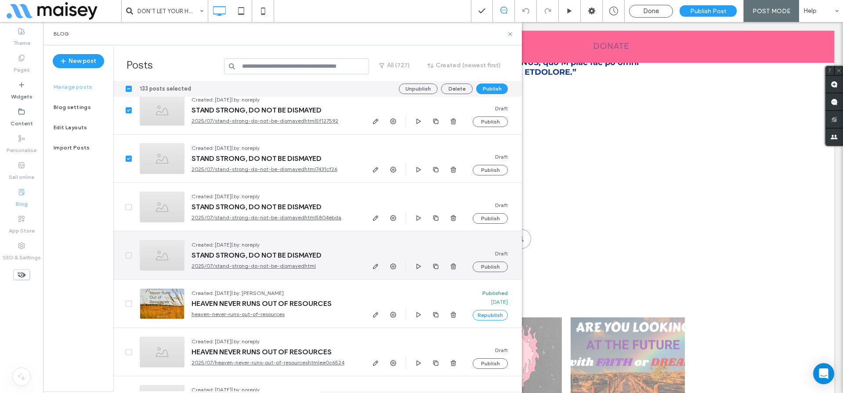
scroll to position [10255, 0]
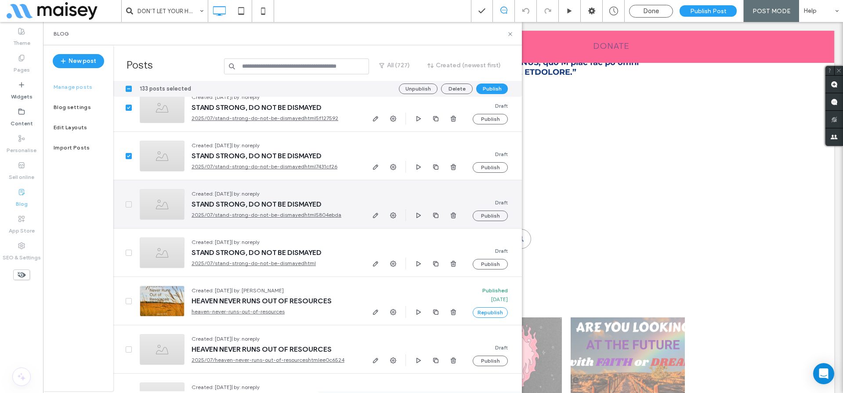
click at [131, 202] on span at bounding box center [129, 204] width 6 height 6
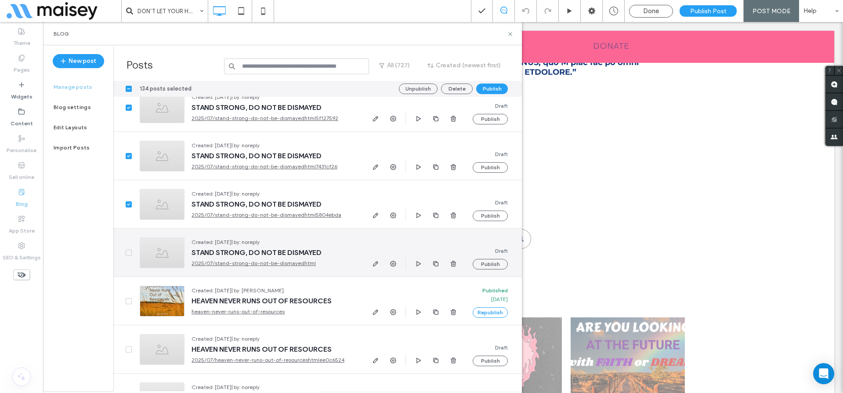
click at [127, 250] on span at bounding box center [129, 252] width 6 height 6
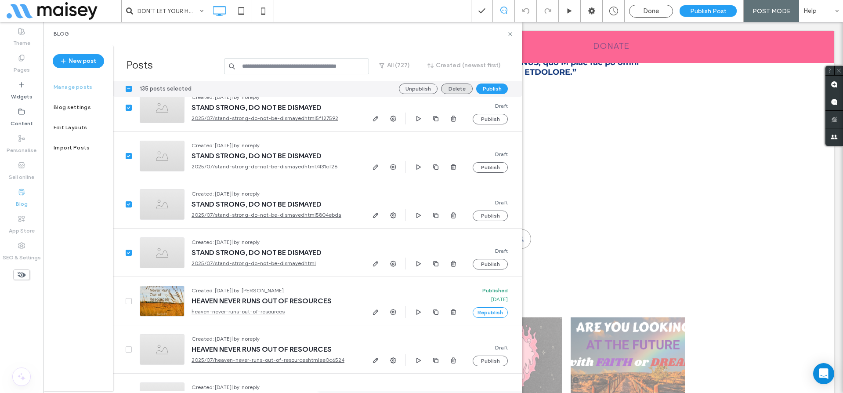
click at [452, 88] on button "Delete" at bounding box center [457, 88] width 32 height 11
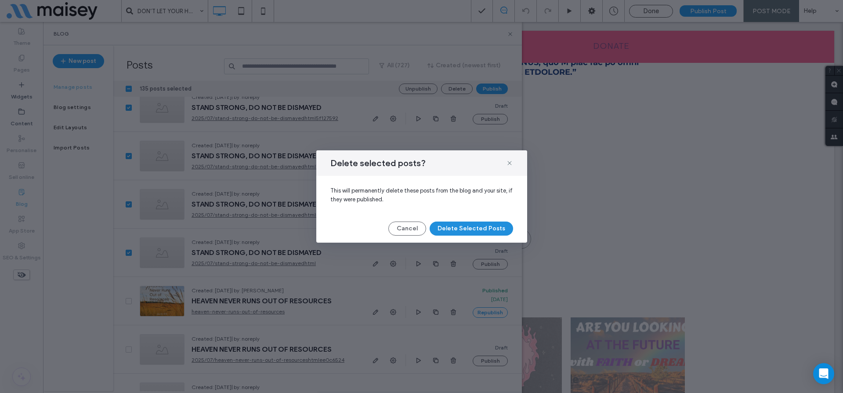
click at [463, 227] on button "Delete Selected Posts" at bounding box center [471, 228] width 83 height 14
click at [467, 230] on button "Delete Selected Posts" at bounding box center [471, 228] width 83 height 14
click at [467, 230] on div at bounding box center [421, 196] width 843 height 393
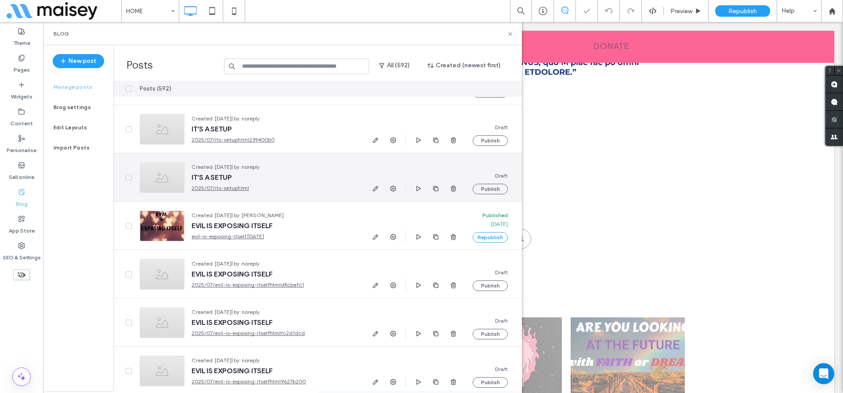
scroll to position [10101, 0]
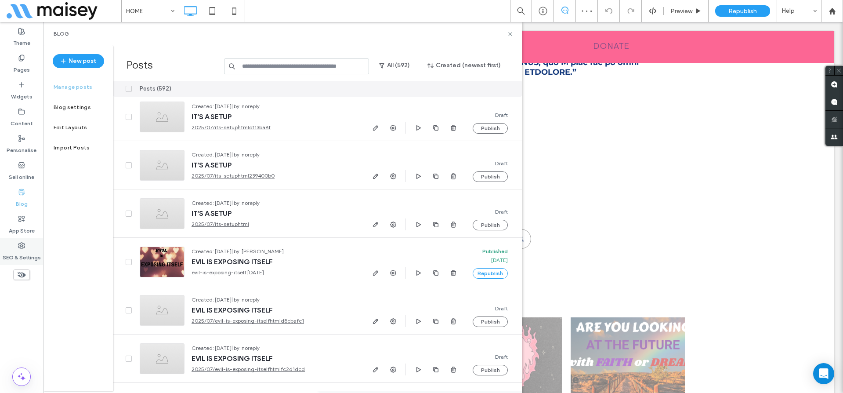
click at [29, 242] on div "SEO & Settings" at bounding box center [21, 251] width 43 height 27
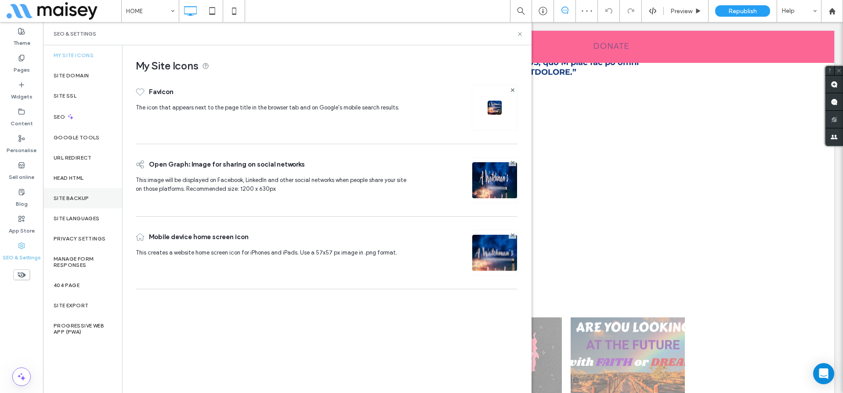
click at [84, 195] on label "Site backup" at bounding box center [71, 198] width 35 height 6
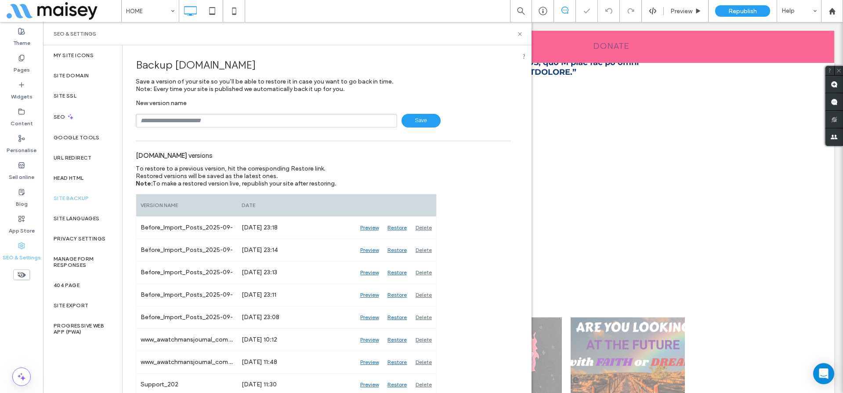
click at [213, 124] on input "text" at bounding box center [266, 121] width 261 height 14
type input "********"
click at [519, 34] on use at bounding box center [520, 34] width 4 height 4
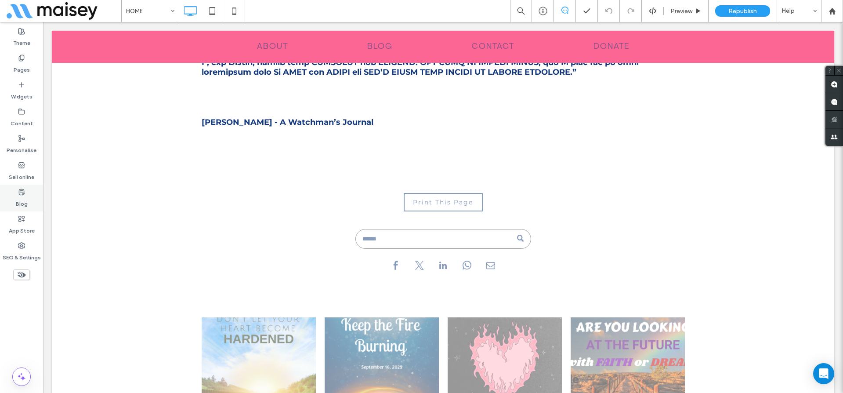
click at [21, 198] on label "Blog" at bounding box center [22, 201] width 12 height 12
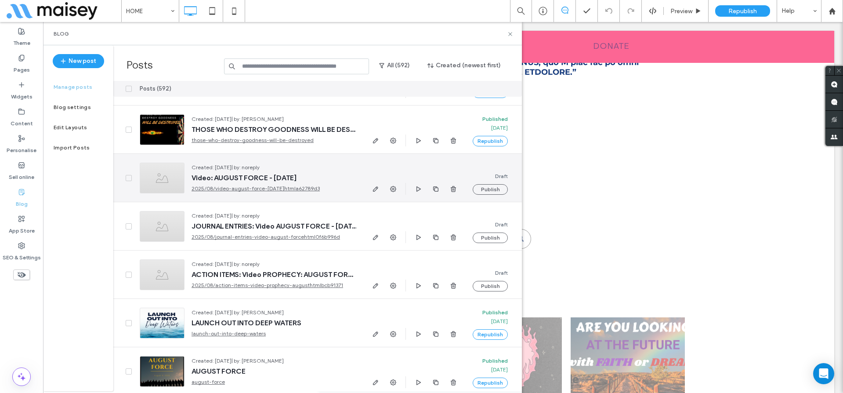
scroll to position [3422, 0]
click at [126, 174] on span at bounding box center [129, 177] width 6 height 6
click at [458, 189] on span "button" at bounding box center [453, 188] width 11 height 11
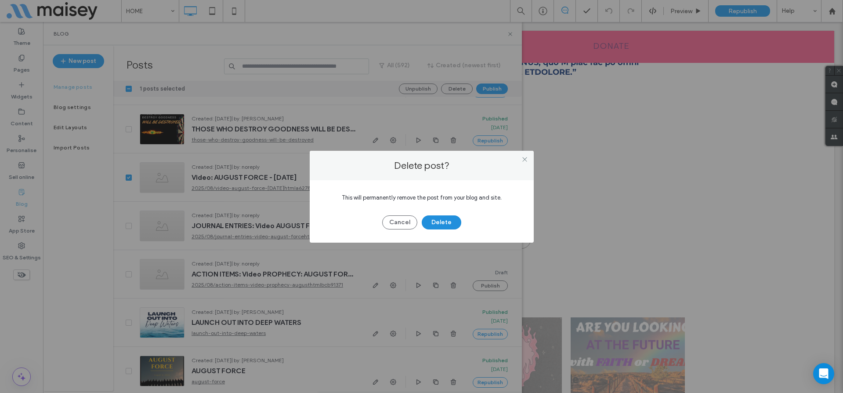
click at [446, 219] on button "Delete" at bounding box center [442, 222] width 40 height 14
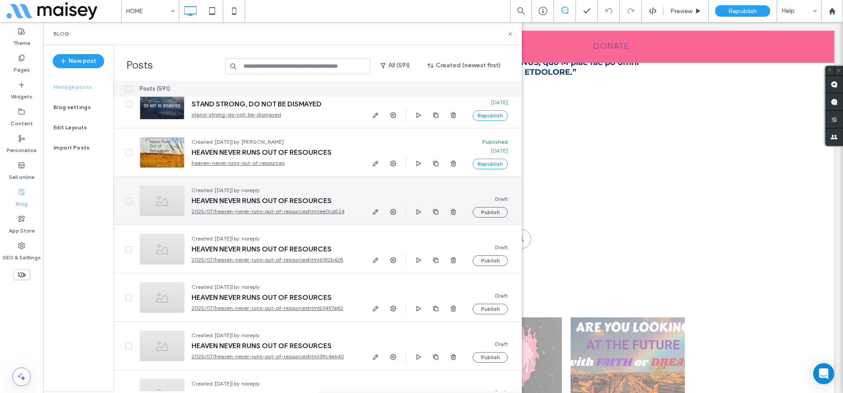
scroll to position [3847, 0]
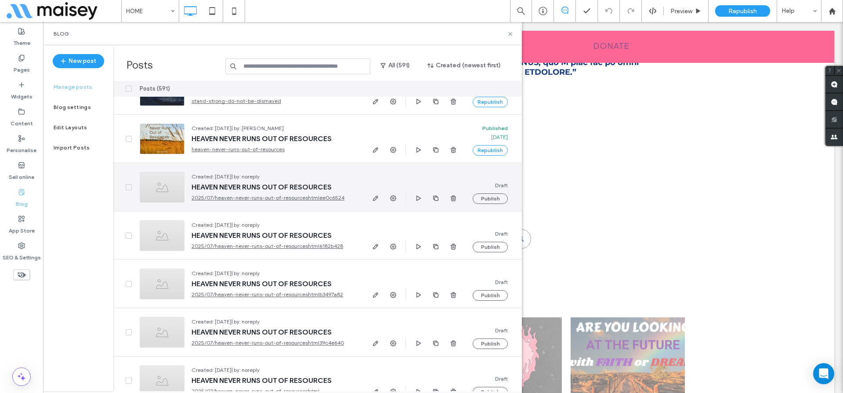
click at [127, 186] on icon at bounding box center [129, 187] width 4 height 3
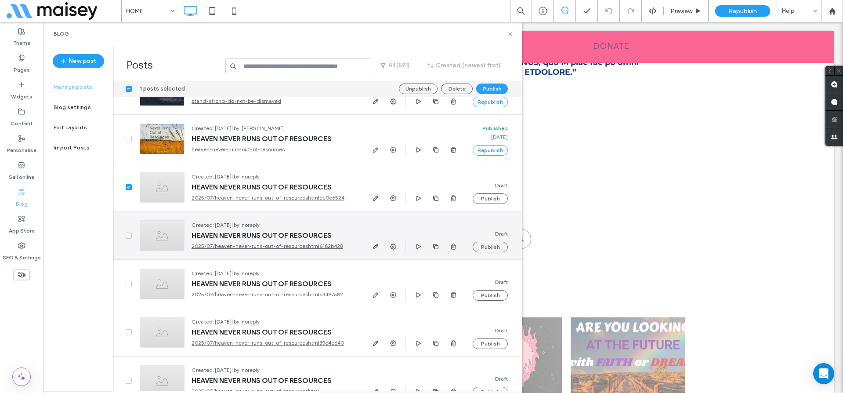
click at [128, 238] on span at bounding box center [129, 235] width 6 height 6
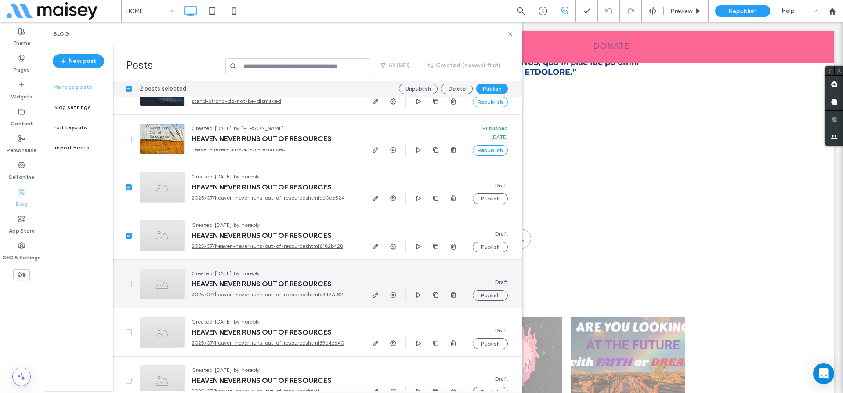
click at [126, 286] on span at bounding box center [129, 284] width 6 height 6
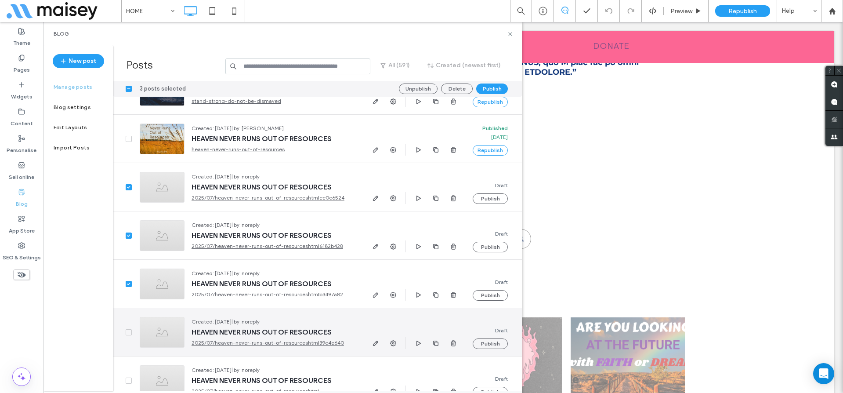
click at [126, 332] on span at bounding box center [129, 332] width 6 height 6
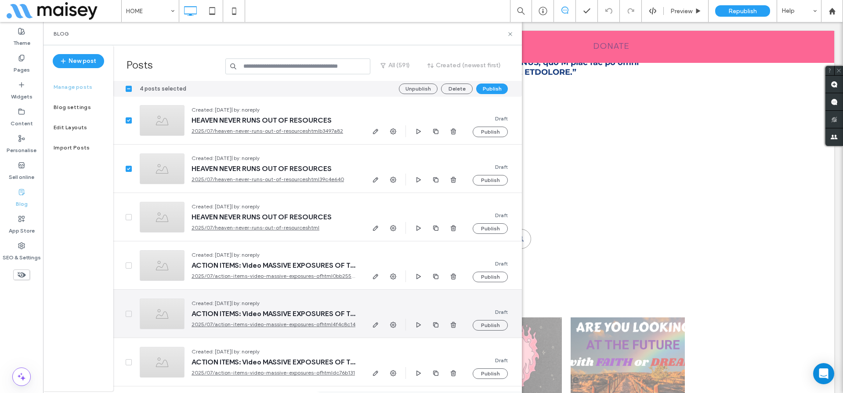
scroll to position [4026, 0]
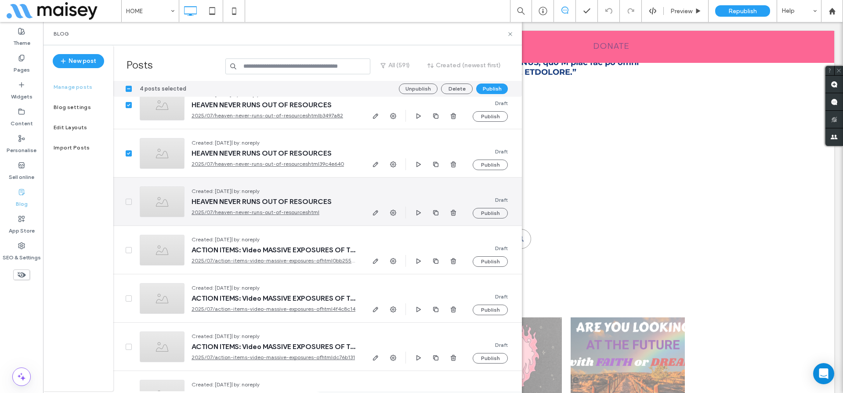
click at [130, 199] on span at bounding box center [129, 202] width 6 height 6
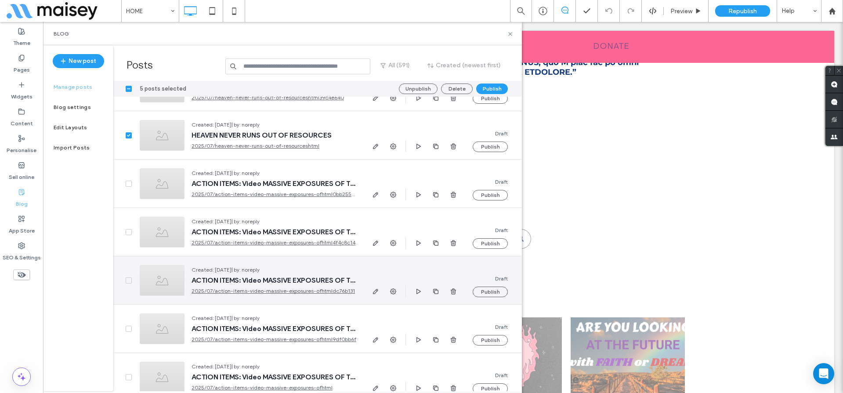
scroll to position [4098, 0]
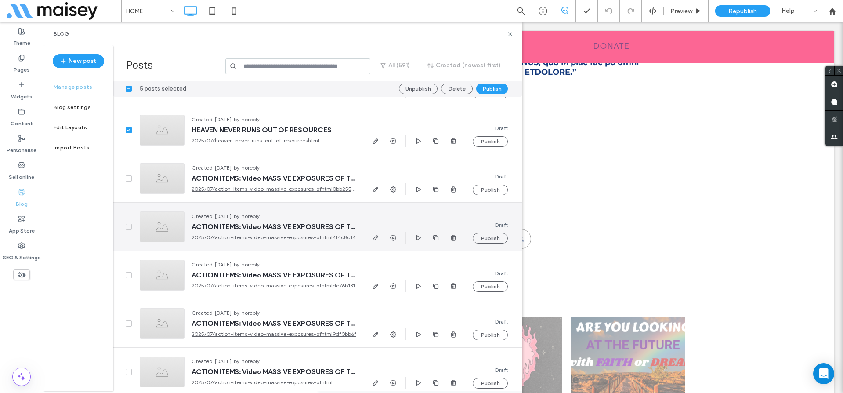
click at [129, 227] on icon at bounding box center [129, 226] width 4 height 3
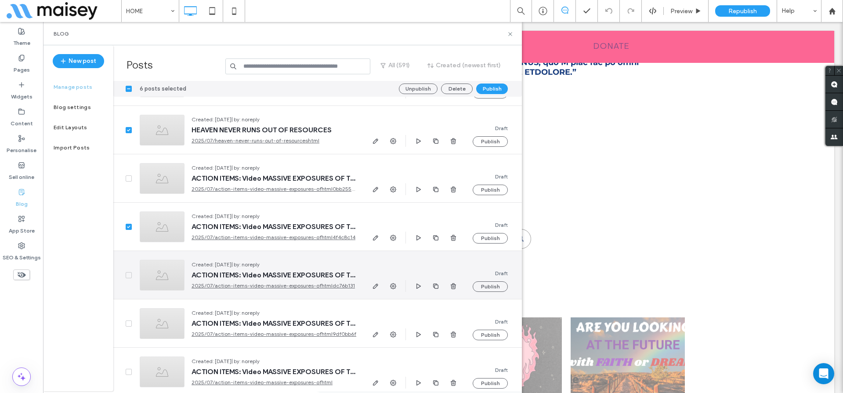
click at [128, 275] on icon at bounding box center [128, 275] width 3 height 3
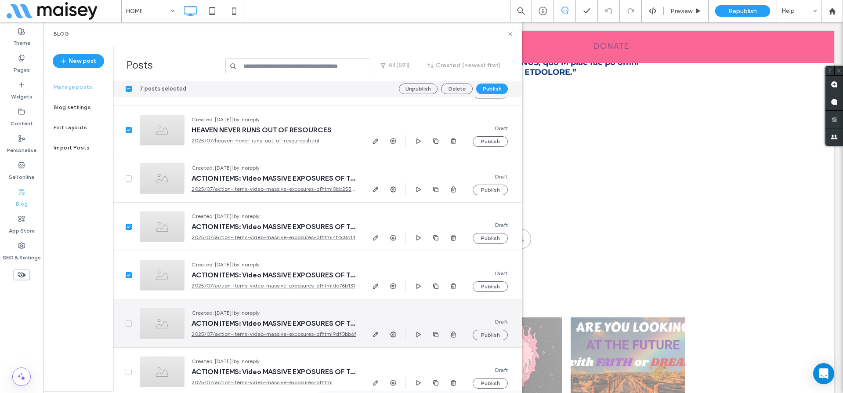
click at [128, 324] on span at bounding box center [129, 323] width 6 height 6
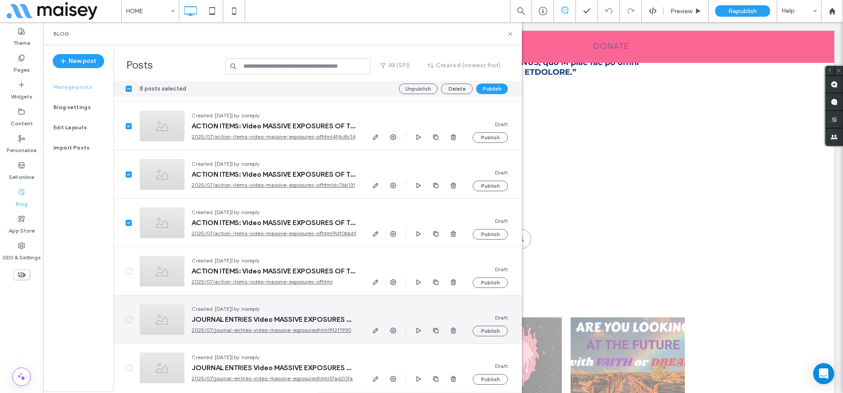
scroll to position [4221, 0]
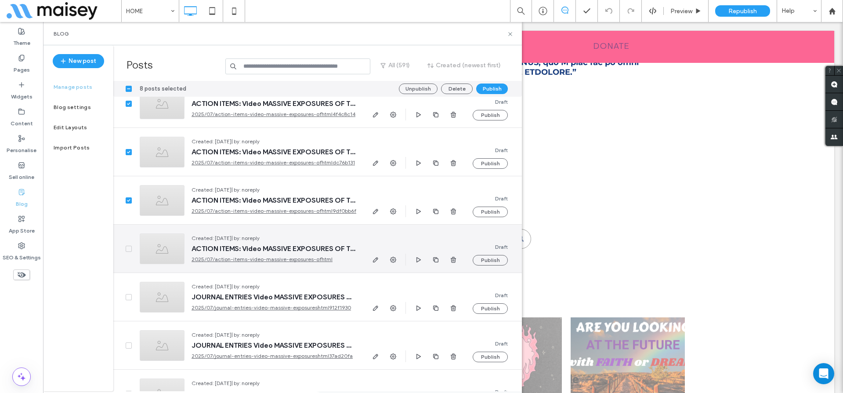
click at [130, 247] on icon at bounding box center [129, 248] width 4 height 3
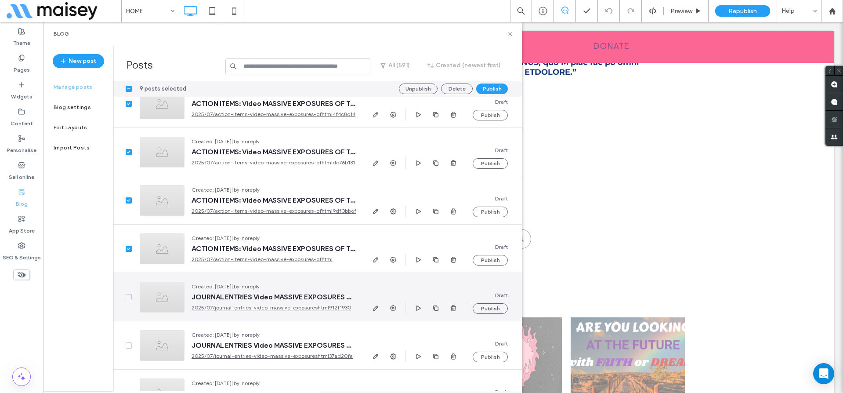
click at [125, 300] on div at bounding box center [122, 297] width 19 height 48
click at [129, 294] on span at bounding box center [129, 297] width 6 height 6
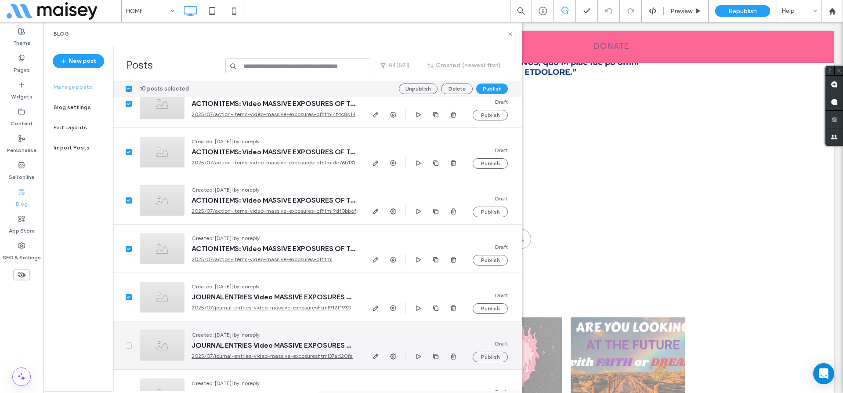
click at [131, 343] on span at bounding box center [129, 345] width 6 height 6
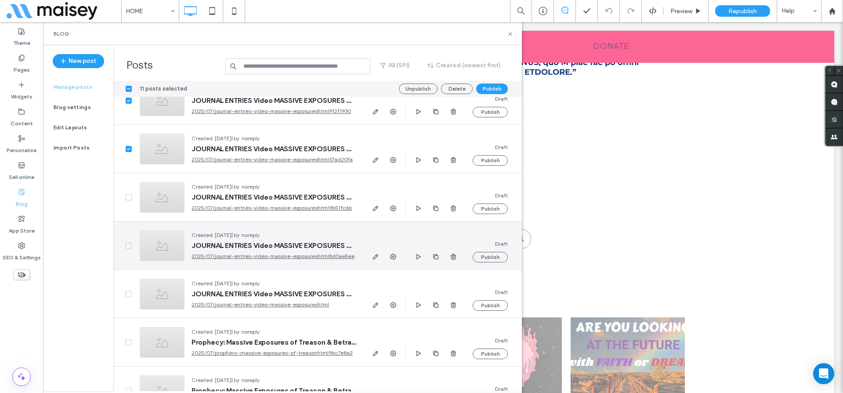
scroll to position [4421, 0]
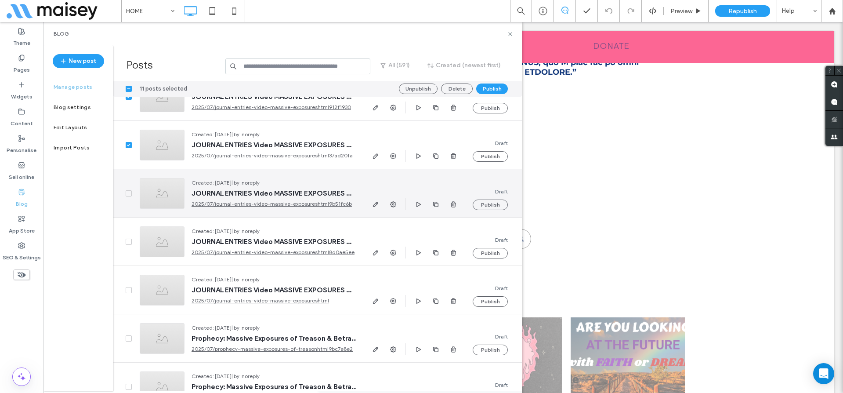
click at [127, 190] on span at bounding box center [129, 193] width 6 height 6
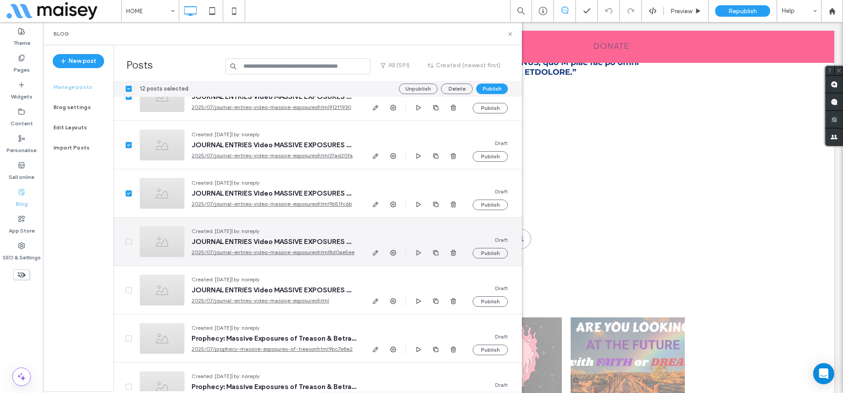
click at [128, 243] on span at bounding box center [129, 241] width 6 height 6
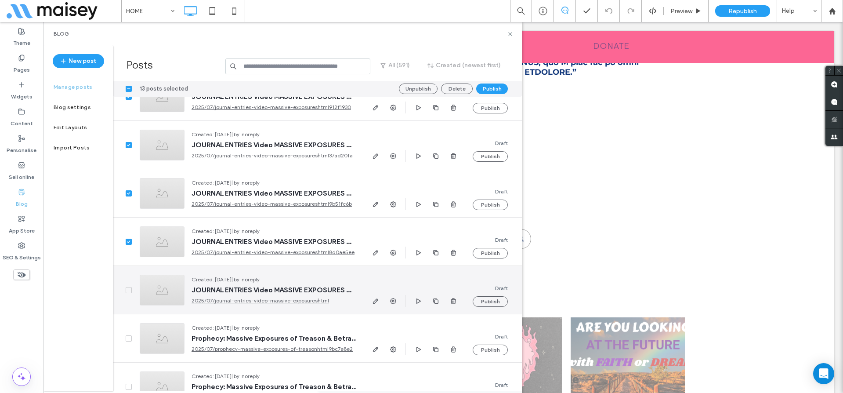
click at [130, 289] on icon at bounding box center [129, 290] width 4 height 3
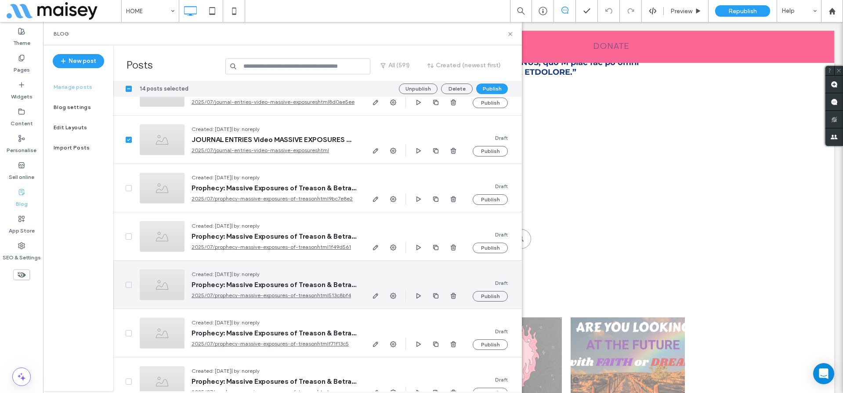
scroll to position [4590, 0]
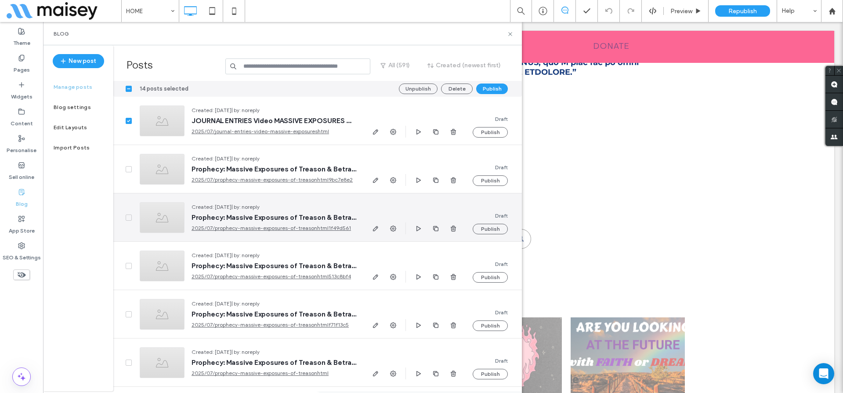
click at [128, 214] on span at bounding box center [129, 217] width 6 height 6
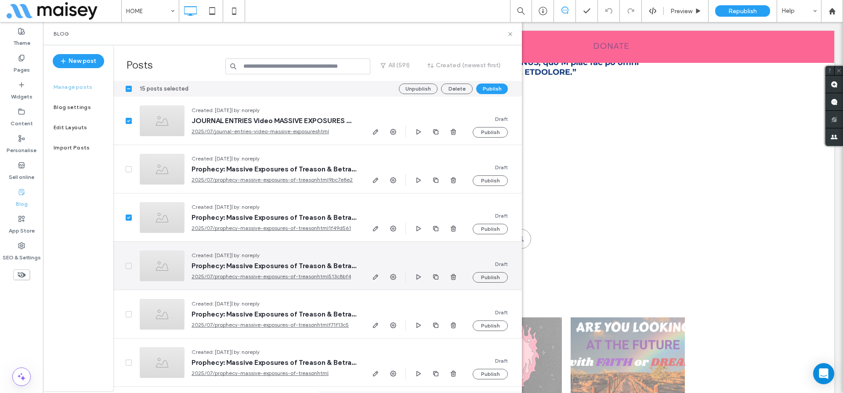
click at [127, 264] on icon at bounding box center [129, 265] width 4 height 3
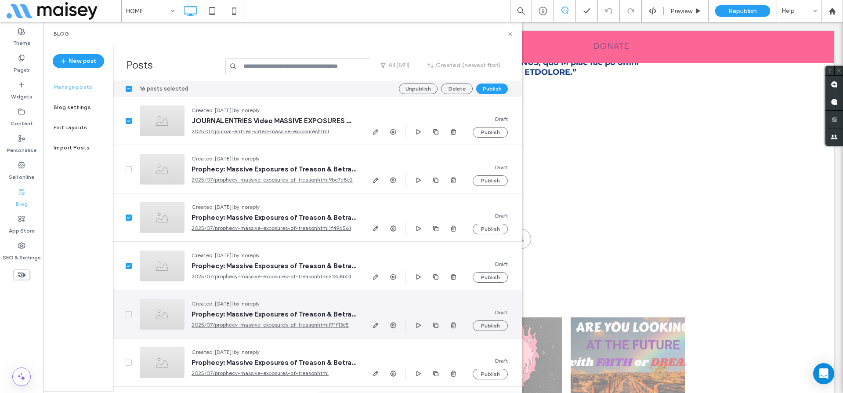
click at [126, 314] on span at bounding box center [129, 314] width 6 height 6
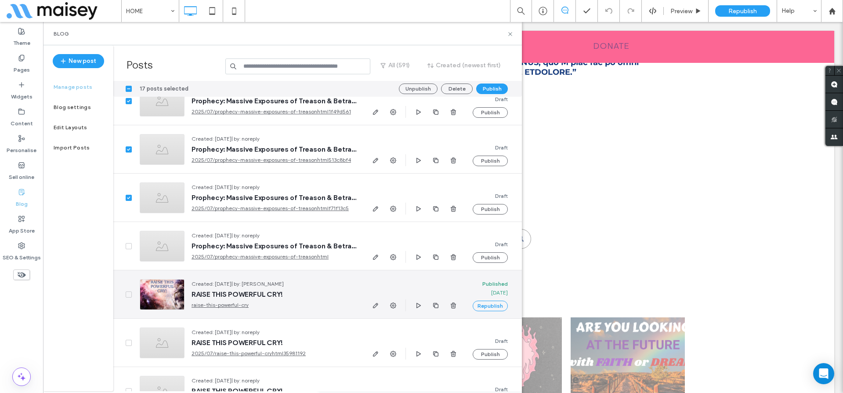
scroll to position [4708, 0]
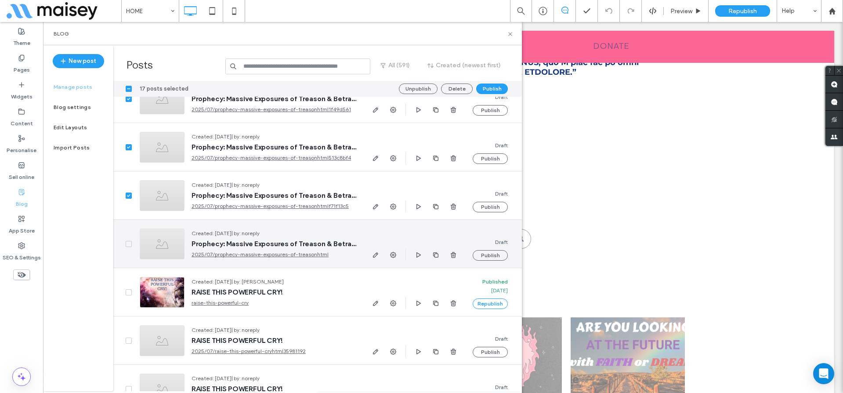
click at [126, 242] on span at bounding box center [129, 244] width 6 height 6
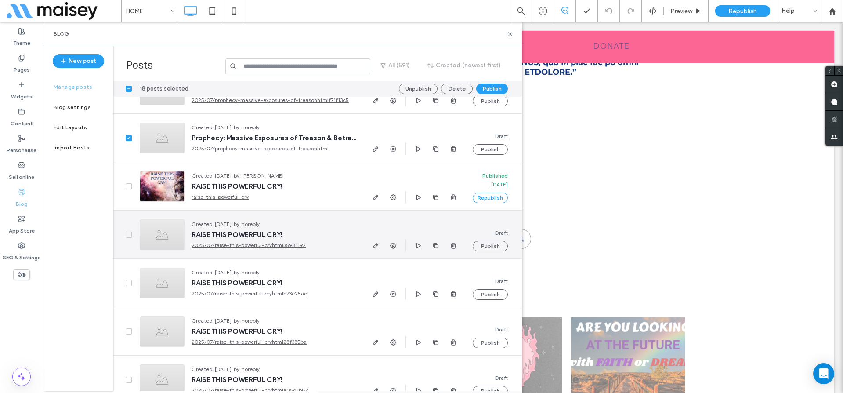
scroll to position [4843, 0]
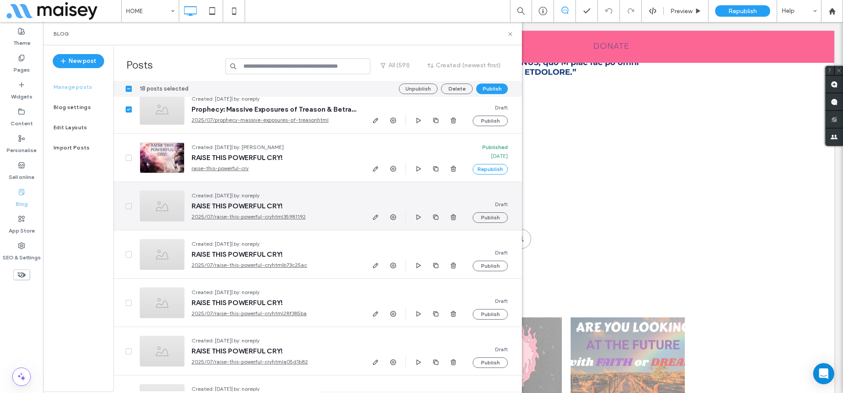
click at [130, 205] on icon at bounding box center [128, 206] width 3 height 3
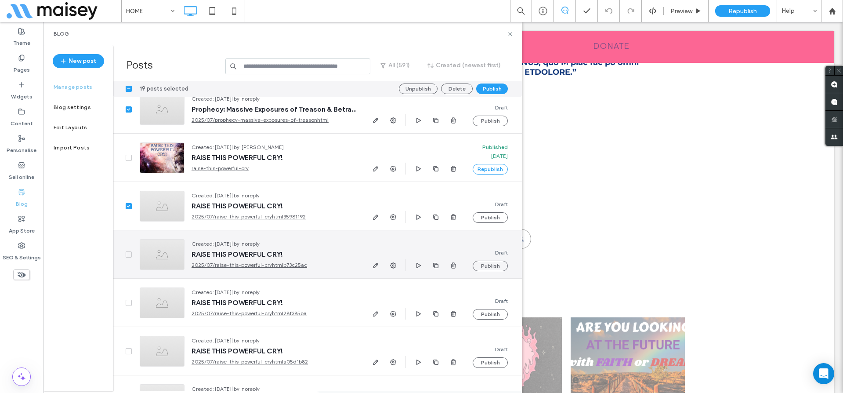
click at [126, 254] on span at bounding box center [129, 254] width 6 height 6
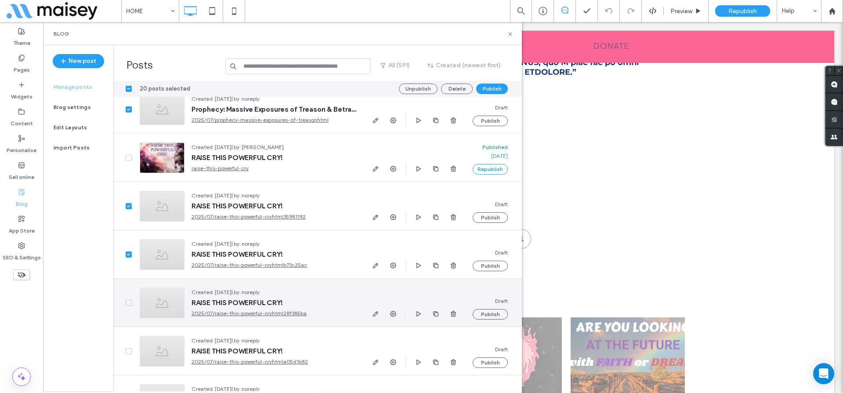
click at [126, 303] on span at bounding box center [129, 303] width 6 height 6
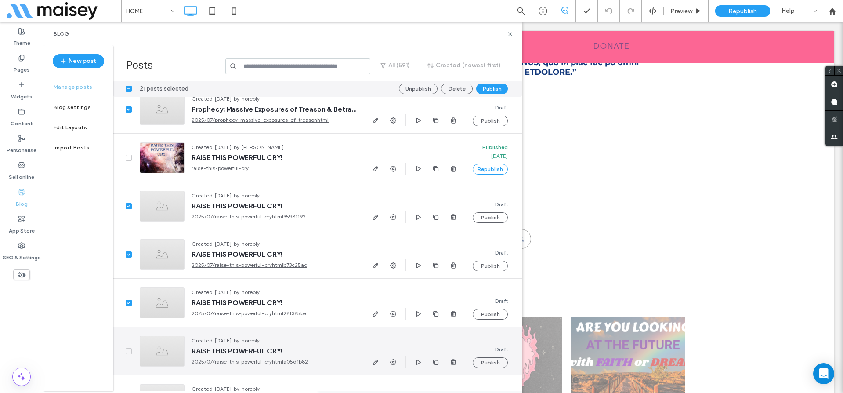
click at [124, 353] on div at bounding box center [122, 351] width 19 height 48
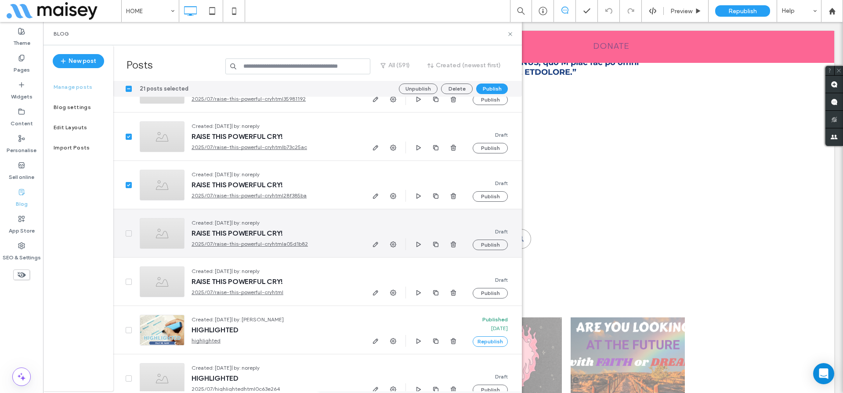
scroll to position [4965, 0]
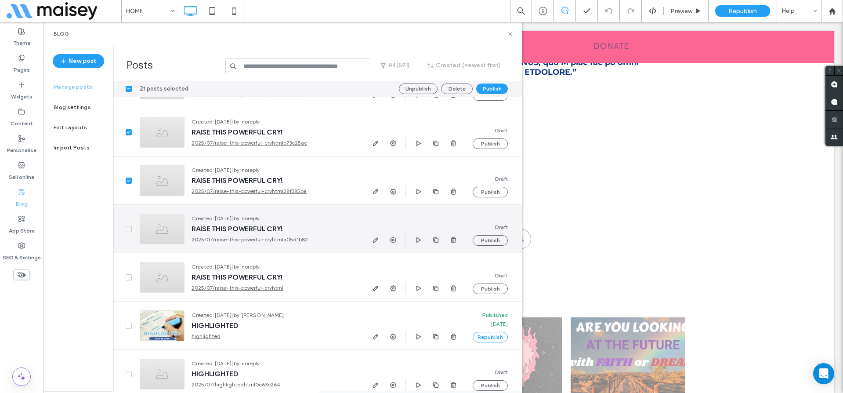
click at [128, 229] on icon at bounding box center [129, 228] width 4 height 3
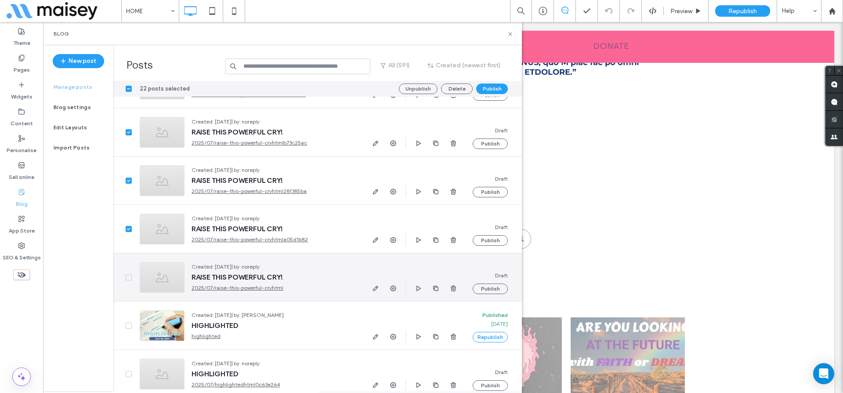
click at [129, 277] on icon at bounding box center [128, 277] width 3 height 3
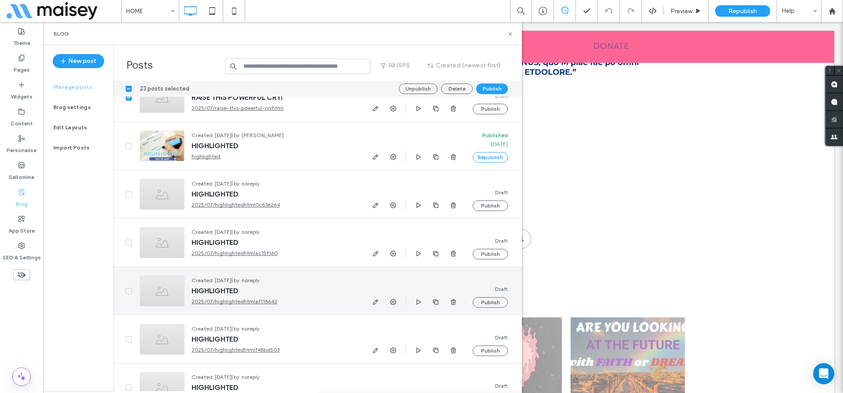
scroll to position [5149, 0]
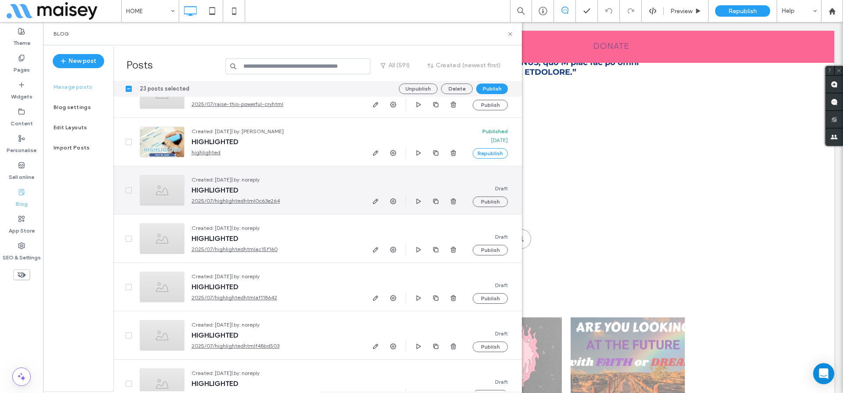
click at [131, 188] on span at bounding box center [129, 190] width 6 height 6
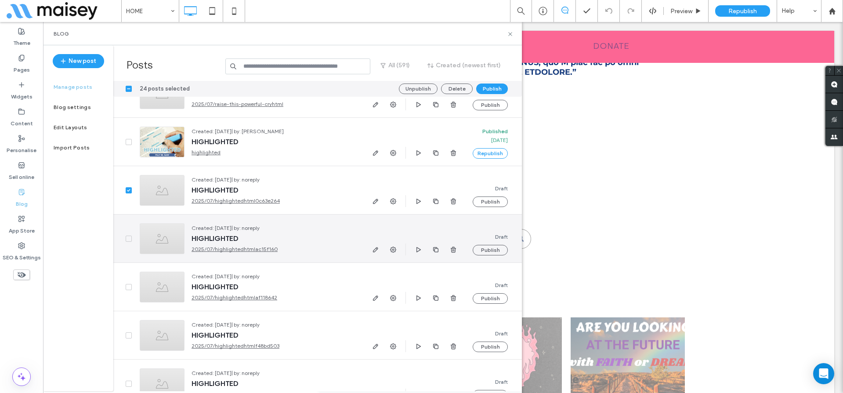
click at [129, 235] on span at bounding box center [129, 238] width 6 height 6
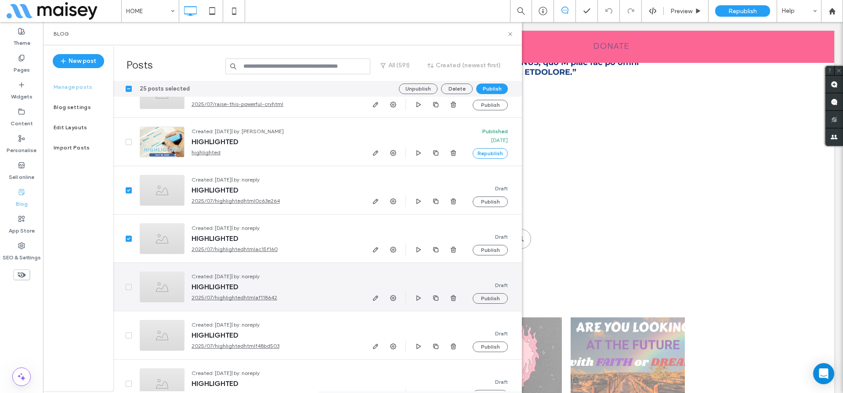
click at [128, 288] on span at bounding box center [129, 287] width 6 height 6
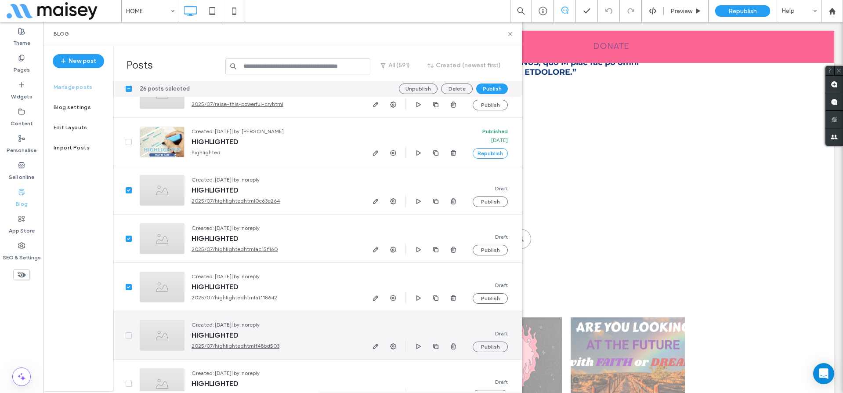
click at [130, 337] on span at bounding box center [129, 335] width 6 height 6
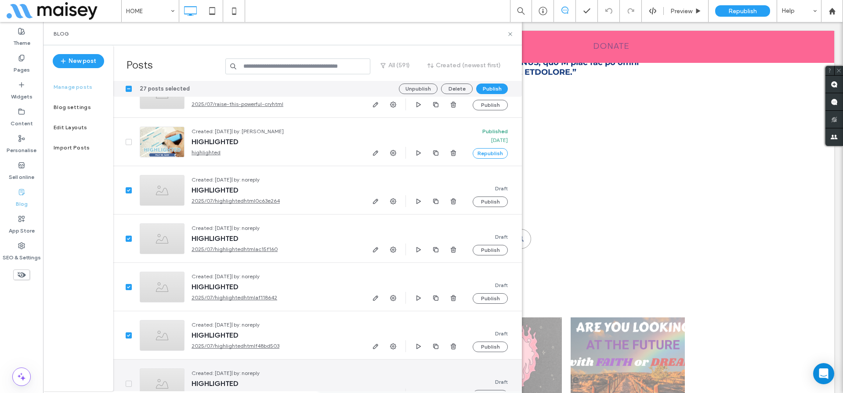
click at [126, 382] on span at bounding box center [129, 383] width 6 height 6
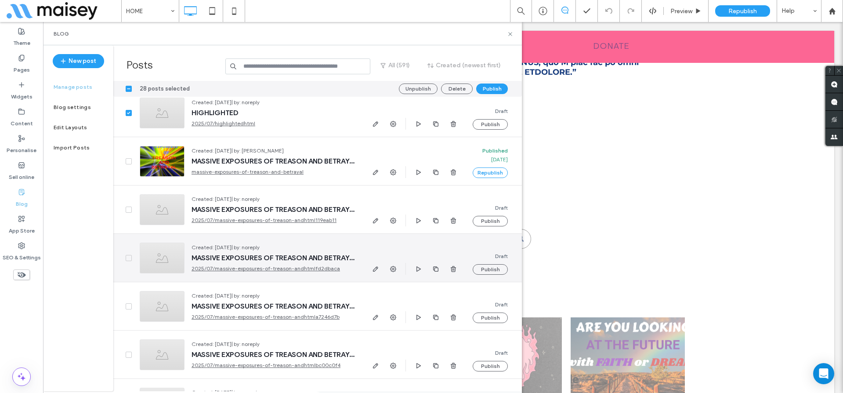
scroll to position [5426, 0]
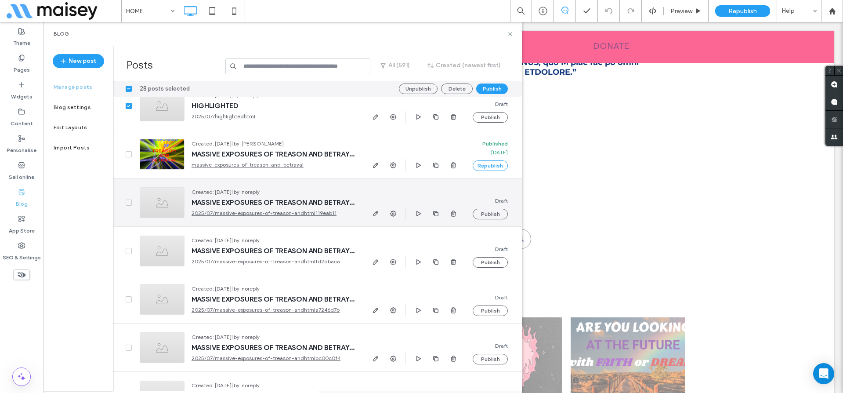
click at [129, 205] on span at bounding box center [129, 202] width 6 height 6
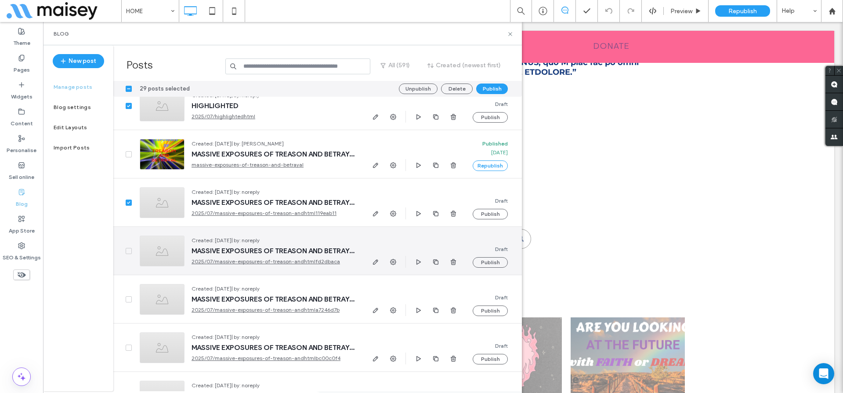
click at [127, 250] on icon at bounding box center [129, 250] width 4 height 3
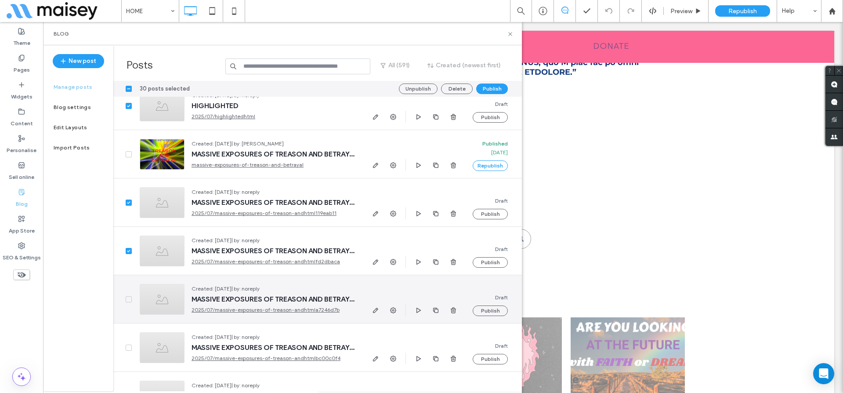
click at [127, 294] on div at bounding box center [122, 299] width 19 height 48
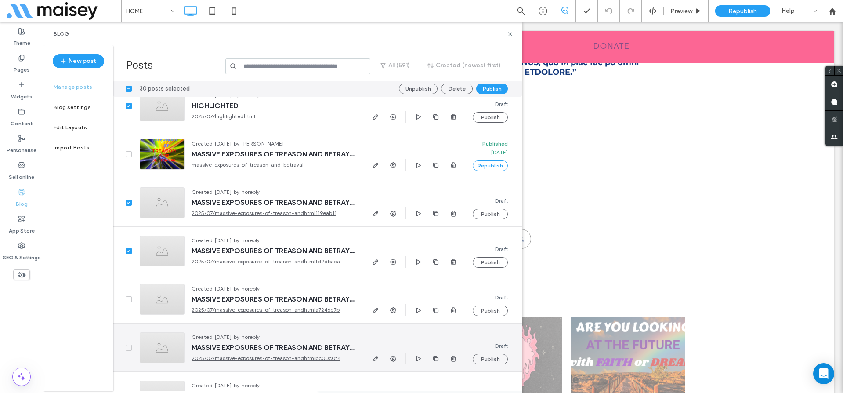
click at [128, 348] on icon at bounding box center [128, 347] width 3 height 3
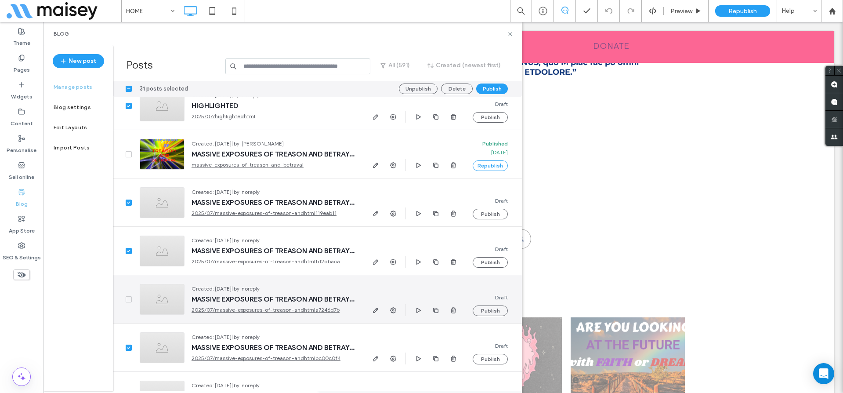
click at [127, 297] on span at bounding box center [129, 299] width 6 height 6
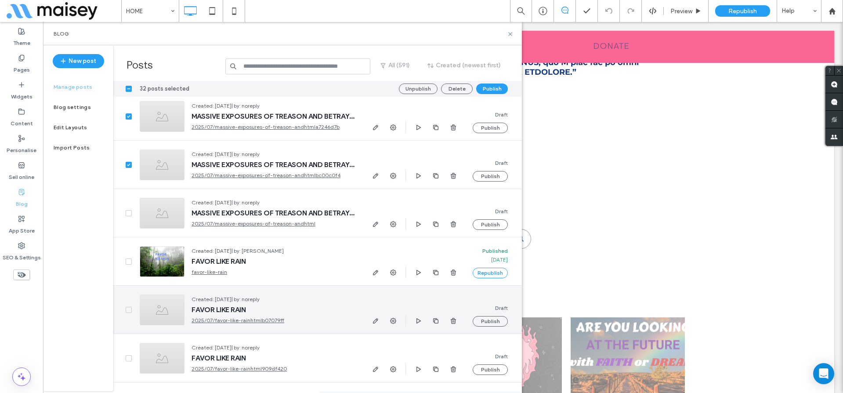
scroll to position [5629, 0]
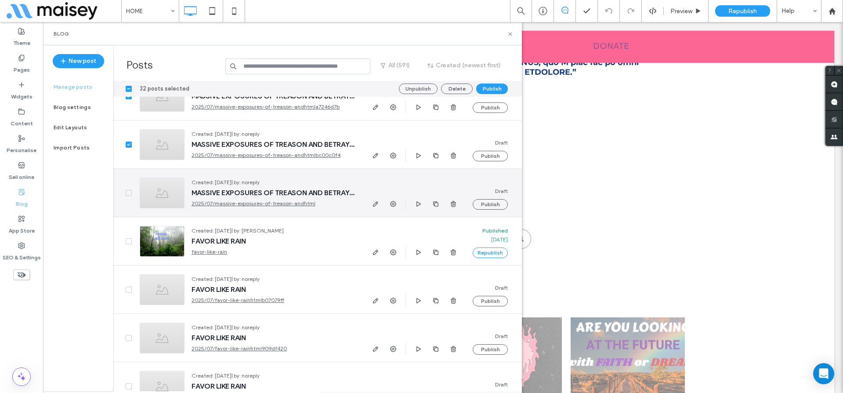
click at [130, 193] on icon at bounding box center [129, 192] width 4 height 3
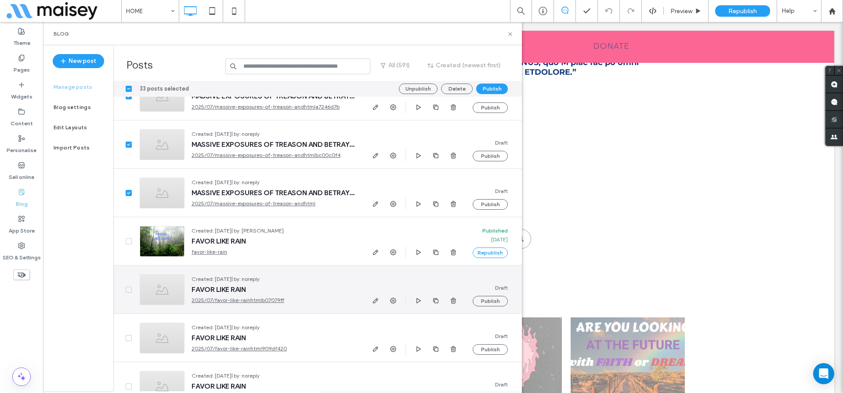
click at [127, 289] on icon at bounding box center [129, 289] width 4 height 3
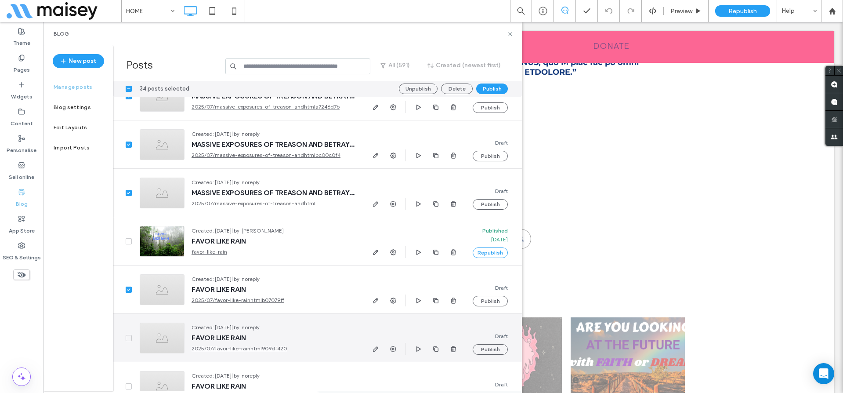
click at [129, 338] on icon at bounding box center [129, 337] width 4 height 3
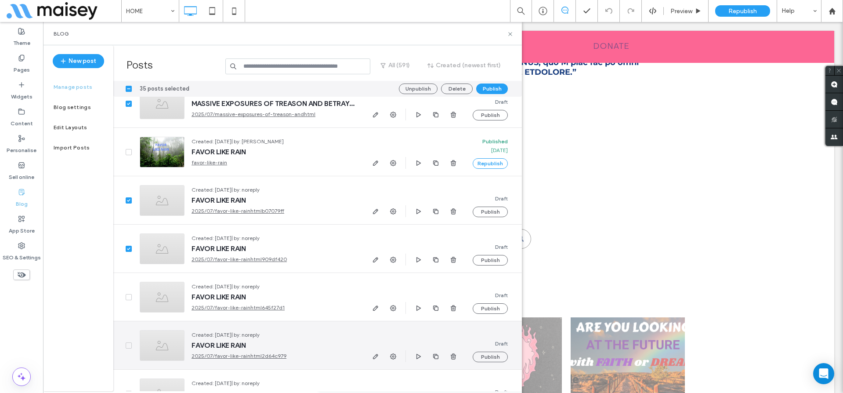
scroll to position [5813, 0]
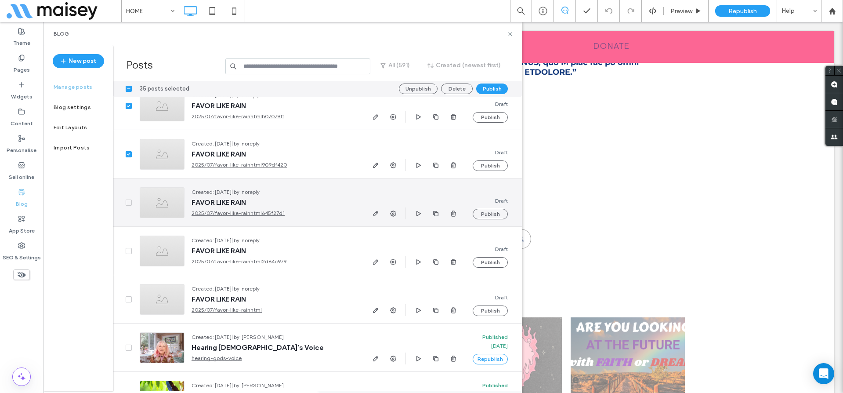
click at [130, 201] on icon at bounding box center [128, 202] width 3 height 3
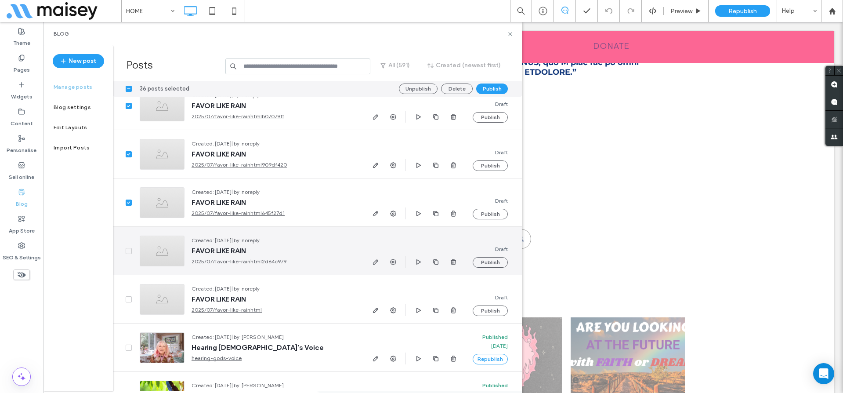
click at [128, 249] on icon at bounding box center [129, 250] width 4 height 3
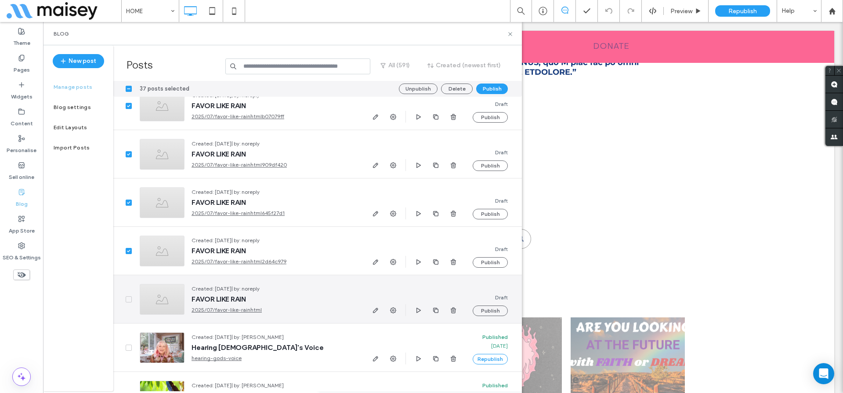
click at [130, 296] on span at bounding box center [129, 299] width 6 height 6
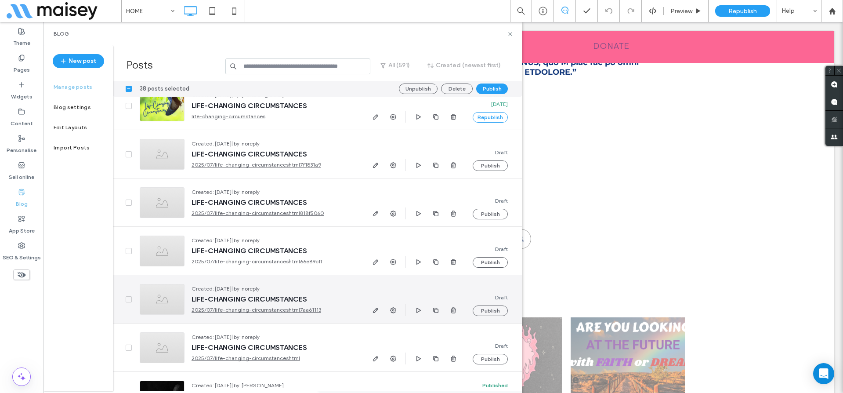
scroll to position [6117, 0]
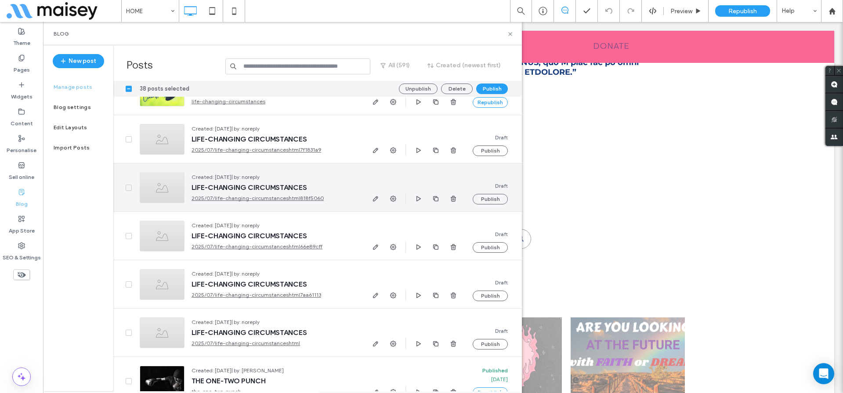
click at [128, 186] on icon at bounding box center [129, 187] width 4 height 3
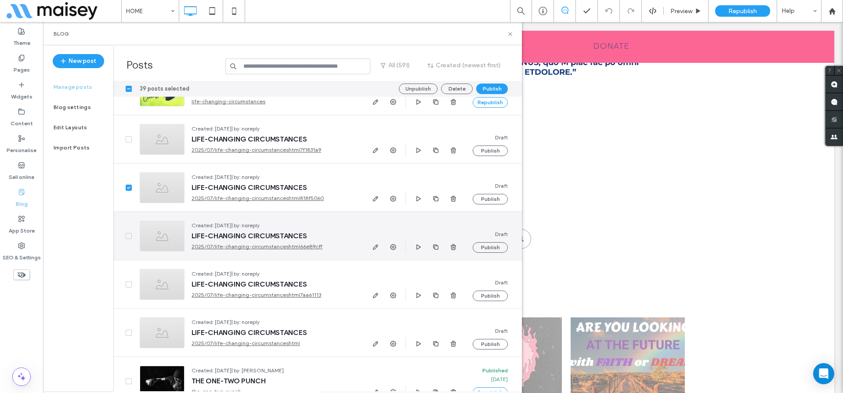
click at [126, 235] on span at bounding box center [129, 236] width 6 height 6
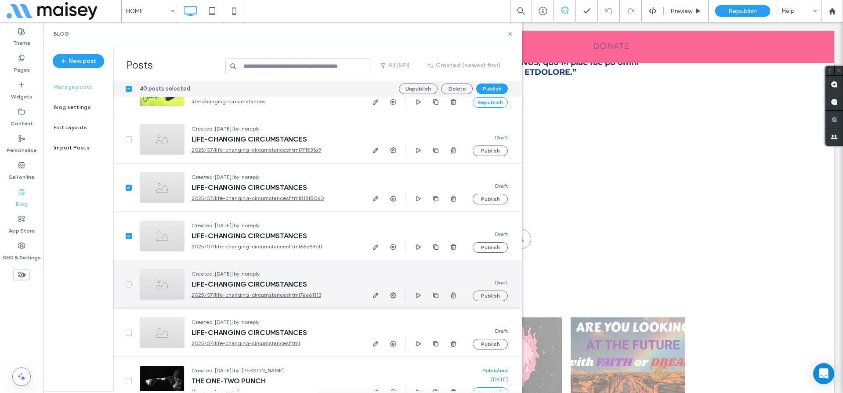
click at [128, 282] on span at bounding box center [129, 284] width 6 height 6
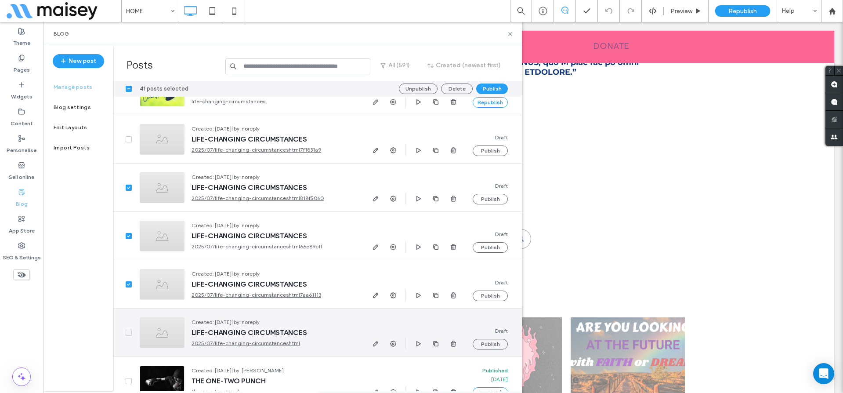
click at [127, 332] on icon at bounding box center [129, 332] width 4 height 3
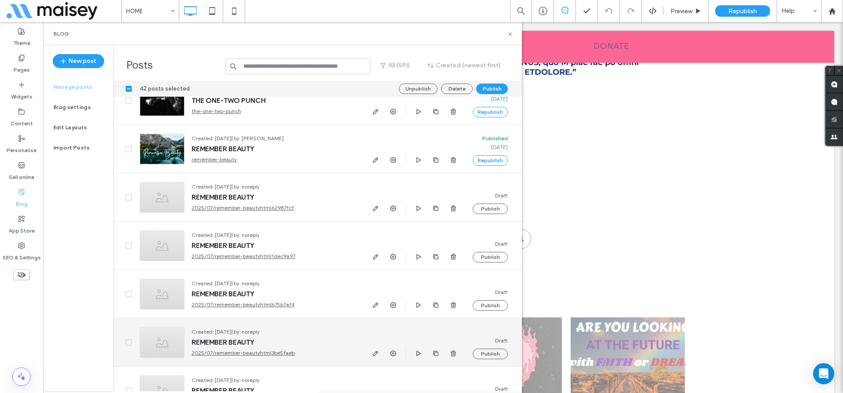
scroll to position [6402, 0]
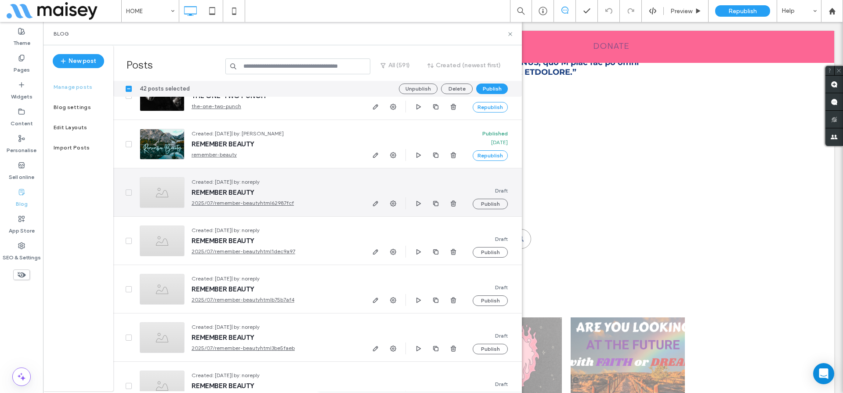
click at [126, 192] on span at bounding box center [129, 192] width 6 height 6
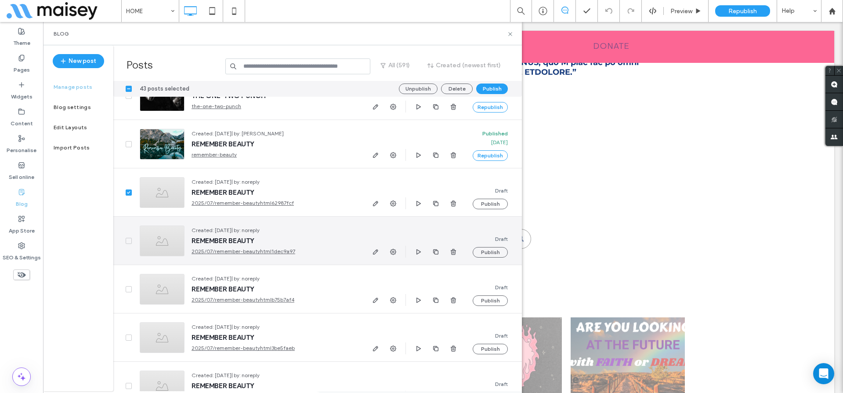
click at [125, 241] on div at bounding box center [122, 241] width 19 height 48
click at [128, 242] on span at bounding box center [129, 241] width 6 height 6
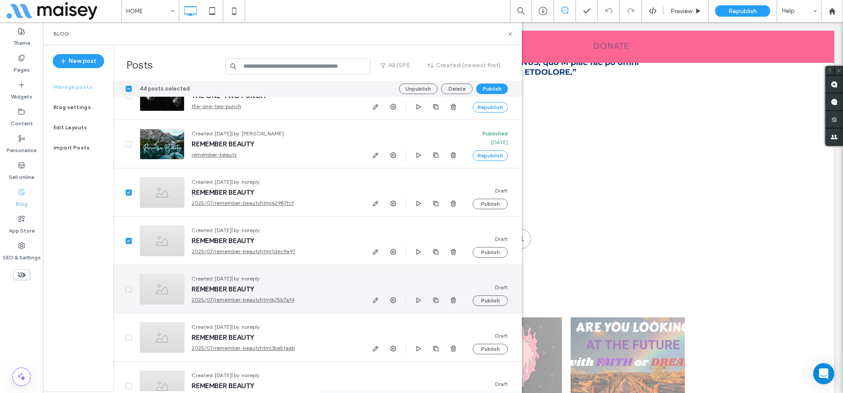
click at [128, 290] on span at bounding box center [129, 289] width 6 height 6
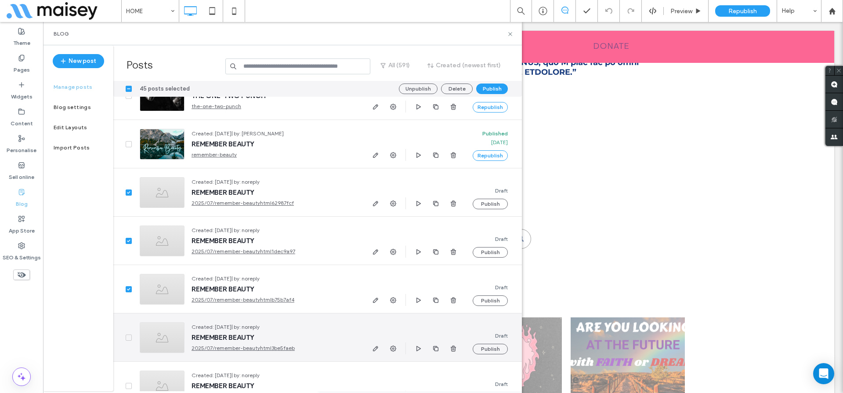
click at [127, 337] on icon at bounding box center [128, 337] width 3 height 3
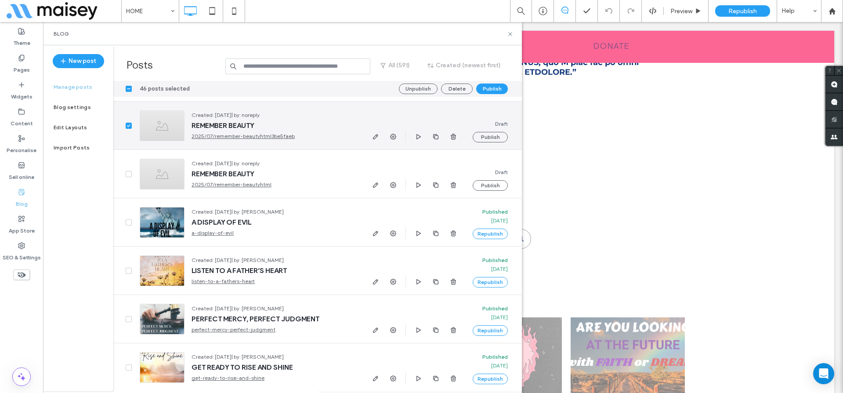
scroll to position [6614, 0]
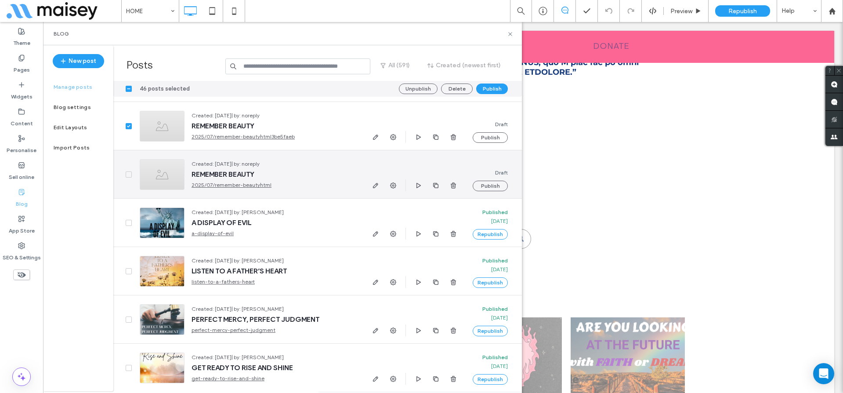
click at [126, 175] on span at bounding box center [129, 174] width 6 height 6
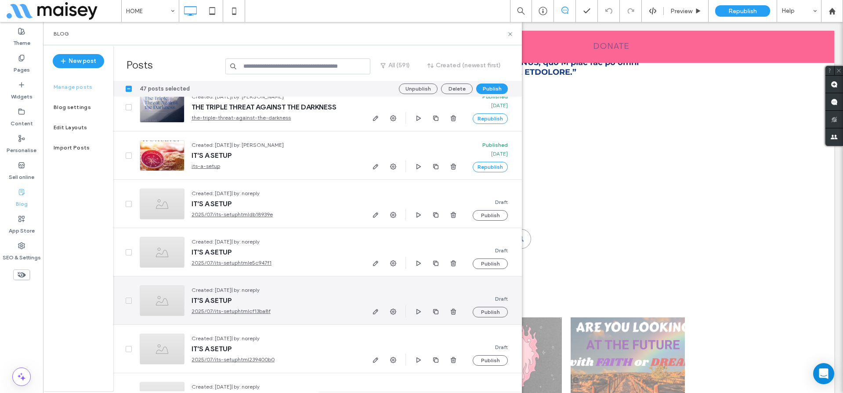
scroll to position [9871, 0]
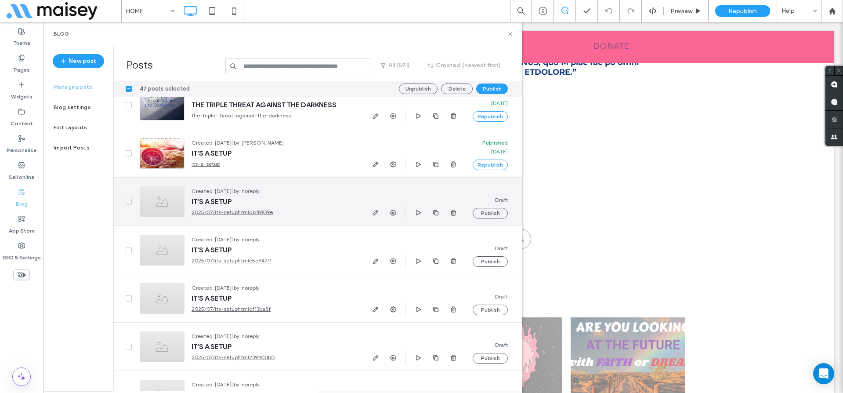
click at [129, 199] on span at bounding box center [129, 202] width 6 height 6
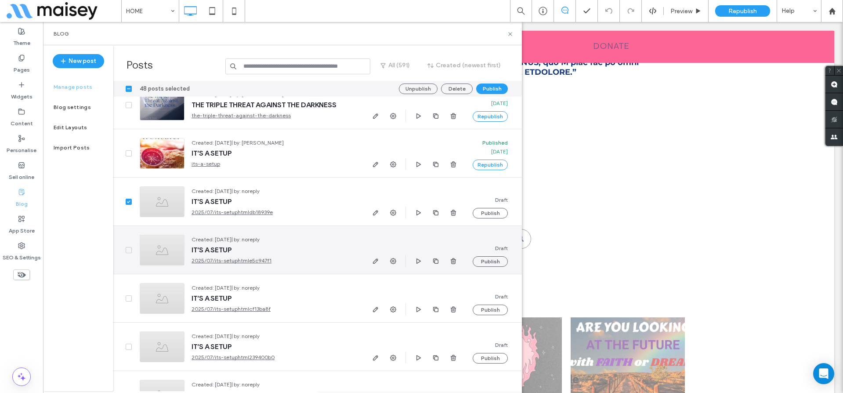
click at [127, 245] on div at bounding box center [122, 250] width 19 height 48
click at [128, 251] on span at bounding box center [129, 250] width 6 height 6
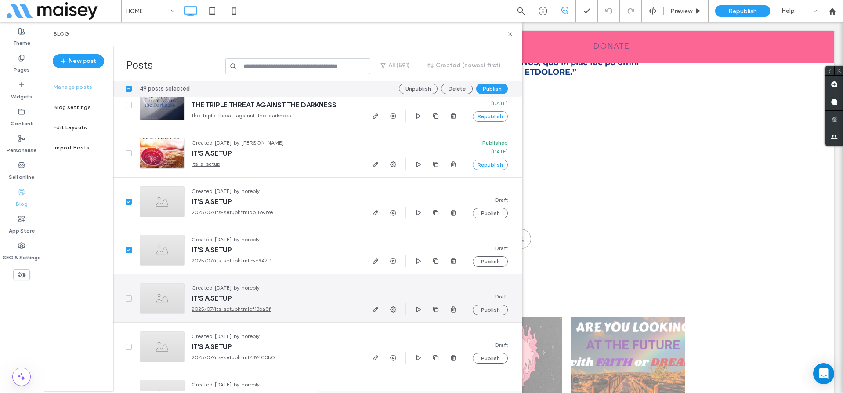
click at [130, 295] on span at bounding box center [129, 298] width 6 height 6
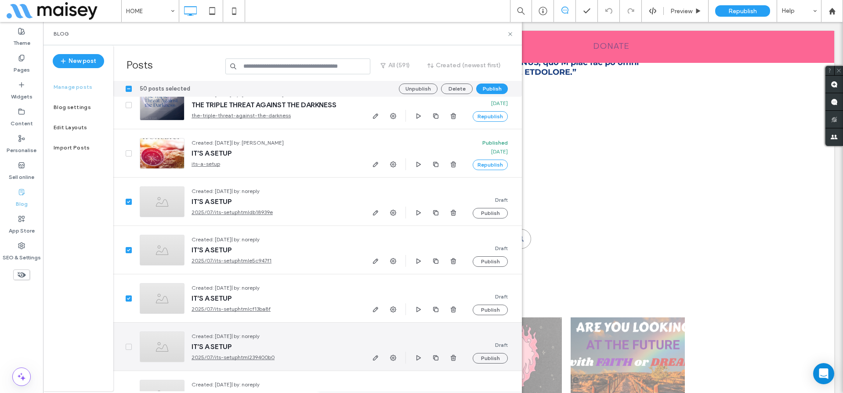
click at [127, 347] on icon at bounding box center [129, 346] width 4 height 3
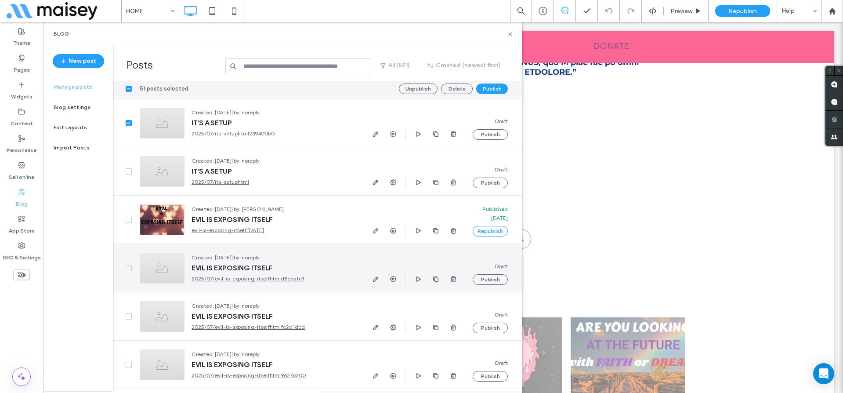
scroll to position [10126, 0]
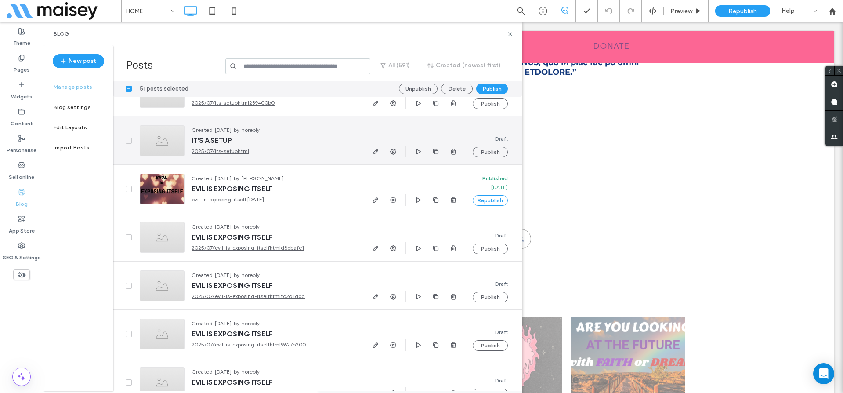
click at [128, 142] on span at bounding box center [129, 140] width 6 height 6
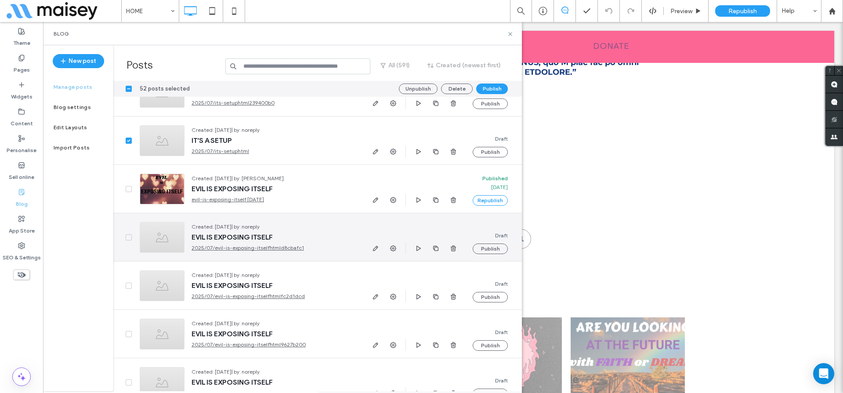
click at [128, 235] on span at bounding box center [129, 237] width 6 height 6
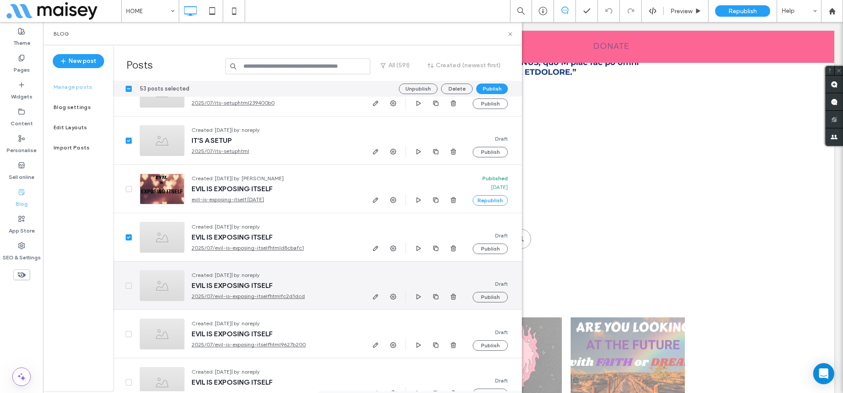
click at [126, 285] on span at bounding box center [129, 285] width 6 height 6
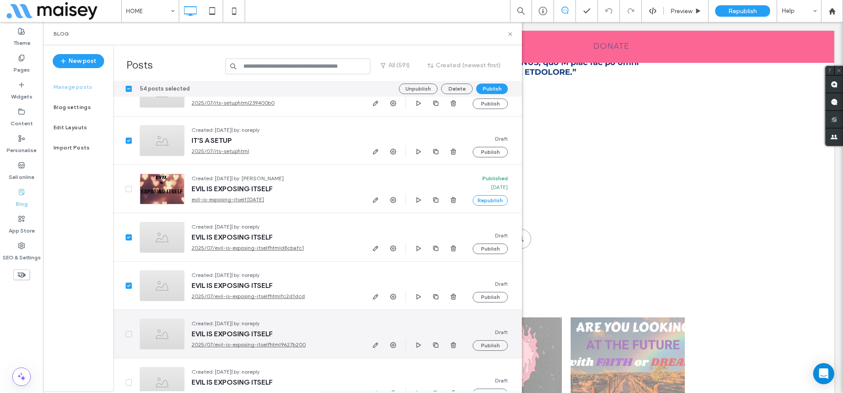
click at [130, 334] on icon at bounding box center [129, 333] width 4 height 3
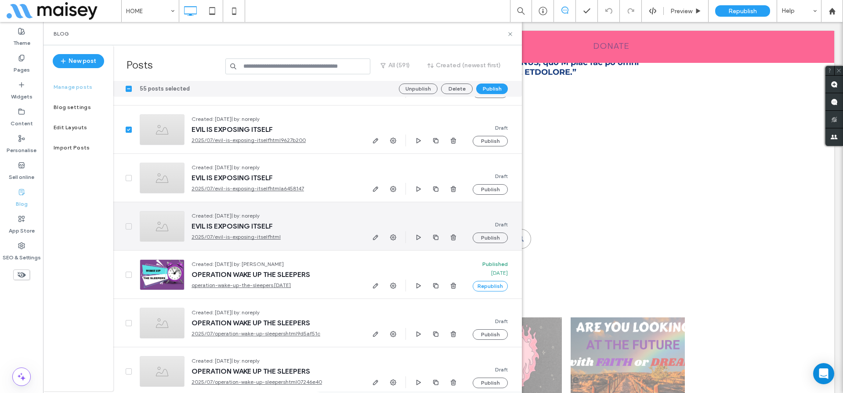
scroll to position [10334, 0]
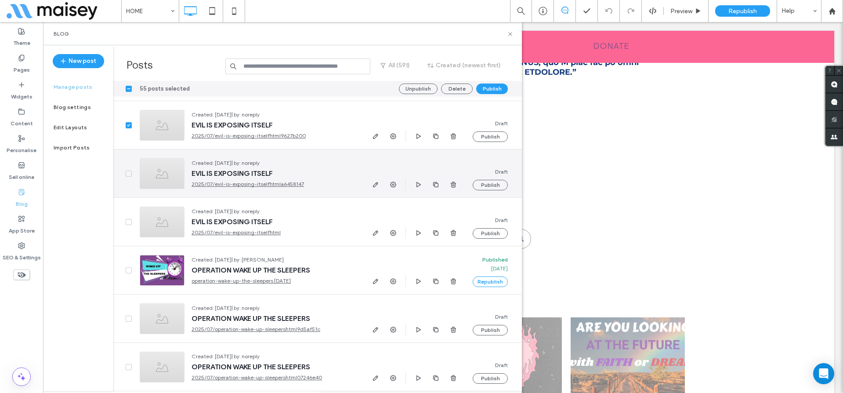
click at [126, 177] on div at bounding box center [122, 173] width 19 height 48
click at [128, 172] on icon at bounding box center [129, 173] width 4 height 3
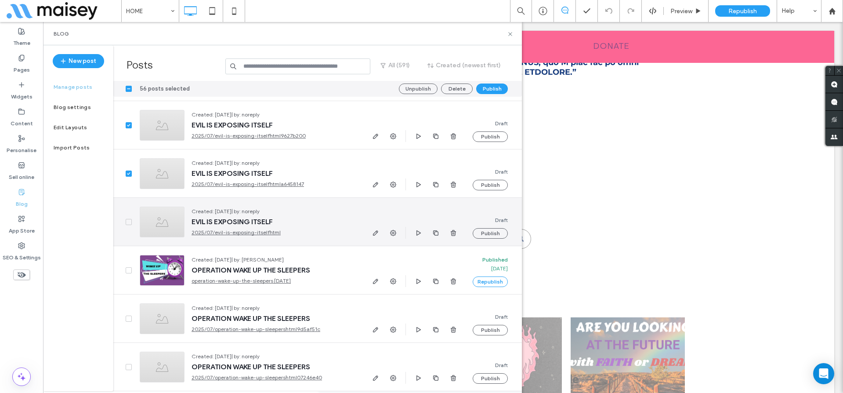
click at [126, 220] on span at bounding box center [129, 222] width 6 height 6
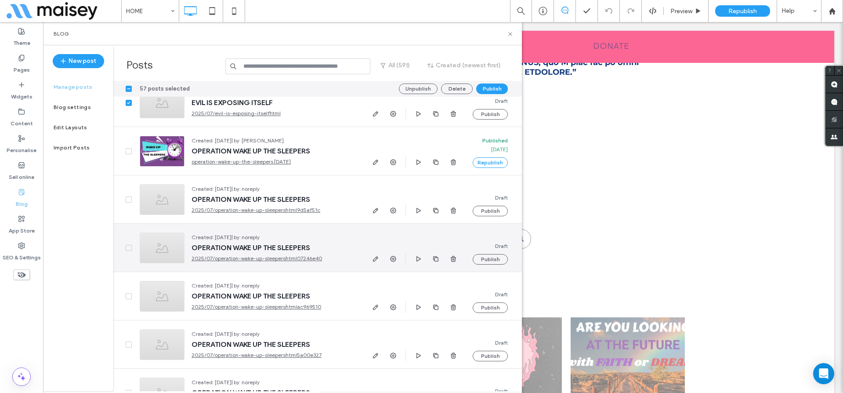
scroll to position [10522, 0]
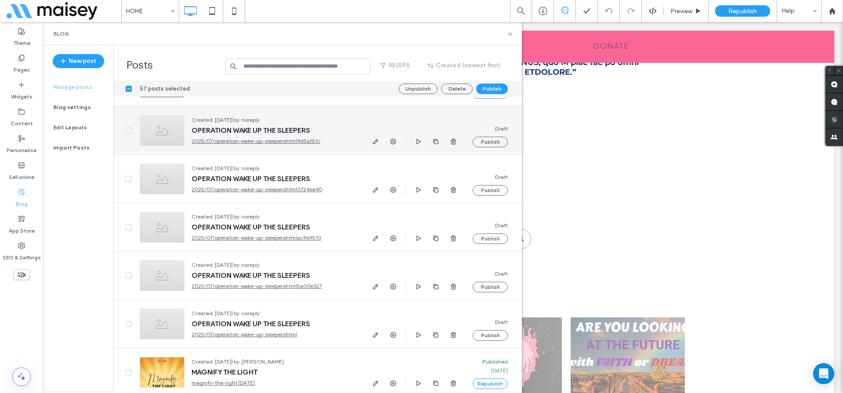
click at [126, 133] on div at bounding box center [122, 130] width 19 height 48
click at [127, 127] on span at bounding box center [129, 130] width 6 height 6
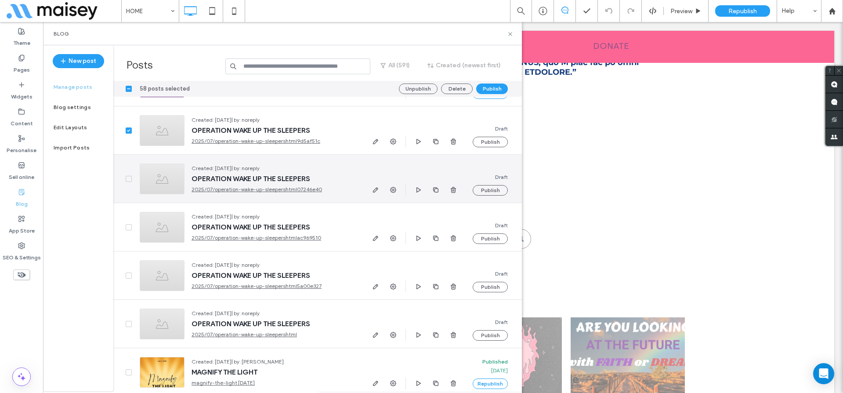
click at [126, 178] on span at bounding box center [129, 179] width 6 height 6
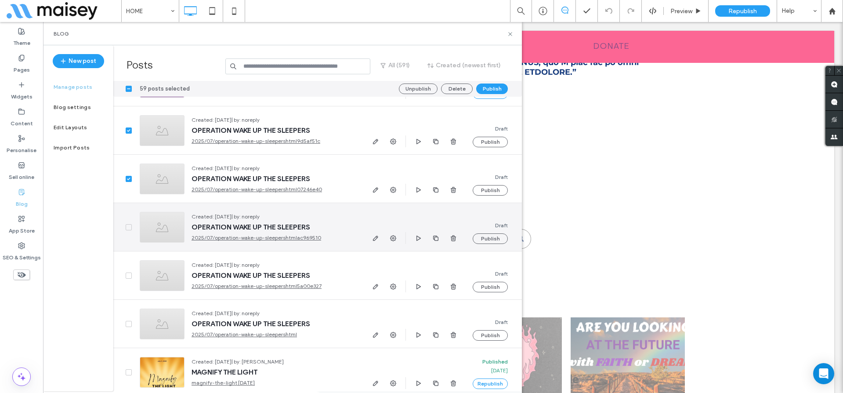
click at [129, 231] on div at bounding box center [122, 227] width 19 height 48
click at [128, 225] on span at bounding box center [129, 227] width 6 height 6
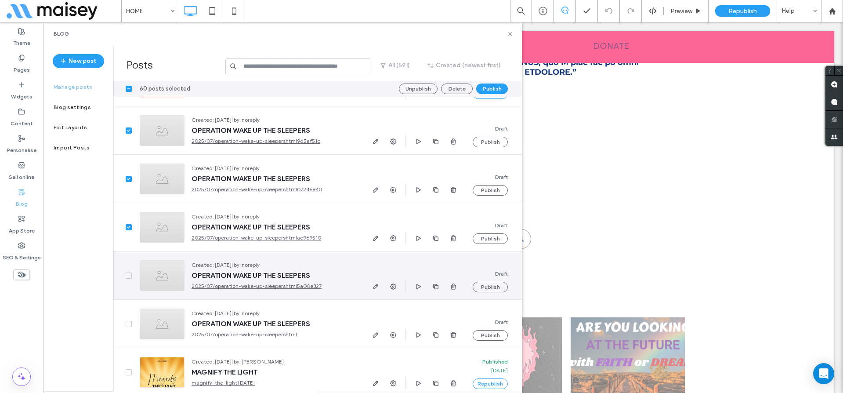
click at [128, 274] on icon at bounding box center [129, 275] width 4 height 3
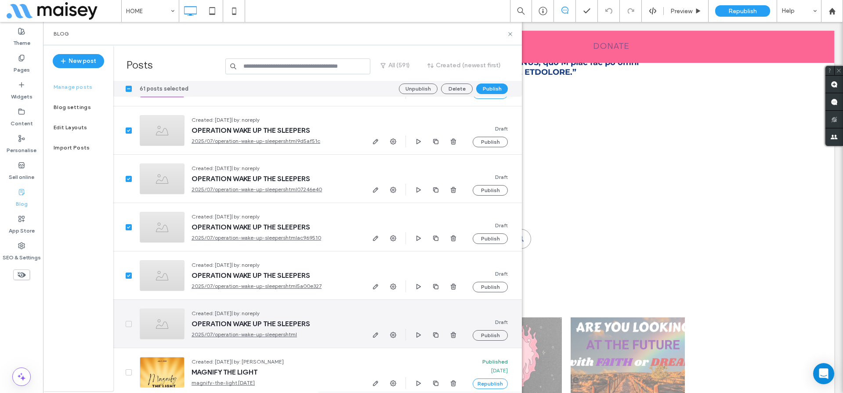
click at [127, 325] on span at bounding box center [129, 324] width 6 height 6
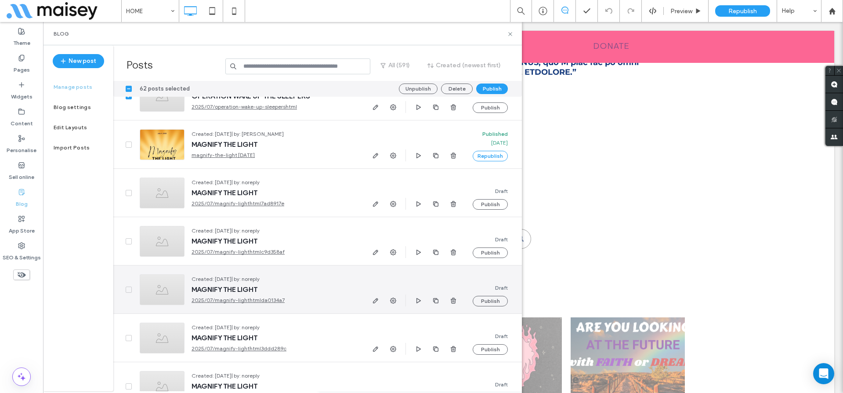
scroll to position [10752, 0]
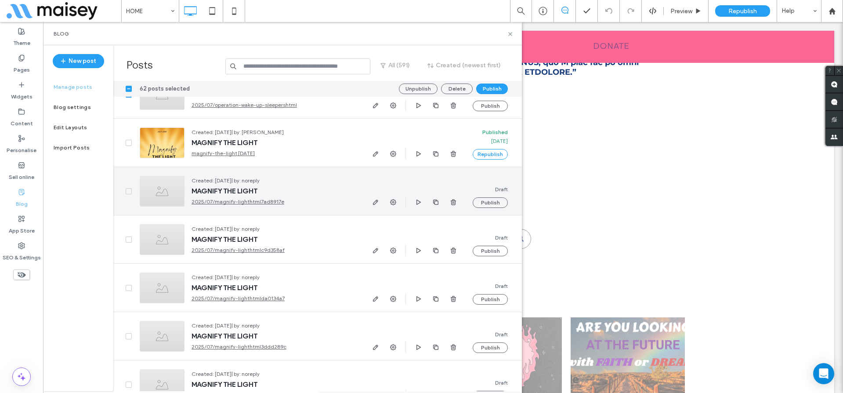
click at [128, 189] on span at bounding box center [129, 191] width 6 height 6
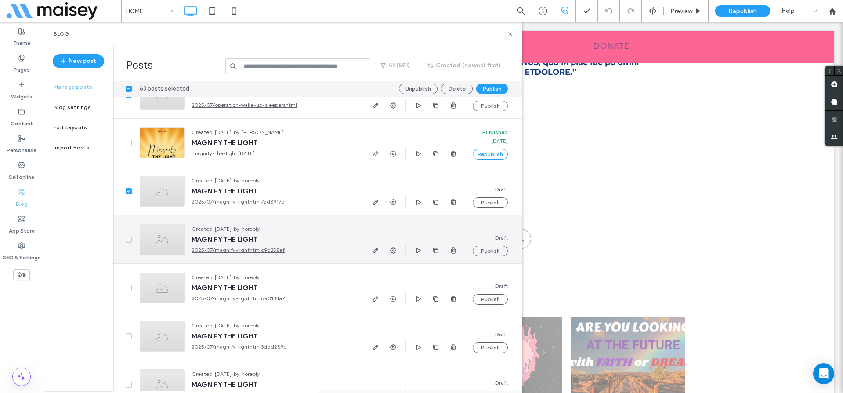
click at [127, 238] on icon at bounding box center [129, 239] width 4 height 3
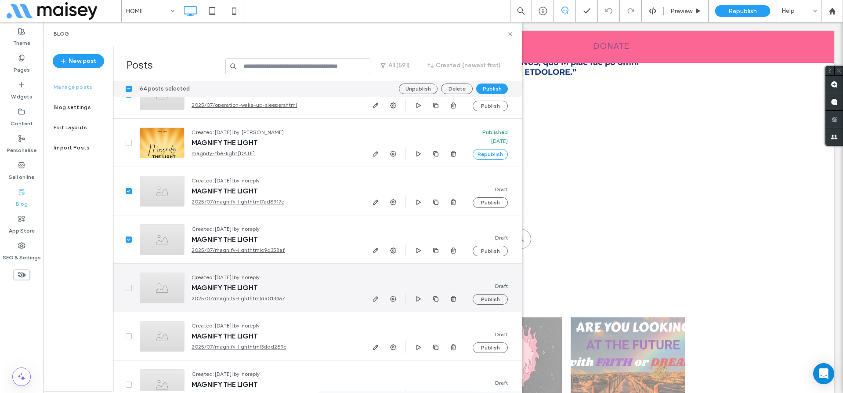
click at [130, 285] on span at bounding box center [129, 288] width 6 height 6
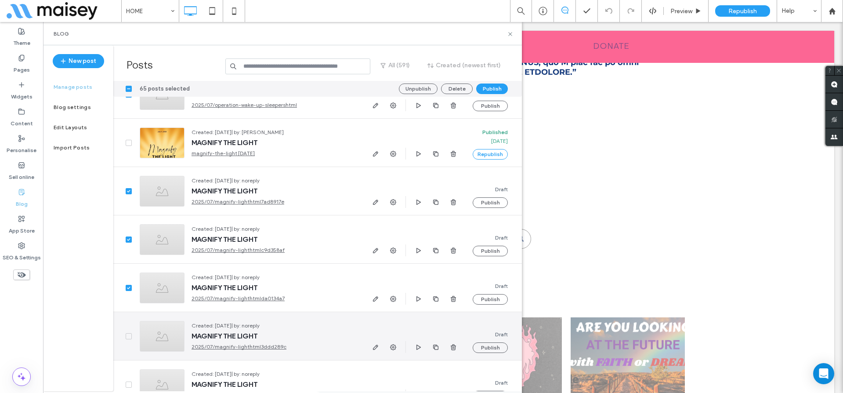
click at [130, 333] on span at bounding box center [129, 336] width 6 height 6
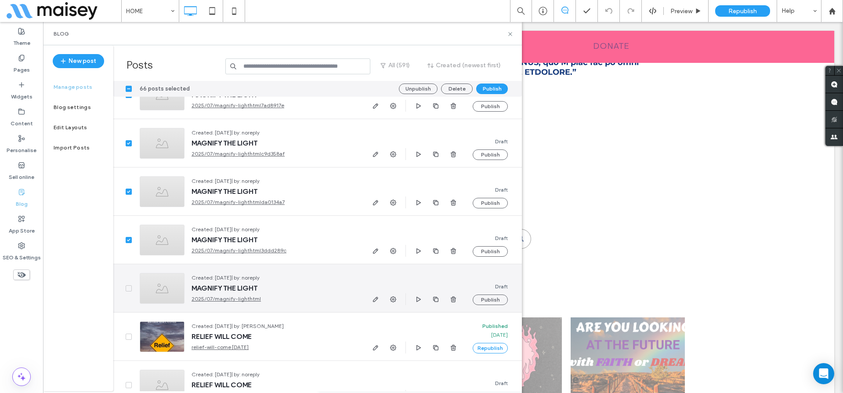
scroll to position [10907, 0]
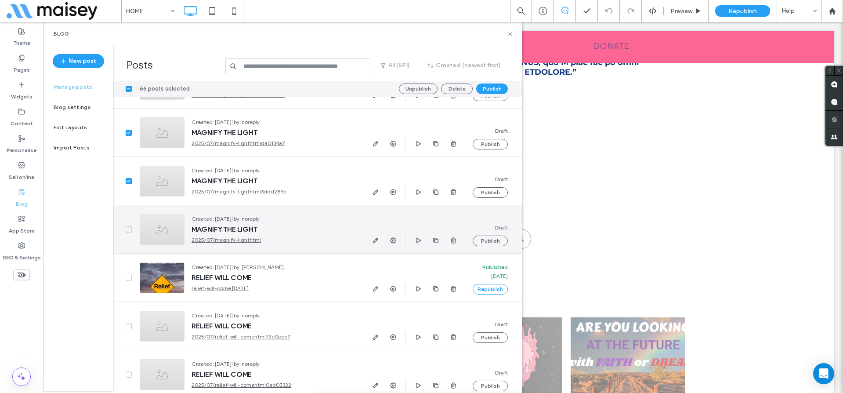
click at [129, 230] on span at bounding box center [129, 229] width 6 height 6
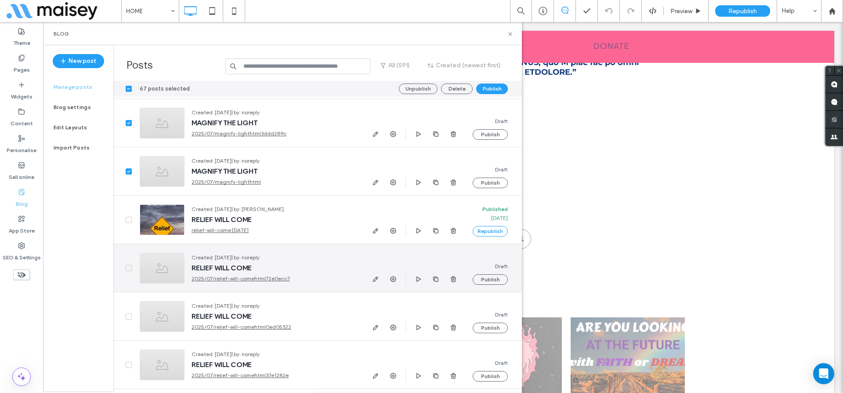
scroll to position [10992, 0]
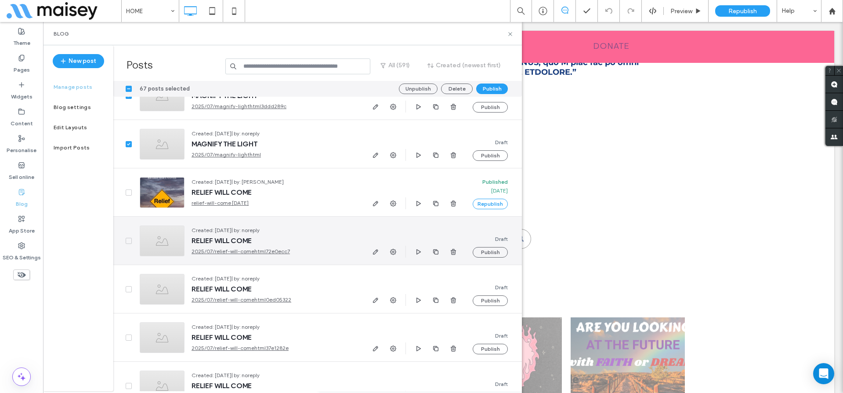
click at [128, 242] on icon at bounding box center [129, 240] width 4 height 3
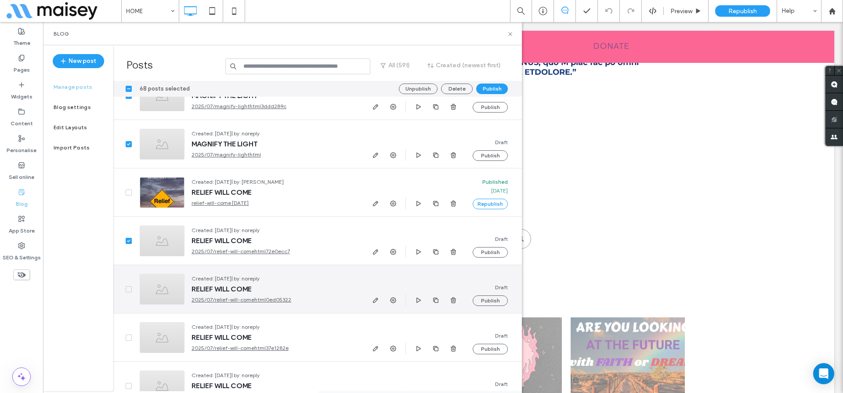
click at [128, 289] on icon at bounding box center [128, 289] width 3 height 3
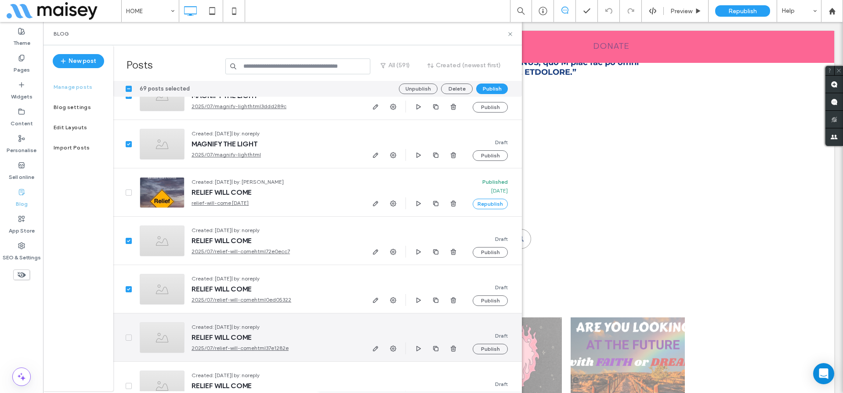
click at [128, 337] on icon at bounding box center [128, 337] width 3 height 3
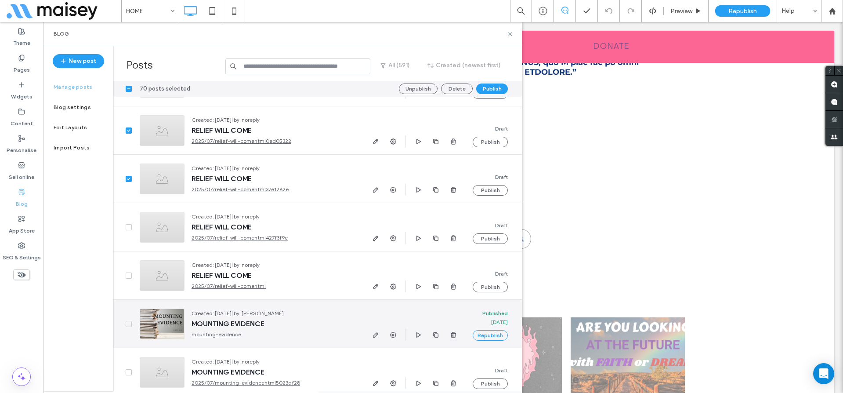
scroll to position [11160, 0]
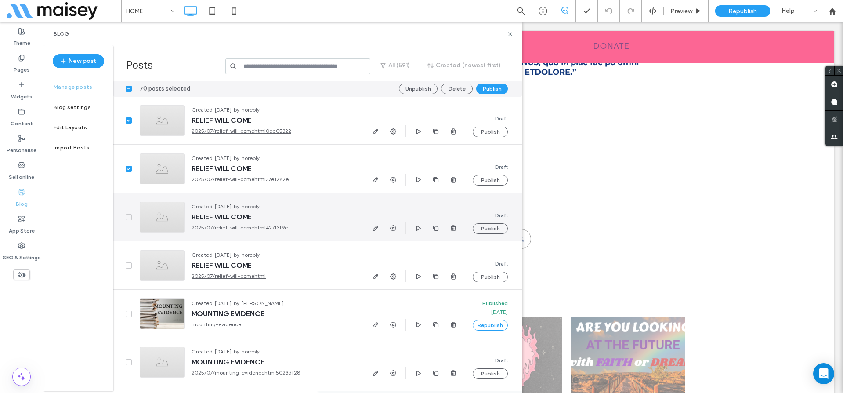
click at [130, 216] on icon at bounding box center [128, 217] width 3 height 3
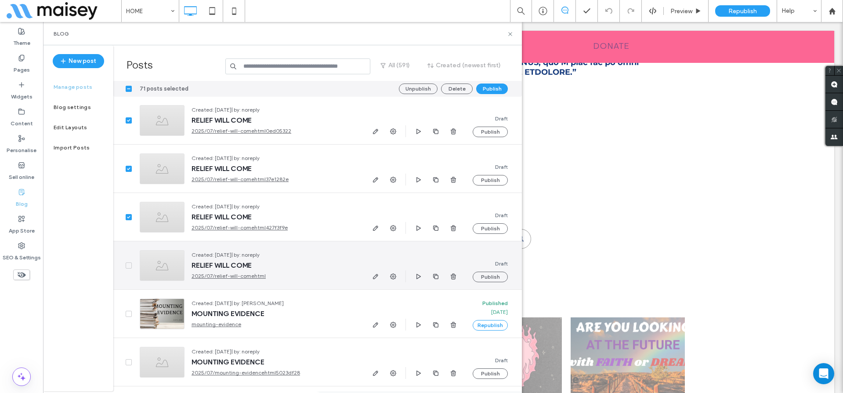
click at [127, 266] on icon at bounding box center [129, 265] width 4 height 3
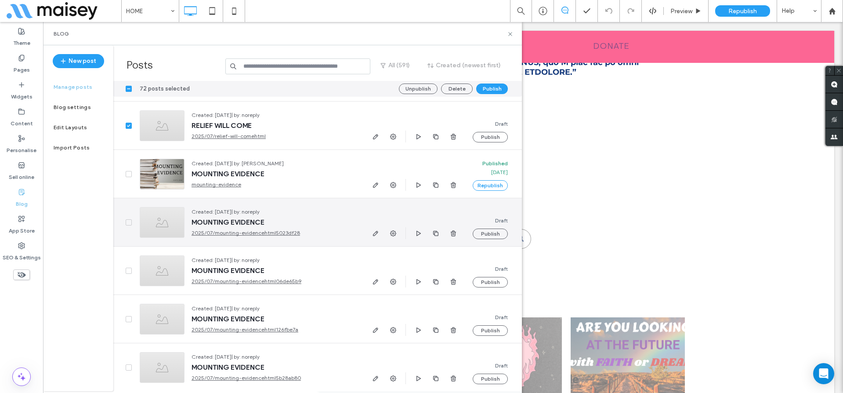
scroll to position [11303, 0]
click at [127, 218] on icon at bounding box center [129, 219] width 4 height 3
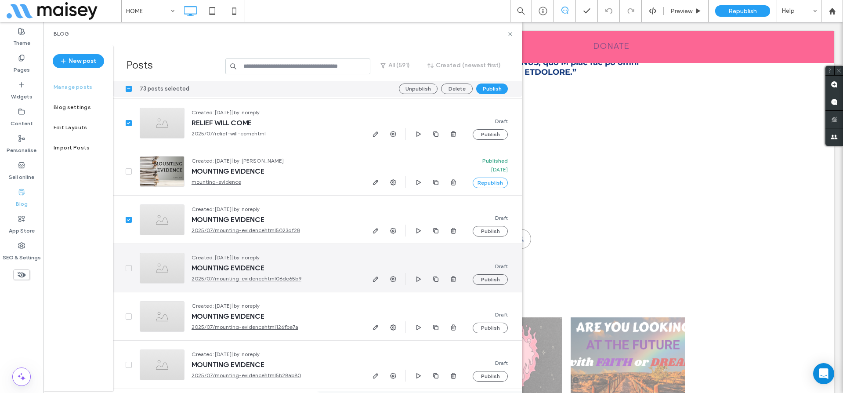
click at [128, 267] on icon at bounding box center [129, 268] width 4 height 3
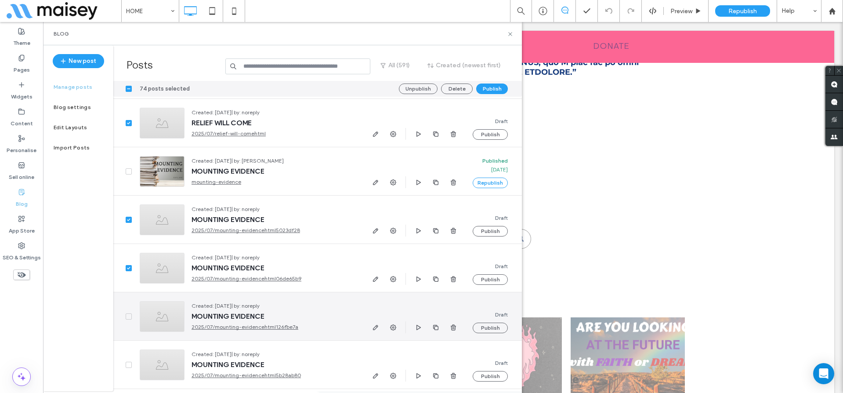
click at [127, 314] on span at bounding box center [129, 316] width 6 height 6
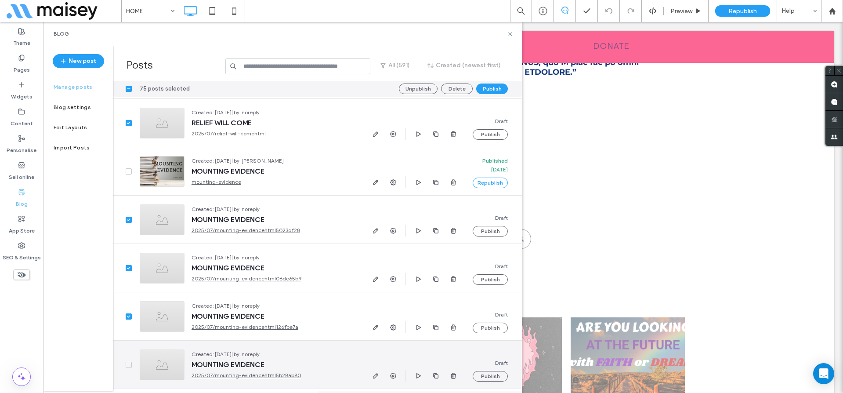
click at [129, 361] on div at bounding box center [122, 364] width 19 height 48
click at [130, 368] on div at bounding box center [122, 364] width 19 height 48
click at [130, 363] on icon at bounding box center [128, 364] width 3 height 3
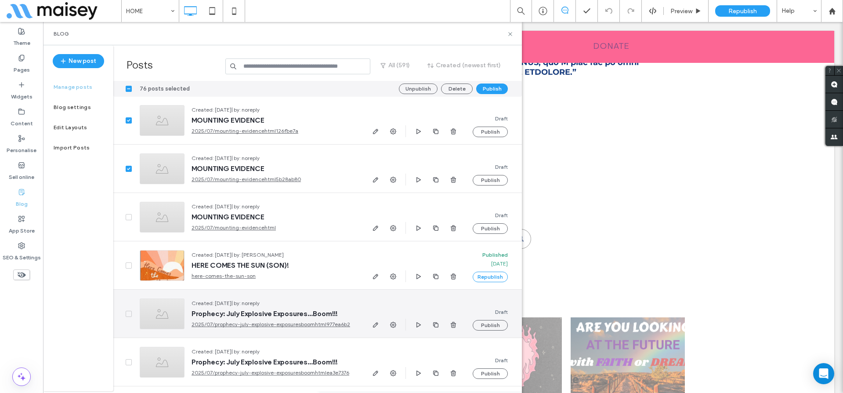
scroll to position [11528, 0]
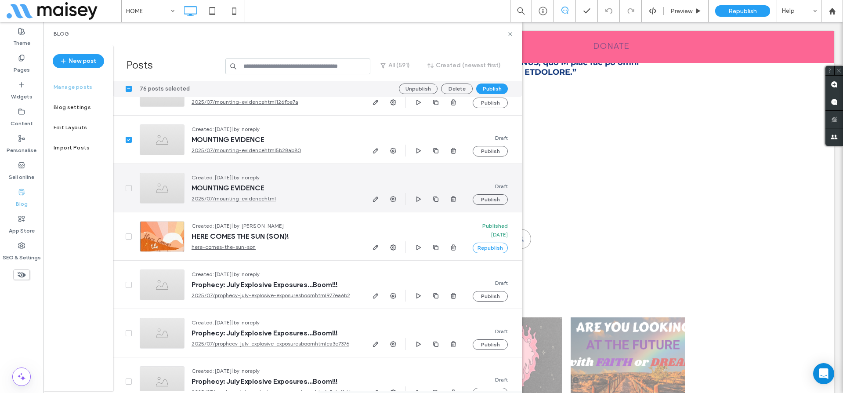
click at [129, 188] on icon at bounding box center [128, 188] width 3 height 3
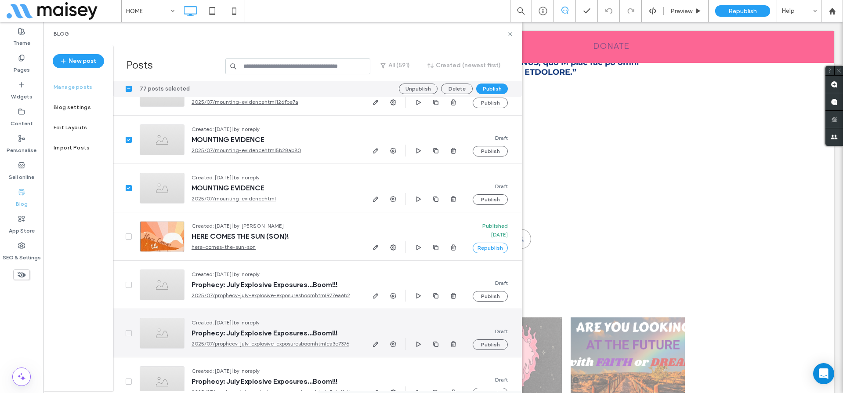
click at [128, 336] on span at bounding box center [129, 333] width 6 height 6
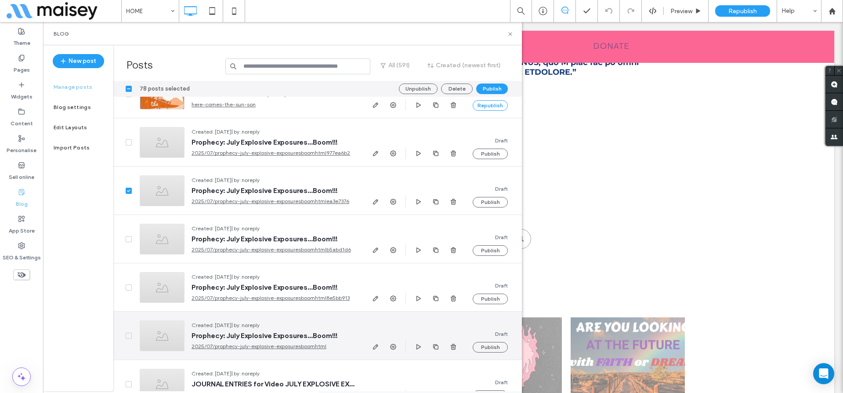
scroll to position [11705, 0]
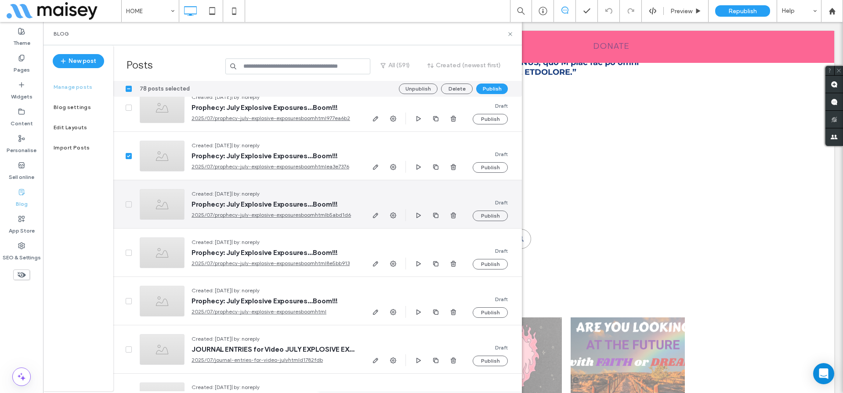
click at [126, 204] on span at bounding box center [129, 204] width 6 height 6
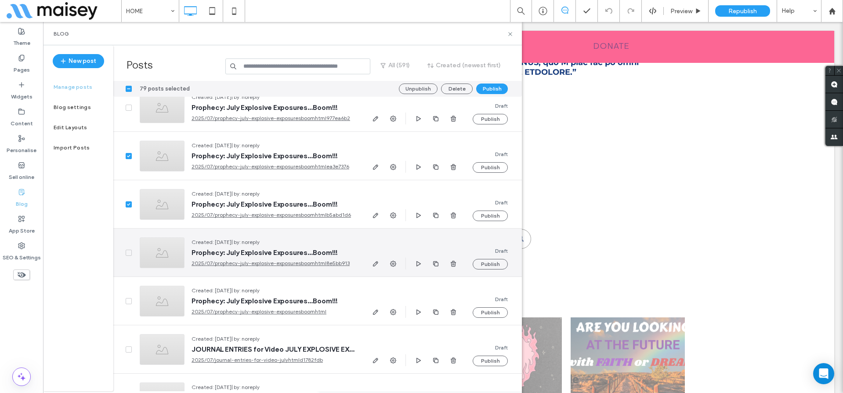
click at [127, 252] on icon at bounding box center [128, 252] width 3 height 3
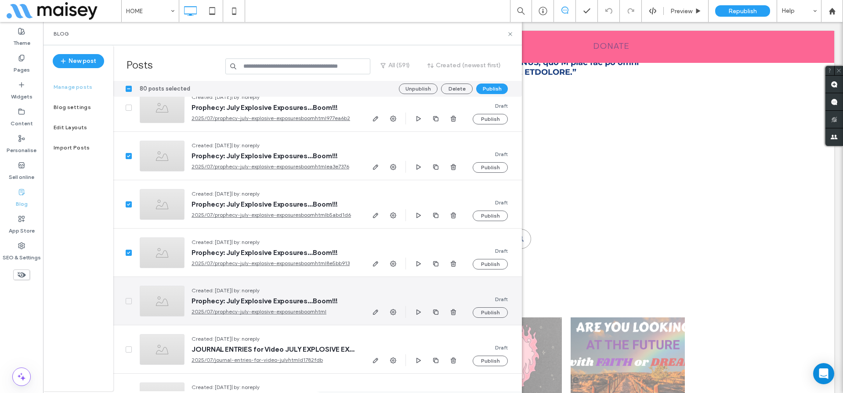
click at [130, 298] on span at bounding box center [129, 301] width 6 height 6
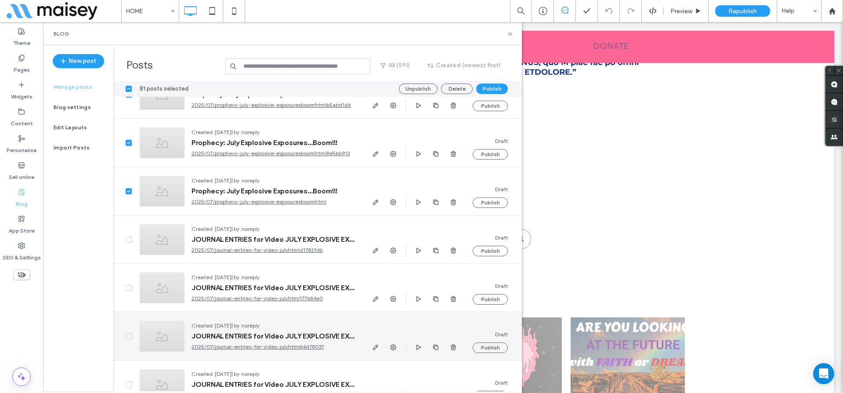
scroll to position [11820, 0]
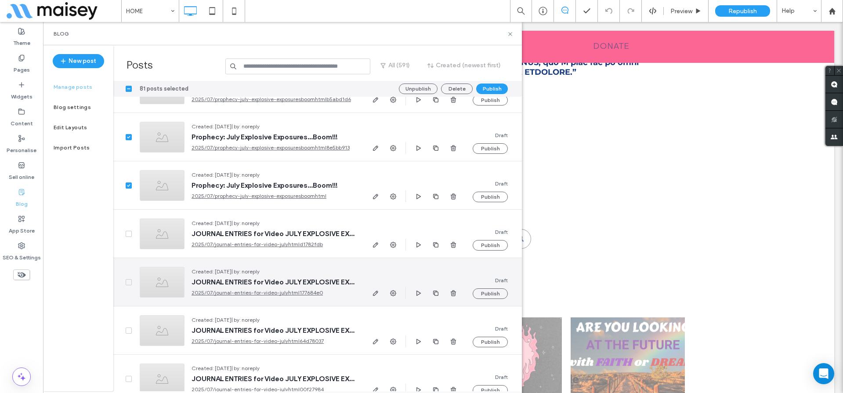
click at [130, 283] on icon at bounding box center [129, 282] width 4 height 3
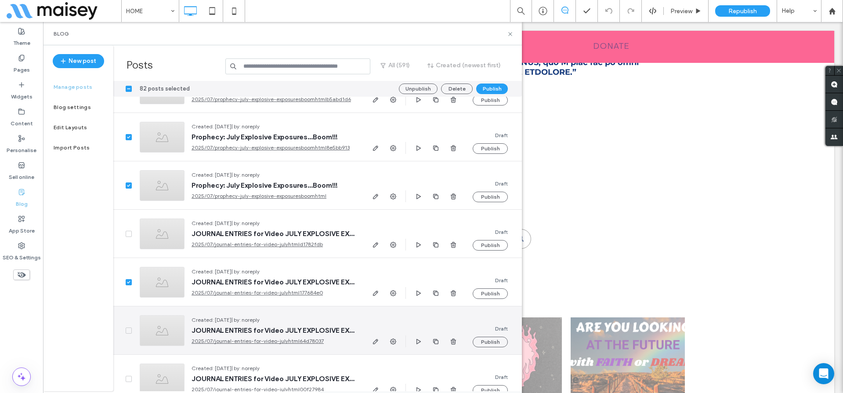
click at [127, 328] on span at bounding box center [129, 330] width 6 height 6
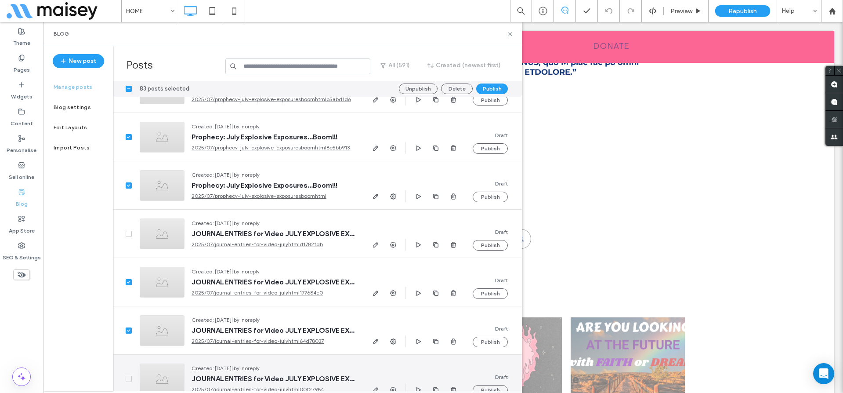
click at [127, 378] on icon at bounding box center [129, 378] width 4 height 3
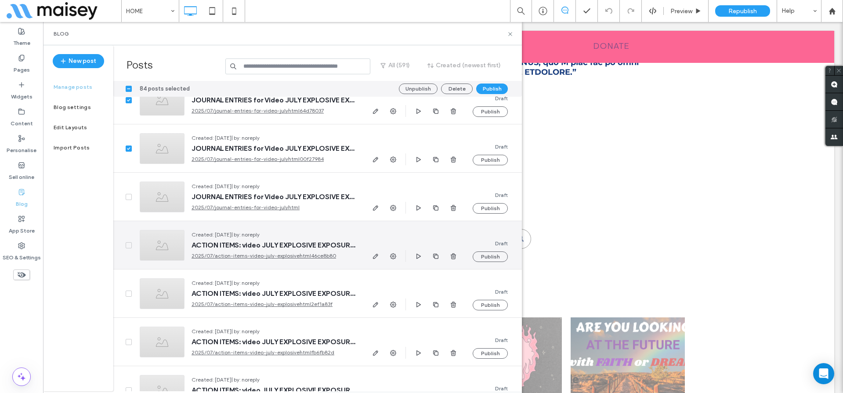
scroll to position [12063, 0]
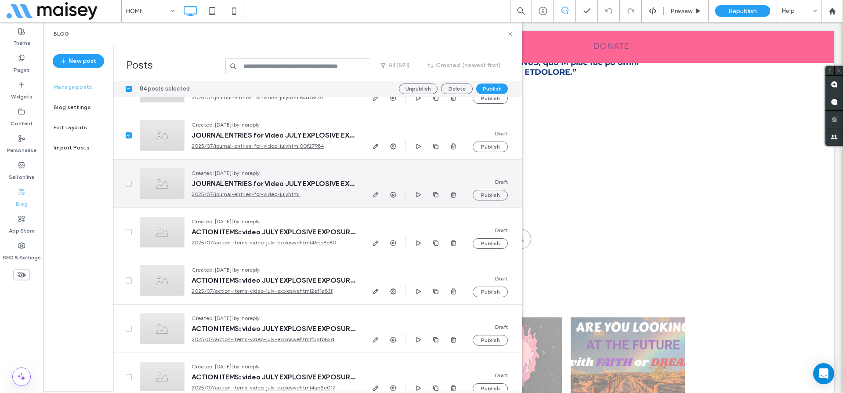
click at [128, 181] on span at bounding box center [129, 184] width 6 height 6
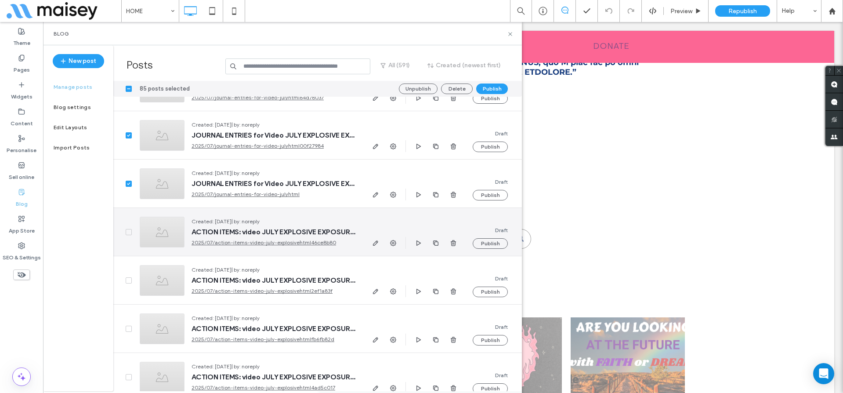
click at [130, 231] on icon at bounding box center [129, 232] width 4 height 3
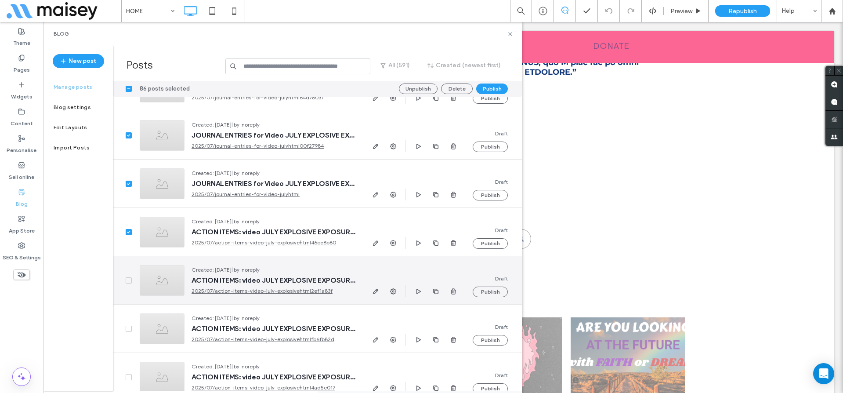
click at [127, 284] on div at bounding box center [122, 280] width 19 height 48
click at [127, 279] on icon at bounding box center [129, 280] width 4 height 3
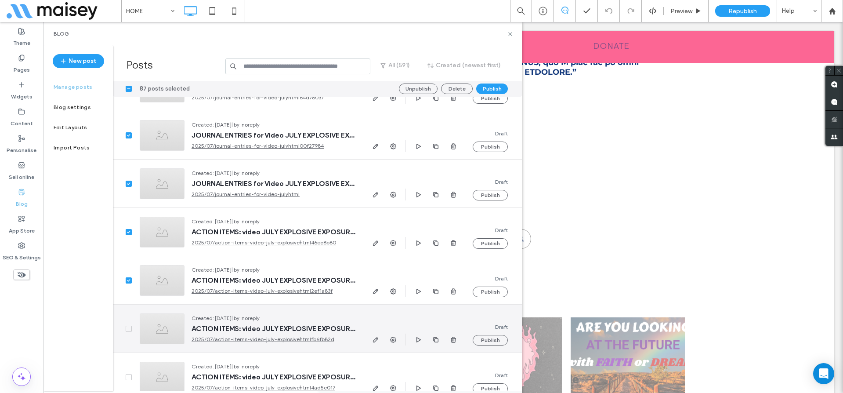
click at [129, 326] on span at bounding box center [129, 328] width 6 height 6
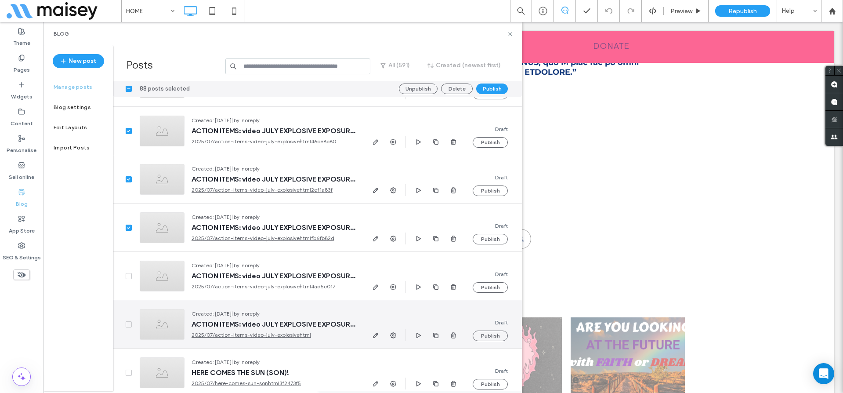
scroll to position [12182, 0]
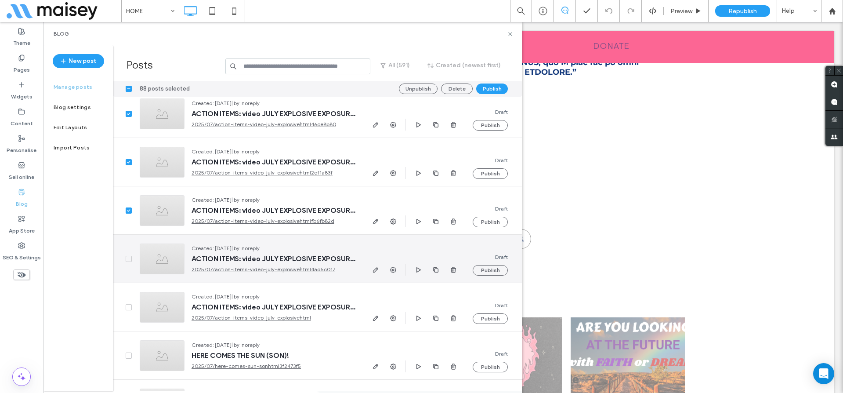
click at [129, 256] on span at bounding box center [129, 259] width 6 height 6
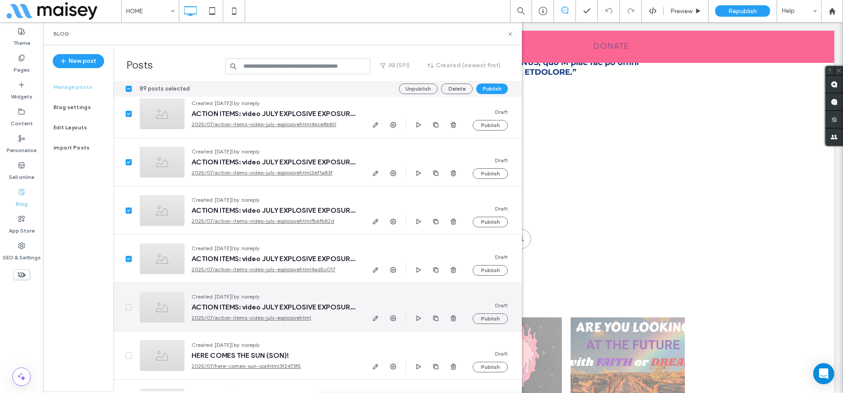
click at [128, 301] on div at bounding box center [122, 307] width 19 height 48
click at [128, 308] on span at bounding box center [129, 307] width 6 height 6
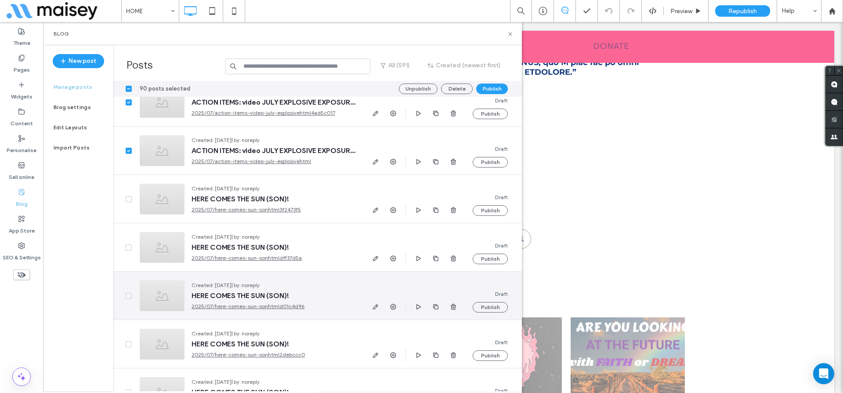
scroll to position [12345, 0]
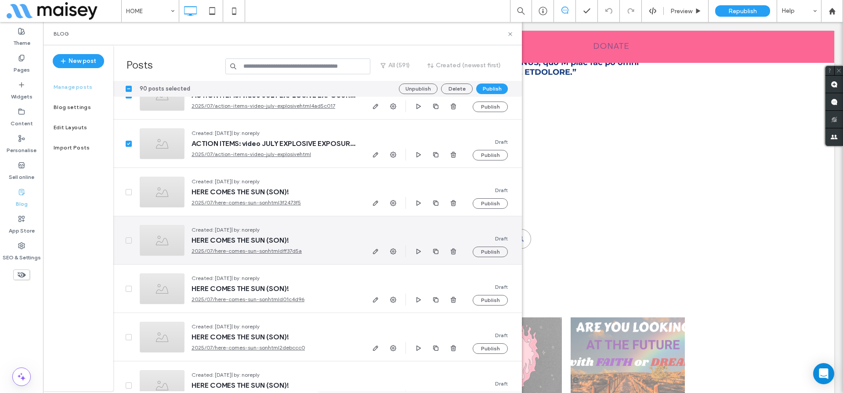
click at [129, 239] on icon at bounding box center [129, 240] width 4 height 3
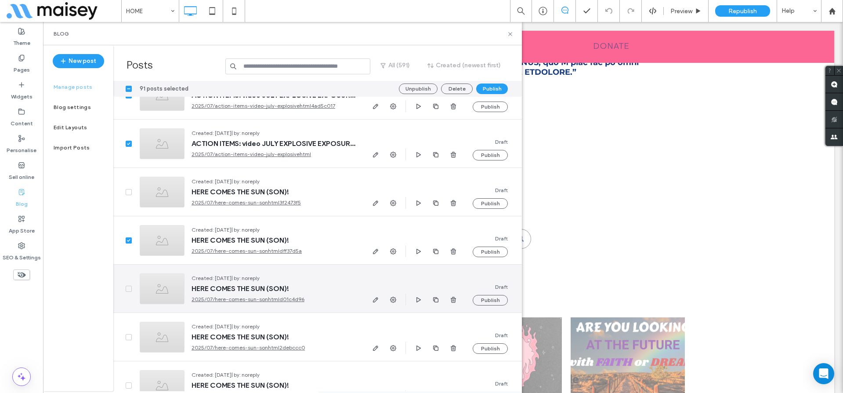
click at [127, 288] on icon at bounding box center [129, 288] width 4 height 3
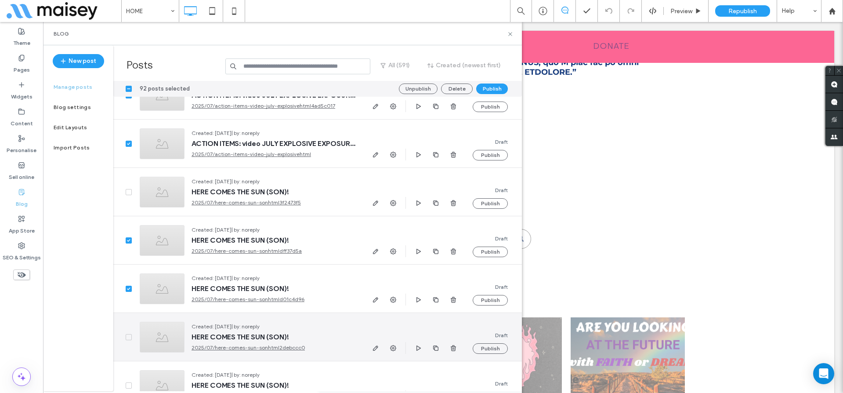
click at [129, 336] on icon at bounding box center [129, 337] width 4 height 3
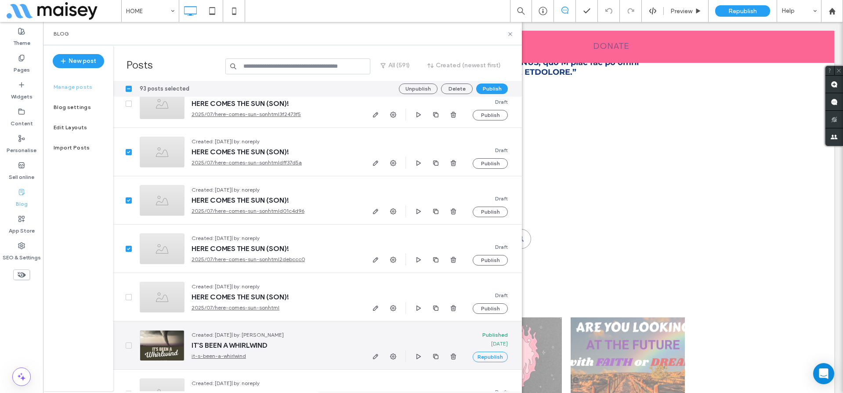
scroll to position [12478, 0]
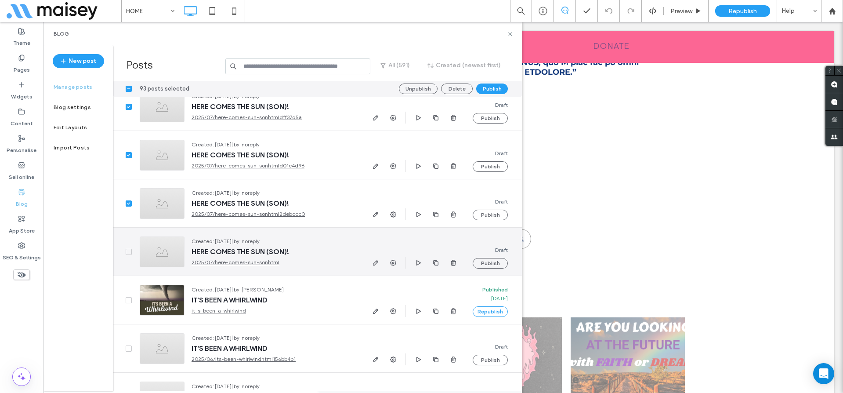
click at [128, 251] on icon at bounding box center [129, 251] width 4 height 3
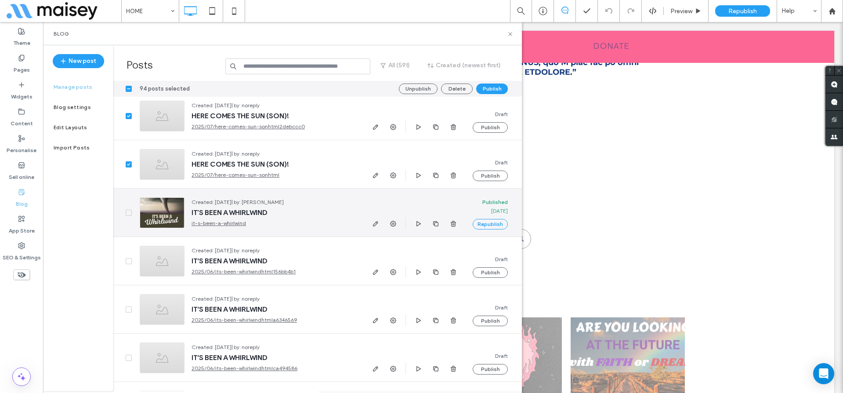
scroll to position [12588, 0]
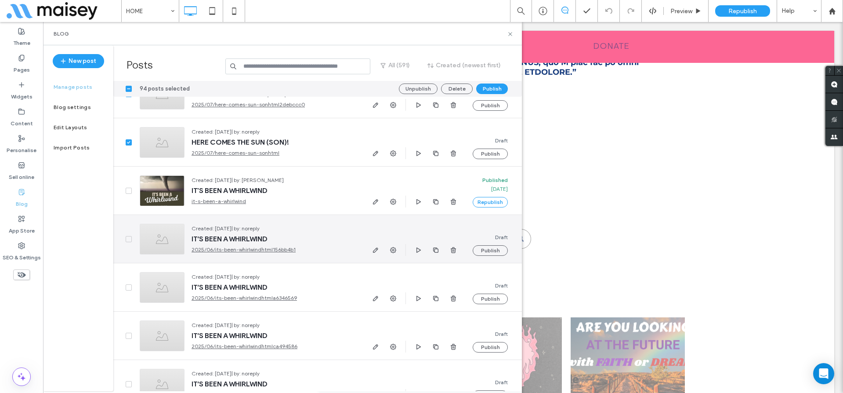
click at [127, 242] on div at bounding box center [122, 239] width 19 height 48
click at [127, 238] on icon at bounding box center [129, 239] width 4 height 3
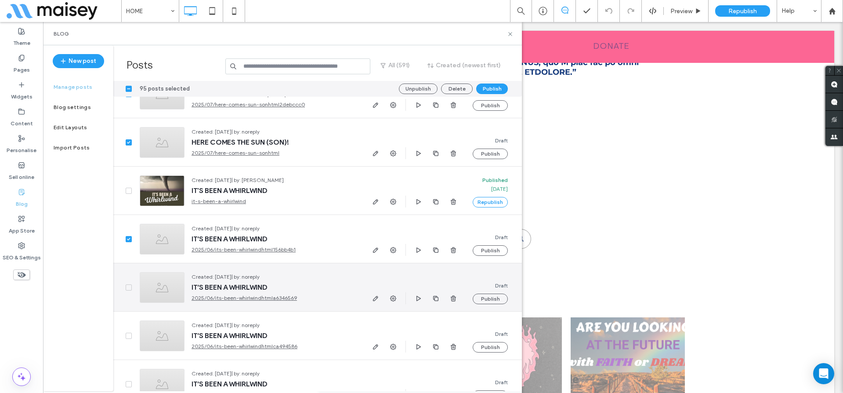
click at [127, 288] on icon at bounding box center [129, 287] width 4 height 3
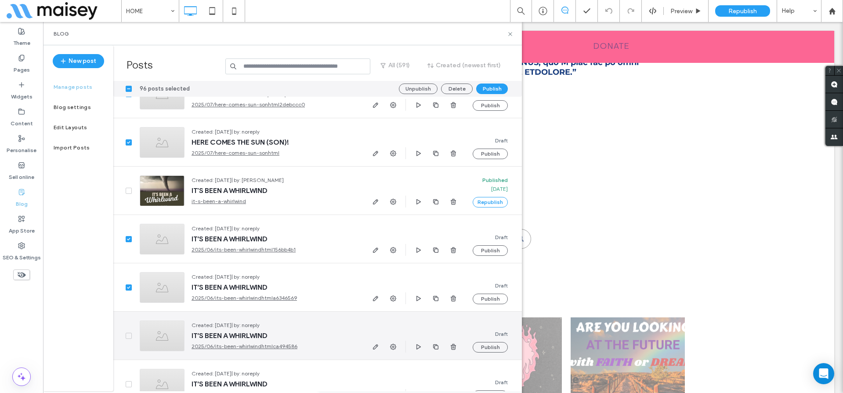
click at [127, 335] on icon at bounding box center [129, 335] width 4 height 3
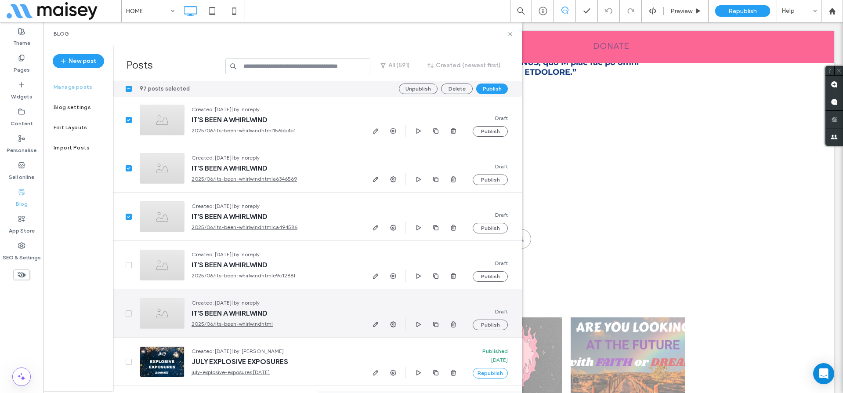
scroll to position [12710, 0]
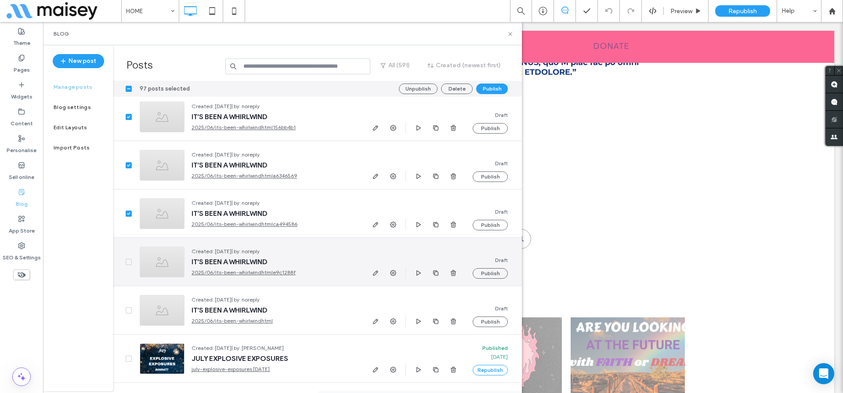
click at [127, 259] on span at bounding box center [129, 262] width 6 height 6
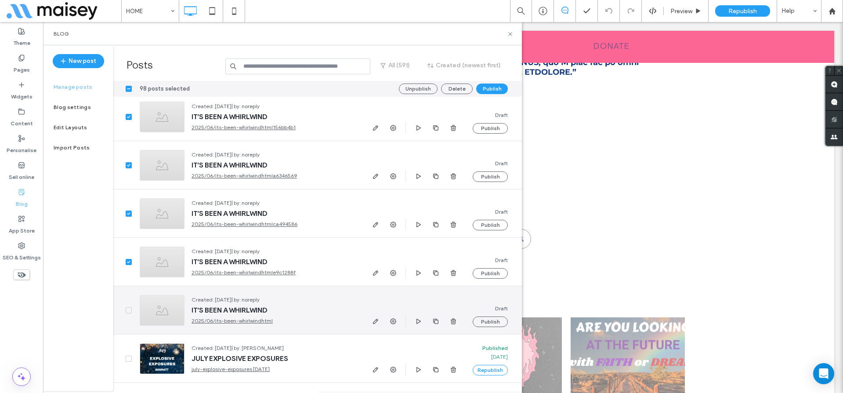
click at [127, 305] on div at bounding box center [122, 310] width 19 height 48
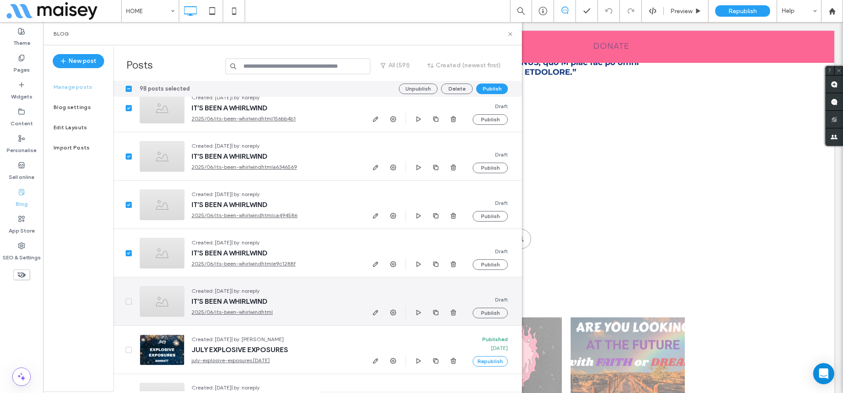
scroll to position [12722, 0]
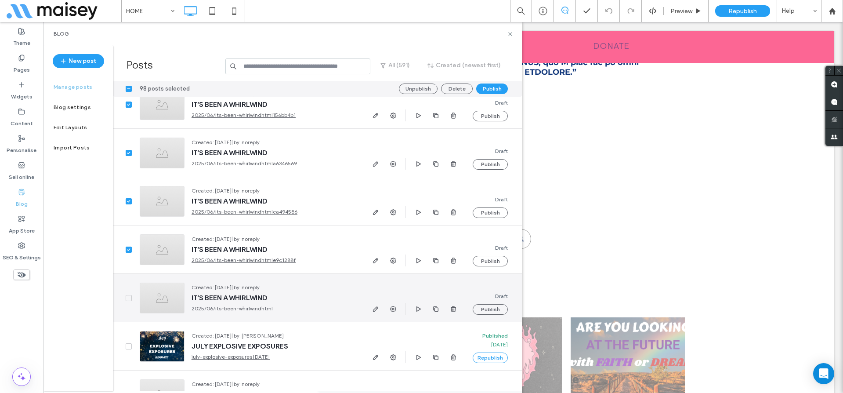
click at [128, 298] on icon at bounding box center [128, 297] width 3 height 3
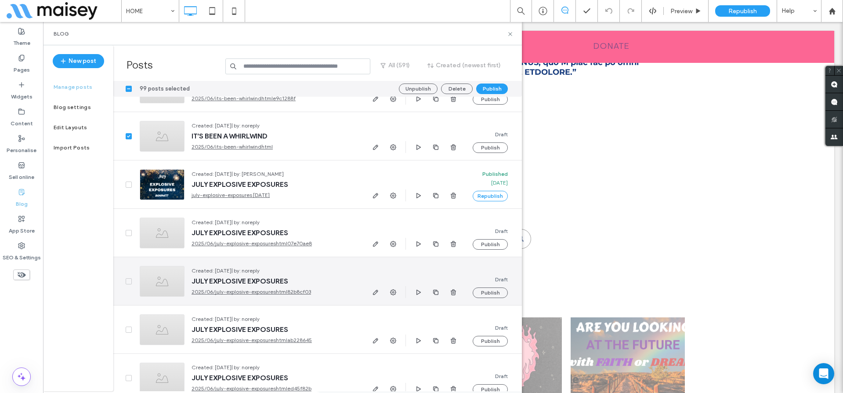
scroll to position [12886, 0]
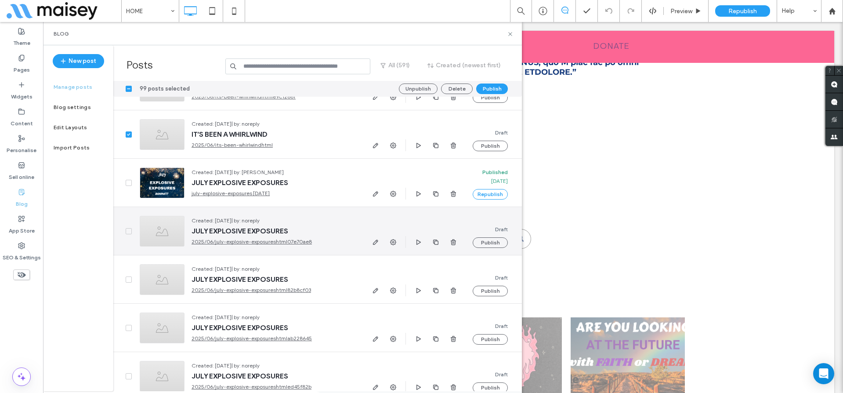
click at [131, 229] on span at bounding box center [129, 231] width 6 height 6
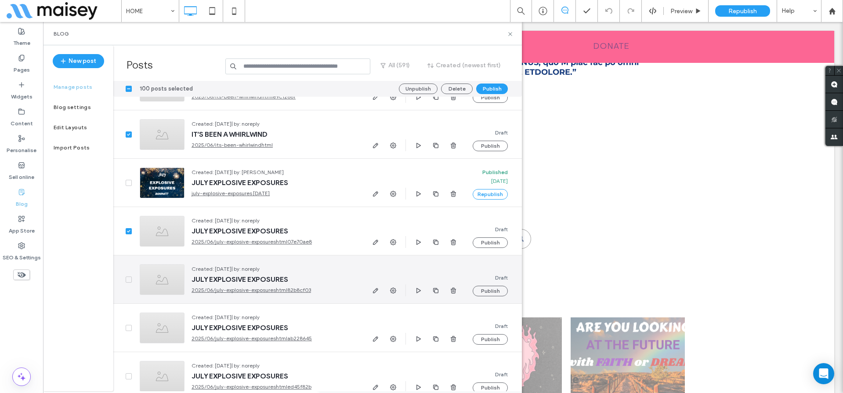
click at [126, 278] on span at bounding box center [129, 279] width 6 height 6
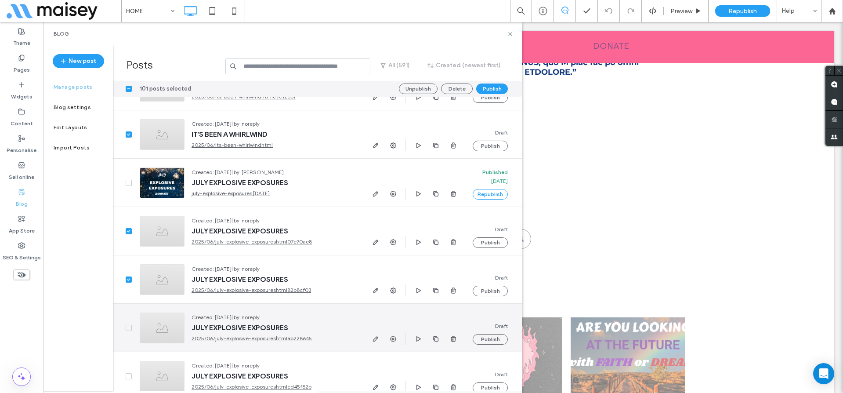
click at [130, 328] on icon at bounding box center [129, 327] width 4 height 3
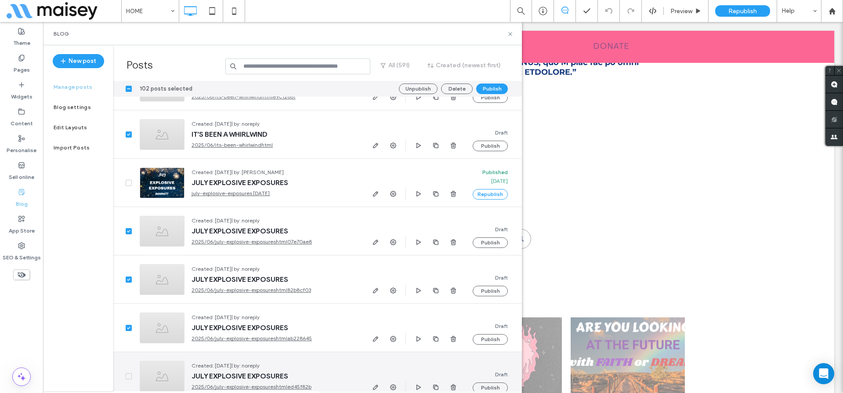
click at [130, 374] on span at bounding box center [129, 376] width 6 height 6
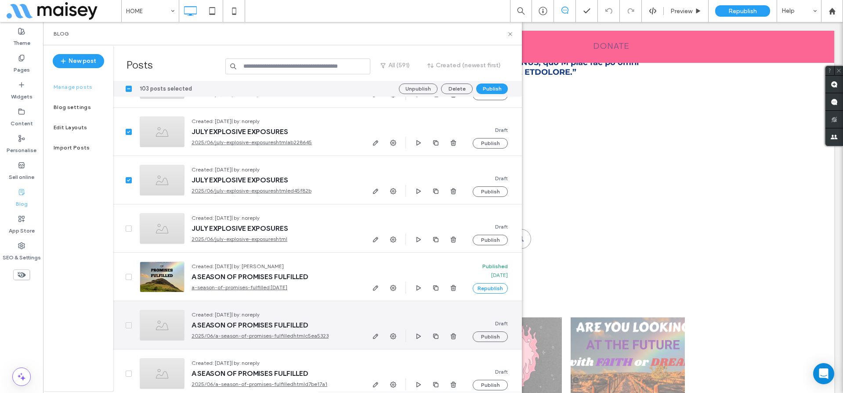
scroll to position [13086, 0]
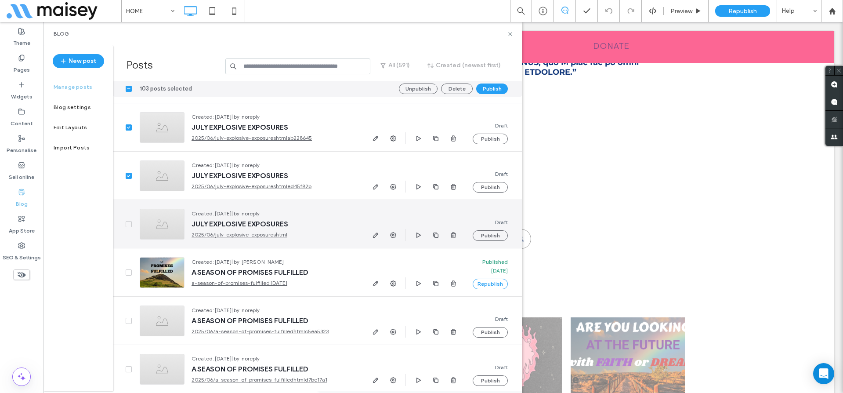
click at [128, 222] on span at bounding box center [129, 224] width 6 height 6
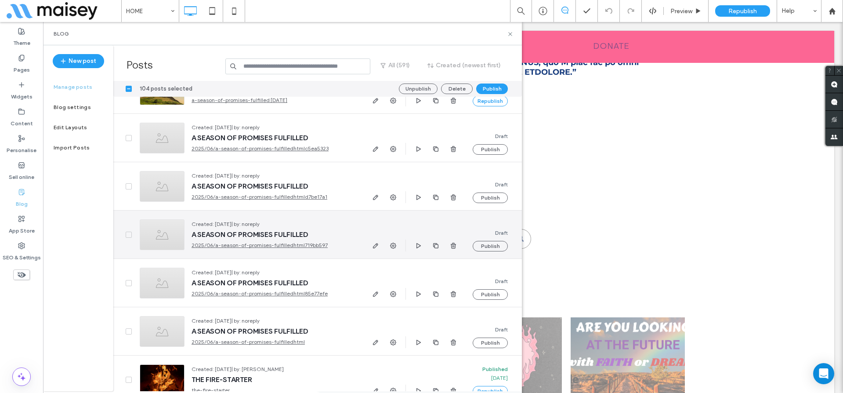
scroll to position [13271, 0]
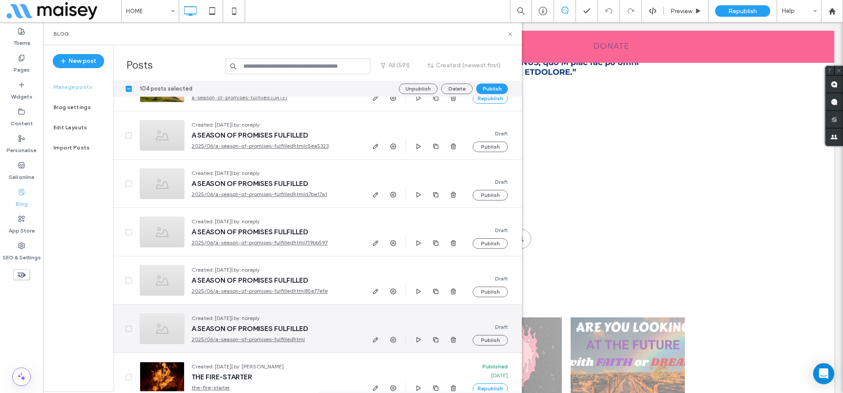
click at [127, 328] on icon at bounding box center [129, 328] width 4 height 3
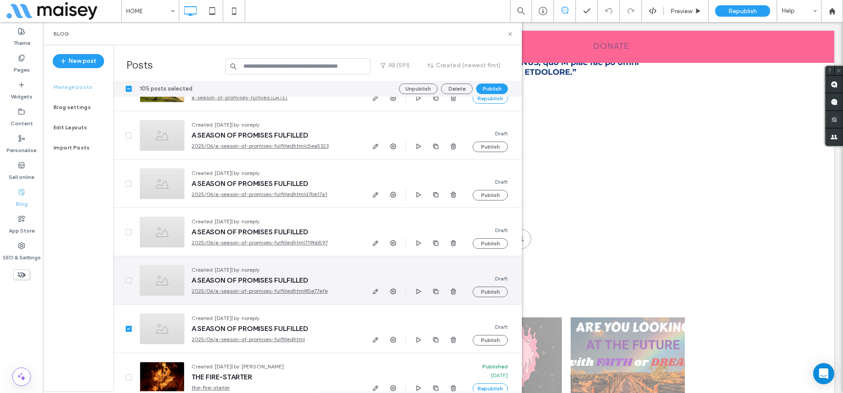
click at [127, 279] on icon at bounding box center [129, 280] width 4 height 3
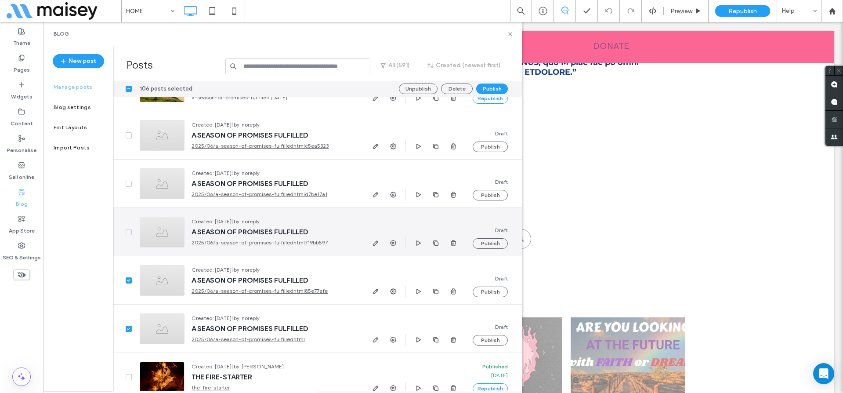
click at [126, 230] on span at bounding box center [129, 232] width 6 height 6
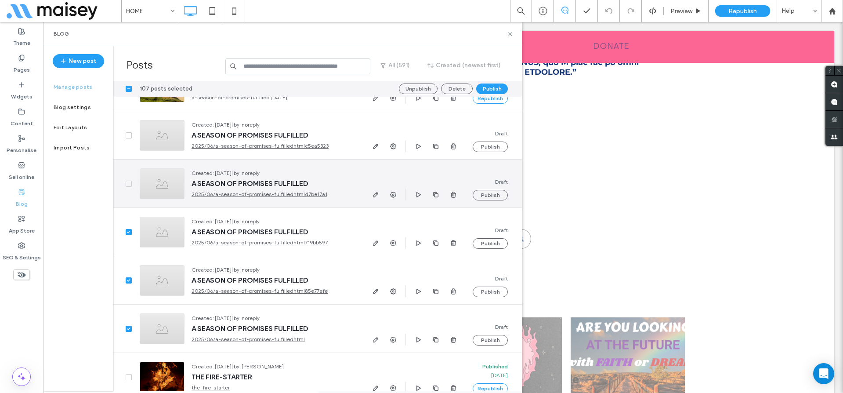
click at [128, 183] on icon at bounding box center [129, 183] width 4 height 3
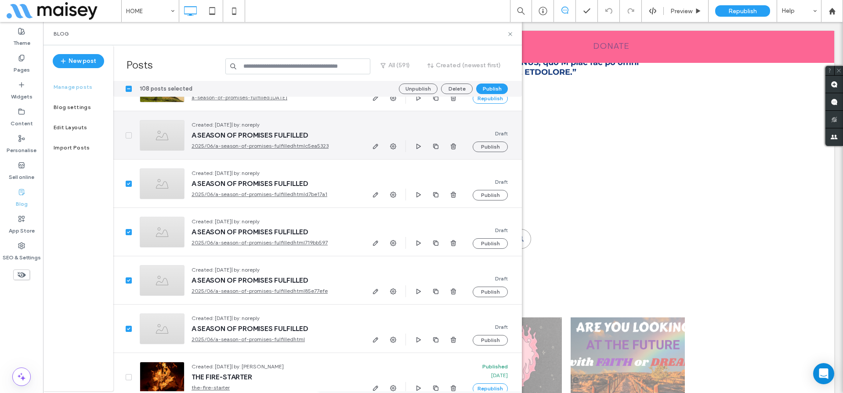
click at [127, 132] on span at bounding box center [129, 135] width 6 height 6
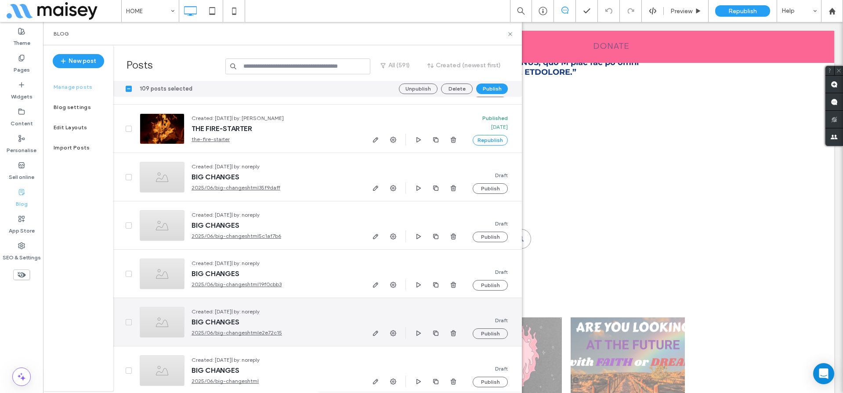
scroll to position [13519, 0]
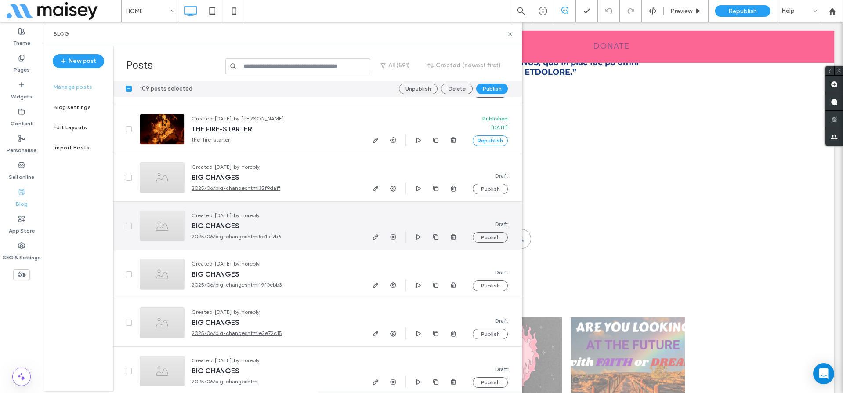
click at [129, 225] on icon at bounding box center [128, 225] width 3 height 3
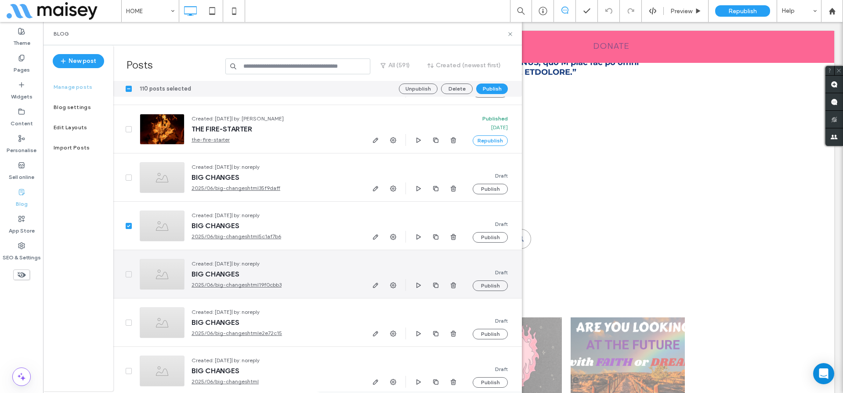
click at [127, 273] on icon at bounding box center [129, 274] width 4 height 3
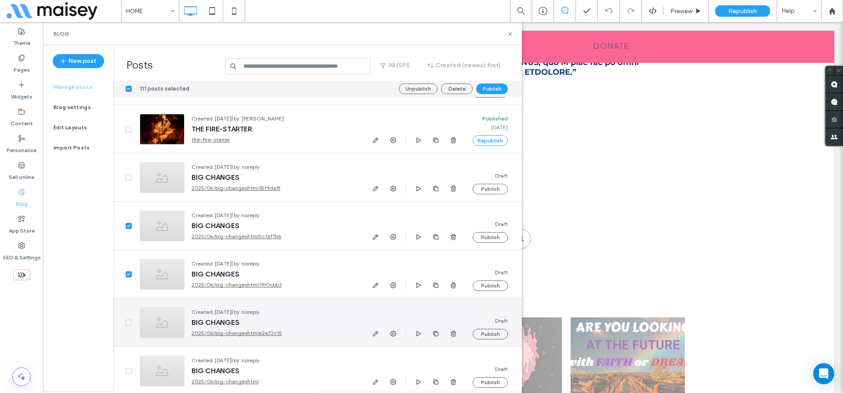
click at [130, 320] on span at bounding box center [129, 322] width 6 height 6
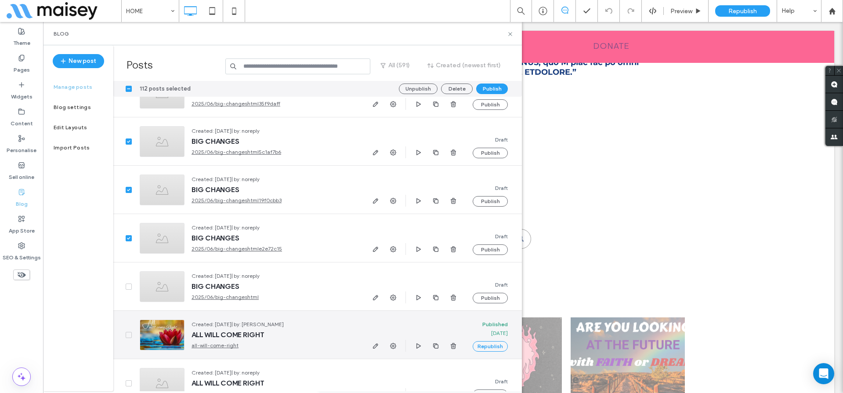
scroll to position [13656, 0]
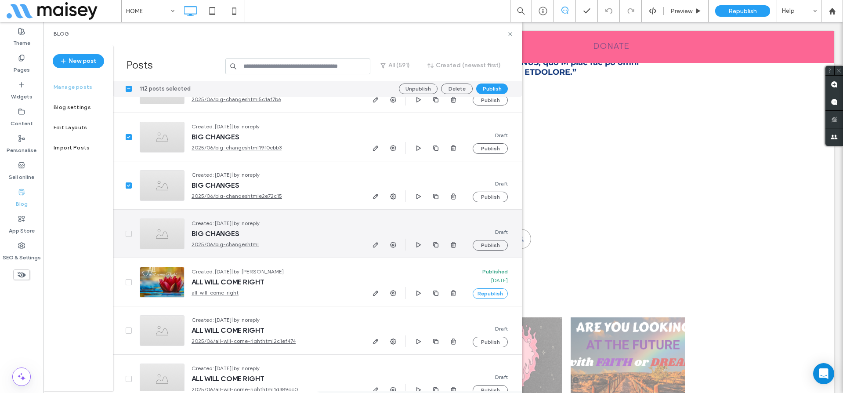
click at [125, 230] on div at bounding box center [122, 233] width 19 height 48
click at [129, 232] on icon at bounding box center [129, 233] width 4 height 3
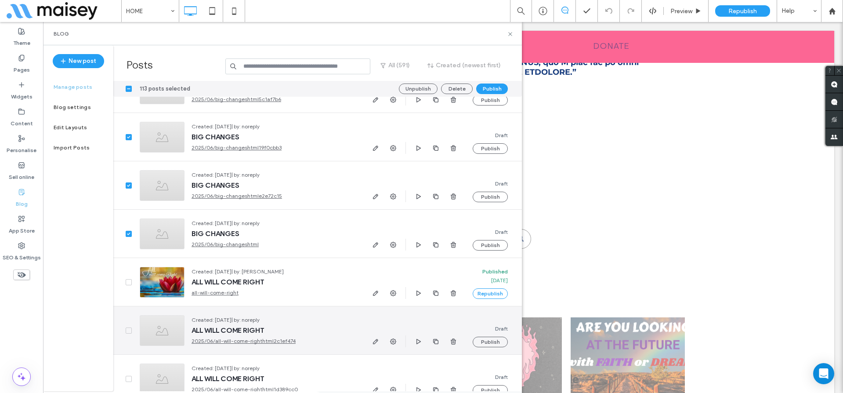
click at [126, 328] on span at bounding box center [129, 330] width 6 height 6
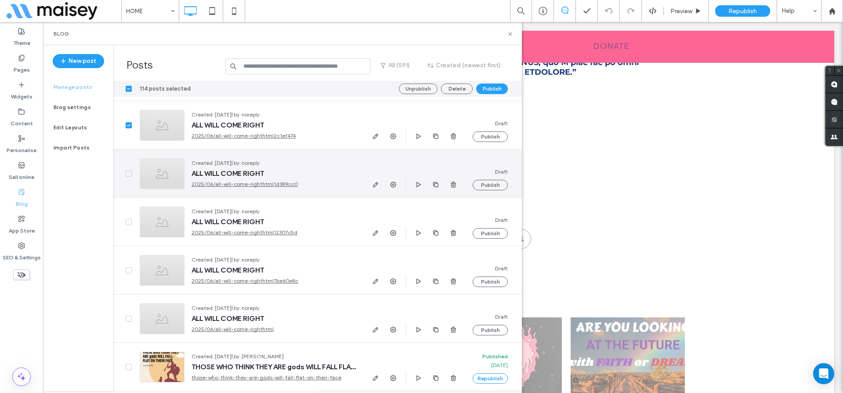
scroll to position [13868, 0]
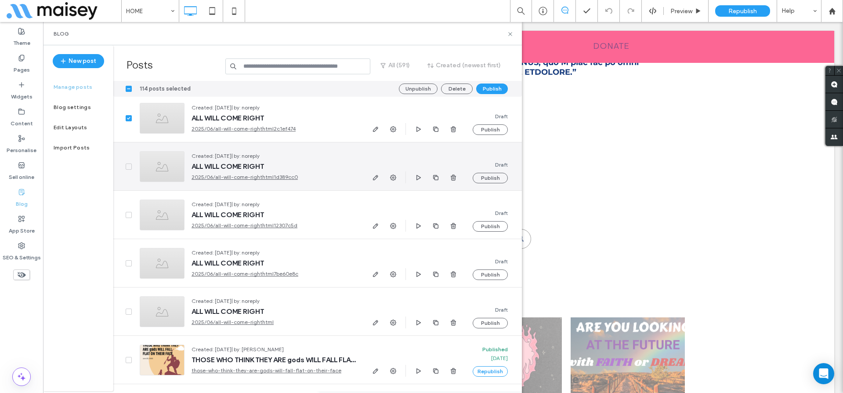
click at [128, 167] on icon at bounding box center [128, 166] width 3 height 3
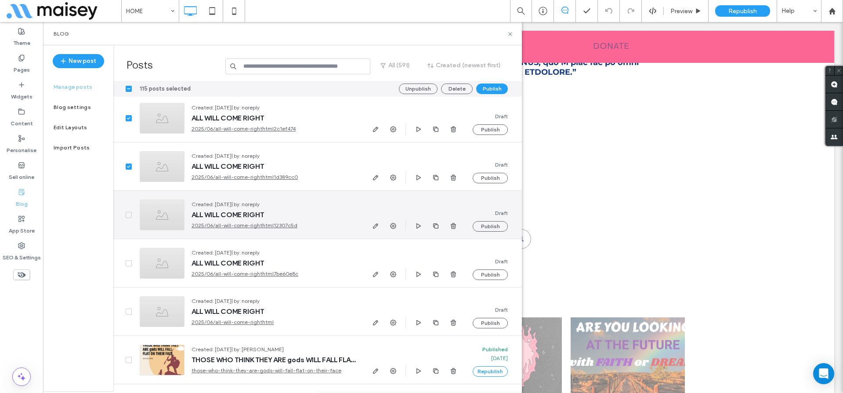
click at [125, 217] on div at bounding box center [122, 215] width 19 height 48
click at [128, 215] on icon at bounding box center [128, 214] width 3 height 3
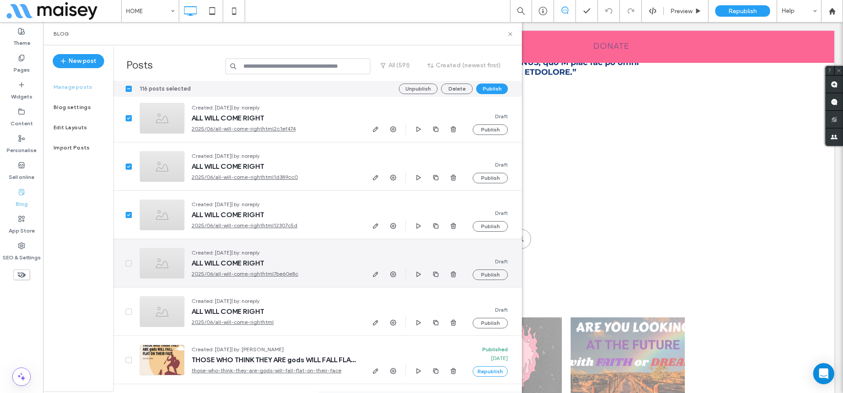
click at [127, 260] on span at bounding box center [129, 263] width 6 height 6
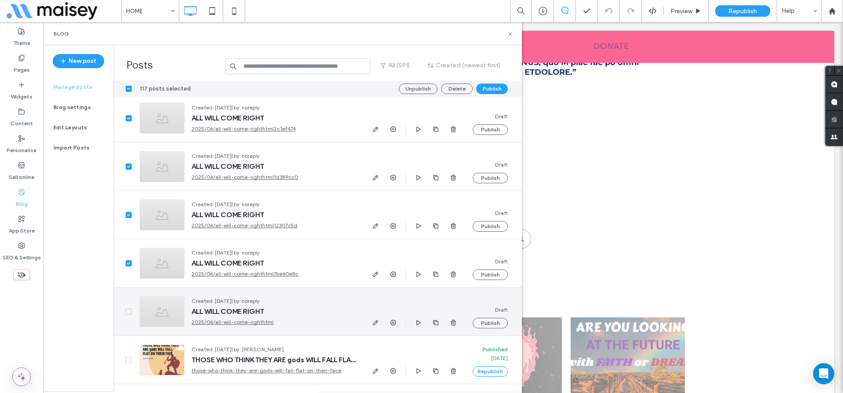
click at [129, 311] on icon at bounding box center [129, 311] width 4 height 3
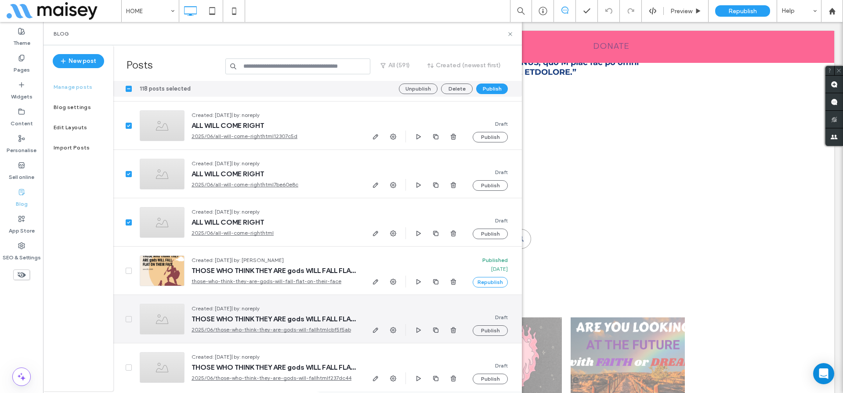
scroll to position [14051, 0]
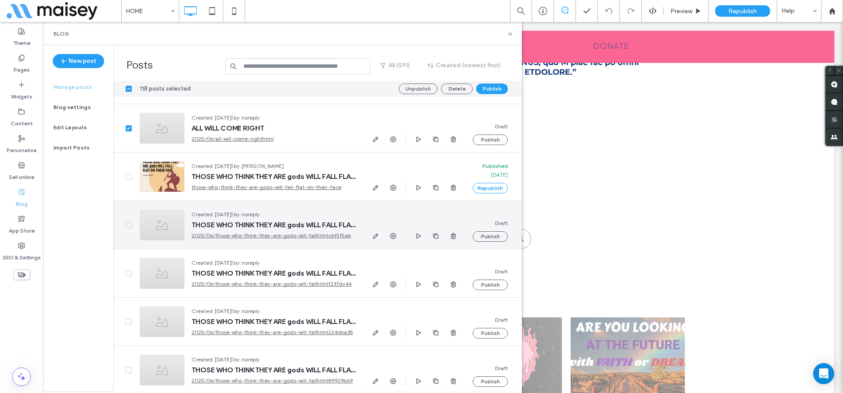
click at [126, 225] on span at bounding box center [129, 225] width 6 height 6
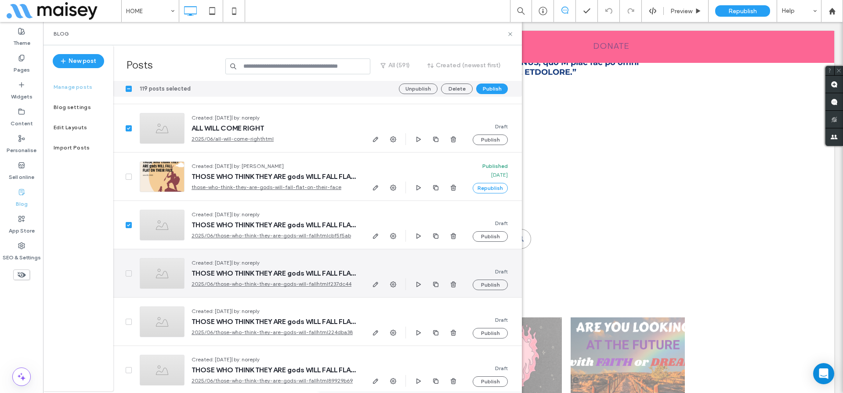
click at [126, 273] on span at bounding box center [129, 273] width 6 height 6
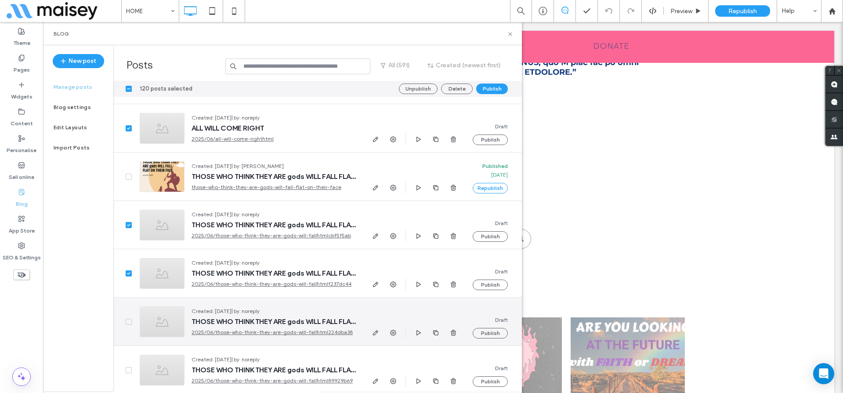
click at [126, 320] on span at bounding box center [129, 321] width 6 height 6
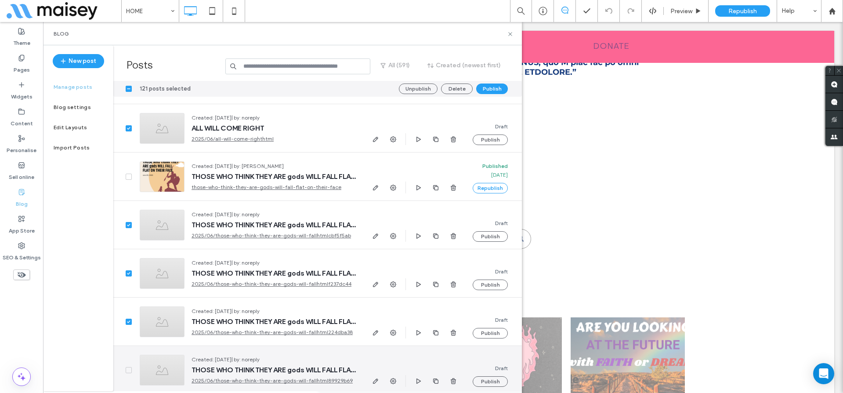
click at [126, 369] on span at bounding box center [129, 370] width 6 height 6
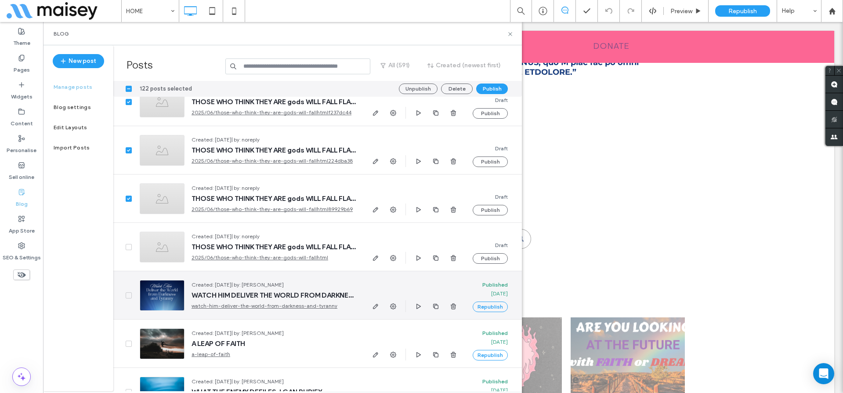
scroll to position [14235, 0]
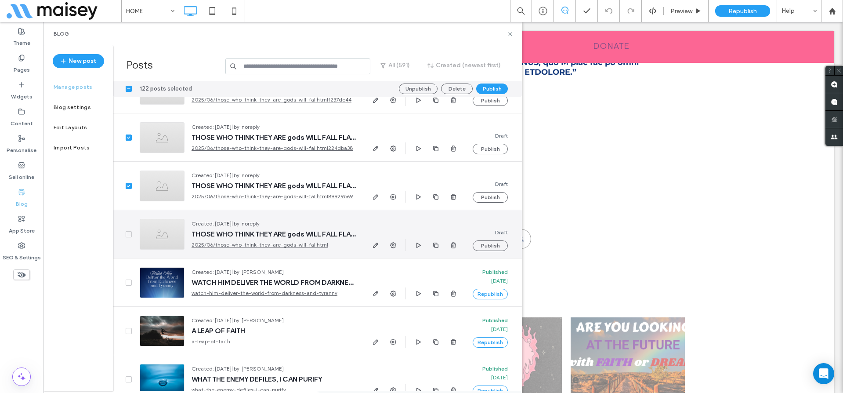
click at [130, 233] on span at bounding box center [129, 234] width 6 height 6
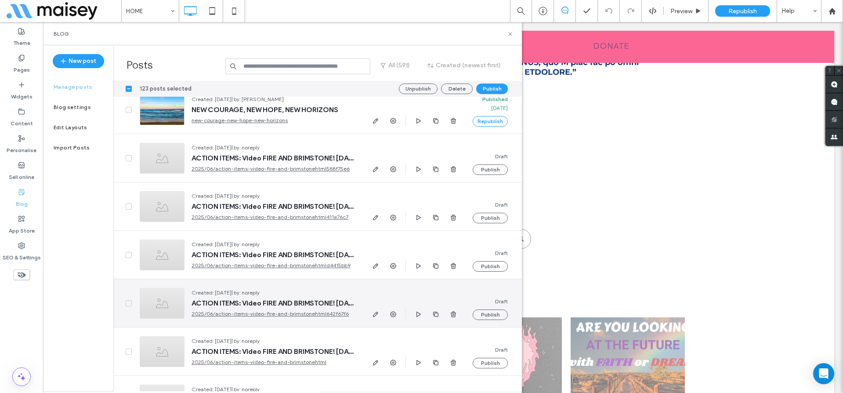
scroll to position [14594, 0]
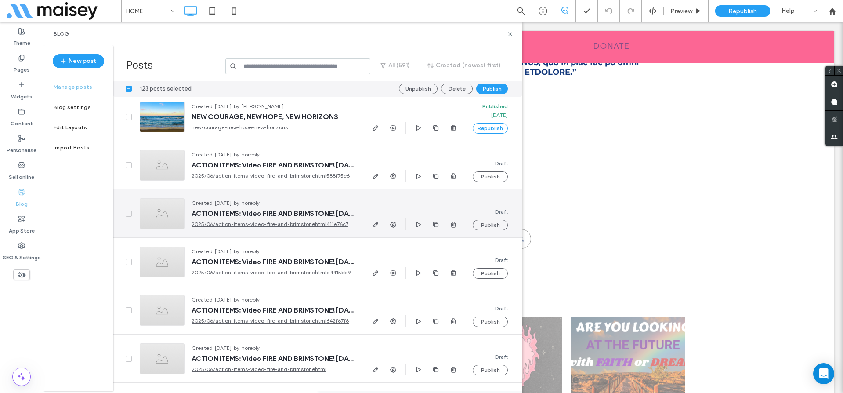
click at [129, 213] on icon at bounding box center [128, 213] width 3 height 3
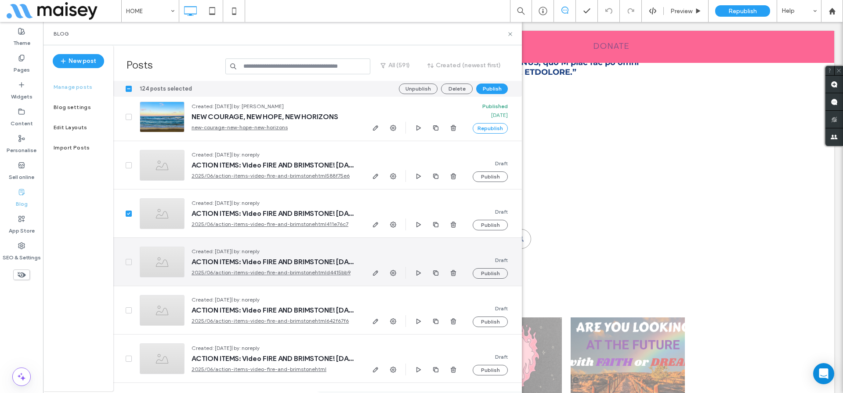
click at [128, 259] on span at bounding box center [129, 262] width 6 height 6
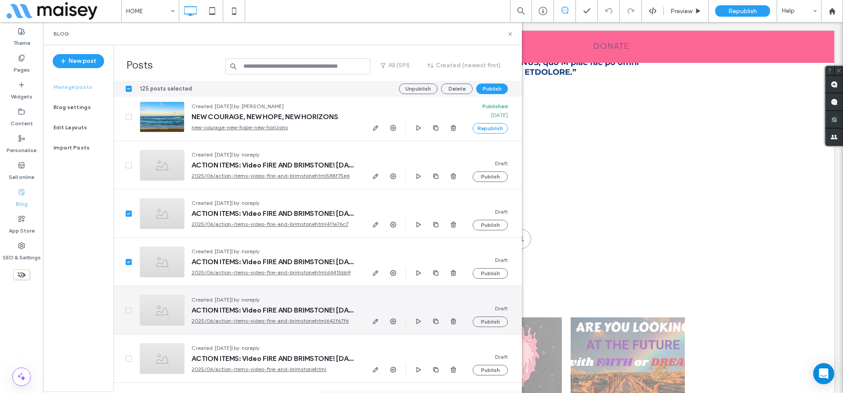
click at [127, 307] on span at bounding box center [129, 310] width 6 height 6
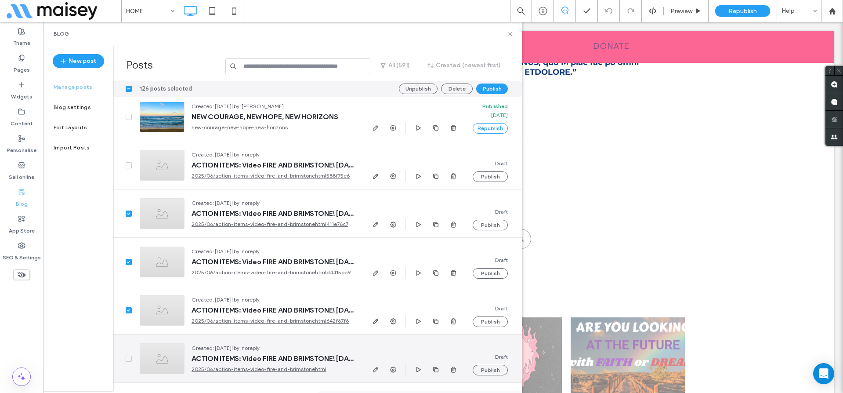
click at [123, 358] on div at bounding box center [122, 358] width 19 height 48
click at [125, 358] on div at bounding box center [122, 358] width 19 height 48
click at [127, 358] on icon at bounding box center [128, 358] width 3 height 3
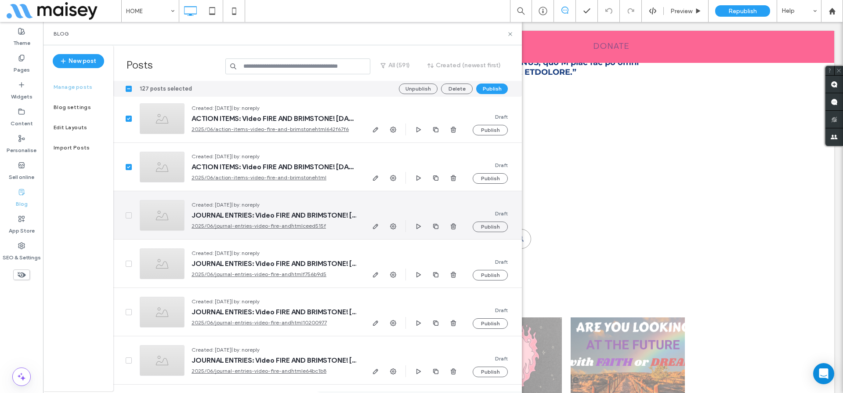
scroll to position [14785, 0]
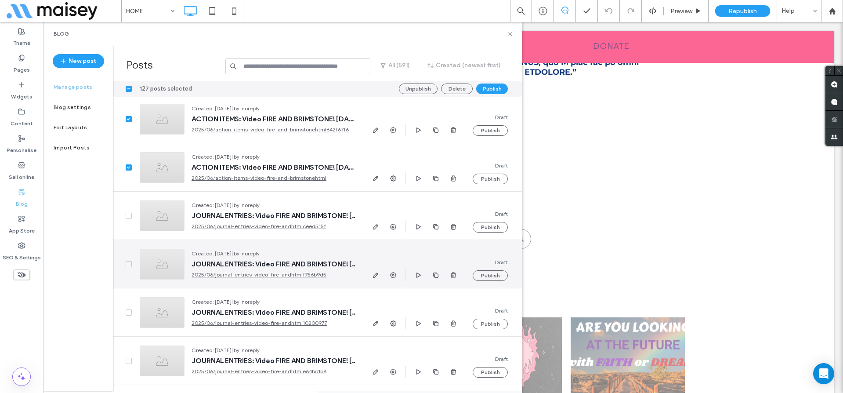
click at [128, 265] on span at bounding box center [129, 264] width 6 height 6
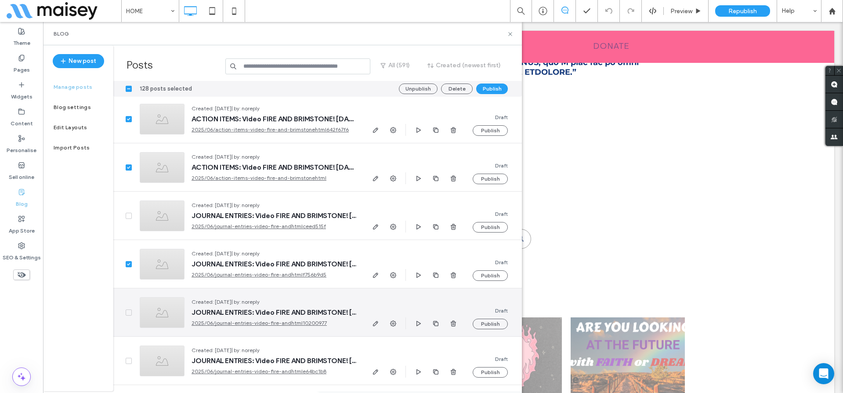
click at [131, 312] on span at bounding box center [129, 312] width 6 height 6
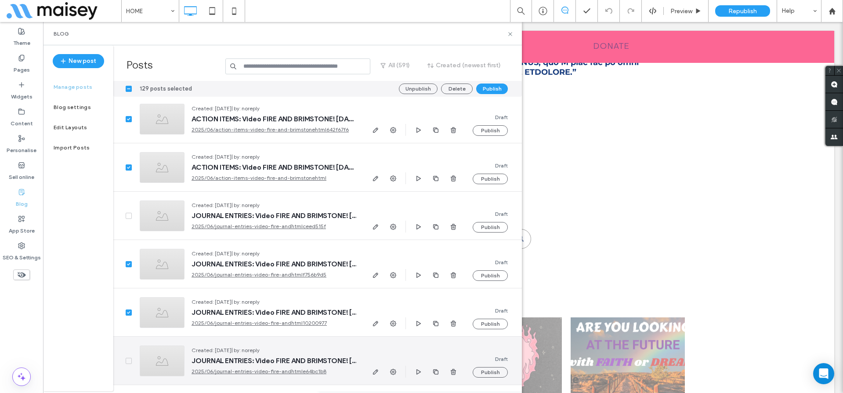
click at [129, 360] on icon at bounding box center [128, 360] width 3 height 3
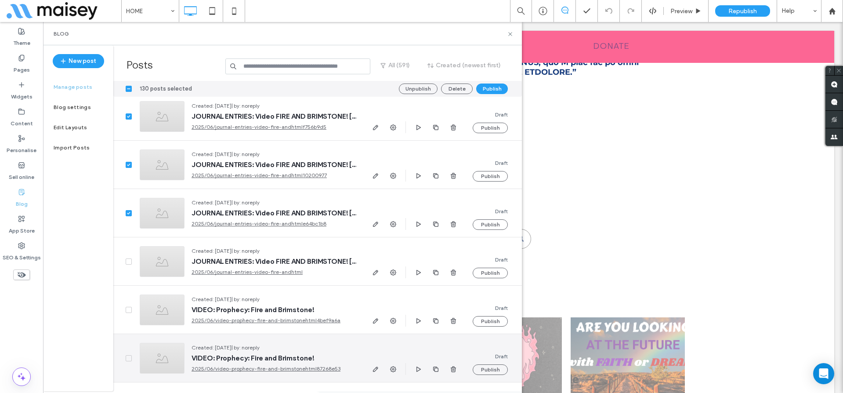
scroll to position [14973, 0]
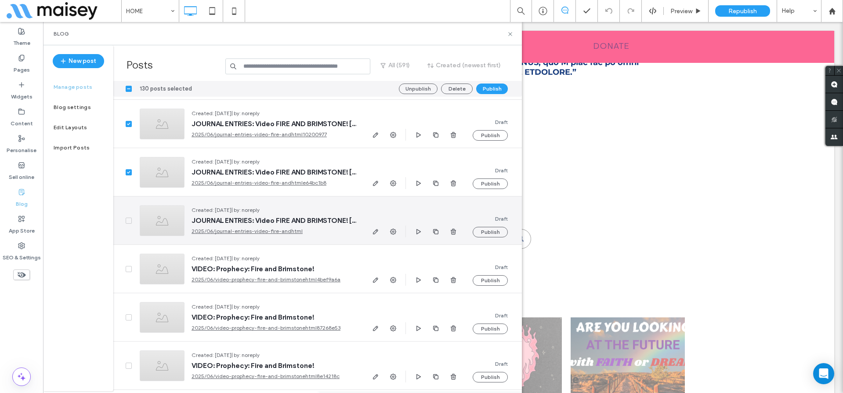
click at [130, 218] on span at bounding box center [129, 220] width 6 height 6
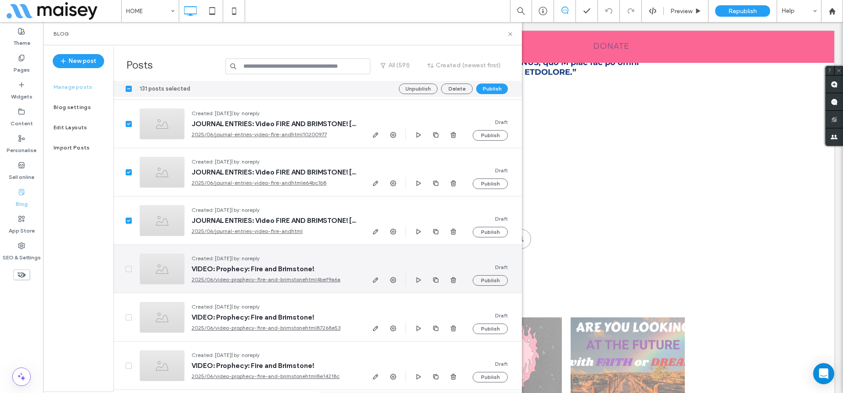
click at [128, 268] on icon at bounding box center [129, 268] width 4 height 3
click at [129, 268] on icon at bounding box center [128, 268] width 3 height 3
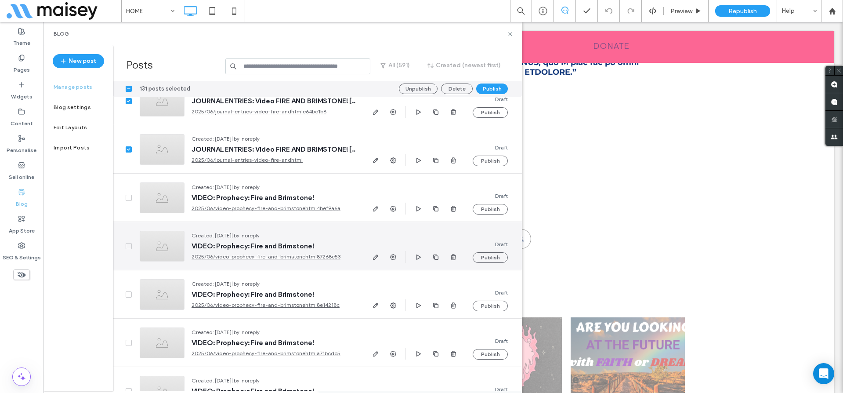
scroll to position [15047, 0]
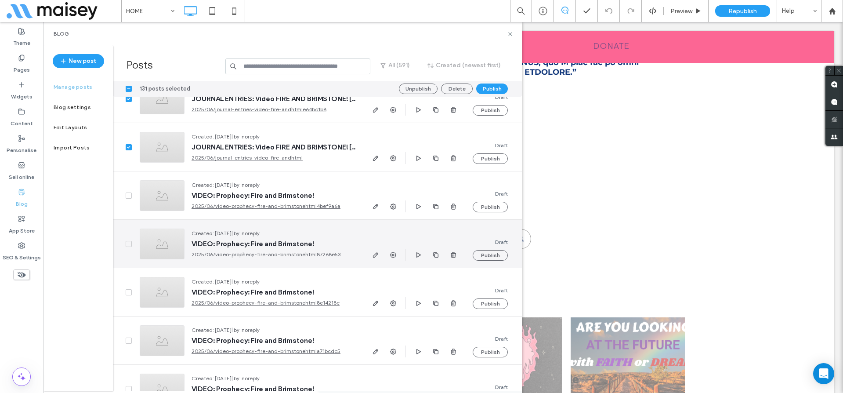
click at [126, 241] on span at bounding box center [129, 244] width 6 height 6
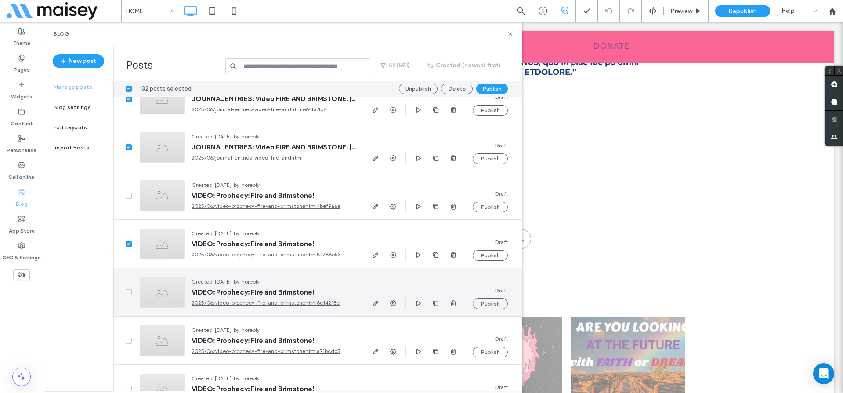
click at [127, 291] on icon at bounding box center [129, 292] width 4 height 3
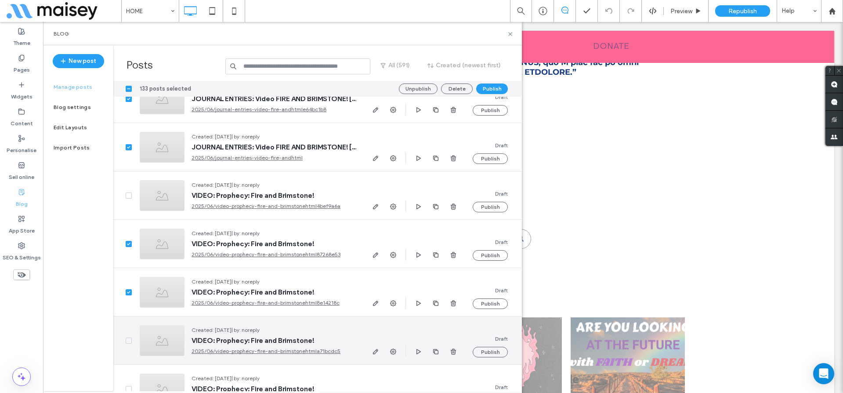
click at [129, 340] on icon at bounding box center [128, 340] width 3 height 3
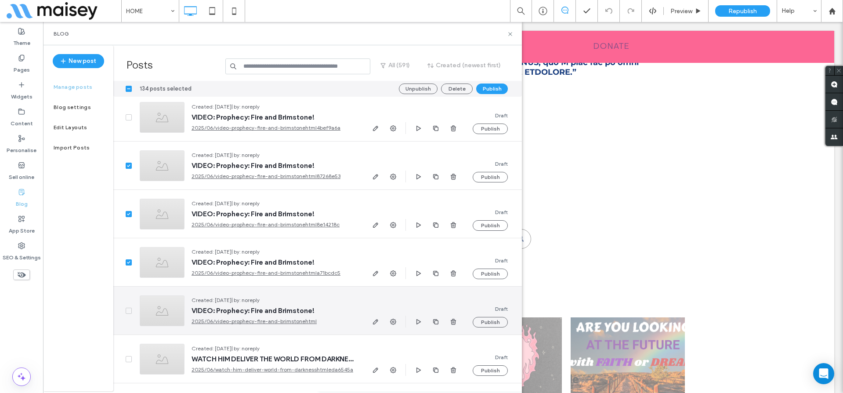
scroll to position [15162, 0]
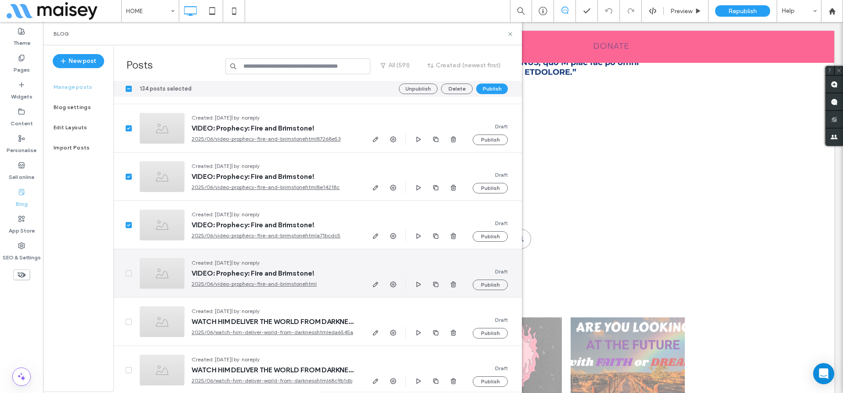
click at [127, 271] on span at bounding box center [129, 273] width 6 height 6
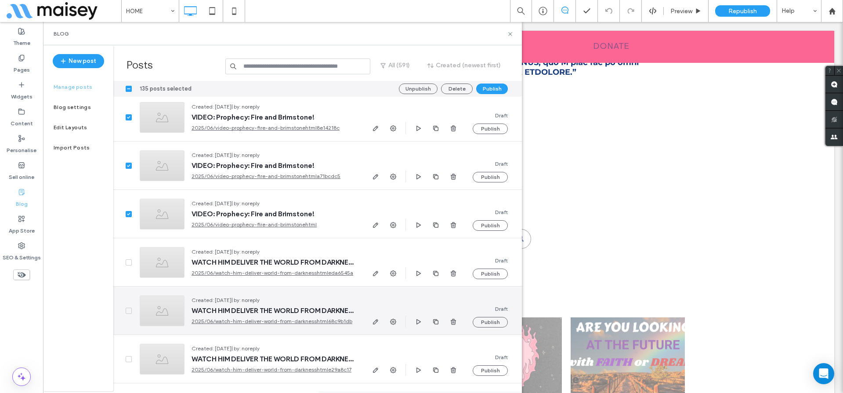
scroll to position [15274, 0]
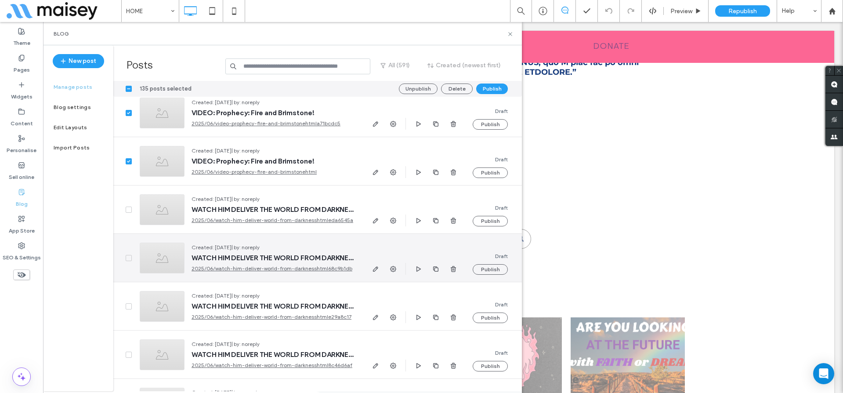
click at [127, 257] on icon at bounding box center [129, 257] width 4 height 3
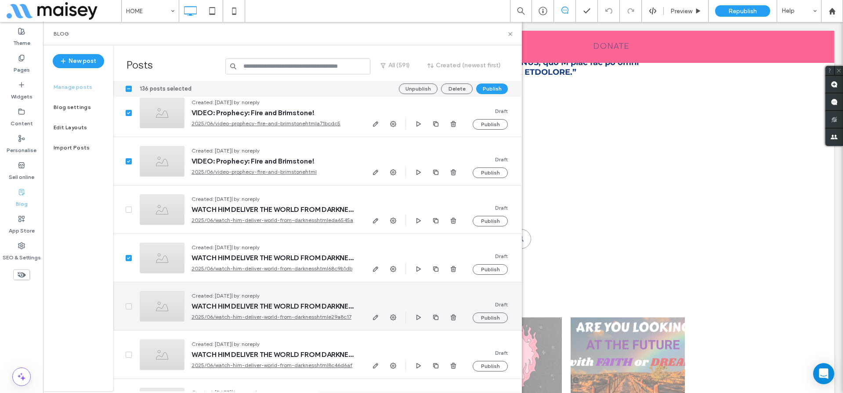
click at [130, 306] on icon at bounding box center [129, 306] width 4 height 3
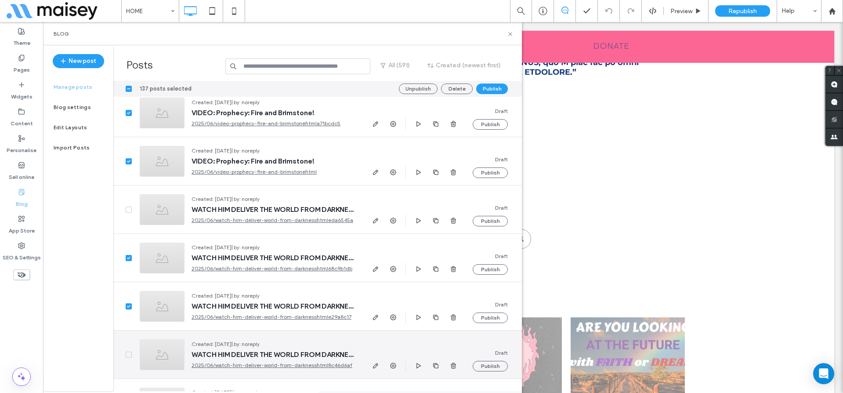
click at [129, 354] on icon at bounding box center [129, 354] width 4 height 3
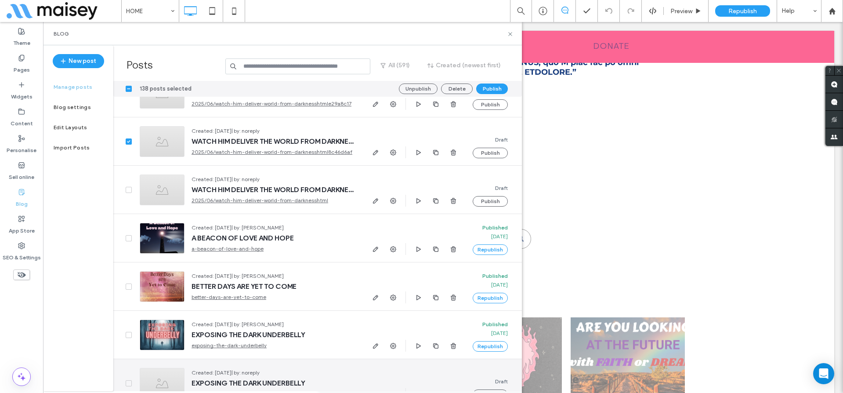
scroll to position [15508, 0]
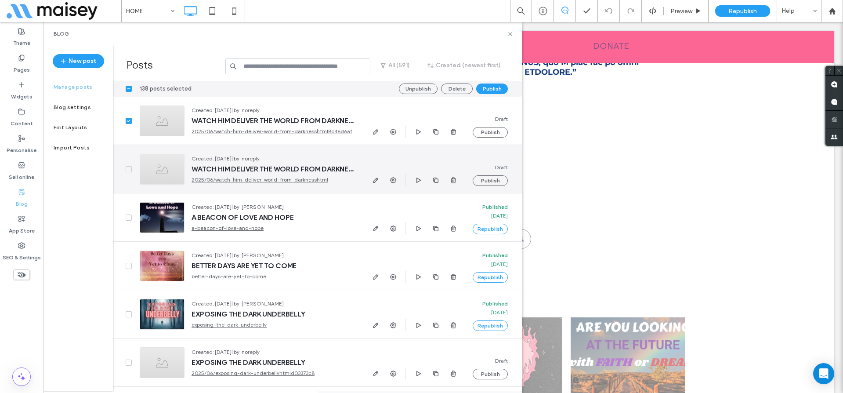
click at [127, 165] on div at bounding box center [122, 169] width 19 height 48
click at [127, 167] on span at bounding box center [129, 169] width 6 height 6
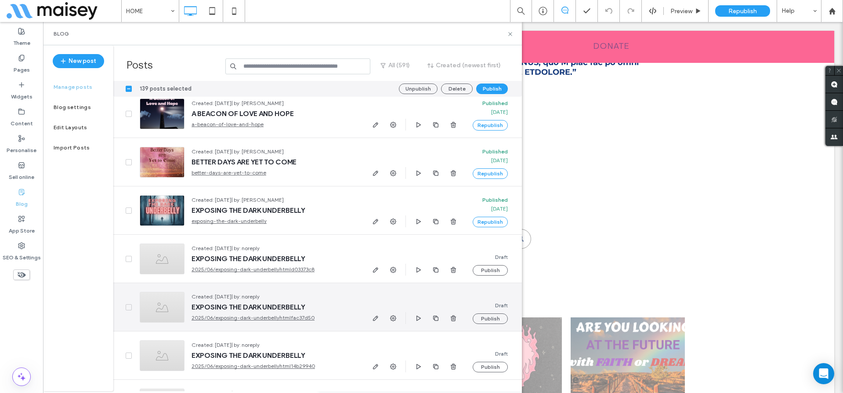
scroll to position [15614, 0]
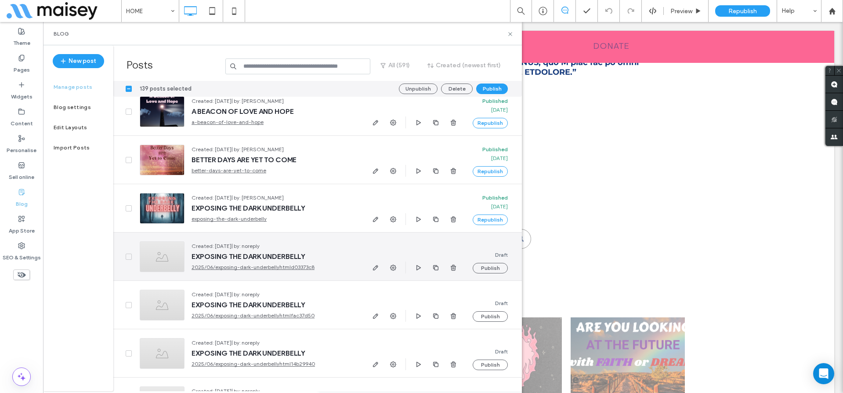
click at [130, 256] on icon at bounding box center [129, 256] width 4 height 3
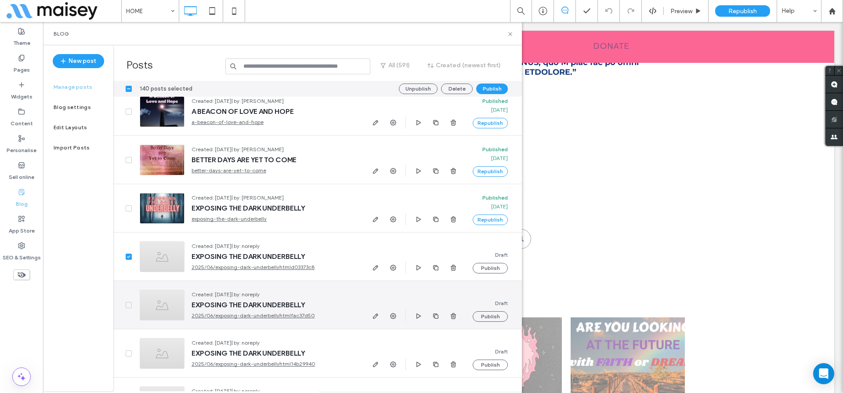
click at [130, 303] on icon at bounding box center [128, 304] width 3 height 3
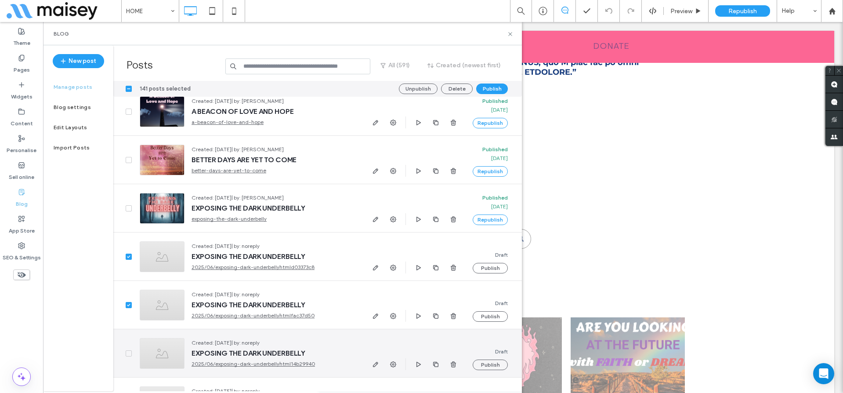
click at [127, 350] on span at bounding box center [129, 353] width 6 height 6
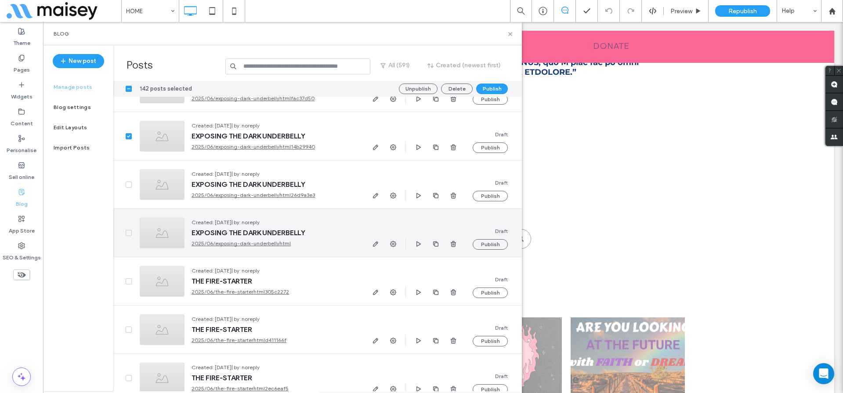
scroll to position [15838, 0]
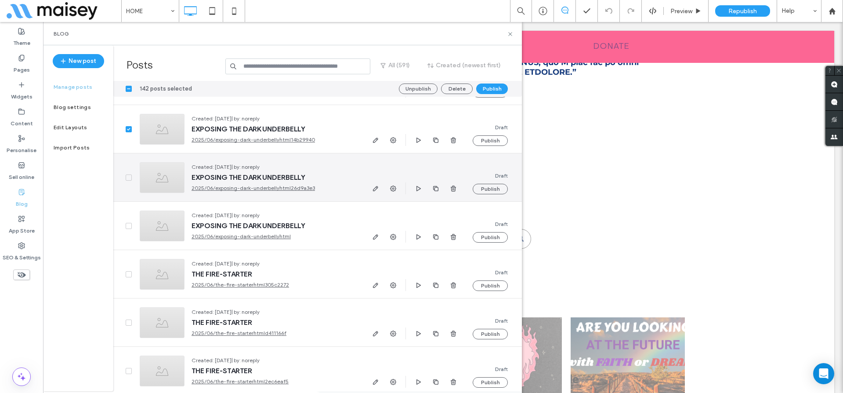
click at [129, 175] on span at bounding box center [129, 177] width 6 height 6
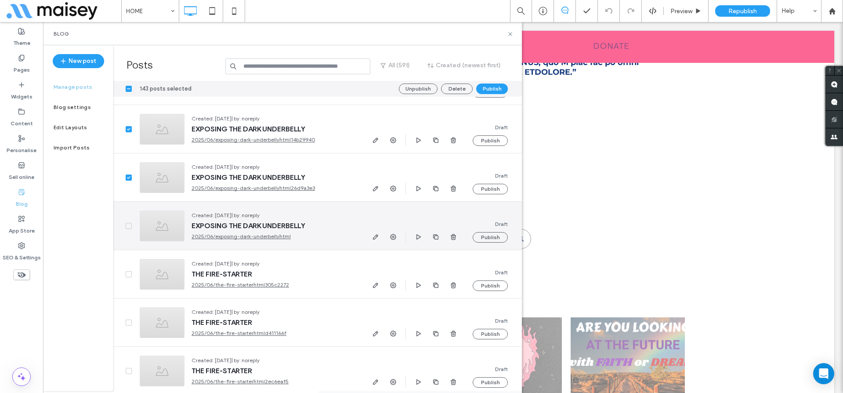
click at [130, 226] on icon at bounding box center [129, 225] width 4 height 3
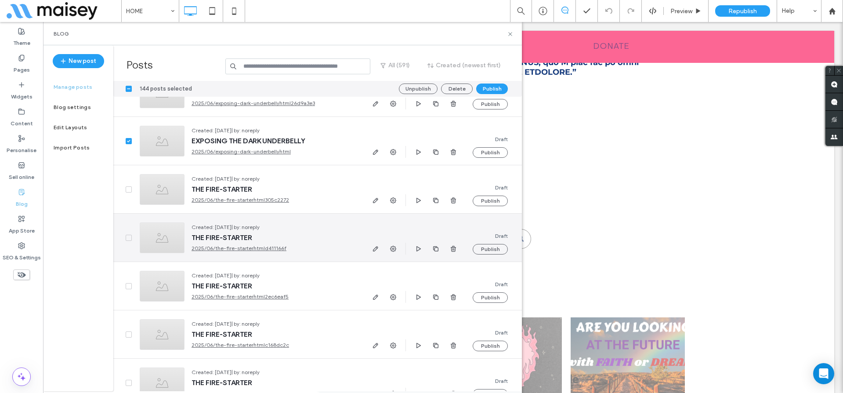
scroll to position [15972, 0]
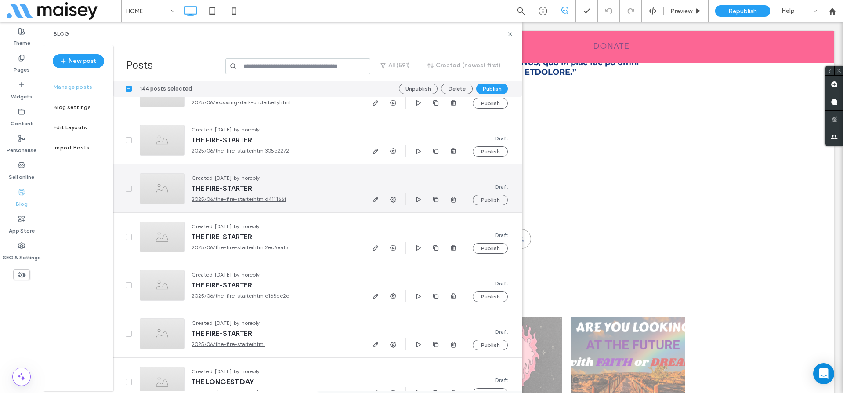
click at [128, 189] on icon at bounding box center [128, 188] width 3 height 3
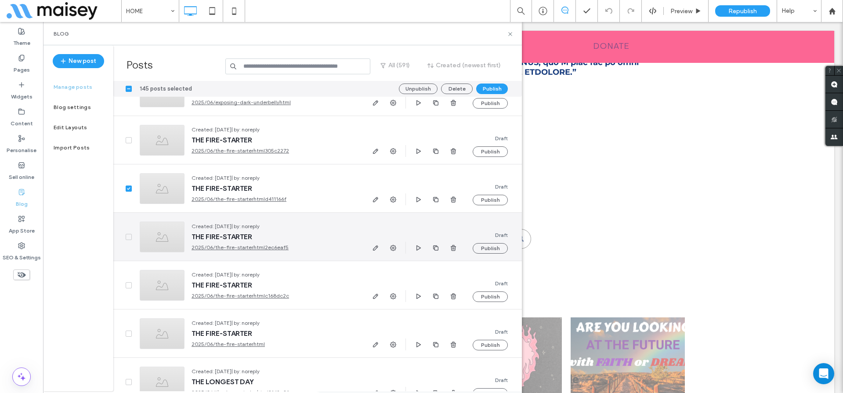
click at [128, 236] on icon at bounding box center [129, 236] width 4 height 3
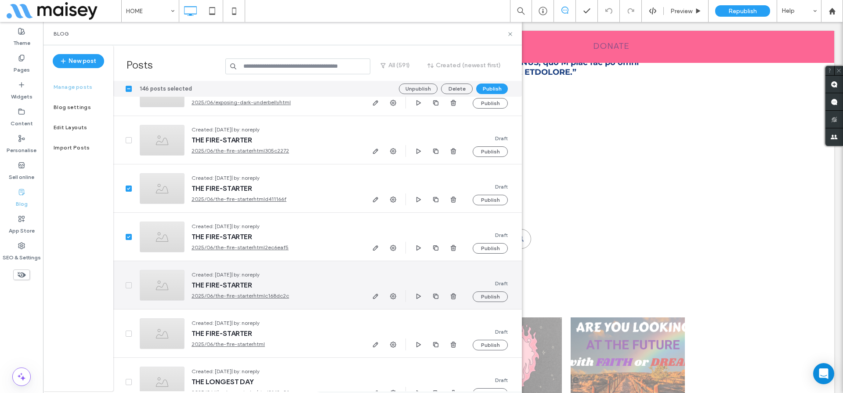
click at [127, 283] on span at bounding box center [129, 285] width 6 height 6
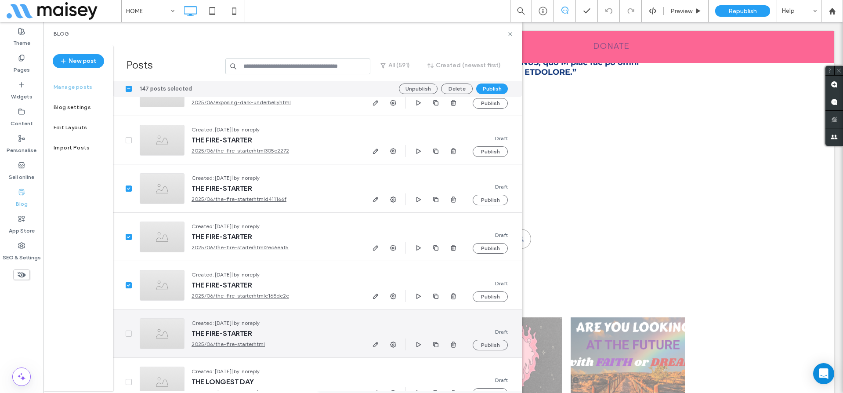
click at [125, 334] on div at bounding box center [122, 333] width 19 height 48
click at [130, 335] on span at bounding box center [129, 333] width 6 height 6
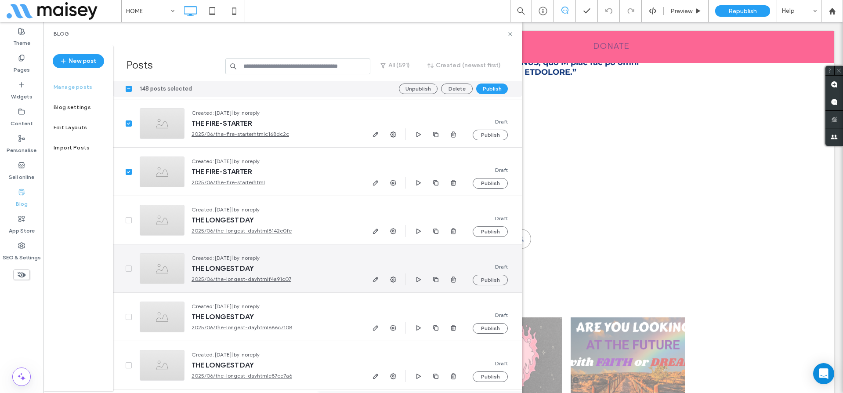
click at [124, 266] on div at bounding box center [122, 268] width 19 height 48
click at [128, 270] on span at bounding box center [129, 268] width 6 height 6
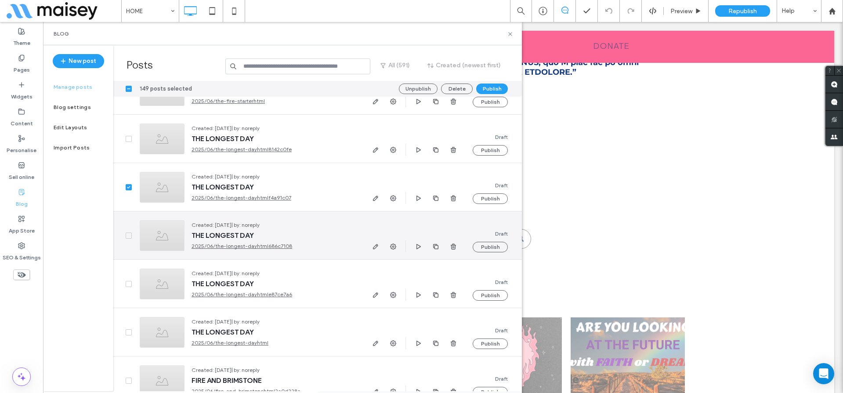
scroll to position [16227, 0]
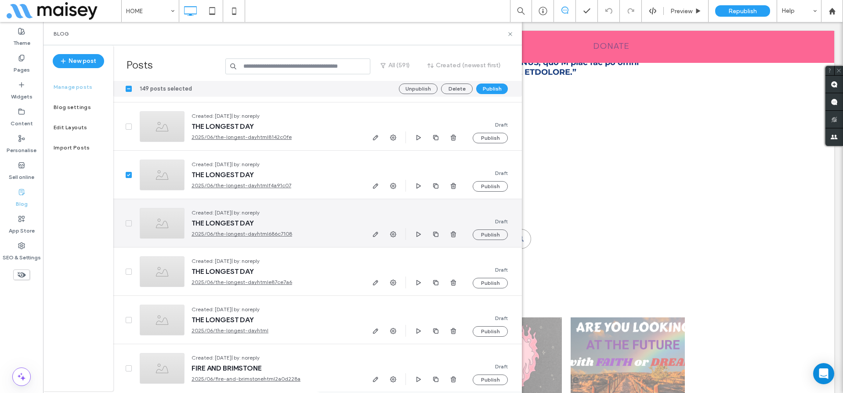
click at [127, 219] on div at bounding box center [122, 223] width 19 height 48
click at [128, 224] on span at bounding box center [129, 223] width 6 height 6
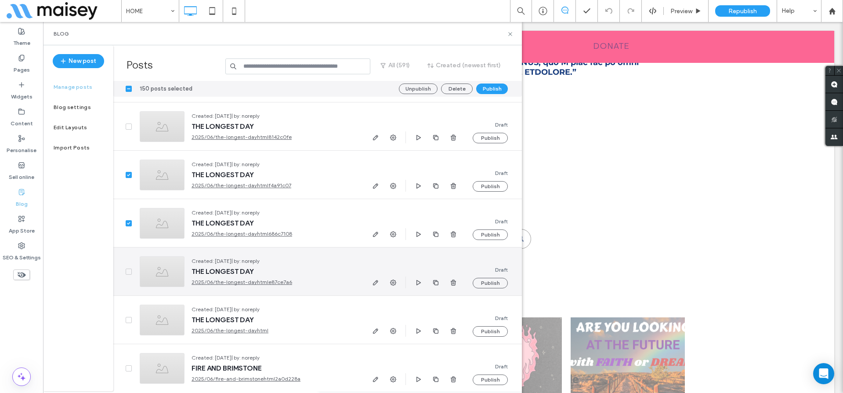
click at [125, 271] on div at bounding box center [122, 271] width 19 height 48
click at [130, 271] on icon at bounding box center [129, 271] width 4 height 3
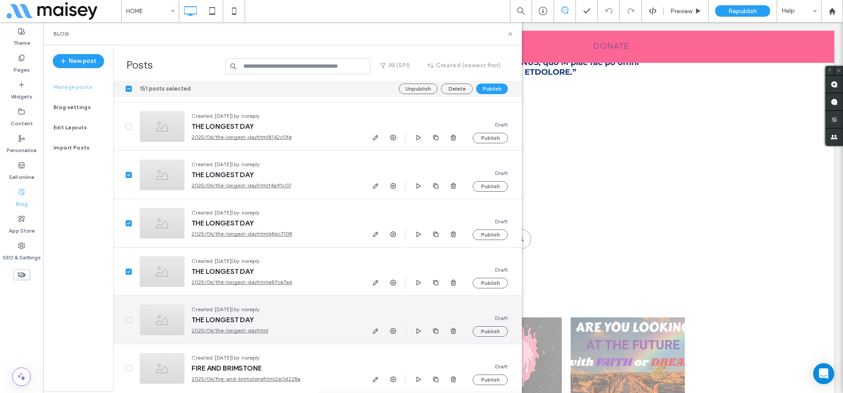
click at [130, 321] on span at bounding box center [129, 320] width 6 height 6
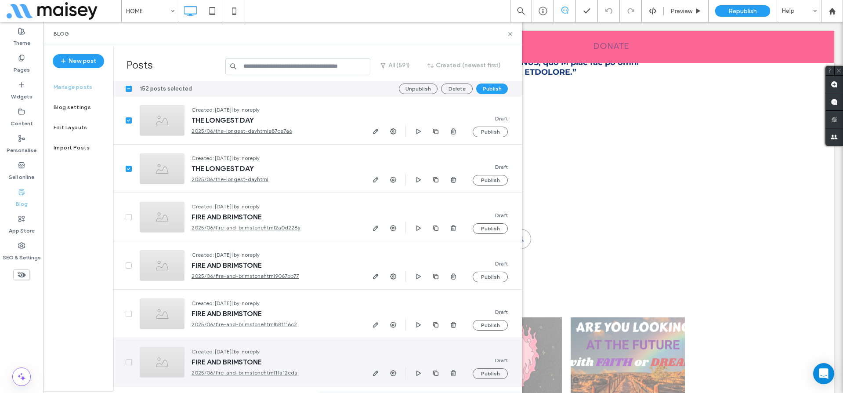
scroll to position [16399, 0]
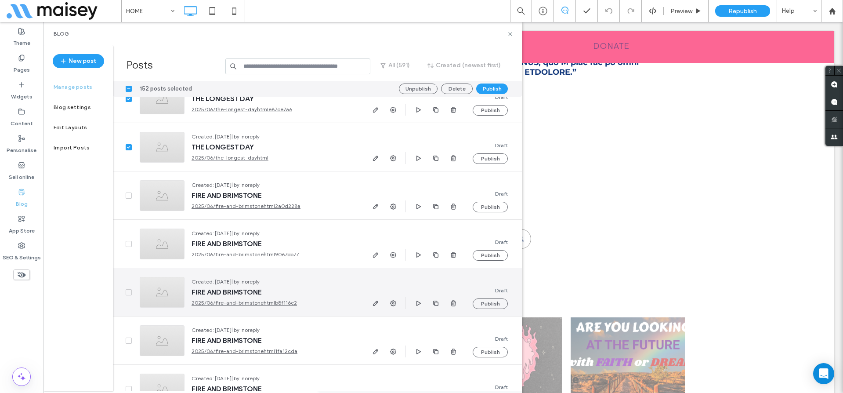
click at [126, 290] on span at bounding box center [129, 292] width 6 height 6
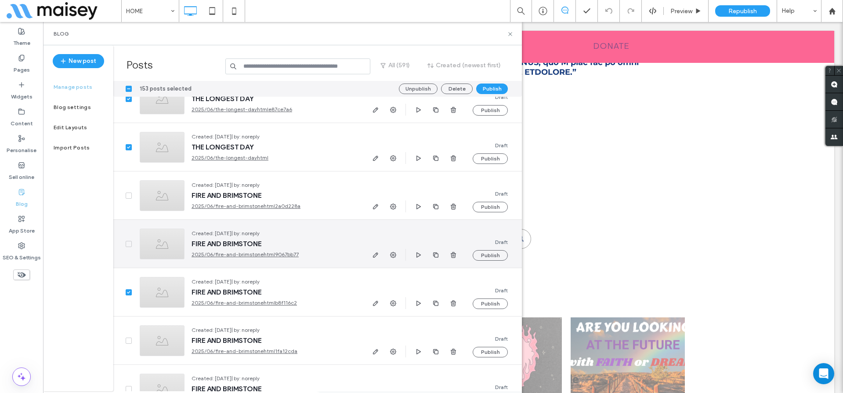
click at [128, 242] on icon at bounding box center [129, 243] width 4 height 3
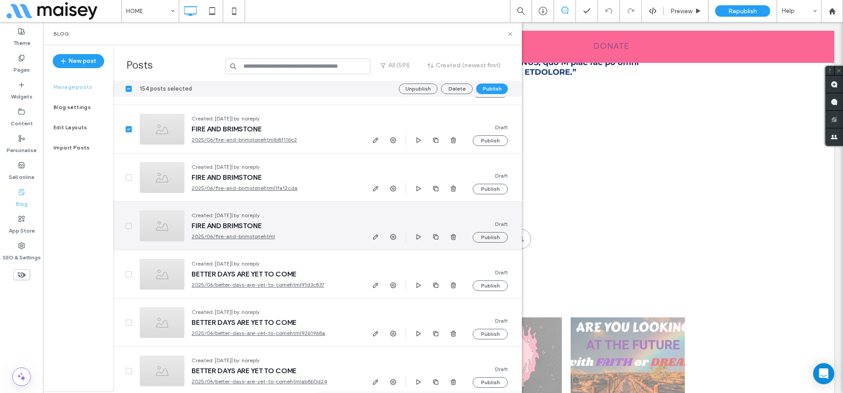
scroll to position [16566, 0]
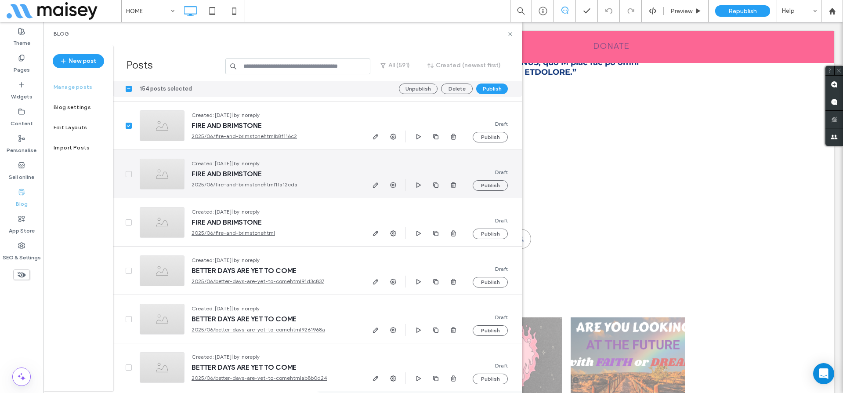
click at [128, 173] on icon at bounding box center [129, 174] width 4 height 3
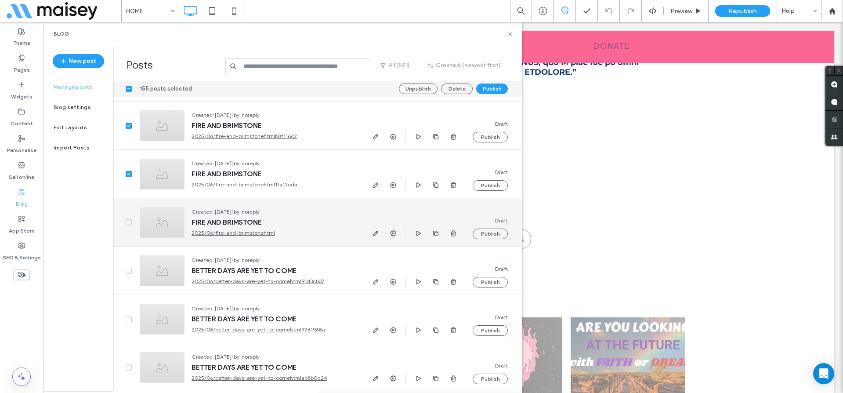
click at [127, 222] on icon at bounding box center [128, 222] width 3 height 3
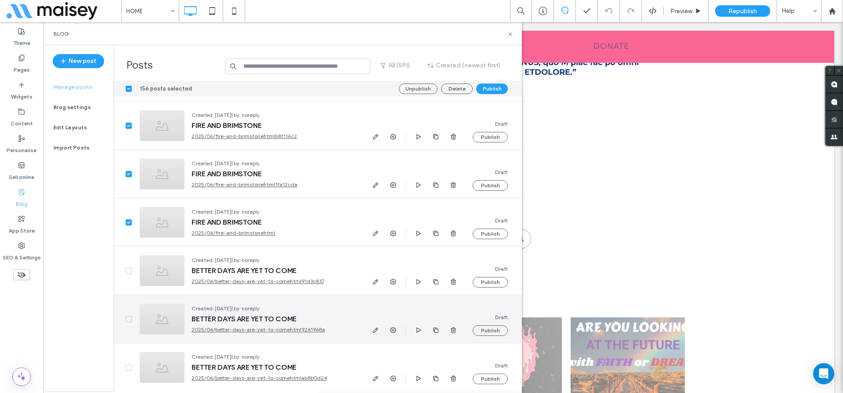
click at [127, 318] on icon at bounding box center [129, 319] width 4 height 3
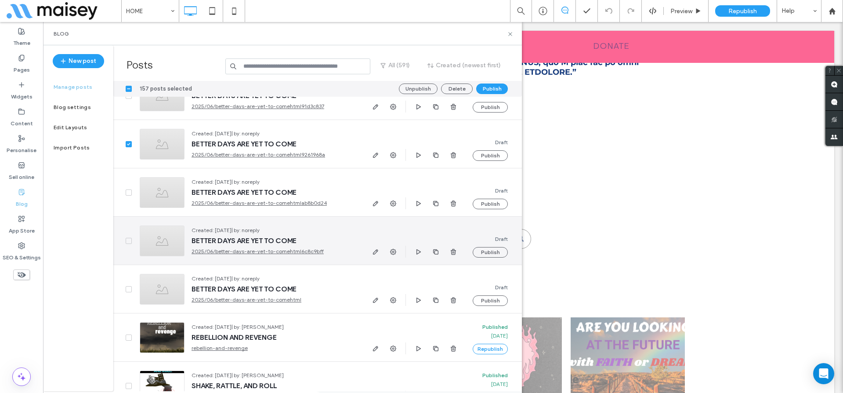
scroll to position [16745, 0]
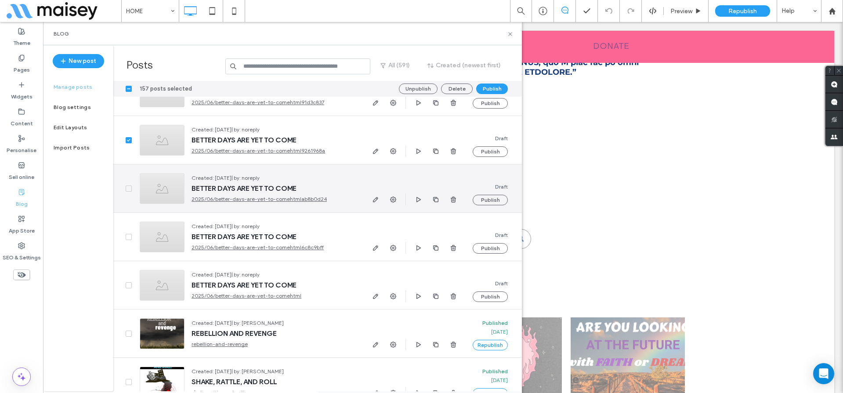
click at [128, 190] on span at bounding box center [129, 188] width 6 height 6
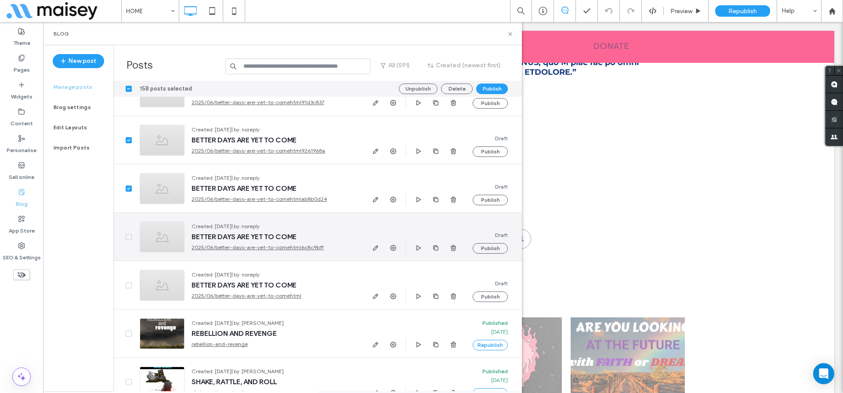
click at [127, 236] on icon at bounding box center [129, 236] width 4 height 3
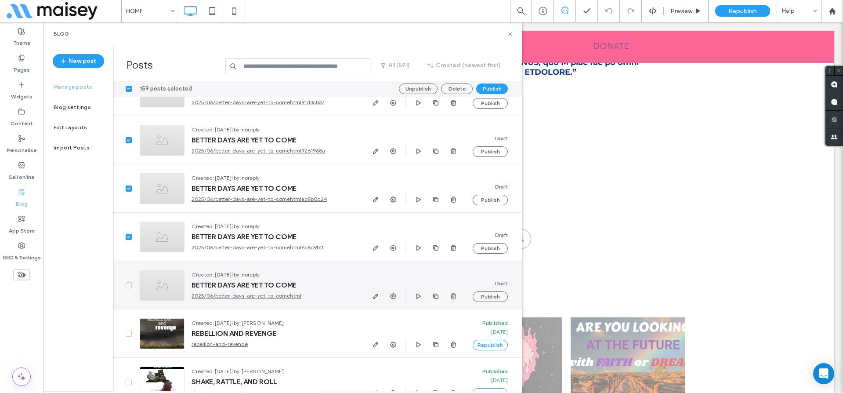
click at [125, 288] on div at bounding box center [122, 285] width 19 height 48
click at [127, 285] on icon at bounding box center [128, 285] width 3 height 3
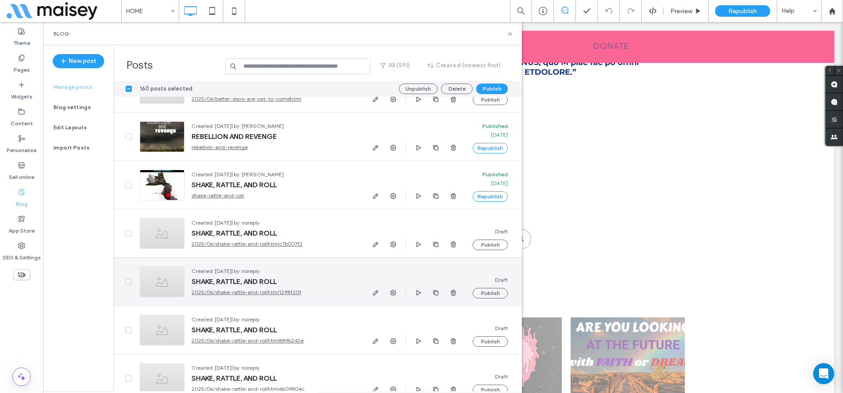
scroll to position [16942, 0]
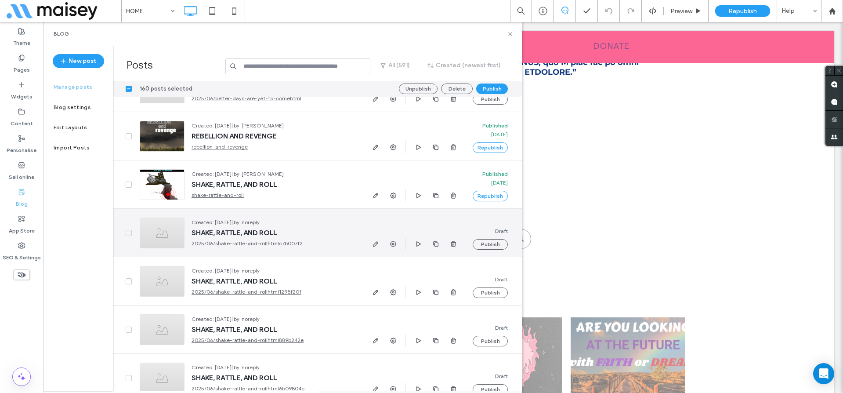
click at [129, 231] on span at bounding box center [129, 233] width 6 height 6
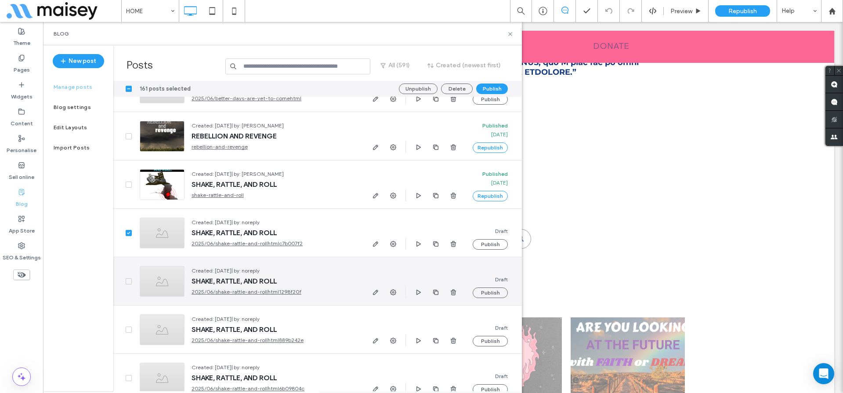
click at [126, 280] on span at bounding box center [129, 281] width 6 height 6
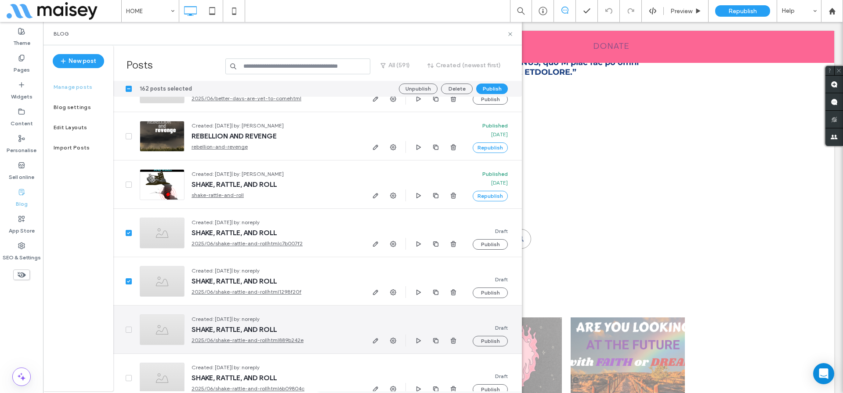
click at [129, 331] on span at bounding box center [129, 329] width 6 height 6
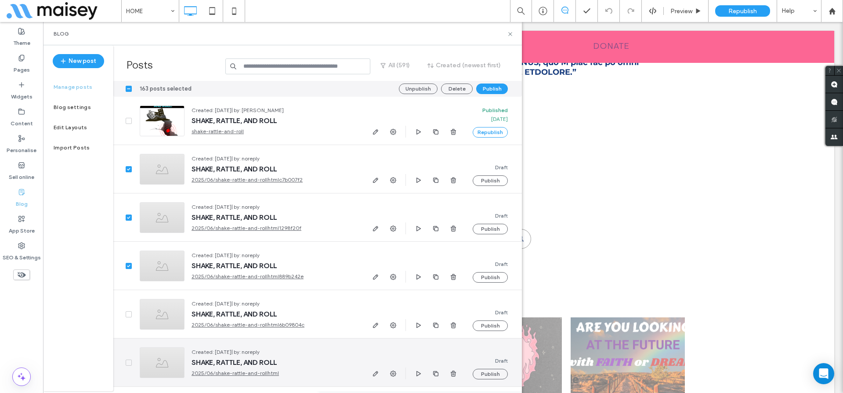
scroll to position [17082, 0]
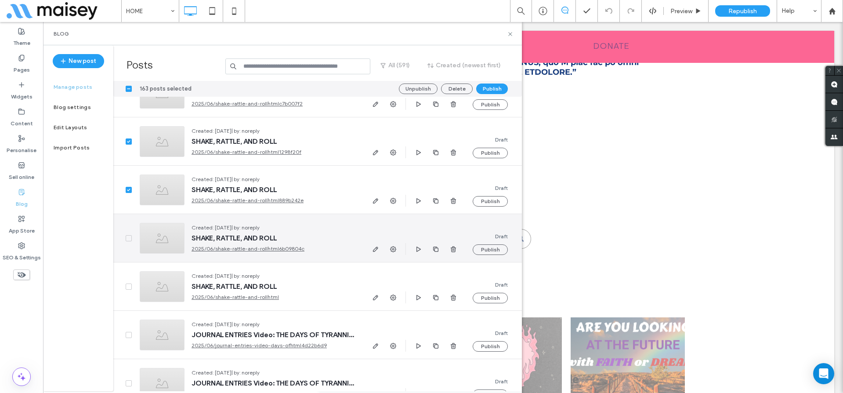
click at [127, 238] on icon at bounding box center [128, 238] width 3 height 3
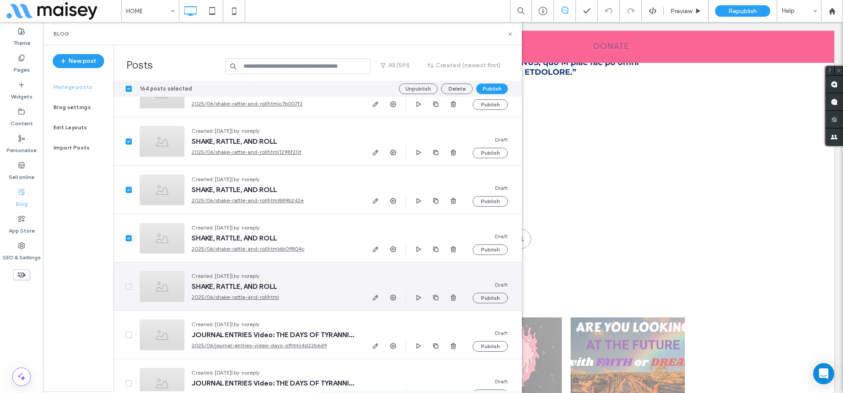
click at [126, 285] on span at bounding box center [129, 286] width 6 height 6
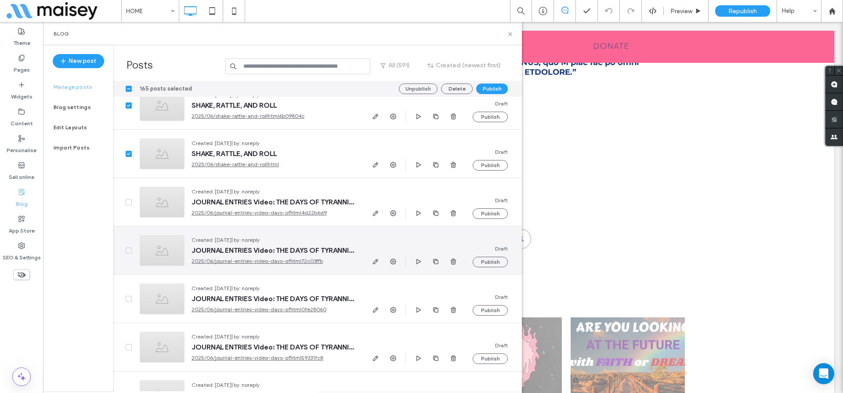
scroll to position [17226, 0]
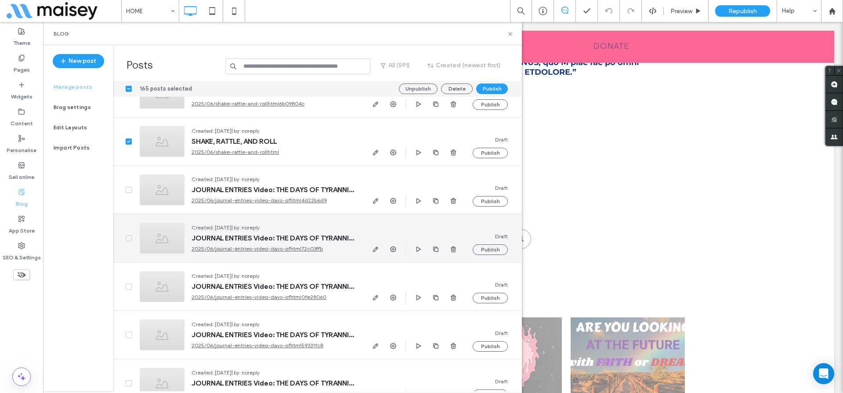
click at [127, 238] on icon at bounding box center [128, 238] width 3 height 3
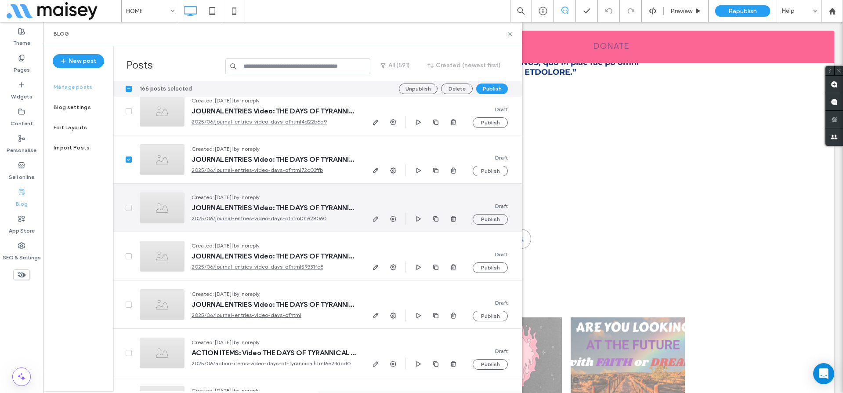
scroll to position [17326, 0]
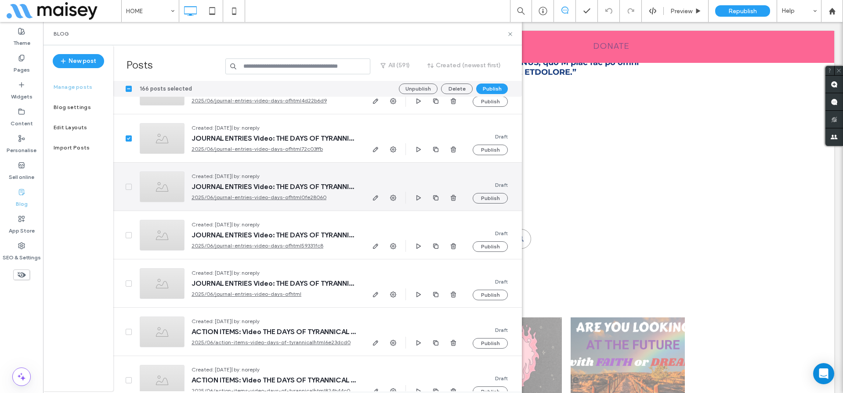
click at [126, 186] on span at bounding box center [129, 187] width 6 height 6
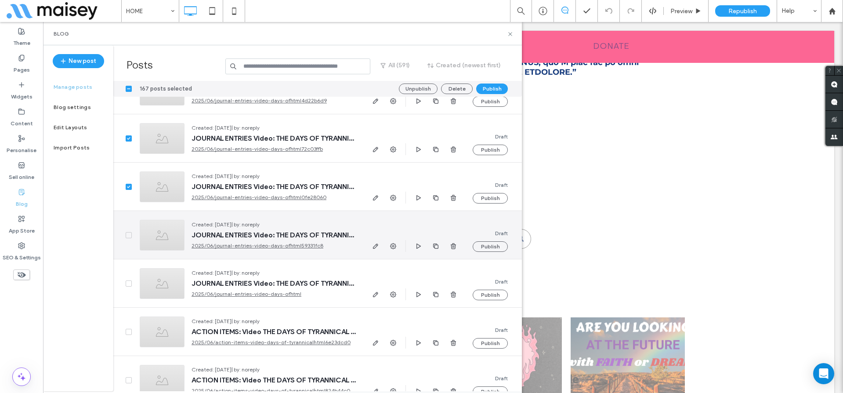
click at [126, 234] on span at bounding box center [129, 235] width 6 height 6
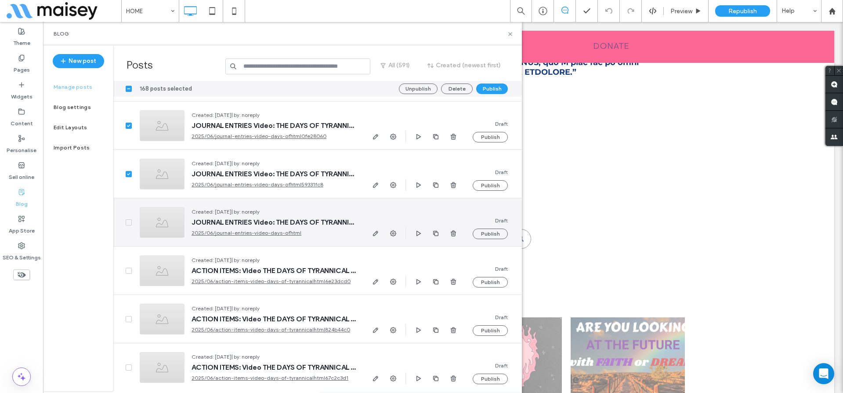
click at [128, 221] on icon at bounding box center [129, 222] width 4 height 3
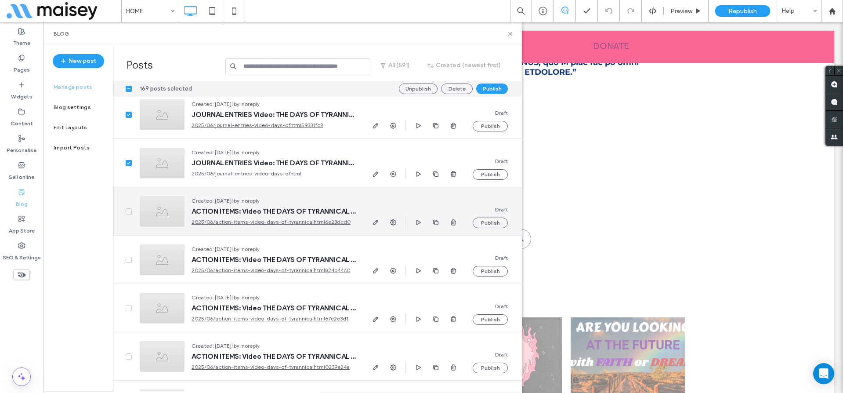
scroll to position [17460, 0]
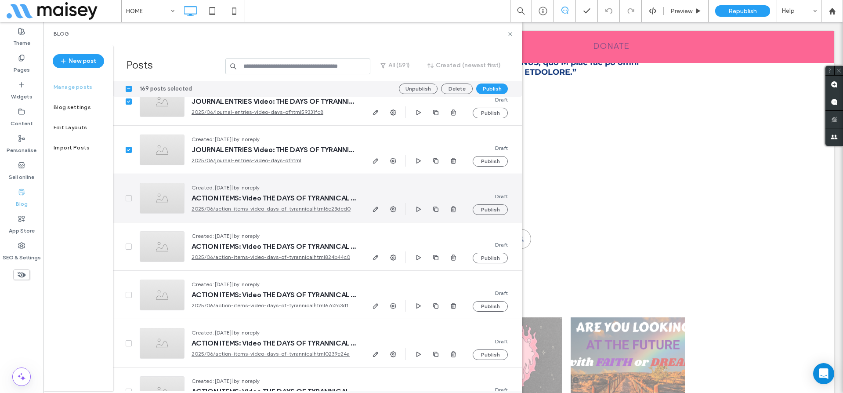
click at [128, 197] on icon at bounding box center [129, 198] width 4 height 3
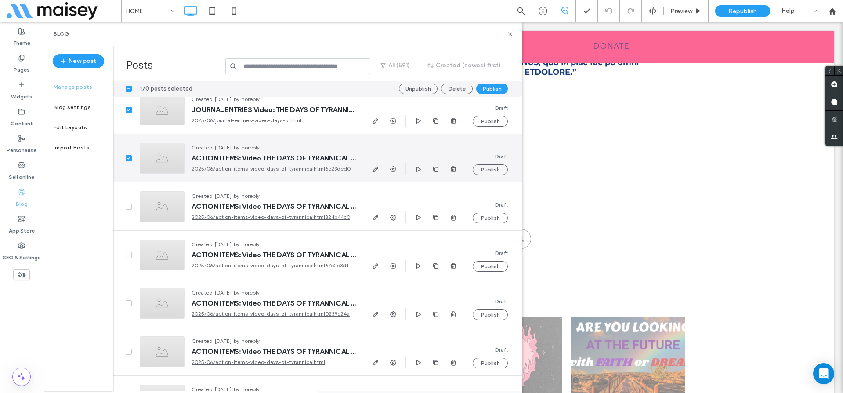
scroll to position [17522, 0]
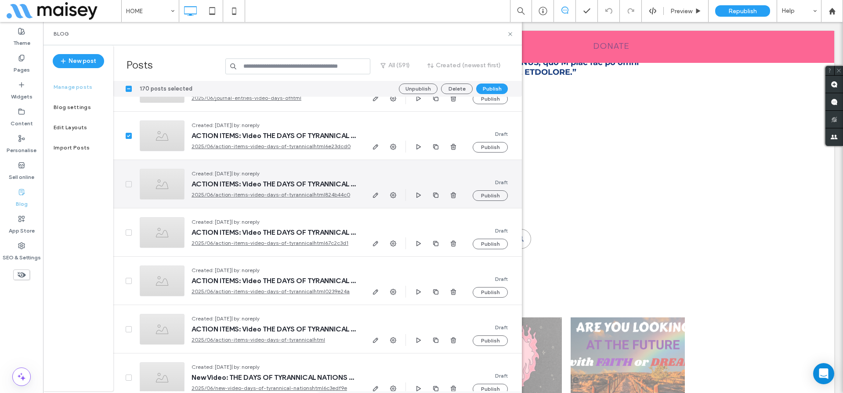
click at [126, 184] on span at bounding box center [129, 184] width 6 height 6
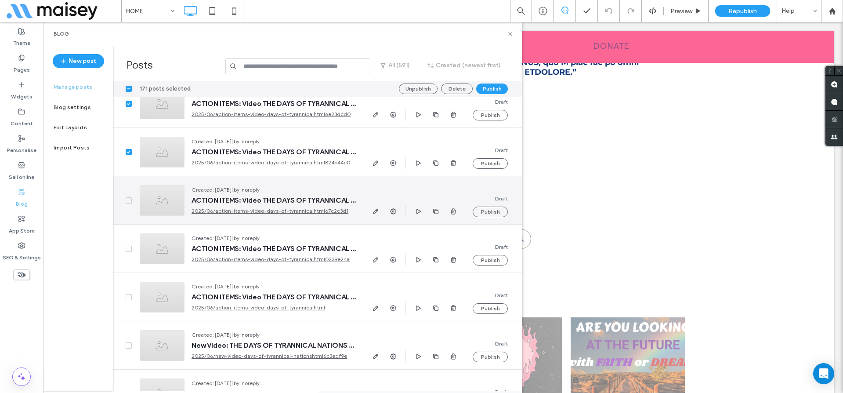
scroll to position [17558, 0]
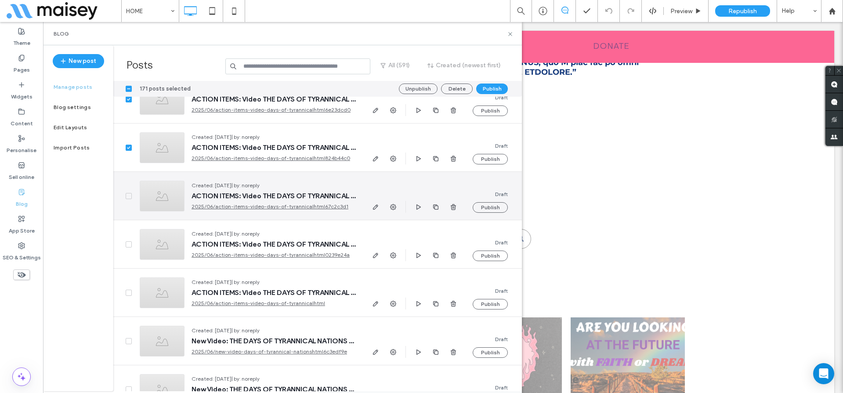
click at [129, 195] on icon at bounding box center [128, 196] width 3 height 3
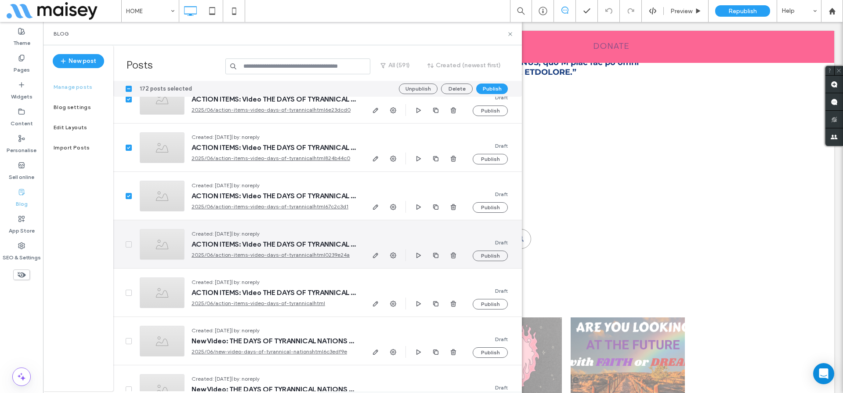
click at [128, 243] on icon at bounding box center [129, 244] width 4 height 3
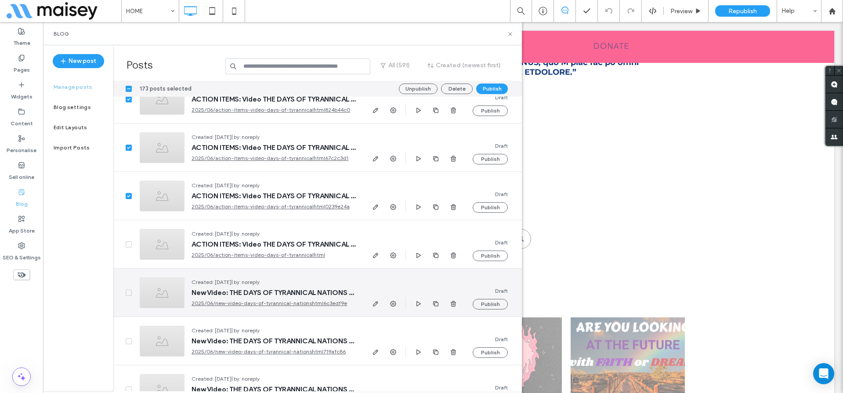
scroll to position [17646, 0]
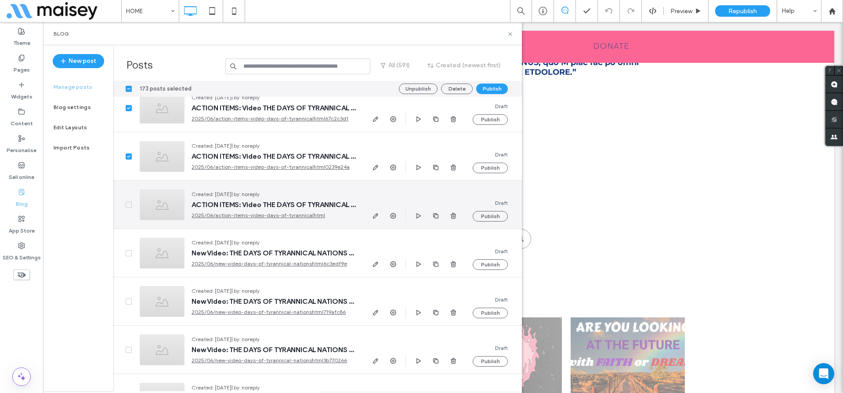
click at [127, 204] on icon at bounding box center [128, 204] width 3 height 3
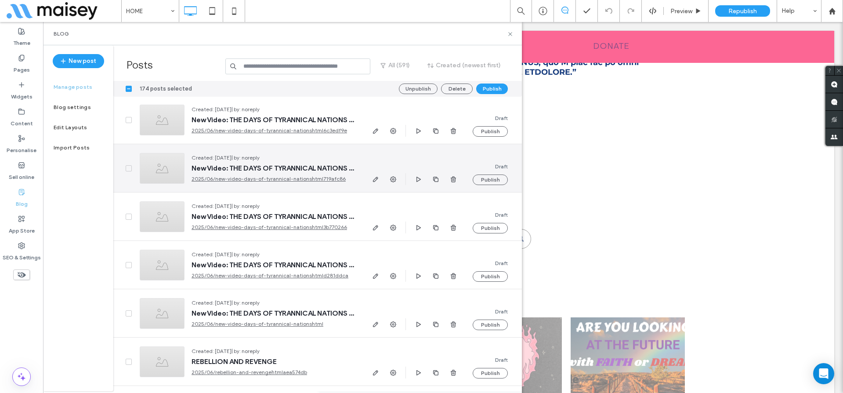
scroll to position [17782, 0]
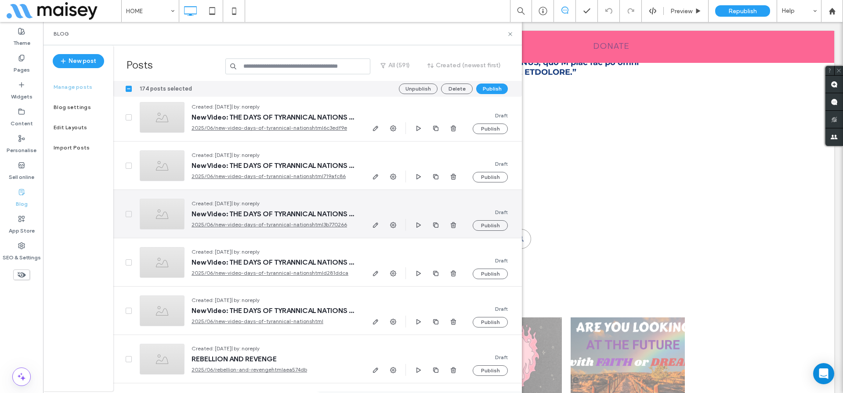
click at [129, 215] on span at bounding box center [129, 214] width 6 height 6
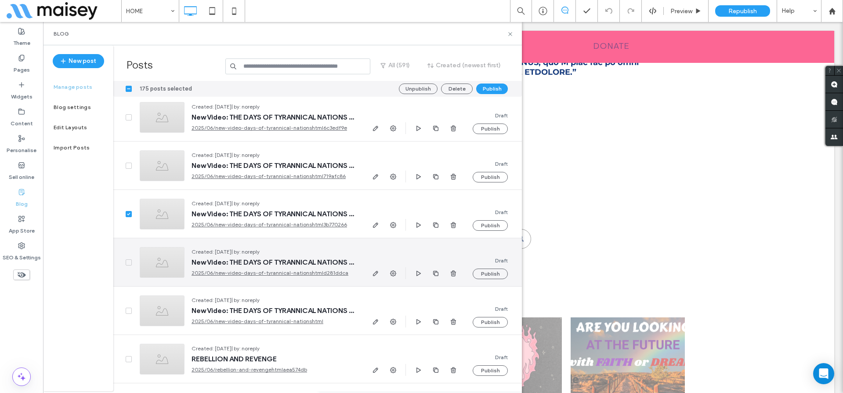
click at [128, 263] on icon at bounding box center [129, 262] width 4 height 3
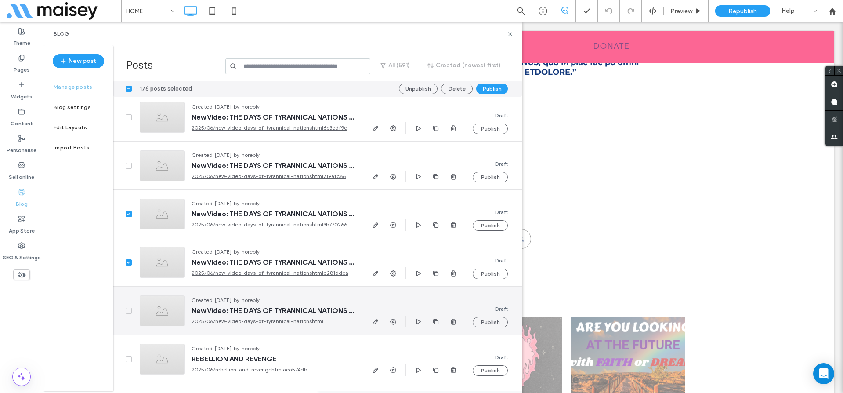
click at [127, 309] on icon at bounding box center [129, 310] width 4 height 3
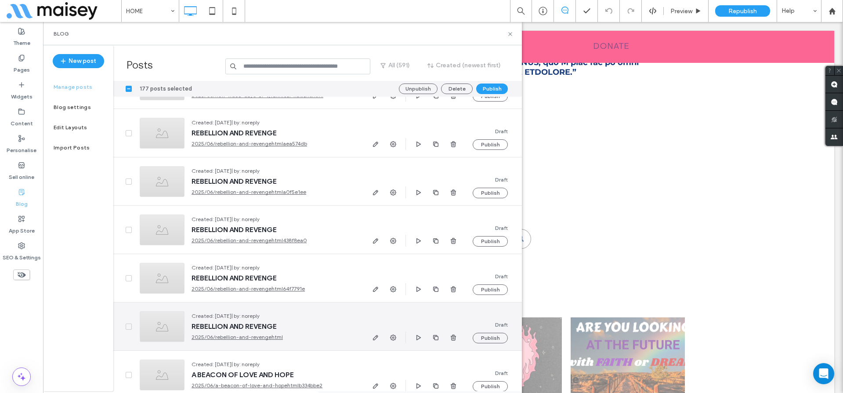
scroll to position [18015, 0]
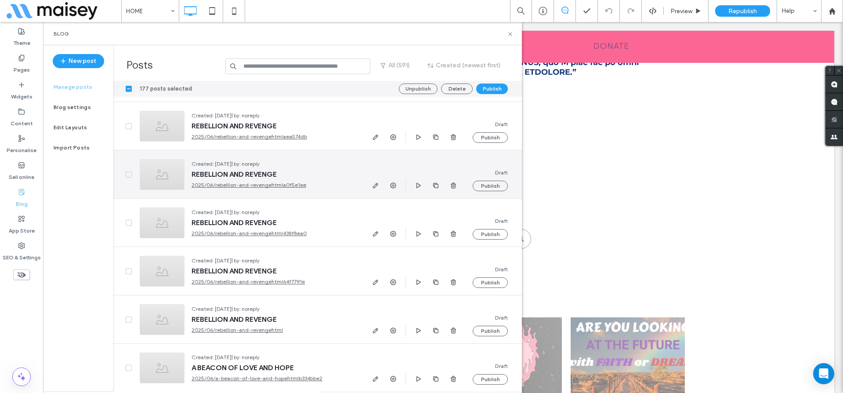
click at [130, 172] on span at bounding box center [129, 174] width 6 height 6
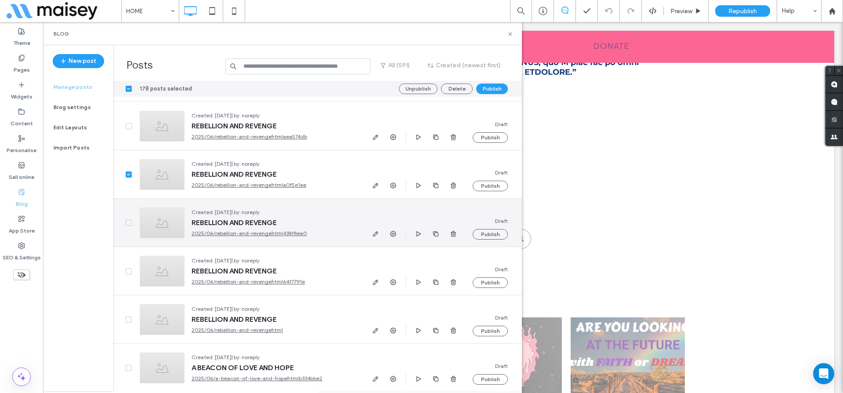
click at [126, 220] on span at bounding box center [129, 223] width 6 height 6
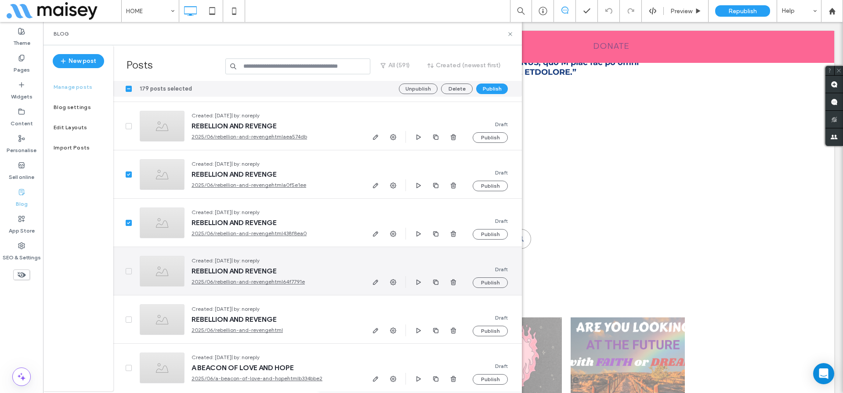
click at [126, 271] on span at bounding box center [129, 271] width 6 height 6
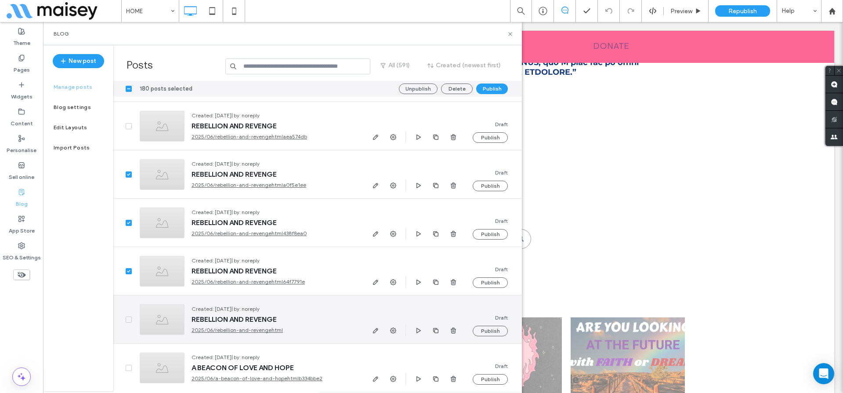
click at [128, 319] on icon at bounding box center [128, 319] width 3 height 3
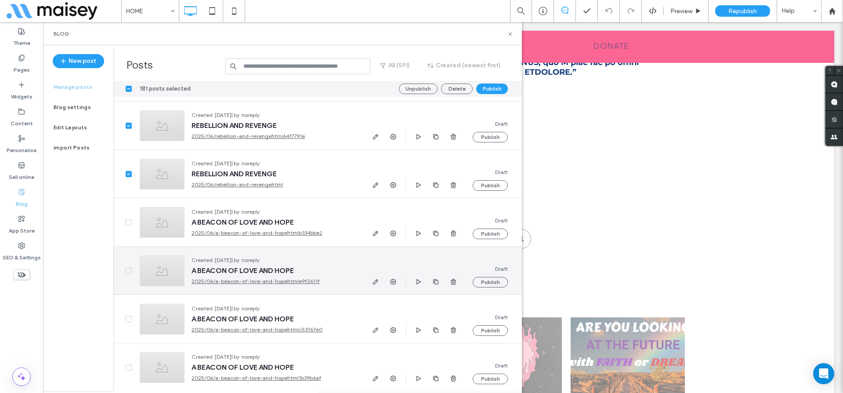
scroll to position [18175, 0]
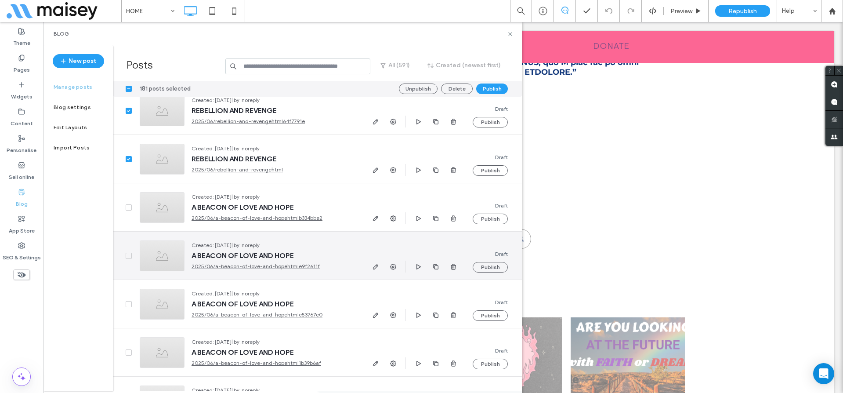
click at [129, 257] on span at bounding box center [129, 256] width 6 height 6
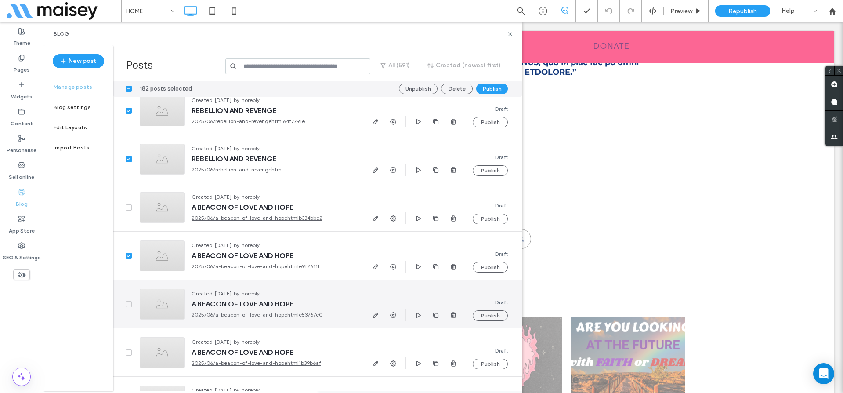
click at [127, 303] on icon at bounding box center [129, 304] width 4 height 3
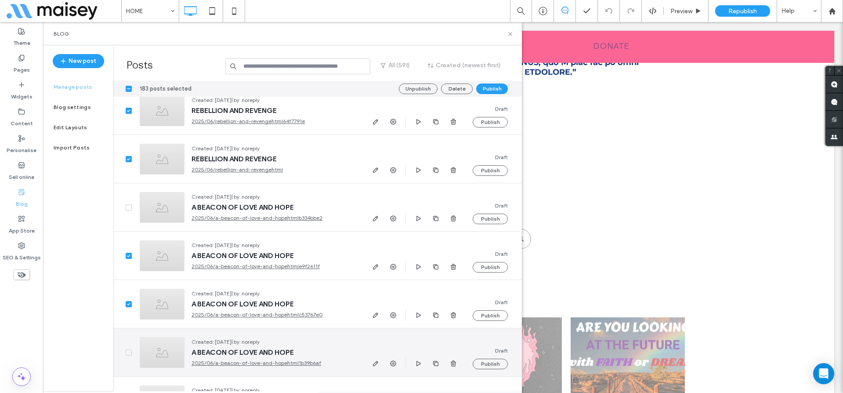
click at [125, 354] on div at bounding box center [122, 352] width 19 height 48
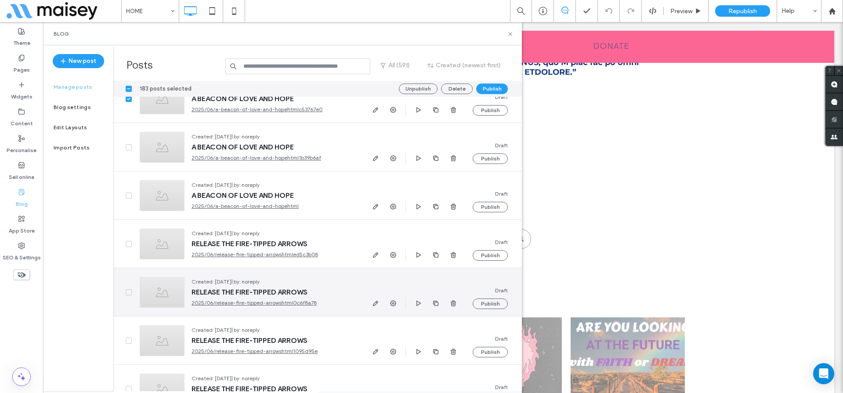
scroll to position [18371, 0]
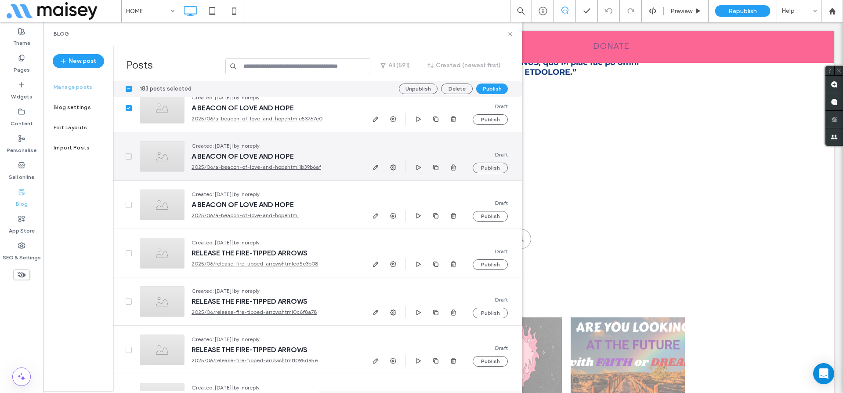
click at [128, 156] on icon at bounding box center [129, 156] width 4 height 3
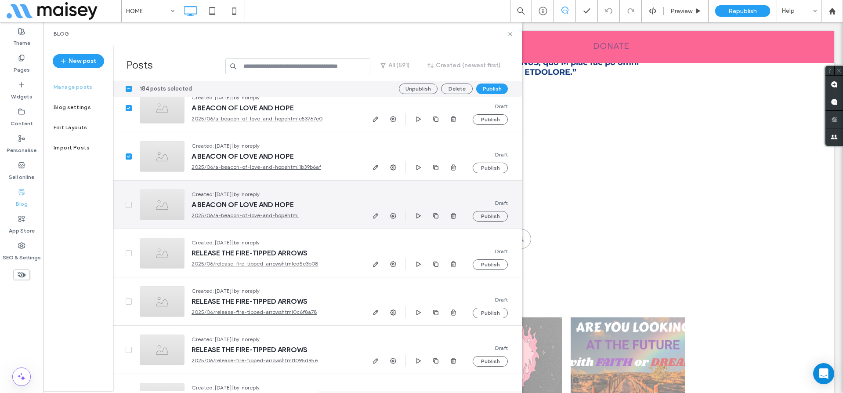
click at [129, 204] on icon at bounding box center [128, 204] width 3 height 3
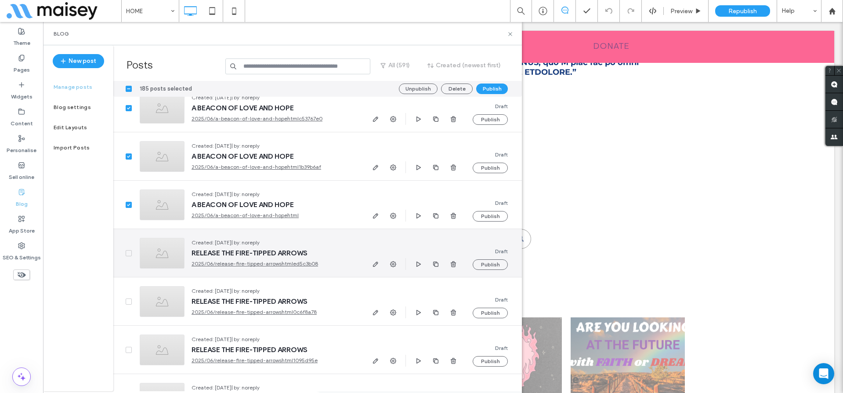
click at [127, 253] on icon at bounding box center [129, 253] width 4 height 3
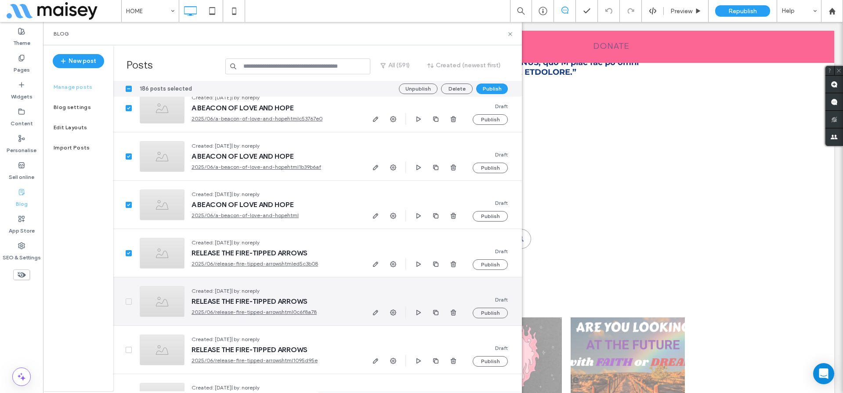
click at [125, 303] on div at bounding box center [122, 301] width 19 height 48
click at [128, 302] on icon at bounding box center [128, 301] width 3 height 3
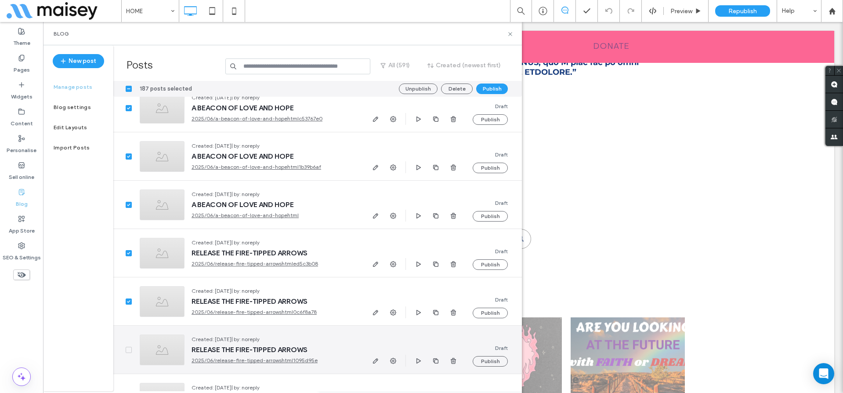
click at [128, 348] on icon at bounding box center [129, 349] width 4 height 3
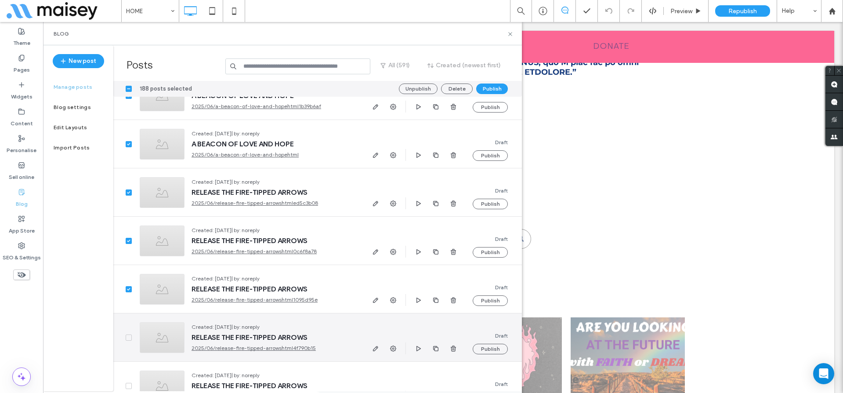
scroll to position [18499, 0]
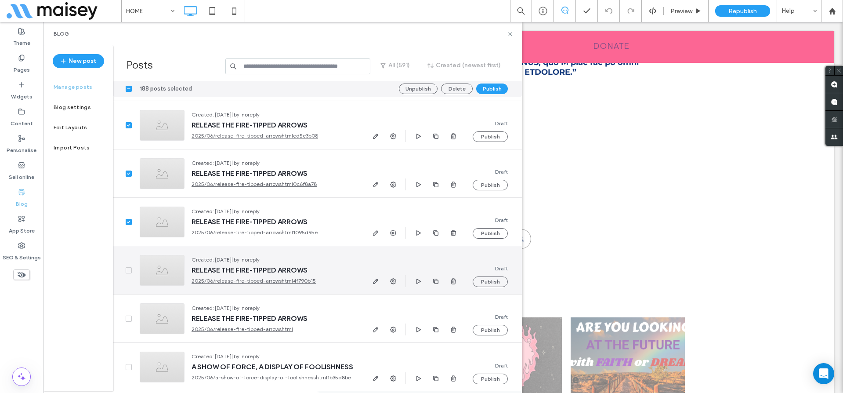
click at [126, 267] on span at bounding box center [129, 270] width 6 height 6
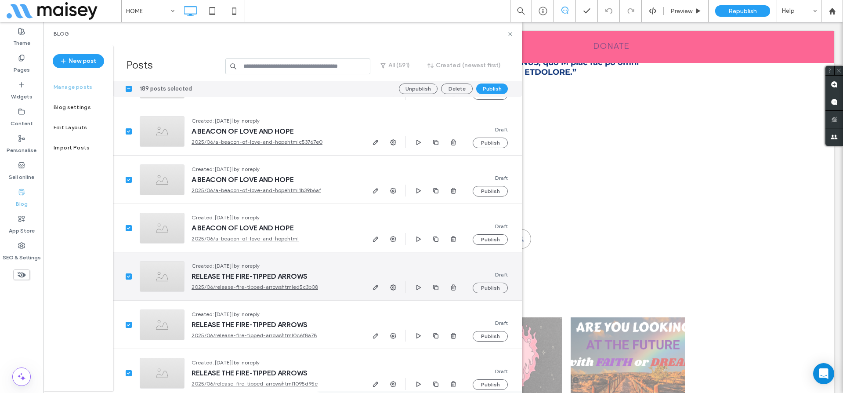
scroll to position [18346, 0]
click at [127, 278] on icon at bounding box center [129, 277] width 4 height 3
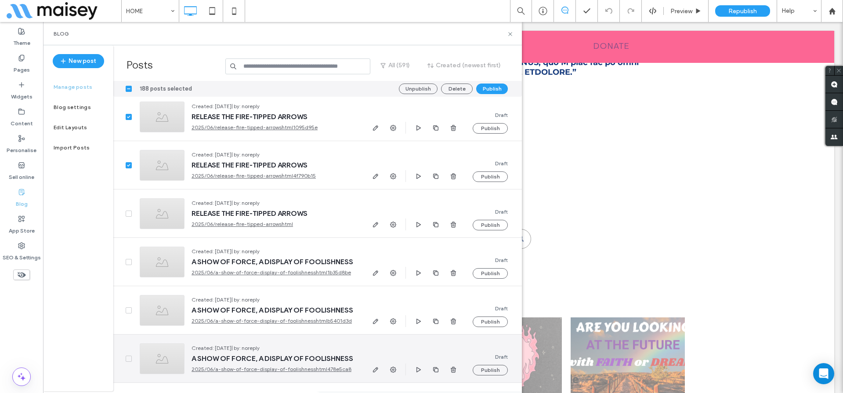
scroll to position [18603, 0]
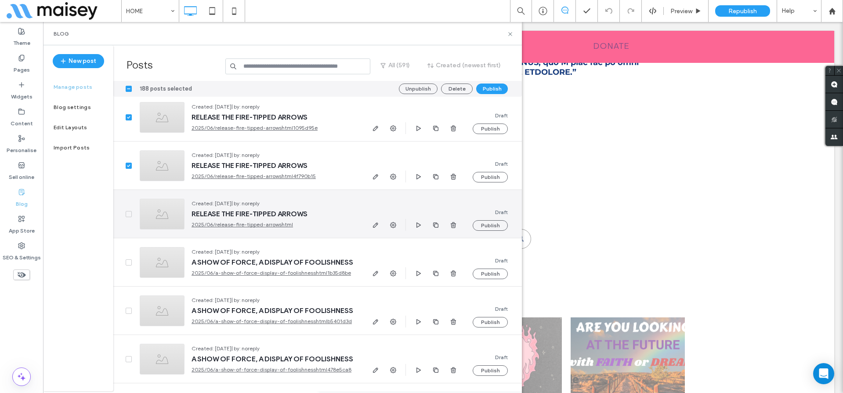
click at [127, 214] on icon at bounding box center [128, 214] width 3 height 3
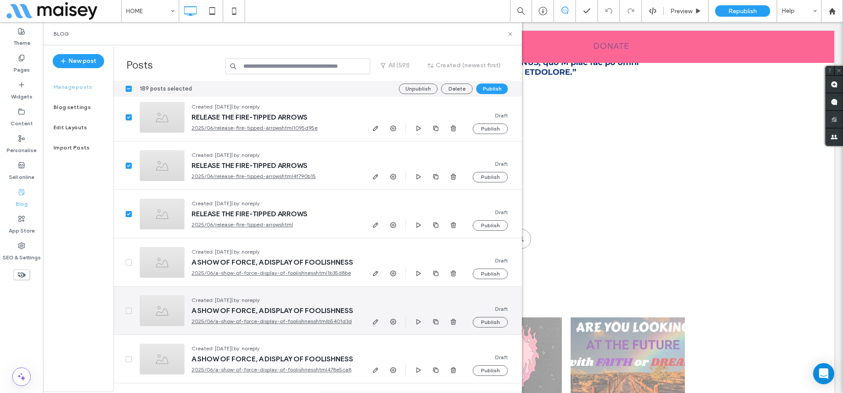
click at [129, 310] on icon at bounding box center [128, 310] width 3 height 3
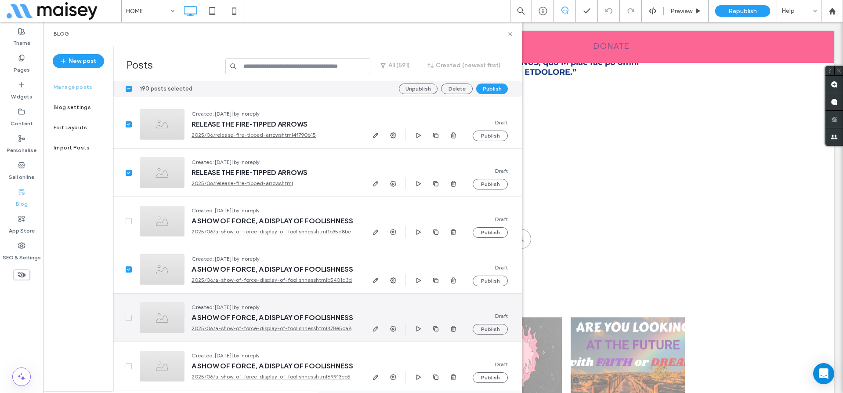
scroll to position [18728, 0]
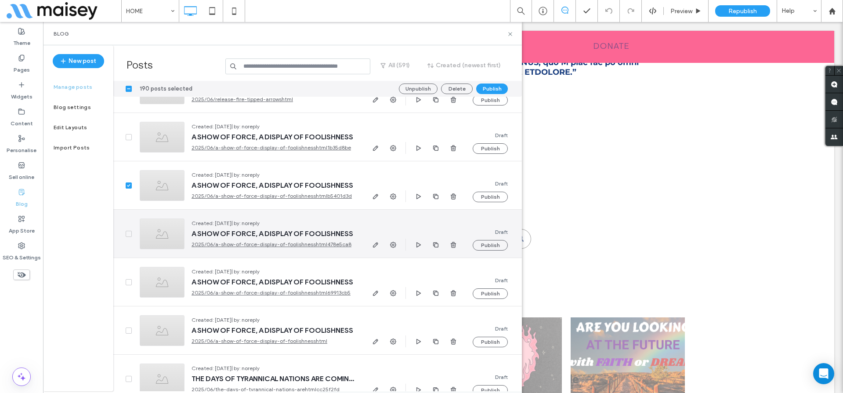
click at [129, 231] on span at bounding box center [129, 234] width 6 height 6
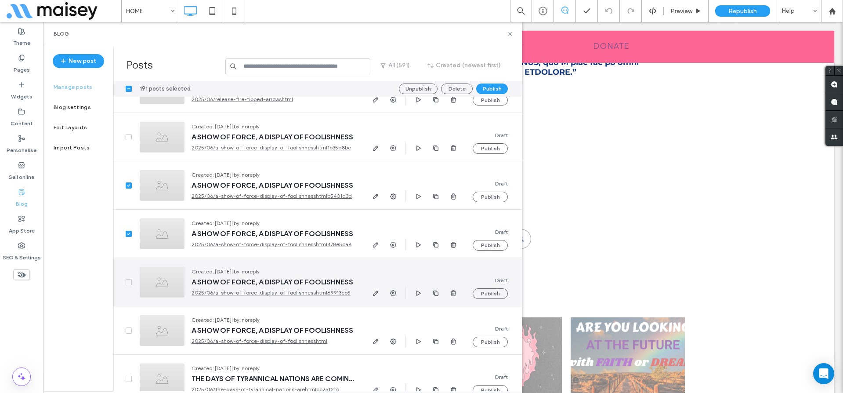
click at [129, 282] on icon at bounding box center [129, 282] width 4 height 3
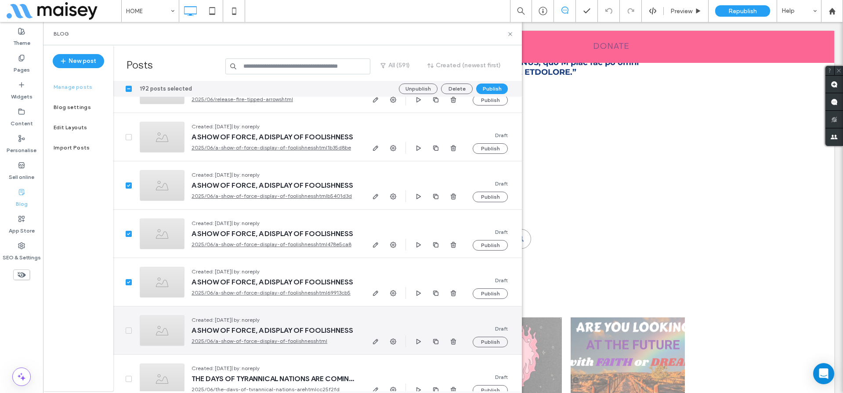
click at [126, 326] on div at bounding box center [122, 330] width 19 height 48
click at [129, 329] on icon at bounding box center [129, 330] width 4 height 3
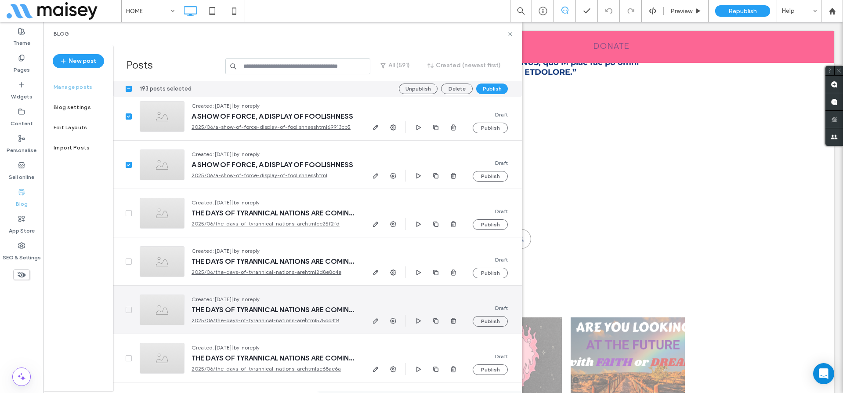
scroll to position [18904, 0]
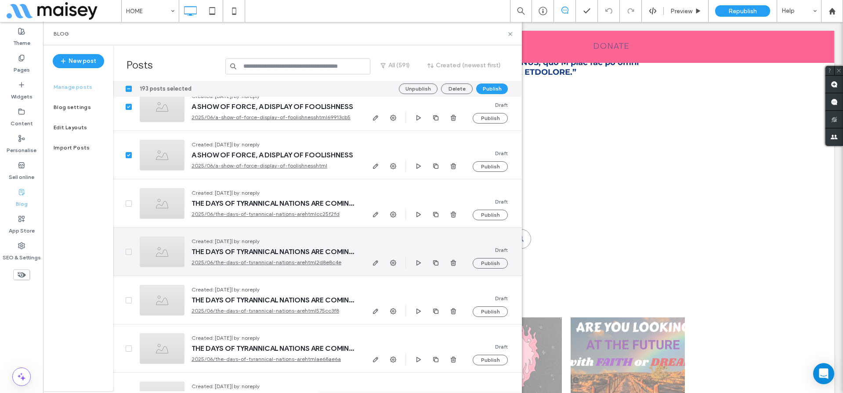
click at [128, 249] on span at bounding box center [129, 252] width 6 height 6
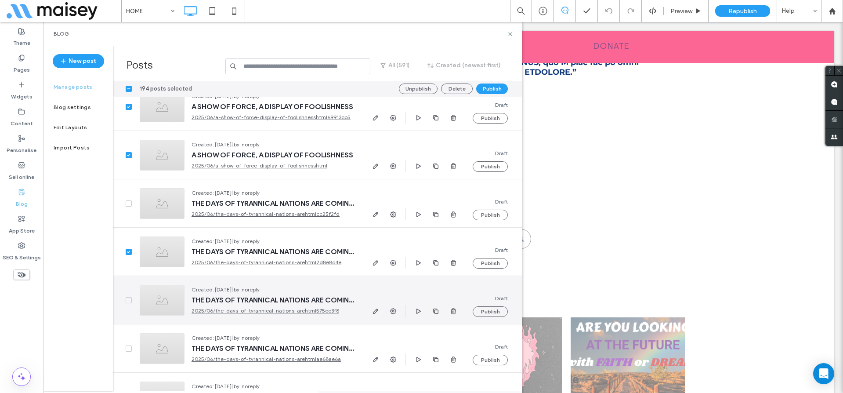
click at [126, 299] on span at bounding box center [129, 300] width 6 height 6
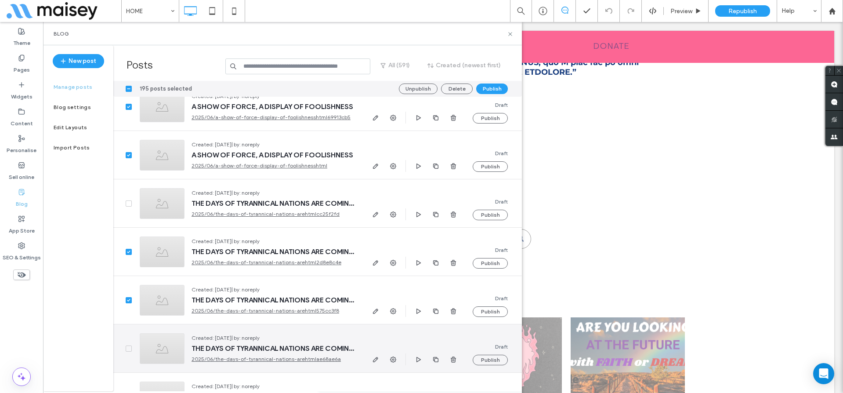
click at [126, 347] on span at bounding box center [129, 348] width 6 height 6
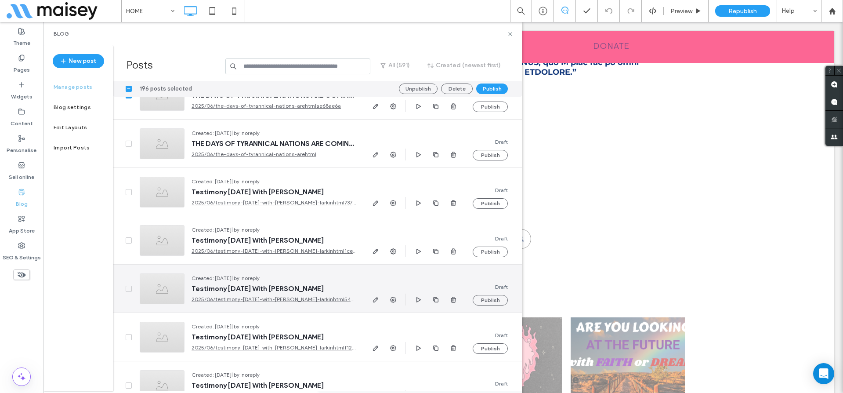
scroll to position [19191, 0]
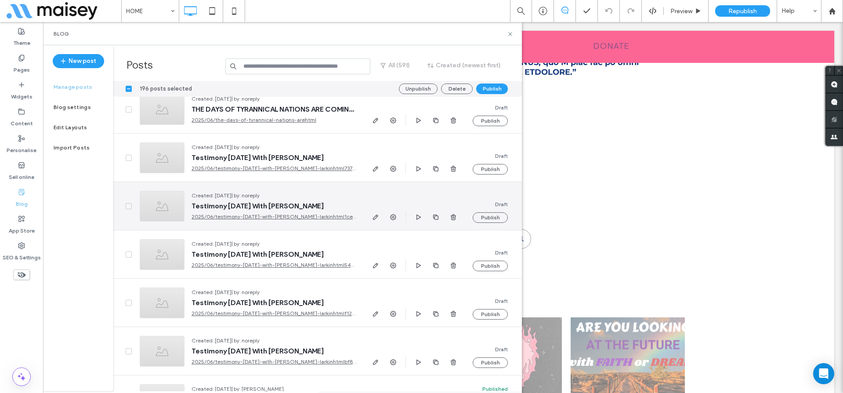
click at [126, 206] on span at bounding box center [129, 206] width 6 height 6
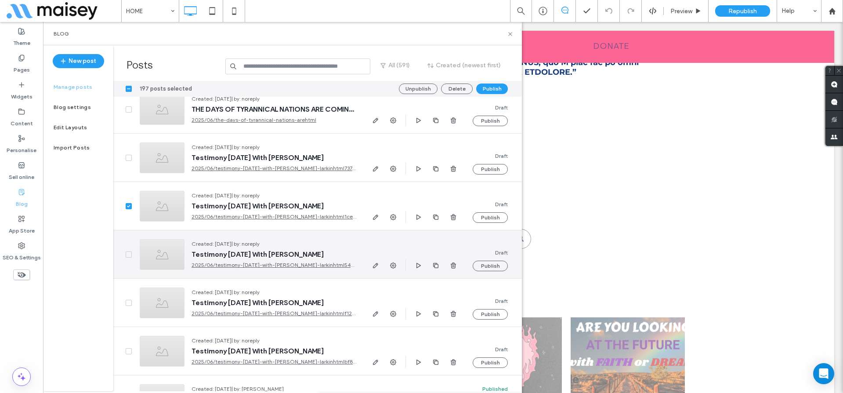
click at [126, 255] on span at bounding box center [129, 254] width 6 height 6
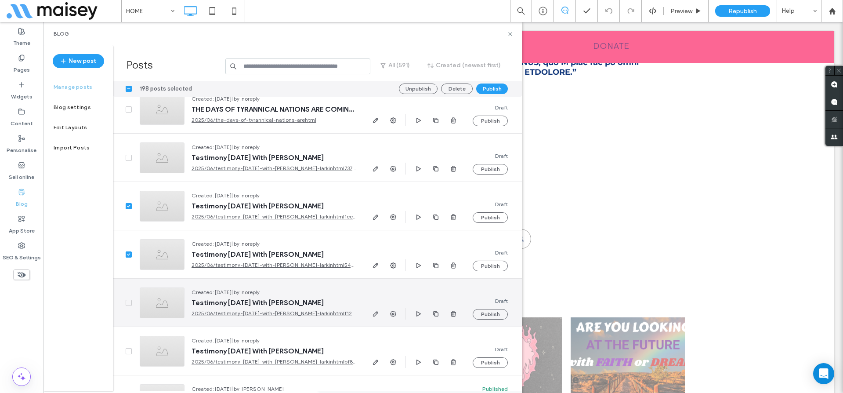
click at [126, 301] on span at bounding box center [129, 303] width 6 height 6
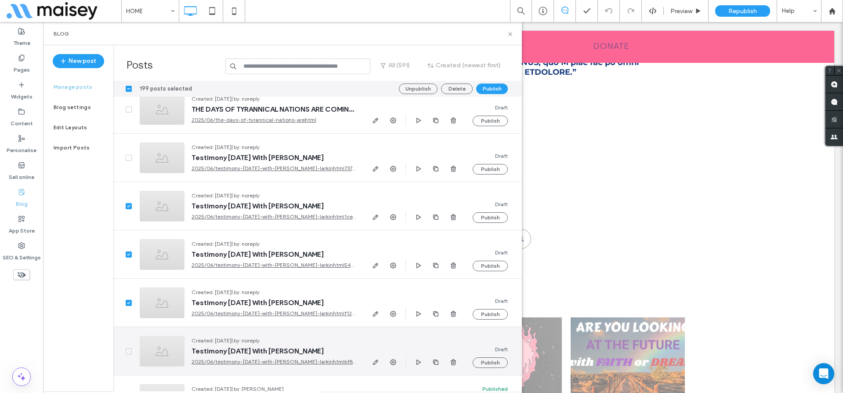
click at [127, 345] on div at bounding box center [122, 351] width 19 height 48
click at [127, 352] on span at bounding box center [129, 351] width 6 height 6
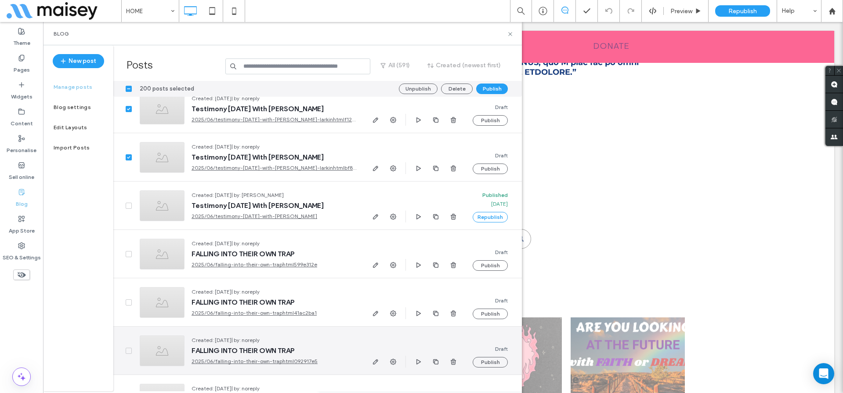
scroll to position [19381, 0]
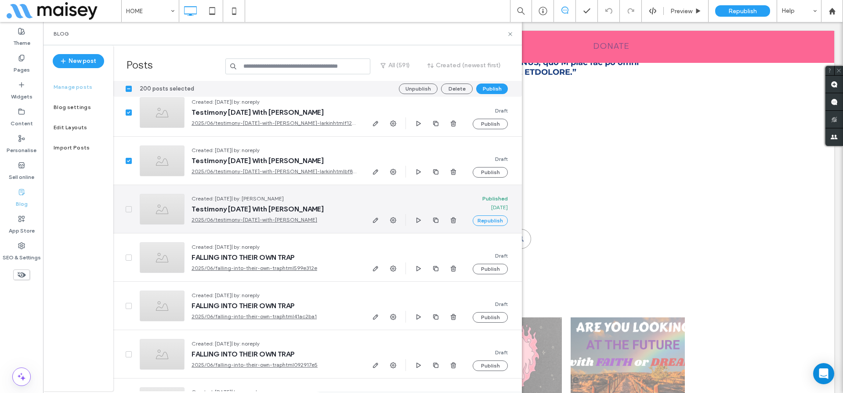
click at [129, 209] on icon at bounding box center [128, 209] width 3 height 3
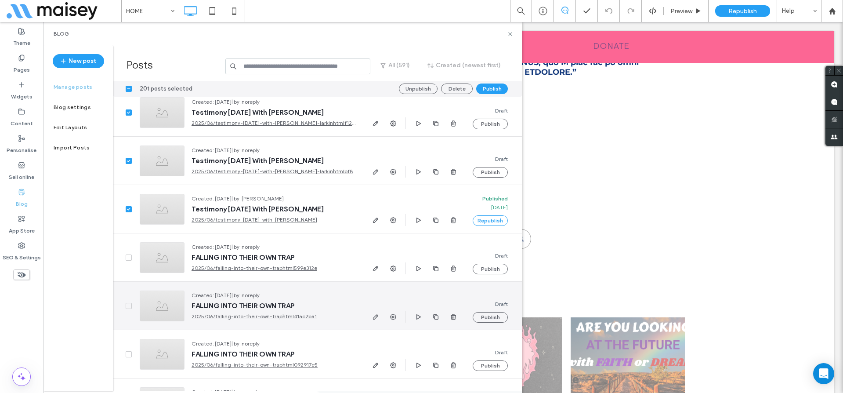
click at [125, 306] on div at bounding box center [122, 306] width 19 height 48
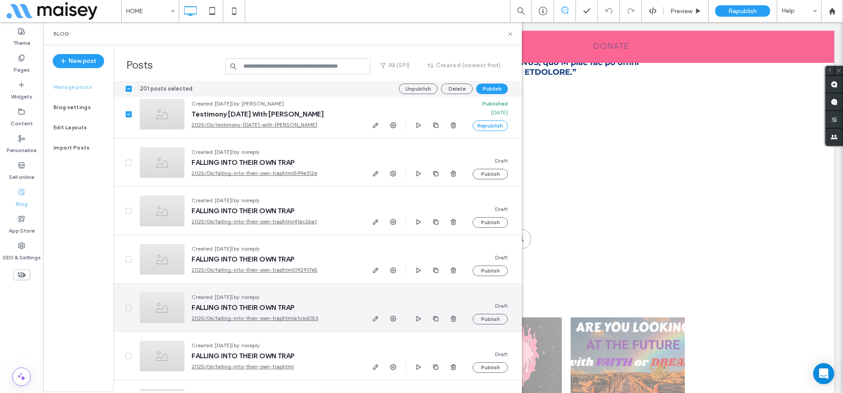
scroll to position [19498, 0]
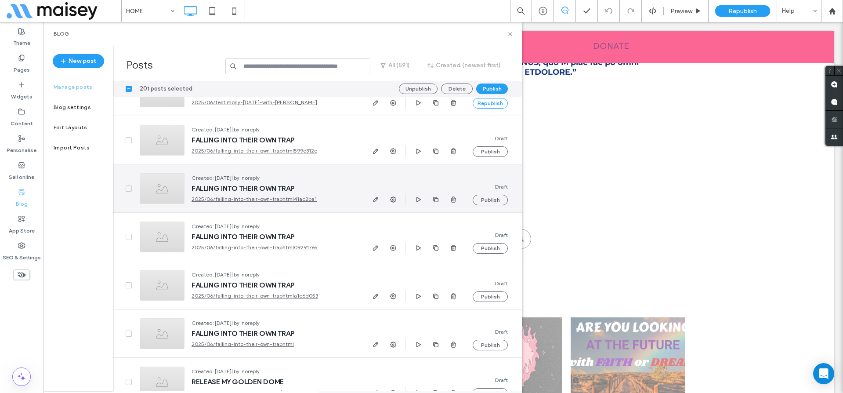
click at [130, 190] on span at bounding box center [129, 188] width 6 height 6
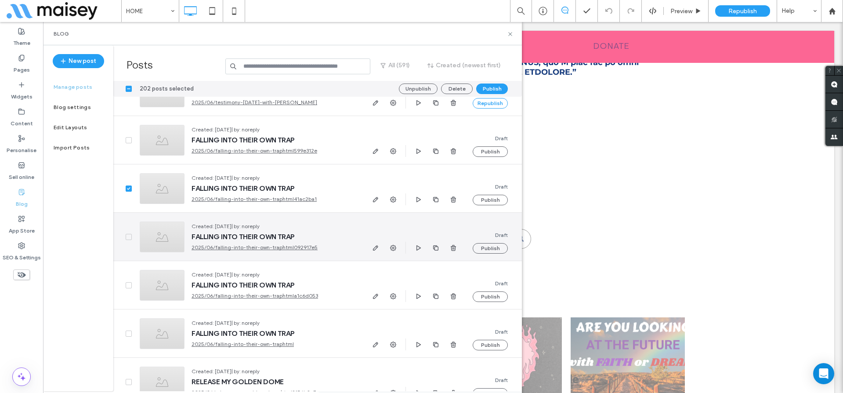
click at [126, 239] on div at bounding box center [122, 237] width 19 height 48
click at [127, 237] on icon at bounding box center [129, 236] width 4 height 3
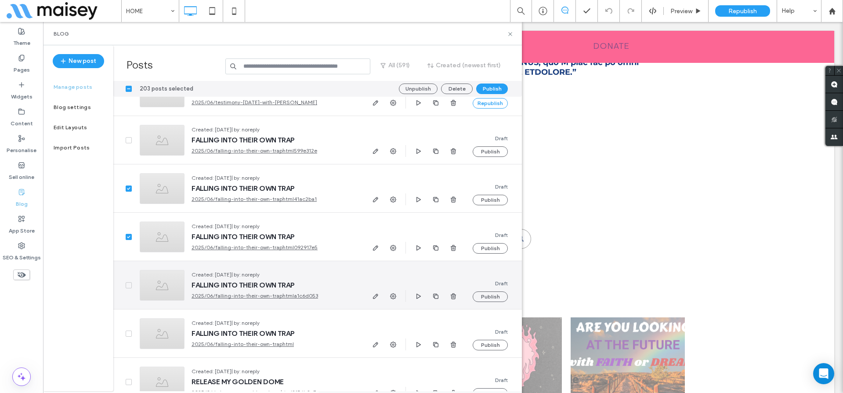
click at [128, 288] on div at bounding box center [122, 285] width 19 height 48
click at [128, 285] on icon at bounding box center [129, 285] width 4 height 3
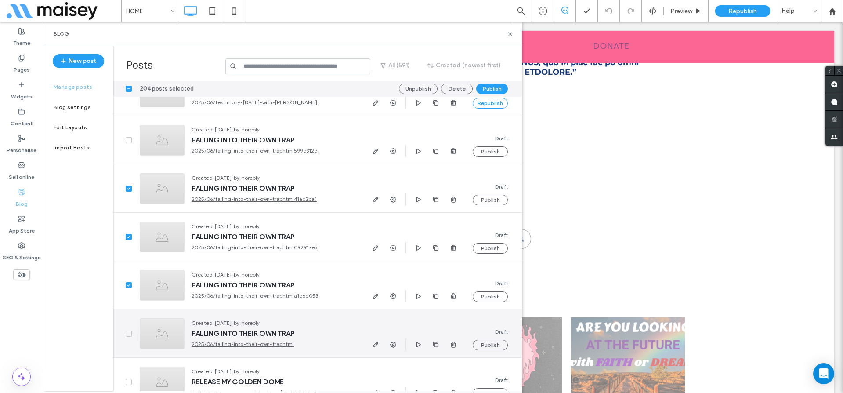
click at [123, 337] on div at bounding box center [122, 333] width 19 height 48
click at [127, 333] on icon at bounding box center [129, 333] width 4 height 3
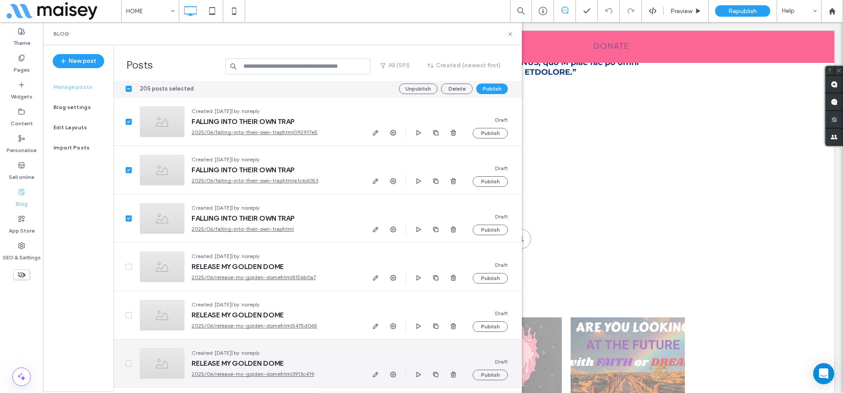
scroll to position [19710, 0]
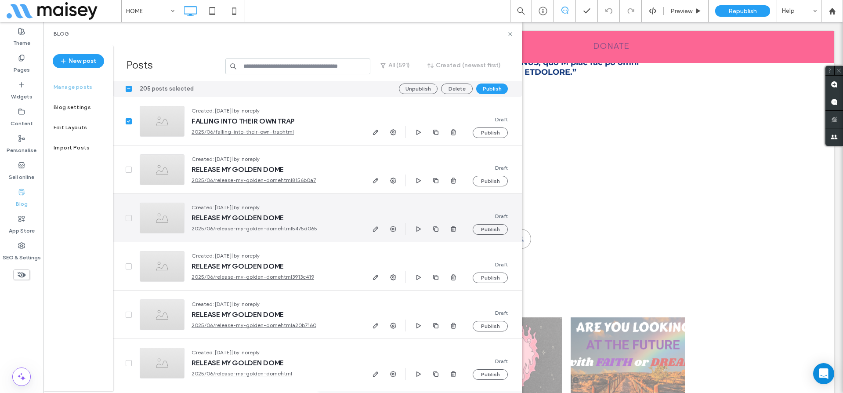
click at [129, 218] on icon at bounding box center [129, 218] width 4 height 3
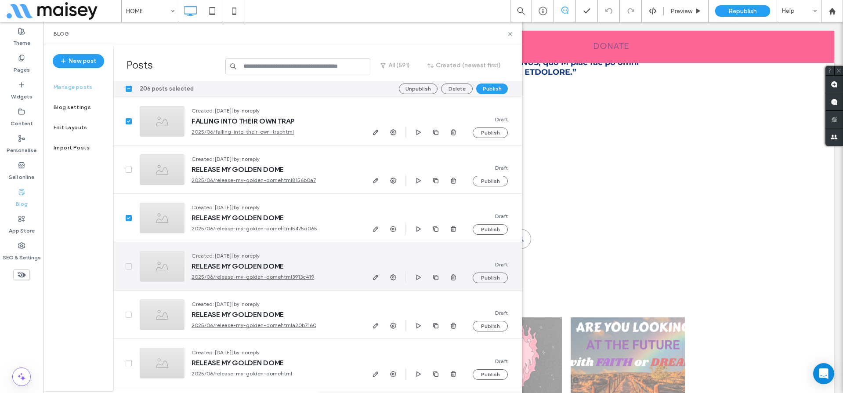
click at [123, 264] on div at bounding box center [122, 266] width 19 height 48
click at [128, 267] on icon at bounding box center [128, 266] width 3 height 3
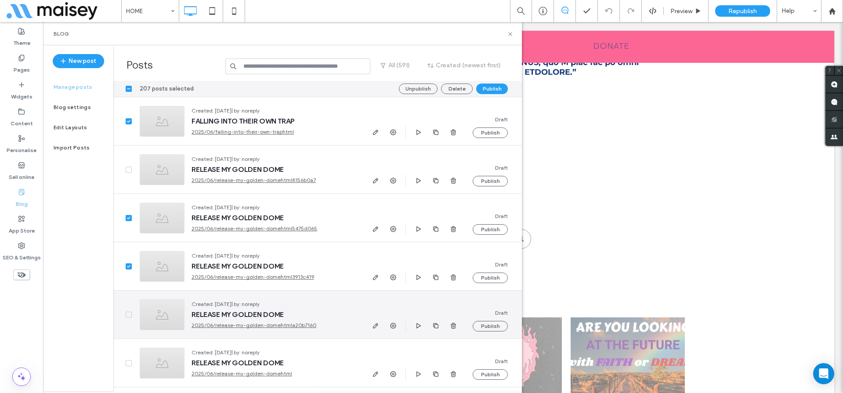
click at [127, 313] on icon at bounding box center [129, 314] width 4 height 3
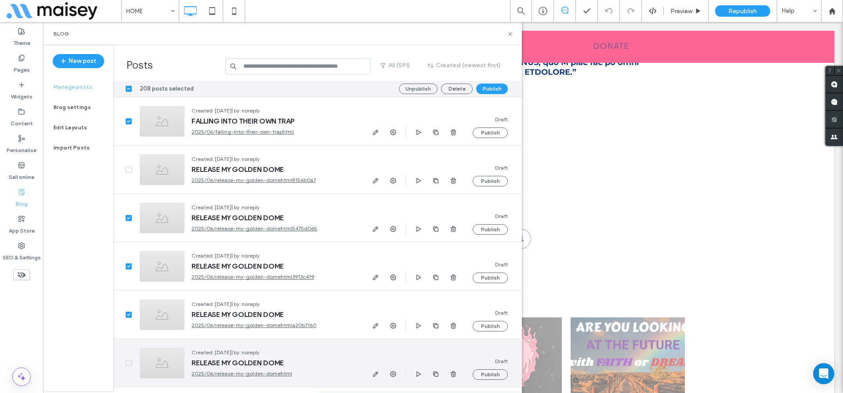
click at [127, 362] on icon at bounding box center [128, 362] width 3 height 3
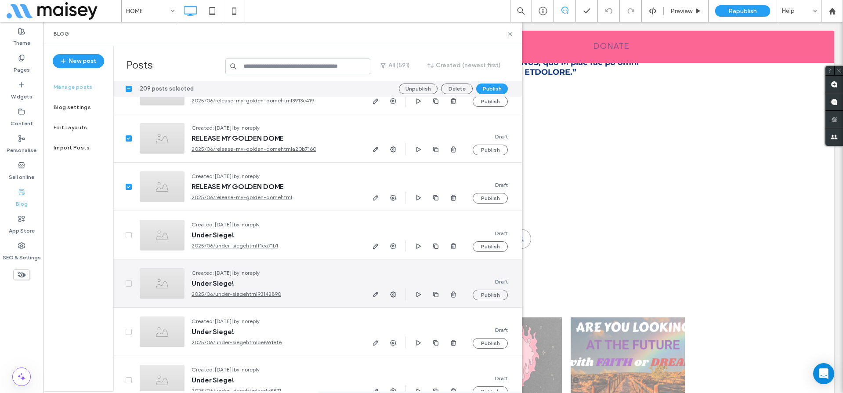
scroll to position [19915, 0]
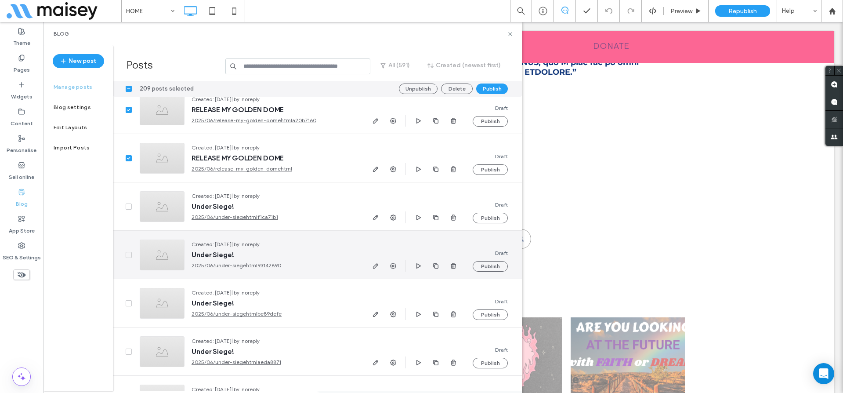
click at [128, 253] on icon at bounding box center [129, 254] width 4 height 3
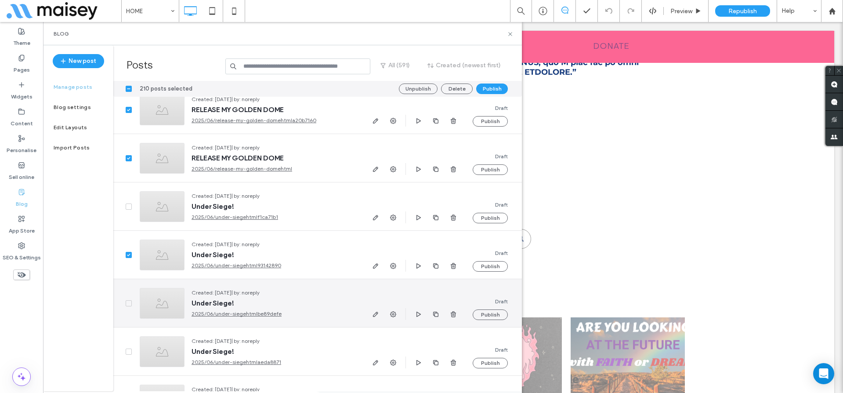
click at [126, 305] on span at bounding box center [129, 303] width 6 height 6
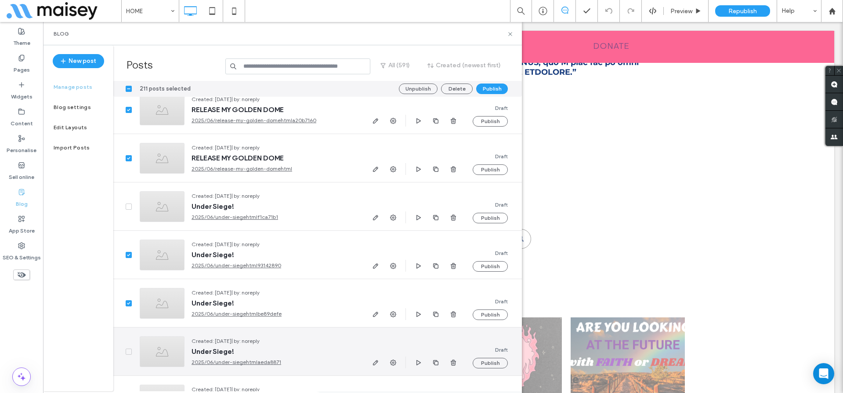
click at [126, 352] on span at bounding box center [129, 351] width 6 height 6
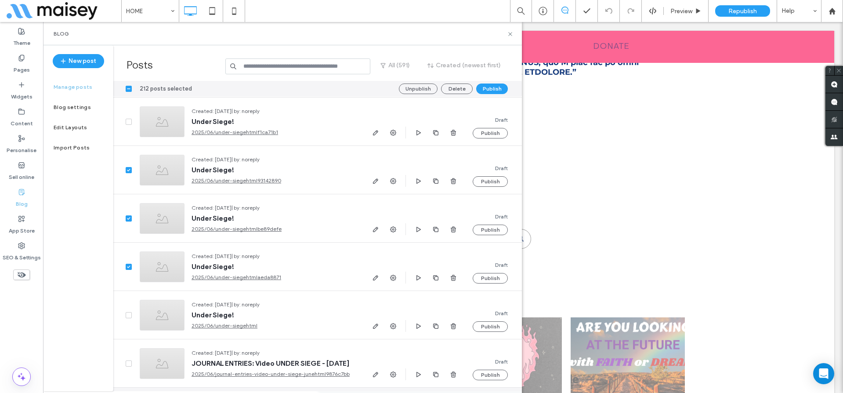
scroll to position [20075, 0]
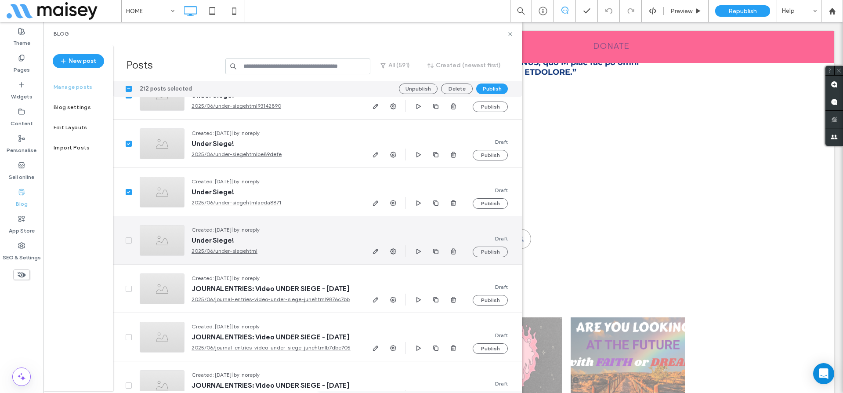
click at [128, 242] on span at bounding box center [129, 240] width 6 height 6
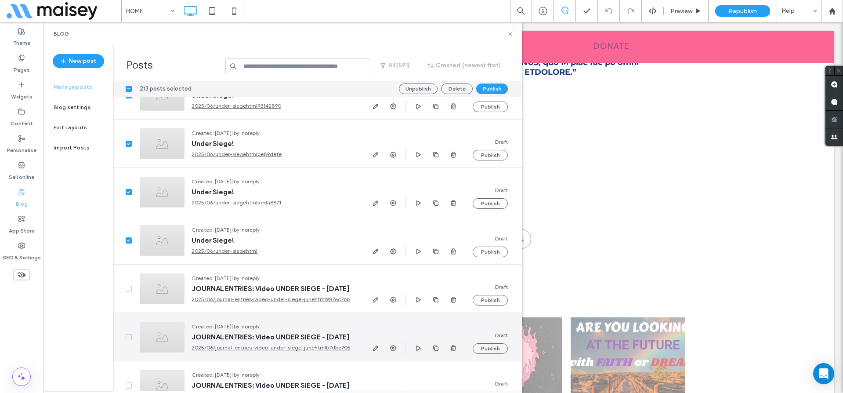
click at [127, 332] on div at bounding box center [122, 337] width 19 height 48
click at [128, 339] on div at bounding box center [122, 337] width 19 height 48
click at [128, 334] on span at bounding box center [129, 337] width 6 height 6
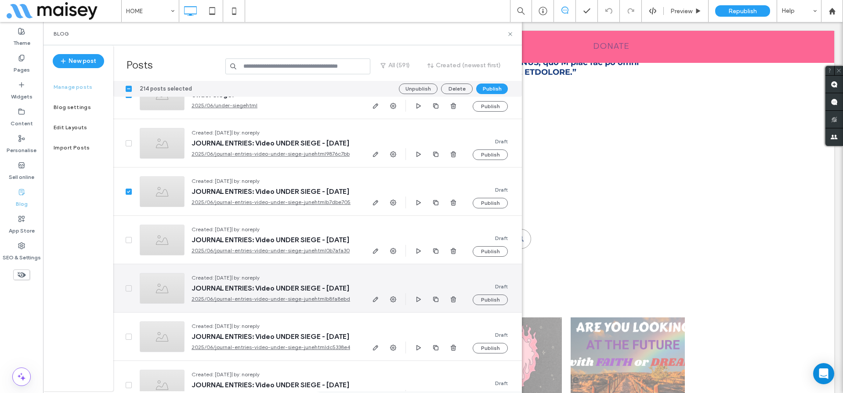
scroll to position [20233, 0]
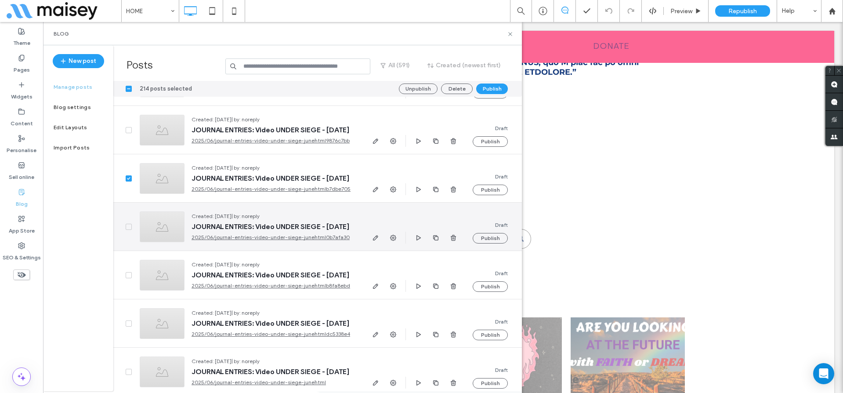
click at [127, 224] on span at bounding box center [129, 227] width 6 height 6
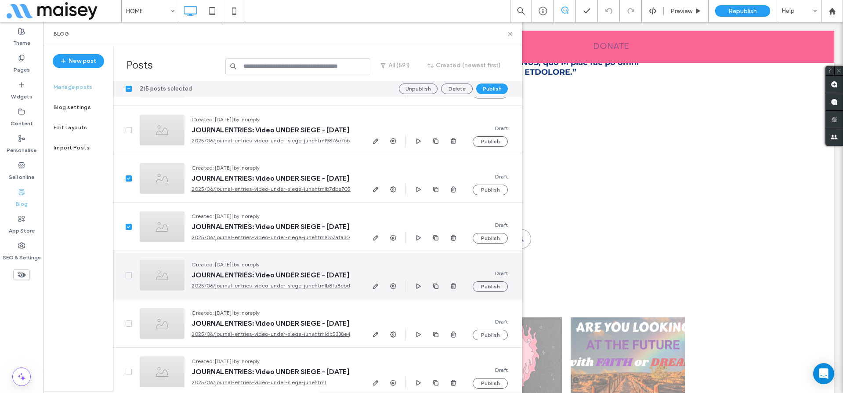
click at [127, 274] on icon at bounding box center [129, 275] width 4 height 3
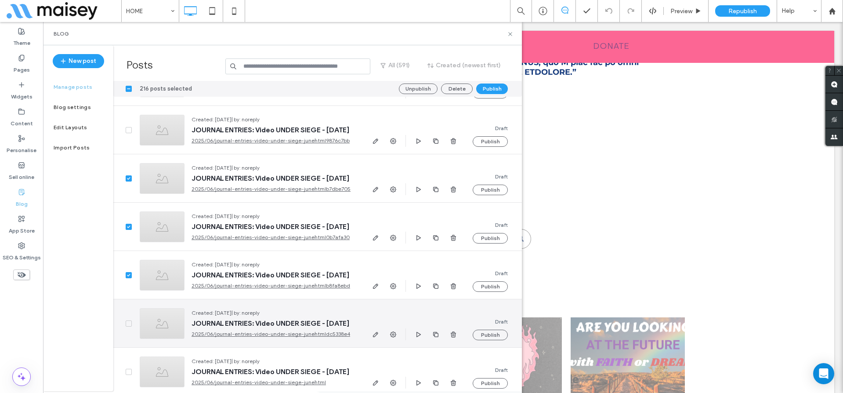
click at [130, 323] on icon at bounding box center [129, 323] width 4 height 3
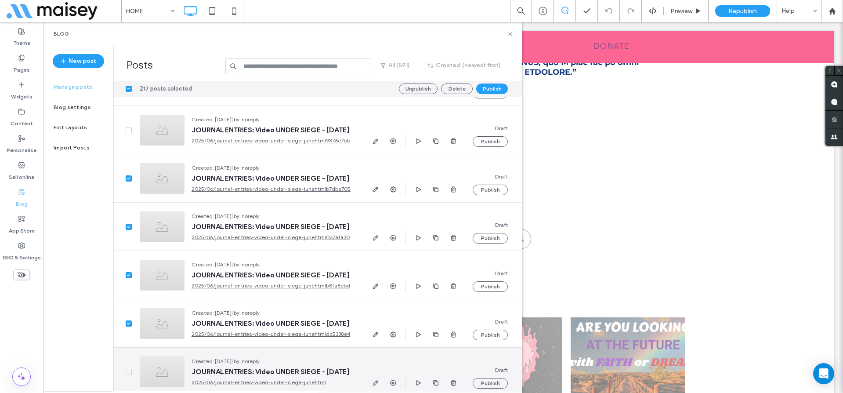
click at [126, 369] on span at bounding box center [129, 371] width 6 height 6
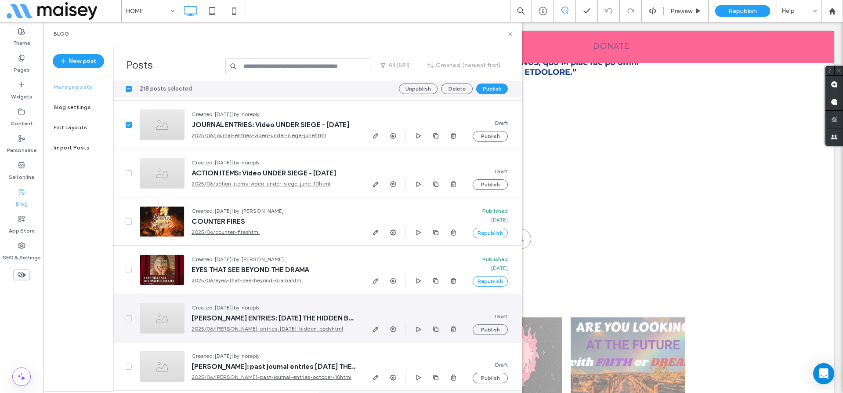
scroll to position [20479, 0]
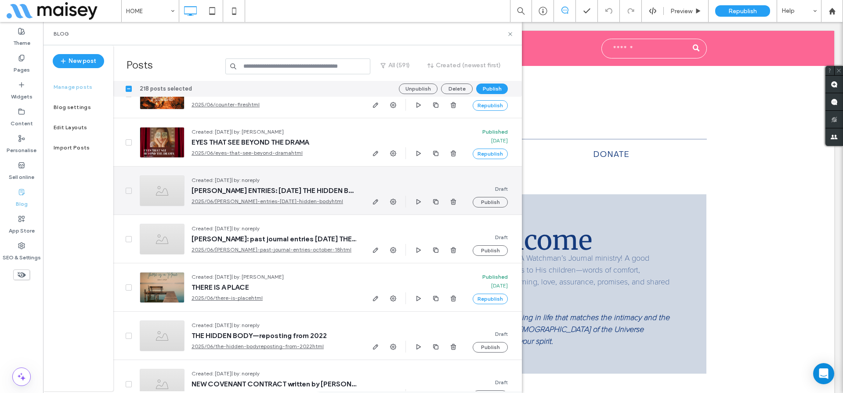
scroll to position [20609, 0]
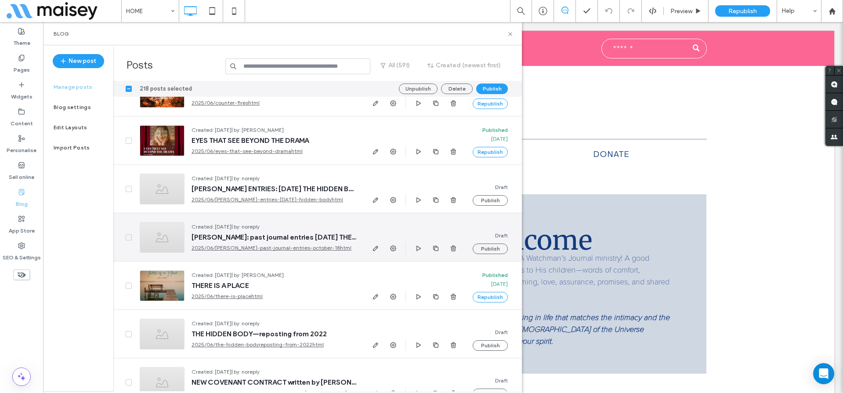
click at [126, 237] on span at bounding box center [129, 237] width 6 height 6
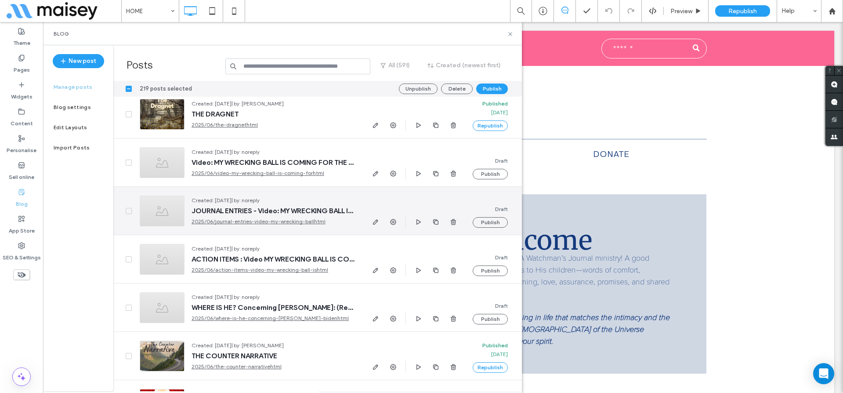
scroll to position [20926, 0]
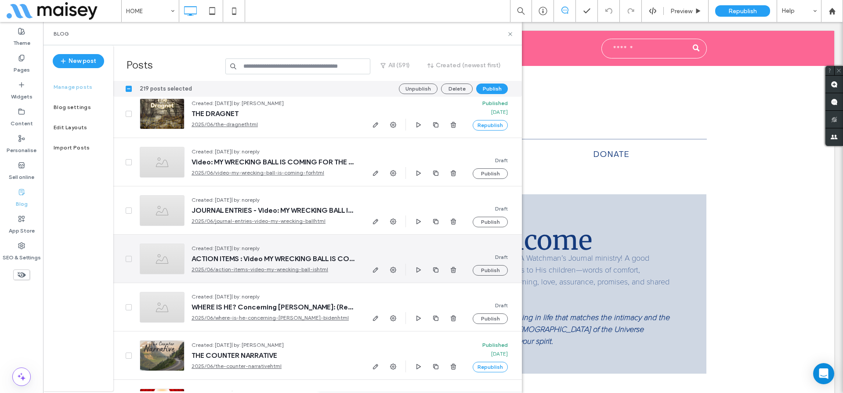
click at [122, 257] on div at bounding box center [122, 259] width 19 height 48
click at [126, 262] on div at bounding box center [122, 259] width 19 height 48
click at [130, 258] on icon at bounding box center [129, 258] width 4 height 3
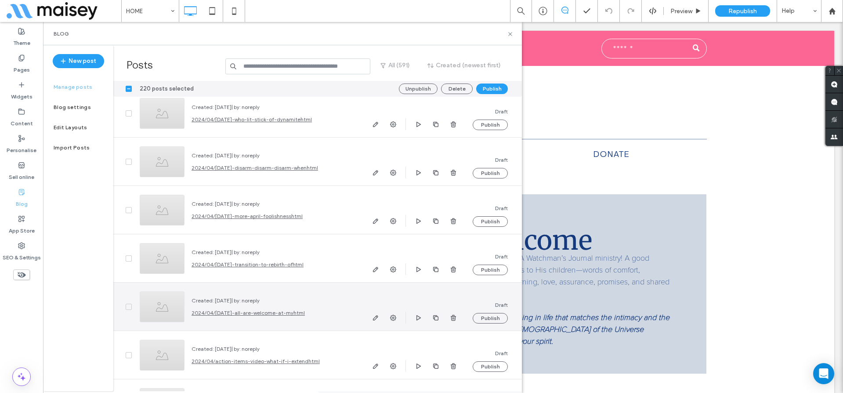
scroll to position [21308, 0]
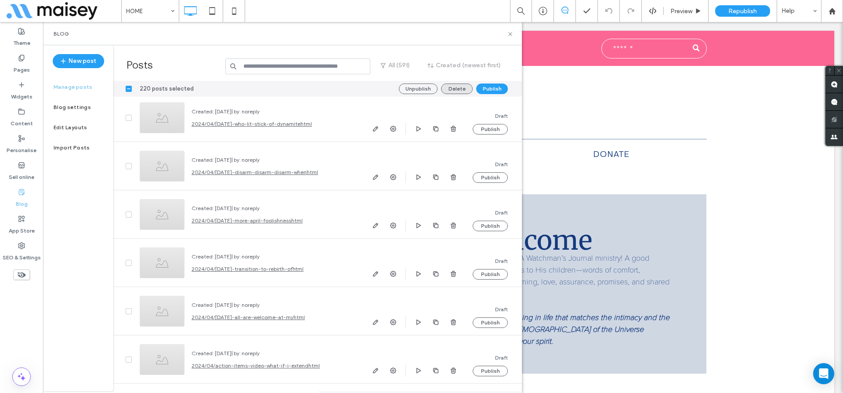
click at [466, 88] on button "Delete" at bounding box center [457, 88] width 32 height 11
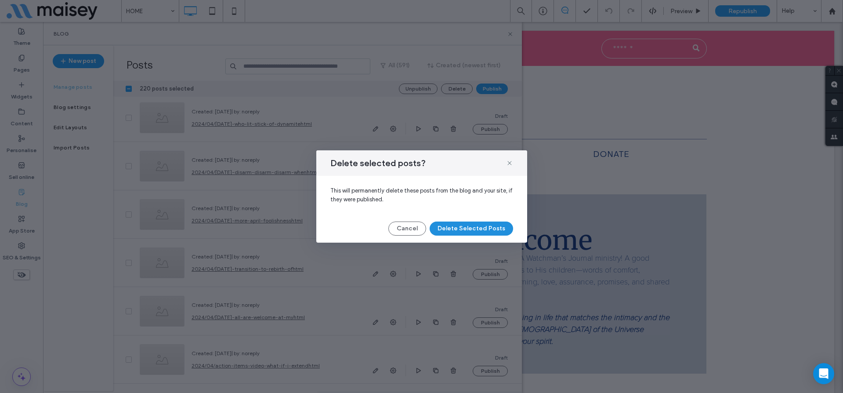
click at [445, 229] on button "Delete Selected Posts" at bounding box center [471, 228] width 83 height 14
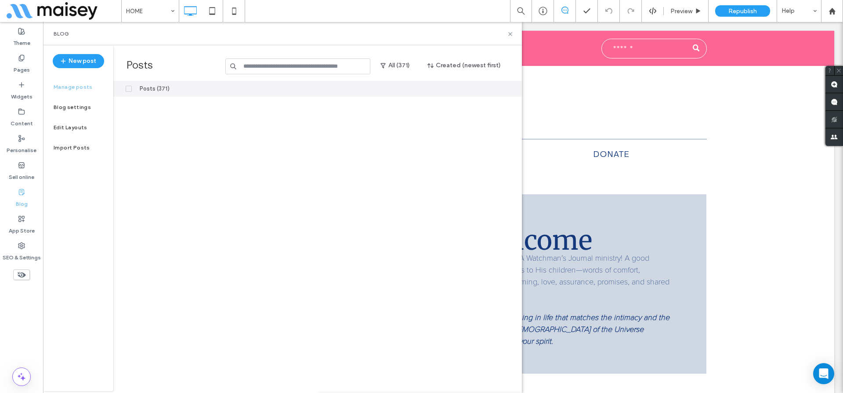
scroll to position [17629, 0]
